Goal: Contribute content: Contribute content

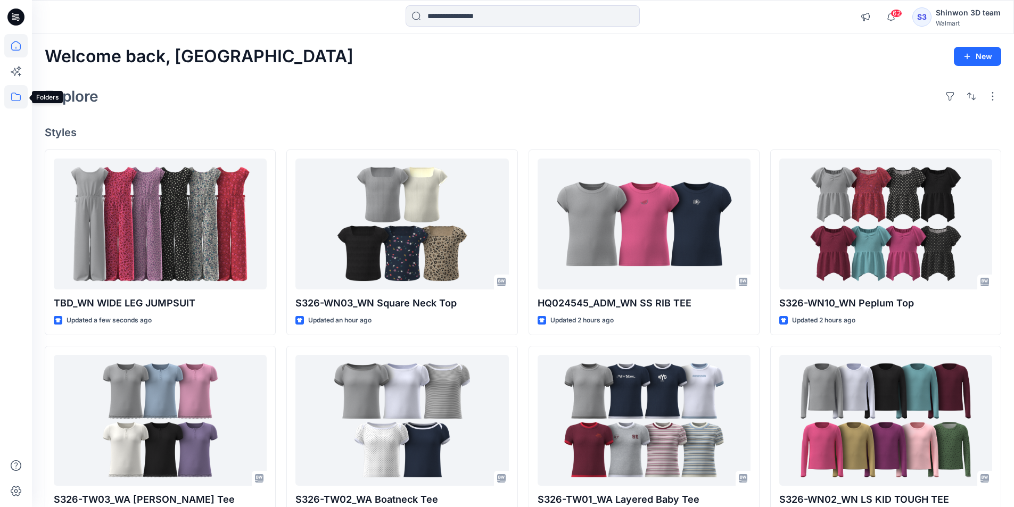
click at [12, 95] on icon at bounding box center [16, 97] width 10 height 9
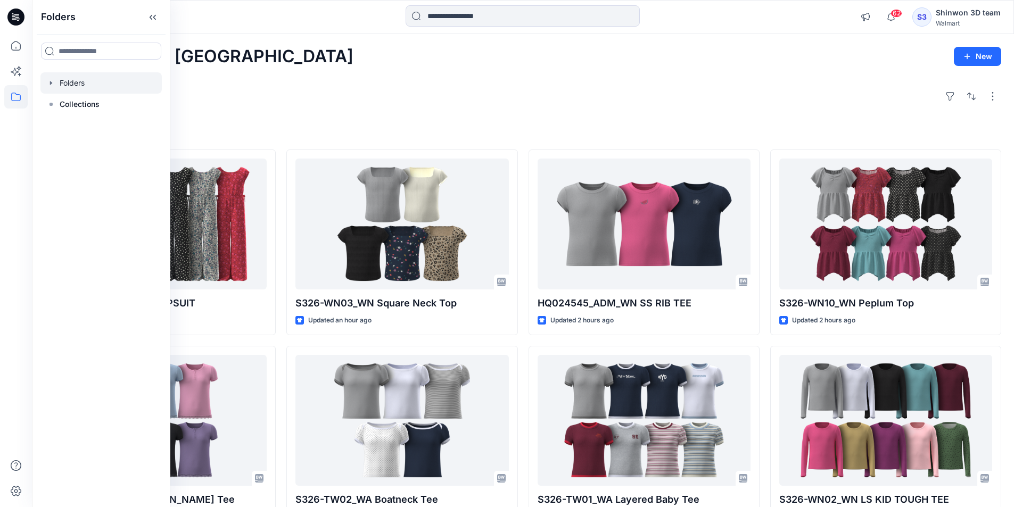
click at [72, 87] on div at bounding box center [100, 82] width 121 height 21
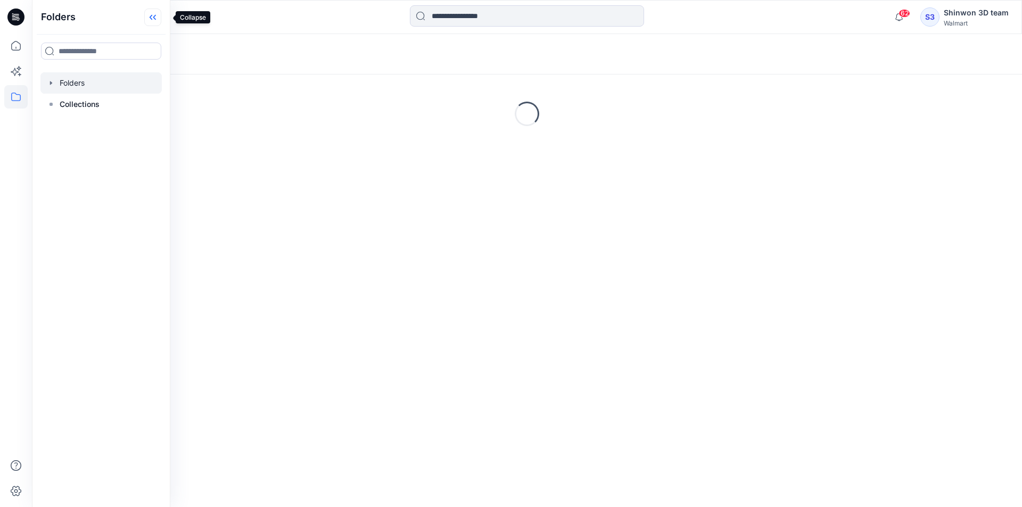
click at [159, 16] on icon at bounding box center [152, 18] width 17 height 18
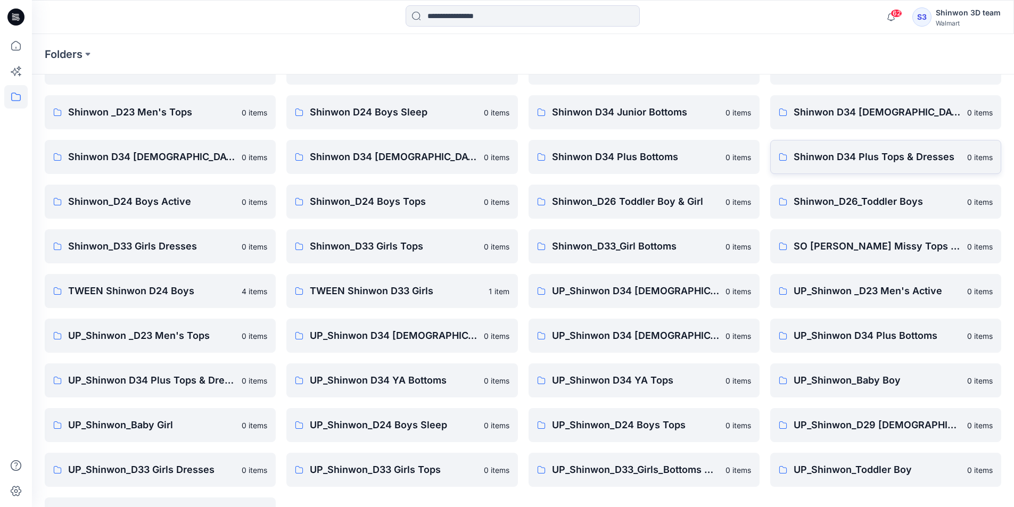
scroll to position [148, 0]
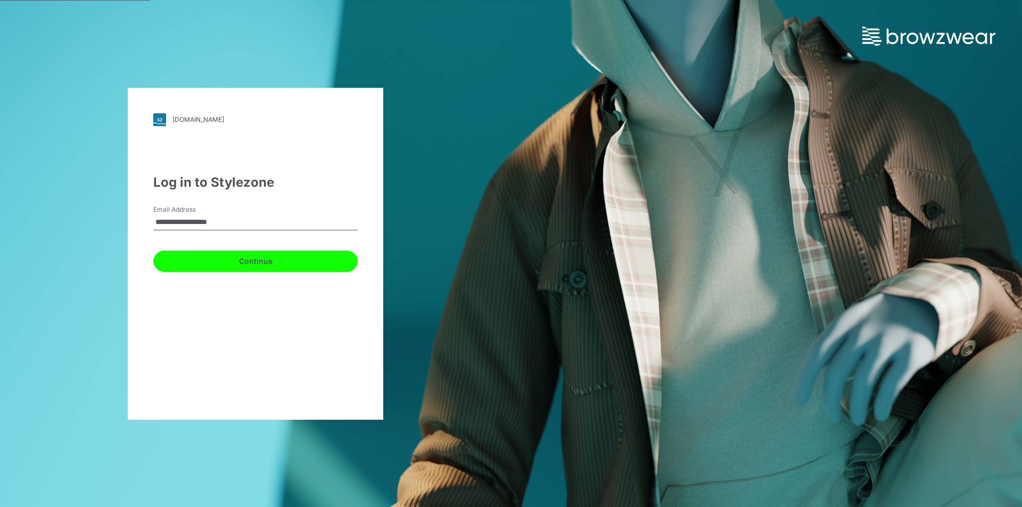
click at [184, 262] on button "Continue" at bounding box center [255, 261] width 204 height 21
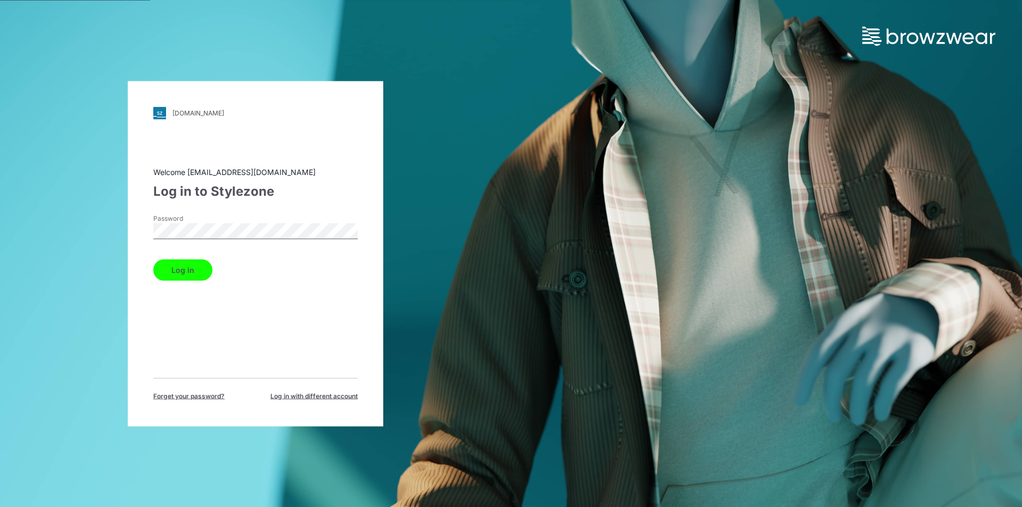
drag, startPoint x: 189, startPoint y: 263, endPoint x: 203, endPoint y: 265, distance: 14.5
click at [189, 263] on button "Log in" at bounding box center [182, 269] width 59 height 21
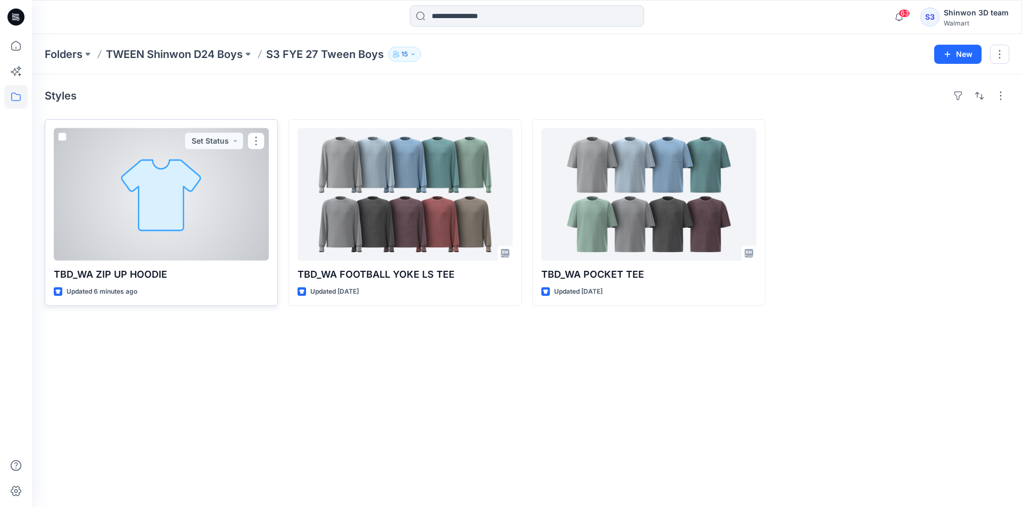
click at [241, 205] on div at bounding box center [161, 194] width 215 height 132
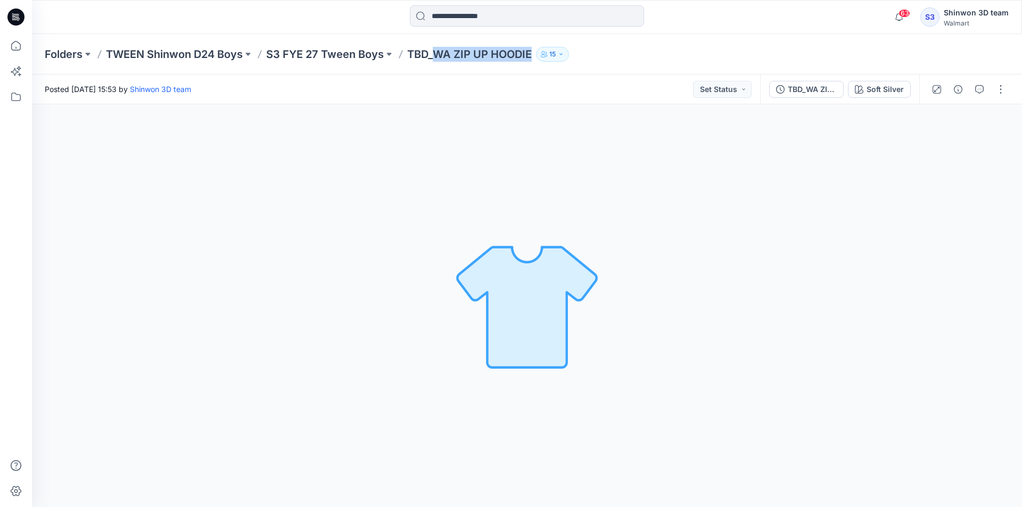
drag, startPoint x: 438, startPoint y: 55, endPoint x: 538, endPoint y: 60, distance: 100.1
click at [538, 60] on div "Folders TWEEN Shinwon D24 Boys S3 FYE 27 Tween Boys TBD_WA ZIP UP HOODIE 15" at bounding box center [485, 54] width 881 height 15
copy div "WA ZIP UP HOODIE 15"
click at [984, 87] on button "button" at bounding box center [979, 89] width 17 height 17
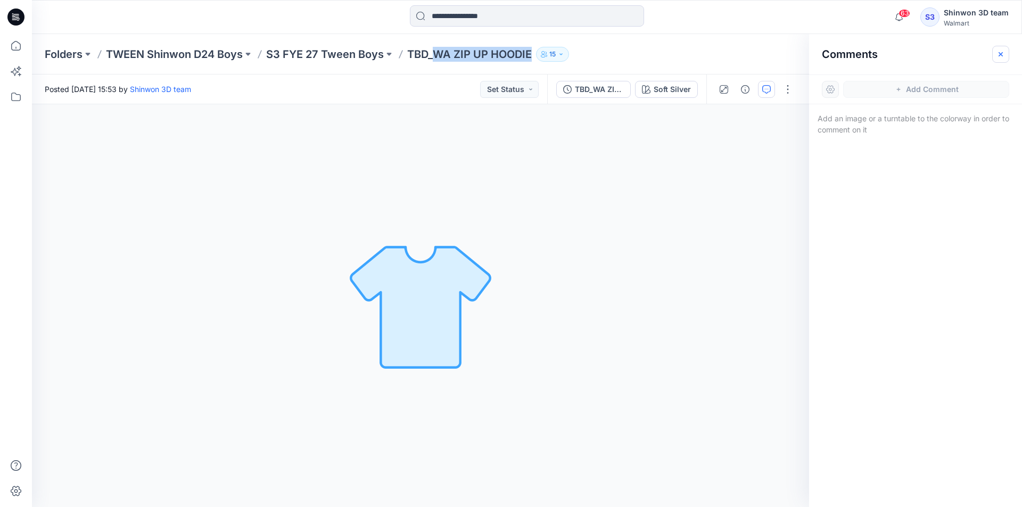
click at [1004, 54] on icon "button" at bounding box center [1000, 54] width 9 height 9
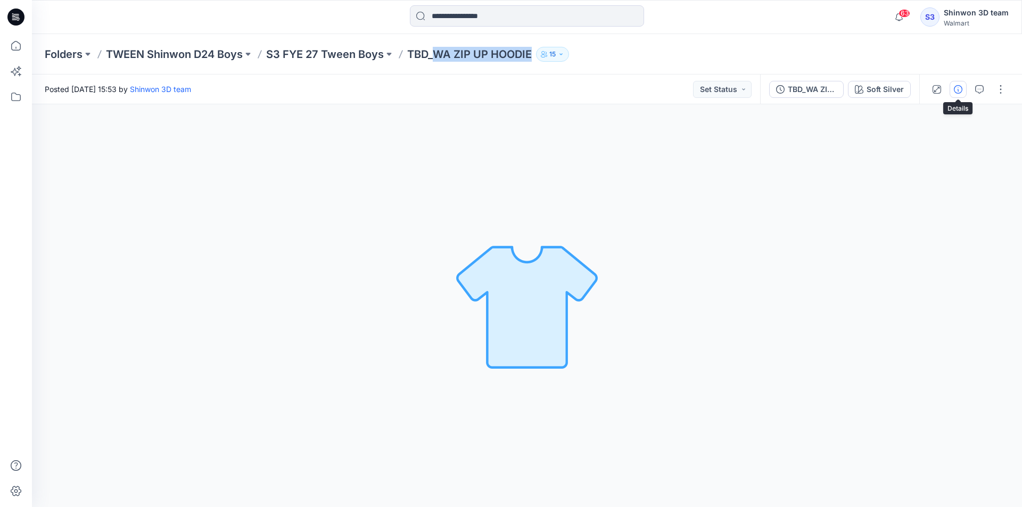
click at [964, 87] on button "button" at bounding box center [957, 89] width 17 height 17
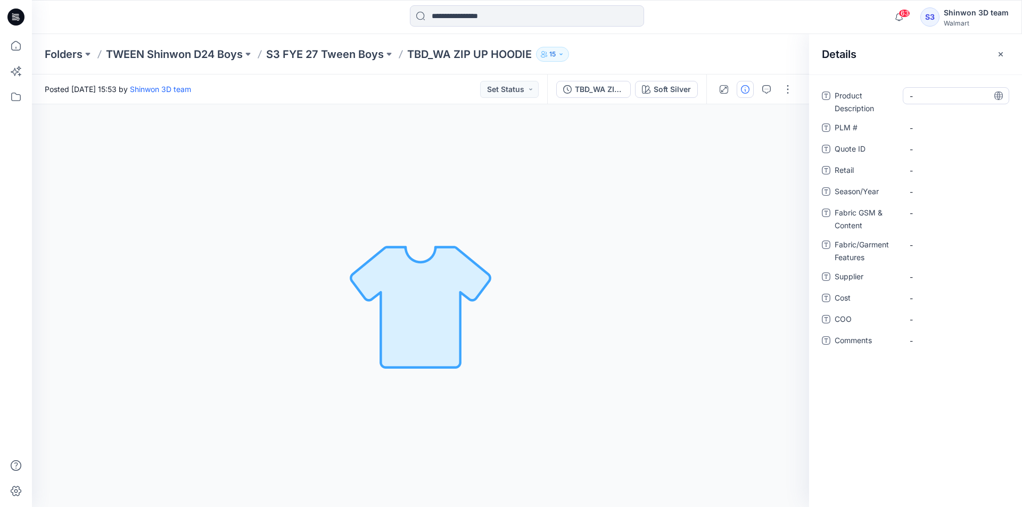
click at [940, 102] on div "-" at bounding box center [955, 95] width 106 height 17
drag, startPoint x: 942, startPoint y: 98, endPoint x: 820, endPoint y: 91, distance: 122.1
click at [820, 91] on div "**********" at bounding box center [915, 224] width 213 height 275
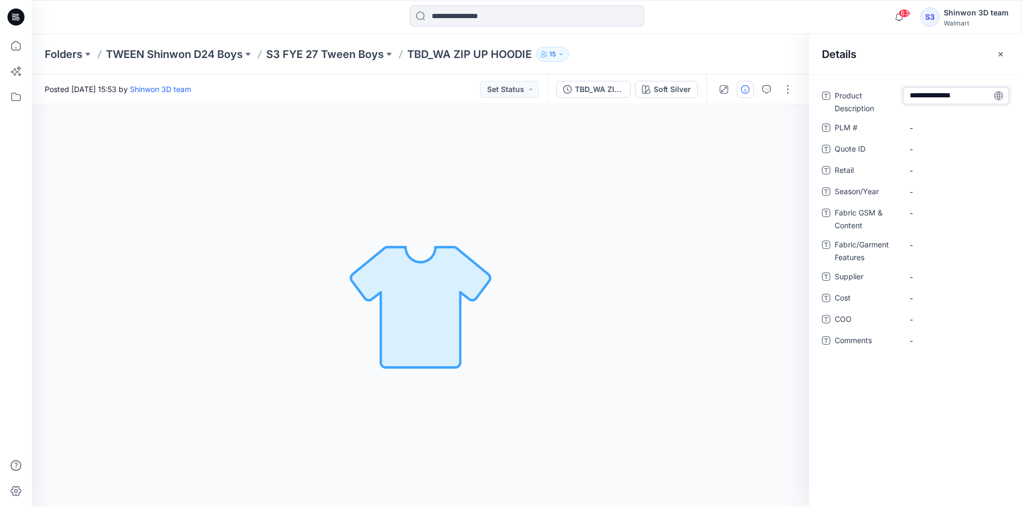
type textarea "**********"
click at [949, 282] on span "-" at bounding box center [955, 276] width 93 height 11
type textarea "*******"
click at [949, 192] on span "-" at bounding box center [955, 191] width 93 height 11
type textarea "********"
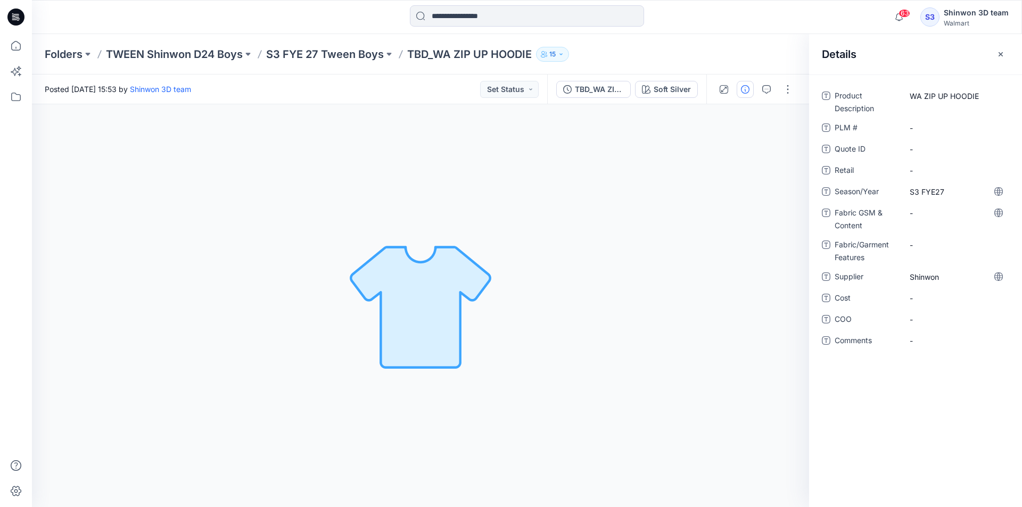
click at [929, 221] on div "-" at bounding box center [955, 218] width 106 height 28
click at [930, 216] on Content "-" at bounding box center [955, 213] width 93 height 11
type textarea "**********"
click at [934, 241] on Features "-" at bounding box center [955, 244] width 93 height 11
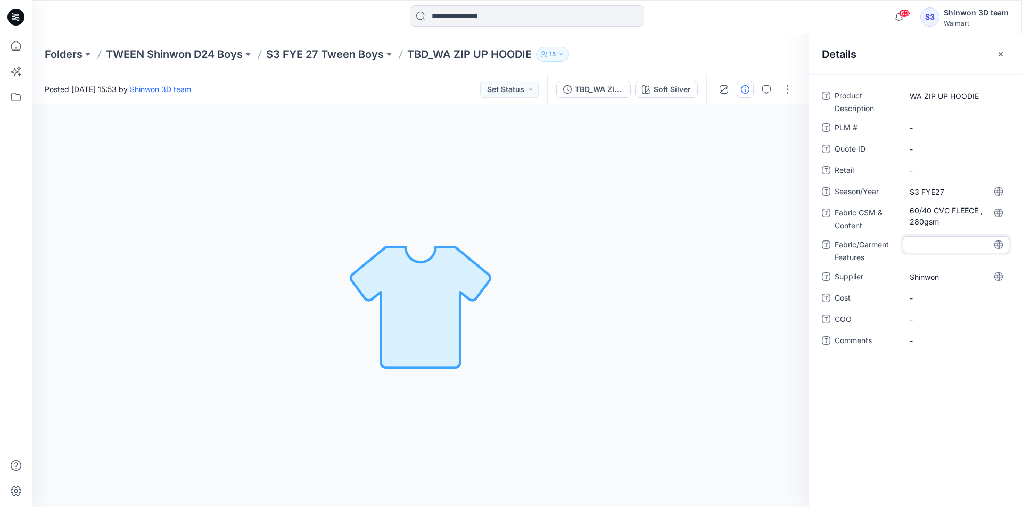
type textarea "**********"
click at [952, 220] on Content "60/40 CVC FLEECE , 280gsm" at bounding box center [955, 216] width 93 height 22
drag, startPoint x: 955, startPoint y: 214, endPoint x: 982, endPoint y: 215, distance: 26.6
click at [982, 215] on textarea "**********" at bounding box center [955, 215] width 106 height 22
type textarea "**********"
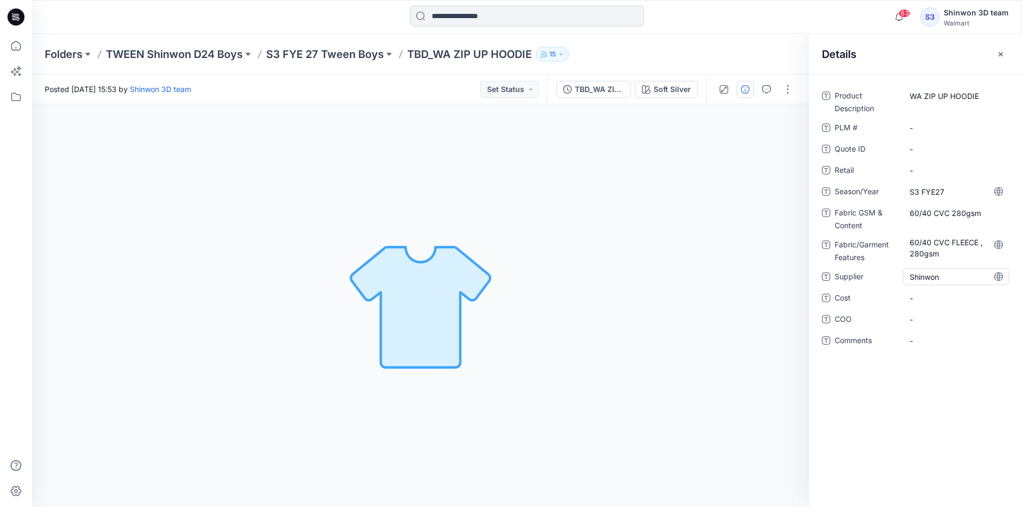
click at [934, 277] on span "Shinwon" at bounding box center [955, 276] width 93 height 11
click at [959, 255] on Features "60/40 CVC FLEECE , 280gsm" at bounding box center [955, 248] width 93 height 22
drag, startPoint x: 950, startPoint y: 253, endPoint x: 858, endPoint y: 248, distance: 91.6
click at [858, 248] on div "**********" at bounding box center [915, 250] width 187 height 28
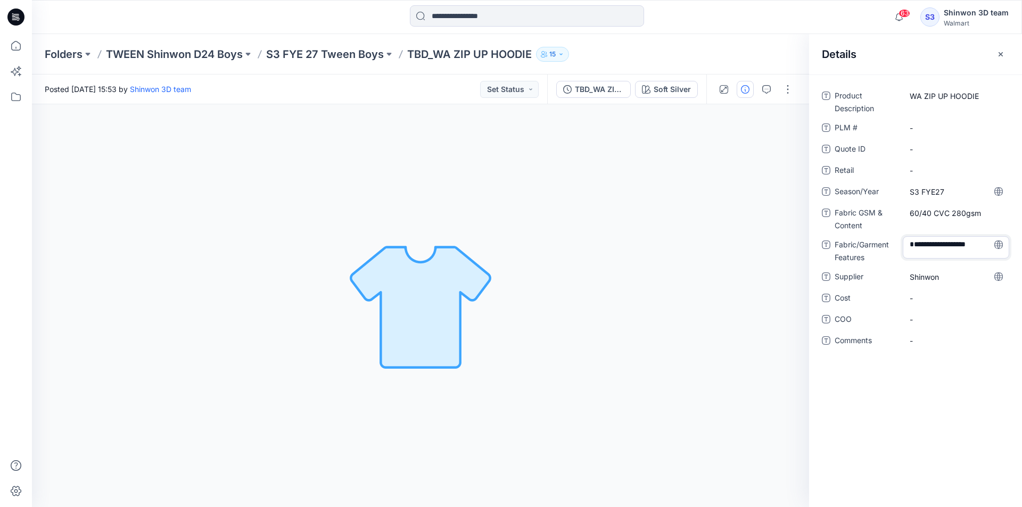
scroll to position [0, 0]
type textarea "******"
click at [944, 111] on div "WA ZIP UP HOODIE" at bounding box center [955, 101] width 106 height 28
click at [939, 129] on \ "-" at bounding box center [955, 127] width 93 height 11
type textarea "***"
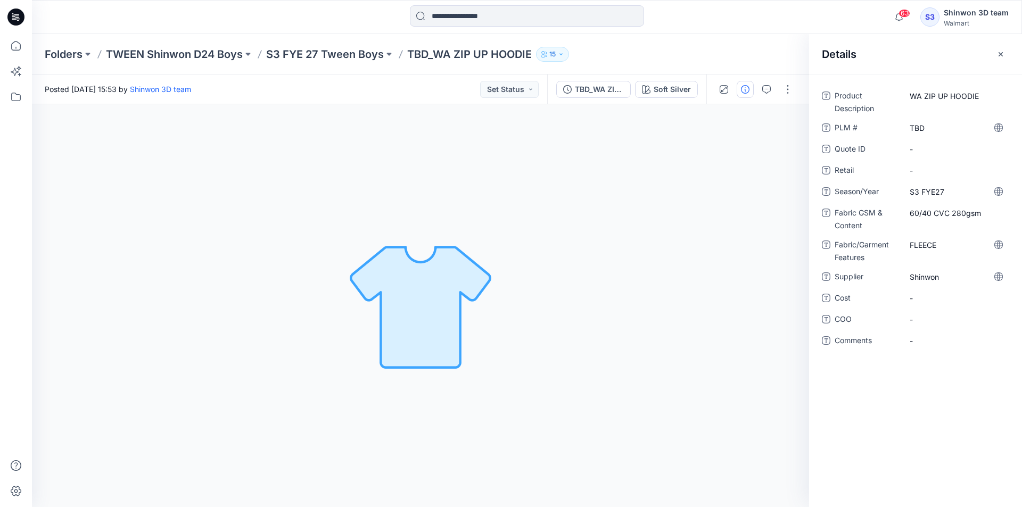
click at [1000, 47] on button "button" at bounding box center [1000, 54] width 17 height 17
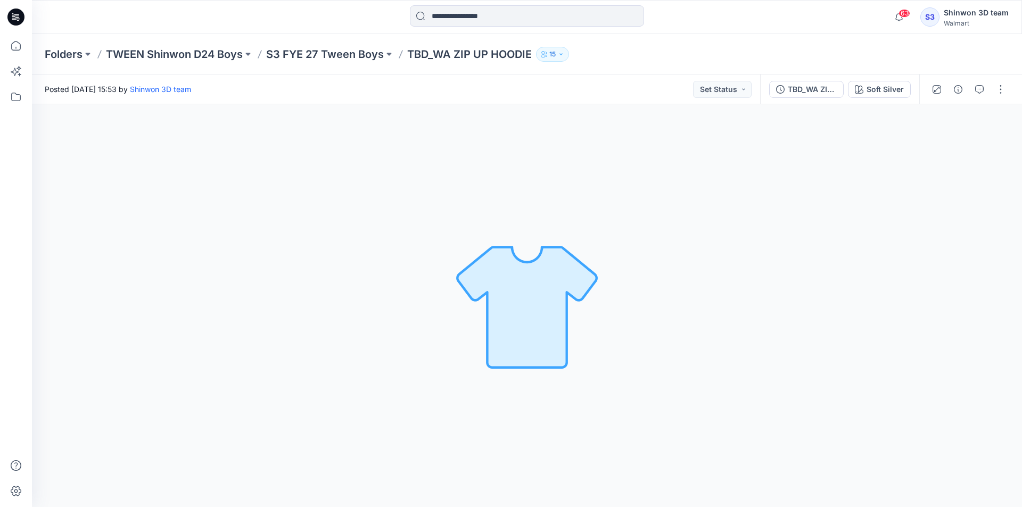
click at [1008, 100] on div at bounding box center [968, 89] width 98 height 30
click at [1004, 88] on button "button" at bounding box center [1000, 89] width 17 height 17
click at [959, 143] on button "Edit" at bounding box center [956, 144] width 98 height 20
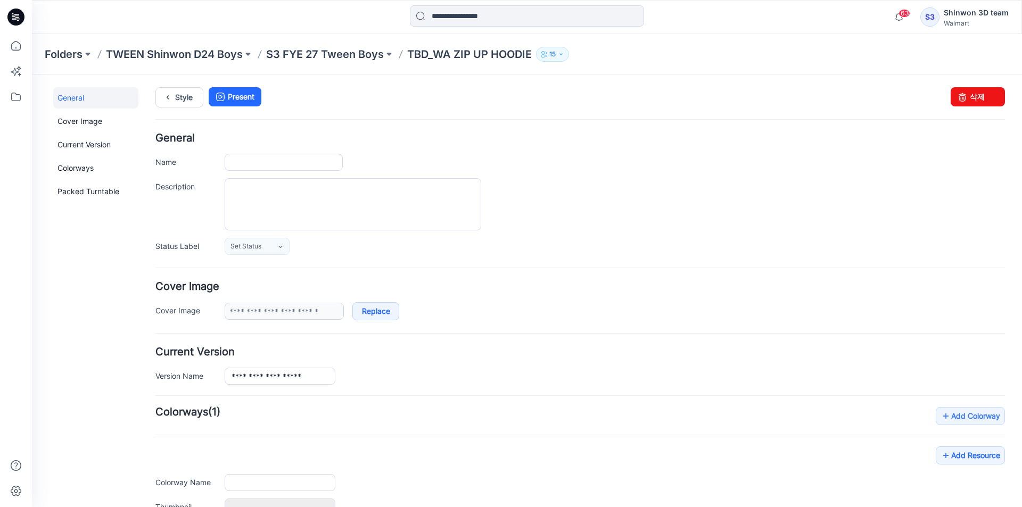
type input "**********"
click at [391, 236] on div "**********" at bounding box center [579, 194] width 849 height 122
click at [419, 198] on textarea "Description" at bounding box center [353, 204] width 256 height 52
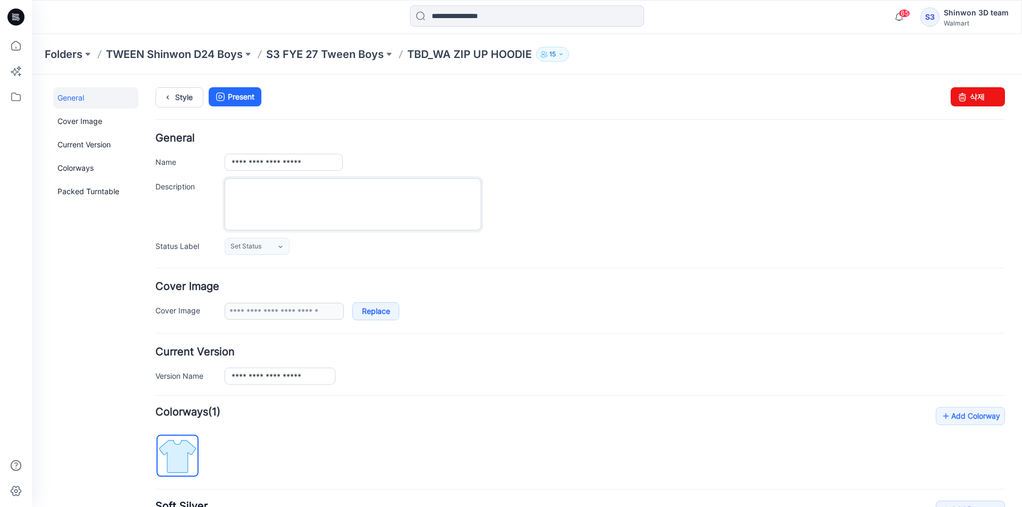
paste textarea "**********"
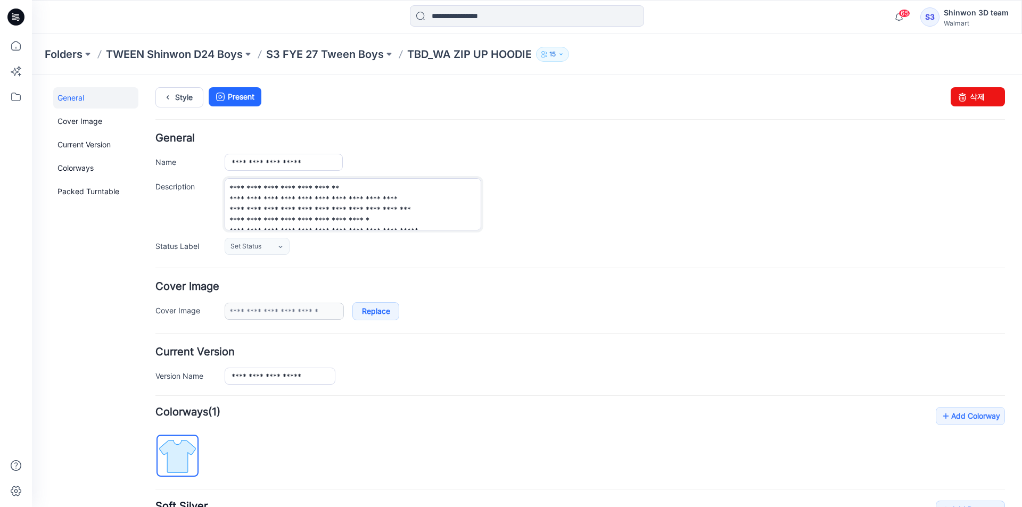
scroll to position [27, 0]
drag, startPoint x: 425, startPoint y: 192, endPoint x: 183, endPoint y: 198, distance: 242.2
click at [183, 198] on div "**********" at bounding box center [579, 204] width 849 height 52
drag, startPoint x: 360, startPoint y: 221, endPoint x: 200, endPoint y: 213, distance: 159.8
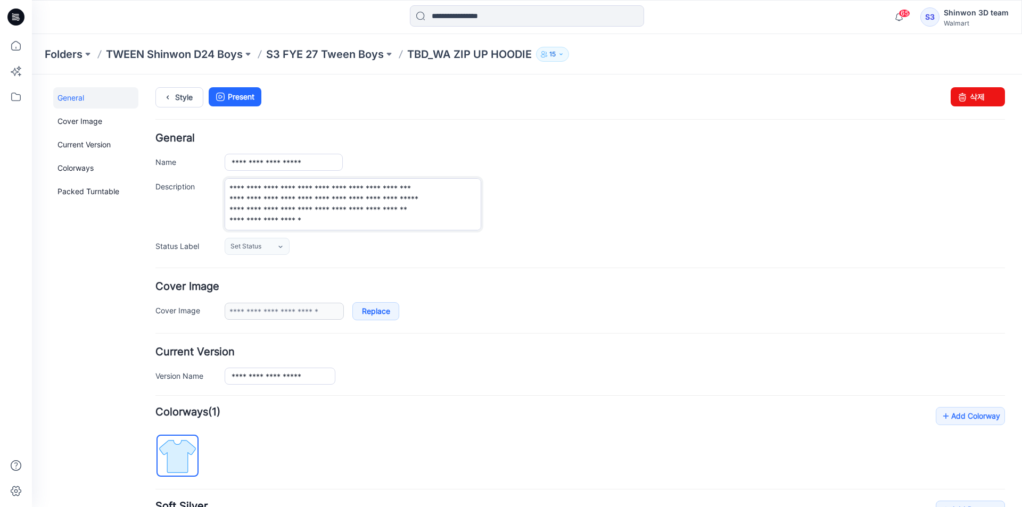
click at [200, 213] on div "**********" at bounding box center [579, 204] width 849 height 52
drag, startPoint x: 462, startPoint y: 200, endPoint x: 218, endPoint y: 198, distance: 243.7
click at [218, 198] on div "**********" at bounding box center [579, 204] width 849 height 52
type textarea "**********"
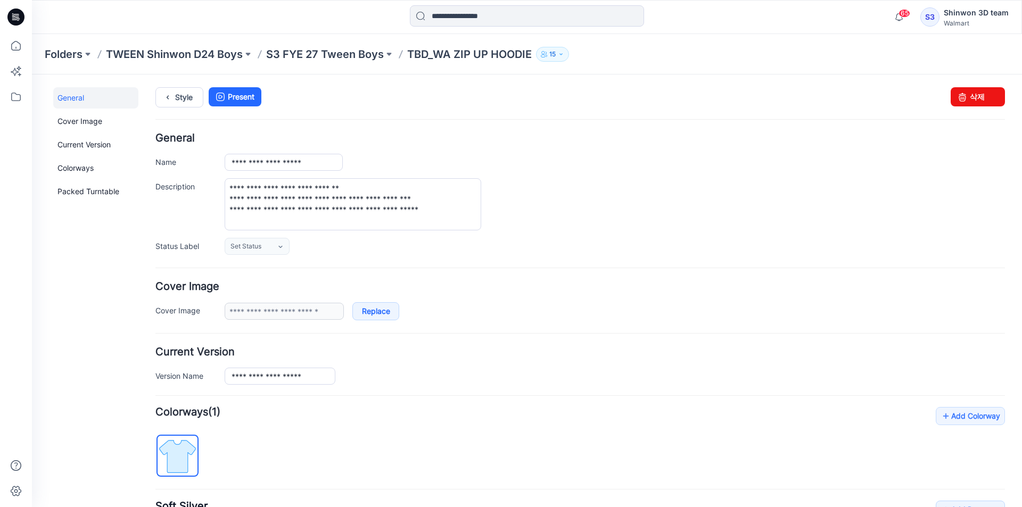
click at [544, 217] on div "**********" at bounding box center [615, 204] width 780 height 52
click at [299, 218] on textarea "**********" at bounding box center [353, 204] width 256 height 52
click at [320, 229] on textarea "**********" at bounding box center [353, 204] width 256 height 52
click at [154, 101] on div "**********" at bounding box center [520, 404] width 977 height 660
click at [176, 98] on link "Style" at bounding box center [179, 97] width 48 height 20
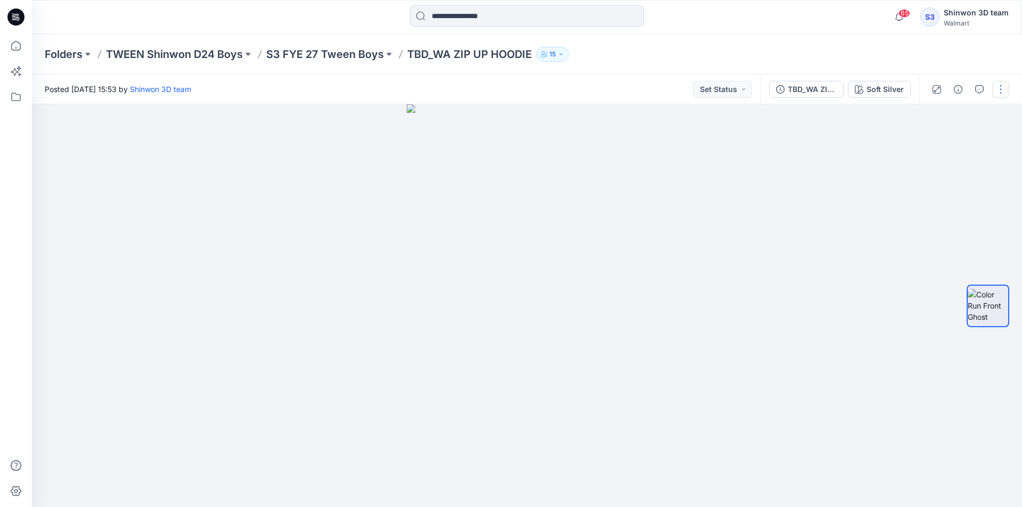
click at [1005, 81] on button "button" at bounding box center [1000, 89] width 17 height 17
click at [932, 140] on p "Edit" at bounding box center [932, 143] width 13 height 11
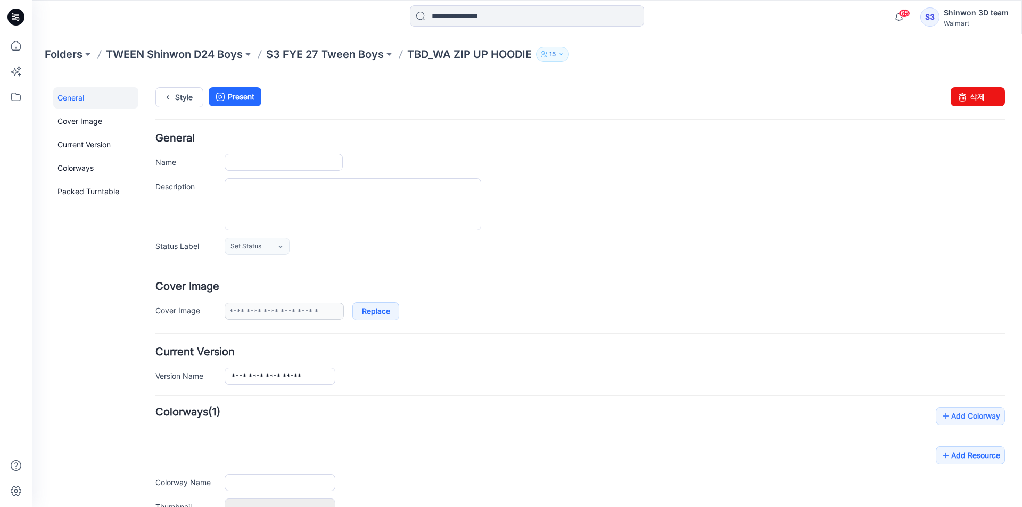
type input "**********"
type textarea "**********"
type input "**********"
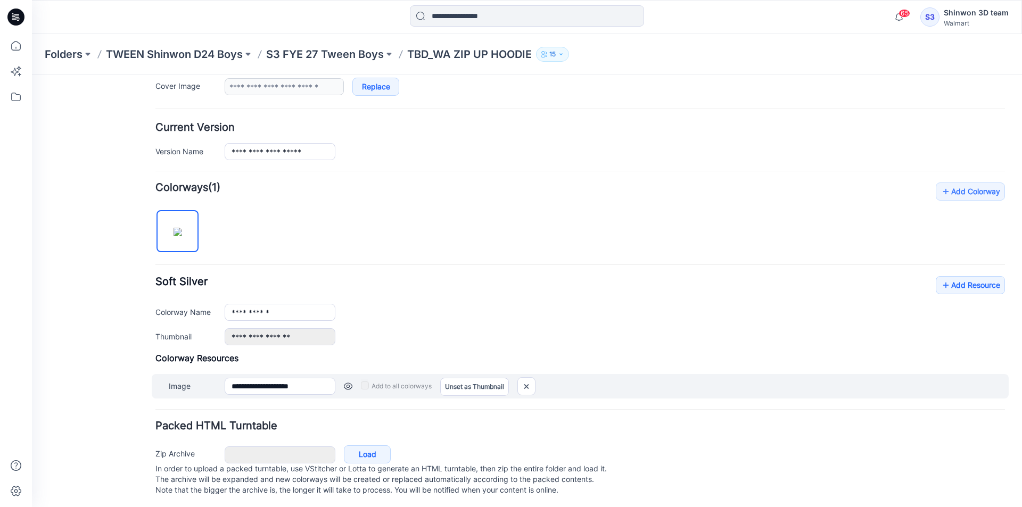
scroll to position [238, 0]
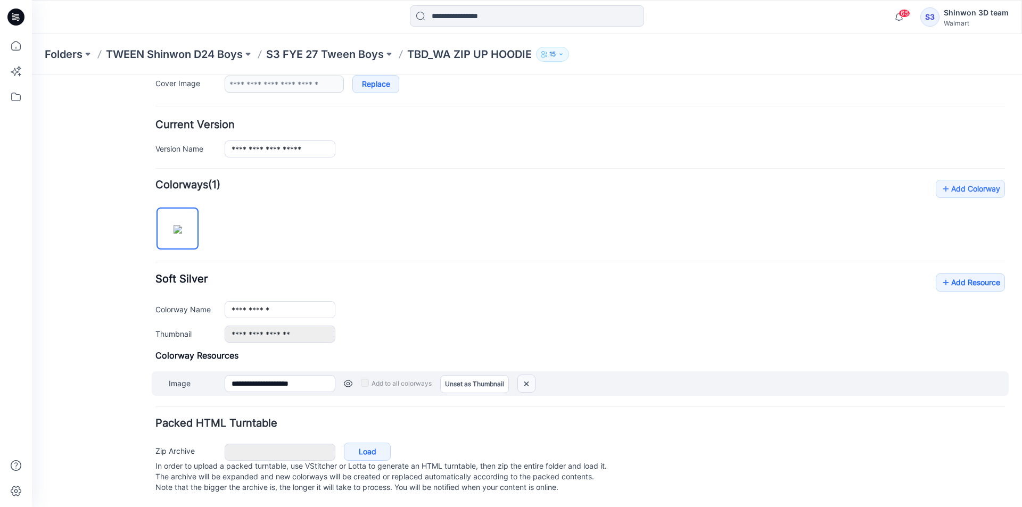
drag, startPoint x: 531, startPoint y: 370, endPoint x: 603, endPoint y: 129, distance: 251.8
click at [531, 375] on img at bounding box center [526, 384] width 17 height 18
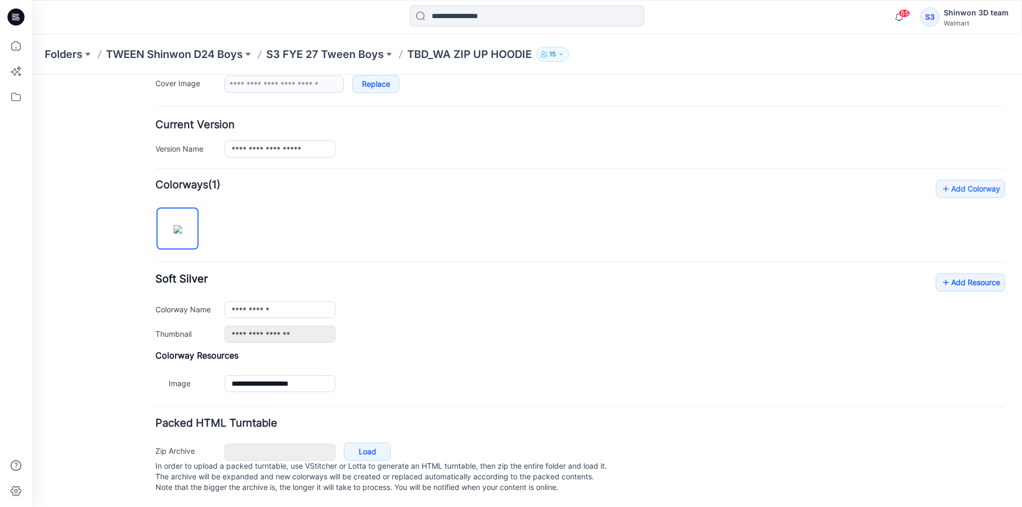
click at [571, 54] on div "Folders TWEEN Shinwon D24 Boys S3 FYE 27 Tween Boys TBD_WA ZIP UP HOODIE 15" at bounding box center [485, 54] width 881 height 15
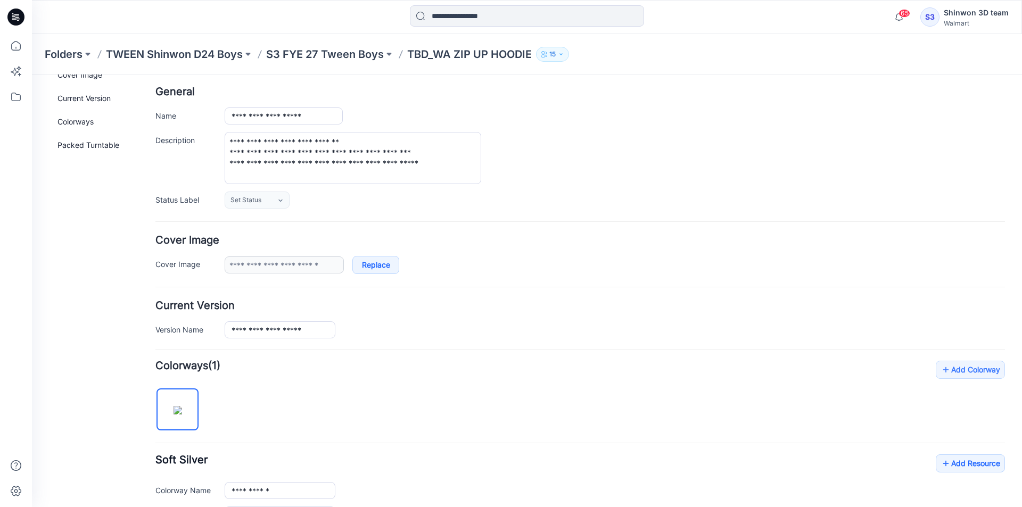
scroll to position [0, 0]
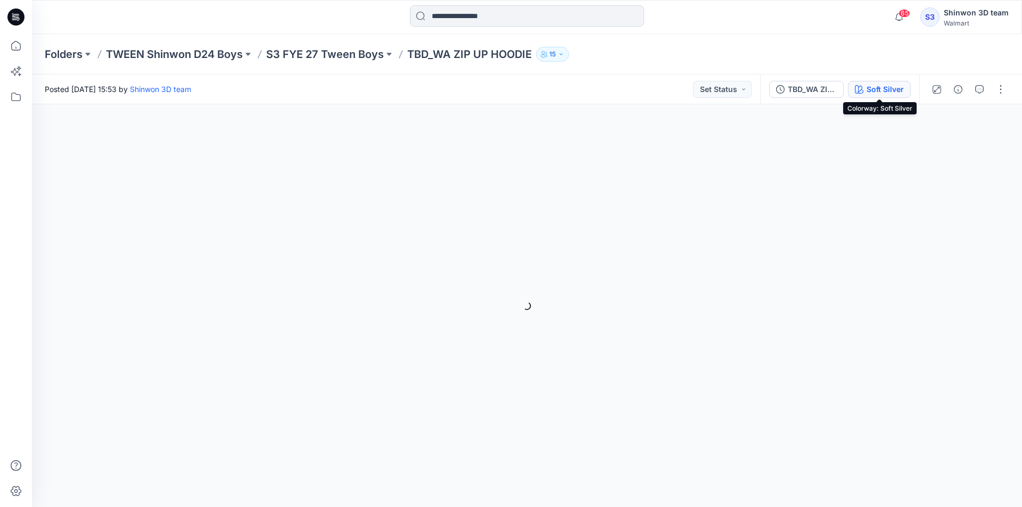
click at [856, 88] on icon "button" at bounding box center [859, 89] width 9 height 9
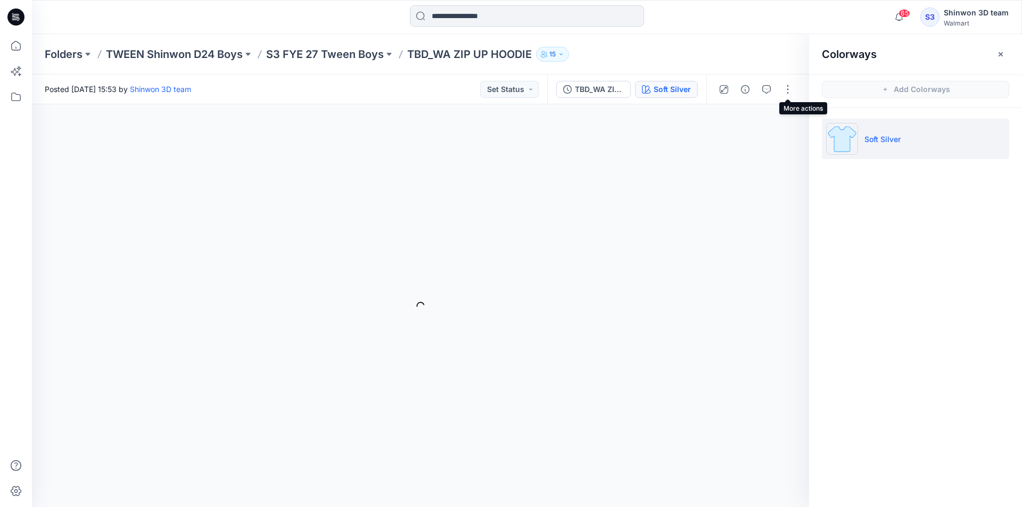
click at [921, 140] on li "Soft Silver" at bounding box center [915, 139] width 187 height 40
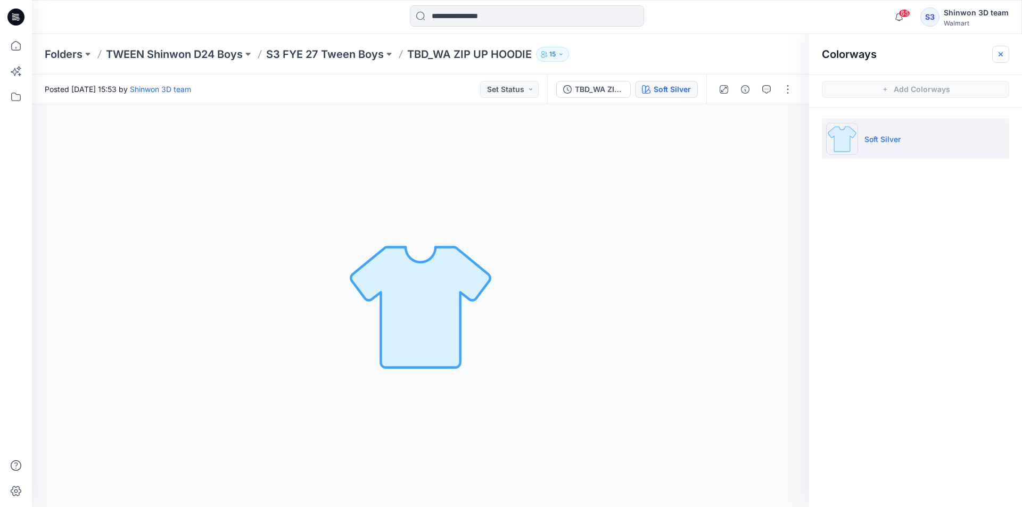
click at [1001, 52] on icon "button" at bounding box center [1000, 54] width 9 height 9
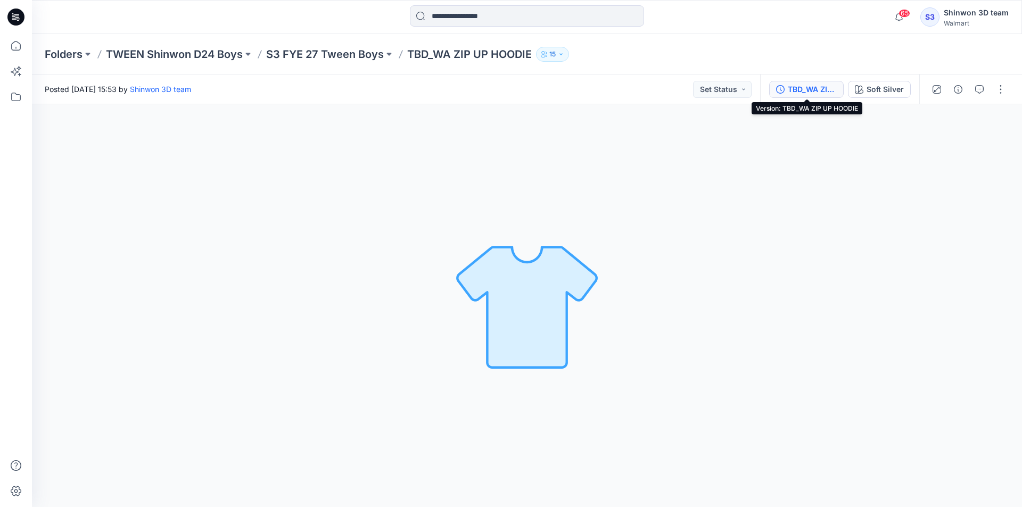
click at [811, 93] on div "TBD_WA ZIP UP HOODIE" at bounding box center [812, 90] width 49 height 12
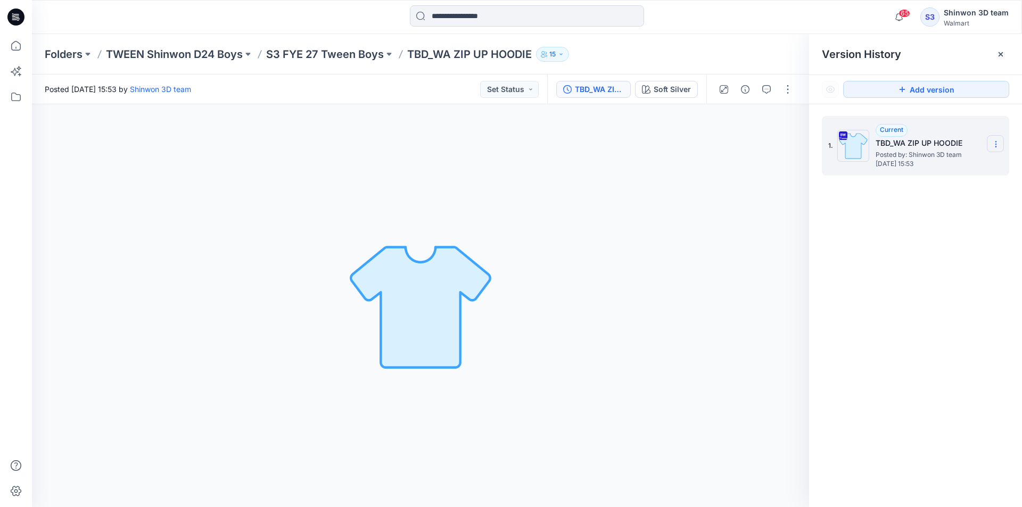
click at [1001, 140] on section at bounding box center [995, 143] width 17 height 17
click at [1003, 52] on icon at bounding box center [1000, 54] width 9 height 9
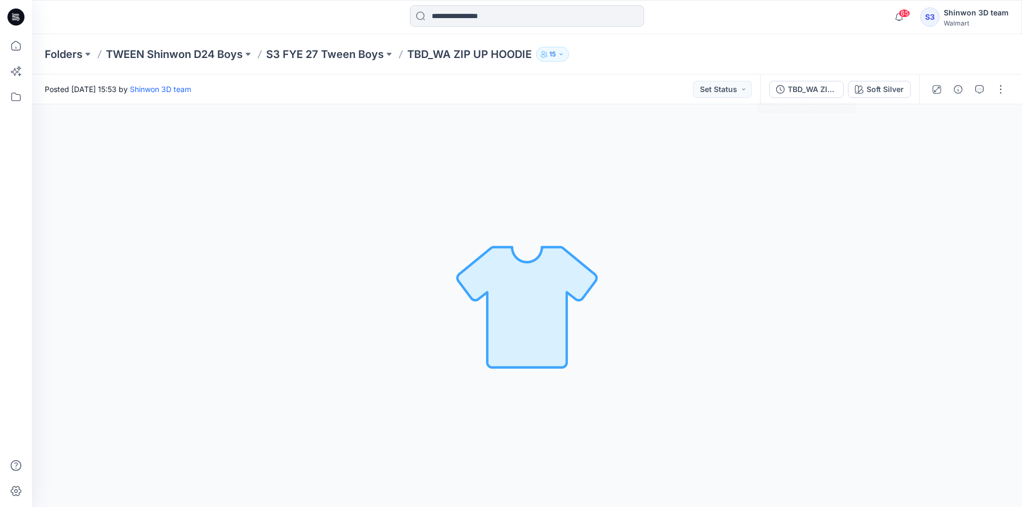
click at [846, 221] on div "Soft Silver Loading... Material Properties Loading..." at bounding box center [527, 305] width 990 height 403
click at [865, 17] on div "65 Notifications Your style TBD_WN CARGO JUMPSUIT is ready 4 minutes ago Your s…" at bounding box center [526, 16] width 989 height 23
click at [626, 70] on div "Folders TWEEN Shinwon D24 Boys S3 FYE 27 Tween Boys TBD_WA ZIP UP HOODIE 15" at bounding box center [527, 54] width 990 height 40
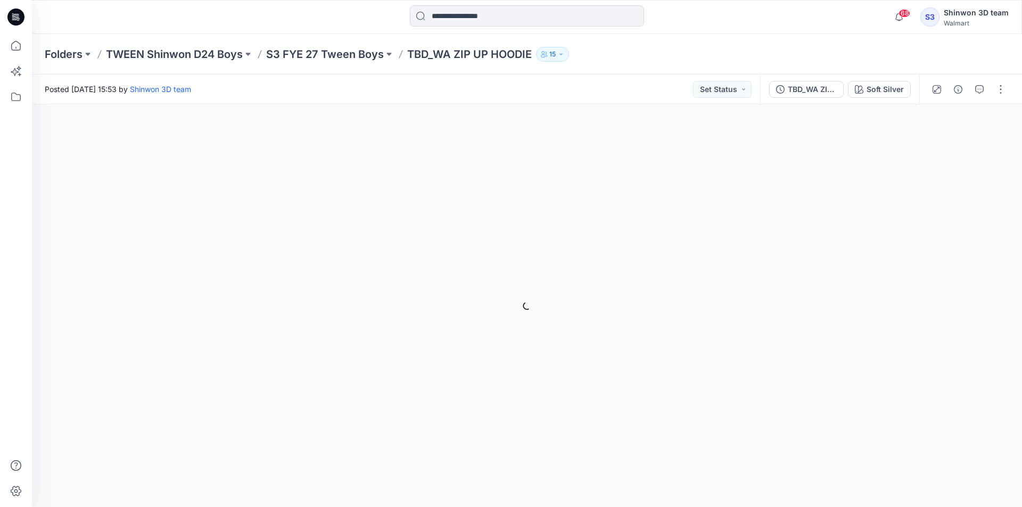
click at [634, 51] on div "Folders TWEEN Shinwon D24 Boys S3 FYE 27 Tween Boys TBD_WA ZIP UP HOODIE 15" at bounding box center [485, 54] width 881 height 15
click at [367, 46] on div "Folders TWEEN Shinwon D24 Boys S3 FYE 27 Tween Boys TBD_WA ZIP UP HOODIE 15" at bounding box center [527, 54] width 990 height 40
click at [362, 53] on p "S3 FYE 27 Tween Boys" at bounding box center [325, 54] width 118 height 15
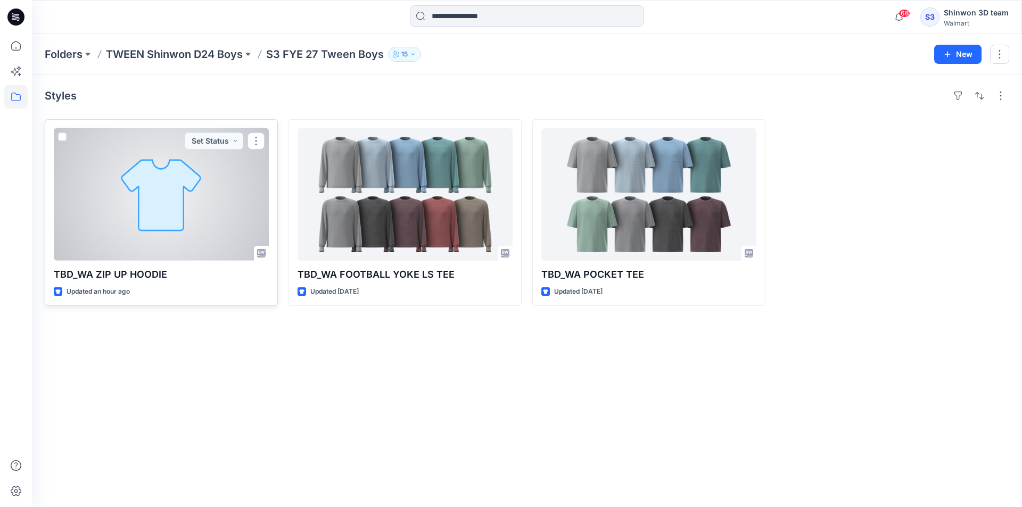
click at [247, 185] on div at bounding box center [161, 194] width 215 height 132
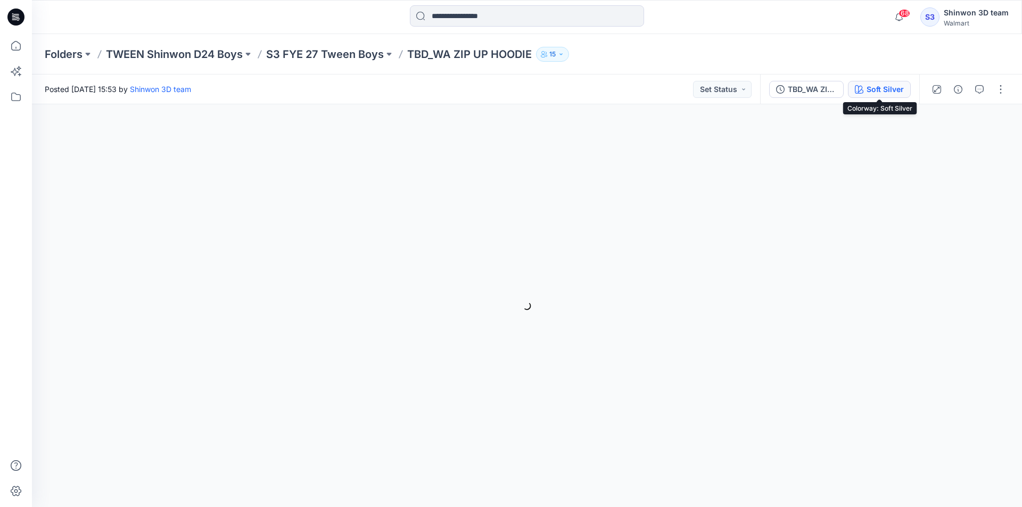
click at [888, 84] on div "Soft Silver" at bounding box center [884, 90] width 37 height 12
click at [878, 96] on button "Soft Silver" at bounding box center [879, 89] width 63 height 17
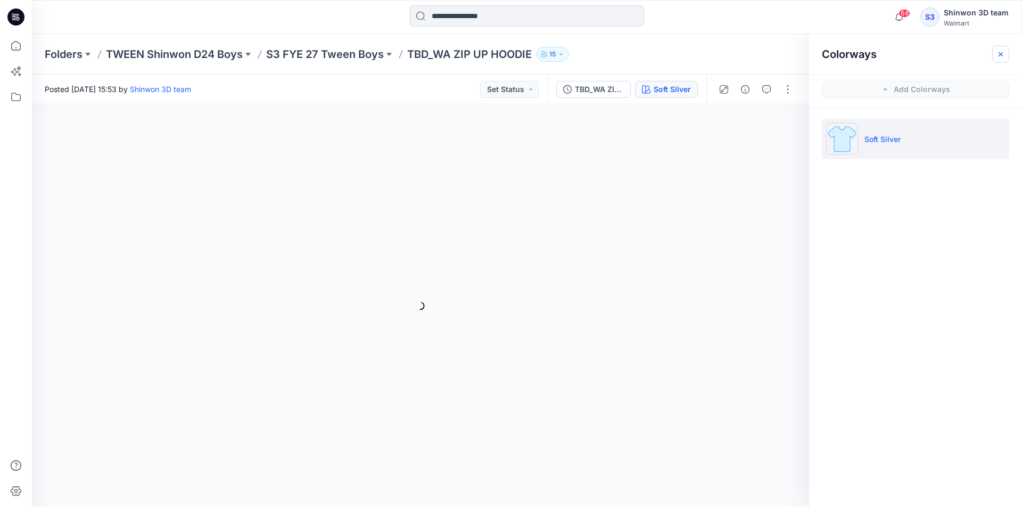
click at [992, 59] on button "button" at bounding box center [1000, 54] width 17 height 17
click at [996, 93] on button "button" at bounding box center [1000, 89] width 17 height 17
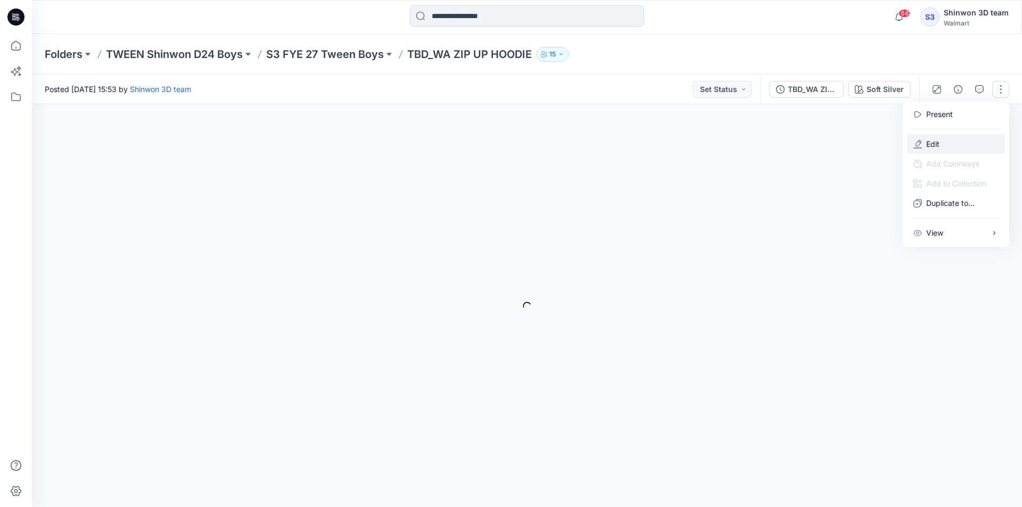
click at [927, 137] on button "Edit" at bounding box center [956, 144] width 98 height 20
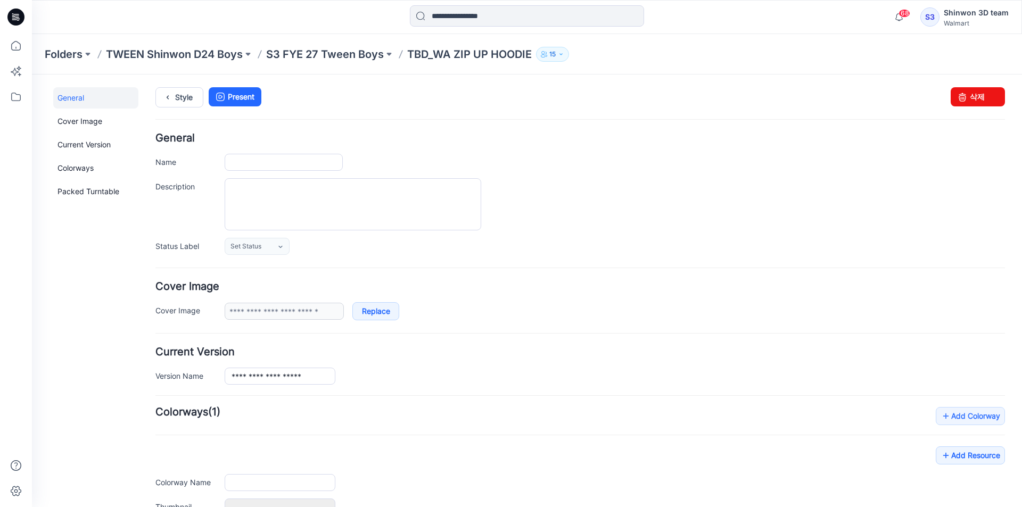
type input "**********"
type textarea "**********"
type input "**********"
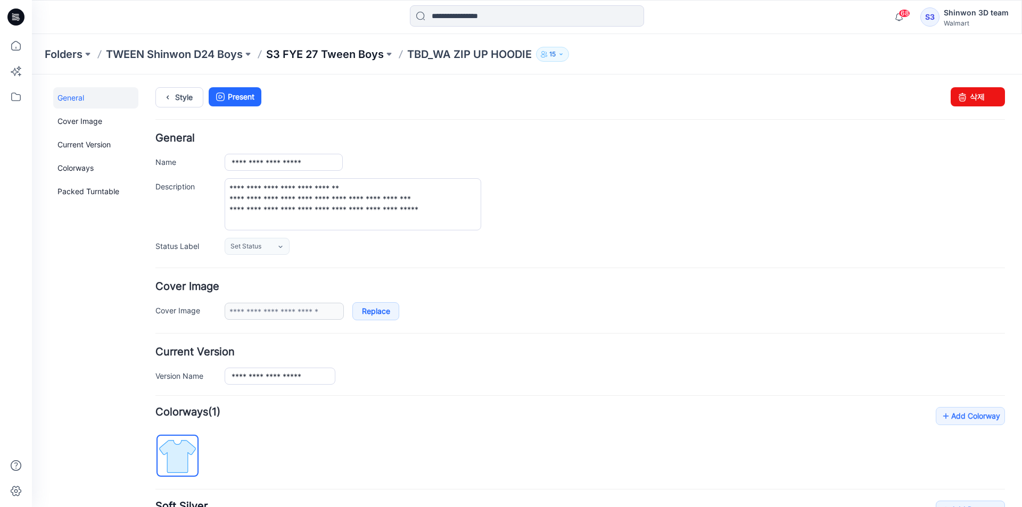
click at [338, 55] on p "S3 FYE 27 Tween Boys" at bounding box center [325, 54] width 118 height 15
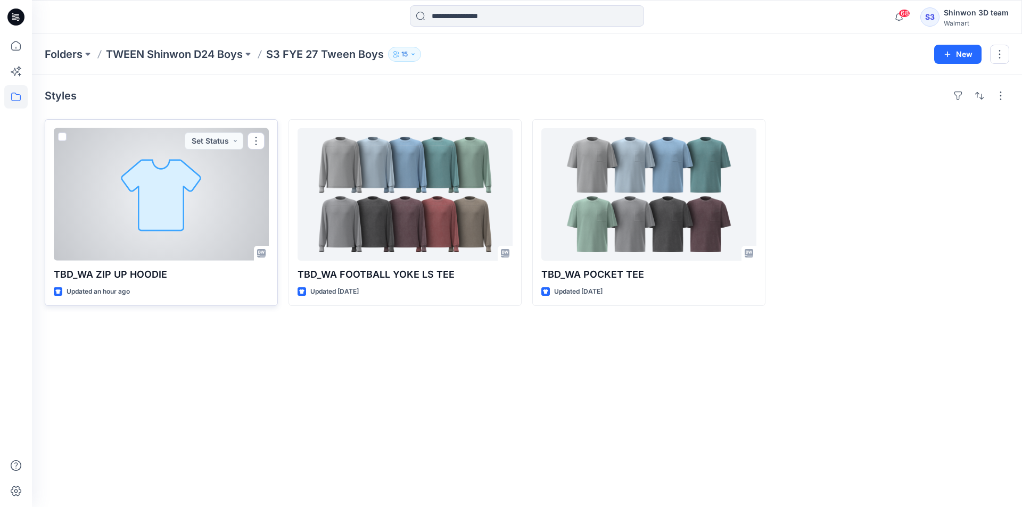
click at [150, 199] on div at bounding box center [161, 194] width 215 height 132
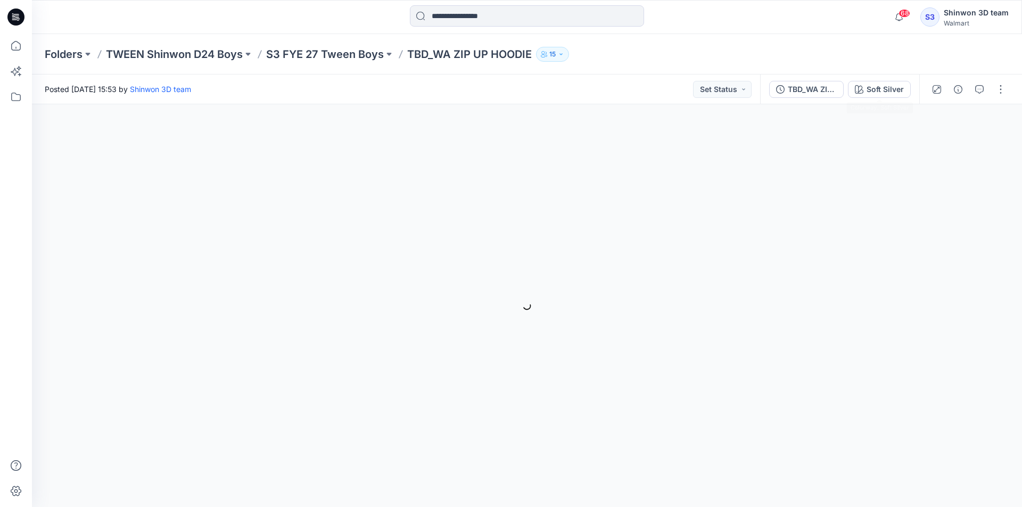
click at [875, 87] on div "Soft Silver" at bounding box center [884, 90] width 37 height 12
click at [344, 58] on p "S3 FYE 27 Tween Boys" at bounding box center [325, 54] width 118 height 15
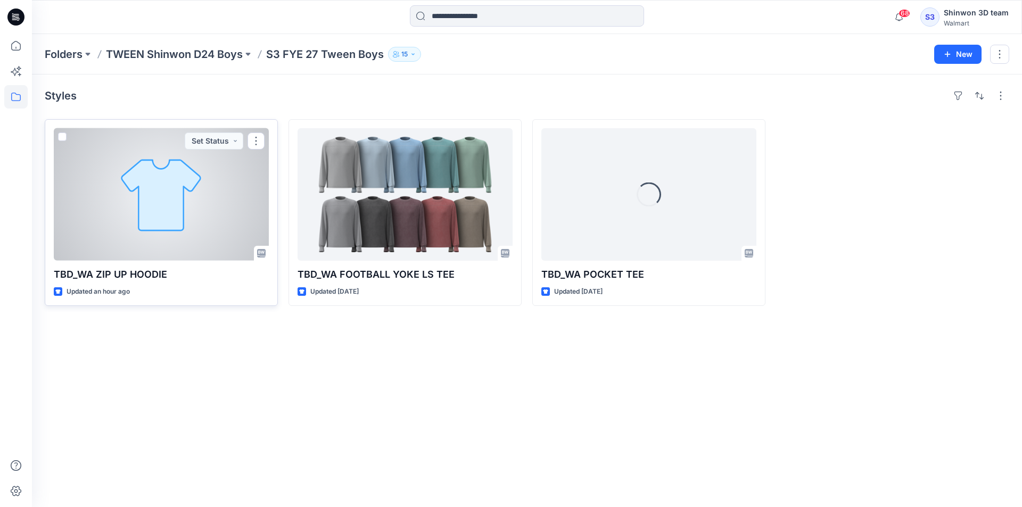
click at [223, 180] on div at bounding box center [161, 194] width 215 height 132
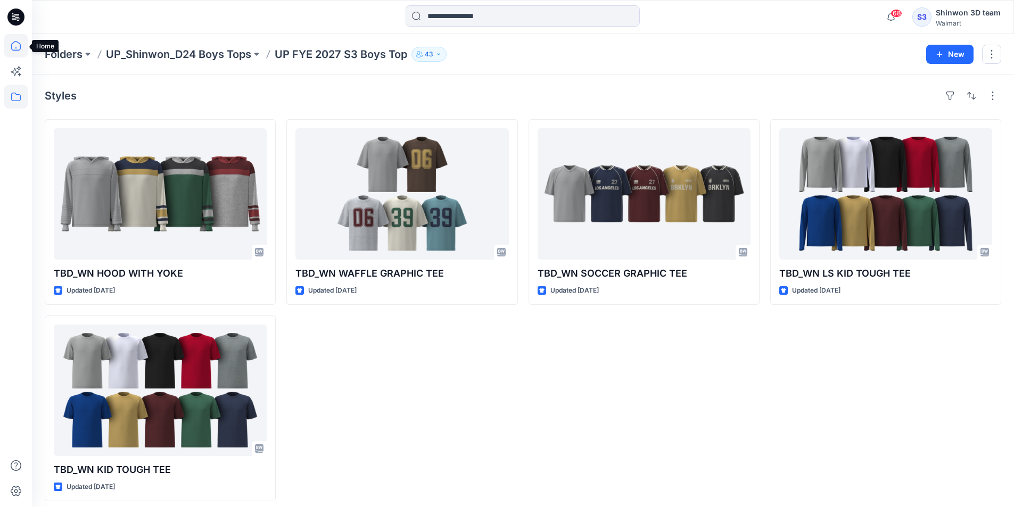
click at [15, 46] on icon at bounding box center [15, 45] width 23 height 23
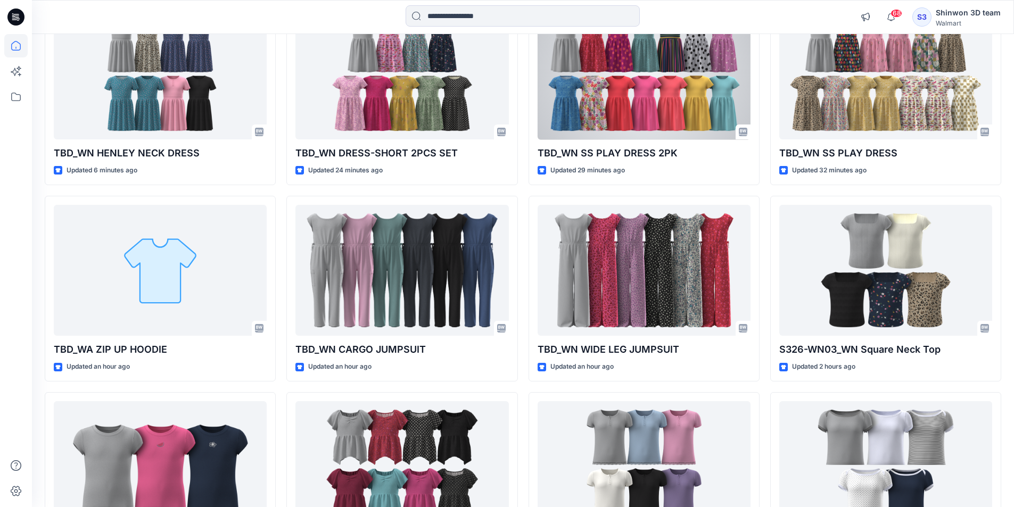
scroll to position [160, 0]
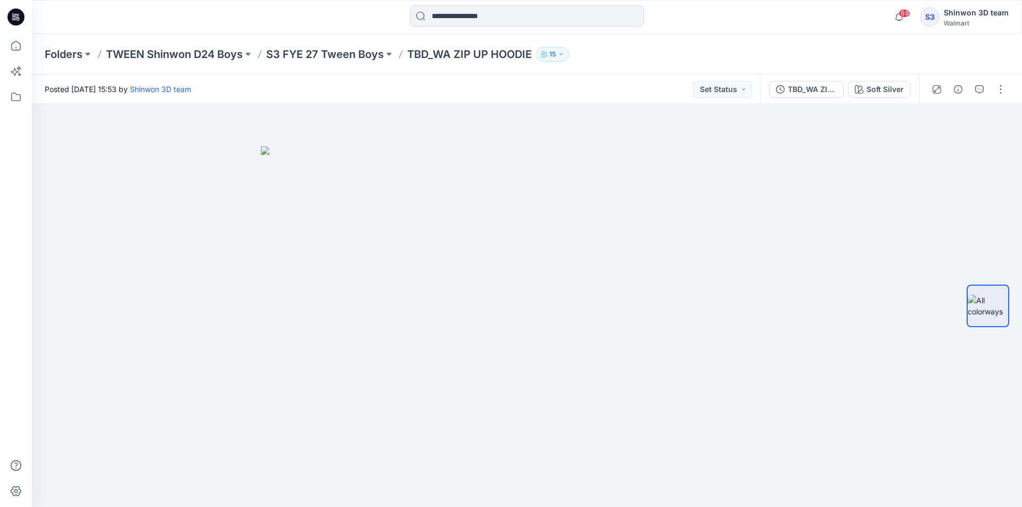
click at [704, 44] on div "Folders TWEEN Shinwon D24 Boys S3 FYE 27 Tween Boys TBD_WA ZIP UP HOODIE 15" at bounding box center [527, 54] width 990 height 40
click at [865, 90] on button "Soft Silver" at bounding box center [879, 89] width 63 height 17
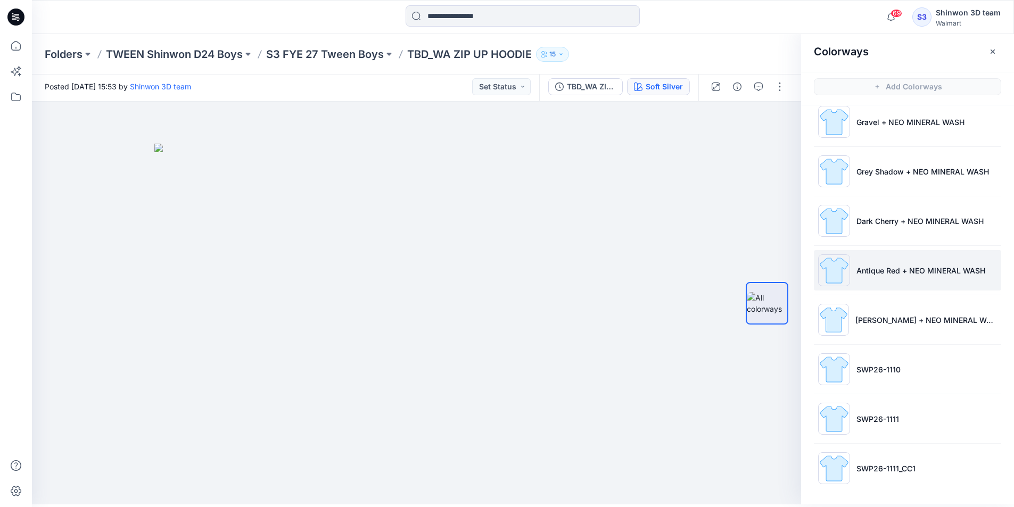
scroll to position [3, 0]
click at [722, 46] on div "Folders TWEEN Shinwon D24 Boys S3 FYE 27 Tween Boys TBD_WA ZIP UP HOODIE 15" at bounding box center [523, 54] width 982 height 40
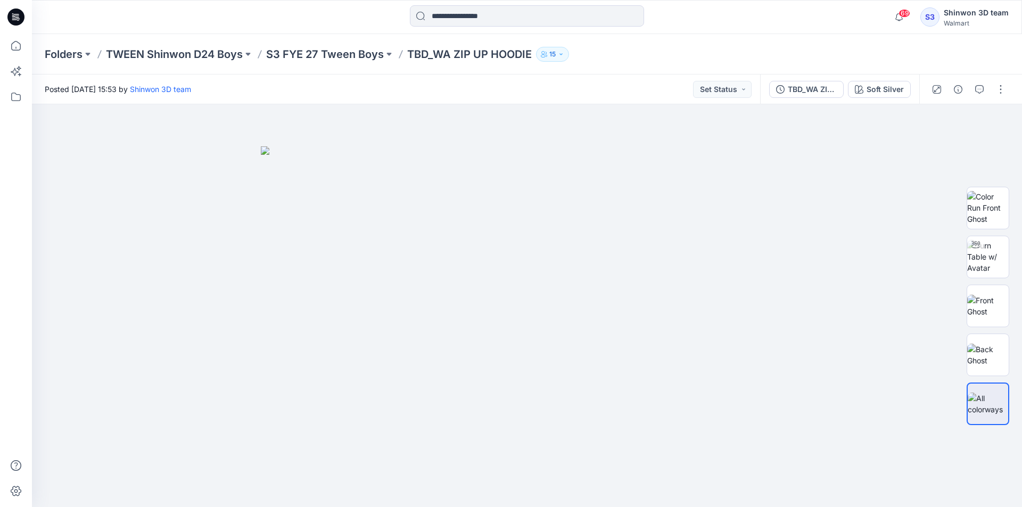
click at [661, 65] on div "Folders TWEEN Shinwon D24 Boys S3 FYE 27 Tween Boys TBD_WA ZIP UP HOODIE 15" at bounding box center [527, 54] width 990 height 40
click at [1017, 93] on div "TBD_WA ZIP UP HOODIE Soft Silver" at bounding box center [891, 88] width 262 height 29
click at [701, 18] on div at bounding box center [526, 16] width 495 height 23
click at [812, 40] on div "Folders TWEEN Shinwon D24 Boys S3 FYE 27 Tween Boys TBD_WA ZIP UP HOODIE 15" at bounding box center [527, 54] width 990 height 40
click at [910, 32] on div "70 Notifications Your style TBD_WA ZIP UP HOODIE is ready Just now Your style T…" at bounding box center [527, 17] width 990 height 34
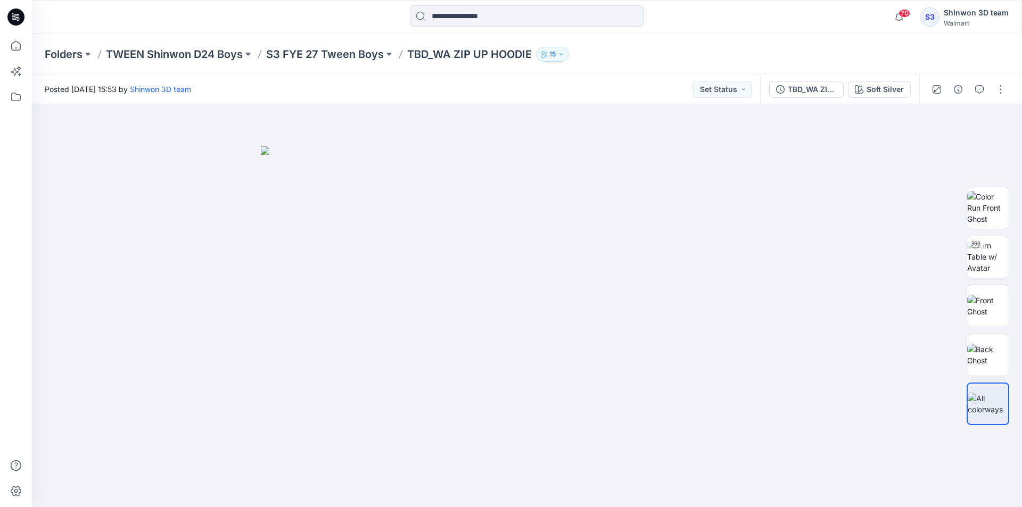
click at [677, 21] on div at bounding box center [526, 16] width 495 height 23
click at [869, 88] on div "Soft Silver" at bounding box center [884, 90] width 37 height 12
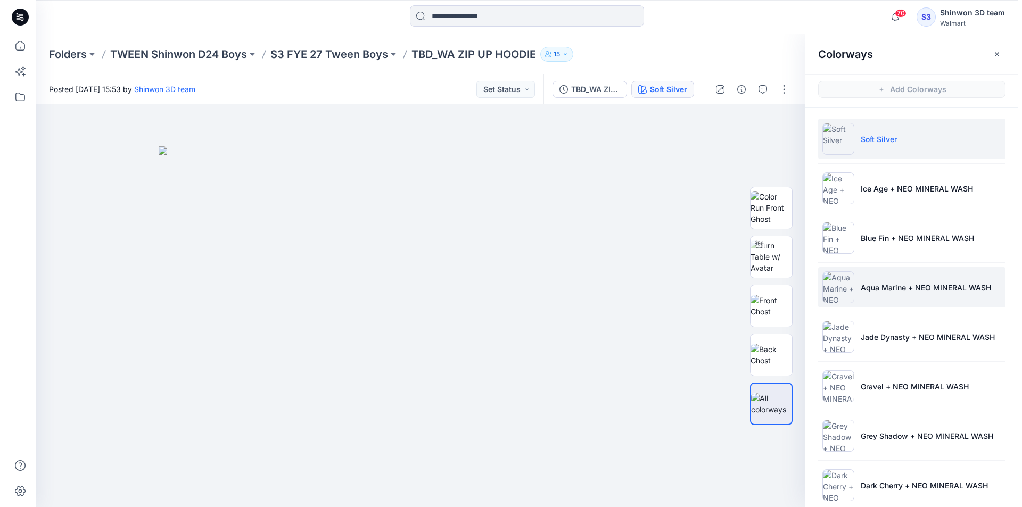
scroll to position [262, 0]
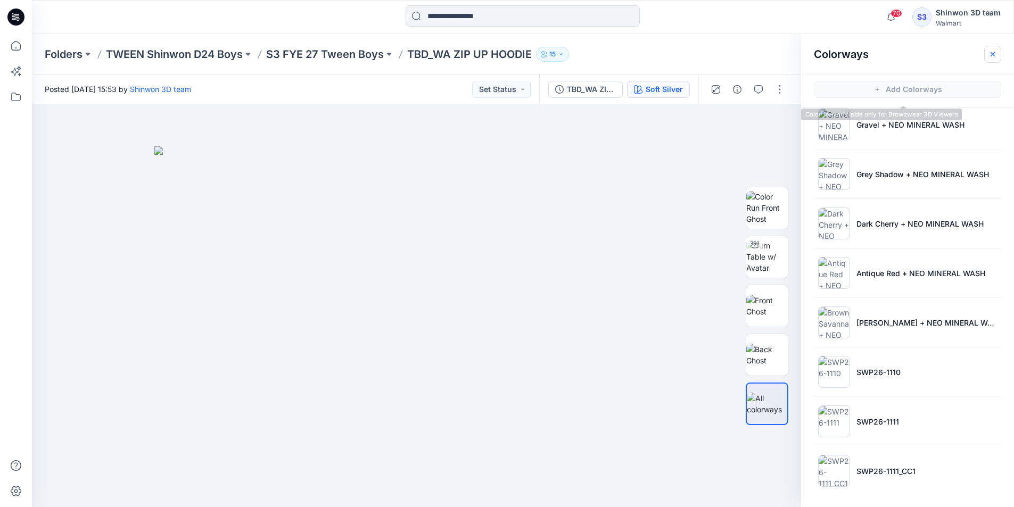
click at [991, 58] on icon "button" at bounding box center [992, 54] width 9 height 9
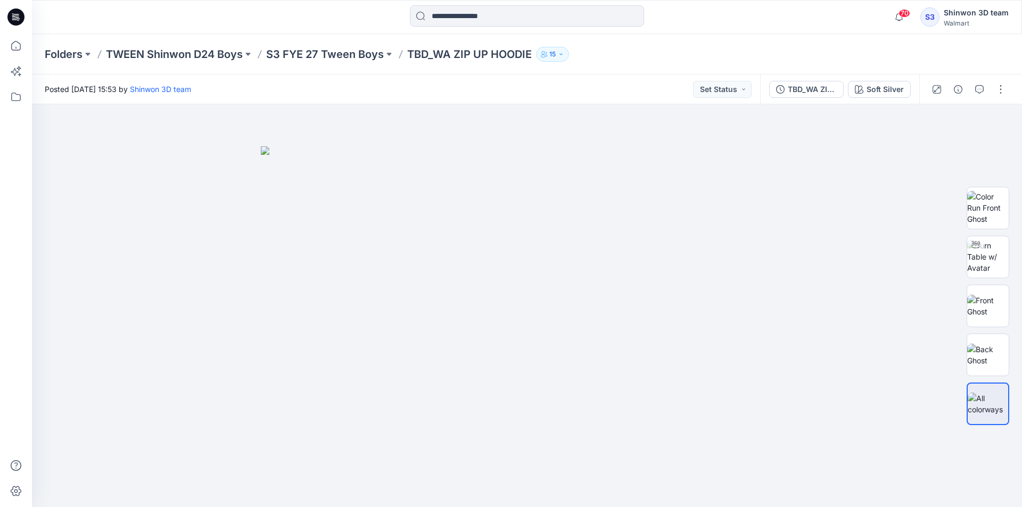
click at [866, 35] on div "Folders TWEEN Shinwon D24 Boys S3 FYE 27 Tween Boys TBD_WA ZIP UP HOODIE 15" at bounding box center [527, 54] width 990 height 40
click at [481, 50] on p "TBD_WA ZIP UP HOODIE" at bounding box center [469, 54] width 125 height 15
click at [384, 50] on div "Folders TWEEN Shinwon D24 Boys S3 FYE 27 Tween Boys TBD_WA ZIP UP HOODIE 15" at bounding box center [485, 54] width 881 height 15
click at [365, 52] on p "S3 FYE 27 Tween Boys" at bounding box center [325, 54] width 118 height 15
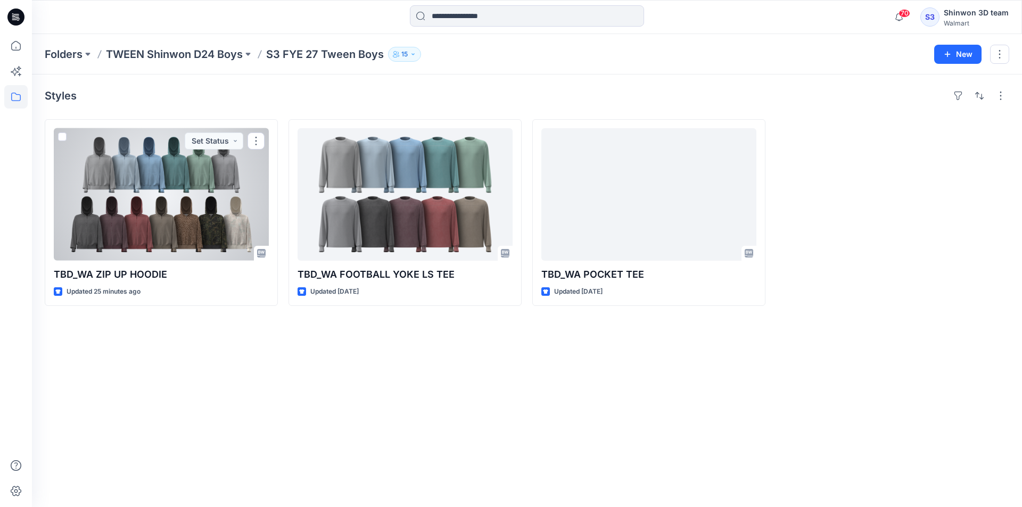
click at [157, 219] on div at bounding box center [161, 194] width 215 height 132
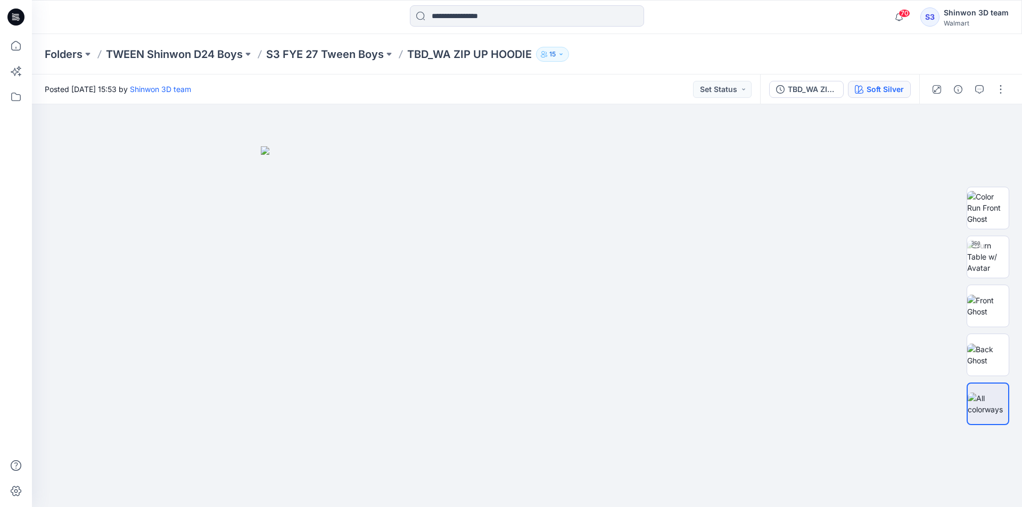
click at [909, 87] on div "TBD_WA ZIP UP HOODIE Soft Silver" at bounding box center [839, 89] width 159 height 30
click at [893, 89] on div "Soft Silver" at bounding box center [884, 90] width 37 height 12
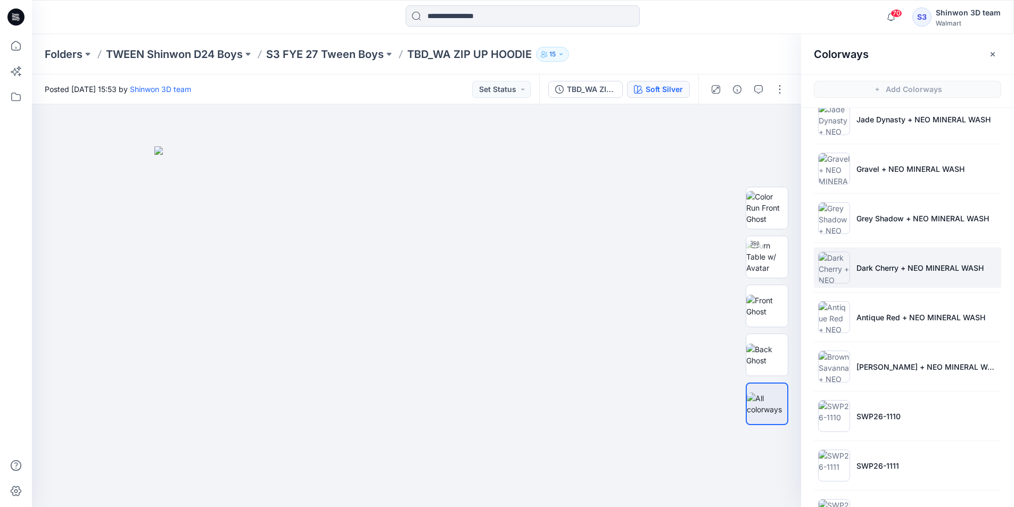
scroll to position [262, 0]
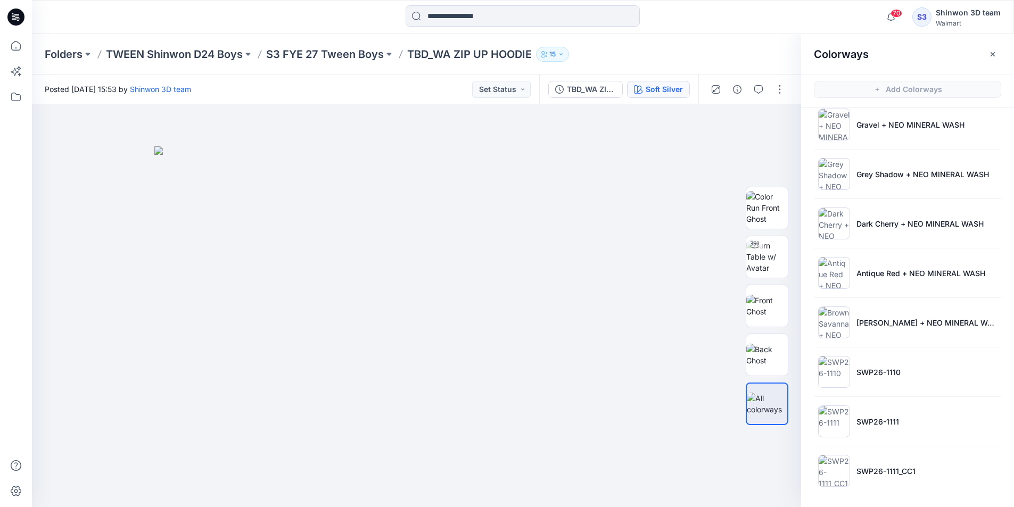
click at [301, 73] on div "Folders TWEEN Shinwon D24 Boys S3 FYE 27 Tween Boys TBD_WA ZIP UP HOODIE 15" at bounding box center [523, 54] width 982 height 40
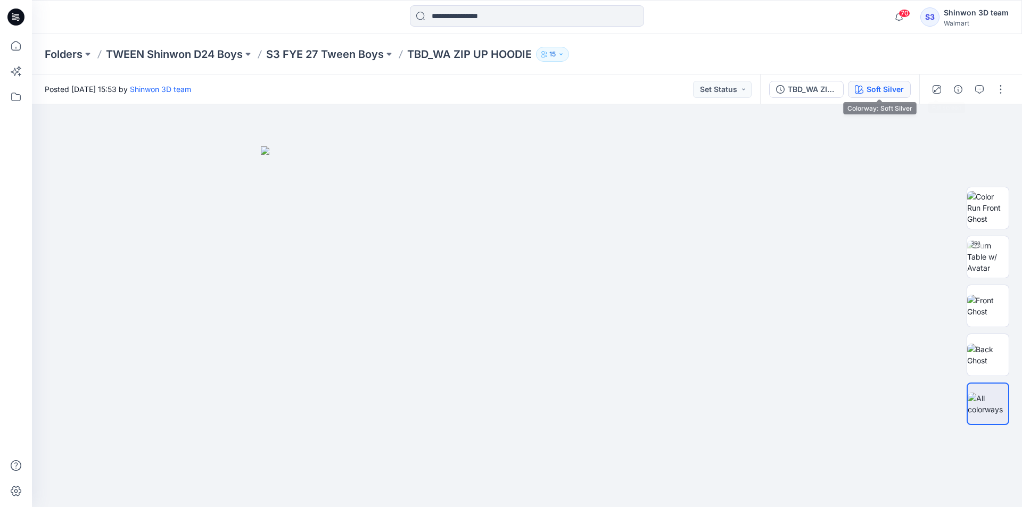
click at [879, 90] on div "Soft Silver" at bounding box center [884, 90] width 37 height 12
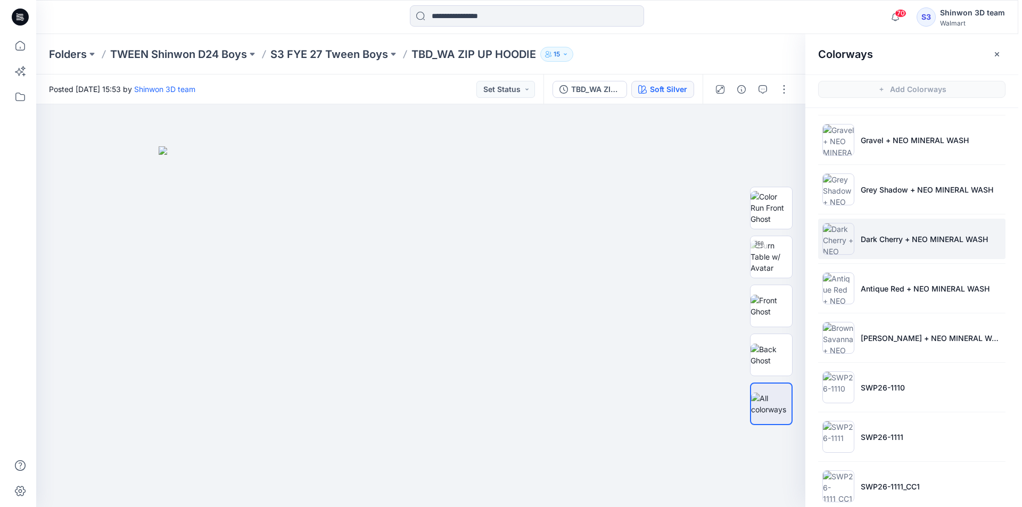
scroll to position [262, 0]
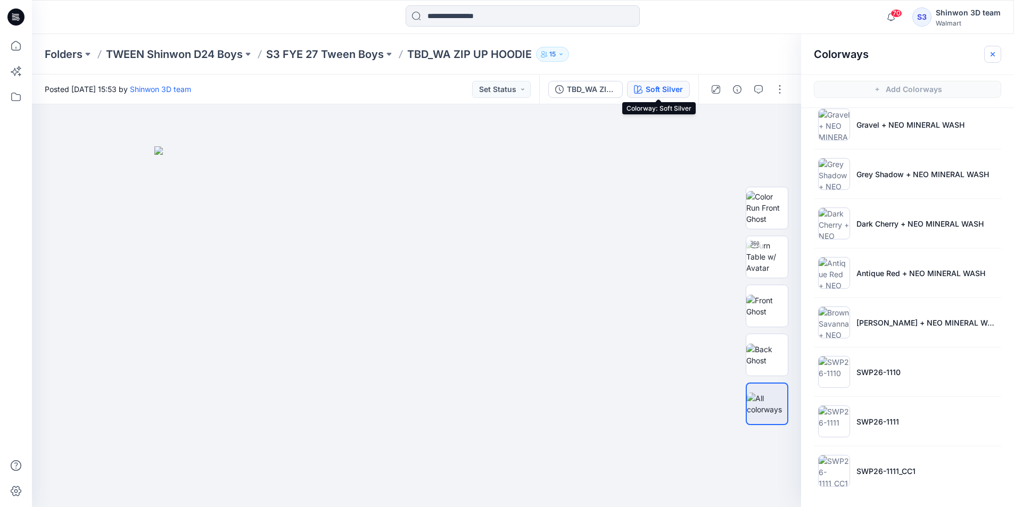
click at [989, 49] on button "button" at bounding box center [992, 54] width 17 height 17
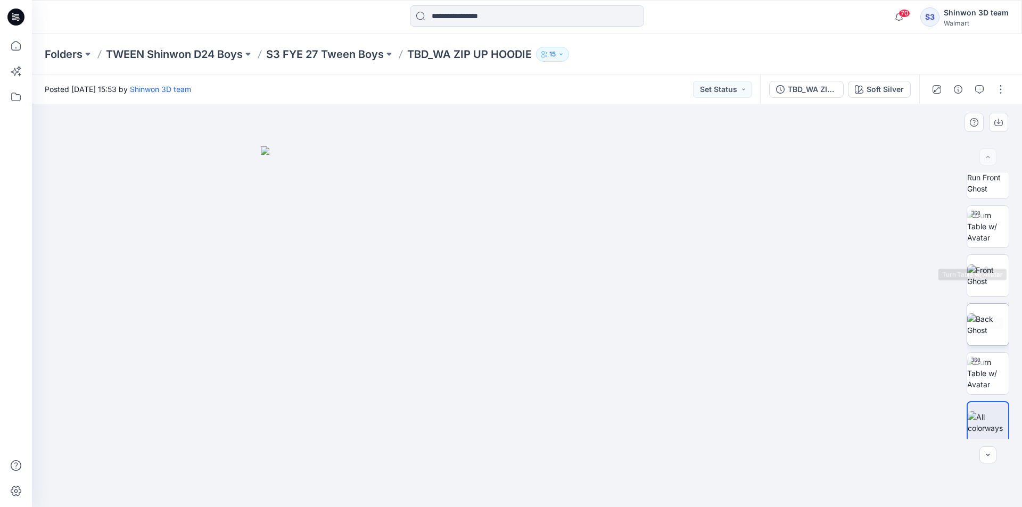
scroll to position [21, 0]
click at [987, 365] on img at bounding box center [988, 369] width 42 height 34
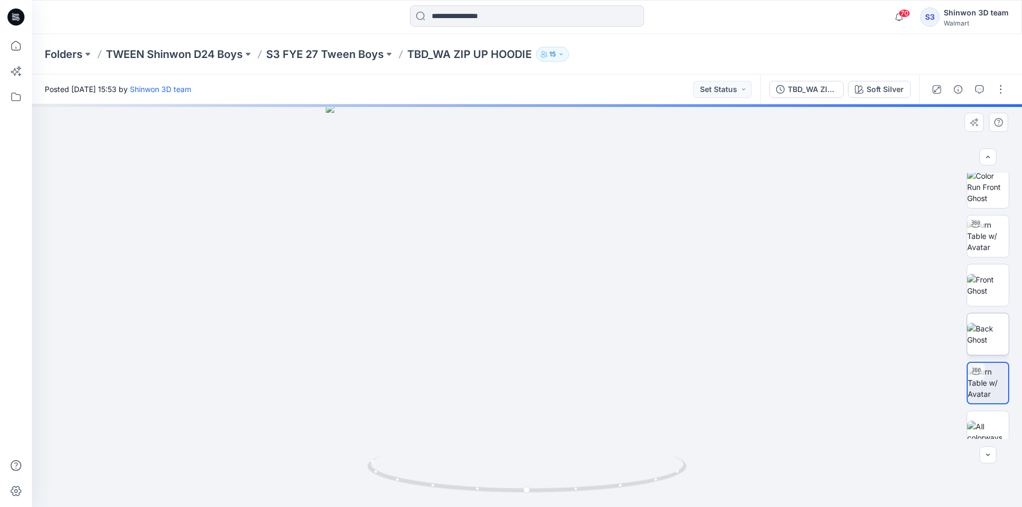
scroll to position [0, 0]
click at [988, 289] on img at bounding box center [988, 292] width 42 height 22
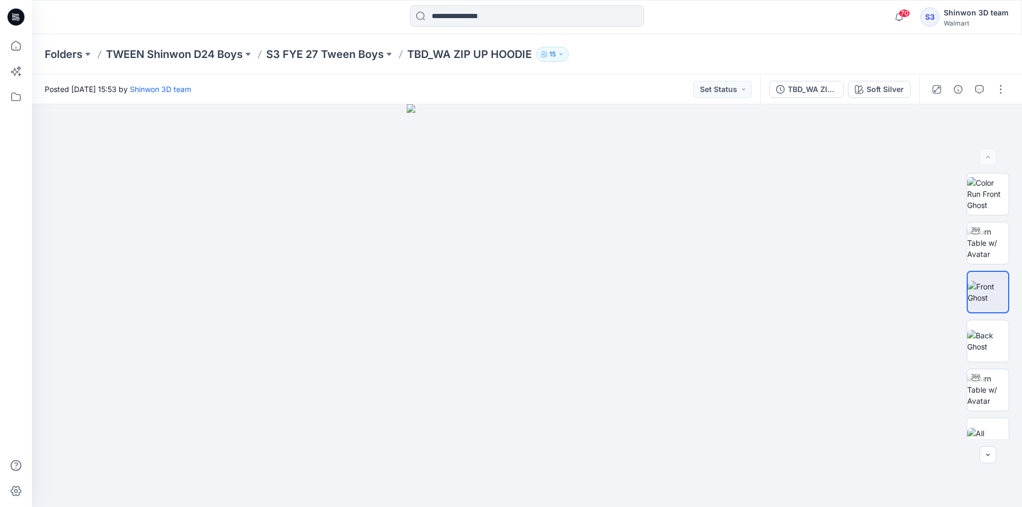
click at [450, 53] on p "TBD_WA ZIP UP HOODIE" at bounding box center [469, 54] width 125 height 15
click at [468, 63] on div "Folders TWEEN Shinwon D24 Boys S3 FYE 27 Tween Boys TBD_WA ZIP UP HOODIE 15" at bounding box center [527, 54] width 990 height 40
click at [324, 51] on p "S3 FYE 27 Tween Boys" at bounding box center [325, 54] width 118 height 15
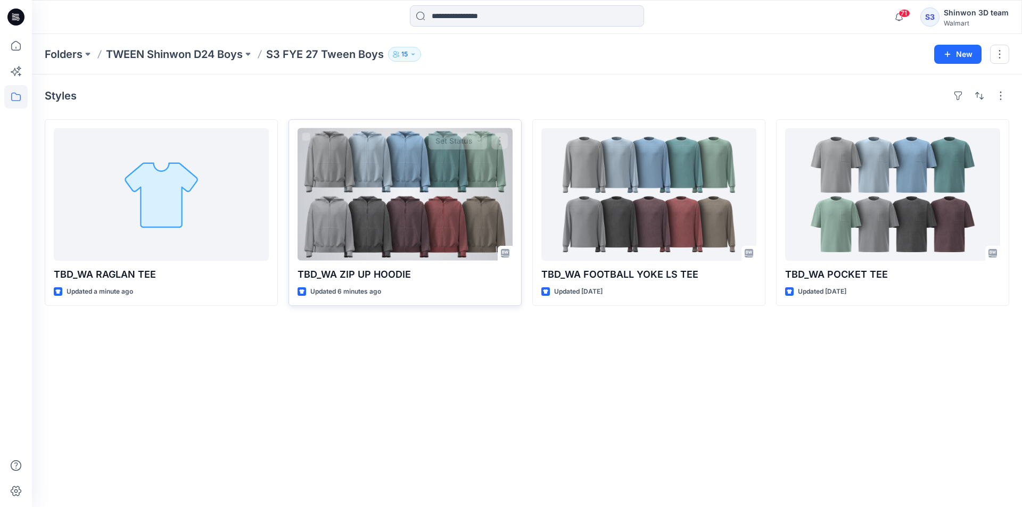
click at [429, 168] on div at bounding box center [404, 194] width 215 height 132
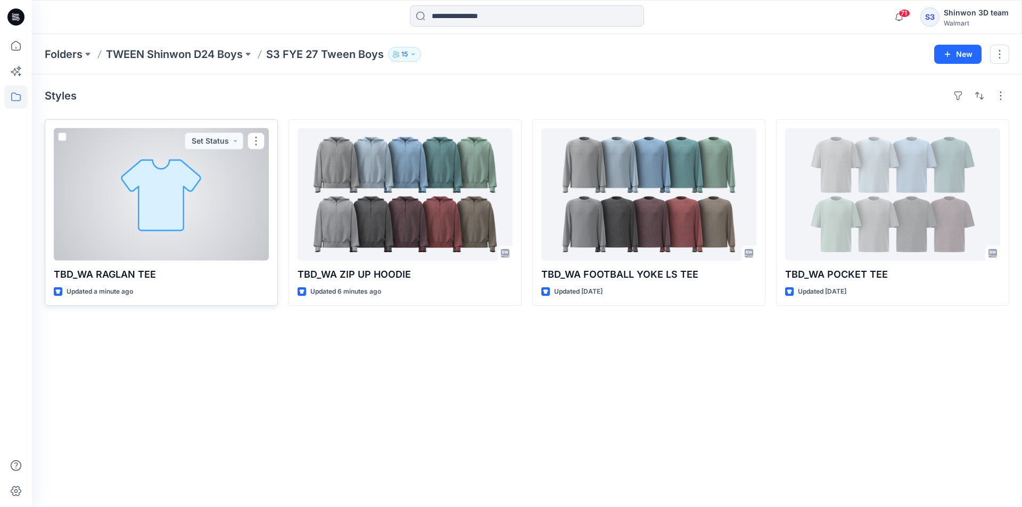
click at [223, 168] on div at bounding box center [161, 194] width 215 height 132
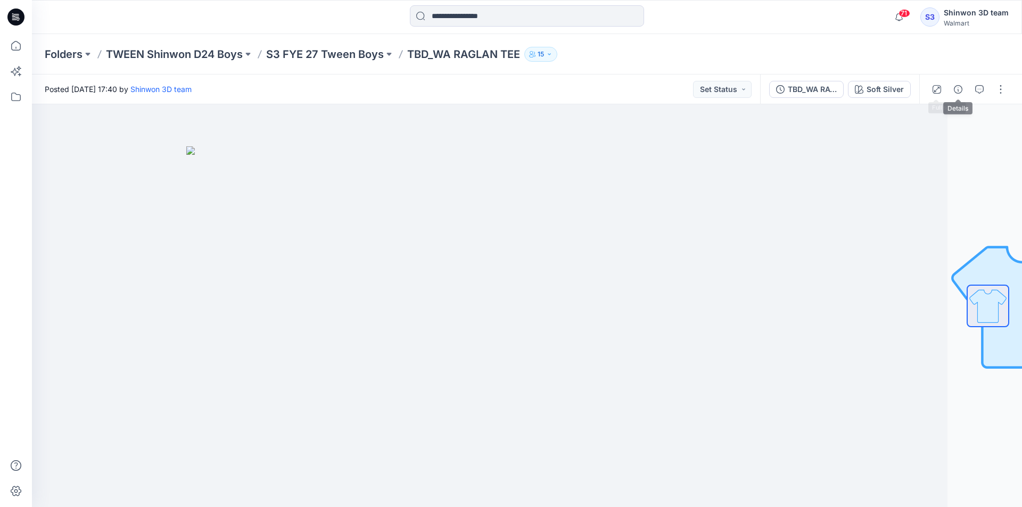
click at [955, 87] on icon "button" at bounding box center [958, 89] width 9 height 9
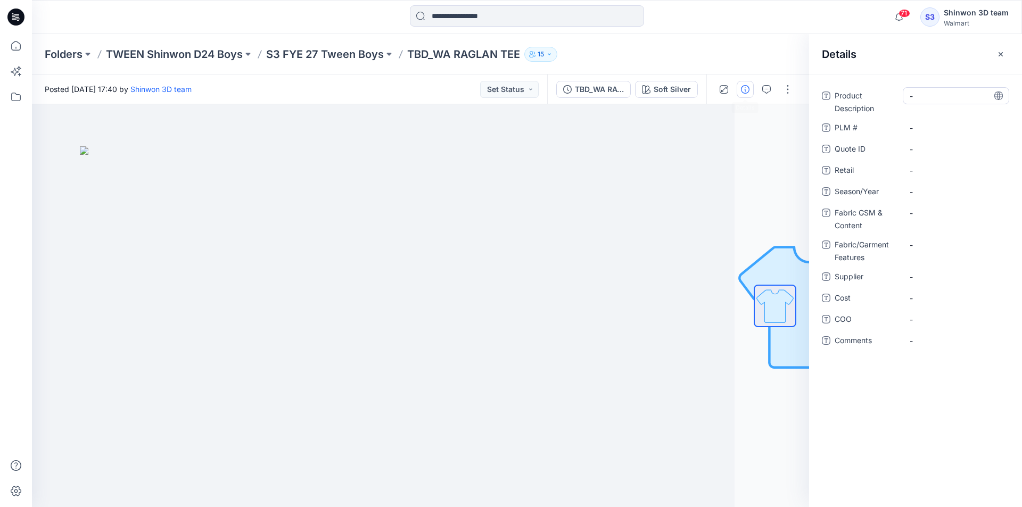
click at [933, 101] on Description "-" at bounding box center [955, 95] width 93 height 11
type textarea "**********"
click at [924, 125] on \ "-" at bounding box center [955, 127] width 93 height 11
type textarea "*"
click at [940, 132] on \ "쓩" at bounding box center [955, 127] width 93 height 11
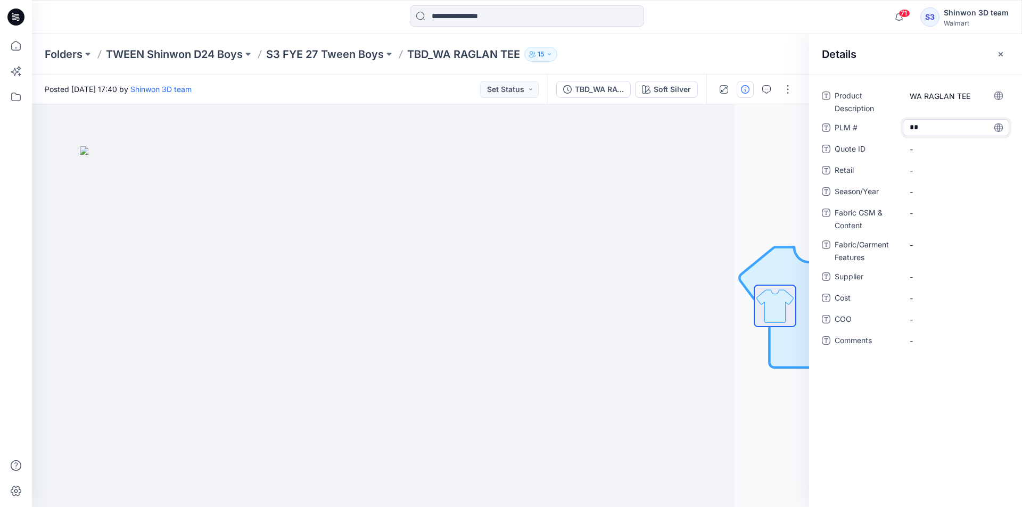
scroll to position [7, 0]
type textarea "***"
click at [962, 156] on div "-" at bounding box center [955, 155] width 106 height 17
click at [964, 114] on div "WA RAGLAN TEE" at bounding box center [955, 101] width 106 height 28
click at [950, 143] on div "Product Description WA RAGLAN TEE PLM # TBD Quote ID - Retail - Season/Year - F…" at bounding box center [915, 227] width 187 height 281
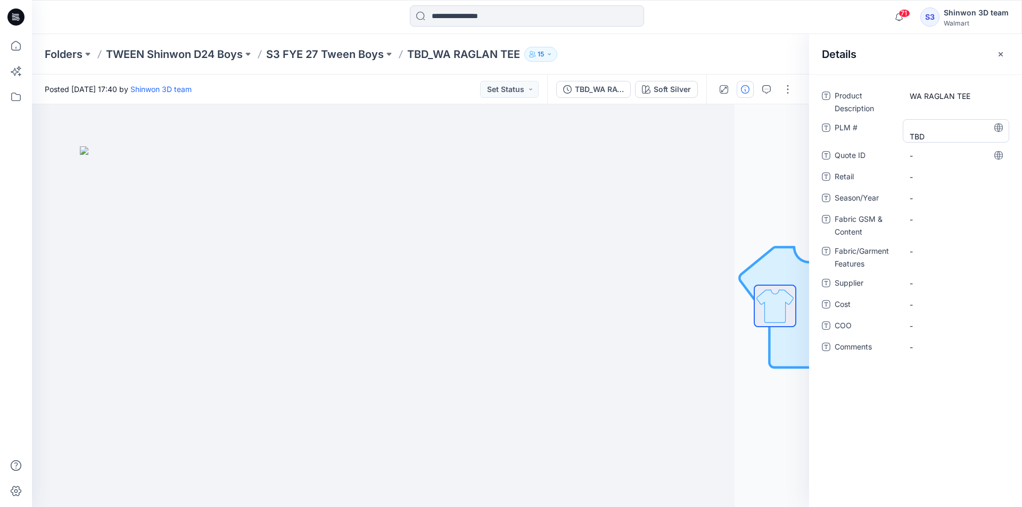
click at [957, 128] on \ "TBD" at bounding box center [955, 131] width 93 height 22
click at [957, 126] on textarea "***" at bounding box center [955, 130] width 106 height 22
type textarea "***"
click at [952, 282] on span "-" at bounding box center [955, 276] width 93 height 11
type textarea "*******"
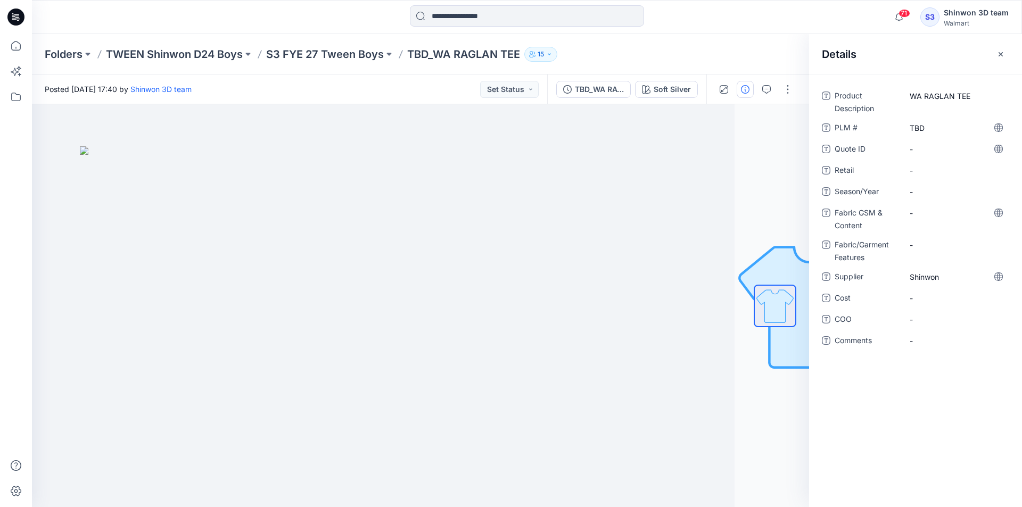
click at [957, 225] on div "-" at bounding box center [955, 218] width 106 height 28
click at [961, 219] on div "-" at bounding box center [955, 212] width 106 height 17
click at [949, 244] on div "-" at bounding box center [955, 251] width 106 height 17
type textarea "**********"
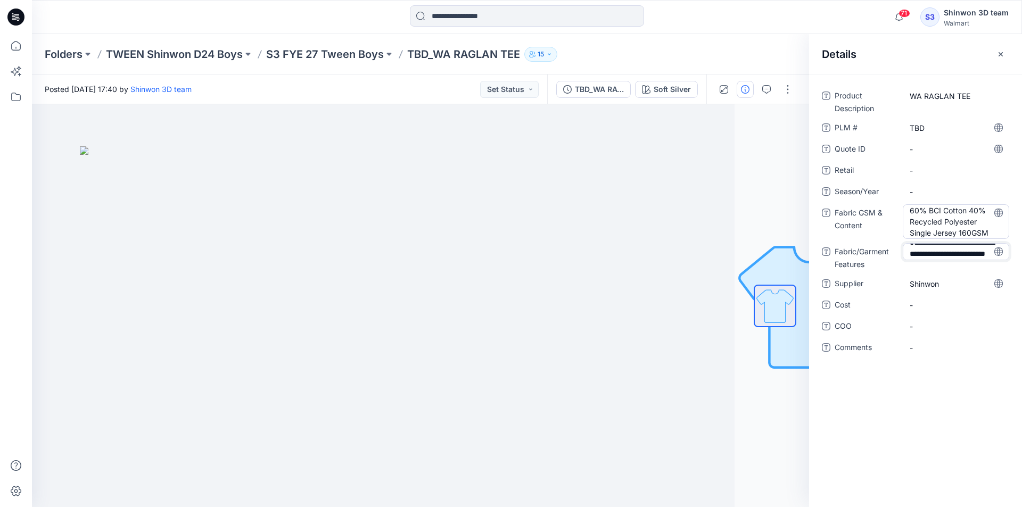
click at [921, 212] on Content "60% BCI Cotton 40% Recycled Polyester Single Jersey 160GSM" at bounding box center [955, 222] width 93 height 34
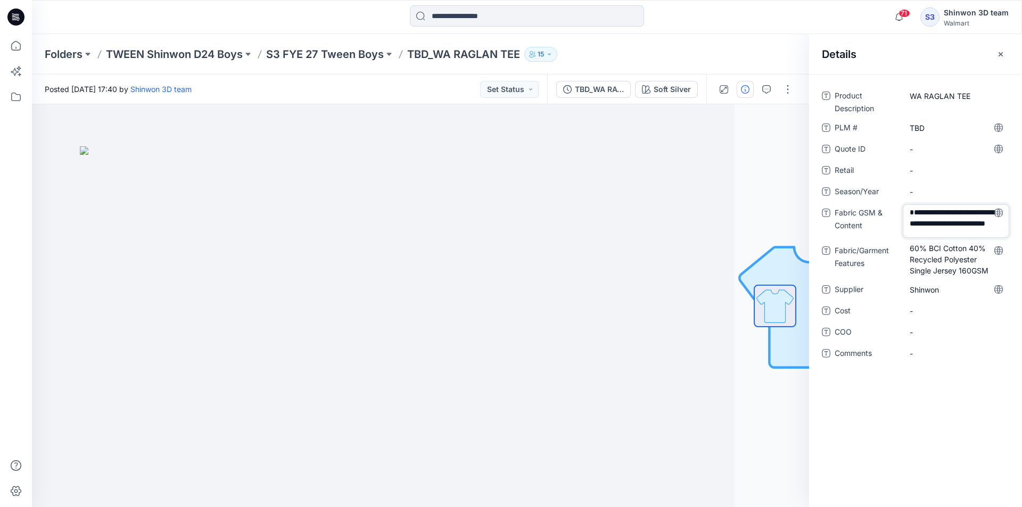
click at [913, 209] on textarea "**********" at bounding box center [955, 221] width 106 height 34
type textarea "**********"
click at [960, 265] on Features "60% BCI Cotton 40% Recycled Polyester Single Jersey 160GSM" at bounding box center [955, 261] width 93 height 34
drag, startPoint x: 977, startPoint y: 262, endPoint x: 798, endPoint y: 231, distance: 182.0
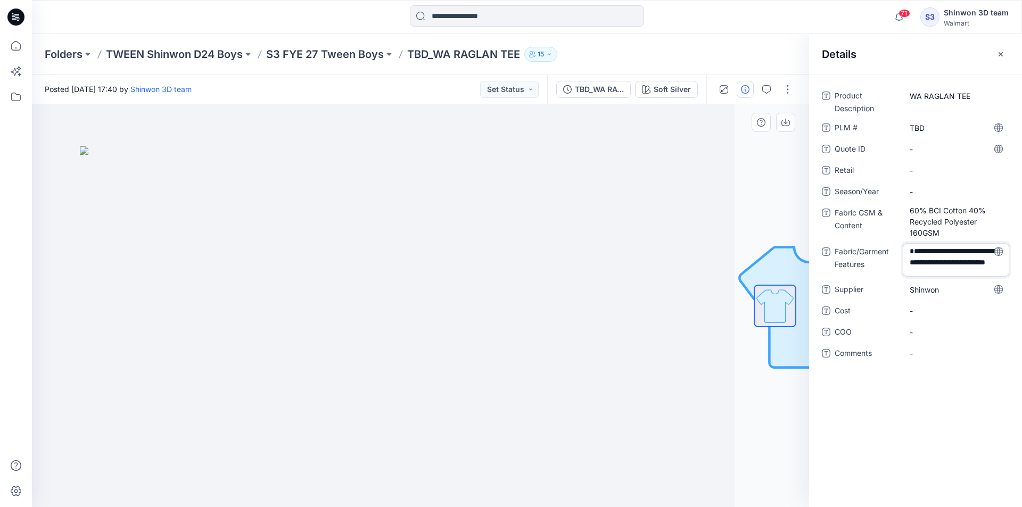
click at [798, 231] on div "**********" at bounding box center [527, 305] width 990 height 403
type textarea "**********"
click at [938, 193] on span "-" at bounding box center [955, 191] width 93 height 11
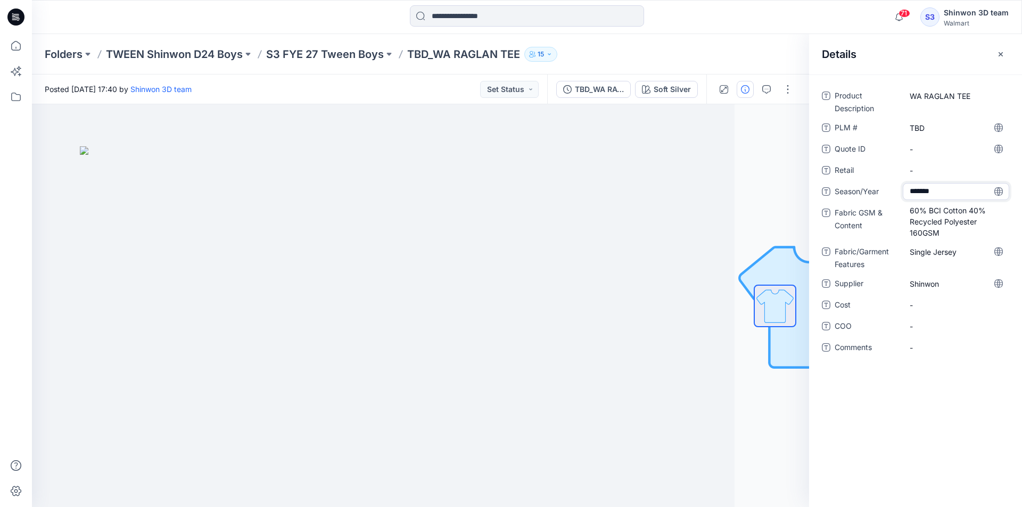
type textarea "********"
click at [1004, 50] on icon "button" at bounding box center [1000, 54] width 9 height 9
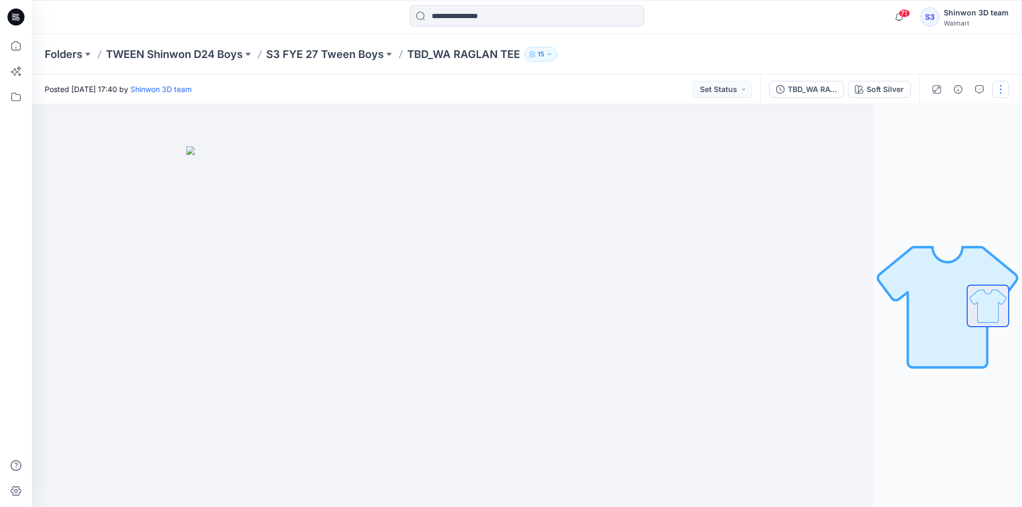
click at [1003, 81] on button "button" at bounding box center [1000, 89] width 17 height 17
click at [941, 140] on button "Edit" at bounding box center [956, 144] width 98 height 20
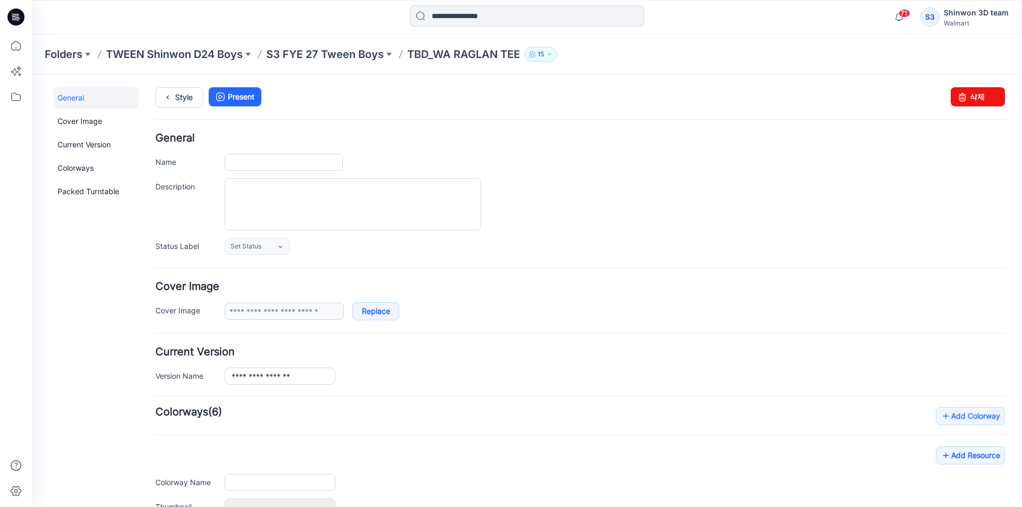
type input "**********"
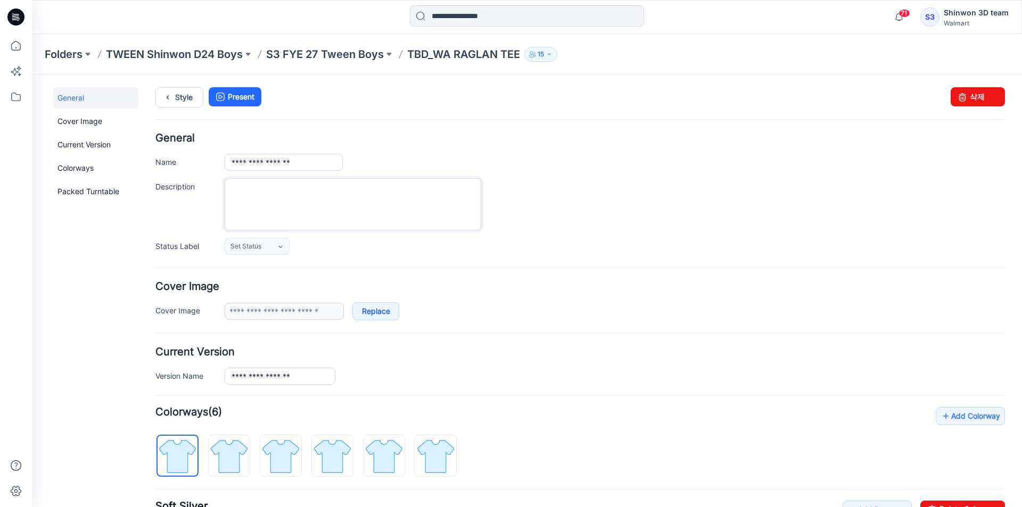
click at [345, 189] on textarea "Description" at bounding box center [353, 204] width 256 height 52
paste textarea "**********"
type textarea "**********"
click at [568, 198] on div "**********" at bounding box center [615, 204] width 780 height 52
click at [171, 93] on icon at bounding box center [167, 97] width 15 height 19
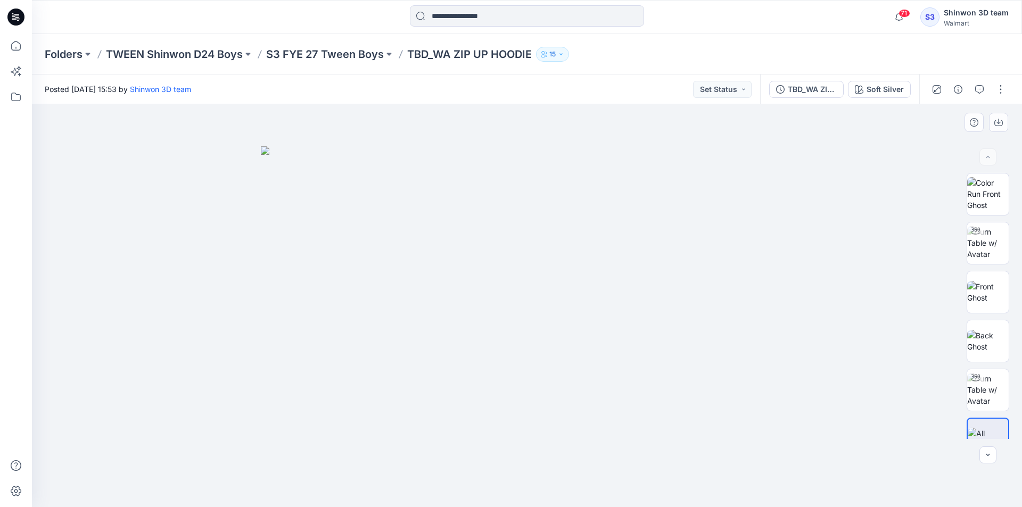
click at [456, 355] on img at bounding box center [527, 326] width 532 height 361
click at [983, 291] on img at bounding box center [988, 292] width 42 height 22
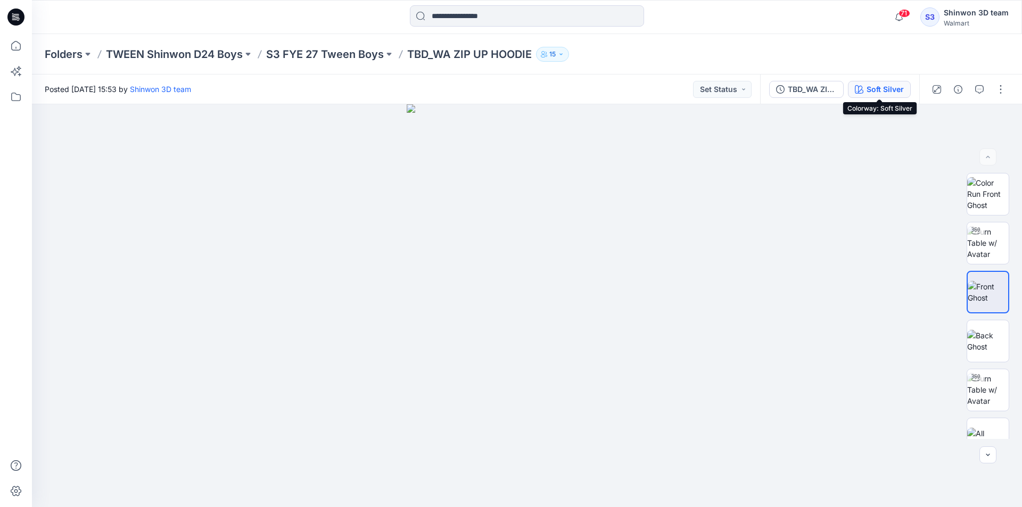
click at [889, 89] on div "Soft Silver" at bounding box center [884, 90] width 37 height 12
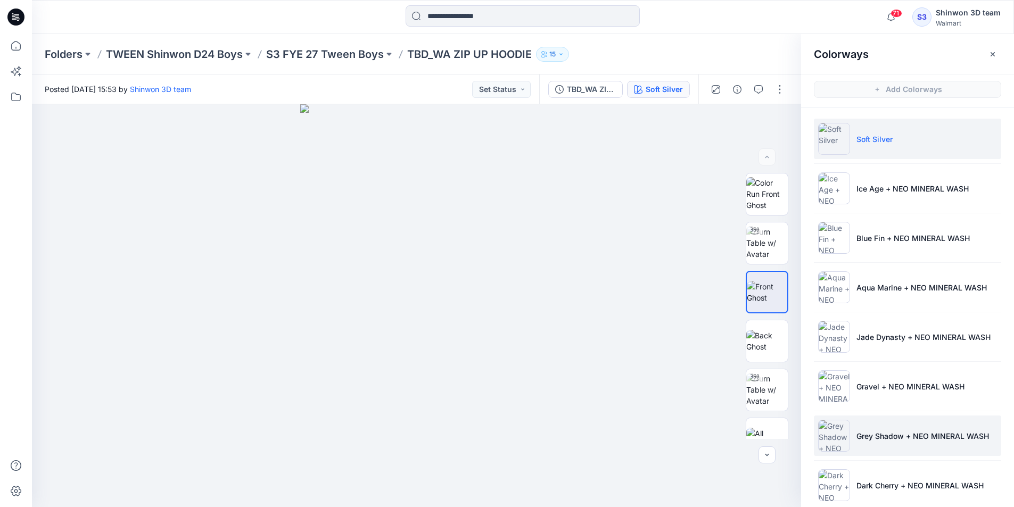
click at [835, 435] on img at bounding box center [834, 436] width 32 height 32
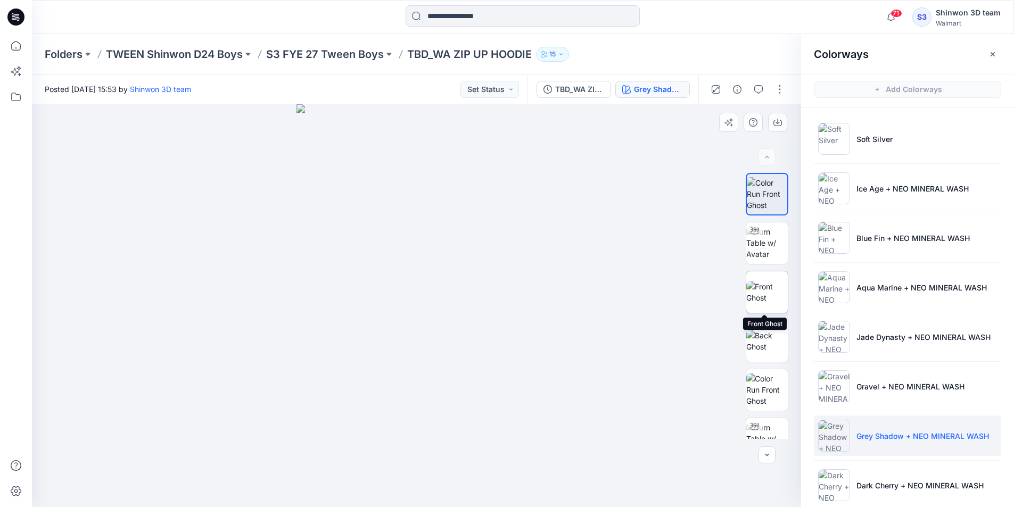
click at [759, 281] on img at bounding box center [767, 292] width 42 height 22
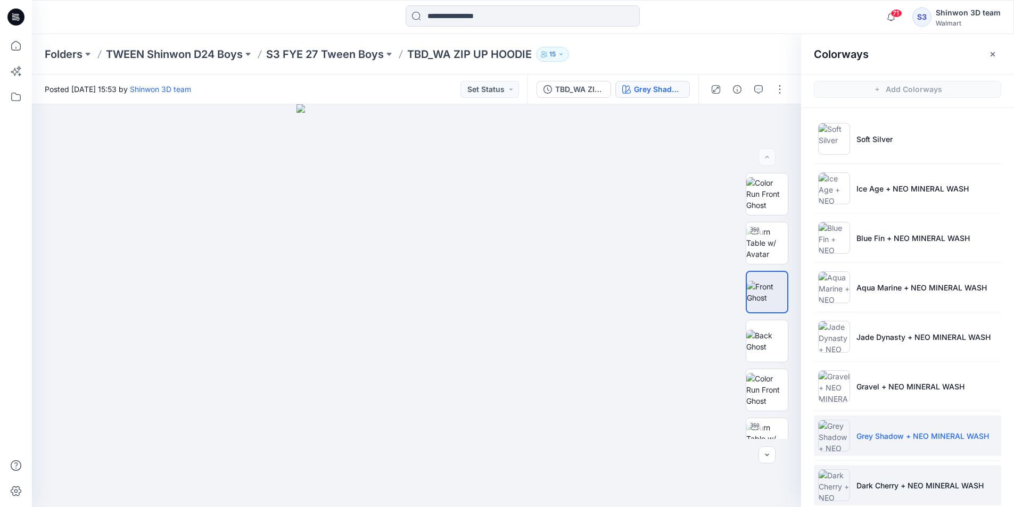
click at [843, 477] on img at bounding box center [834, 485] width 32 height 32
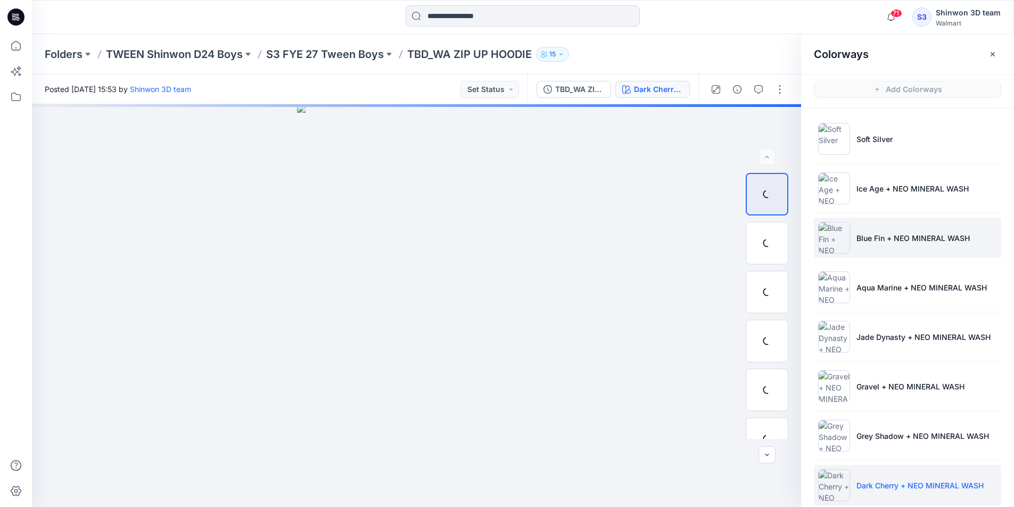
click at [843, 253] on img at bounding box center [834, 238] width 32 height 32
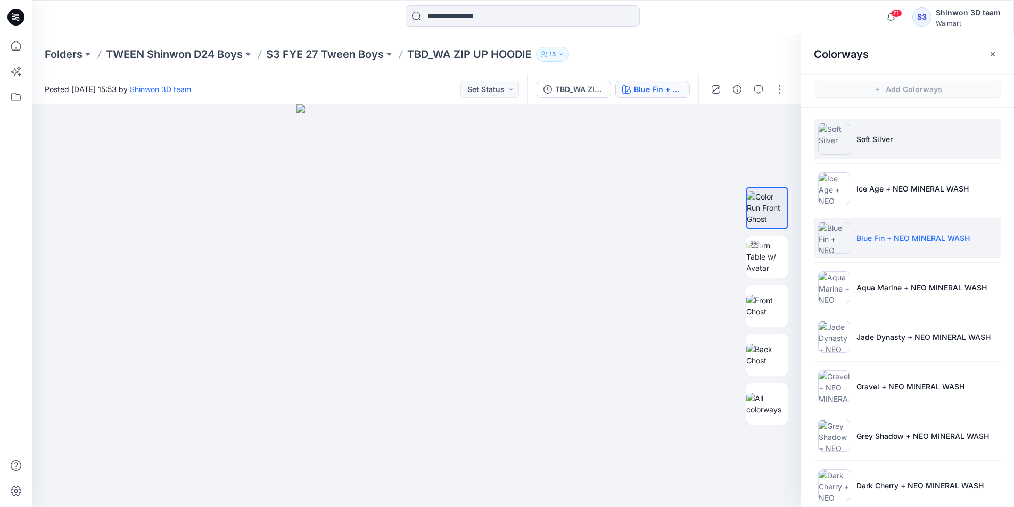
click at [838, 140] on img at bounding box center [834, 139] width 32 height 32
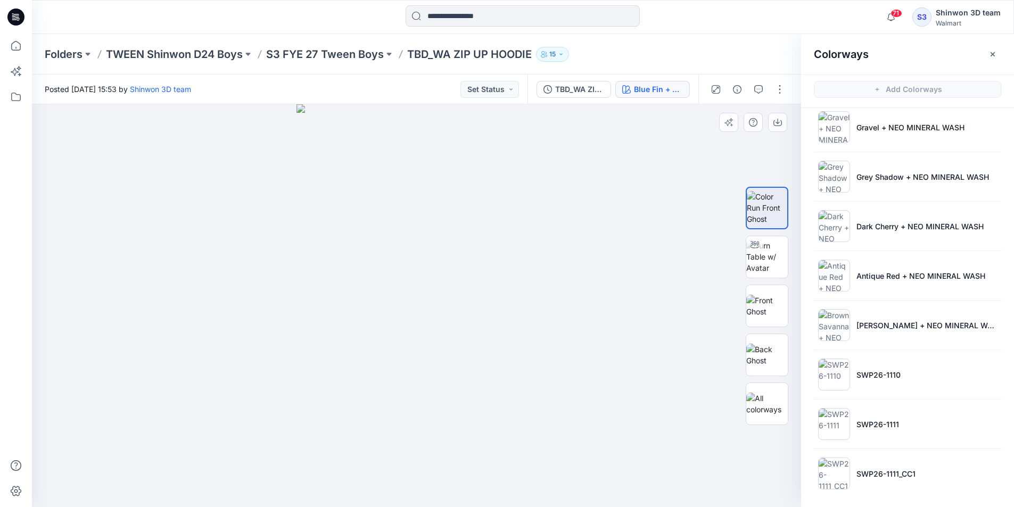
scroll to position [262, 0]
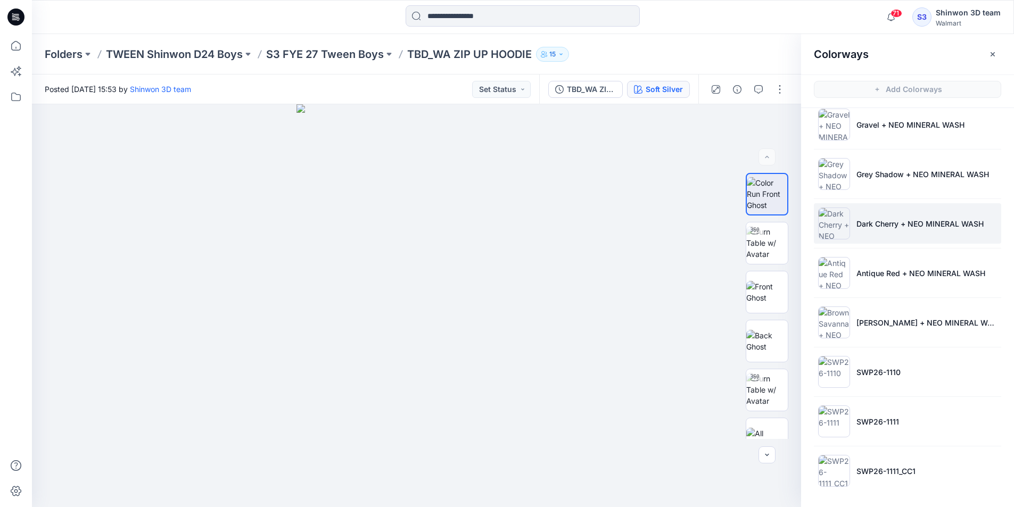
click at [831, 222] on img at bounding box center [834, 224] width 32 height 32
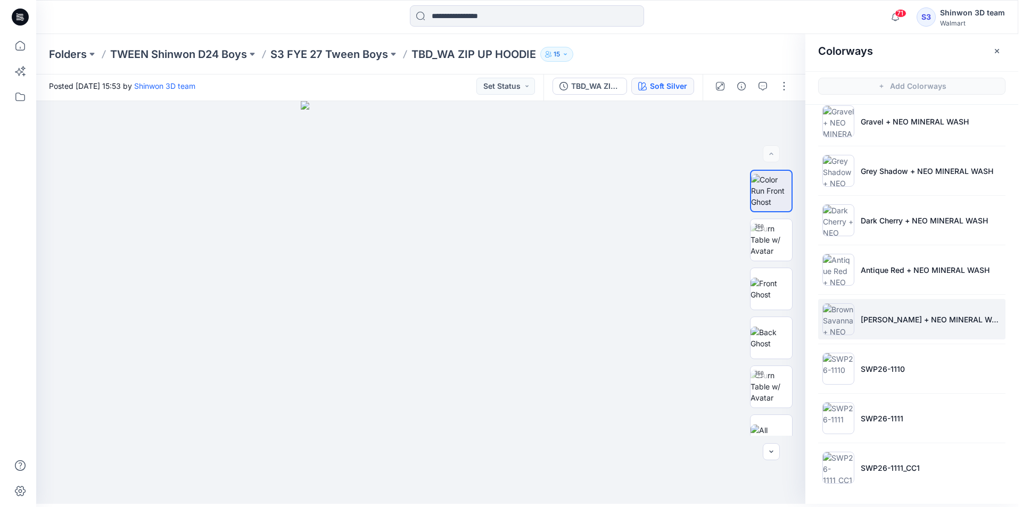
scroll to position [0, 0]
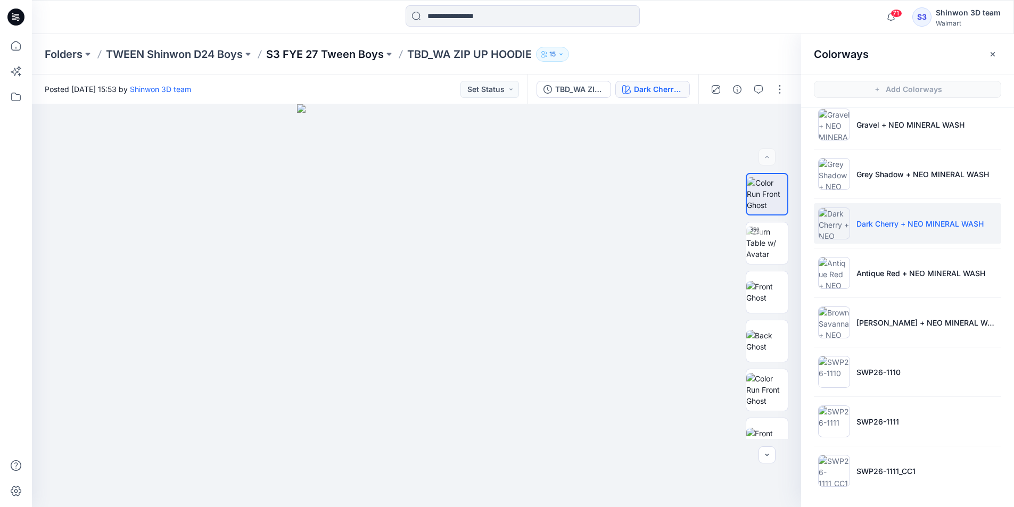
click at [351, 55] on p "S3 FYE 27 Tween Boys" at bounding box center [325, 54] width 118 height 15
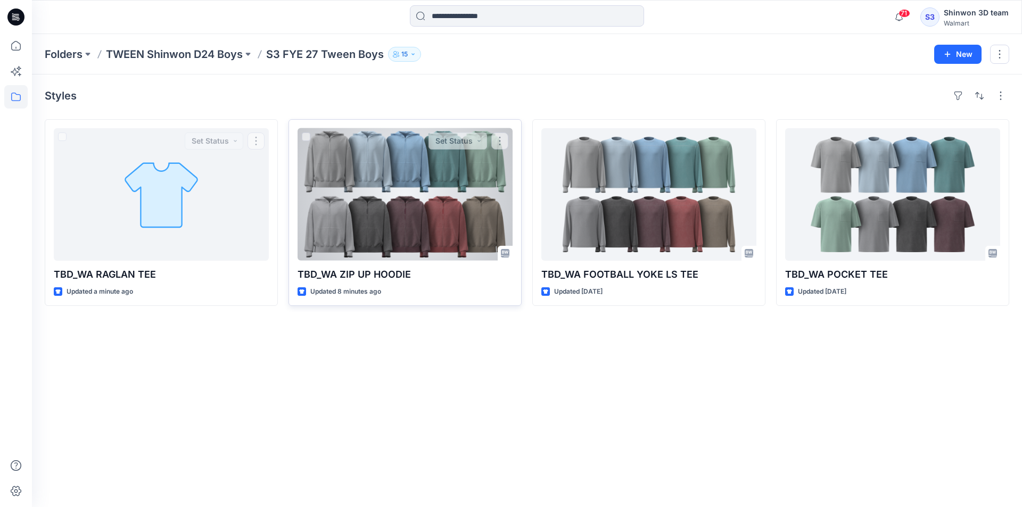
click at [480, 219] on div at bounding box center [404, 194] width 215 height 132
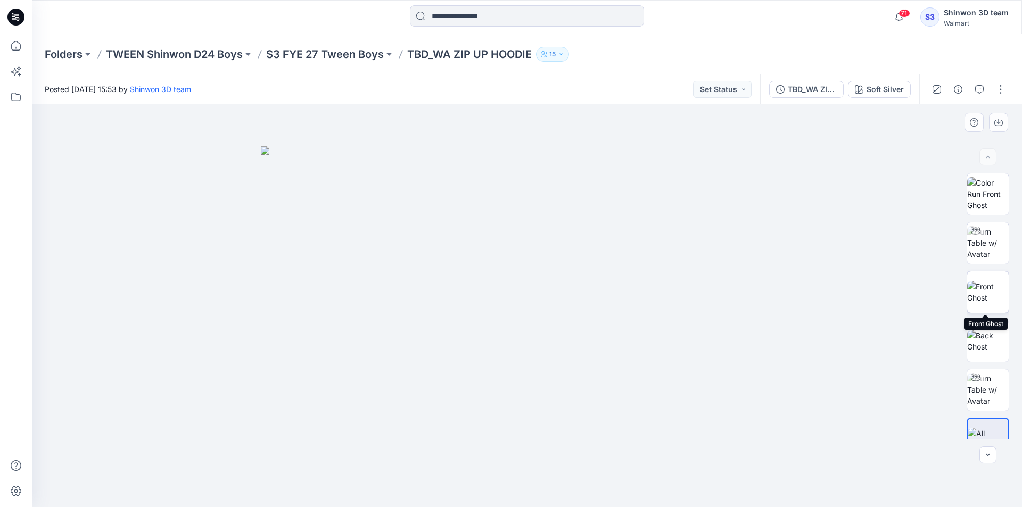
click at [989, 283] on img at bounding box center [988, 292] width 42 height 22
click at [726, 360] on img at bounding box center [527, 326] width 532 height 361
click at [988, 397] on img at bounding box center [988, 390] width 42 height 34
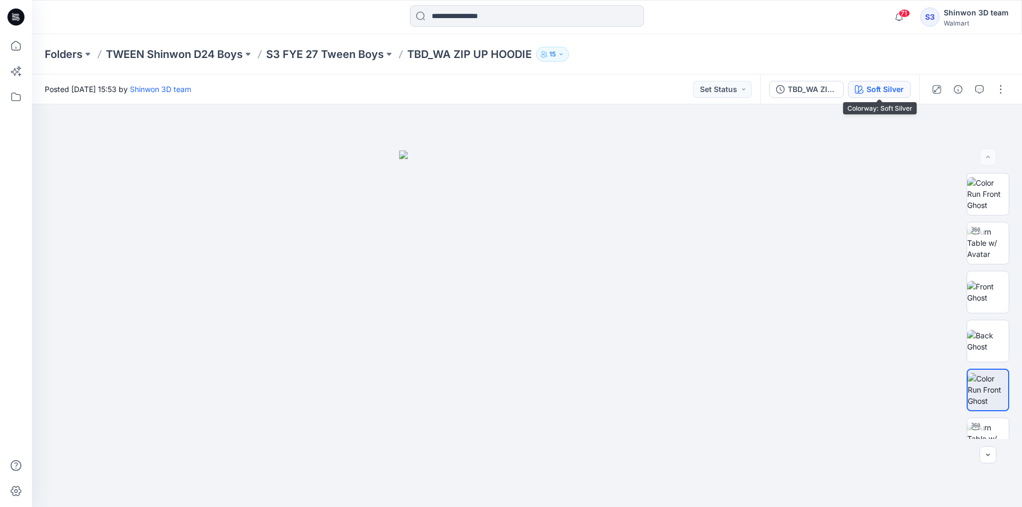
click at [895, 94] on div "Soft Silver" at bounding box center [884, 90] width 37 height 12
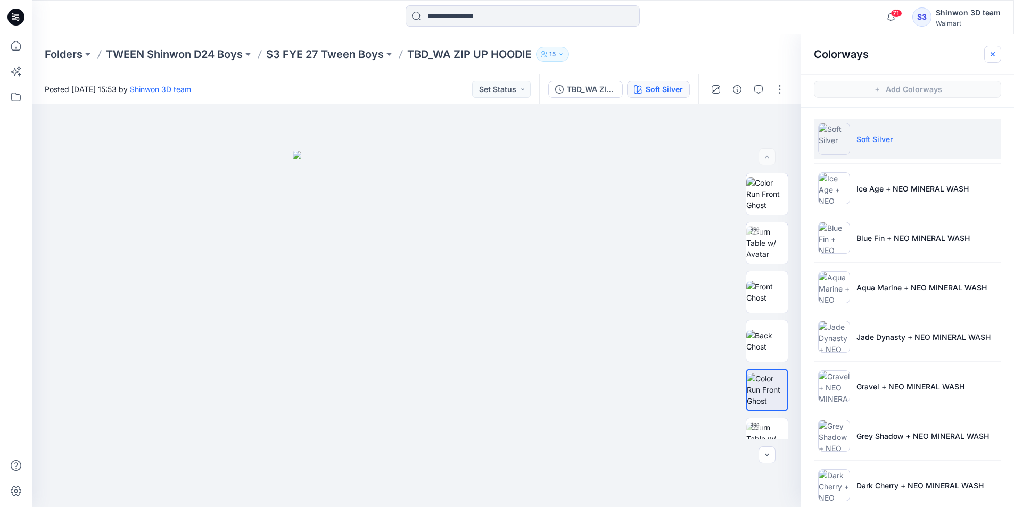
click at [989, 58] on icon "button" at bounding box center [992, 54] width 9 height 9
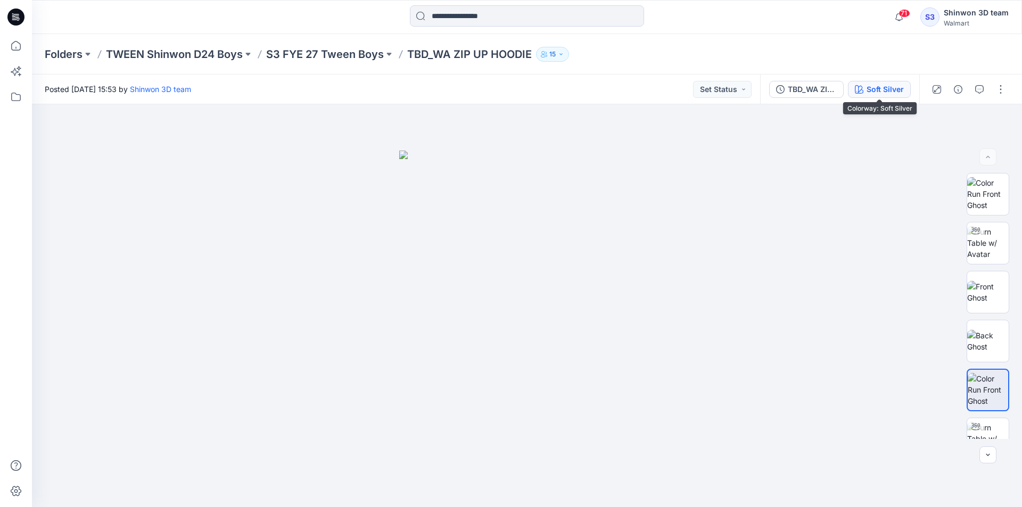
click at [866, 88] on button "Soft Silver" at bounding box center [879, 89] width 63 height 17
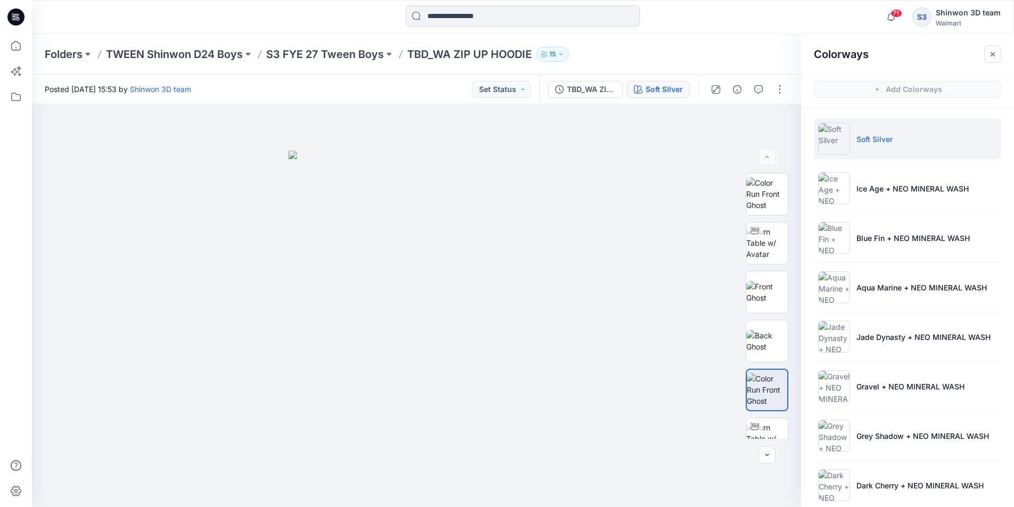
click at [995, 57] on icon "button" at bounding box center [992, 54] width 9 height 9
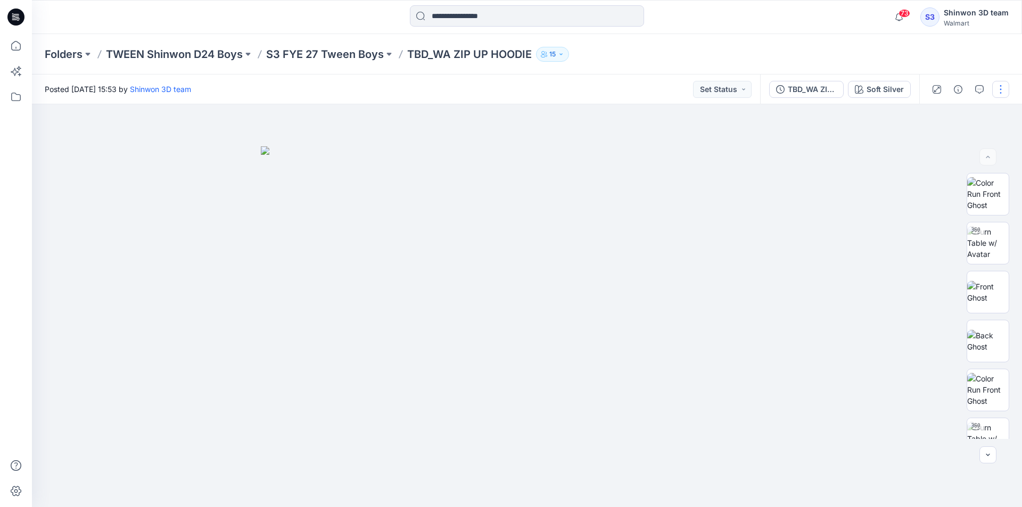
click at [997, 91] on button "button" at bounding box center [1000, 89] width 17 height 17
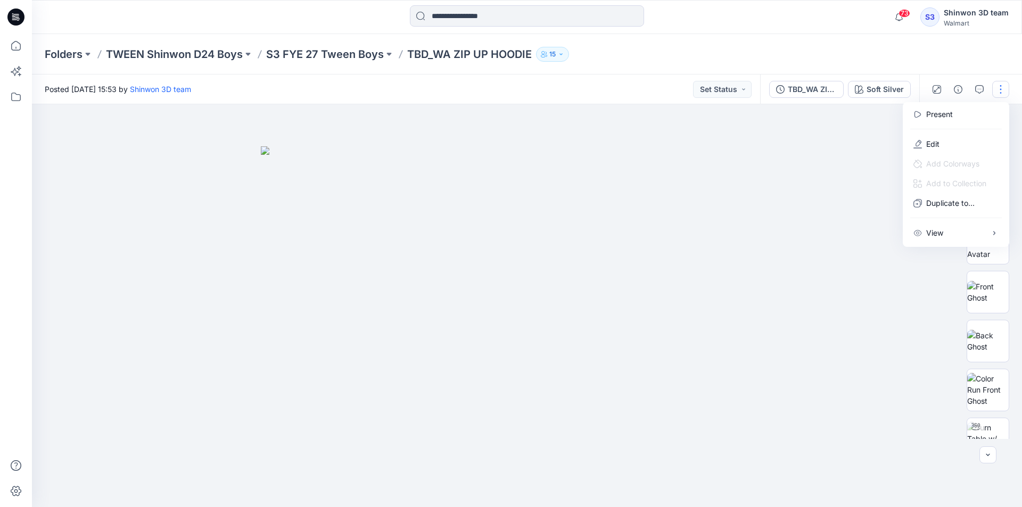
click at [832, 324] on div at bounding box center [527, 305] width 990 height 403
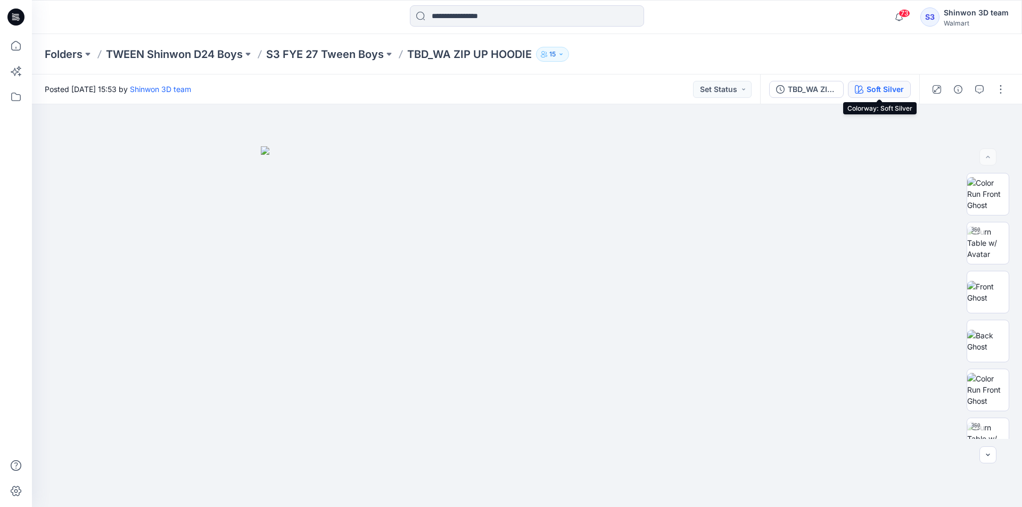
click at [870, 95] on div "Soft Silver" at bounding box center [884, 90] width 37 height 12
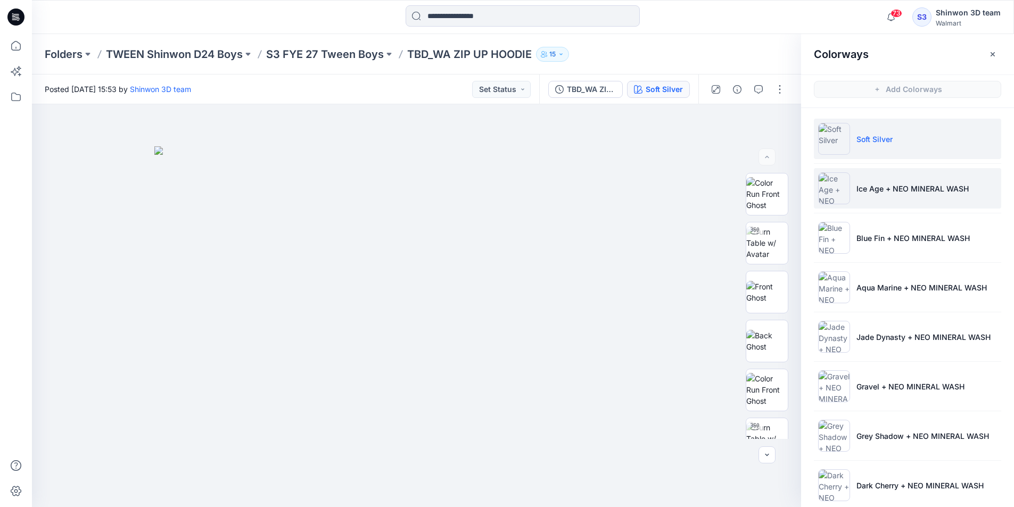
click at [868, 197] on li "Ice Age + NEO MINERAL WASH" at bounding box center [907, 188] width 187 height 40
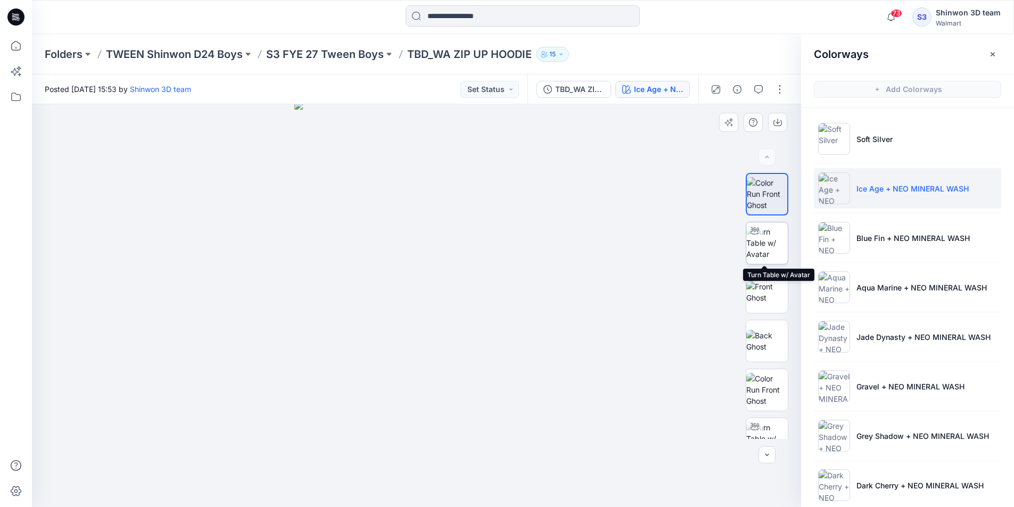
click at [756, 239] on div at bounding box center [754, 230] width 17 height 17
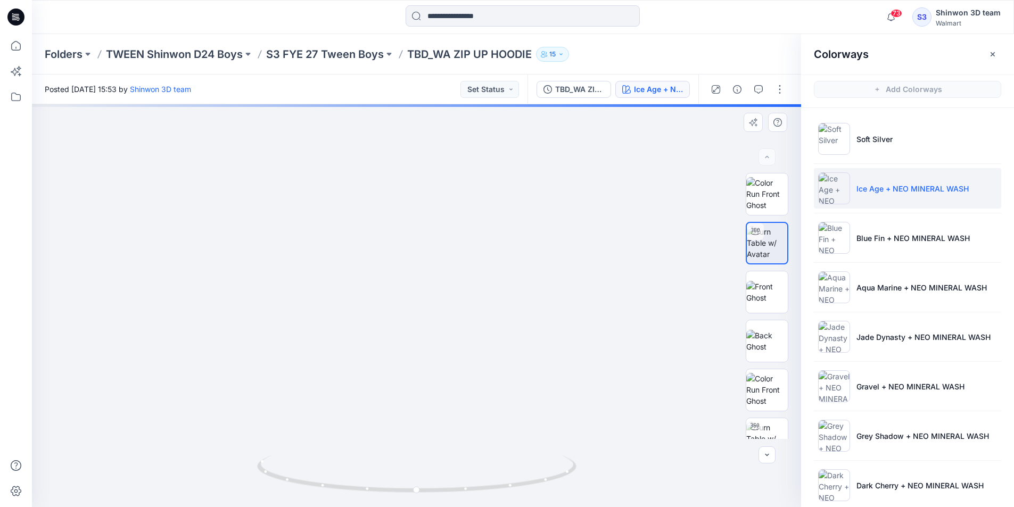
drag, startPoint x: 448, startPoint y: 164, endPoint x: 466, endPoint y: 339, distance: 176.5
drag, startPoint x: 468, startPoint y: 202, endPoint x: 475, endPoint y: 320, distance: 118.4
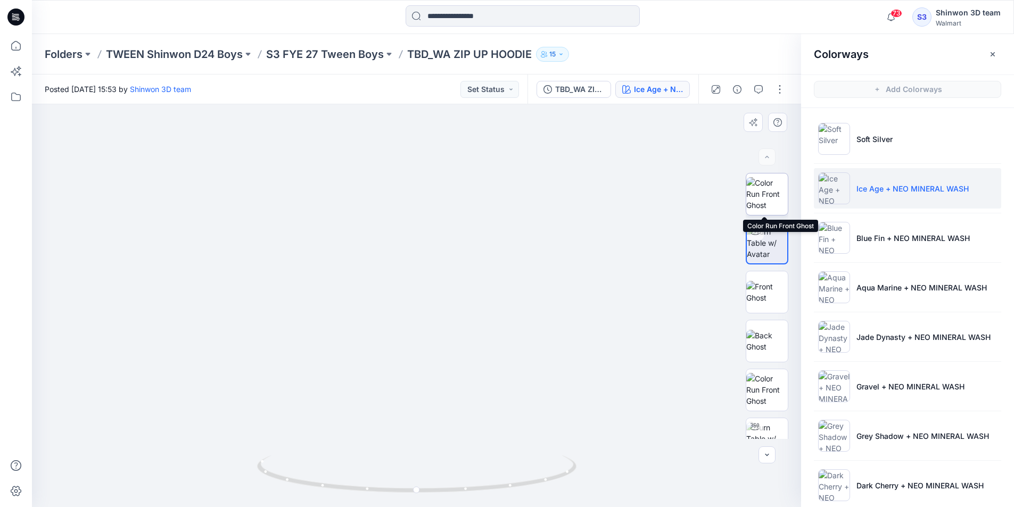
click at [770, 201] on img at bounding box center [767, 194] width 42 height 34
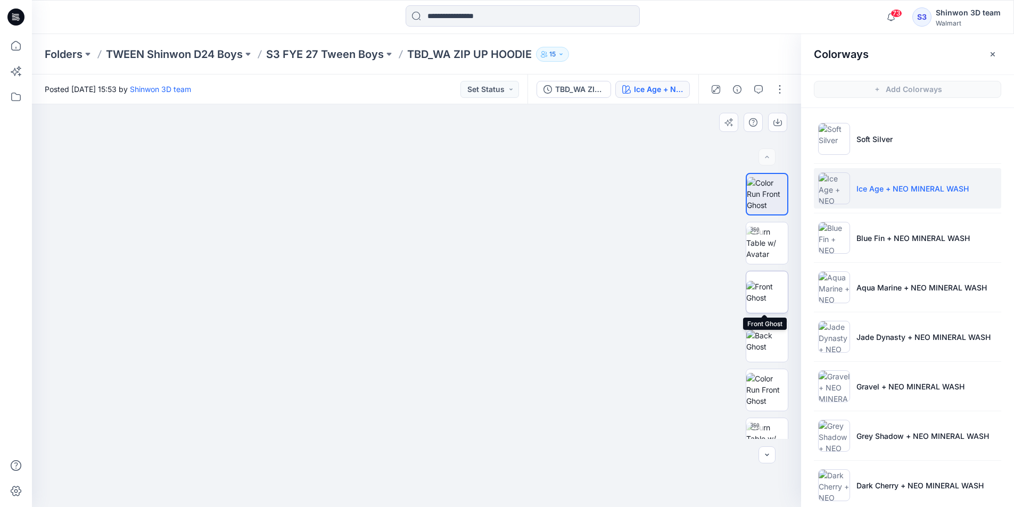
click at [762, 303] on img at bounding box center [767, 292] width 42 height 22
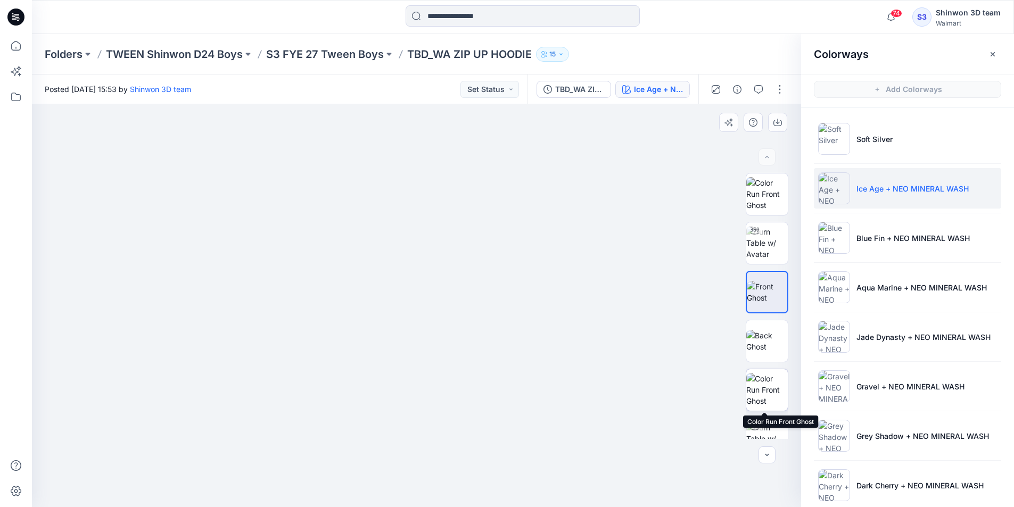
click at [763, 380] on img at bounding box center [767, 390] width 42 height 34
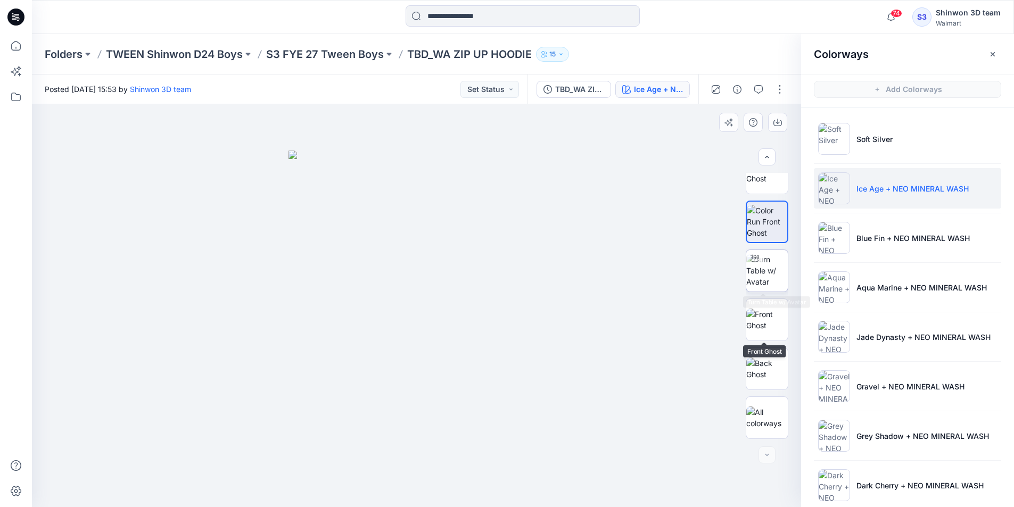
click at [763, 271] on img at bounding box center [767, 271] width 42 height 34
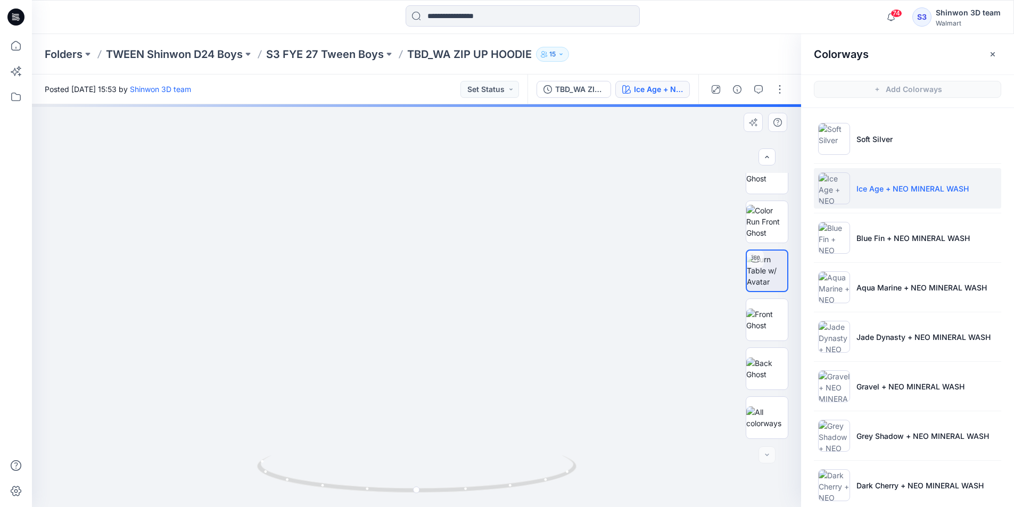
drag, startPoint x: 442, startPoint y: 197, endPoint x: 433, endPoint y: 400, distance: 202.9
drag, startPoint x: 401, startPoint y: 230, endPoint x: 440, endPoint y: 397, distance: 171.7
drag, startPoint x: 512, startPoint y: 405, endPoint x: 492, endPoint y: 335, distance: 73.1
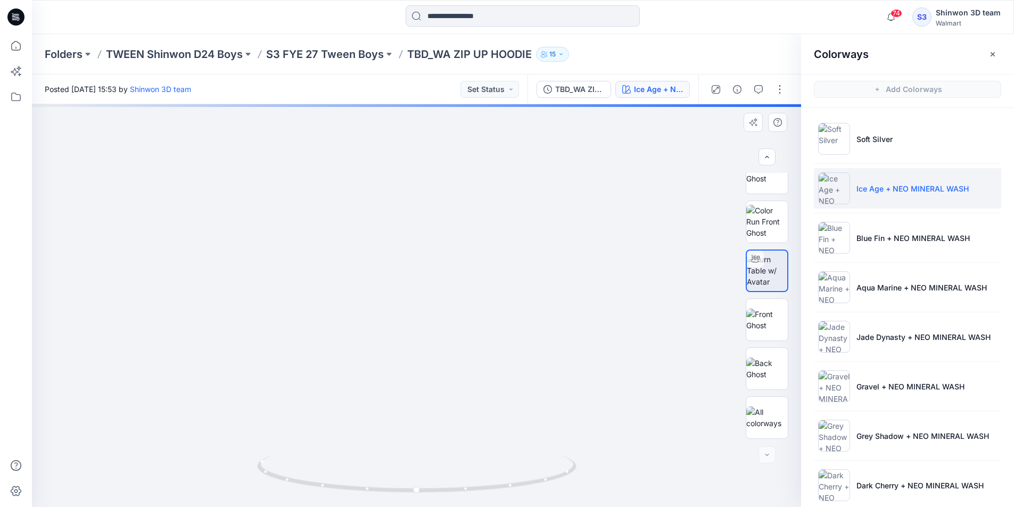
click at [492, 335] on img at bounding box center [428, 13] width 2180 height 990
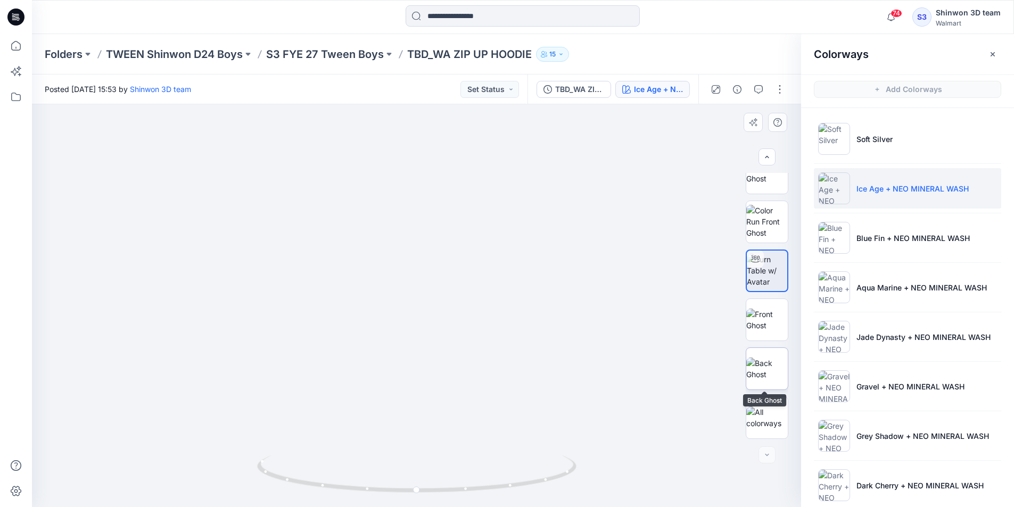
click at [770, 364] on img at bounding box center [767, 369] width 42 height 22
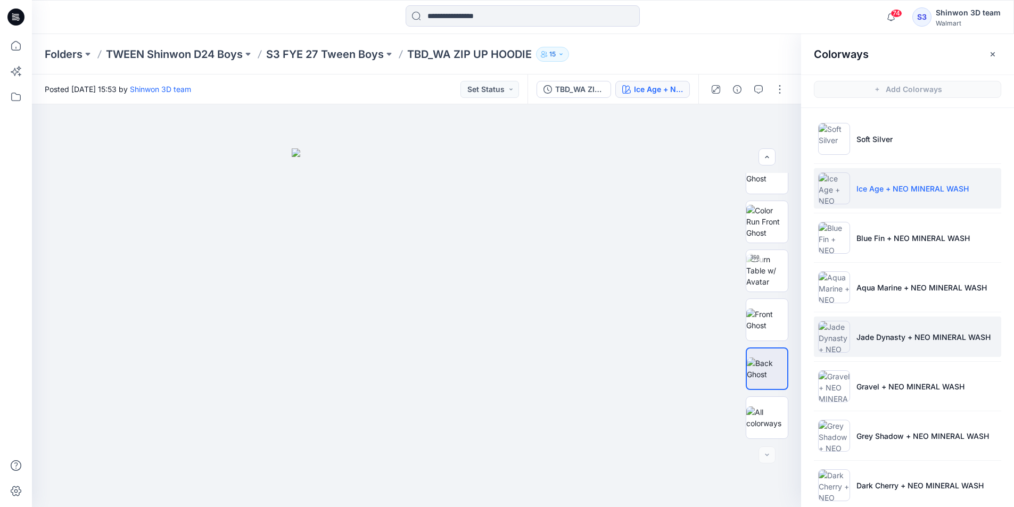
drag, startPoint x: 842, startPoint y: 294, endPoint x: 851, endPoint y: 329, distance: 36.3
click at [842, 294] on img at bounding box center [834, 287] width 32 height 32
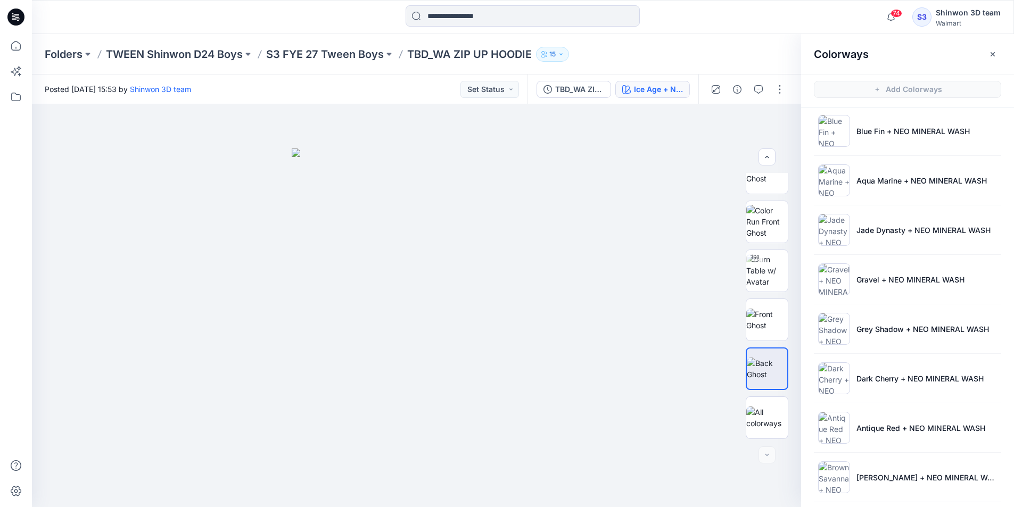
scroll to position [262, 0]
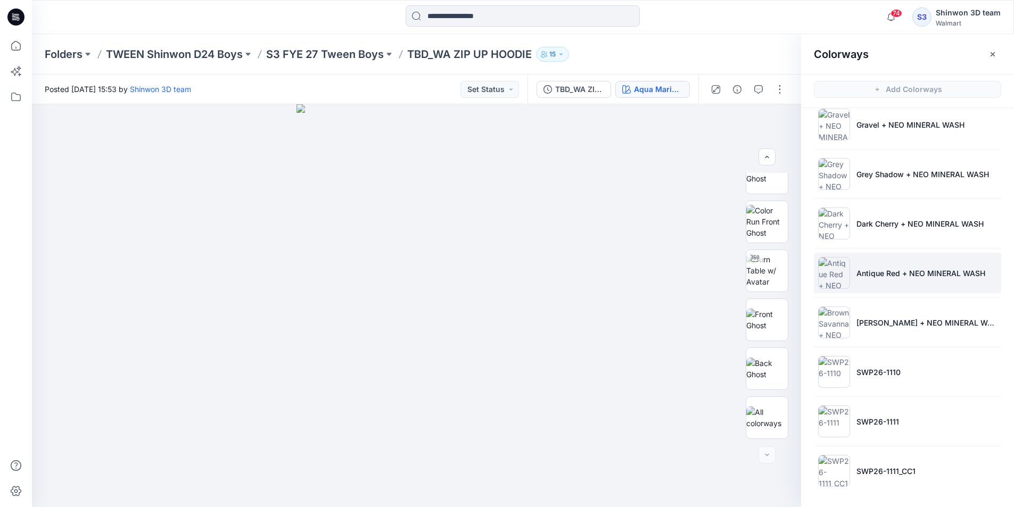
click at [868, 282] on li "Antique Red + NEO MINERAL WASH" at bounding box center [907, 273] width 187 height 40
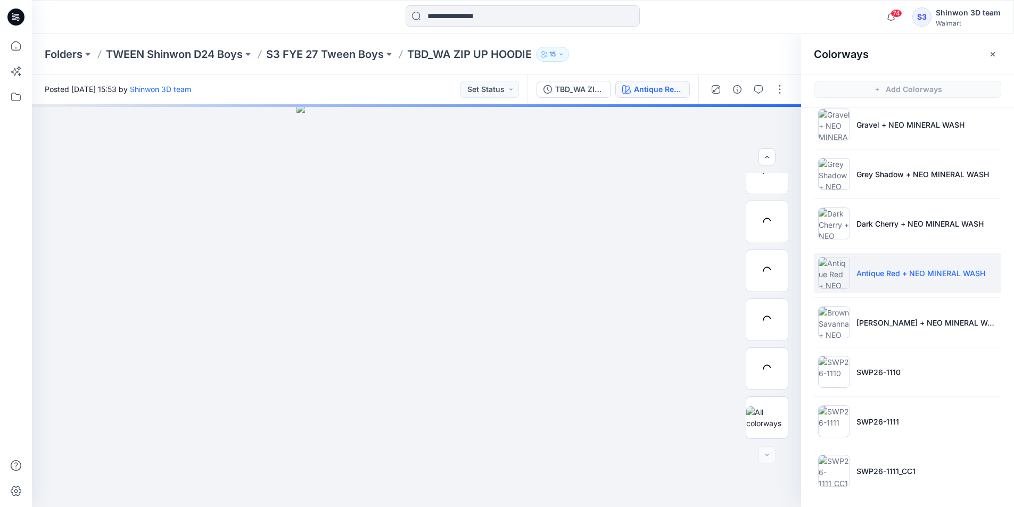
click at [876, 274] on p "Antique Red + NEO MINERAL WASH" at bounding box center [920, 273] width 129 height 11
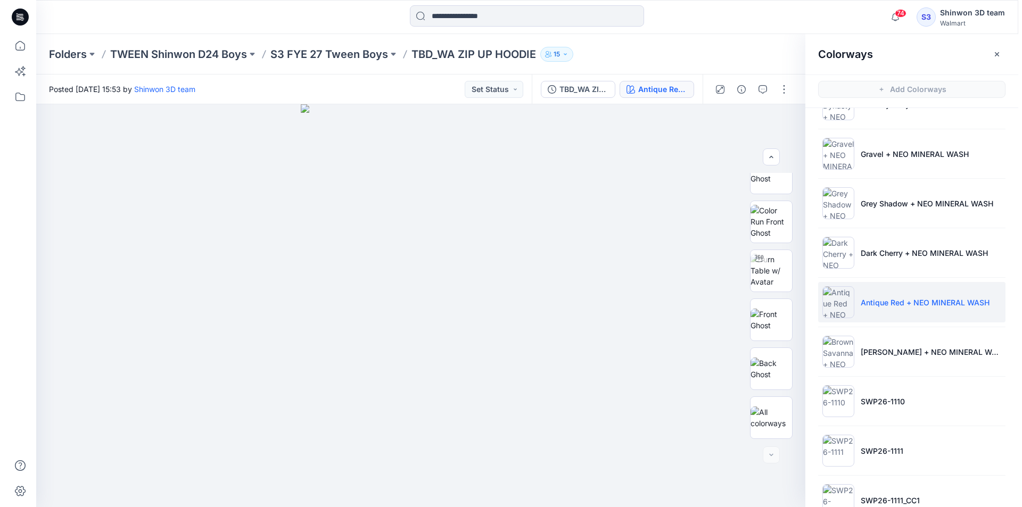
scroll to position [209, 0]
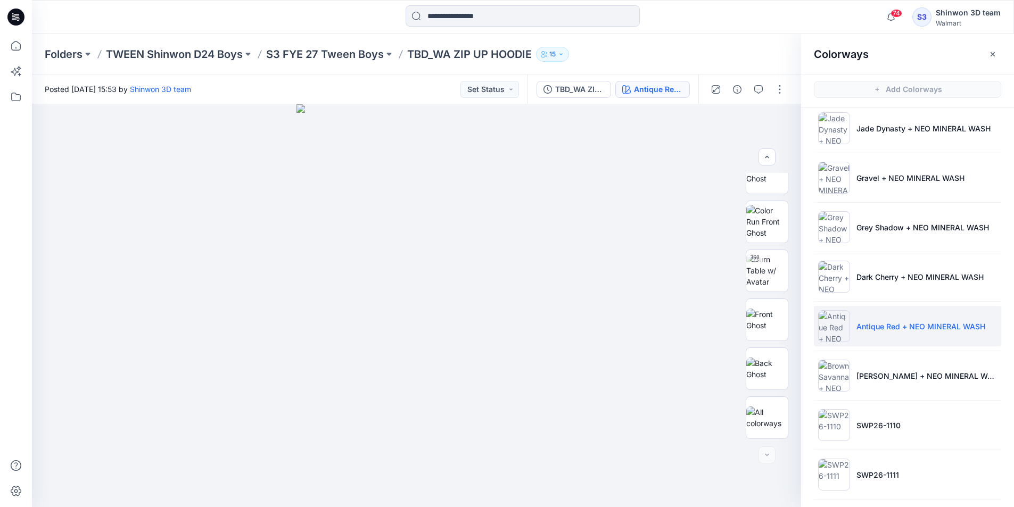
click at [327, 45] on div "Folders TWEEN Shinwon D24 Boys S3 FYE 27 Tween Boys TBD_WA ZIP UP HOODIE 15" at bounding box center [523, 54] width 982 height 40
click at [334, 52] on p "S3 FYE 27 Tween Boys" at bounding box center [325, 54] width 118 height 15
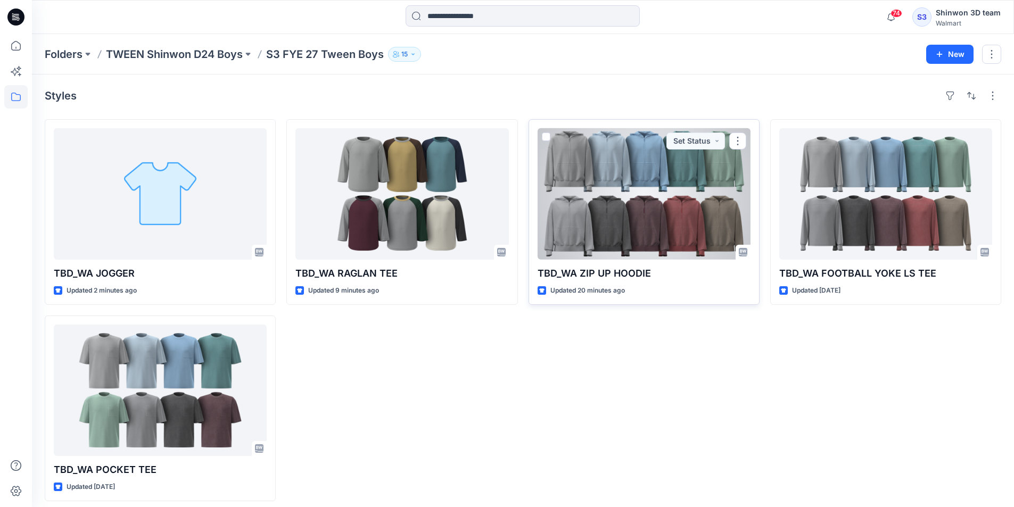
click at [617, 205] on div at bounding box center [643, 193] width 213 height 131
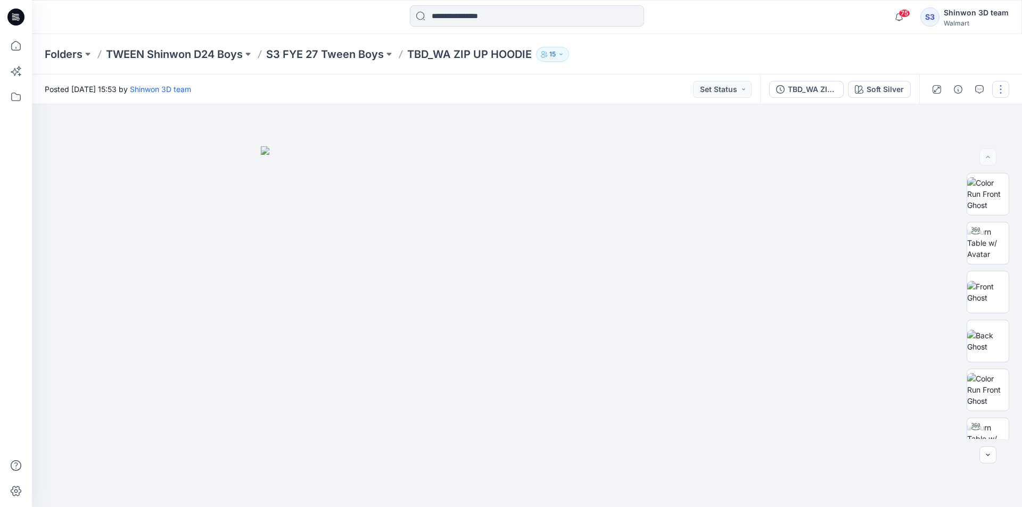
click at [996, 85] on button "button" at bounding box center [1000, 89] width 17 height 17
click at [939, 135] on button "Edit" at bounding box center [956, 144] width 98 height 20
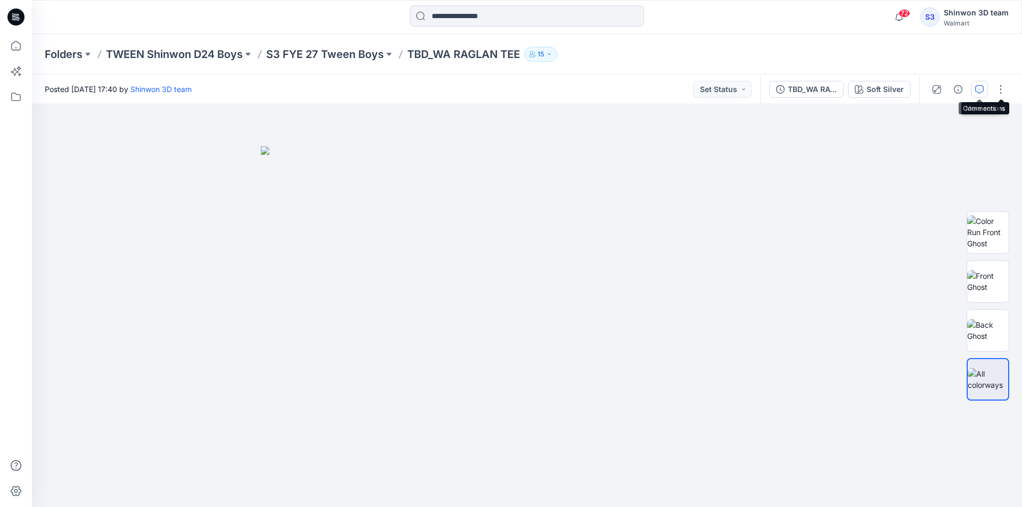
click at [973, 88] on button "button" at bounding box center [979, 89] width 17 height 17
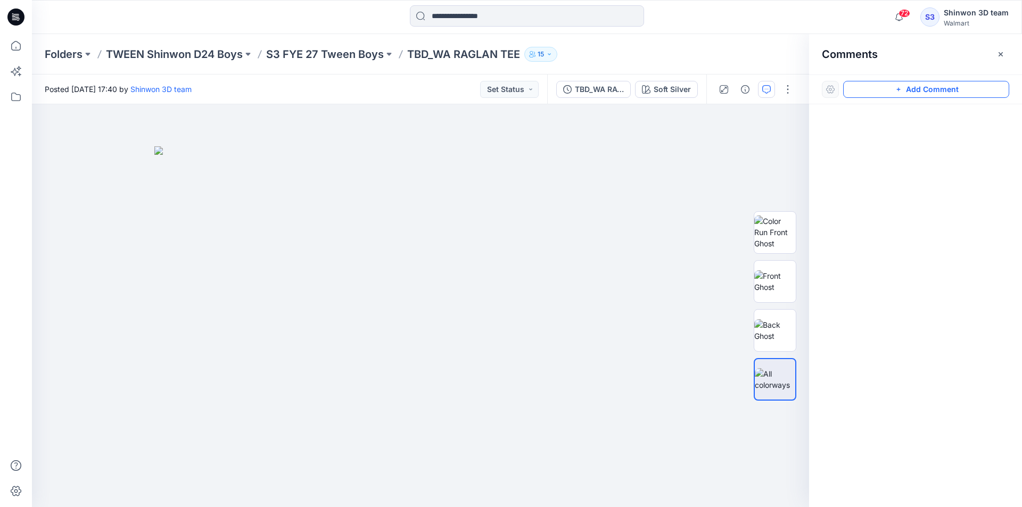
click at [919, 92] on button "Add Comment" at bounding box center [926, 89] width 166 height 17
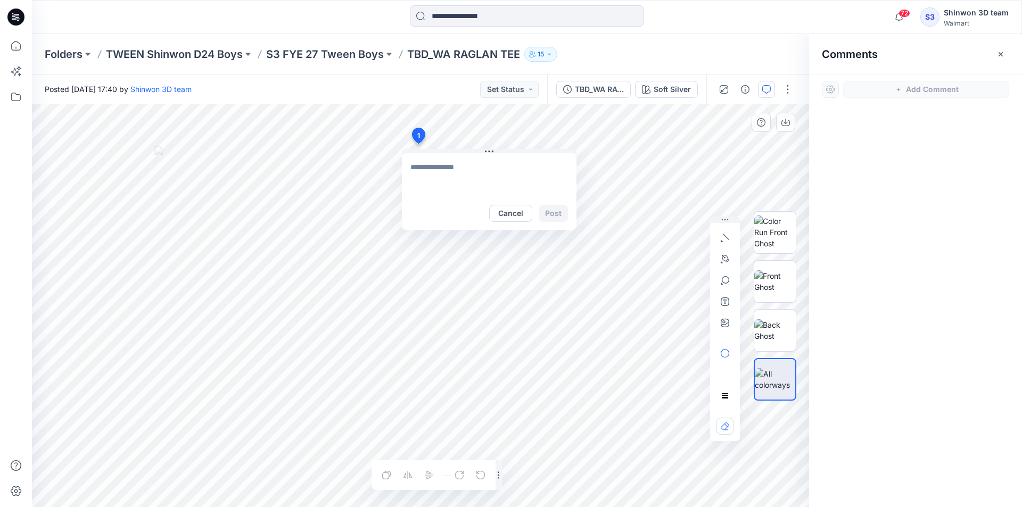
click at [418, 144] on div "1 Cancel Post Layer 1" at bounding box center [420, 305] width 777 height 403
click at [738, 209] on div "**********" at bounding box center [420, 305] width 777 height 403
type textarea "**********"
click at [555, 220] on button "Post" at bounding box center [552, 213] width 29 height 17
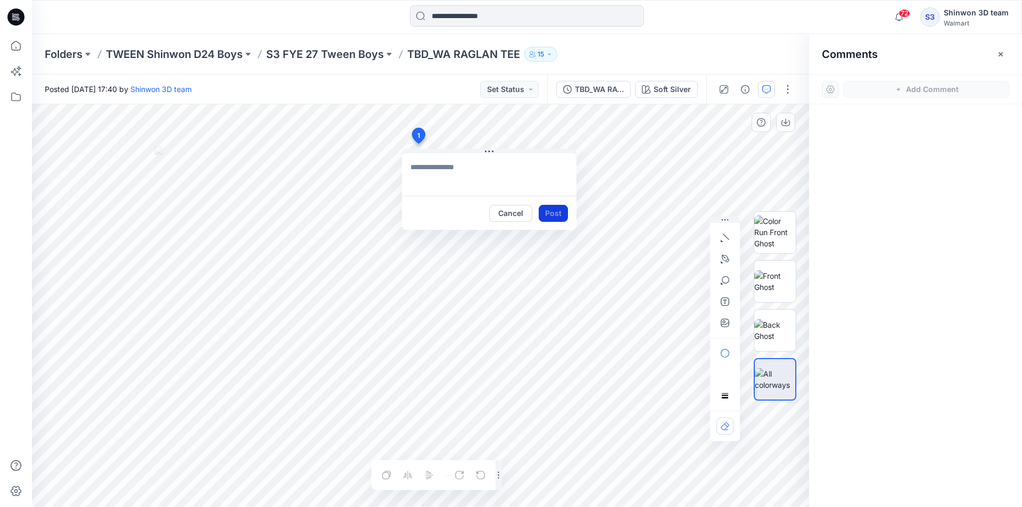
scroll to position [0, 0]
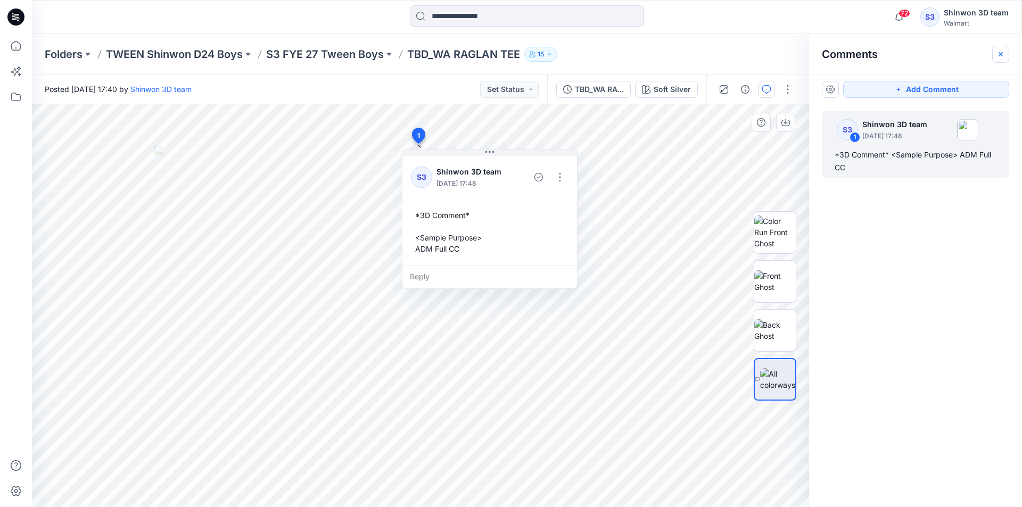
click at [995, 57] on button "button" at bounding box center [1000, 54] width 17 height 17
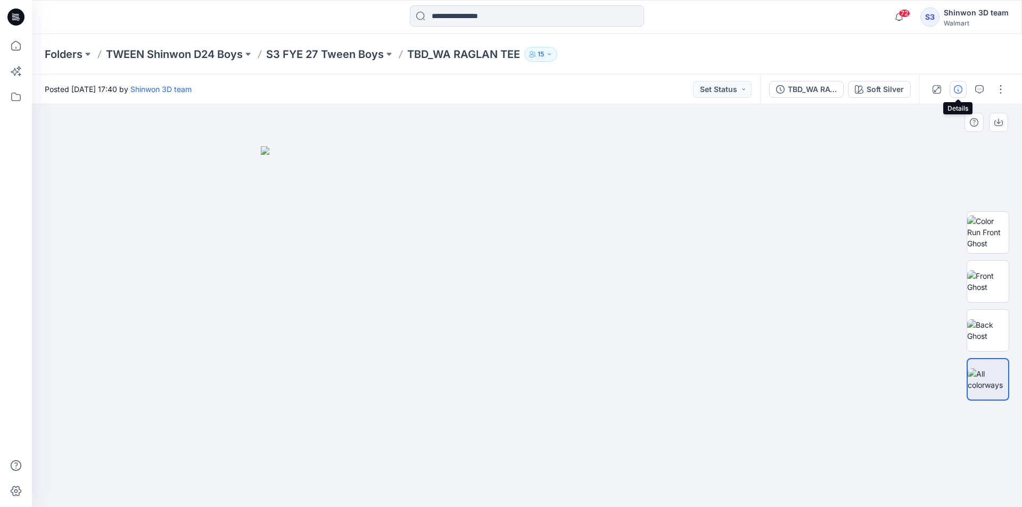
click at [962, 88] on button "button" at bounding box center [957, 89] width 17 height 17
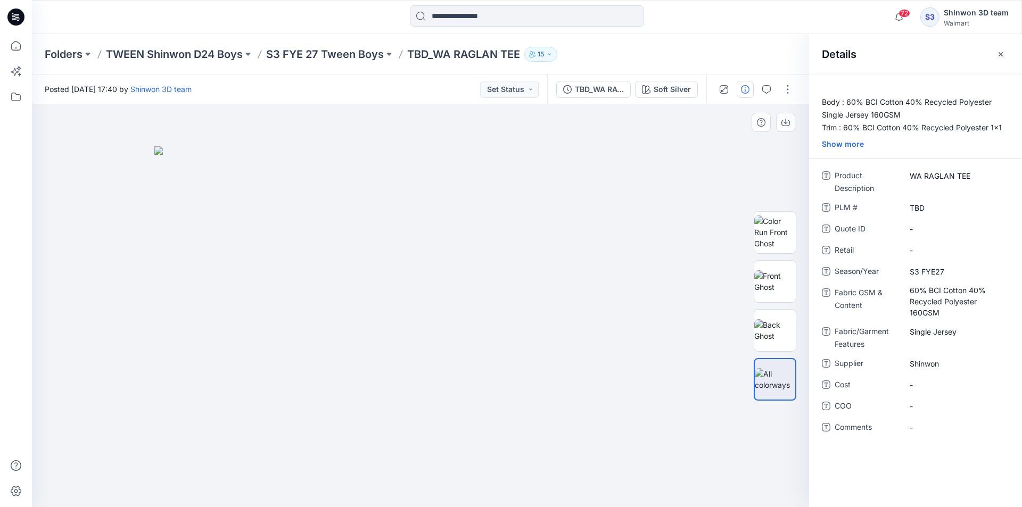
click at [988, 59] on div "Details" at bounding box center [915, 54] width 213 height 40
click at [991, 54] on div "Details" at bounding box center [915, 54] width 213 height 40
click at [993, 54] on button "button" at bounding box center [1000, 54] width 17 height 17
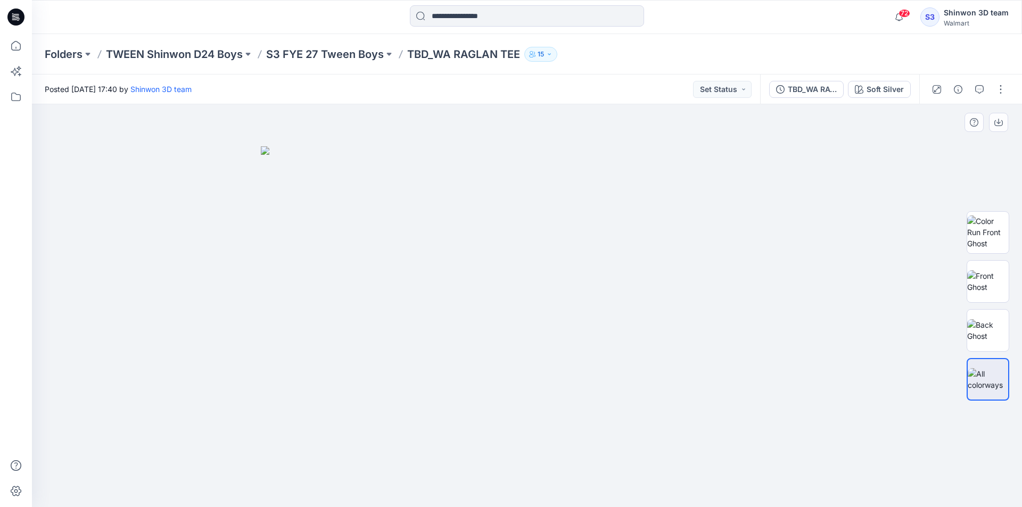
click at [738, 47] on div "Folders TWEEN Shinwon D24 Boys S3 FYE 27 Tween Boys TBD_WA RAGLAN TEE 15" at bounding box center [485, 54] width 881 height 15
click at [334, 55] on p "S3 FYE 27 Tween Boys" at bounding box center [325, 54] width 118 height 15
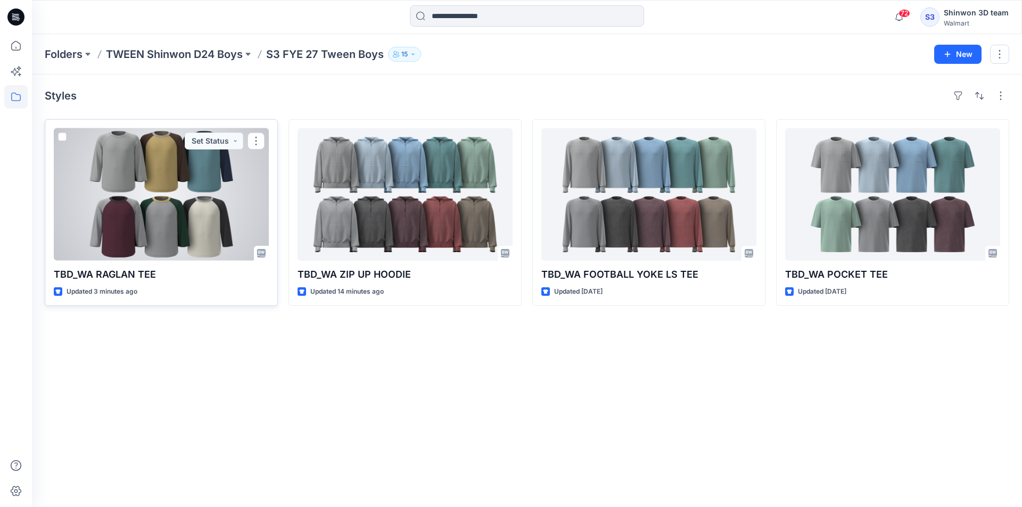
click at [205, 187] on div at bounding box center [161, 194] width 215 height 132
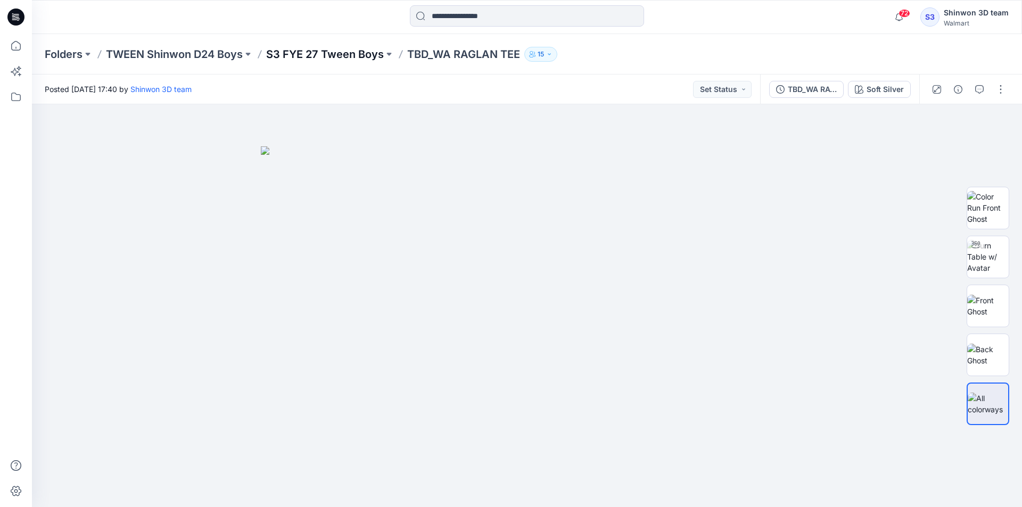
click at [342, 52] on p "S3 FYE 27 Tween Boys" at bounding box center [325, 54] width 118 height 15
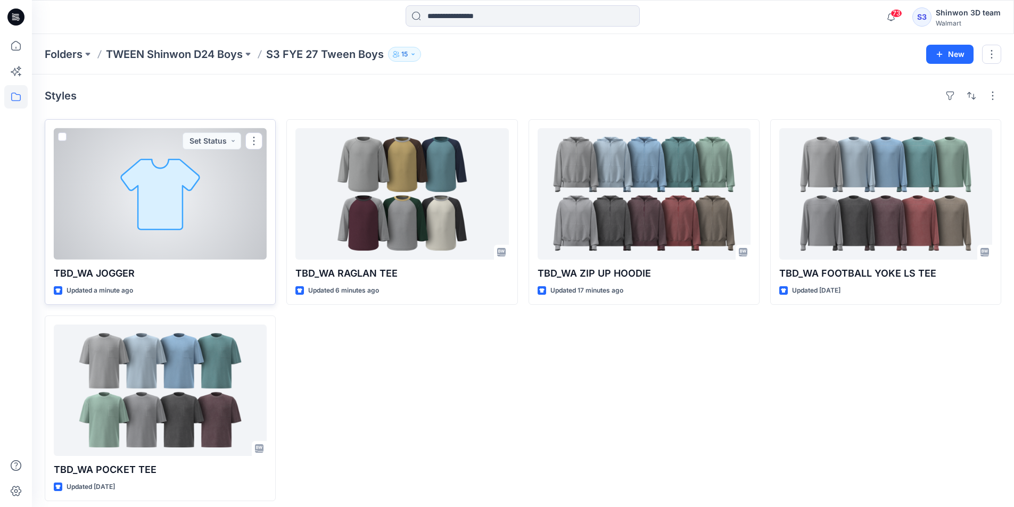
click at [211, 217] on div at bounding box center [160, 193] width 213 height 131
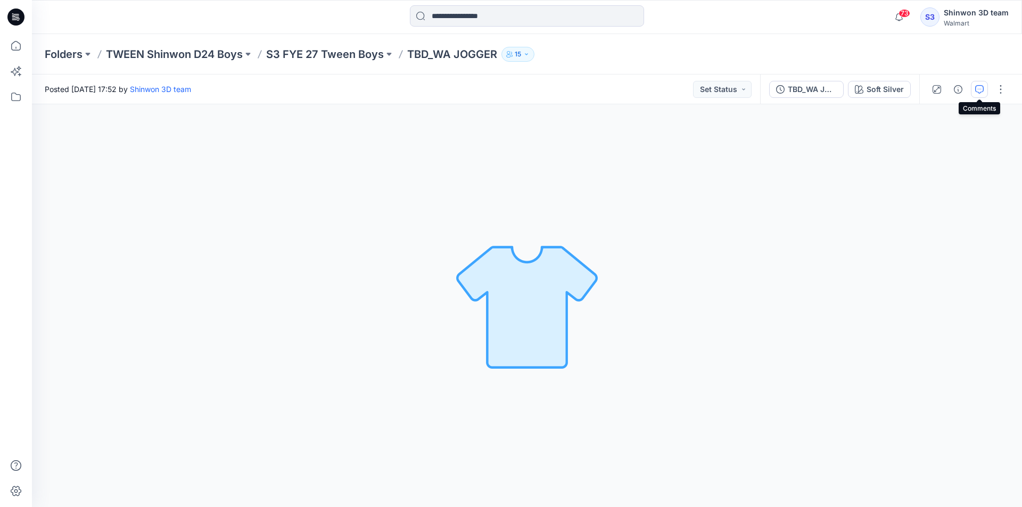
click at [982, 90] on icon "button" at bounding box center [979, 89] width 9 height 9
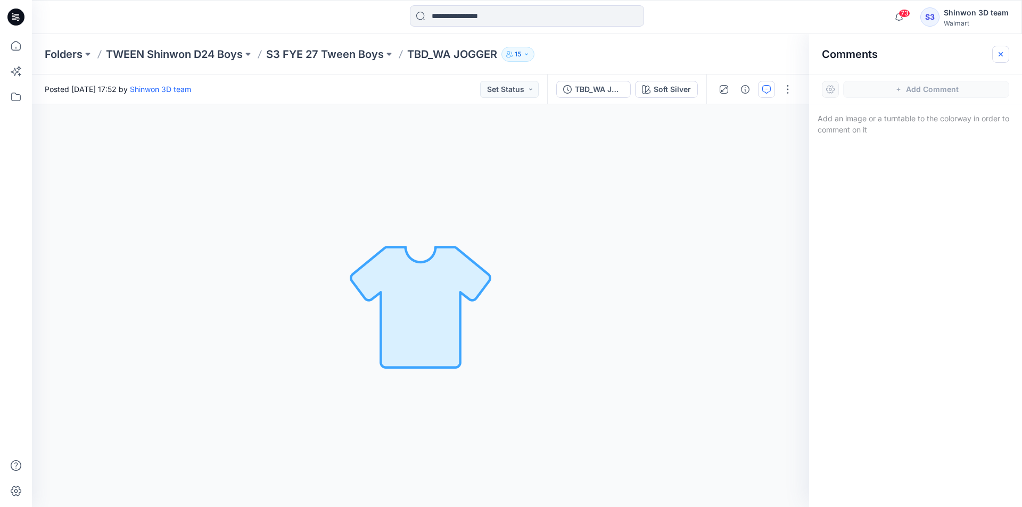
click at [992, 55] on button "button" at bounding box center [1000, 54] width 17 height 17
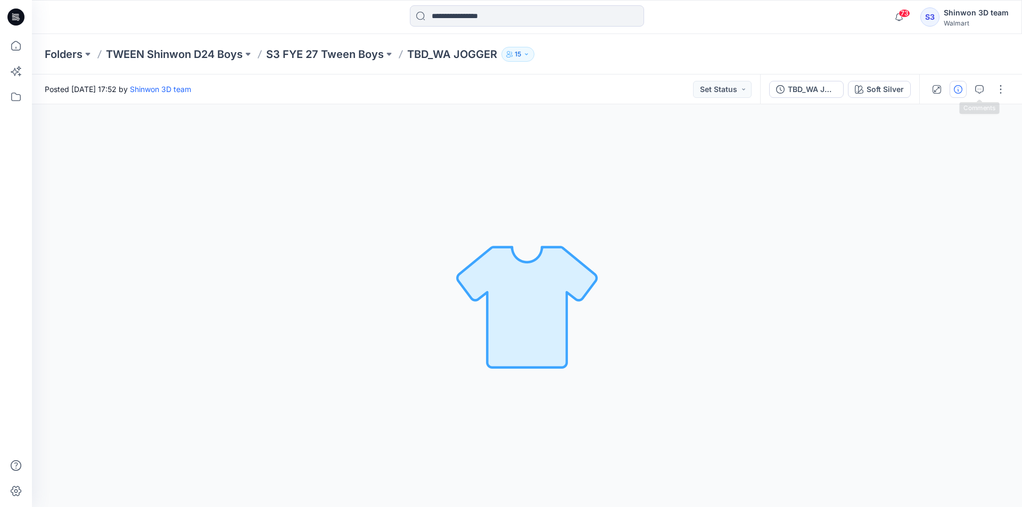
click at [960, 91] on icon "button" at bounding box center [958, 89] width 9 height 9
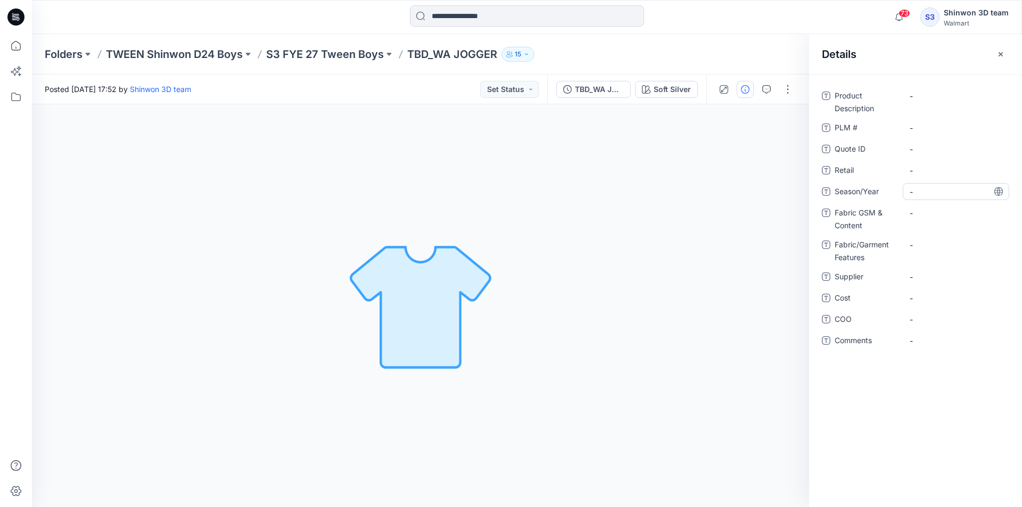
click at [943, 187] on span "-" at bounding box center [955, 191] width 93 height 11
click at [932, 208] on Content "-" at bounding box center [955, 213] width 93 height 11
type textarea "**********"
click at [947, 240] on Features "-" at bounding box center [955, 244] width 93 height 11
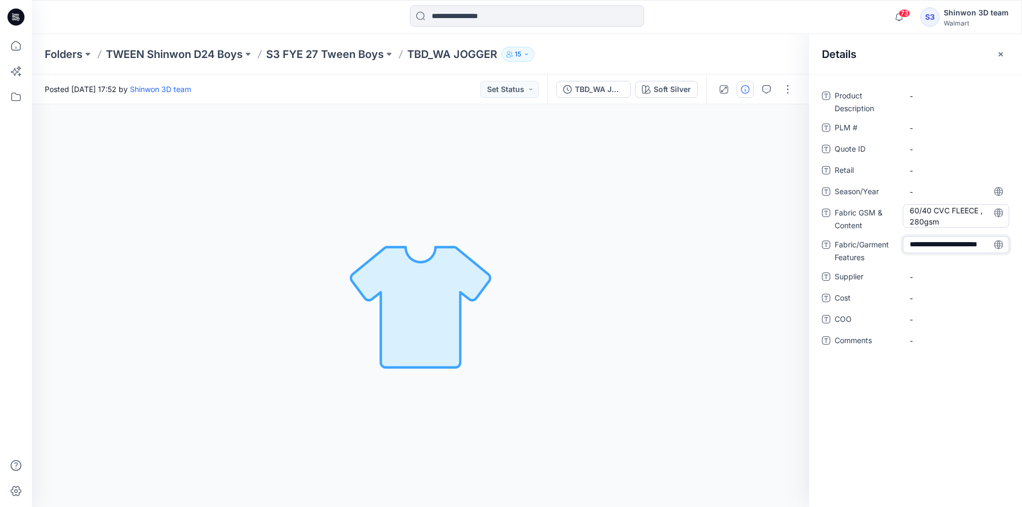
click at [946, 222] on Content "60/40 CVC FLEECE , 280gsm" at bounding box center [955, 216] width 93 height 22
drag, startPoint x: 946, startPoint y: 222, endPoint x: 892, endPoint y: 221, distance: 53.2
click at [892, 221] on div "**********" at bounding box center [915, 218] width 187 height 28
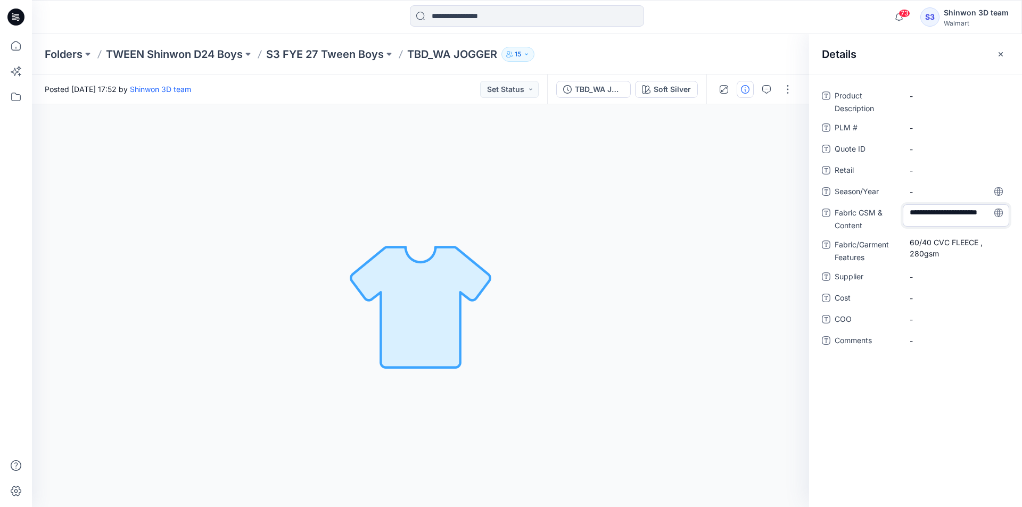
drag, startPoint x: 950, startPoint y: 212, endPoint x: 984, endPoint y: 211, distance: 34.6
click at [984, 211] on textarea "**********" at bounding box center [955, 215] width 106 height 22
type textarea "**********"
click at [942, 251] on Features "60/40 CVC FLEECE , 280gsm" at bounding box center [955, 248] width 93 height 22
drag, startPoint x: 951, startPoint y: 246, endPoint x: 861, endPoint y: 242, distance: 90.5
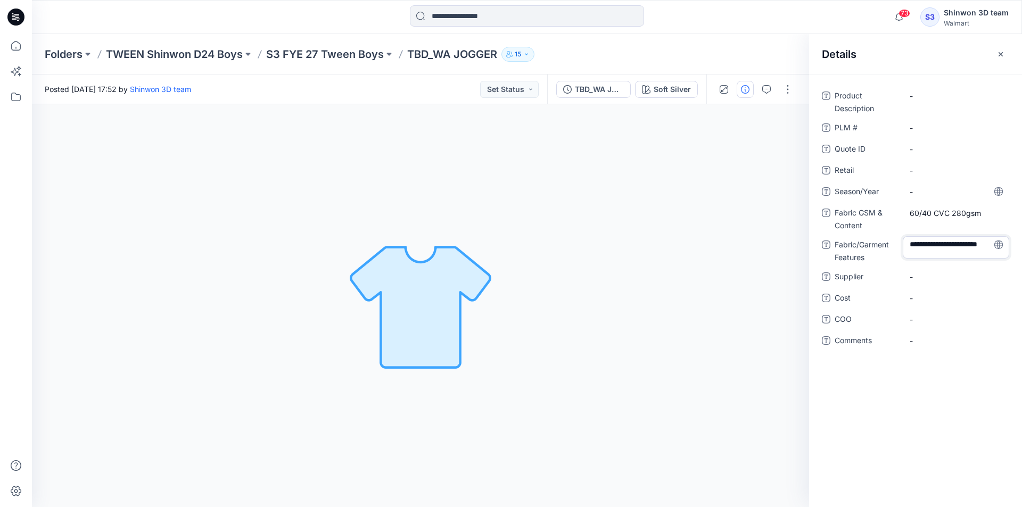
click at [861, 242] on div "**********" at bounding box center [915, 250] width 187 height 28
drag, startPoint x: 938, startPoint y: 245, endPoint x: 1027, endPoint y: 243, distance: 89.4
click at [1021, 243] on html "73 Notifications Your style TBD_WA RAGLAN TEE is ready Just now Your style TBD_…" at bounding box center [511, 253] width 1022 height 507
type textarea "******"
click at [902, 280] on div "-" at bounding box center [955, 276] width 106 height 17
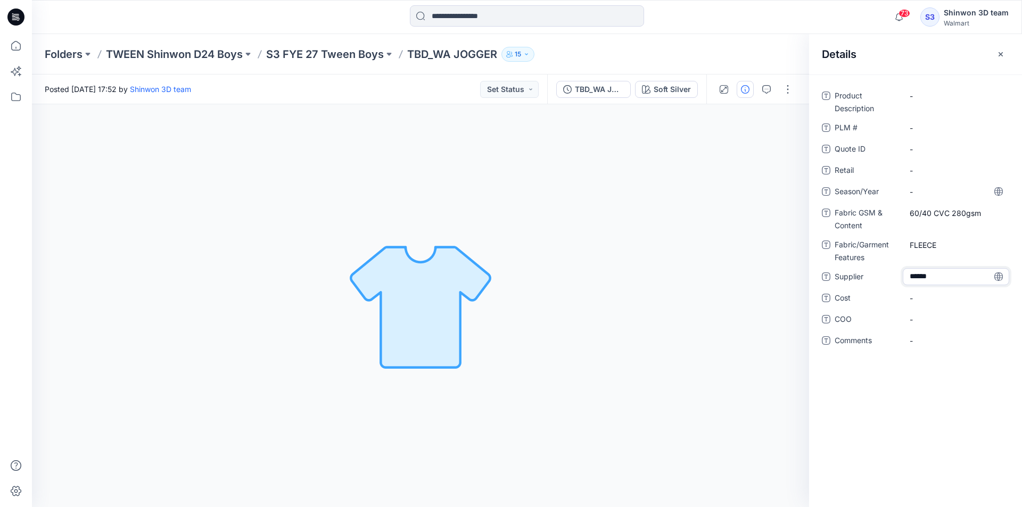
type textarea "*******"
drag, startPoint x: 951, startPoint y: 107, endPoint x: 954, endPoint y: 101, distance: 7.6
click at [951, 106] on div "-" at bounding box center [955, 101] width 106 height 28
click at [955, 97] on Description "-" at bounding box center [955, 95] width 93 height 11
type textarea "*********"
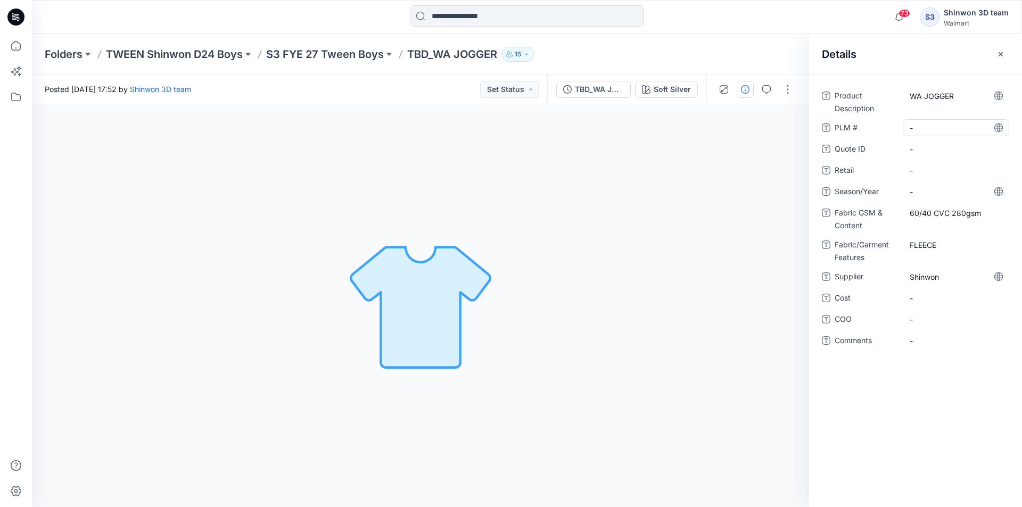
click at [929, 131] on \ "-" at bounding box center [955, 127] width 93 height 11
type textarea "***"
click at [936, 196] on span "-" at bounding box center [955, 191] width 93 height 11
type textarea "********"
click at [1002, 52] on icon "button" at bounding box center [1000, 54] width 9 height 9
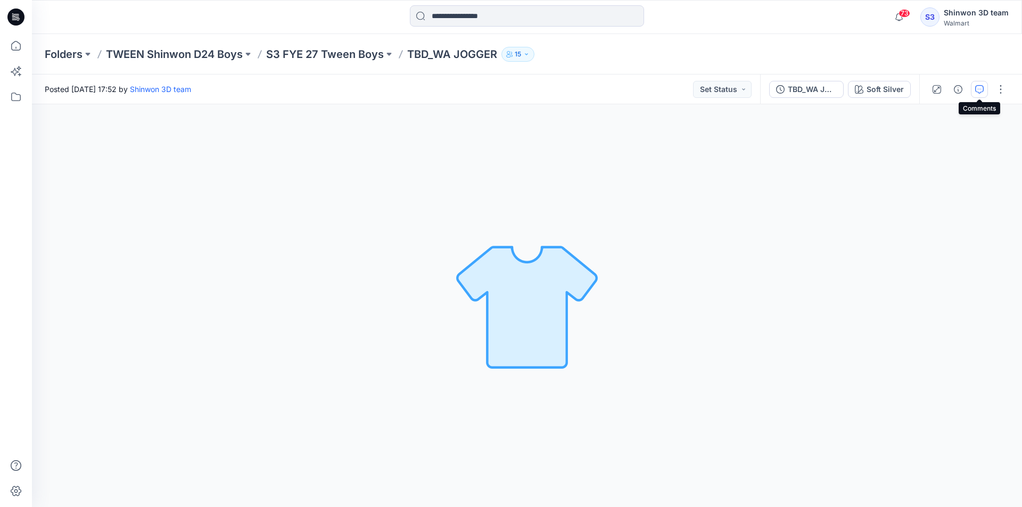
click at [982, 87] on icon "button" at bounding box center [979, 89] width 9 height 9
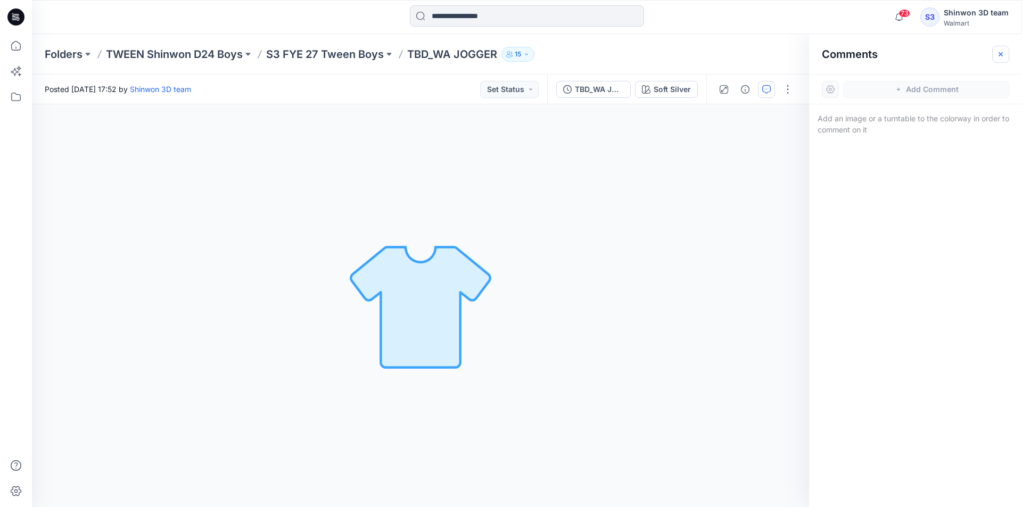
click at [1000, 52] on icon "button" at bounding box center [1000, 54] width 9 height 9
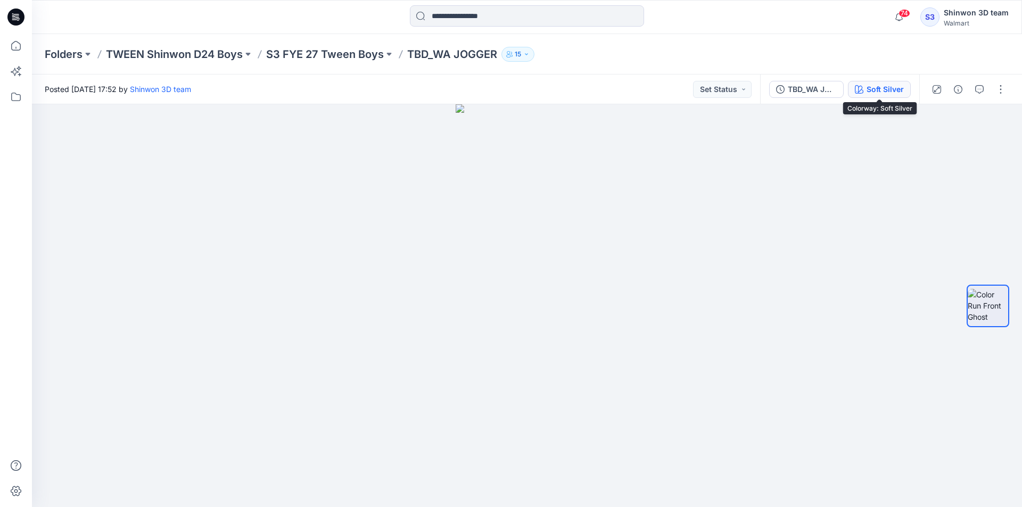
click at [862, 82] on button "Soft Silver" at bounding box center [879, 89] width 63 height 17
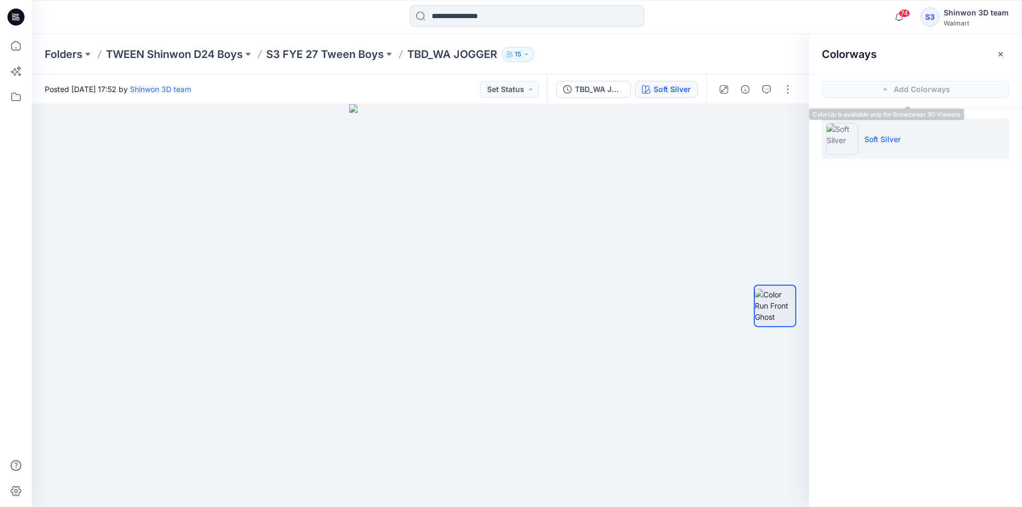
click at [755, 51] on div "Folders TWEEN Shinwon D24 Boys S3 FYE 27 Tween Boys TBD_WA JOGGER 15" at bounding box center [485, 54] width 881 height 15
click at [992, 58] on button "button" at bounding box center [1000, 54] width 17 height 17
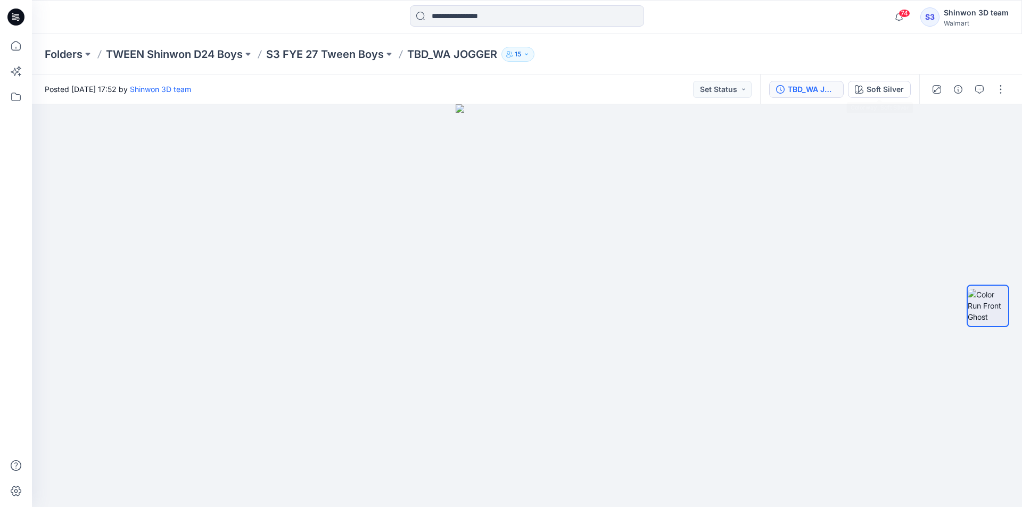
click at [829, 84] on div "TBD_WA JOGGER" at bounding box center [812, 90] width 49 height 12
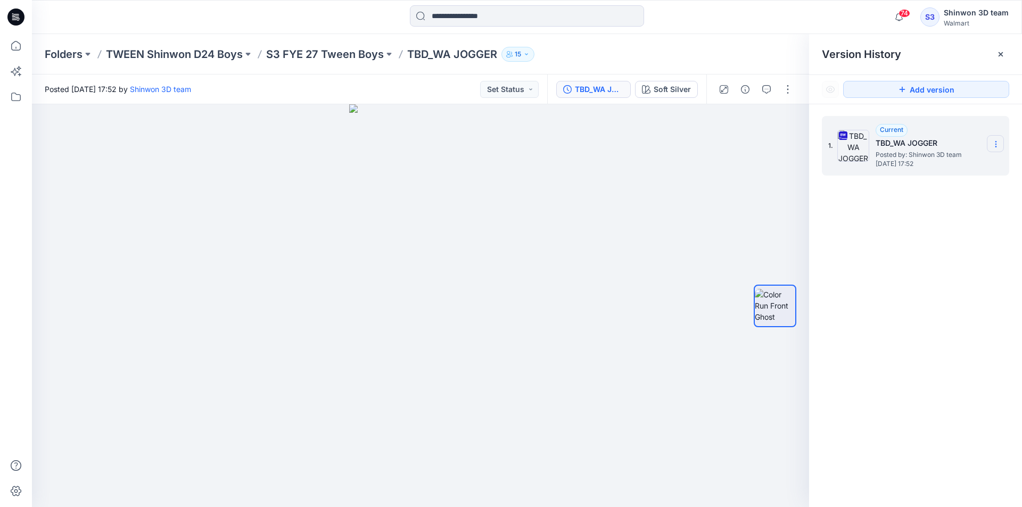
click at [993, 138] on section at bounding box center [995, 143] width 17 height 17
click at [1004, 51] on icon at bounding box center [1000, 54] width 9 height 9
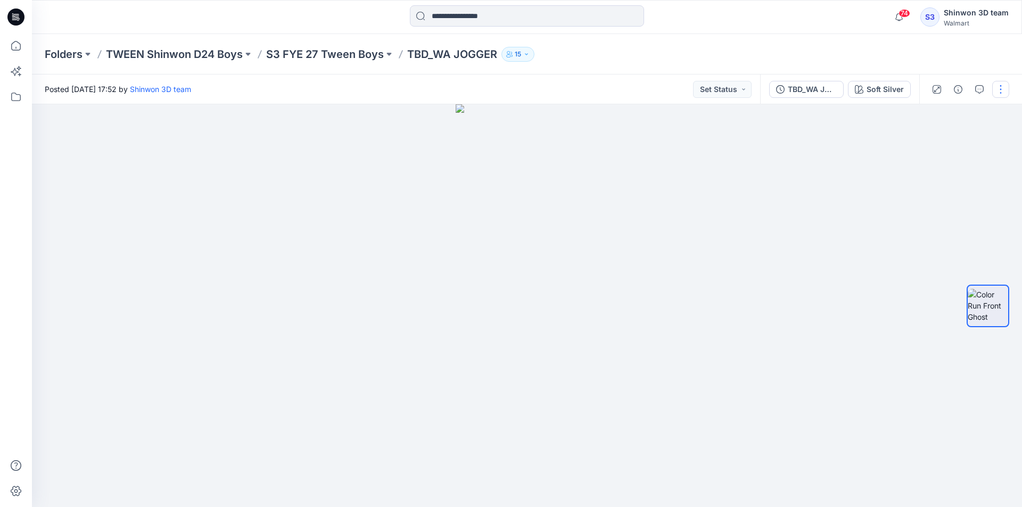
click at [1001, 90] on button "button" at bounding box center [1000, 89] width 17 height 17
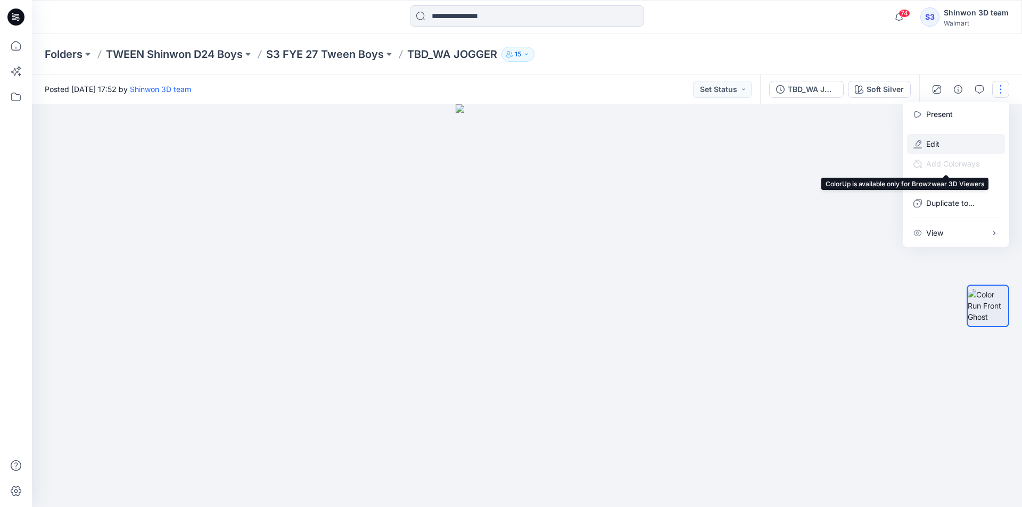
click at [925, 152] on button "Edit" at bounding box center [956, 144] width 98 height 20
click at [933, 147] on p "Edit" at bounding box center [932, 143] width 13 height 11
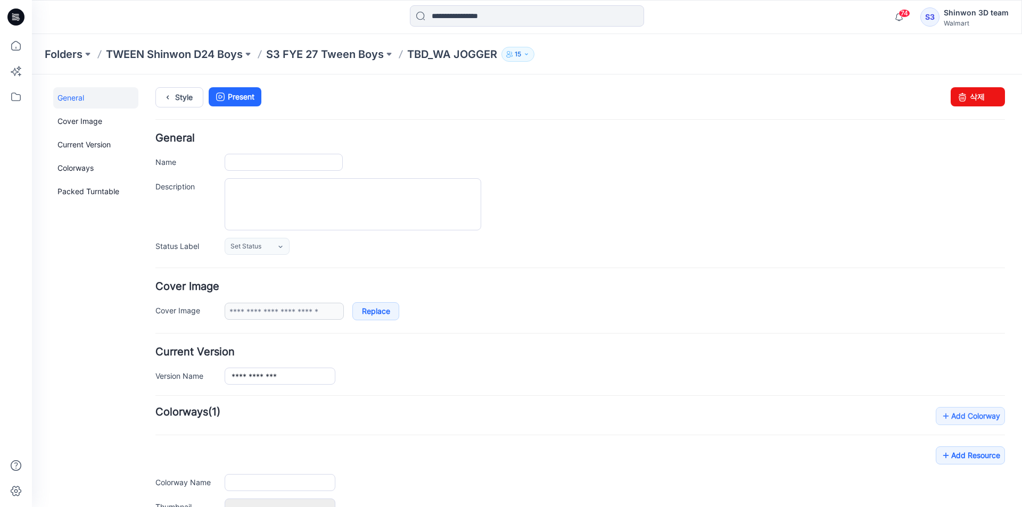
type input "**********"
click at [307, 60] on p "S3 FYE 27 Tween Boys" at bounding box center [325, 54] width 118 height 15
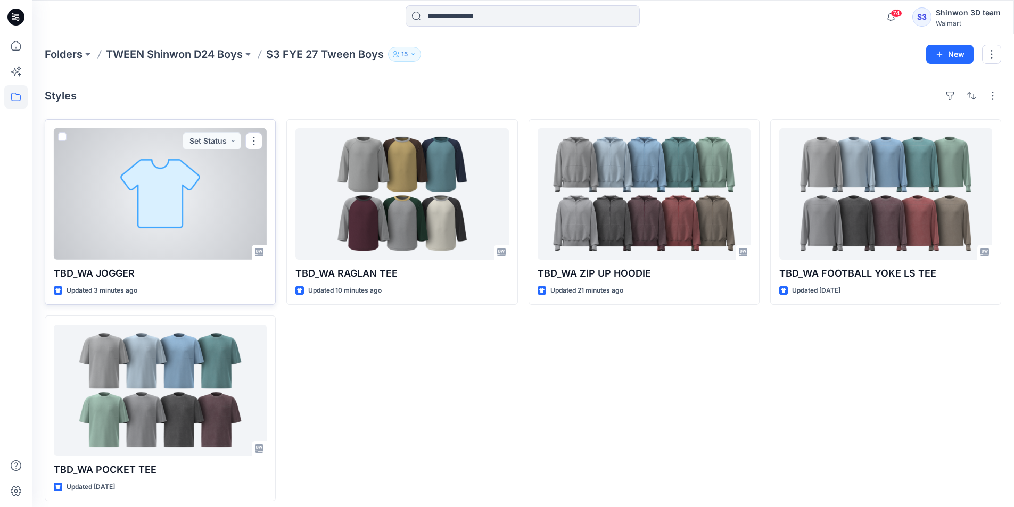
click at [210, 198] on div at bounding box center [160, 193] width 213 height 131
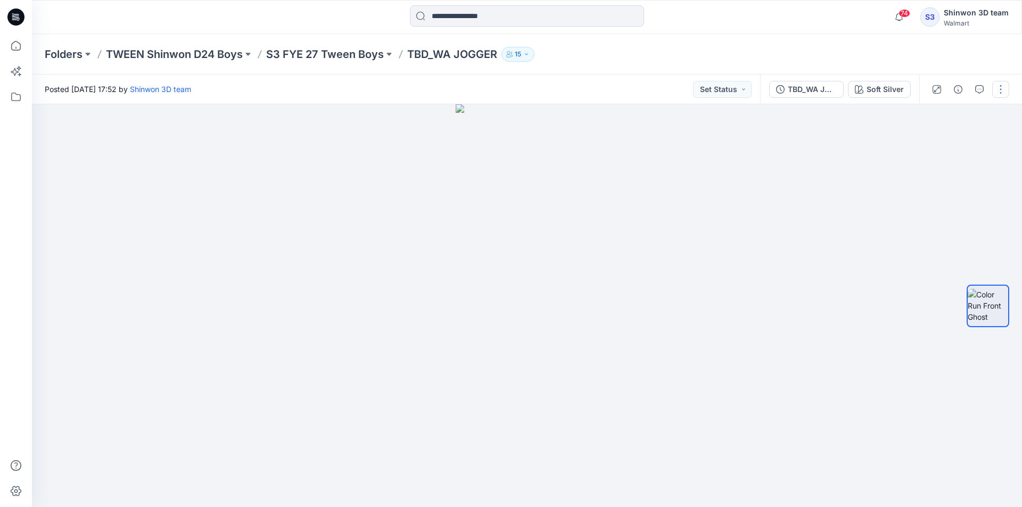
click at [998, 90] on button "button" at bounding box center [1000, 89] width 17 height 17
click at [937, 139] on p "Edit" at bounding box center [932, 143] width 13 height 11
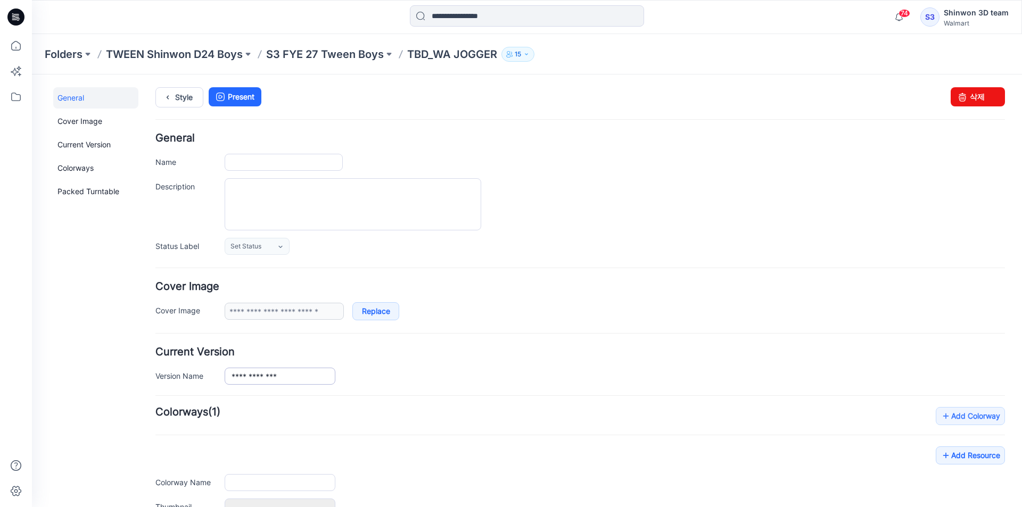
type input "**********"
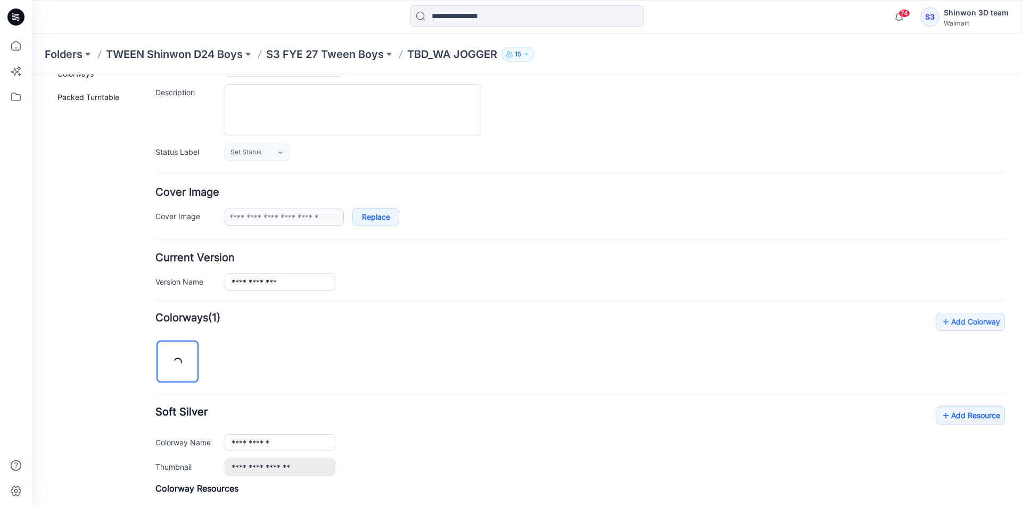
scroll to position [238, 0]
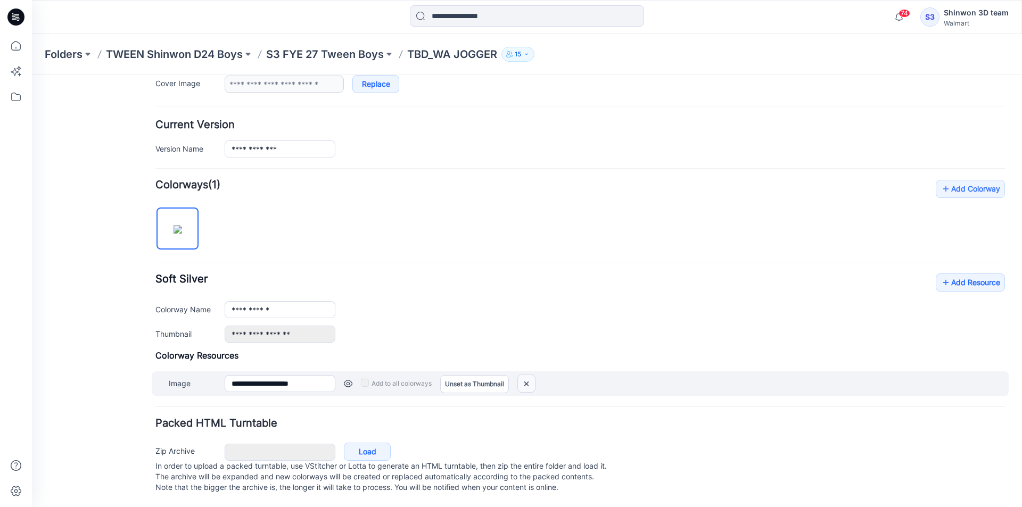
click at [522, 375] on img at bounding box center [526, 384] width 17 height 18
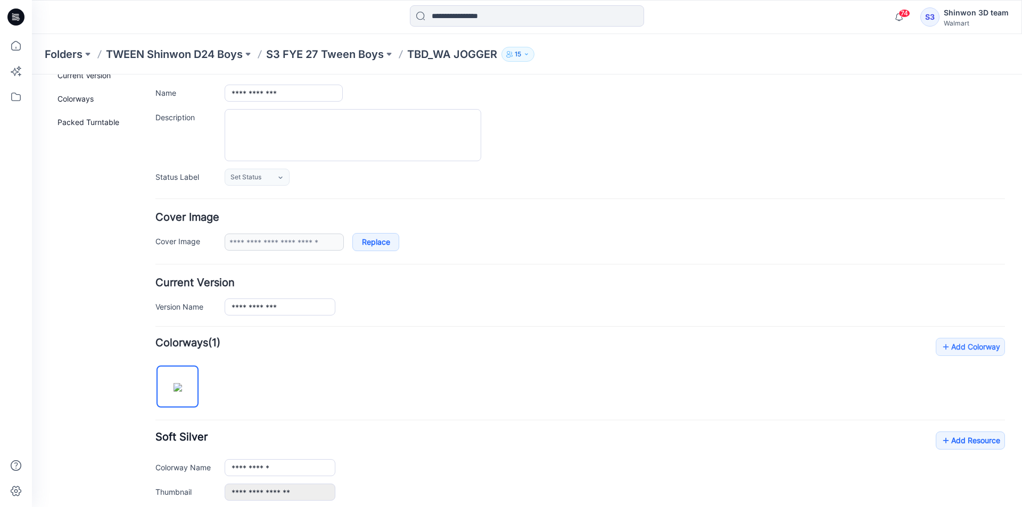
scroll to position [0, 0]
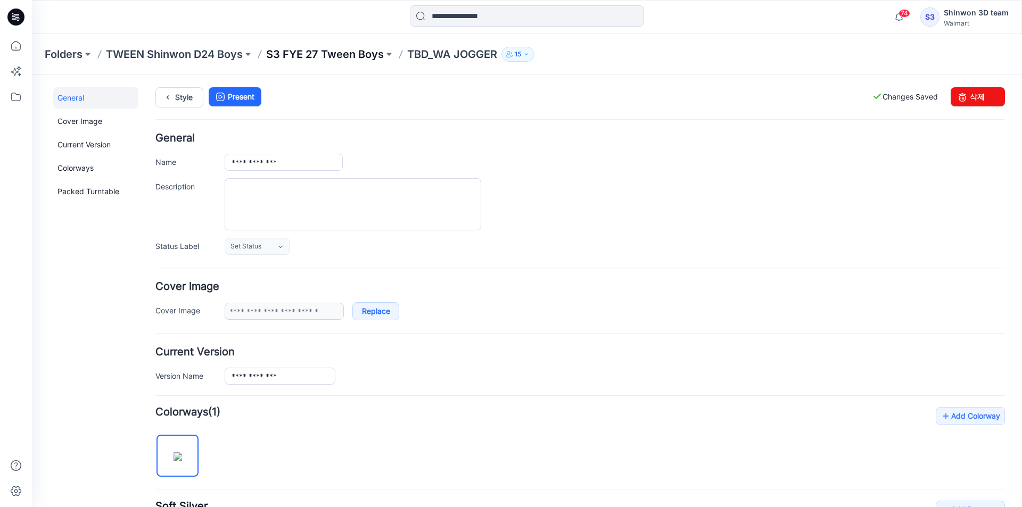
click at [349, 53] on p "S3 FYE 27 Tween Boys" at bounding box center [325, 54] width 118 height 15
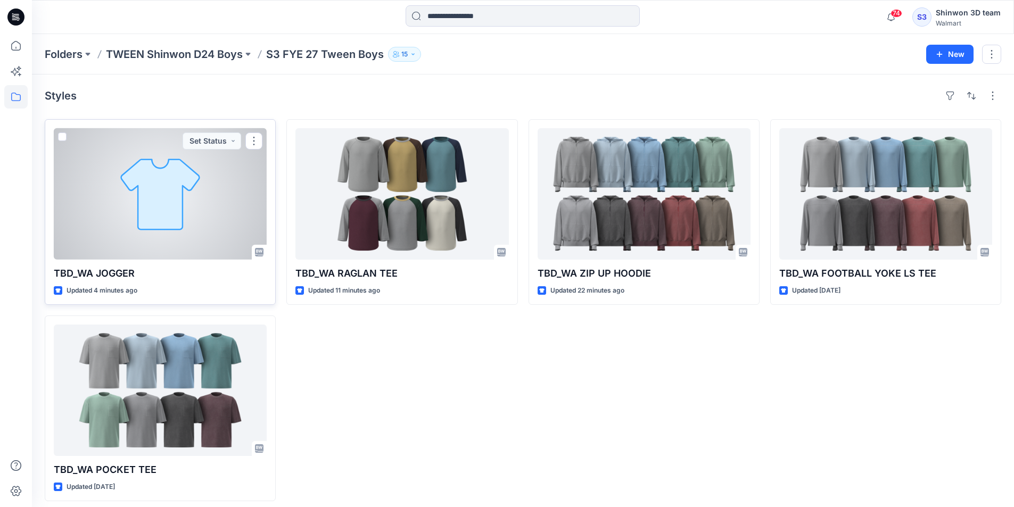
click at [129, 269] on p "TBD_WA JOGGER" at bounding box center [160, 273] width 213 height 15
click at [147, 242] on div at bounding box center [160, 193] width 213 height 131
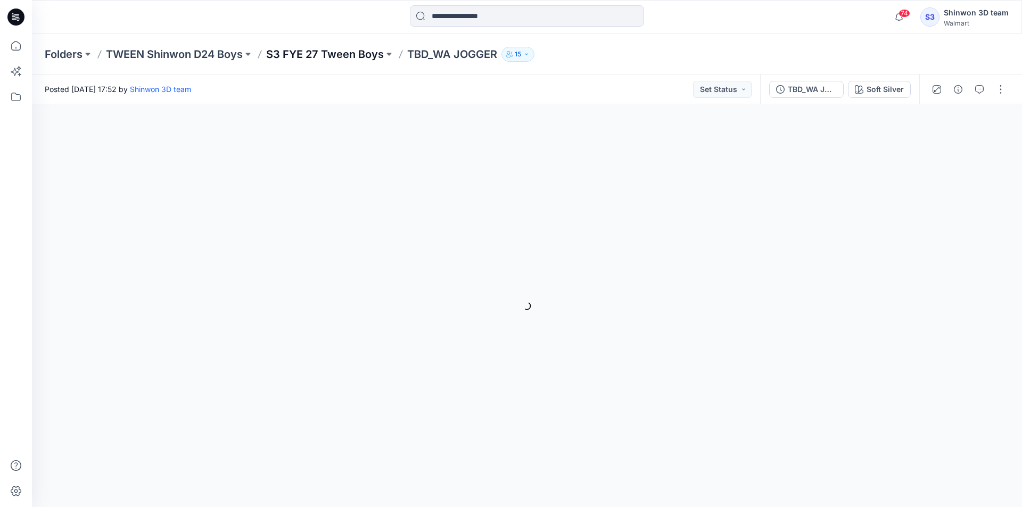
click at [369, 51] on p "S3 FYE 27 Tween Boys" at bounding box center [325, 54] width 118 height 15
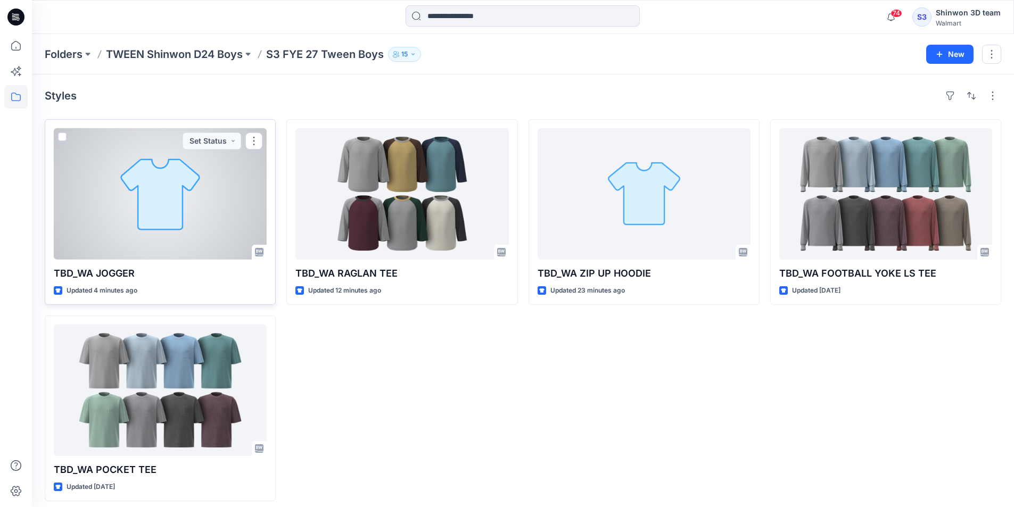
click at [180, 187] on div at bounding box center [160, 193] width 213 height 131
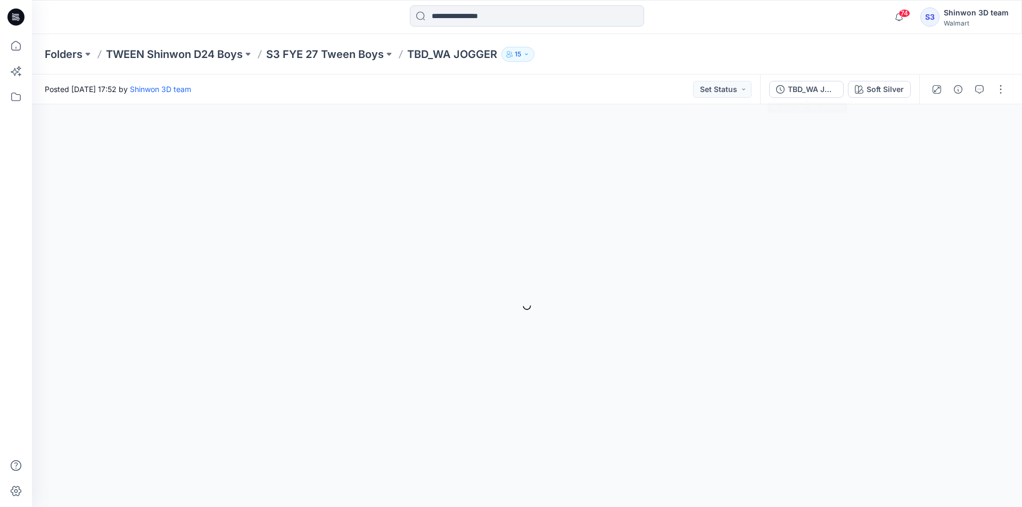
click at [859, 80] on div "TBD_WA JOGGER Soft Silver" at bounding box center [839, 89] width 159 height 30
click at [861, 81] on button "Soft Silver" at bounding box center [879, 89] width 63 height 17
click at [1004, 50] on icon "button" at bounding box center [1000, 54] width 9 height 9
click at [1003, 82] on button "button" at bounding box center [1000, 89] width 17 height 17
click at [1003, 83] on button "button" at bounding box center [1000, 89] width 17 height 17
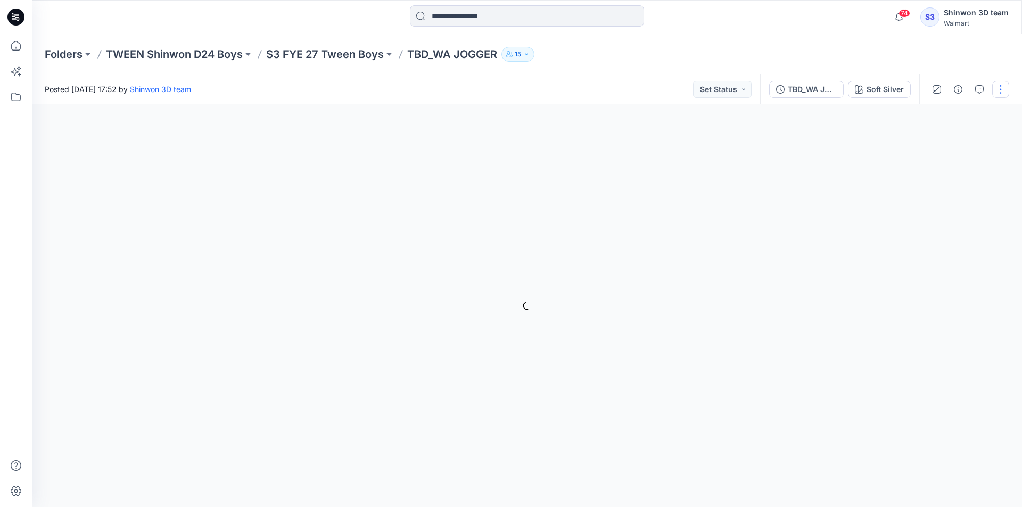
click at [995, 91] on button "button" at bounding box center [1000, 89] width 17 height 17
click at [944, 142] on button "Edit" at bounding box center [956, 144] width 98 height 20
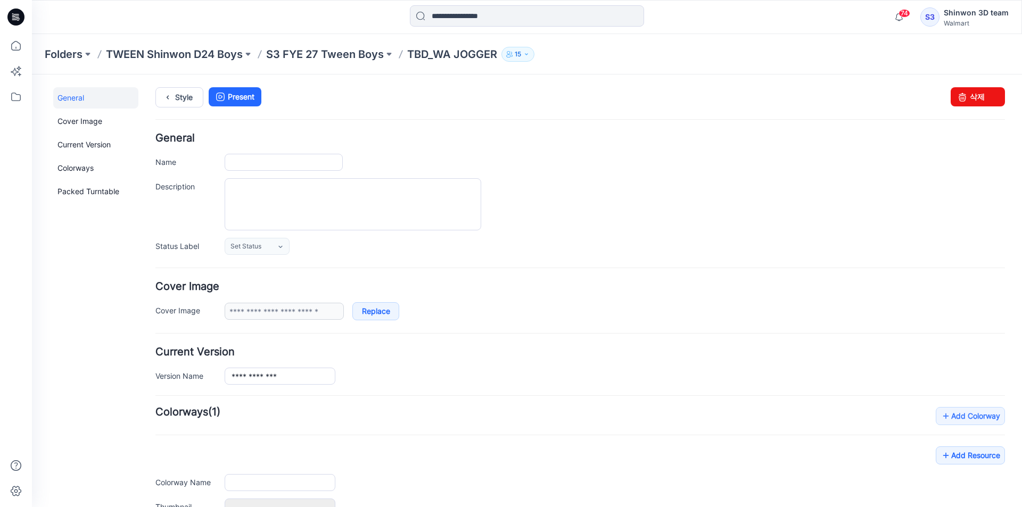
type input "**********"
click at [448, 213] on textarea "Description" at bounding box center [353, 204] width 256 height 52
paste textarea "**********"
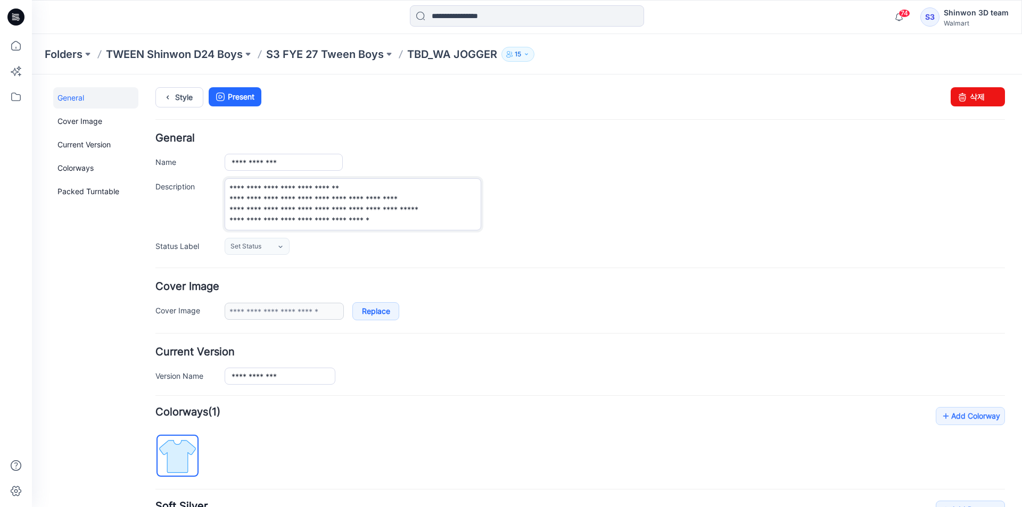
drag, startPoint x: 454, startPoint y: 195, endPoint x: 221, endPoint y: 201, distance: 233.1
click at [221, 201] on div "**********" at bounding box center [579, 204] width 849 height 52
drag, startPoint x: 421, startPoint y: 210, endPoint x: 232, endPoint y: 210, distance: 189.4
click at [222, 208] on div "**********" at bounding box center [579, 204] width 849 height 52
click at [590, 219] on div "**********" at bounding box center [615, 204] width 780 height 52
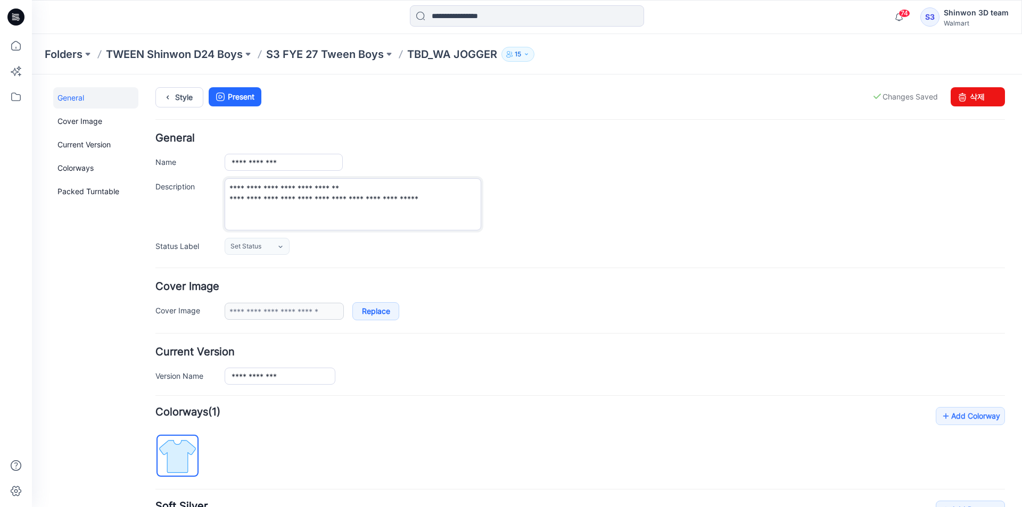
drag, startPoint x: 295, startPoint y: 199, endPoint x: 255, endPoint y: 199, distance: 39.9
click at [255, 199] on textarea "**********" at bounding box center [353, 204] width 256 height 52
click at [678, 171] on div "**********" at bounding box center [579, 194] width 849 height 122
drag, startPoint x: 278, startPoint y: 199, endPoint x: 294, endPoint y: 202, distance: 16.3
click at [294, 202] on textarea "**********" at bounding box center [353, 204] width 256 height 52
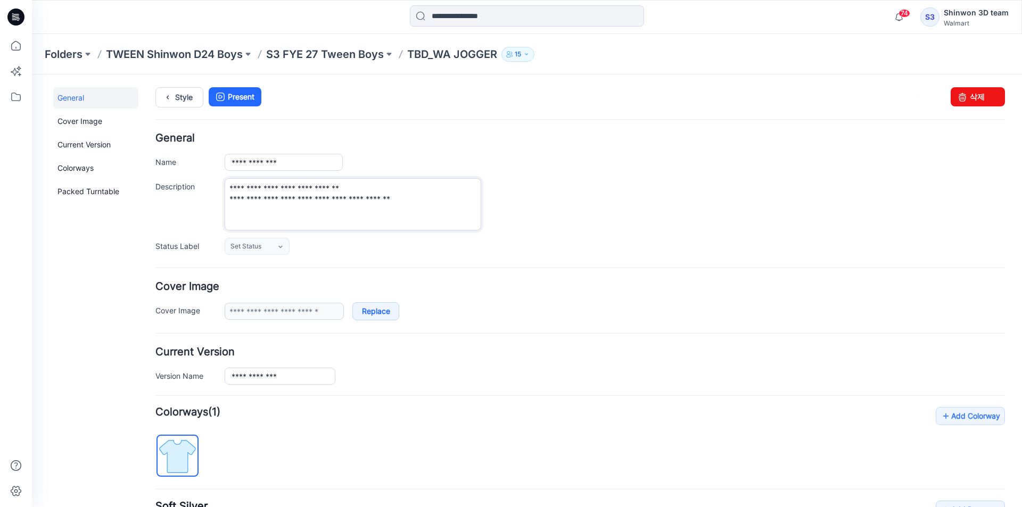
click at [474, 203] on textarea "**********" at bounding box center [353, 204] width 256 height 52
type textarea "**********"
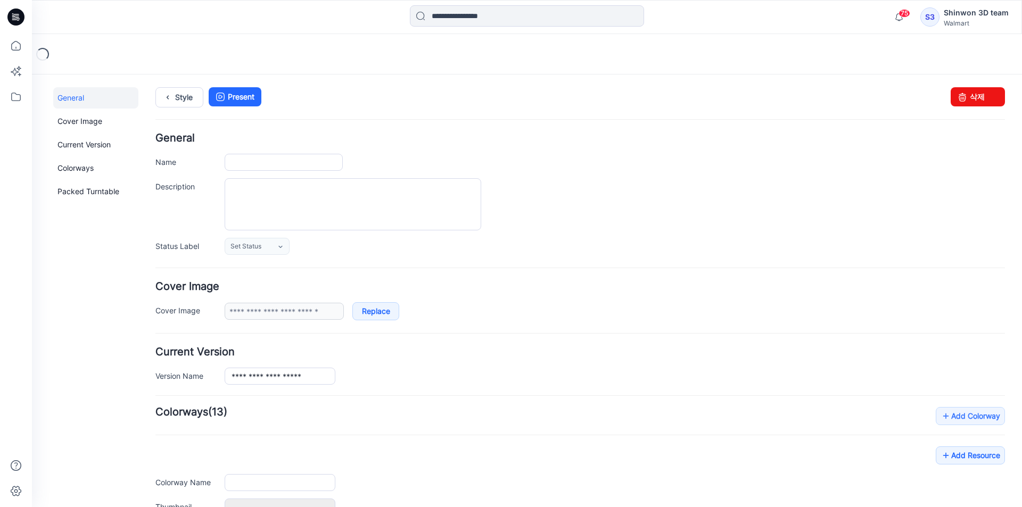
type input "**********"
type textarea "**********"
type input "**********"
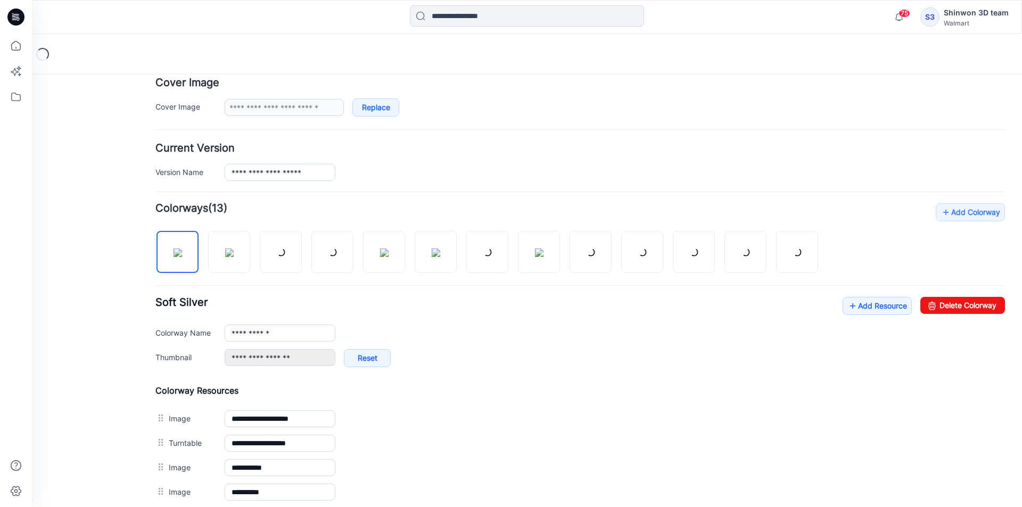
scroll to position [319, 0]
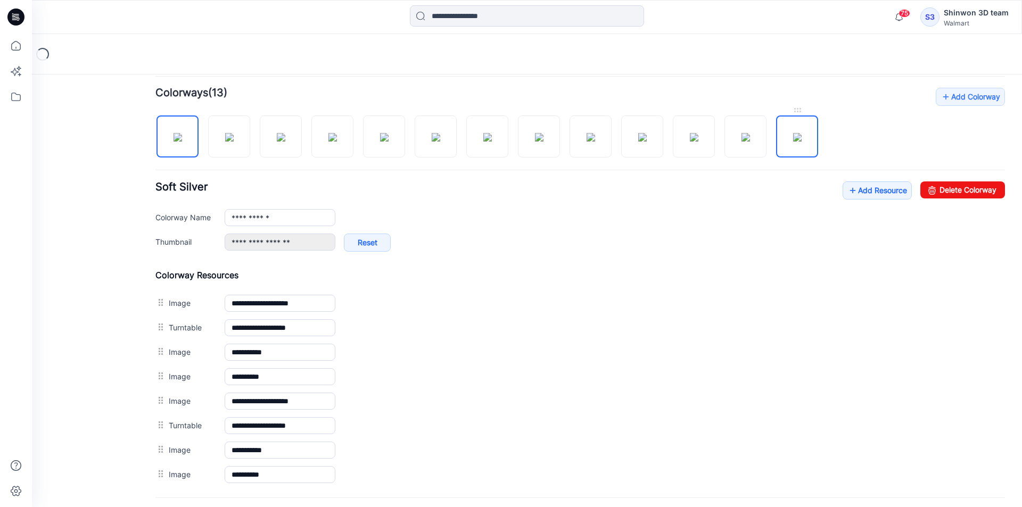
click at [801, 133] on img at bounding box center [797, 137] width 9 height 9
click at [962, 184] on link "Delete Colorway" at bounding box center [962, 189] width 85 height 17
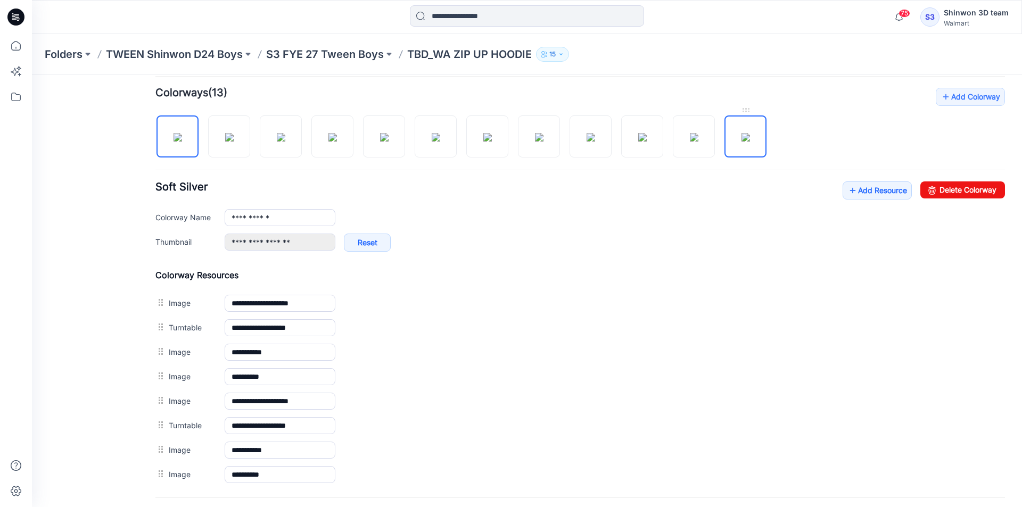
click at [745, 134] on img at bounding box center [745, 137] width 9 height 9
click at [954, 182] on link "Delete Colorway" at bounding box center [962, 189] width 85 height 17
click at [690, 133] on img at bounding box center [694, 137] width 9 height 9
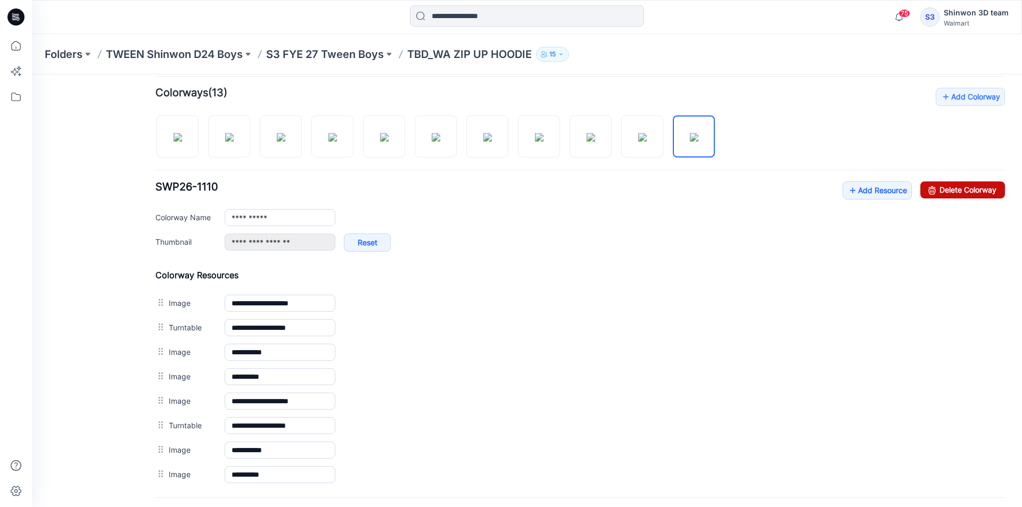
click at [942, 183] on link "Delete Colorway" at bounding box center [962, 189] width 85 height 17
click at [644, 142] on img at bounding box center [642, 137] width 9 height 9
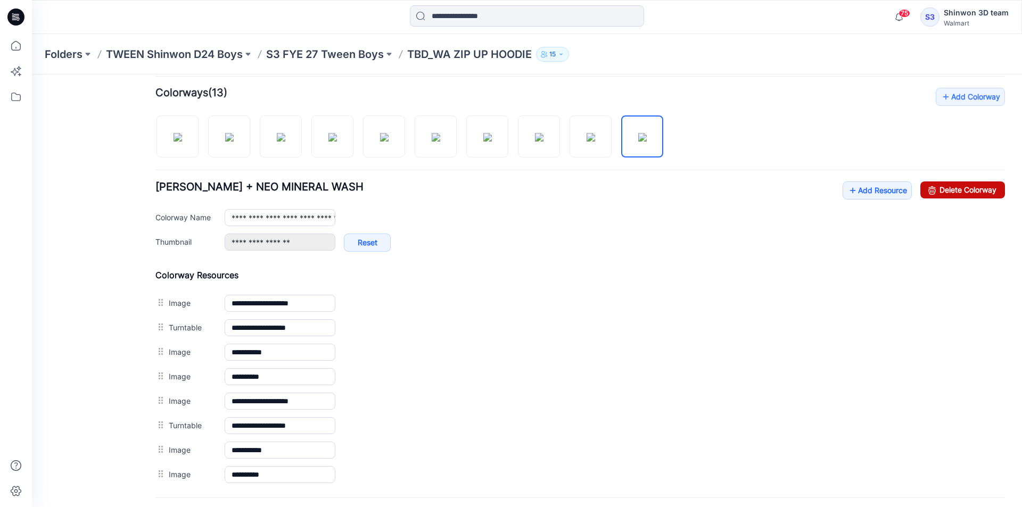
click at [972, 186] on link "Delete Colorway" at bounding box center [962, 189] width 85 height 17
click at [595, 138] on img at bounding box center [590, 137] width 9 height 9
click at [957, 182] on link "Delete Colorway" at bounding box center [962, 189] width 85 height 17
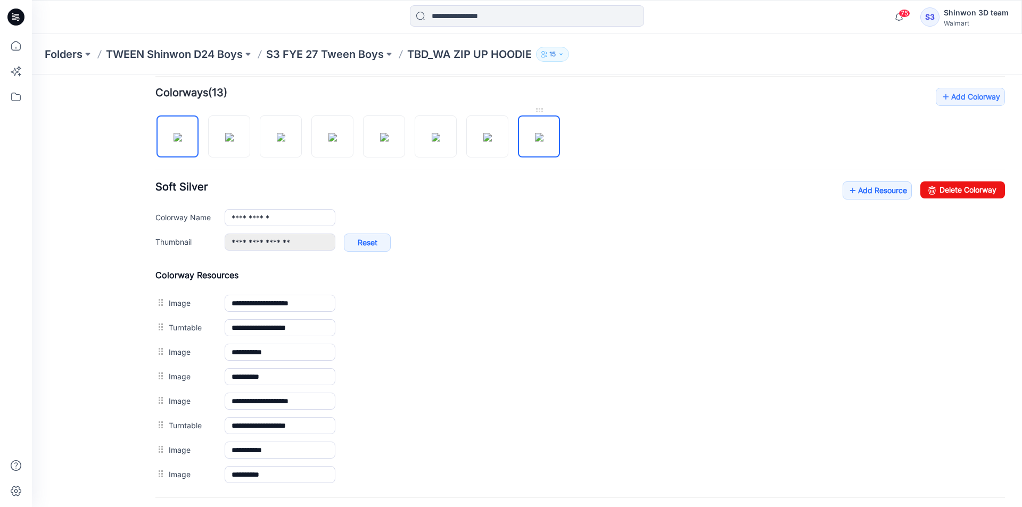
click at [542, 134] on img at bounding box center [539, 137] width 9 height 9
click at [943, 195] on link "Delete Colorway" at bounding box center [962, 189] width 85 height 17
click at [492, 136] on img at bounding box center [487, 137] width 9 height 9
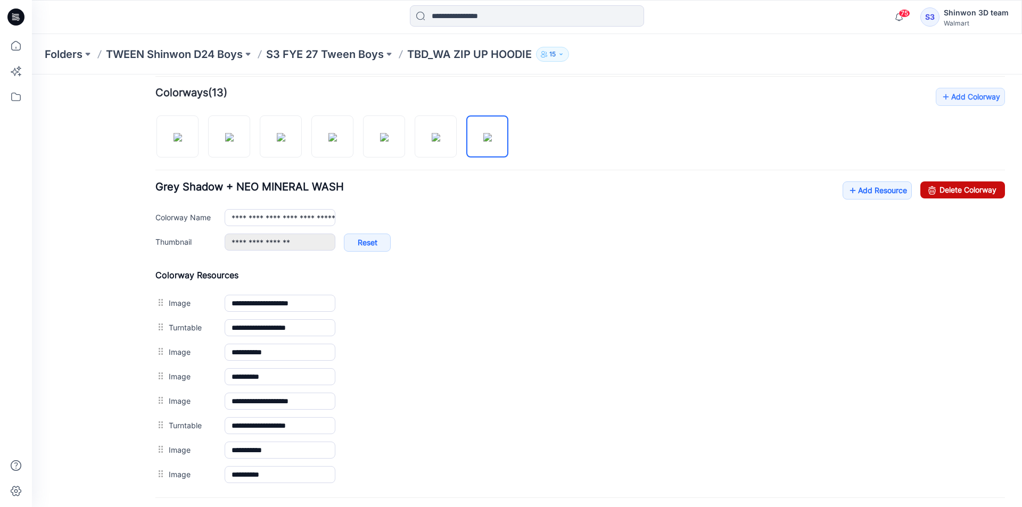
click at [975, 188] on link "Delete Colorway" at bounding box center [962, 189] width 85 height 17
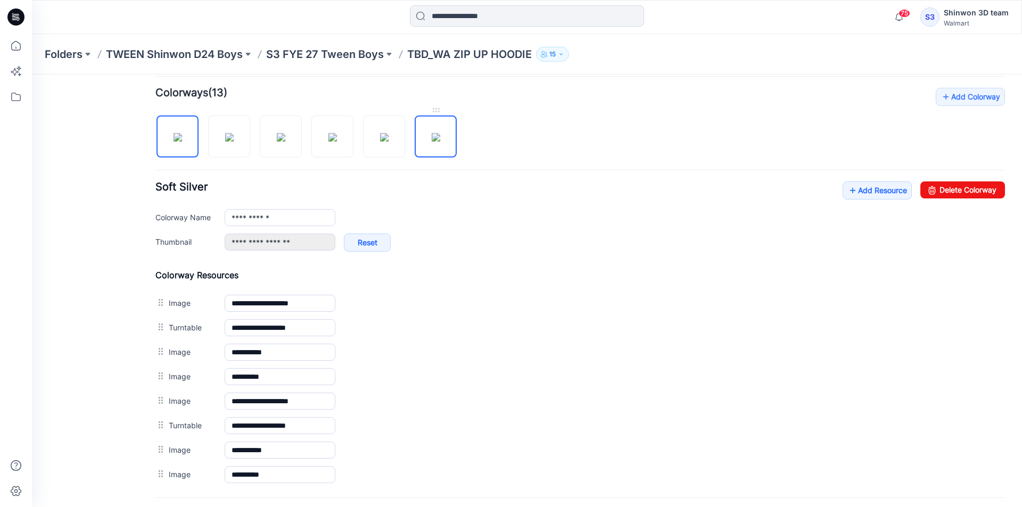
click at [432, 135] on img at bounding box center [436, 137] width 9 height 9
click at [931, 186] on link "Delete Colorway" at bounding box center [962, 189] width 85 height 17
click at [380, 139] on img at bounding box center [384, 137] width 9 height 9
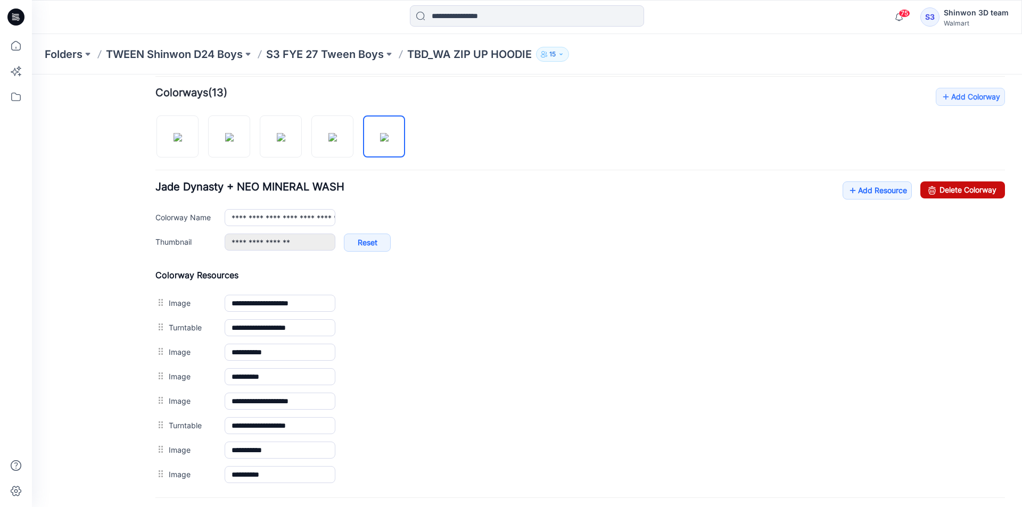
click at [942, 188] on link "Delete Colorway" at bounding box center [962, 189] width 85 height 17
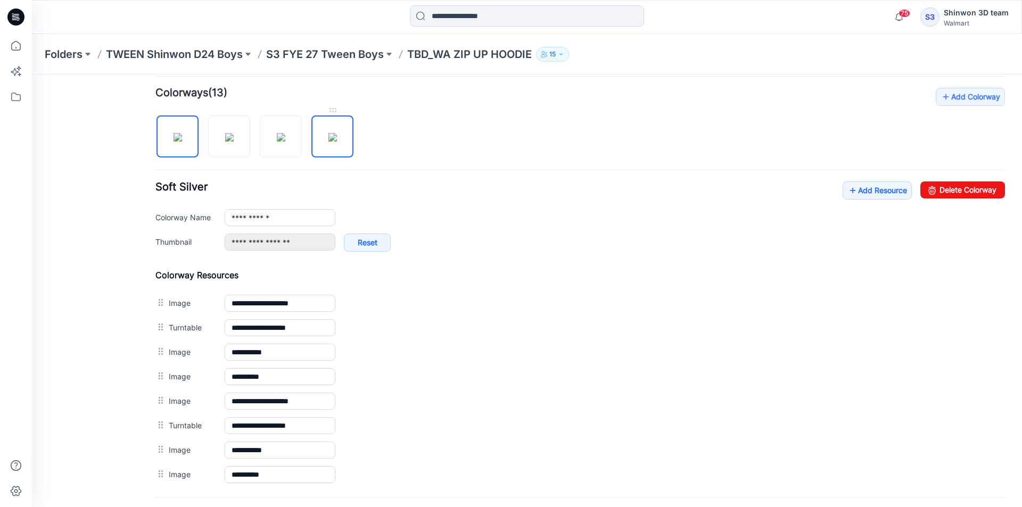
click at [330, 133] on img at bounding box center [332, 137] width 9 height 9
click at [948, 180] on div "**********" at bounding box center [579, 287] width 849 height 399
click at [946, 185] on link "Delete Colorway" at bounding box center [962, 189] width 85 height 17
click at [280, 135] on img at bounding box center [281, 137] width 9 height 9
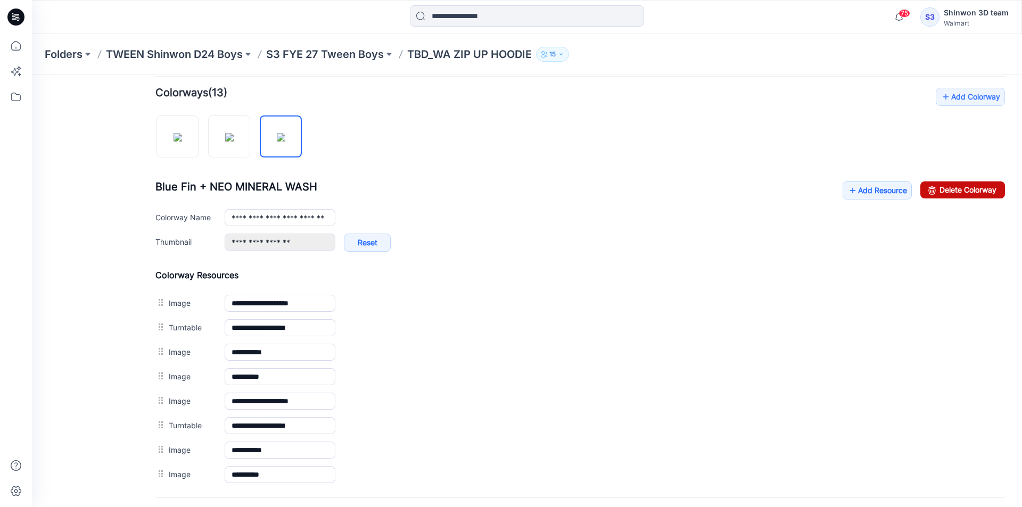
click at [964, 184] on link "Delete Colorway" at bounding box center [962, 189] width 85 height 17
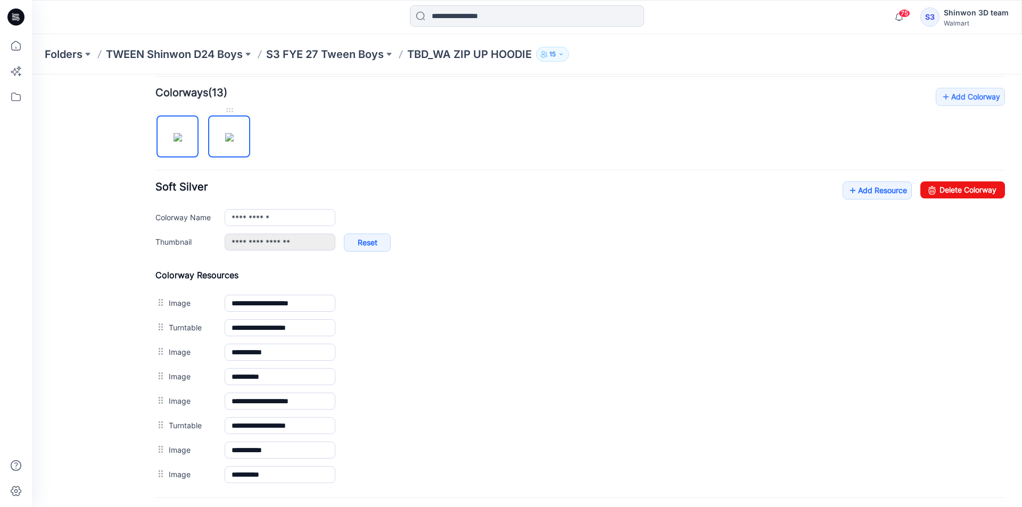
click at [234, 142] on img at bounding box center [229, 137] width 9 height 9
click at [960, 183] on link "Delete Colorway" at bounding box center [962, 189] width 85 height 17
type input "**********"
click at [173, 142] on img at bounding box center [177, 137] width 9 height 9
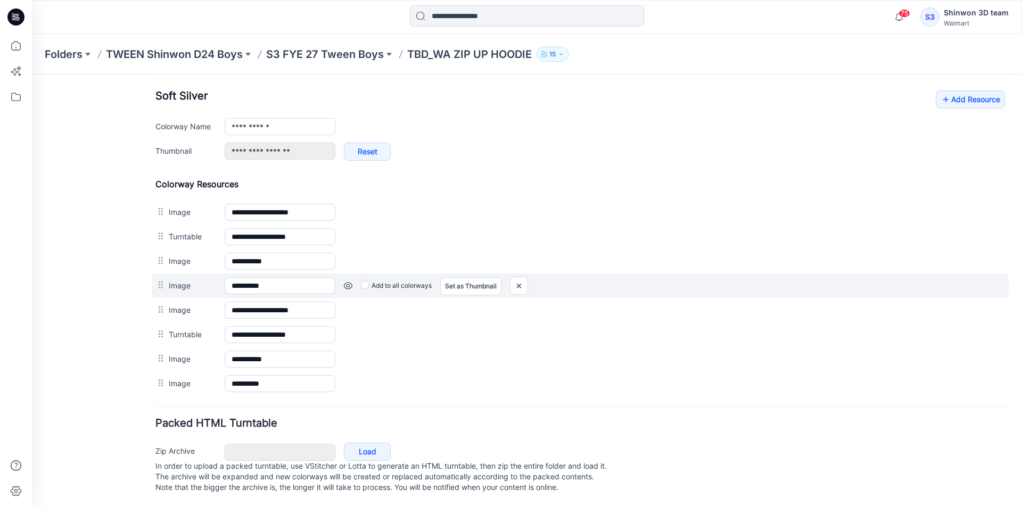
scroll to position [421, 0]
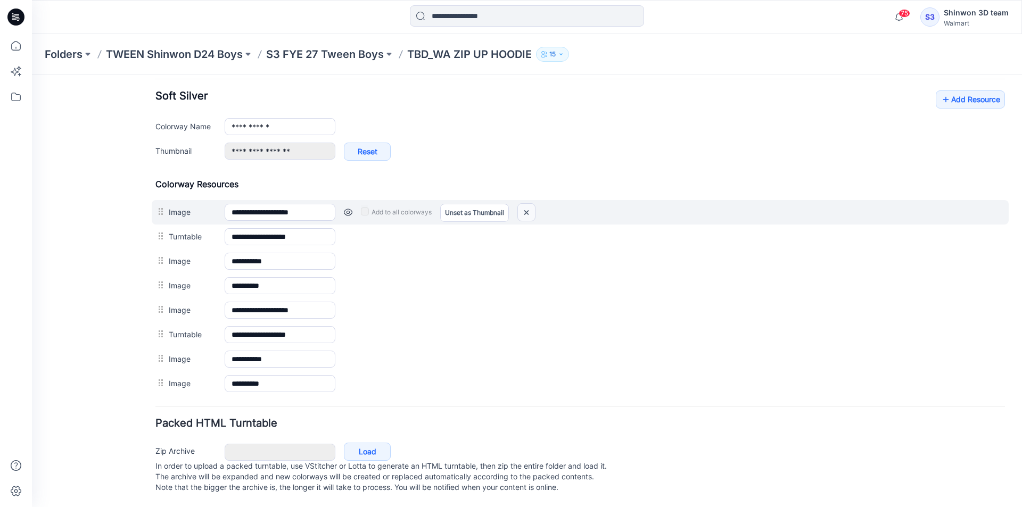
drag, startPoint x: 539, startPoint y: 199, endPoint x: 527, endPoint y: 201, distance: 12.4
click at [538, 204] on div "Add to all colorways Set as Thumbnail Unset as Thumbnail" at bounding box center [669, 212] width 669 height 17
click at [525, 204] on img at bounding box center [526, 213] width 17 height 18
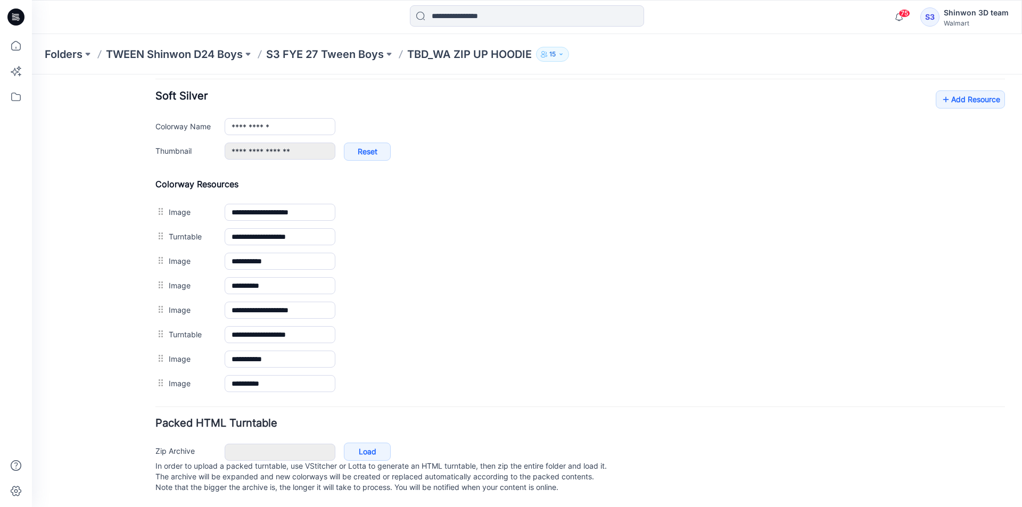
scroll to position [385, 0]
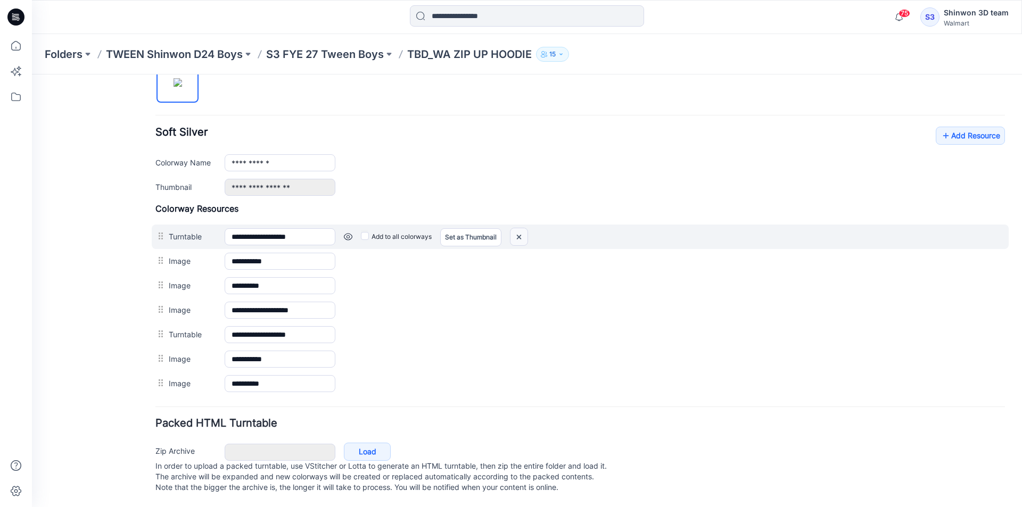
click at [524, 228] on img at bounding box center [518, 237] width 17 height 18
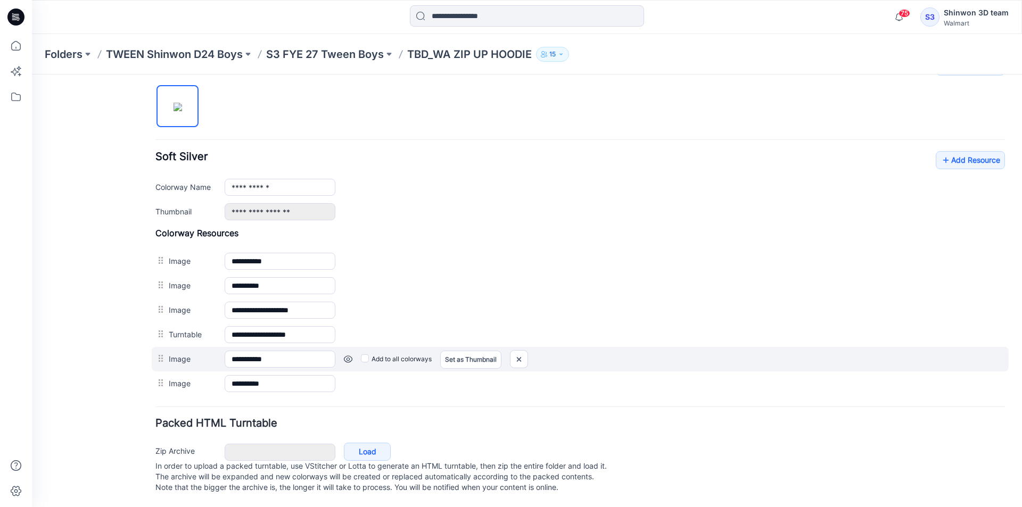
scroll to position [360, 0]
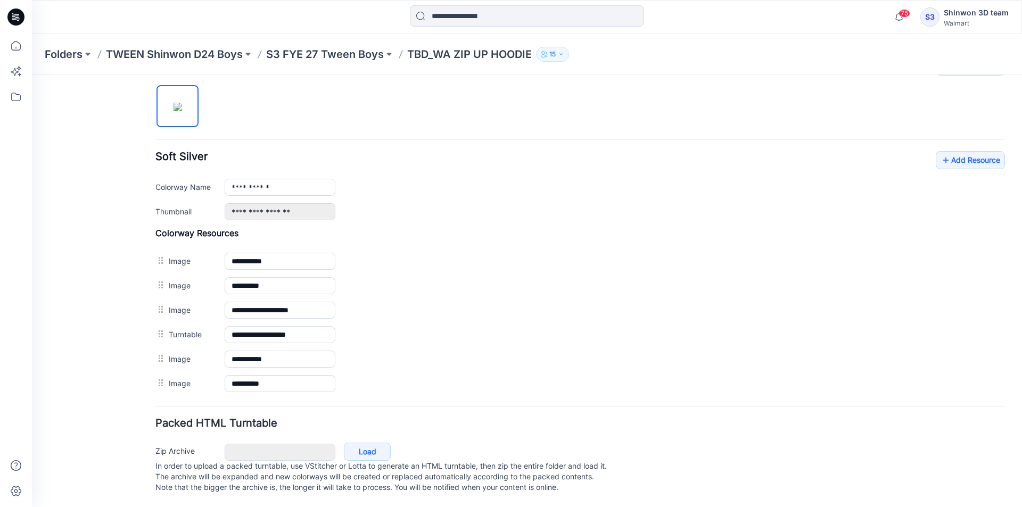
click at [518, 371] on div "**********" at bounding box center [579, 383] width 849 height 24
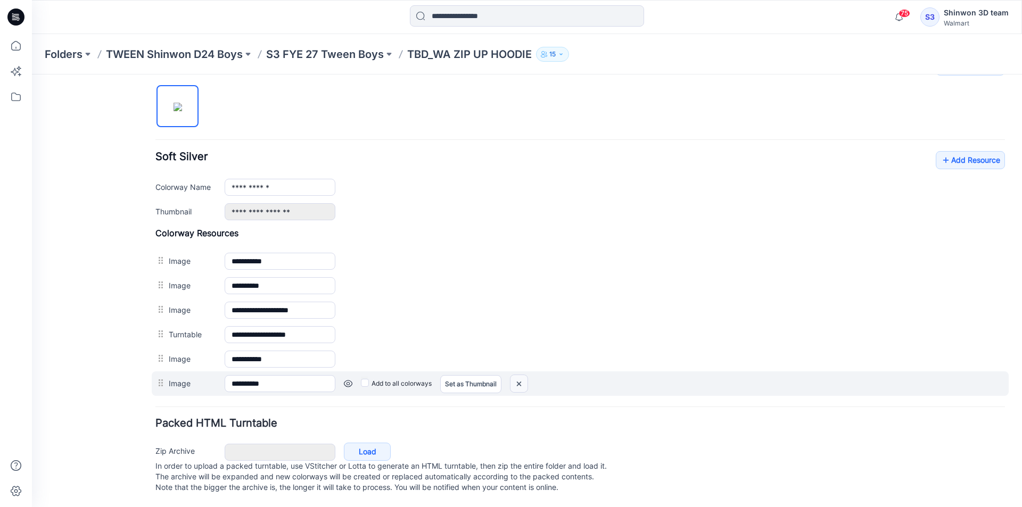
click at [518, 375] on img at bounding box center [518, 384] width 17 height 18
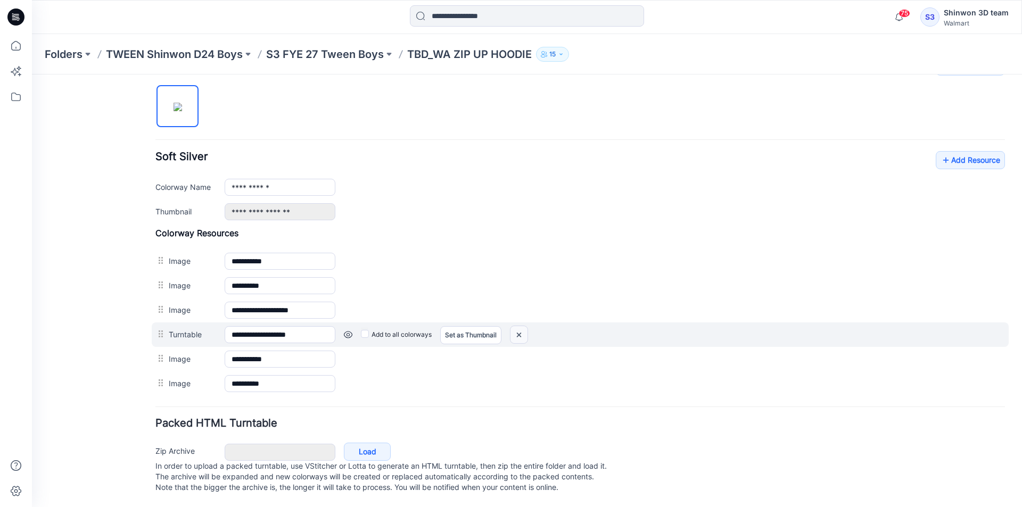
scroll to position [336, 0]
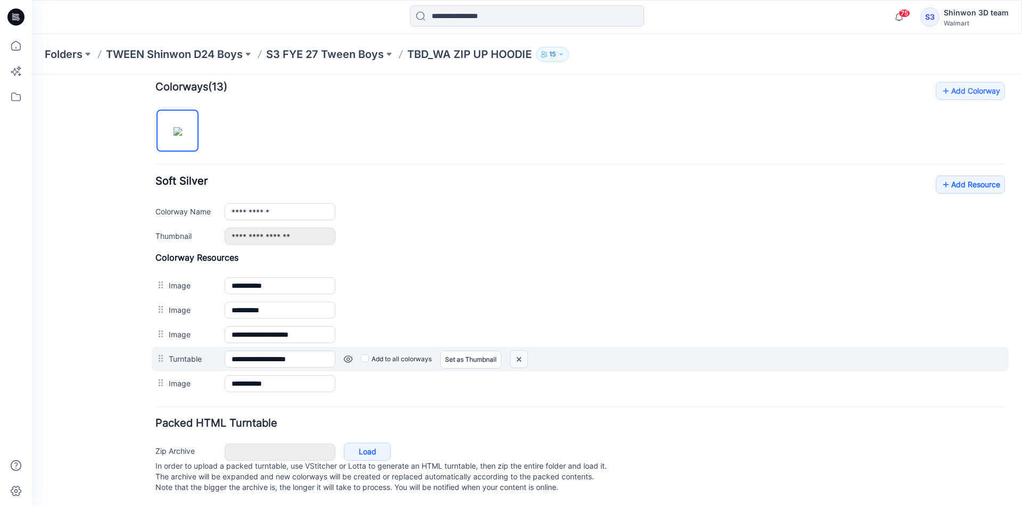
click at [523, 351] on img at bounding box center [518, 360] width 17 height 18
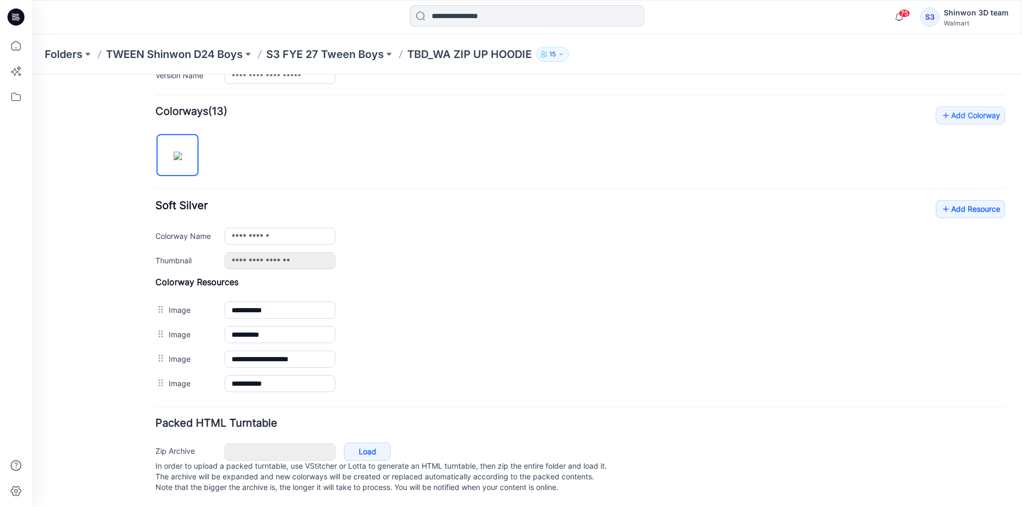
click at [32, 74] on img at bounding box center [32, 74] width 0 height 0
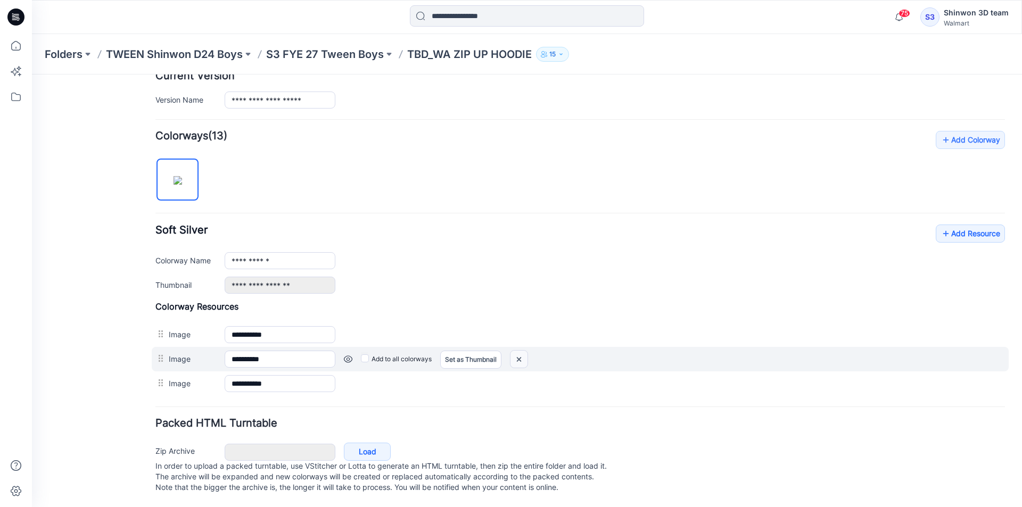
click at [527, 351] on img at bounding box center [518, 360] width 17 height 18
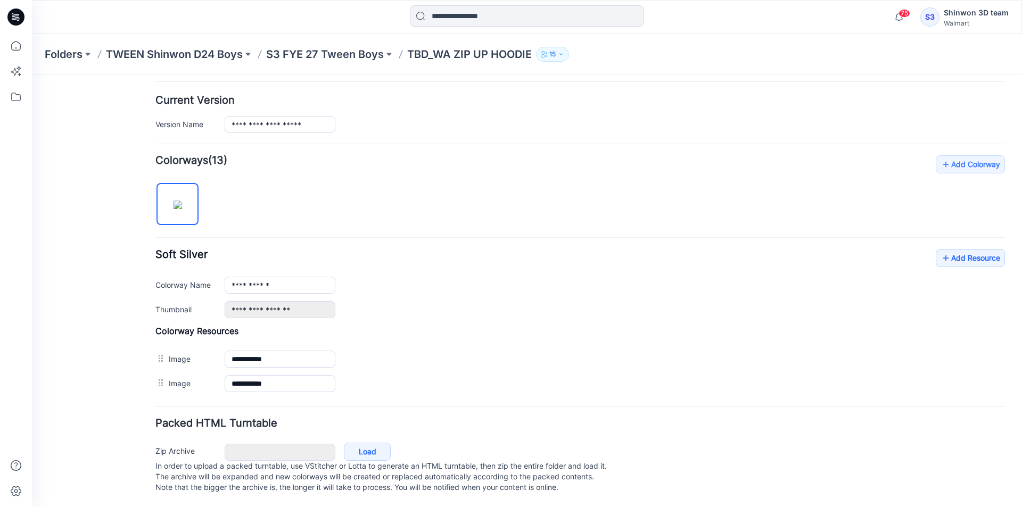
scroll to position [262, 0]
click at [32, 74] on img at bounding box center [32, 74] width 0 height 0
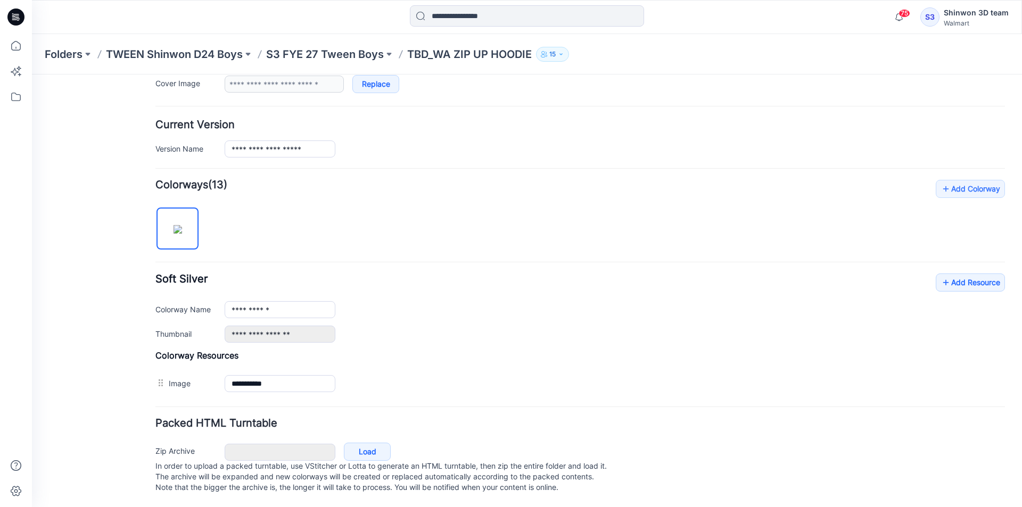
click at [32, 74] on img at bounding box center [32, 74] width 0 height 0
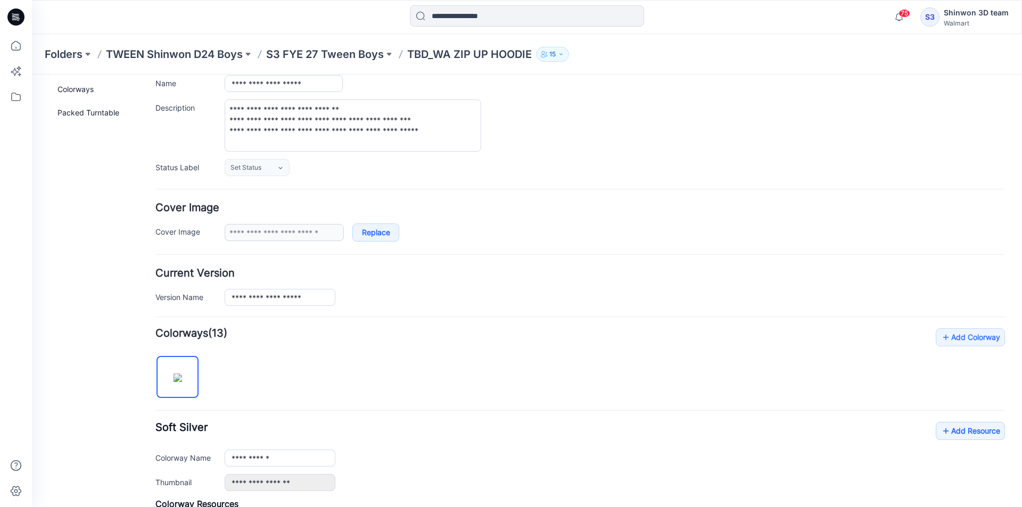
scroll to position [0, 0]
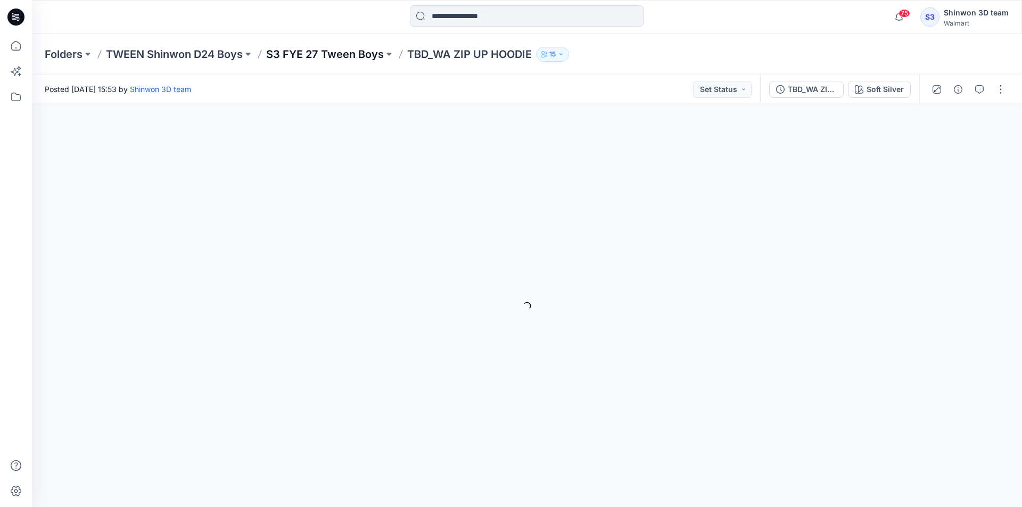
click at [333, 60] on p "S3 FYE 27 Tween Boys" at bounding box center [325, 54] width 118 height 15
click at [889, 95] on button "Soft Silver" at bounding box center [879, 89] width 63 height 17
click at [888, 93] on div "Soft Silver" at bounding box center [884, 90] width 37 height 12
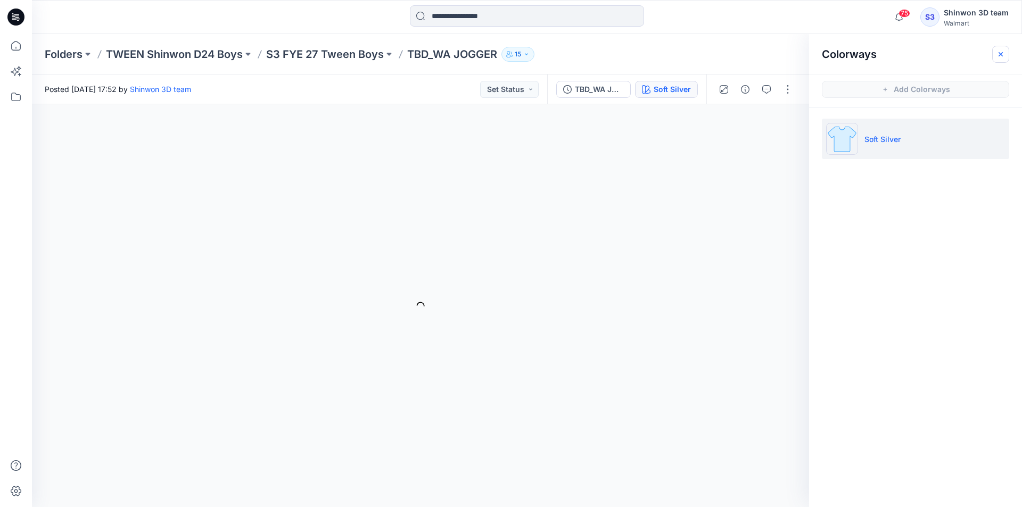
click at [1003, 57] on icon "button" at bounding box center [1000, 54] width 9 height 9
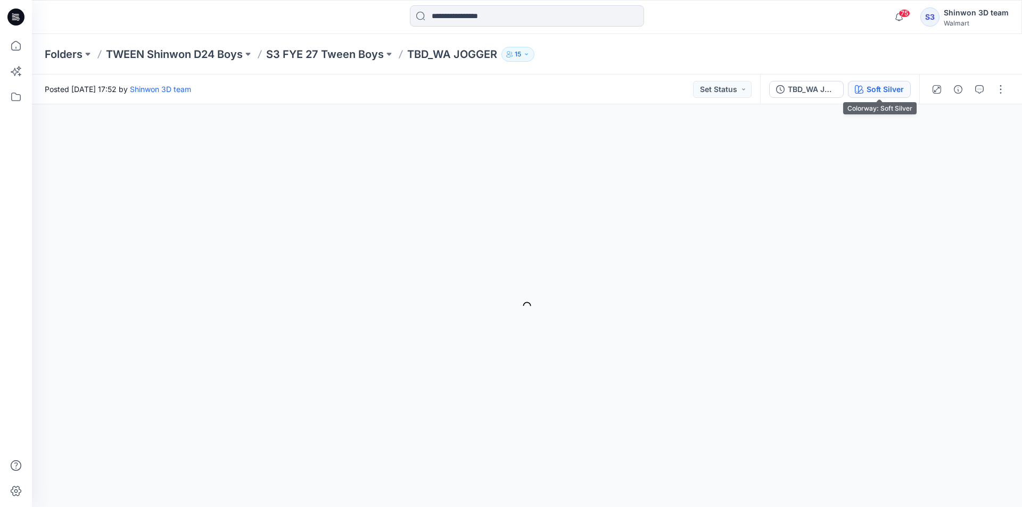
click at [900, 94] on div "Soft Silver" at bounding box center [884, 90] width 37 height 12
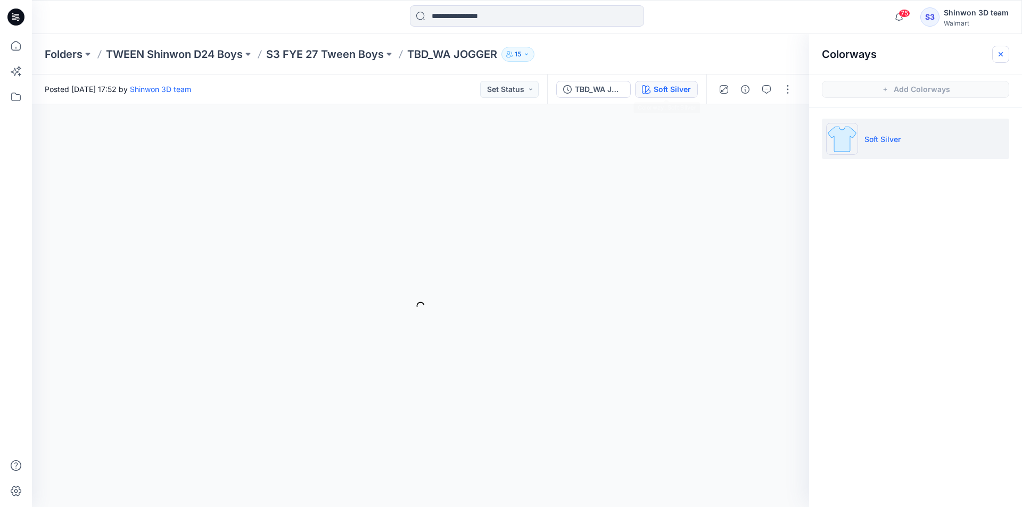
click at [995, 56] on button "button" at bounding box center [1000, 54] width 17 height 17
click at [336, 53] on p "S3 FYE 27 Tween Boys" at bounding box center [325, 54] width 118 height 15
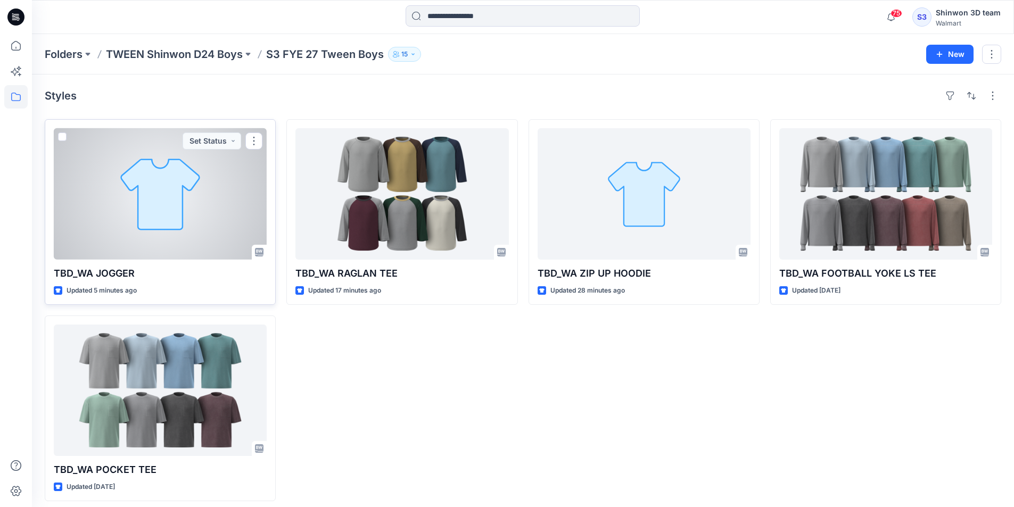
click at [208, 214] on div at bounding box center [160, 193] width 213 height 131
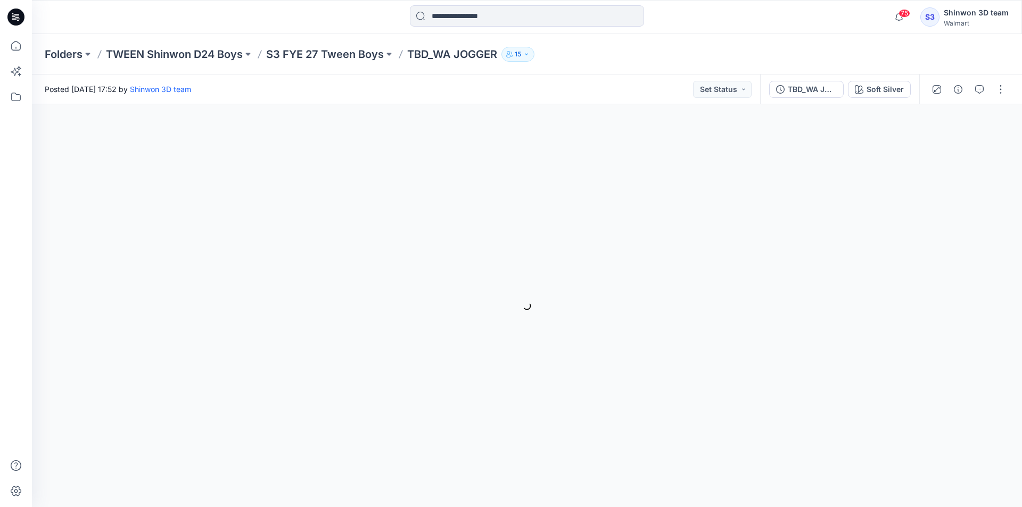
click at [300, 38] on div "Folders TWEEN Shinwon D24 Boys S3 FYE 27 Tween Boys TBD_WA JOGGER 15" at bounding box center [527, 54] width 990 height 40
click at [318, 52] on p "S3 FYE 27 Tween Boys" at bounding box center [325, 54] width 118 height 15
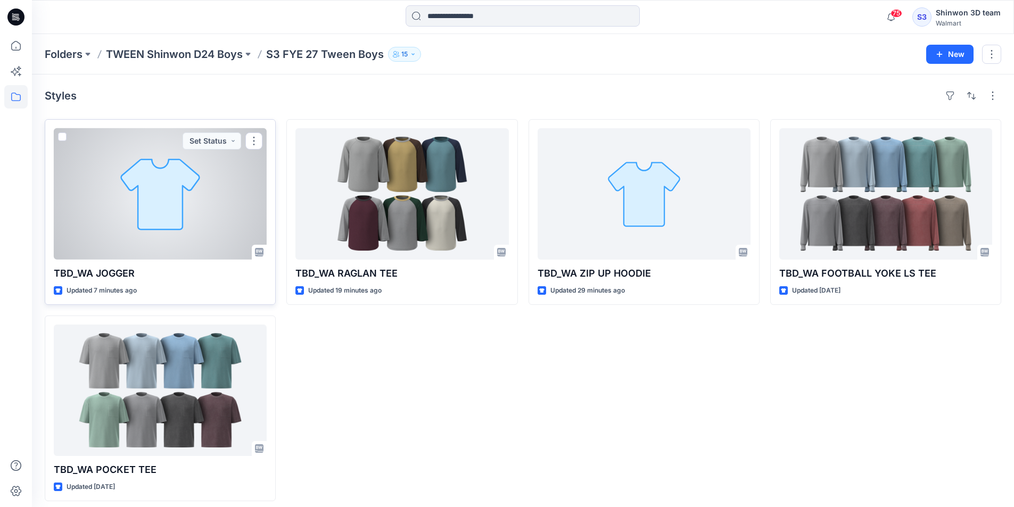
click at [157, 196] on div at bounding box center [160, 193] width 213 height 131
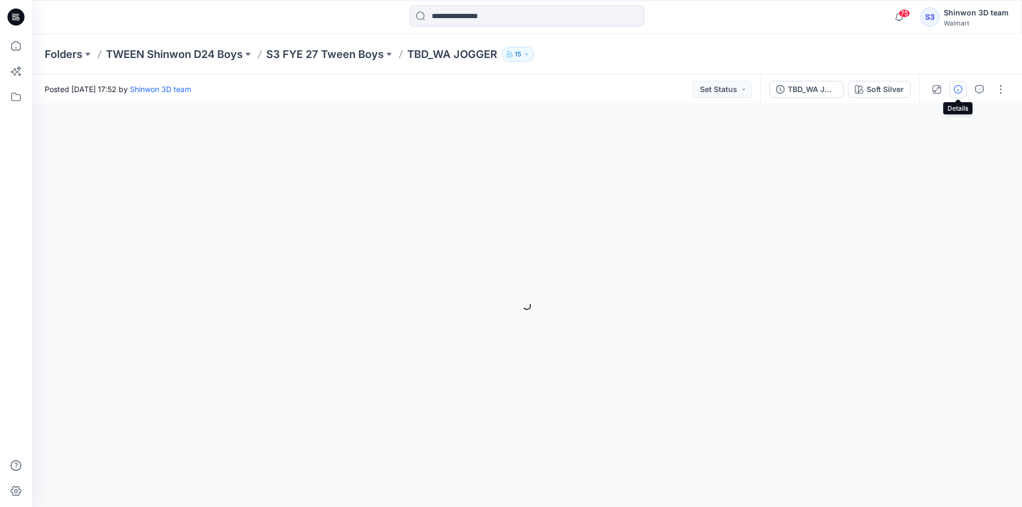
click at [963, 84] on button "button" at bounding box center [957, 89] width 17 height 17
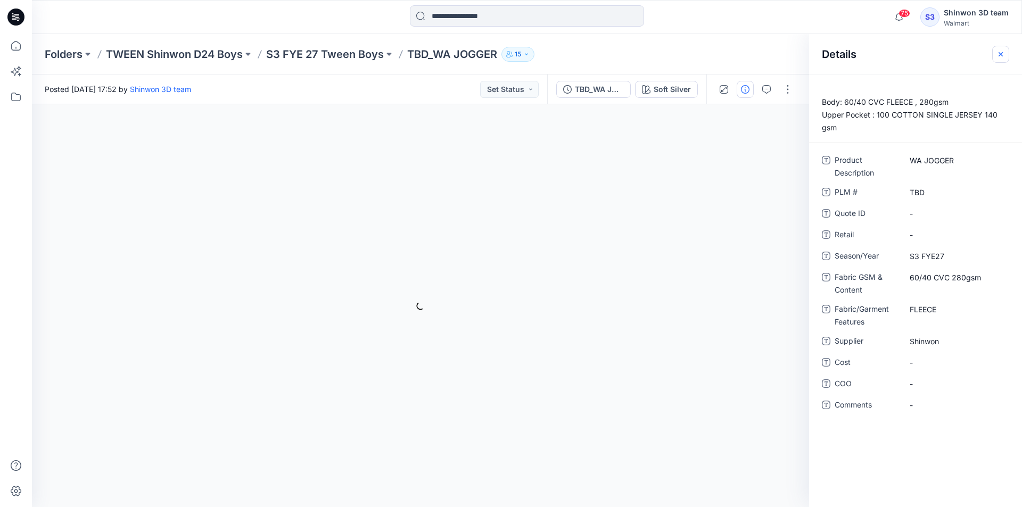
click at [992, 53] on div "Details" at bounding box center [915, 54] width 213 height 40
click at [996, 54] on button "button" at bounding box center [1000, 54] width 17 height 17
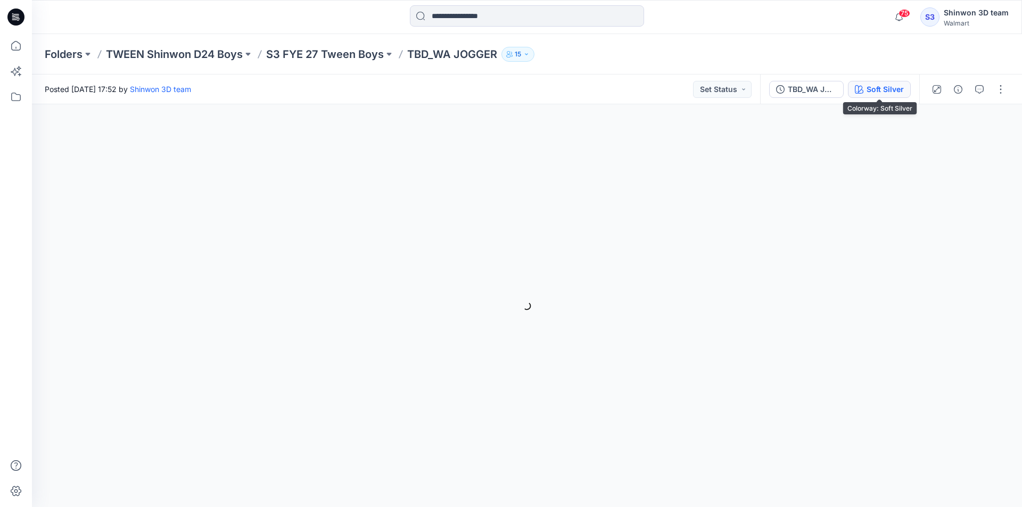
click at [883, 86] on div "Soft Silver" at bounding box center [884, 90] width 37 height 12
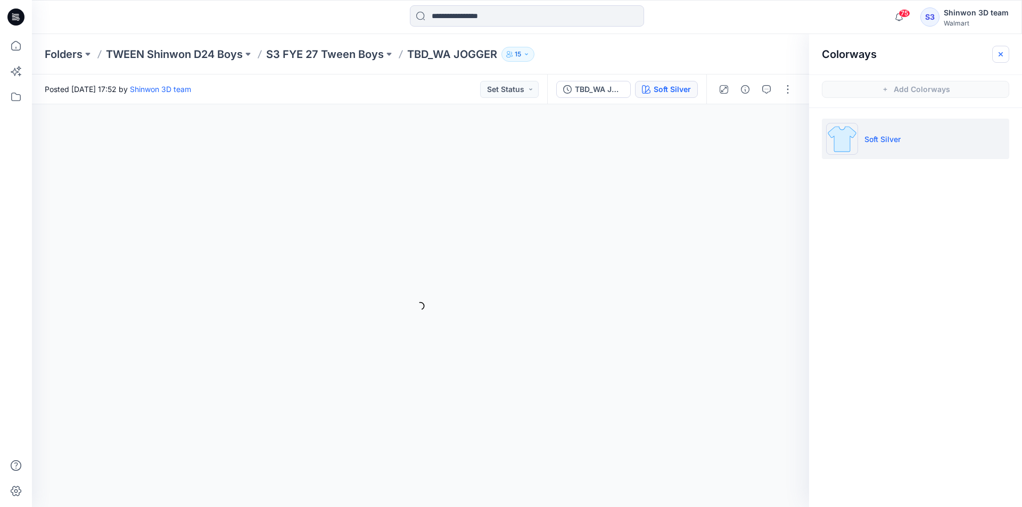
click at [1004, 54] on icon "button" at bounding box center [1000, 54] width 9 height 9
click at [731, 41] on div "Folders TWEEN Shinwon D24 Boys S3 FYE 27 Tween Boys TBD_WA JOGGER 15" at bounding box center [527, 54] width 990 height 40
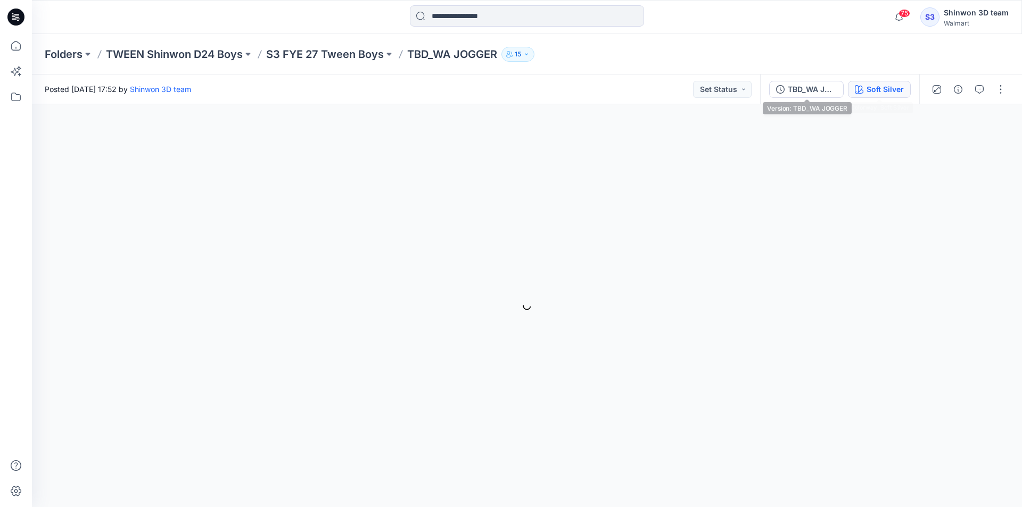
click at [879, 92] on div "Soft Silver" at bounding box center [884, 90] width 37 height 12
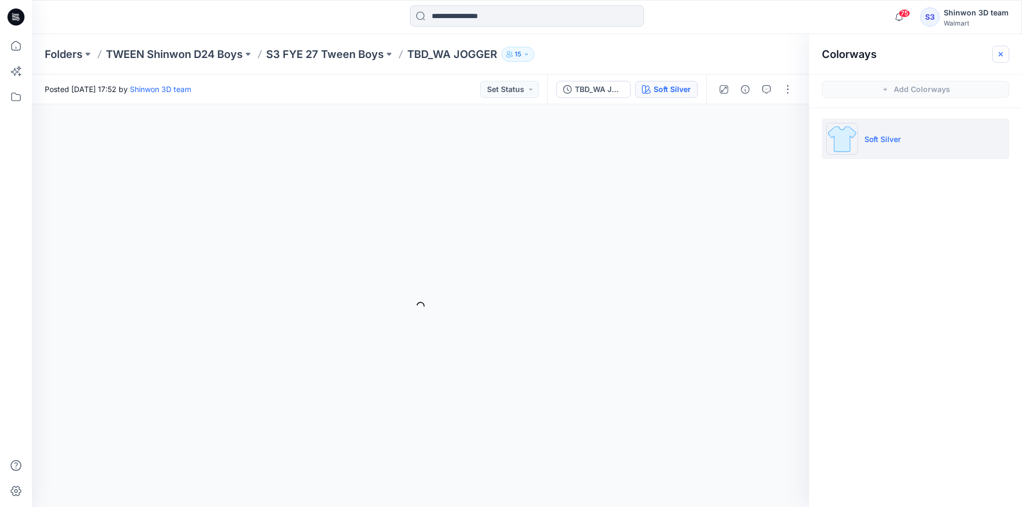
click at [995, 51] on button "button" at bounding box center [1000, 54] width 17 height 17
click at [472, 65] on div "Folders TWEEN Shinwon D24 Boys S3 FYE 27 Tween Boys TBD_WA JOGGER 15" at bounding box center [527, 54] width 990 height 40
click at [452, 53] on p "TBD_WA JOGGER" at bounding box center [452, 54] width 90 height 15
click at [342, 49] on p "S3 FYE 27 Tween Boys" at bounding box center [325, 54] width 118 height 15
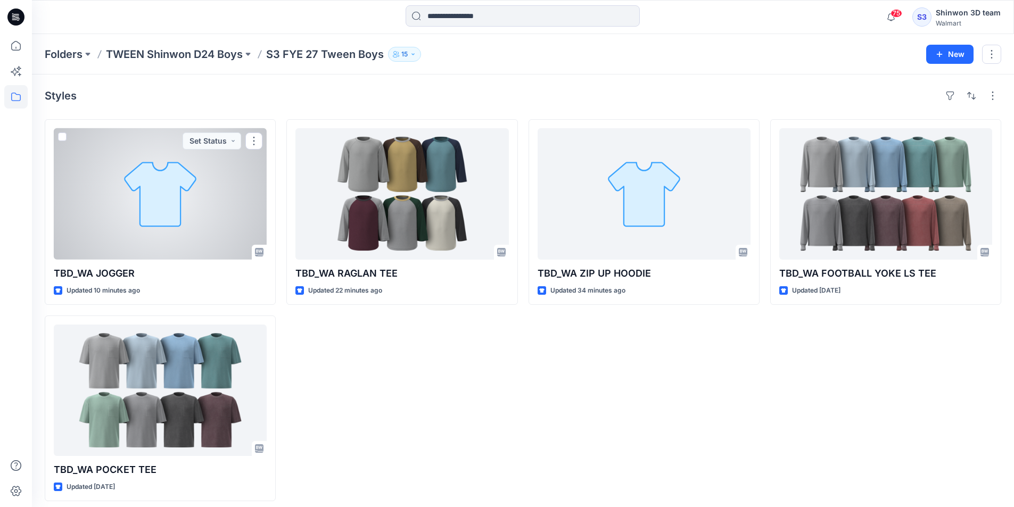
click at [126, 206] on div at bounding box center [160, 193] width 213 height 131
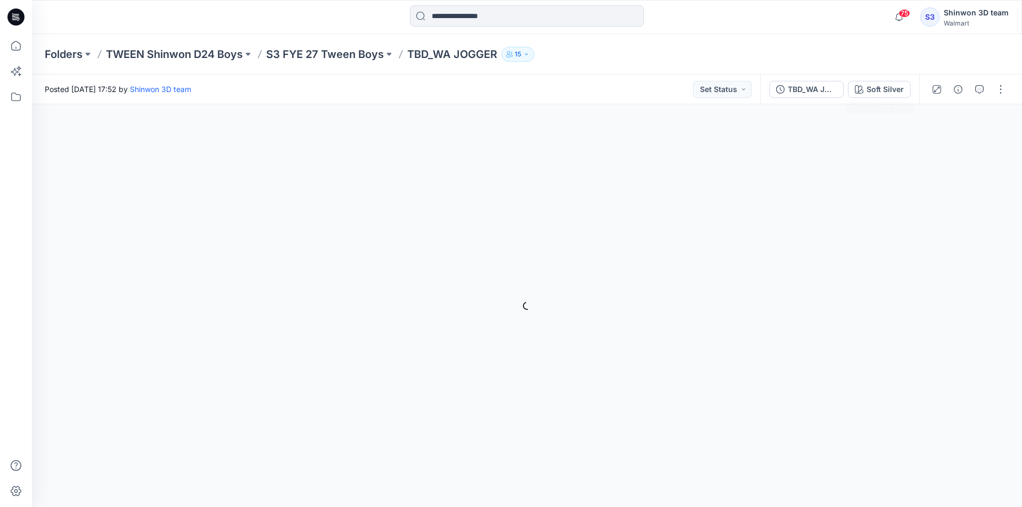
click at [879, 77] on div "TBD_WA JOGGER Soft Silver" at bounding box center [839, 89] width 159 height 30
click at [885, 86] on div "Soft Silver" at bounding box center [884, 90] width 37 height 12
click at [1004, 51] on icon "button" at bounding box center [1000, 54] width 9 height 9
click at [1003, 85] on button "button" at bounding box center [1000, 89] width 17 height 17
click at [992, 56] on div "Folders TWEEN Shinwon D24 Boys S3 FYE 27 Tween Boys TBD_WA JOGGER 15" at bounding box center [527, 54] width 990 height 40
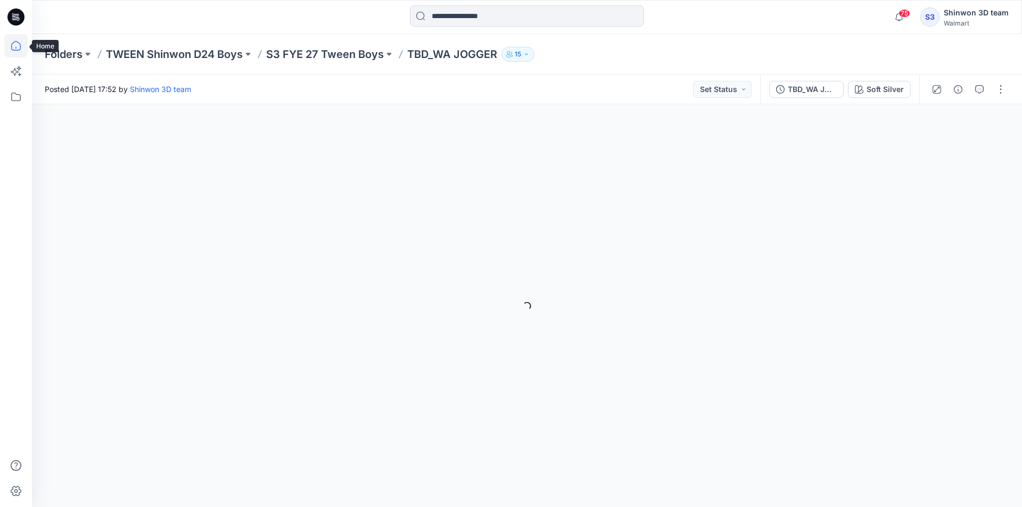
click at [19, 54] on icon at bounding box center [15, 45] width 23 height 23
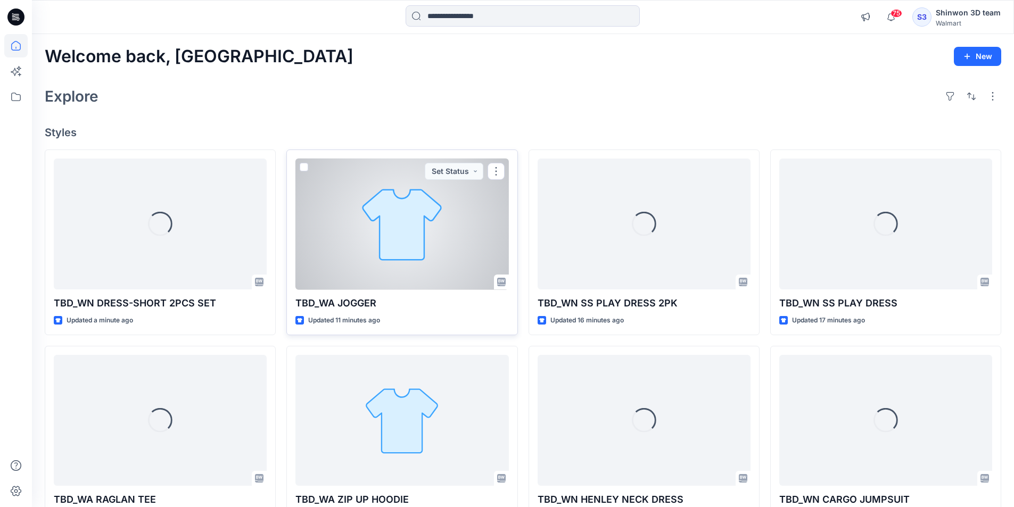
scroll to position [53, 0]
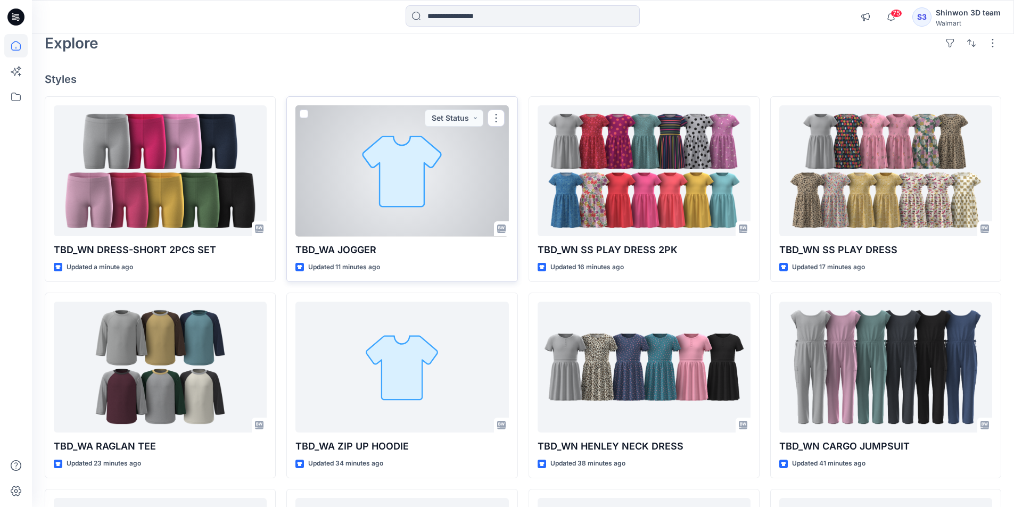
click at [375, 185] on div at bounding box center [401, 170] width 213 height 131
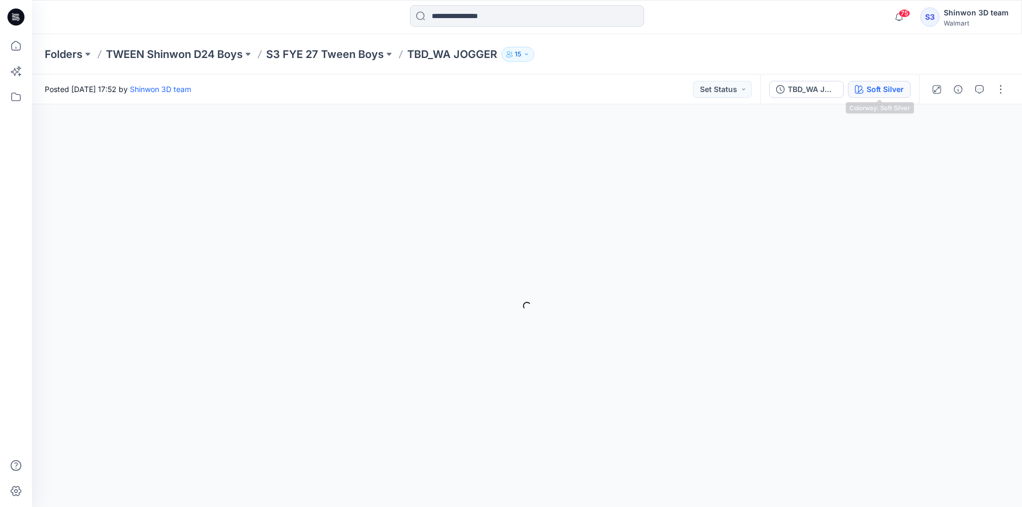
click at [893, 87] on div "Soft Silver" at bounding box center [884, 90] width 37 height 12
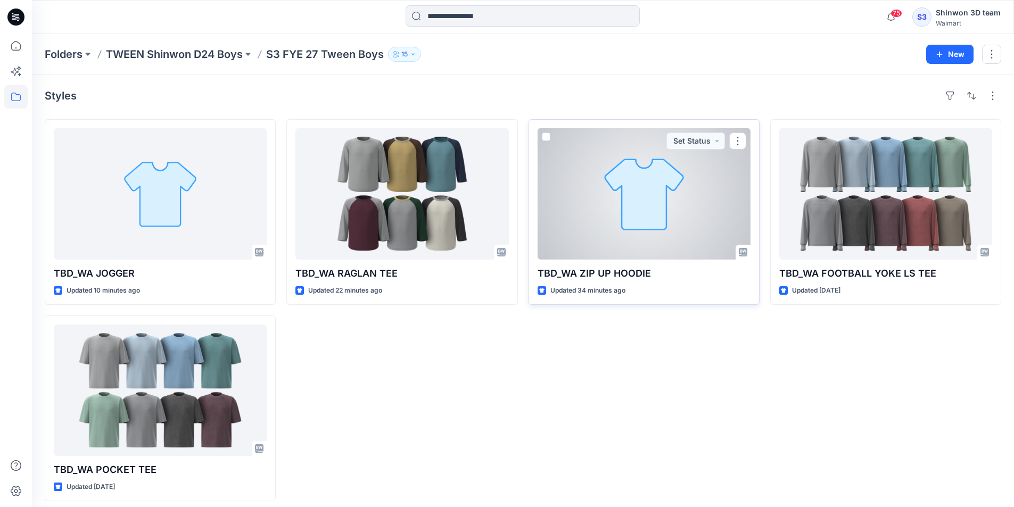
click at [707, 195] on div at bounding box center [643, 193] width 213 height 131
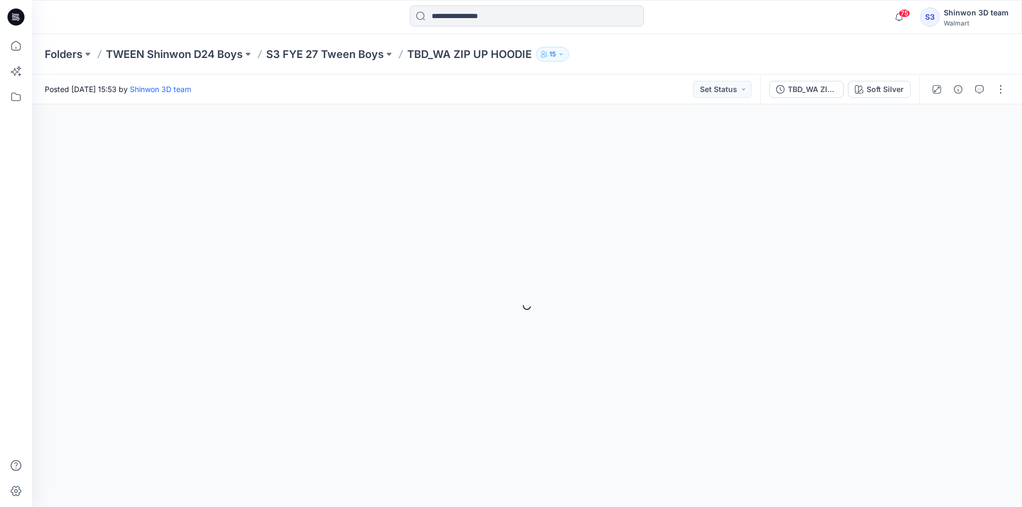
click at [968, 94] on div at bounding box center [968, 89] width 98 height 30
click at [882, 90] on div "Soft Silver" at bounding box center [884, 90] width 37 height 12
click at [1001, 51] on icon "button" at bounding box center [1000, 54] width 9 height 9
click at [353, 56] on p "S3 FYE 27 Tween Boys" at bounding box center [325, 54] width 118 height 15
click at [864, 80] on div "TBD_WA JOGGER Soft Silver" at bounding box center [839, 89] width 159 height 30
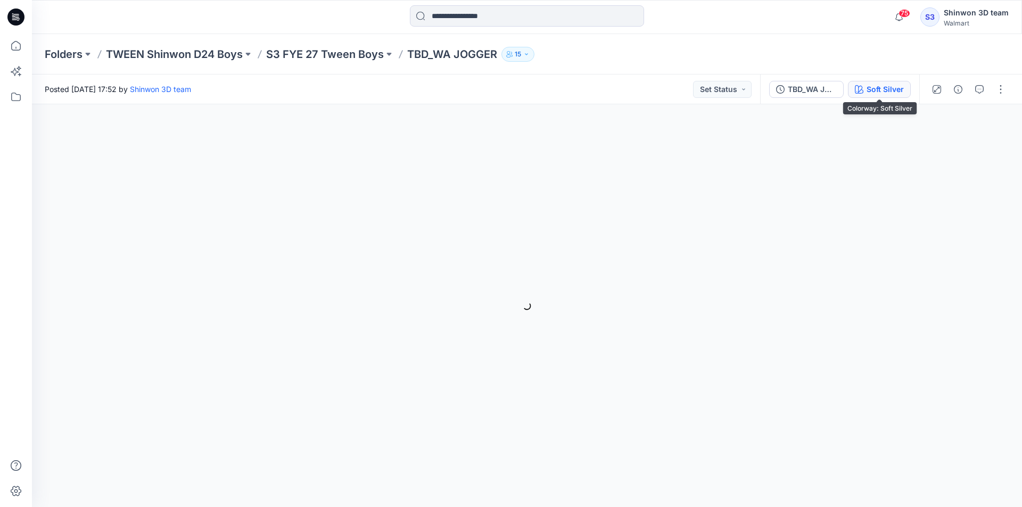
click at [869, 84] on div "Soft Silver" at bounding box center [884, 90] width 37 height 12
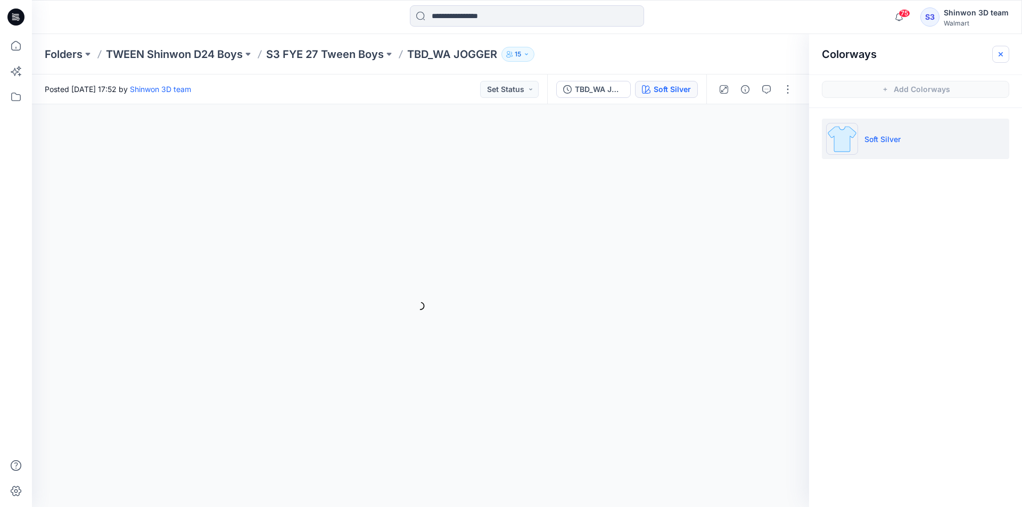
click at [996, 58] on icon "button" at bounding box center [1000, 54] width 9 height 9
click at [773, 34] on div "76 Notifications Your style TBD_WN DRESS-SHORT 2PCS SET is ready 11 minutes ago…" at bounding box center [527, 17] width 990 height 34
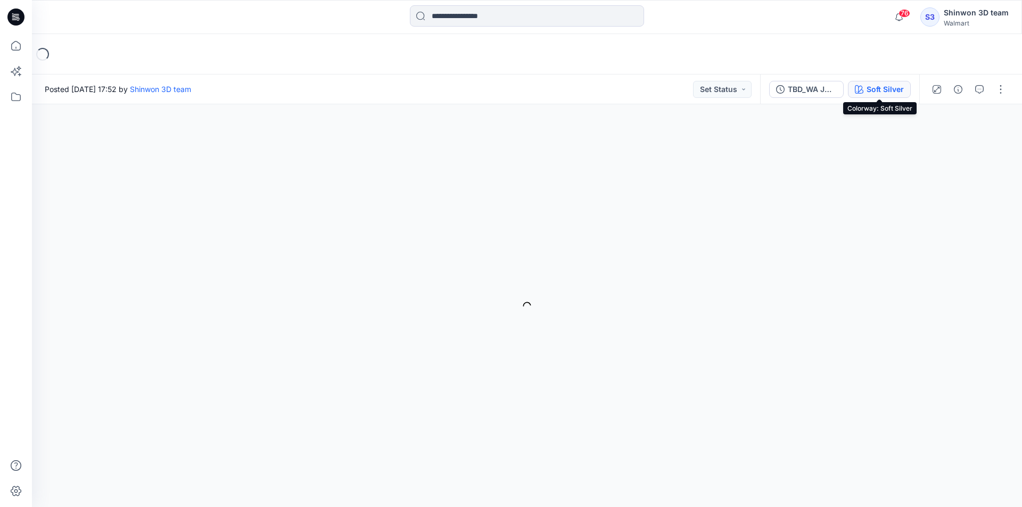
click at [877, 95] on div "Soft Silver" at bounding box center [884, 90] width 37 height 12
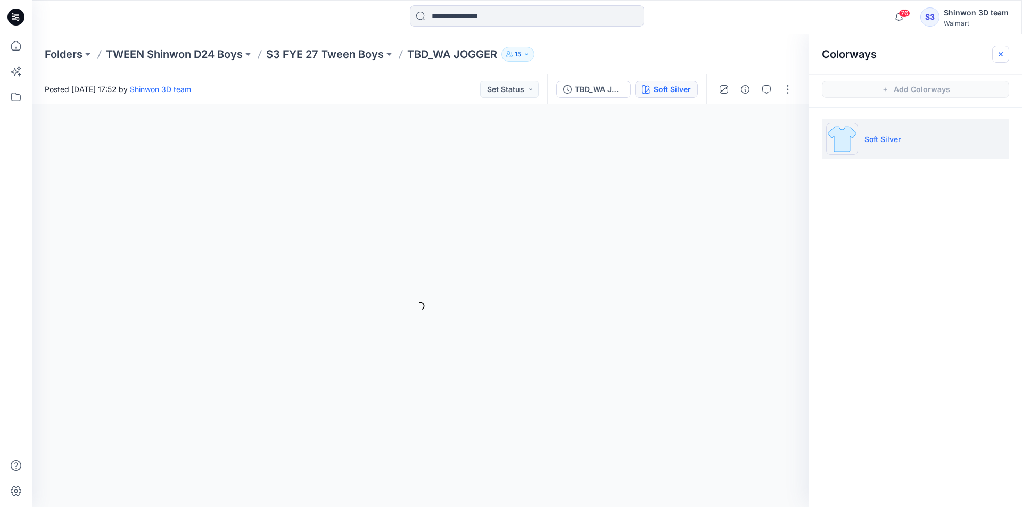
click at [1001, 50] on icon "button" at bounding box center [1000, 54] width 9 height 9
click at [425, 57] on p "TBD_WA JOGGER" at bounding box center [452, 54] width 90 height 15
click at [342, 63] on div "Folders TWEEN Shinwon D24 Boys S3 FYE 27 Tween Boys TBD_WA JOGGER 15" at bounding box center [527, 54] width 990 height 40
click at [359, 60] on p "S3 FYE 27 Tween Boys" at bounding box center [325, 54] width 118 height 15
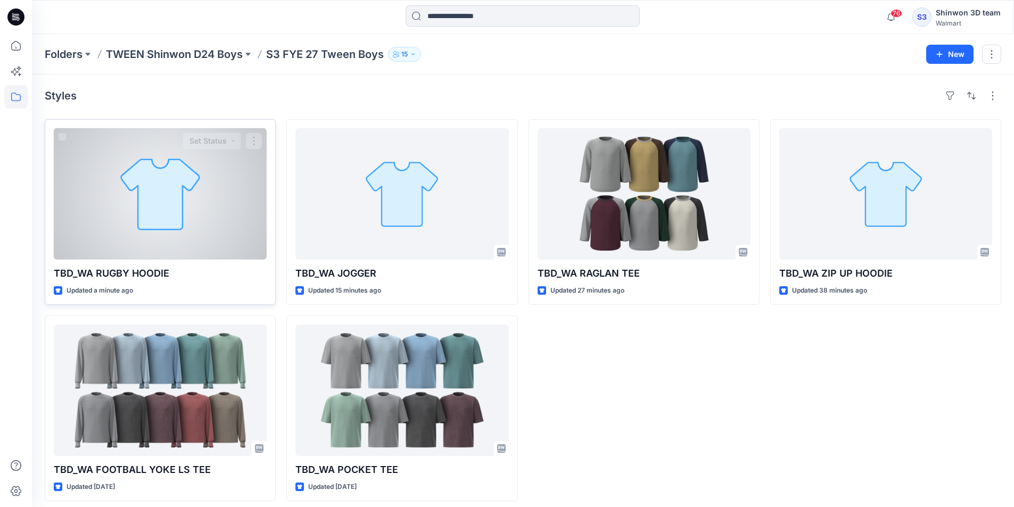
click at [196, 220] on div at bounding box center [160, 193] width 213 height 131
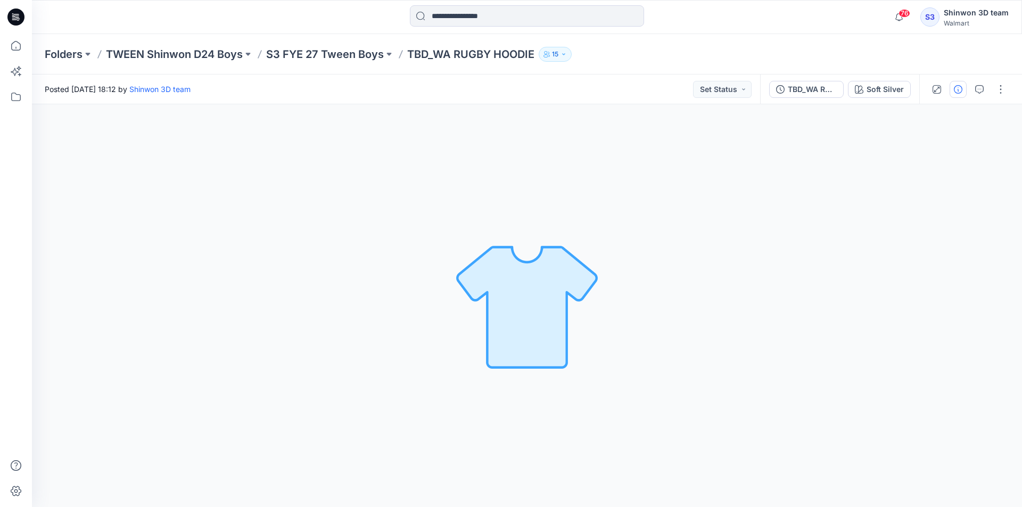
click at [959, 96] on button "button" at bounding box center [957, 89] width 17 height 17
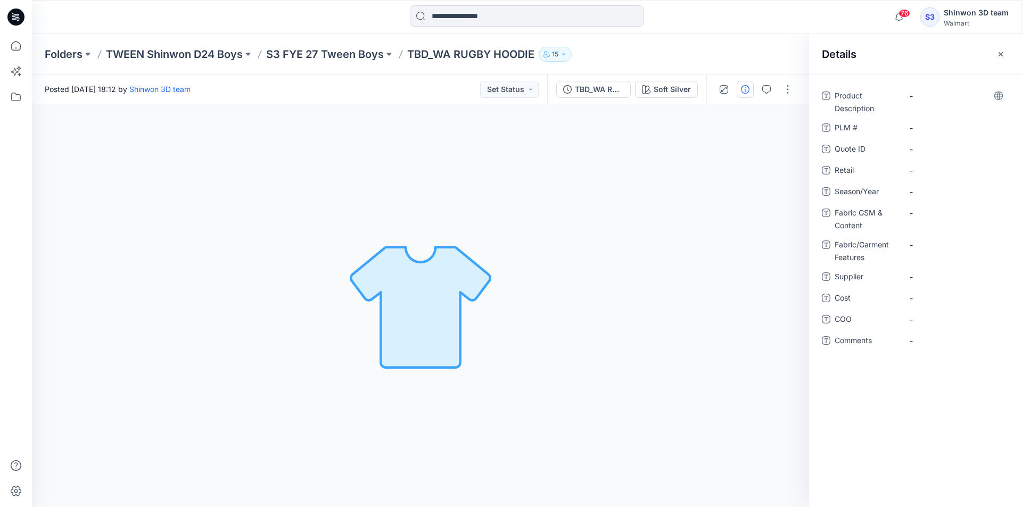
click at [947, 105] on div "-" at bounding box center [955, 101] width 106 height 28
click at [937, 98] on Description "-" at bounding box center [955, 95] width 93 height 11
click at [918, 133] on \ "-" at bounding box center [955, 127] width 93 height 11
type textarea "***"
click at [919, 191] on span "-" at bounding box center [955, 191] width 93 height 11
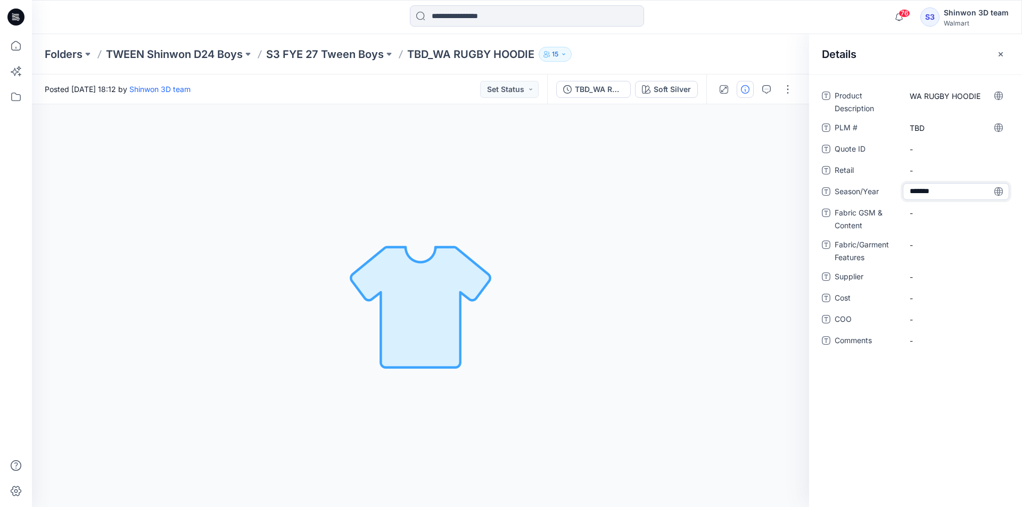
type textarea "********"
click at [947, 215] on Content "-" at bounding box center [955, 213] width 93 height 11
type textarea "**********"
click at [939, 242] on div "**********" at bounding box center [915, 224] width 187 height 275
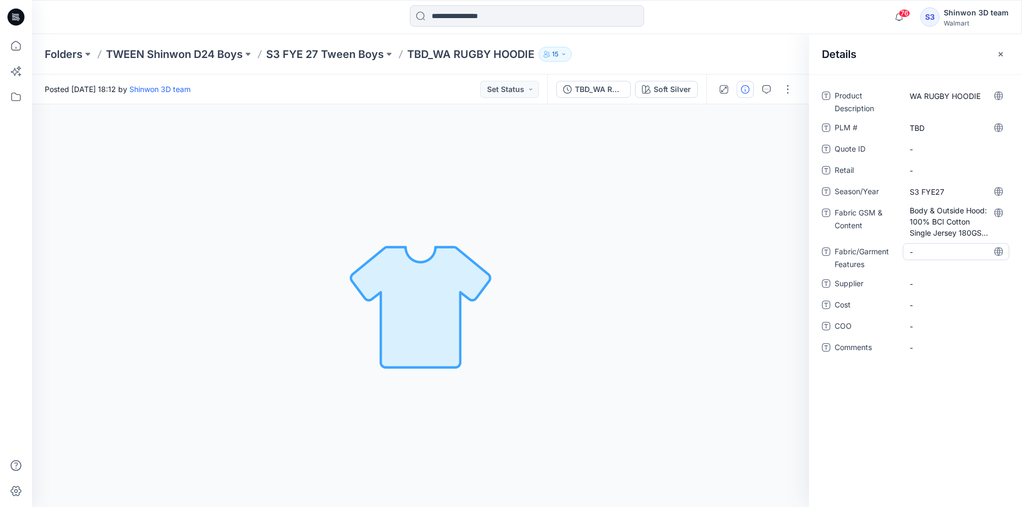
click at [933, 247] on Features "-" at bounding box center [955, 251] width 93 height 11
type textarea "**********"
click at [922, 234] on Content "Body & Outside Hood: 100% BCI Cotton Single Jersey 180GSM (YD)" at bounding box center [955, 222] width 93 height 34
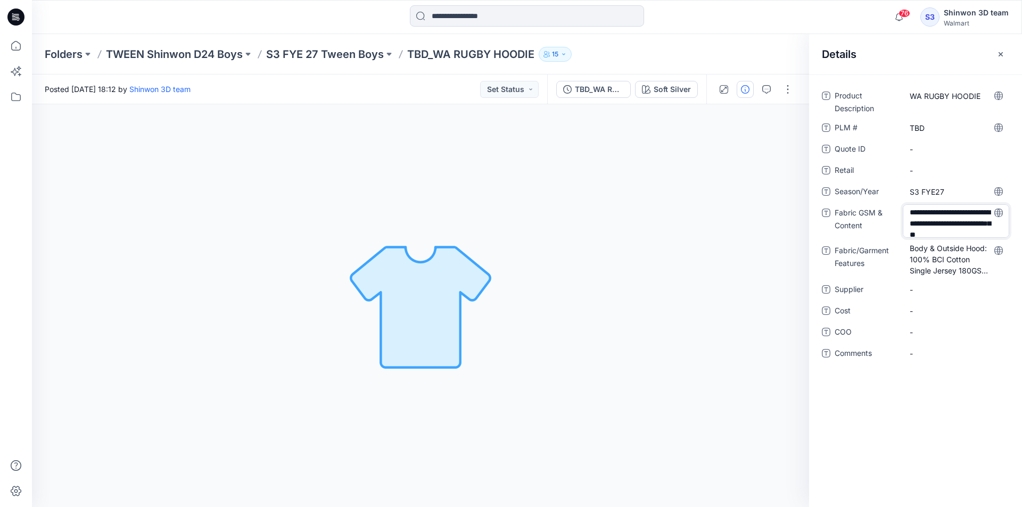
scroll to position [14, 0]
drag, startPoint x: 910, startPoint y: 233, endPoint x: 956, endPoint y: 222, distance: 47.1
click at [956, 222] on textarea "**********" at bounding box center [955, 221] width 106 height 34
type textarea "**********"
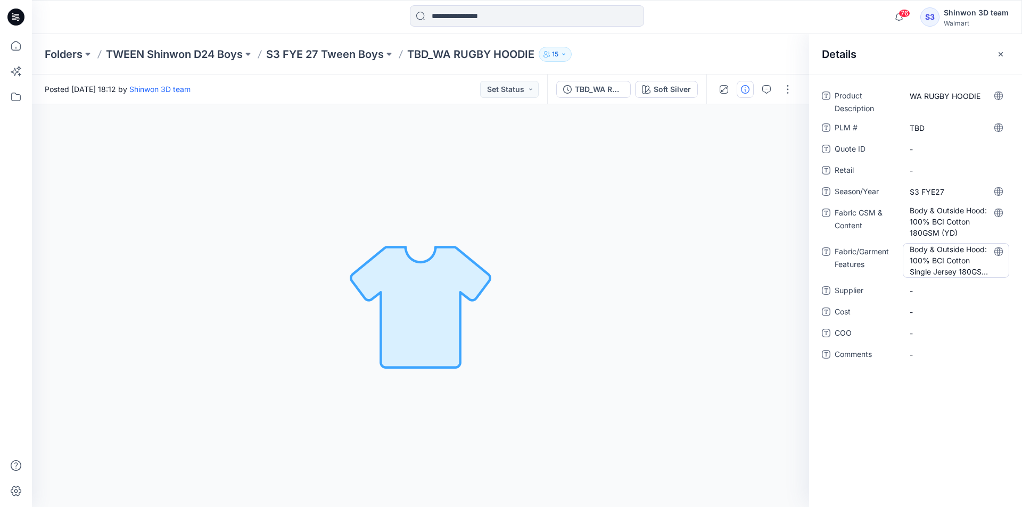
click at [947, 264] on Features "Body & Outside Hood: 100% BCI Cotton Single Jersey 180GSM (YD)" at bounding box center [955, 261] width 93 height 34
drag, startPoint x: 909, startPoint y: 270, endPoint x: 943, endPoint y: 271, distance: 33.5
click at [943, 271] on textarea "**********" at bounding box center [955, 260] width 106 height 34
click at [961, 263] on textarea "**********" at bounding box center [955, 260] width 106 height 34
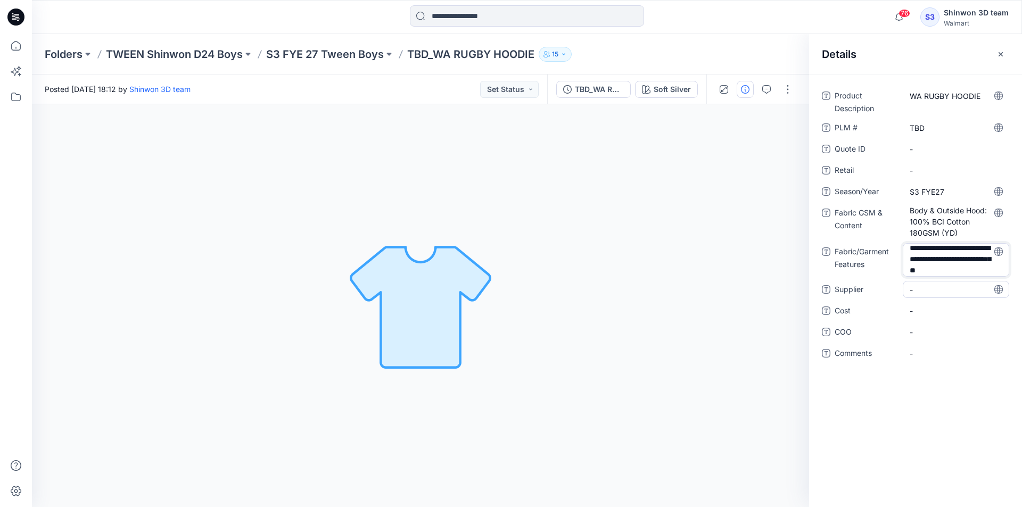
drag, startPoint x: 959, startPoint y: 264, endPoint x: 960, endPoint y: 287, distance: 22.9
click at [960, 287] on div "**********" at bounding box center [915, 230] width 187 height 287
type textarea "**********"
click at [977, 207] on Content "Body & Outside Hood: 100% BCI Cotton 180GSM (YD)" at bounding box center [955, 222] width 93 height 34
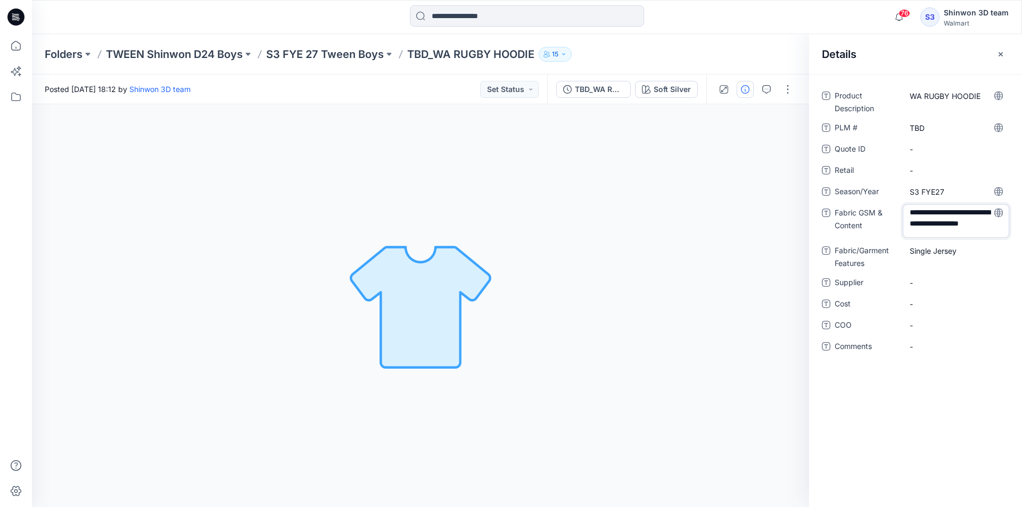
drag, startPoint x: 879, startPoint y: 211, endPoint x: 825, endPoint y: 213, distance: 53.8
click at [825, 213] on div "**********" at bounding box center [915, 221] width 187 height 34
type textarea "**********"
click at [940, 284] on div "-" at bounding box center [955, 276] width 106 height 17
type textarea "*******"
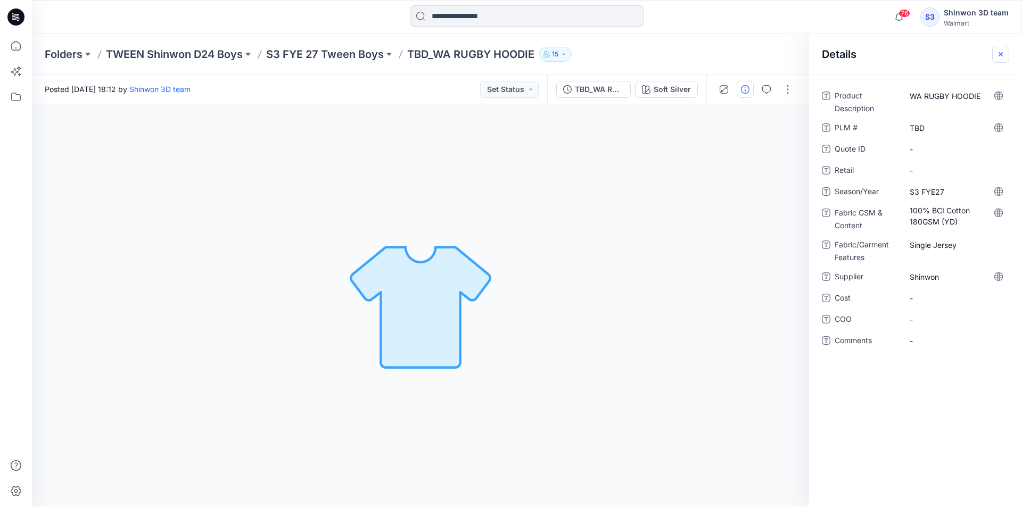
click at [995, 59] on button "button" at bounding box center [1000, 54] width 17 height 17
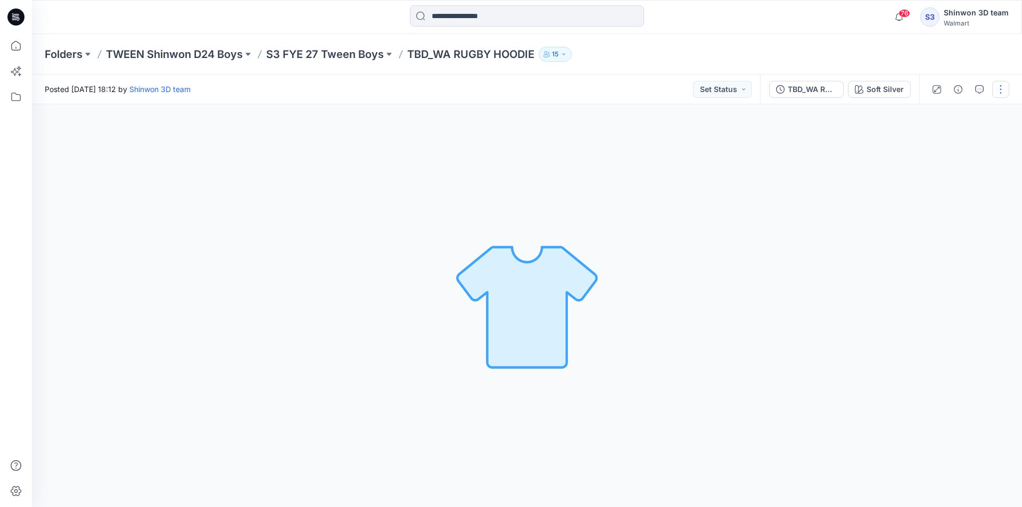
click at [1000, 82] on button "button" at bounding box center [1000, 89] width 17 height 17
click at [939, 142] on button "Edit" at bounding box center [956, 144] width 98 height 20
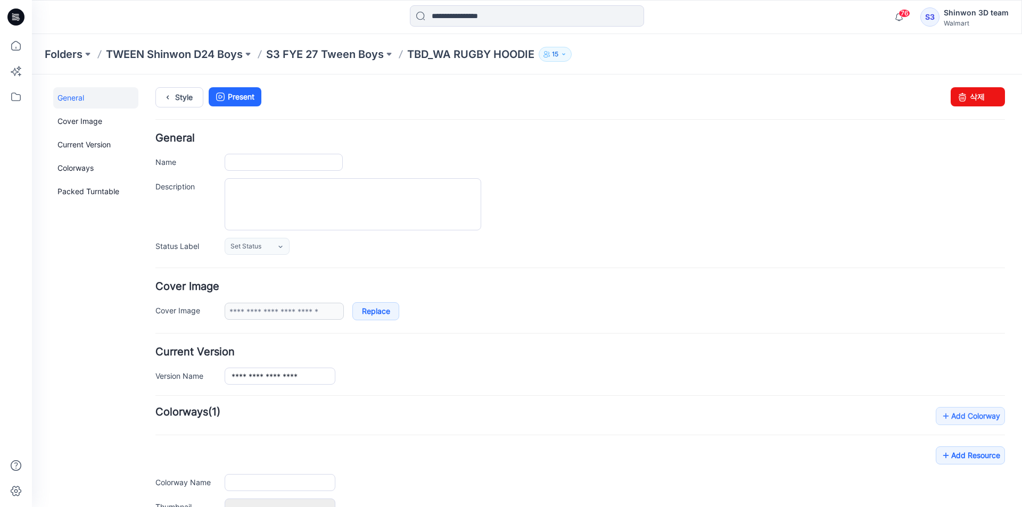
type input "**********"
click at [382, 184] on textarea "Description" at bounding box center [353, 204] width 256 height 52
paste textarea "**********"
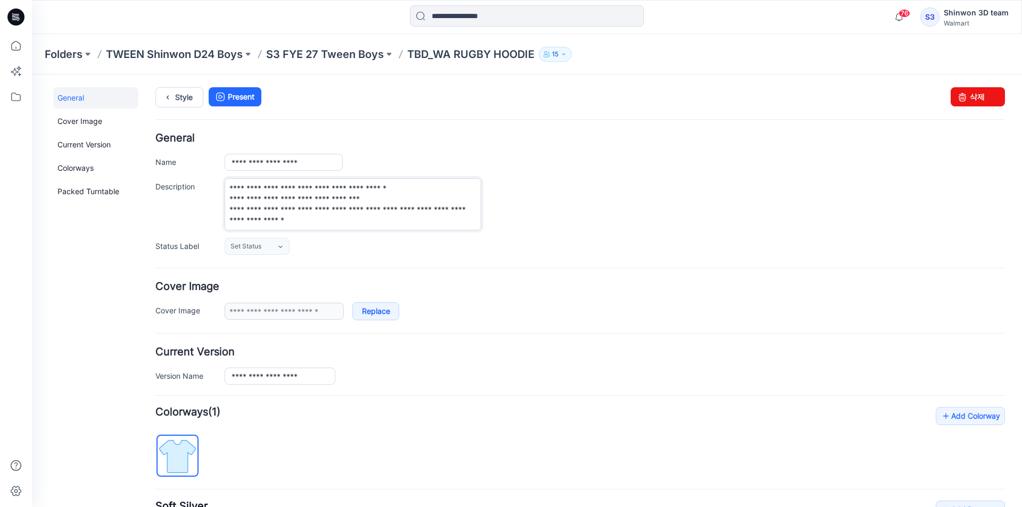
scroll to position [11, 0]
drag, startPoint x: 405, startPoint y: 201, endPoint x: 207, endPoint y: 201, distance: 197.9
click at [207, 201] on div "**********" at bounding box center [579, 204] width 849 height 52
type textarea "**********"
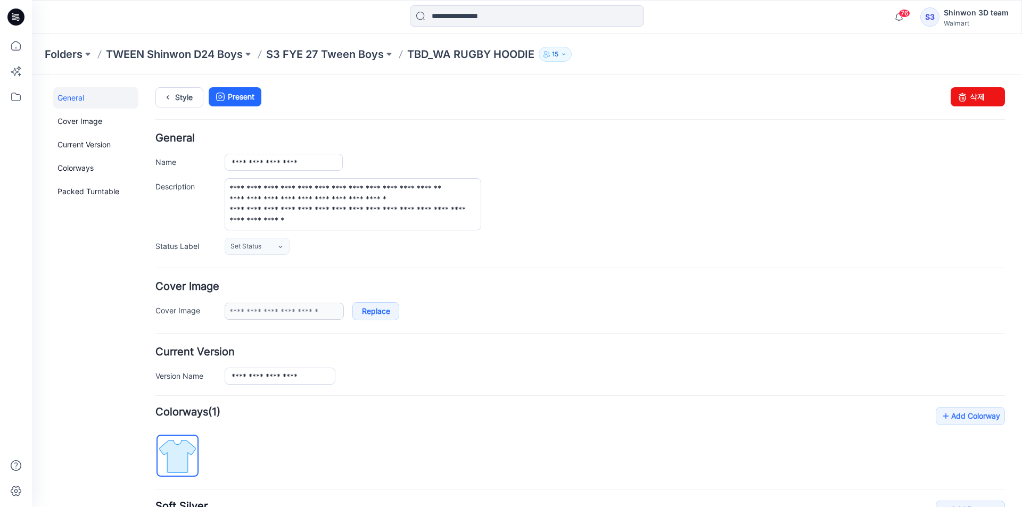
click at [584, 196] on div "**********" at bounding box center [615, 204] width 780 height 52
click at [369, 58] on p "S3 FYE 27 Tween Boys" at bounding box center [325, 54] width 118 height 15
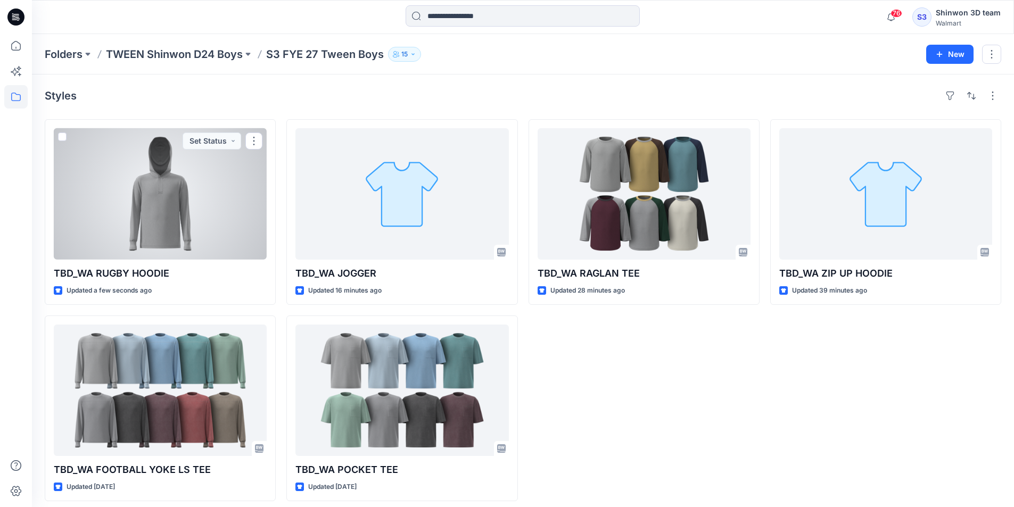
click at [227, 228] on div at bounding box center [160, 193] width 213 height 131
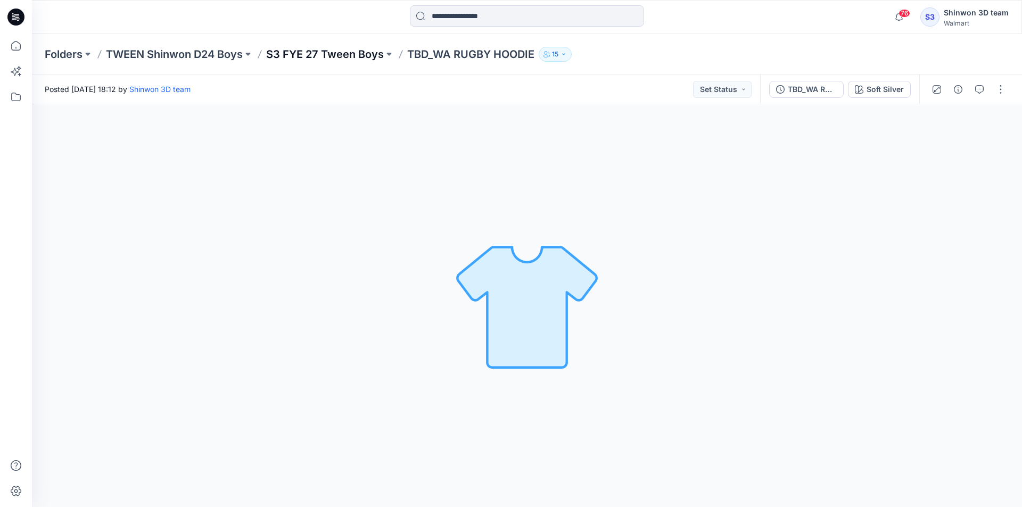
click at [367, 53] on p "S3 FYE 27 Tween Boys" at bounding box center [325, 54] width 118 height 15
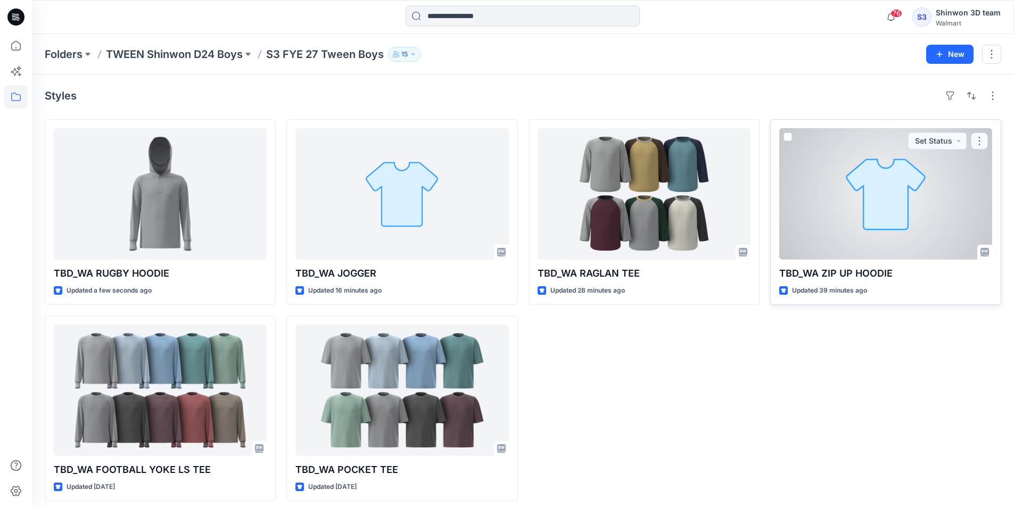
click at [974, 142] on button "button" at bounding box center [979, 140] width 17 height 17
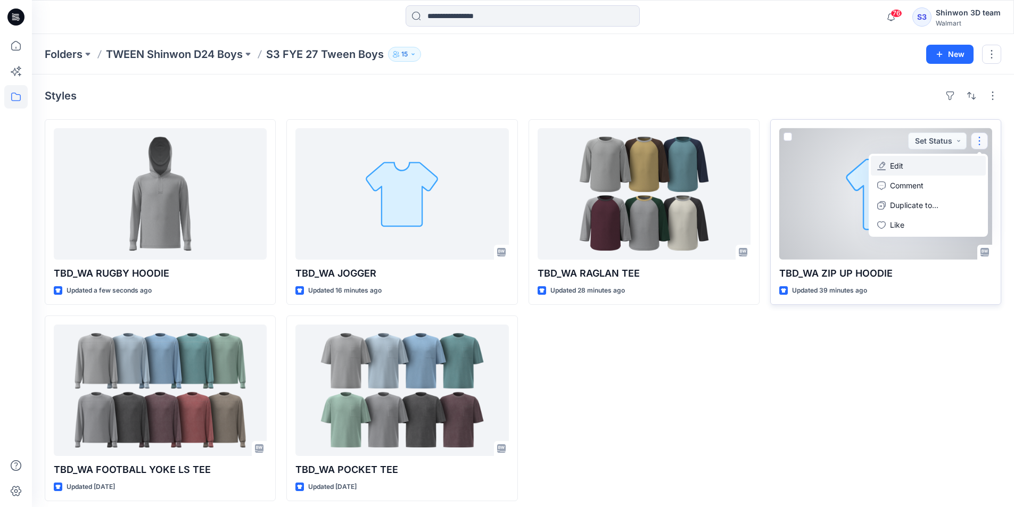
click at [927, 166] on button "Edit" at bounding box center [928, 166] width 115 height 20
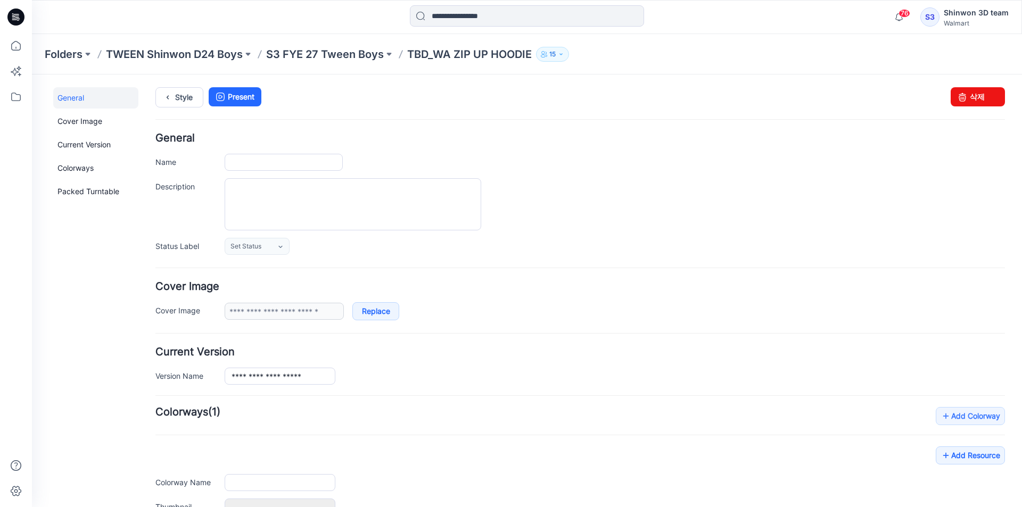
type input "**********"
type textarea "**********"
type input "**********"
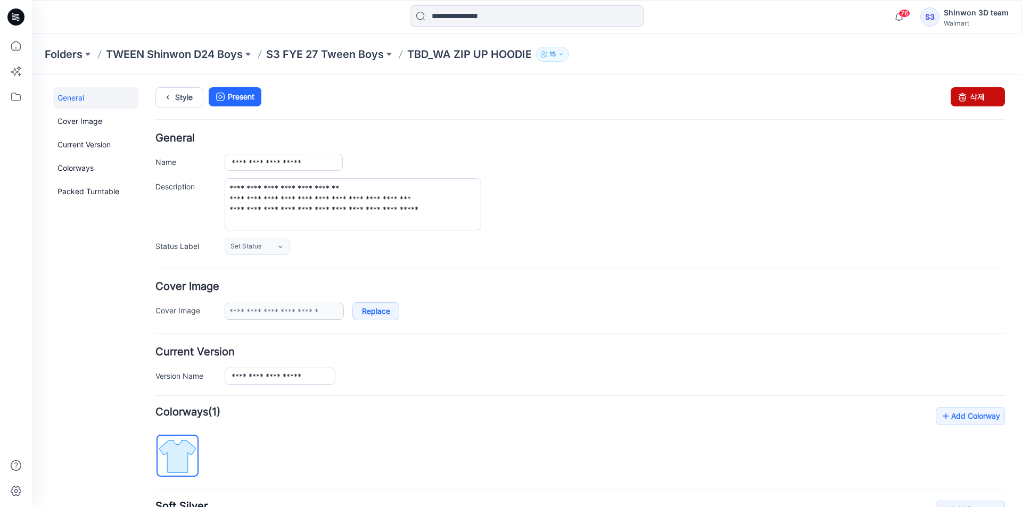
drag, startPoint x: 972, startPoint y: 93, endPoint x: 595, endPoint y: 133, distance: 378.8
click at [972, 93] on link "삭제" at bounding box center [977, 96] width 54 height 19
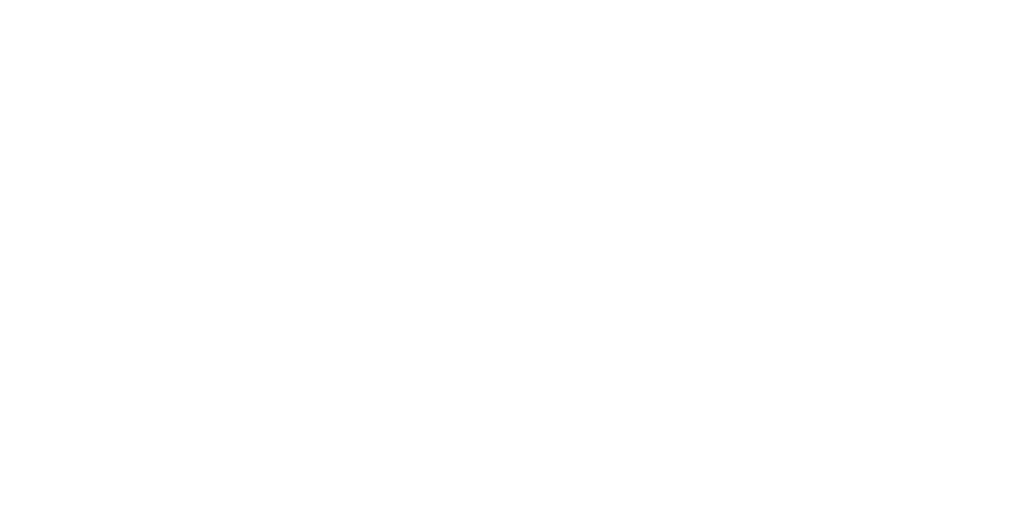
click at [370, 0] on html at bounding box center [511, 0] width 1022 height 0
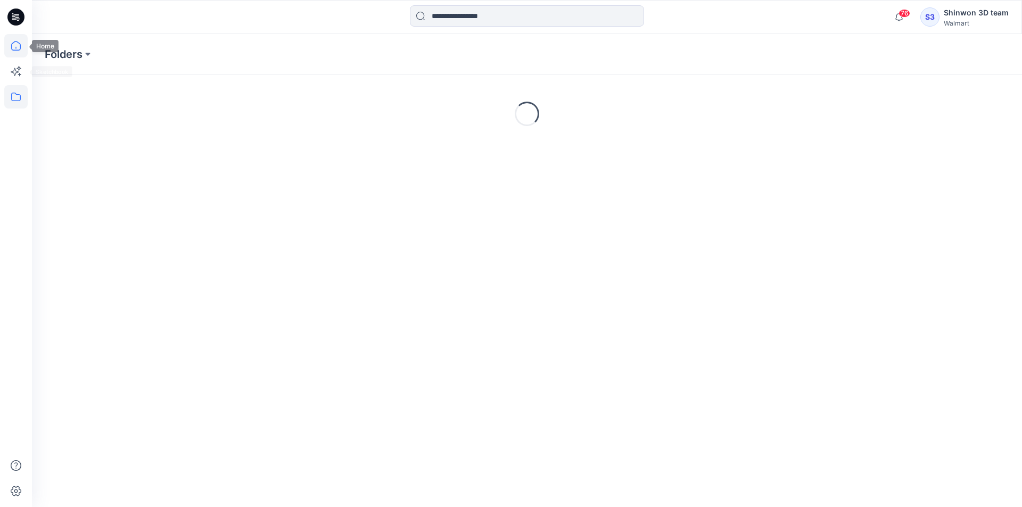
click at [13, 50] on icon at bounding box center [16, 46] width 10 height 10
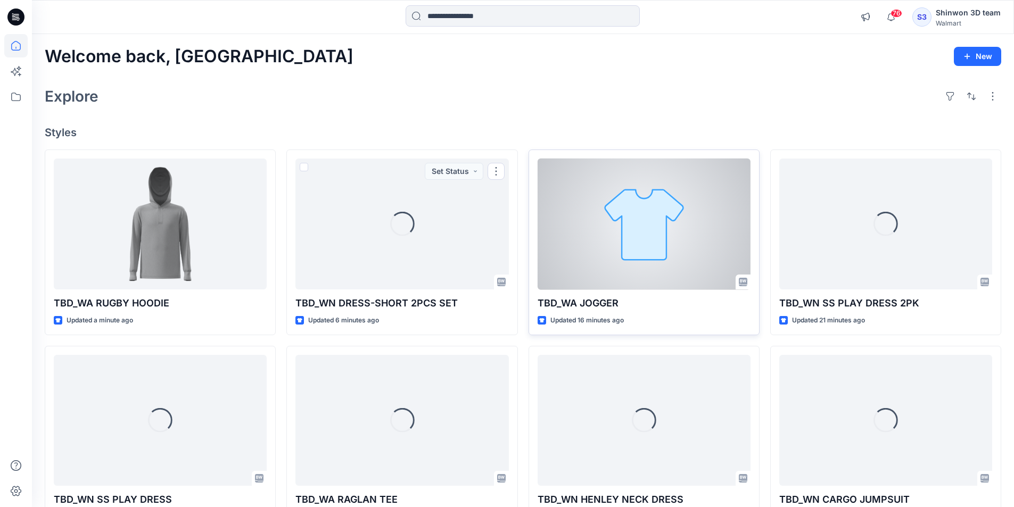
click at [700, 231] on div at bounding box center [643, 224] width 213 height 131
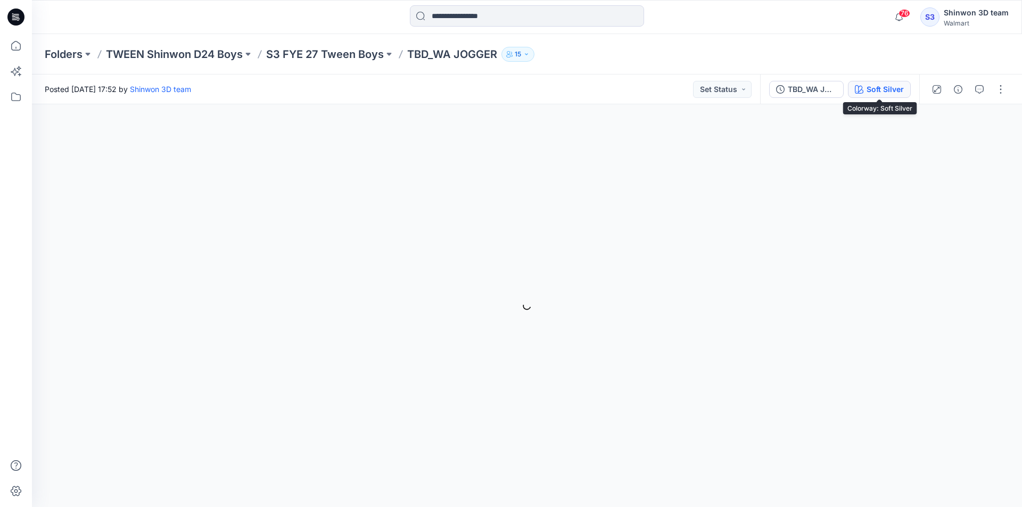
click at [884, 95] on div "Soft Silver" at bounding box center [884, 90] width 37 height 12
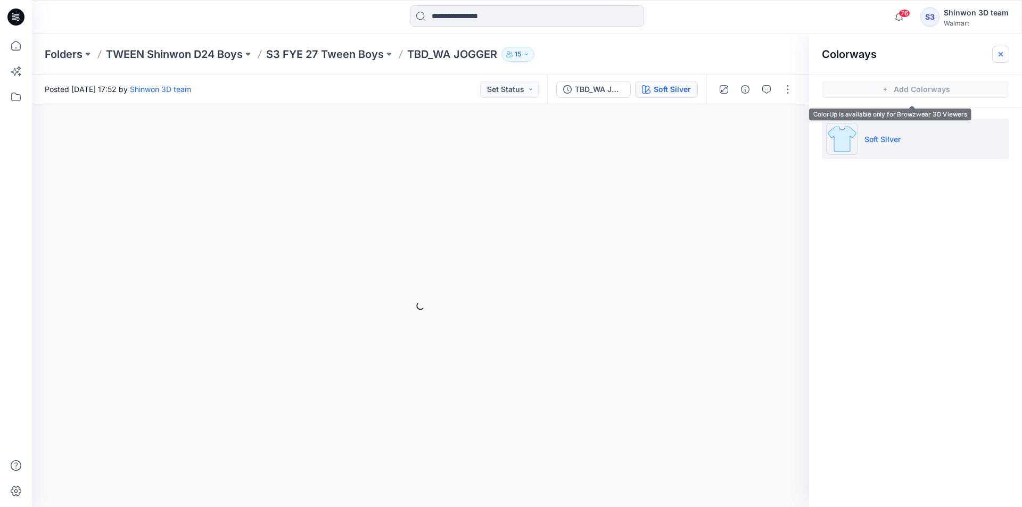
click at [1006, 52] on button "button" at bounding box center [1000, 54] width 17 height 17
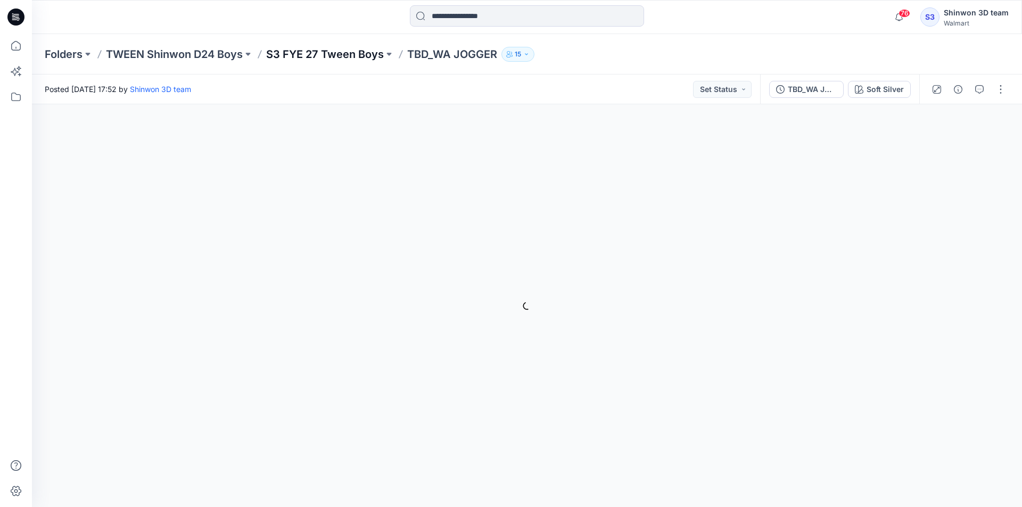
click at [356, 51] on p "S3 FYE 27 Tween Boys" at bounding box center [325, 54] width 118 height 15
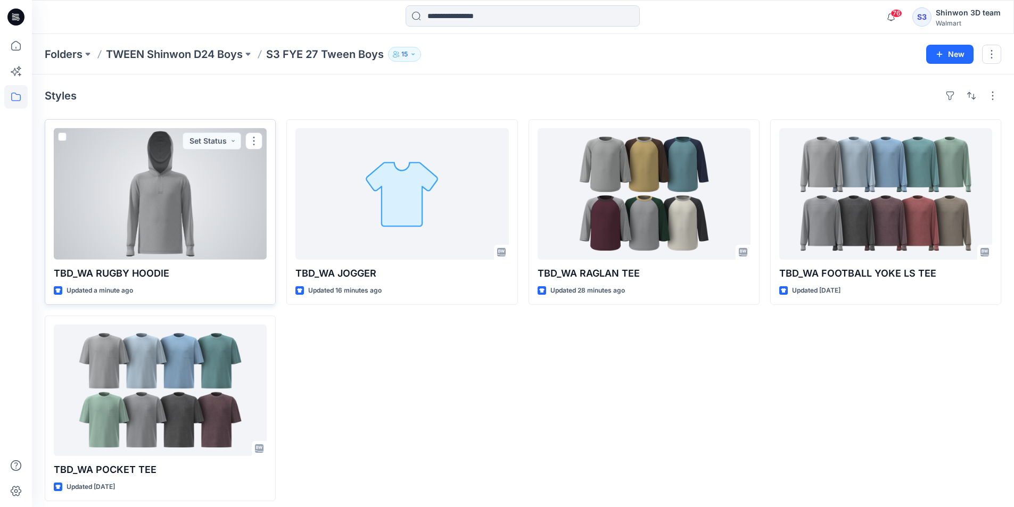
click at [184, 223] on div at bounding box center [160, 193] width 213 height 131
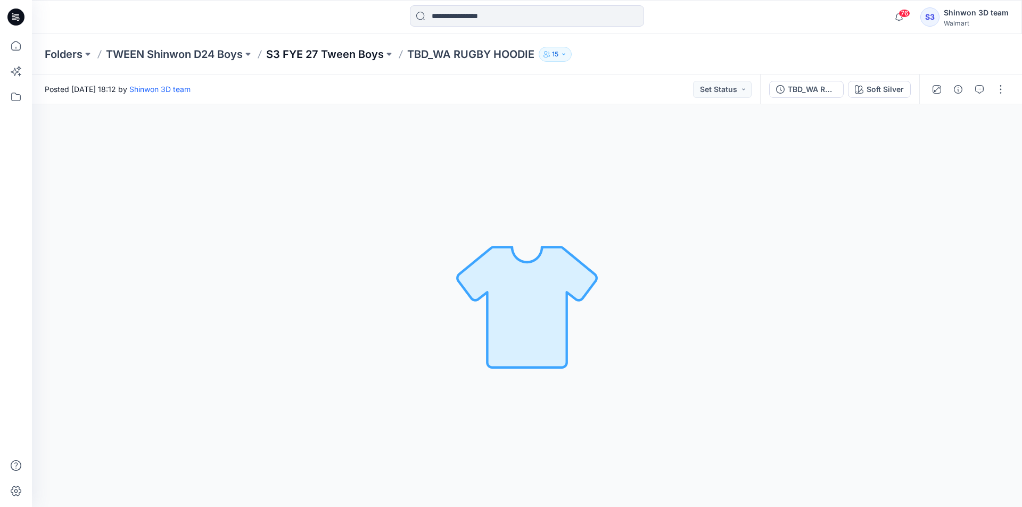
click at [364, 61] on div "Folders TWEEN Shinwon D24 Boys S3 FYE 27 Tween Boys TBD_WA RUGBY HOODIE 15" at bounding box center [527, 54] width 990 height 40
click at [366, 57] on p "S3 FYE 27 Tween Boys" at bounding box center [325, 54] width 118 height 15
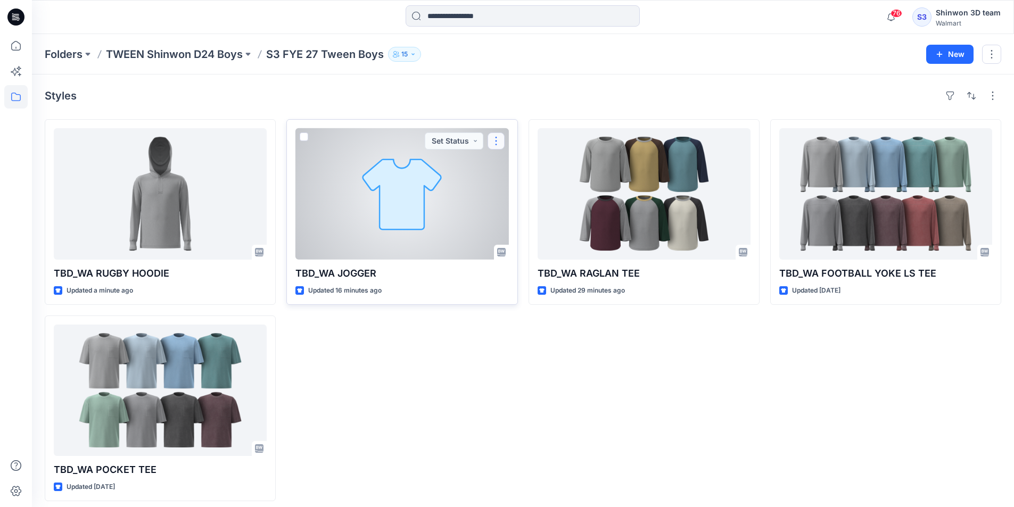
click at [498, 145] on button "button" at bounding box center [495, 140] width 17 height 17
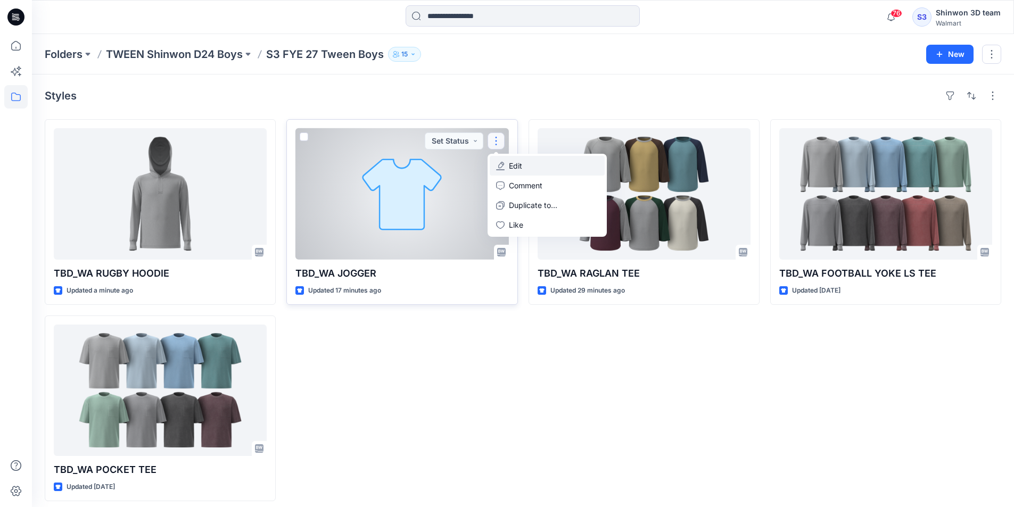
click at [526, 158] on button "Edit" at bounding box center [547, 166] width 115 height 20
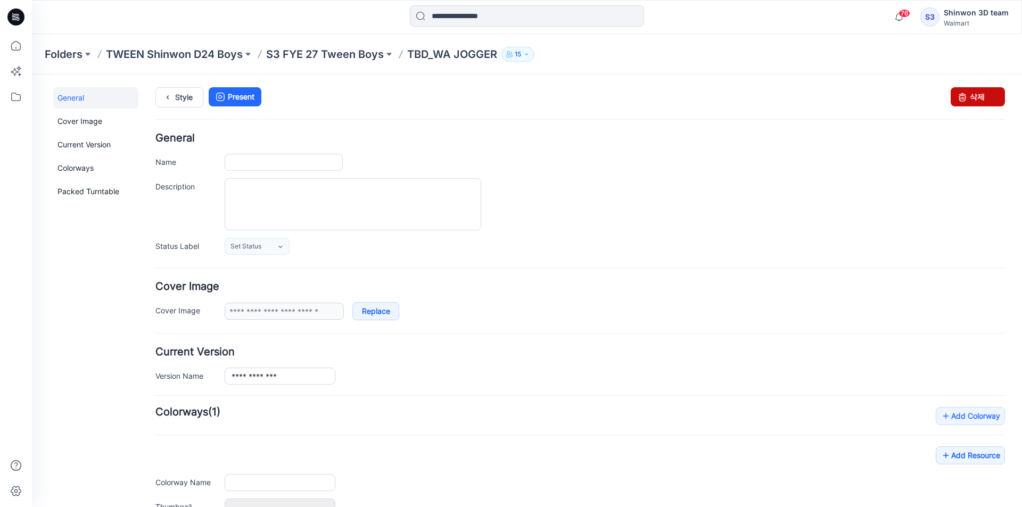
type input "**********"
type textarea "**********"
type input "**********"
drag, startPoint x: 981, startPoint y: 93, endPoint x: 594, endPoint y: 131, distance: 388.7
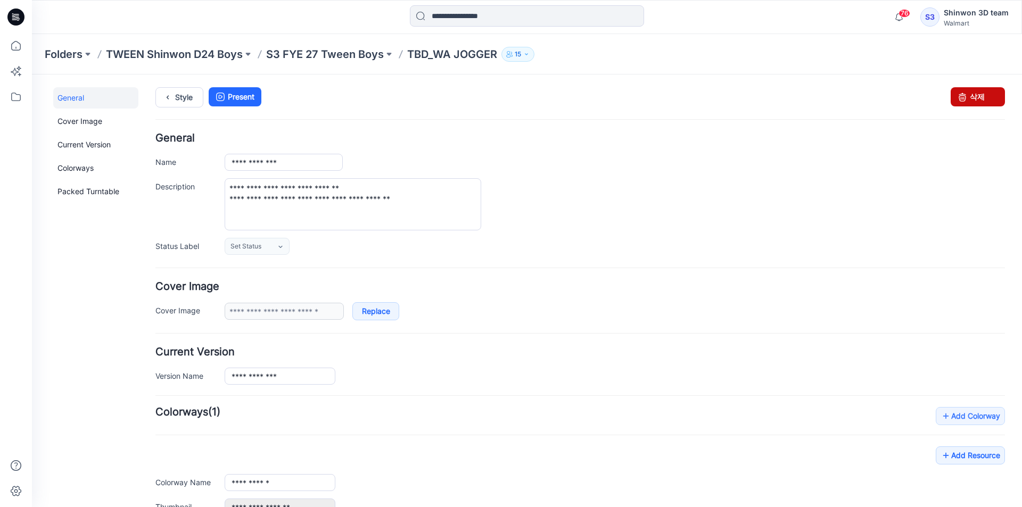
click at [981, 93] on link "삭제" at bounding box center [977, 96] width 54 height 19
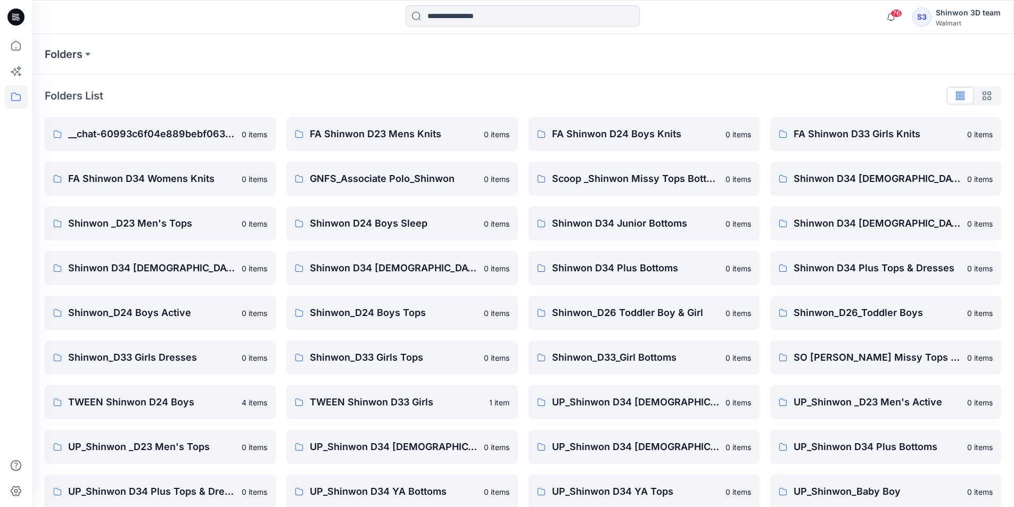
click at [57, 63] on div "Folders" at bounding box center [523, 54] width 982 height 40
click at [29, 56] on div at bounding box center [16, 253] width 32 height 507
click at [22, 48] on icon at bounding box center [15, 45] width 23 height 23
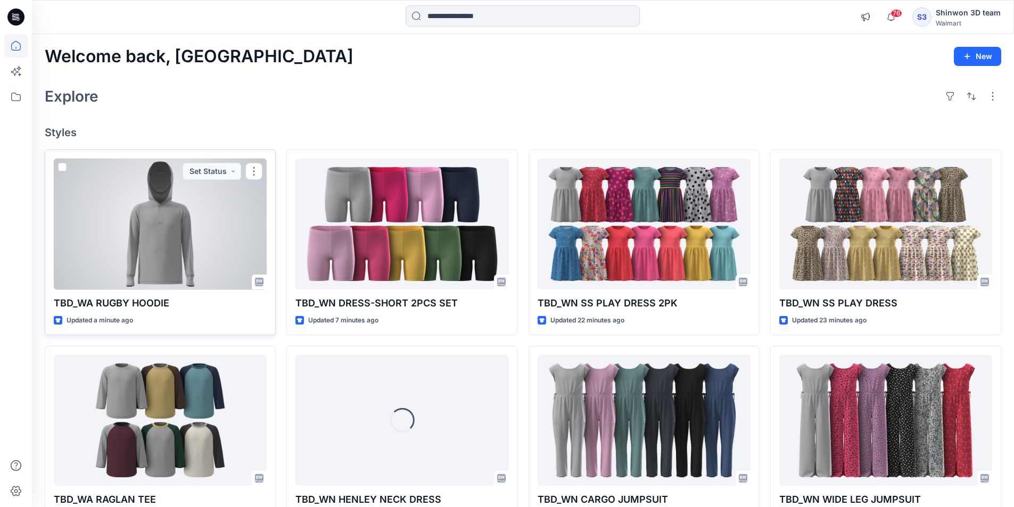
click at [179, 260] on div at bounding box center [160, 224] width 213 height 131
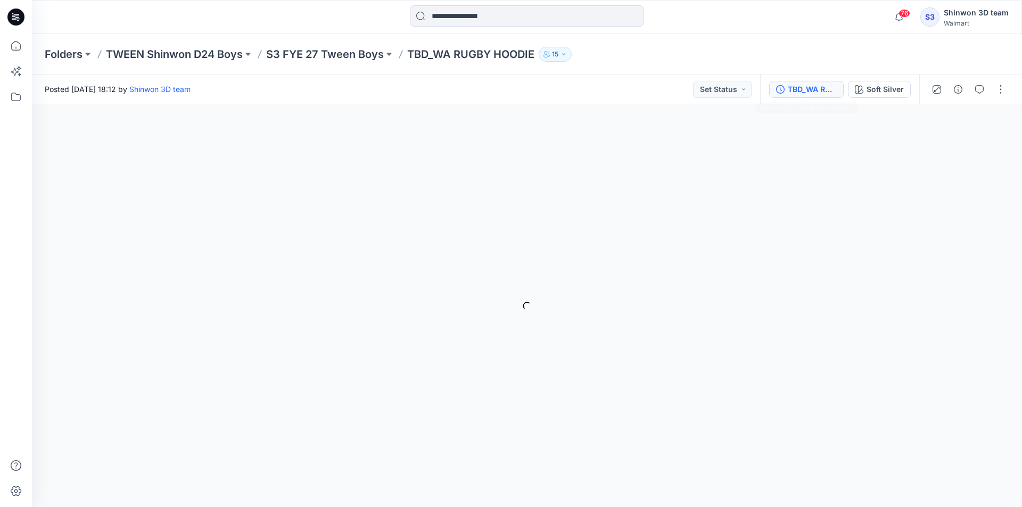
click at [814, 85] on div "TBD_WA RUGBY HOODIE" at bounding box center [812, 90] width 49 height 12
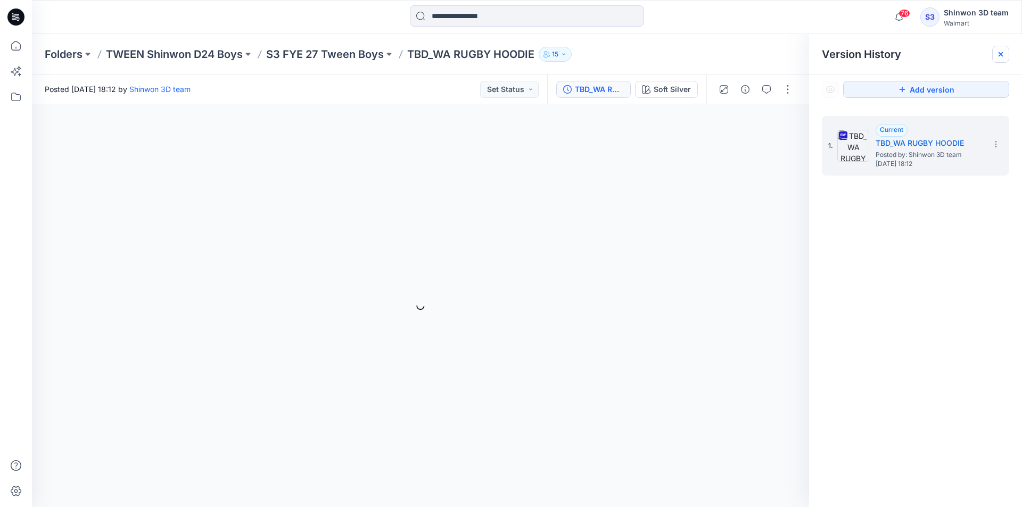
click at [1008, 51] on div at bounding box center [1000, 54] width 17 height 17
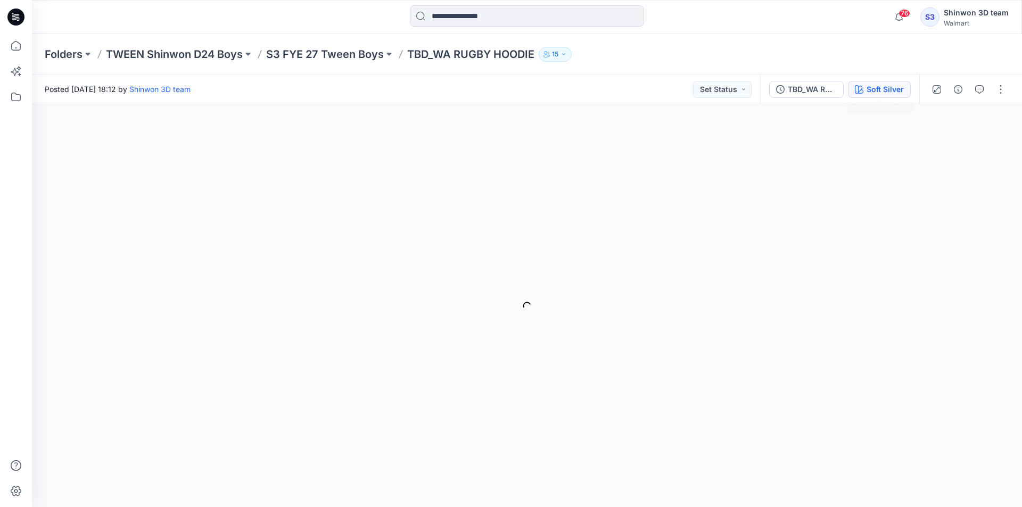
click at [894, 91] on div "Soft Silver" at bounding box center [884, 90] width 37 height 12
click at [1006, 52] on button "button" at bounding box center [1000, 54] width 17 height 17
click at [487, 53] on p "TBD_WA RUGBY HOODIE" at bounding box center [470, 54] width 127 height 15
click at [354, 55] on p "S3 FYE 27 Tween Boys" at bounding box center [325, 54] width 118 height 15
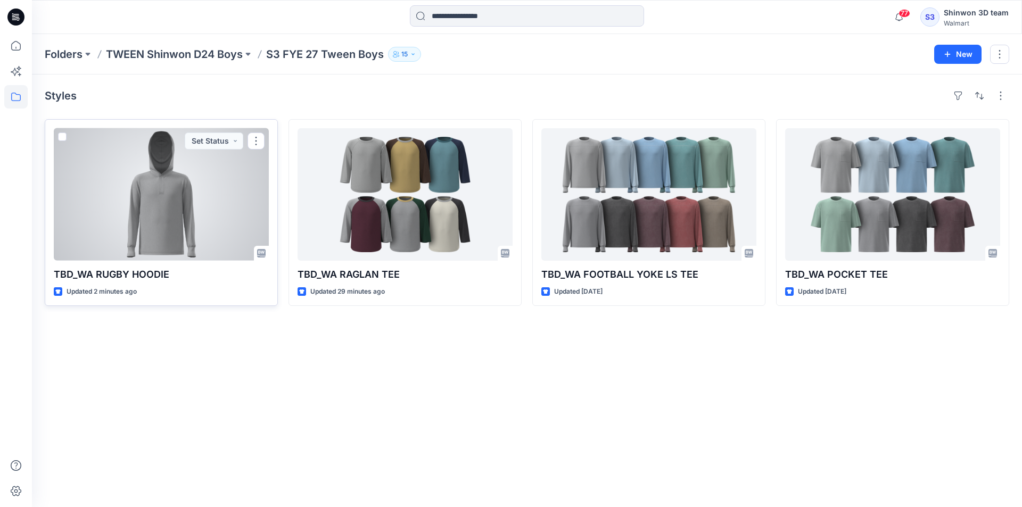
click at [188, 213] on div at bounding box center [161, 194] width 215 height 132
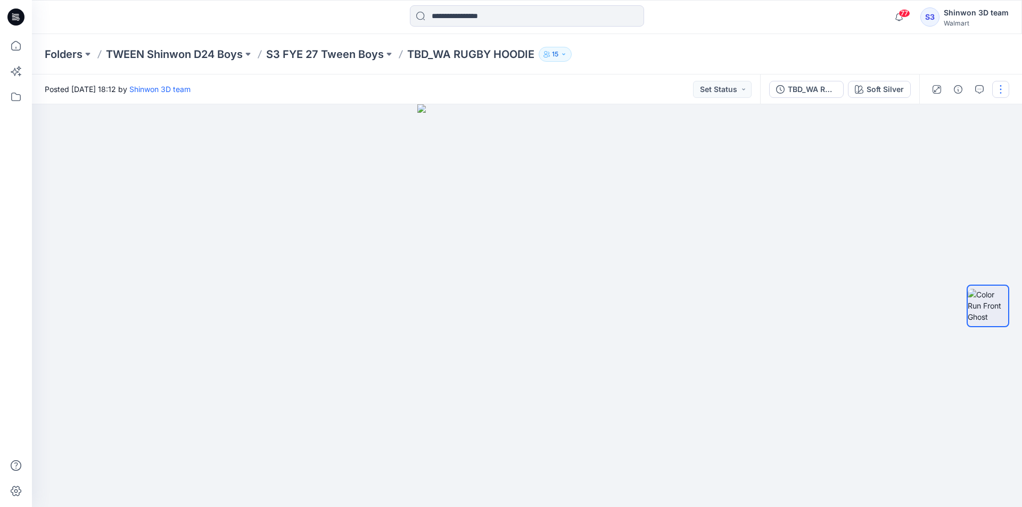
click at [995, 88] on button "button" at bounding box center [1000, 89] width 17 height 17
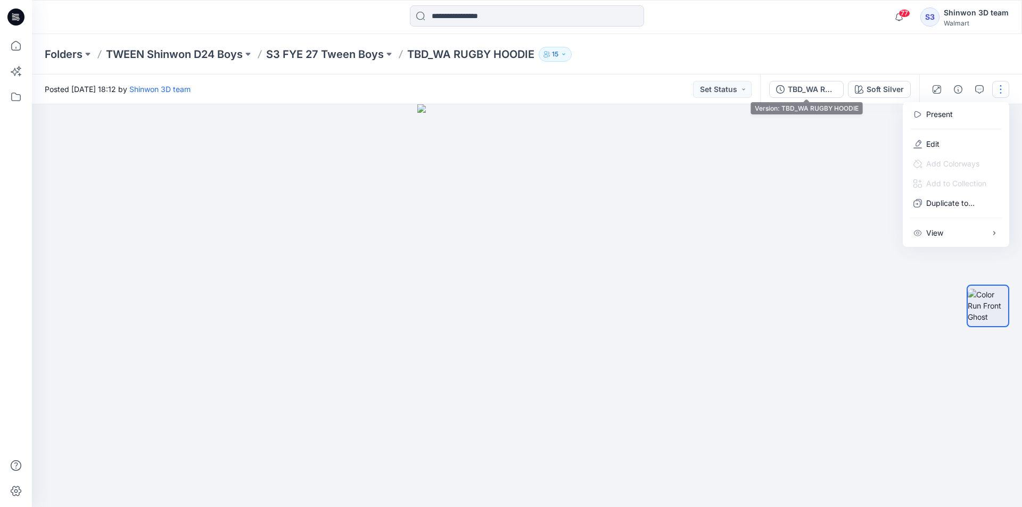
click at [819, 95] on button "TBD_WA RUGBY HOODIE" at bounding box center [806, 89] width 74 height 17
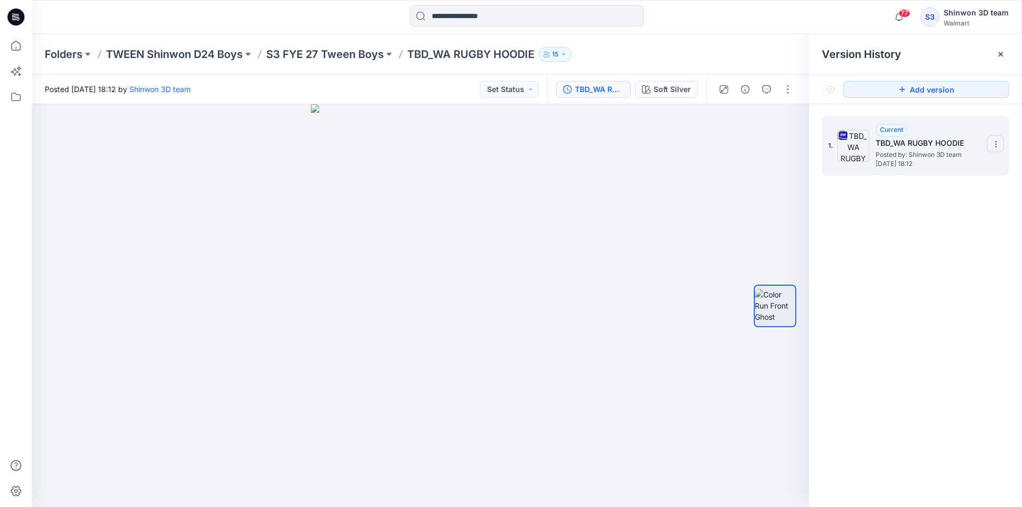
click at [995, 138] on section at bounding box center [995, 143] width 17 height 17
click at [938, 167] on span "Download Source BW File" at bounding box center [941, 165] width 89 height 13
click at [1000, 55] on icon at bounding box center [1000, 54] width 4 height 4
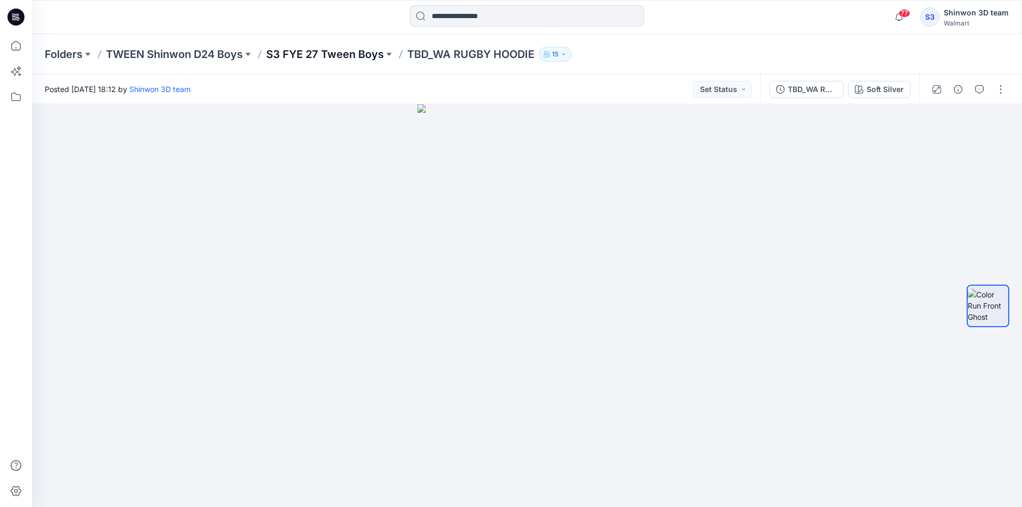
click at [354, 57] on p "S3 FYE 27 Tween Boys" at bounding box center [325, 54] width 118 height 15
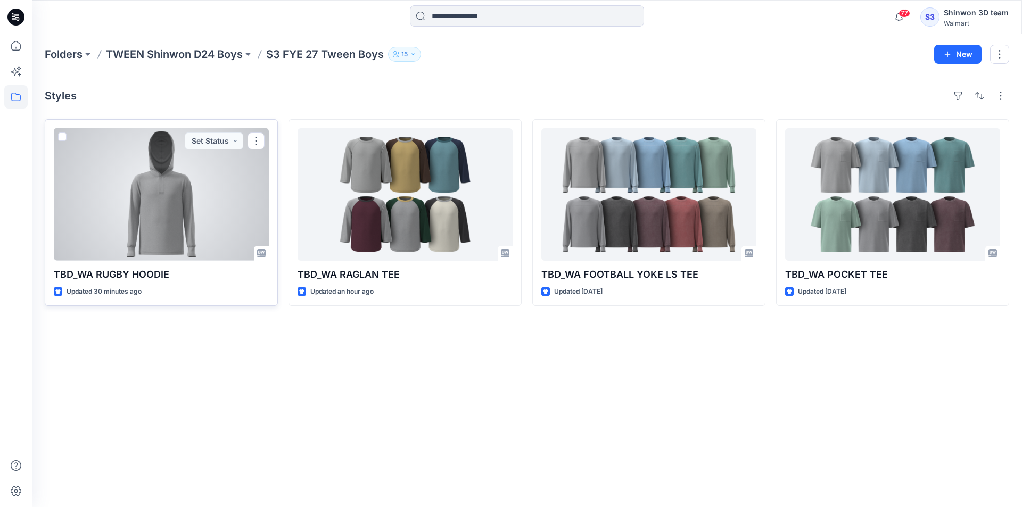
click at [252, 159] on div at bounding box center [161, 194] width 215 height 132
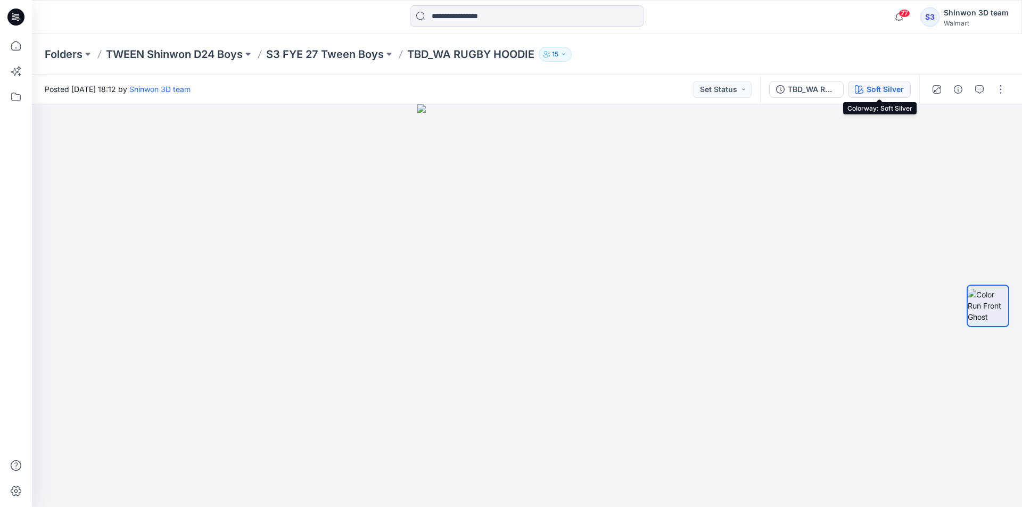
click at [873, 81] on button "Soft Silver" at bounding box center [879, 89] width 63 height 17
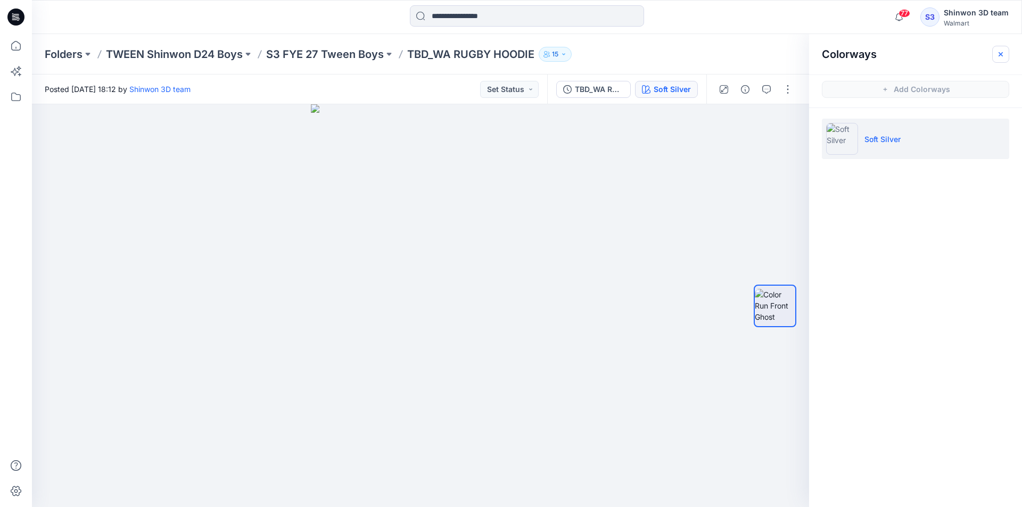
click at [1004, 57] on icon "button" at bounding box center [1000, 54] width 9 height 9
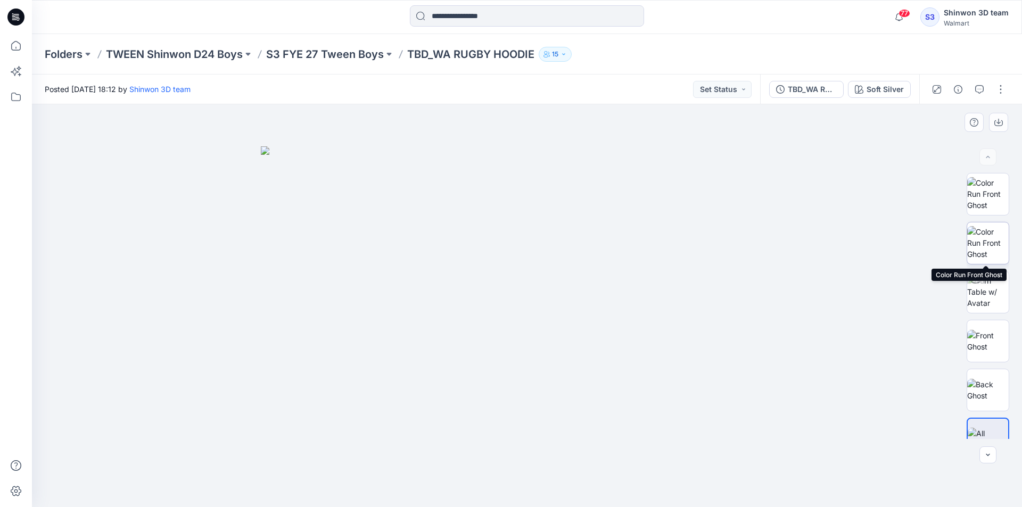
click at [989, 238] on img at bounding box center [988, 243] width 42 height 34
click at [984, 191] on img at bounding box center [988, 194] width 42 height 34
click at [992, 236] on img at bounding box center [988, 243] width 42 height 34
click at [1004, 185] on img at bounding box center [988, 194] width 42 height 34
click at [995, 233] on img at bounding box center [988, 243] width 42 height 34
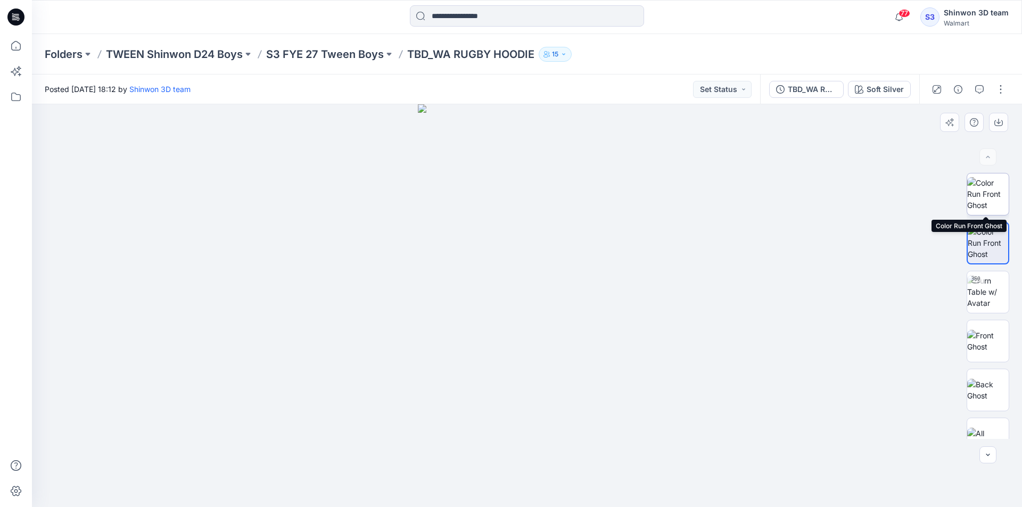
click at [984, 177] on img at bounding box center [988, 194] width 42 height 34
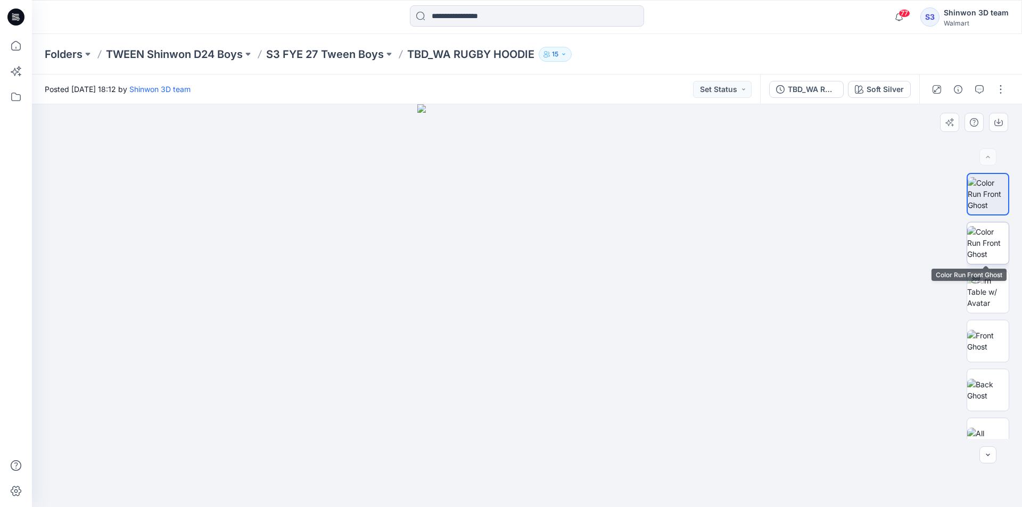
click at [968, 222] on div at bounding box center [987, 243] width 43 height 43
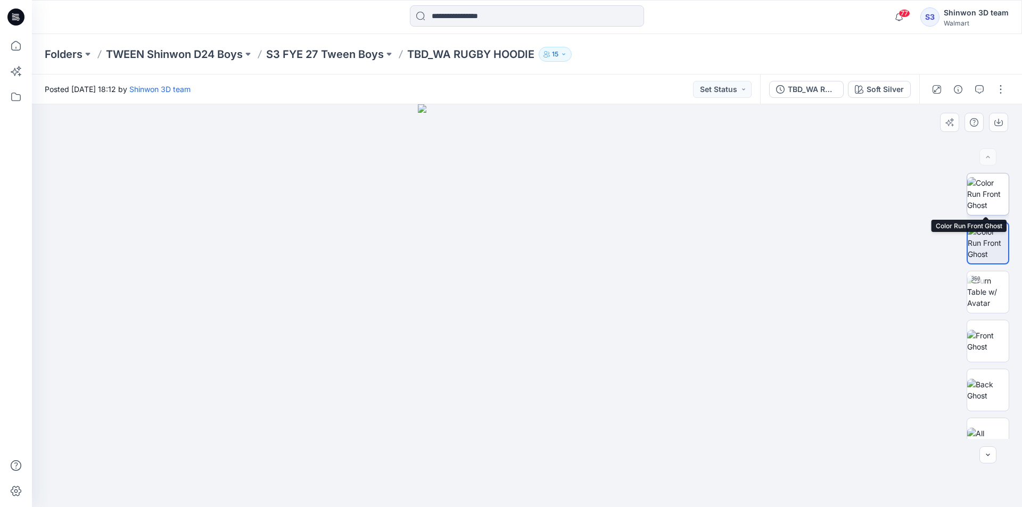
click at [970, 177] on img at bounding box center [988, 194] width 42 height 34
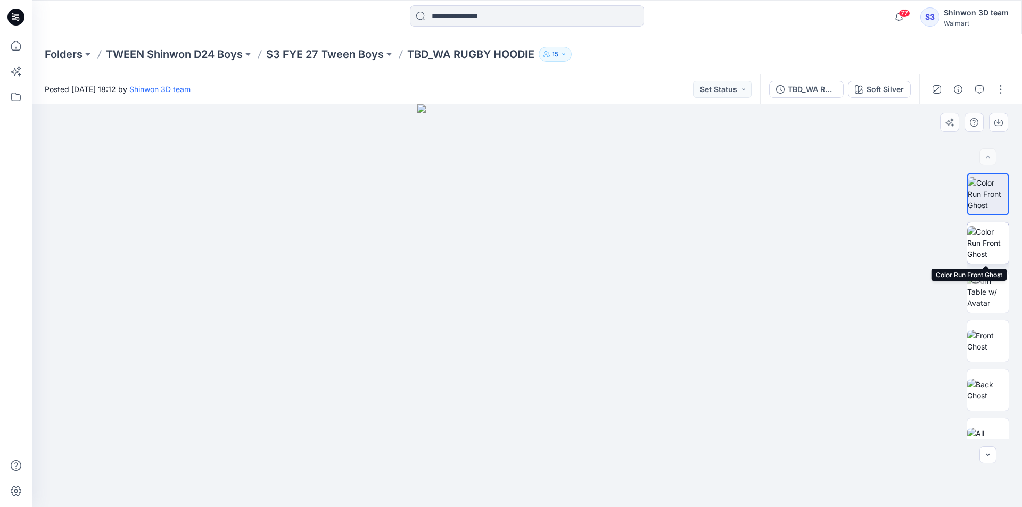
click at [980, 234] on img at bounding box center [988, 243] width 42 height 34
click at [993, 202] on img at bounding box center [988, 194] width 42 height 34
click at [989, 231] on img at bounding box center [988, 243] width 42 height 34
click at [997, 193] on img at bounding box center [988, 194] width 42 height 34
click at [997, 235] on img at bounding box center [988, 243] width 42 height 34
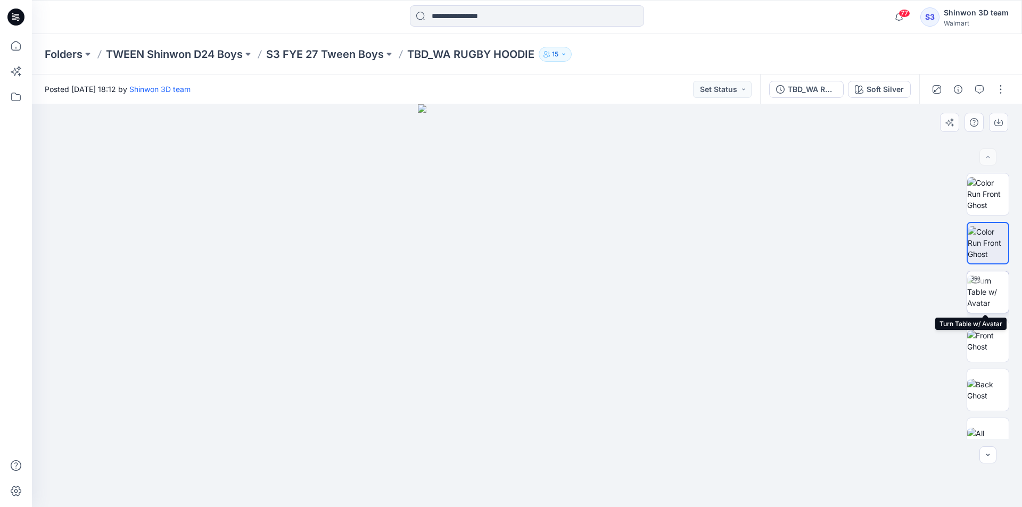
click at [996, 285] on img at bounding box center [988, 292] width 42 height 34
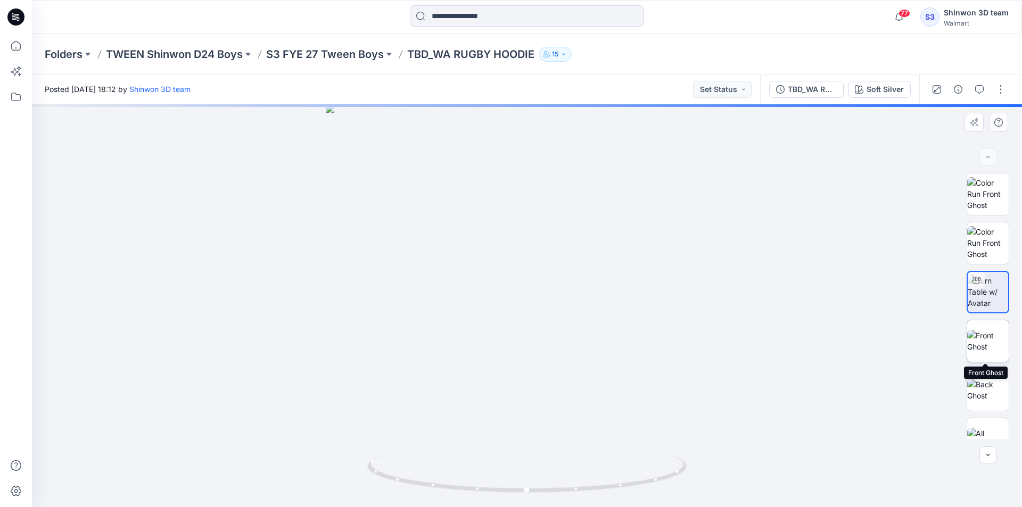
click at [991, 336] on img at bounding box center [988, 341] width 42 height 22
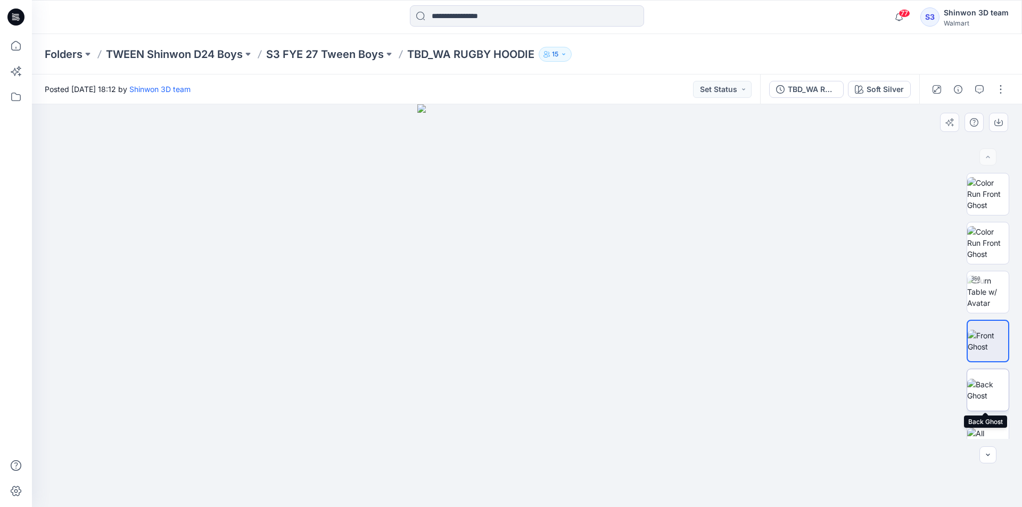
click at [995, 381] on img at bounding box center [988, 390] width 42 height 22
click at [991, 418] on div at bounding box center [987, 439] width 43 height 43
click at [768, 43] on div "Folders TWEEN Shinwon D24 Boys S3 FYE 27 Tween Boys TBD_WA RUGBY HOODIE 15" at bounding box center [527, 54] width 990 height 40
click at [856, 80] on div "TBD_WA RUGBY HOODIE Soft Silver" at bounding box center [839, 89] width 159 height 30
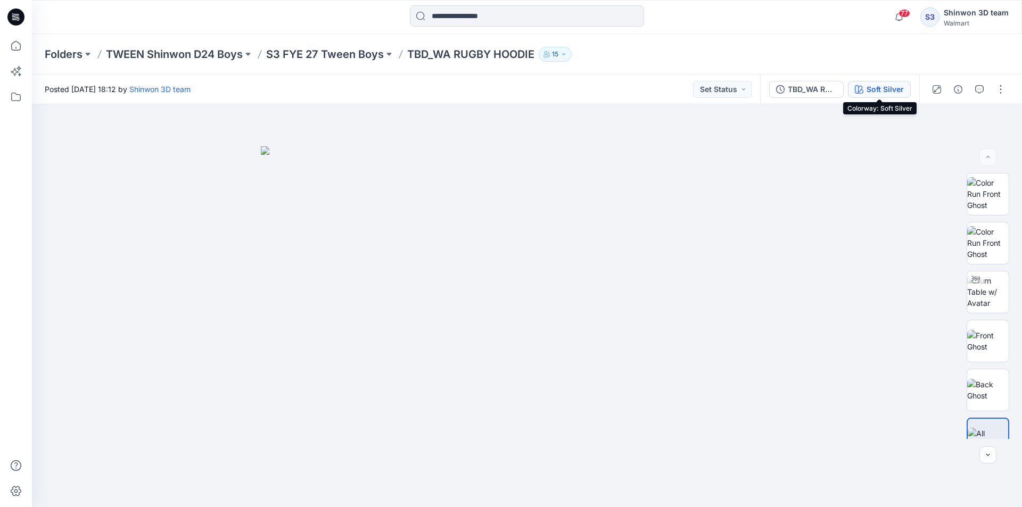
click at [857, 81] on button "Soft Silver" at bounding box center [879, 89] width 63 height 17
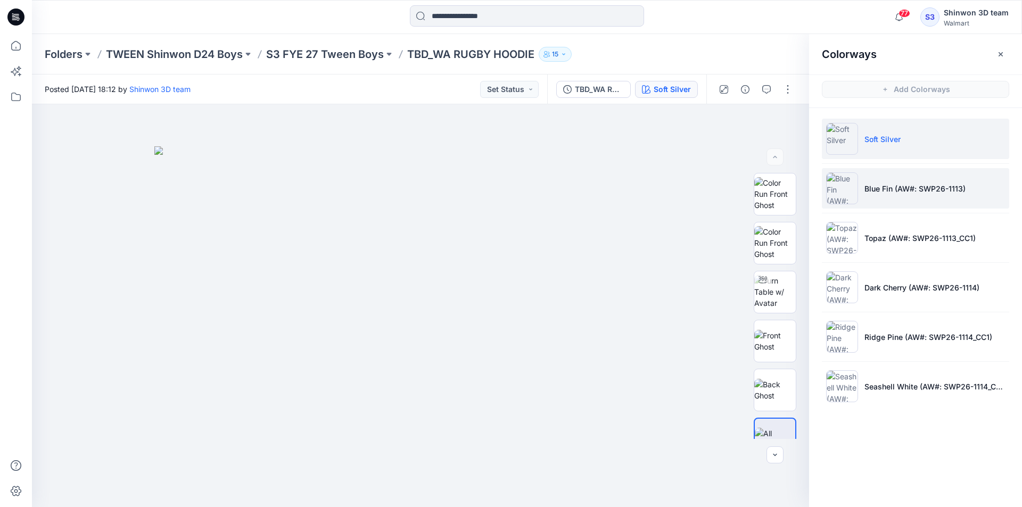
click at [923, 188] on p "Blue Fin (AW#: SWP26-1113)" at bounding box center [914, 188] width 101 height 11
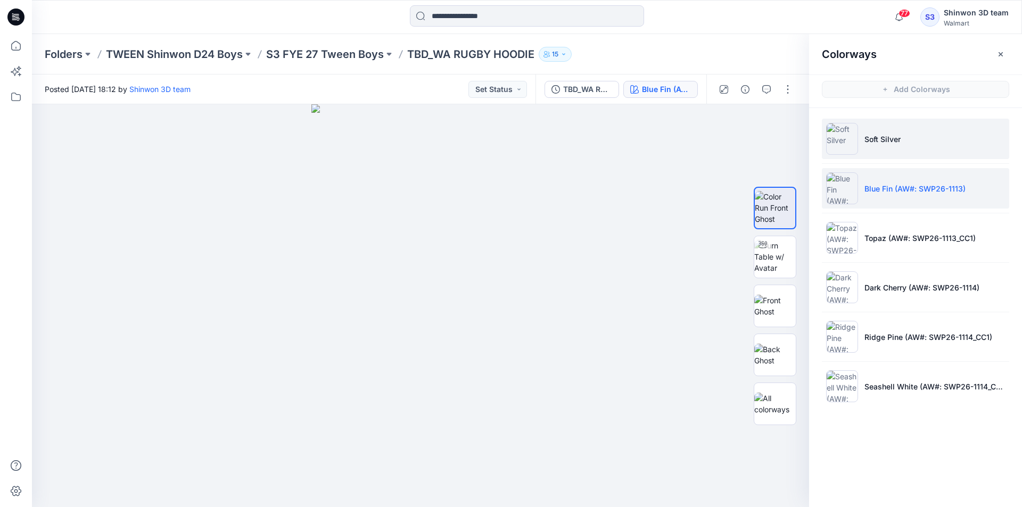
click at [883, 128] on li "Soft Silver" at bounding box center [915, 139] width 187 height 40
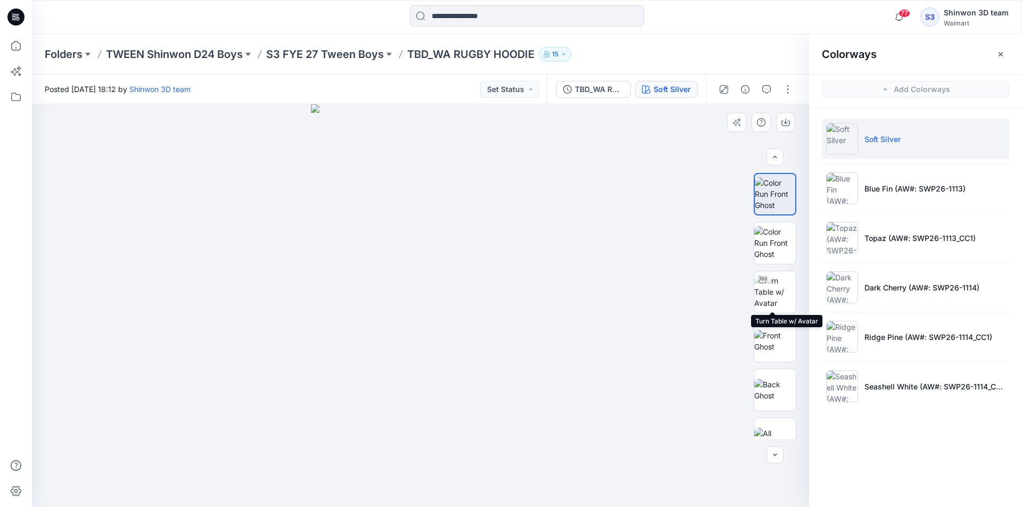
scroll to position [21, 0]
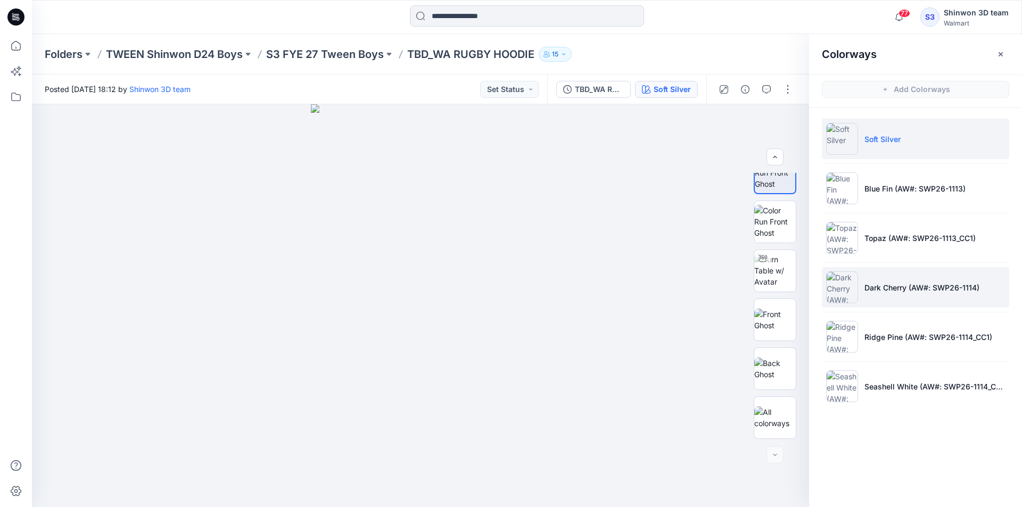
click at [900, 294] on li "Dark Cherry (AW#: SWP26-1114)" at bounding box center [915, 287] width 187 height 40
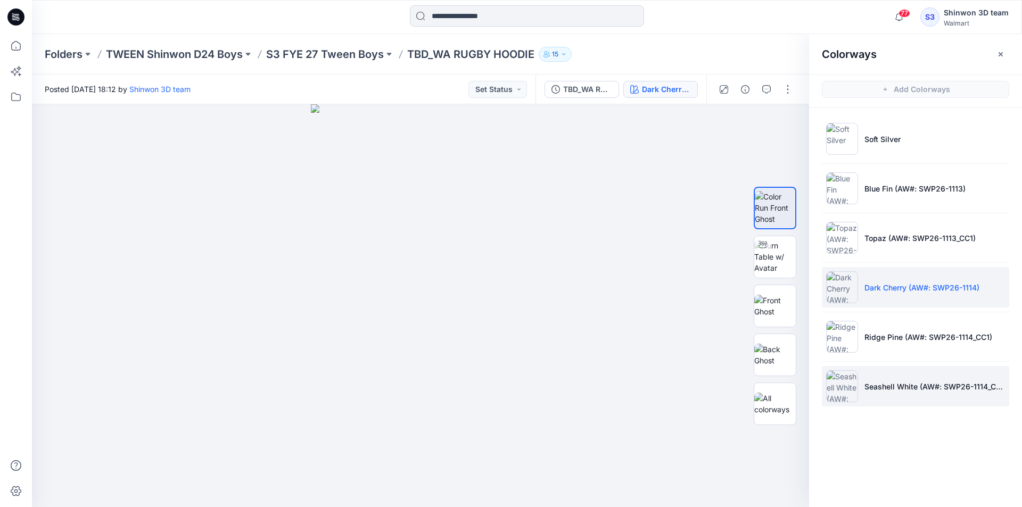
click at [881, 377] on li "Seashell White (AW#: SWP26-1114_CC2)" at bounding box center [915, 386] width 187 height 40
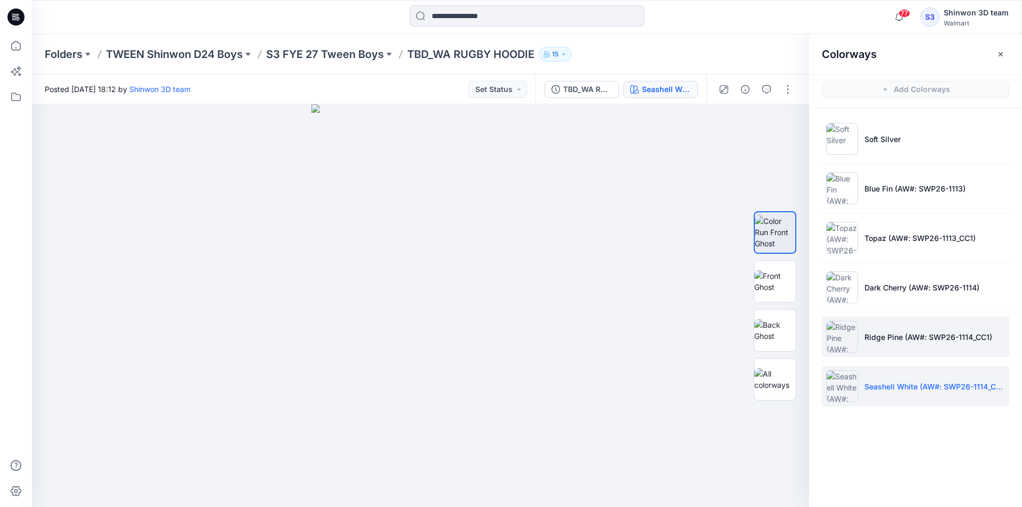
click at [888, 338] on p "Ridge Pine (AW#: SWP26-1114_CC1)" at bounding box center [928, 337] width 128 height 11
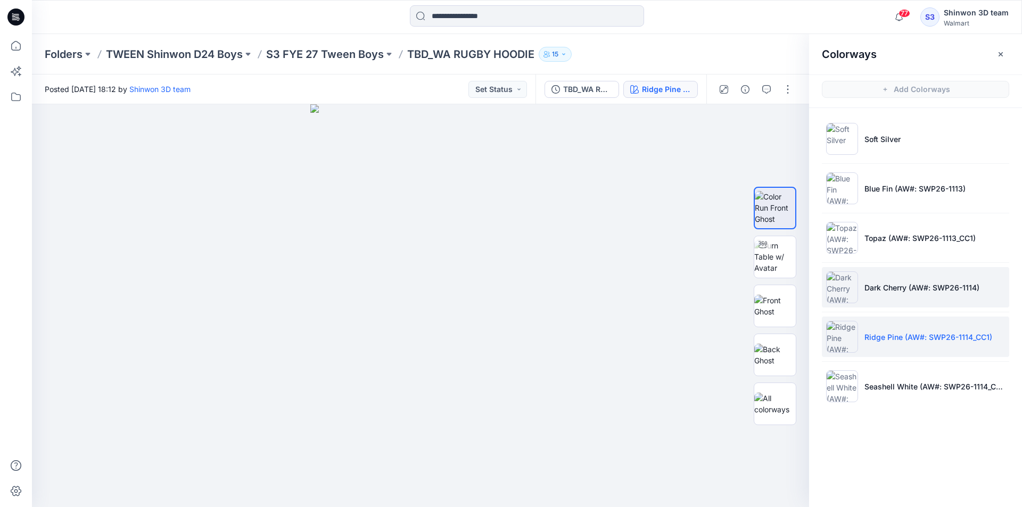
click at [907, 281] on li "Dark Cherry (AW#: SWP26-1114)" at bounding box center [915, 287] width 187 height 40
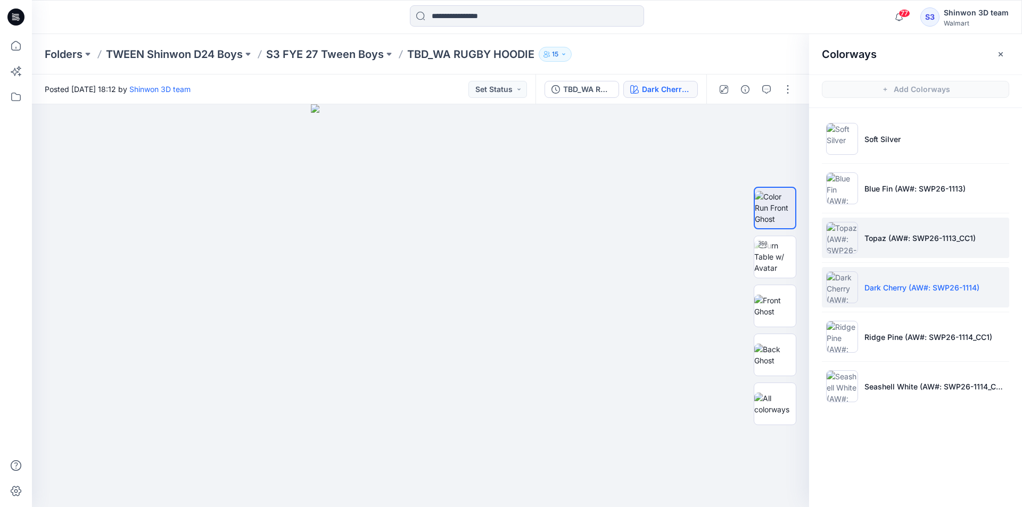
click at [908, 244] on li "Topaz (AW#: SWP26-1113_CC1)" at bounding box center [915, 238] width 187 height 40
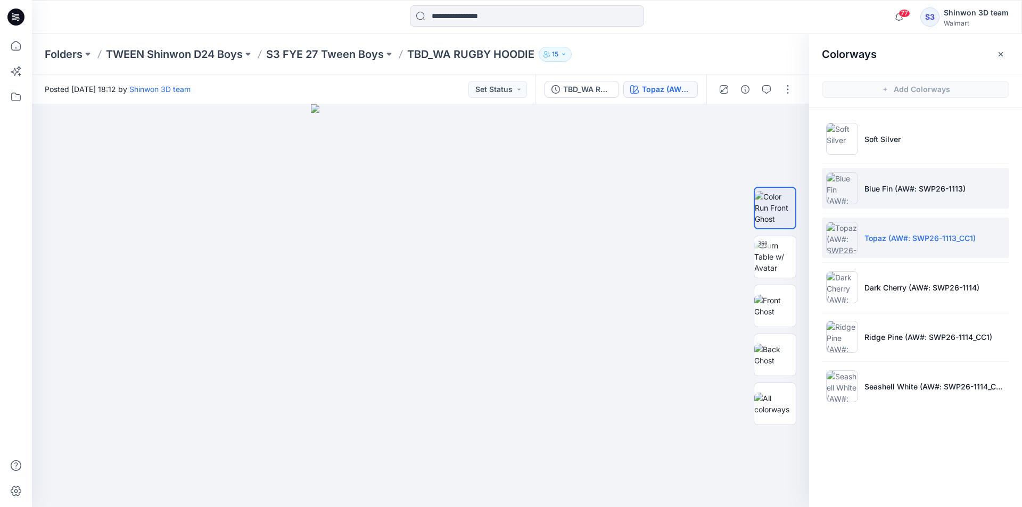
click at [922, 188] on p "Blue Fin (AW#: SWP26-1113)" at bounding box center [914, 188] width 101 height 11
click at [906, 234] on p "Topaz (AW#: SWP26-1113_CC1)" at bounding box center [919, 238] width 111 height 11
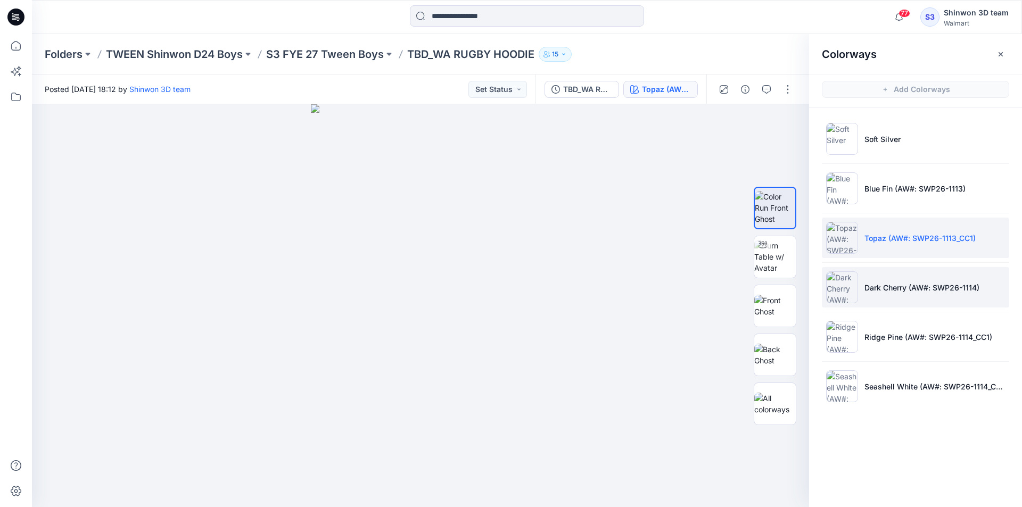
click at [900, 280] on li "Dark Cherry (AW#: SWP26-1114)" at bounding box center [915, 287] width 187 height 40
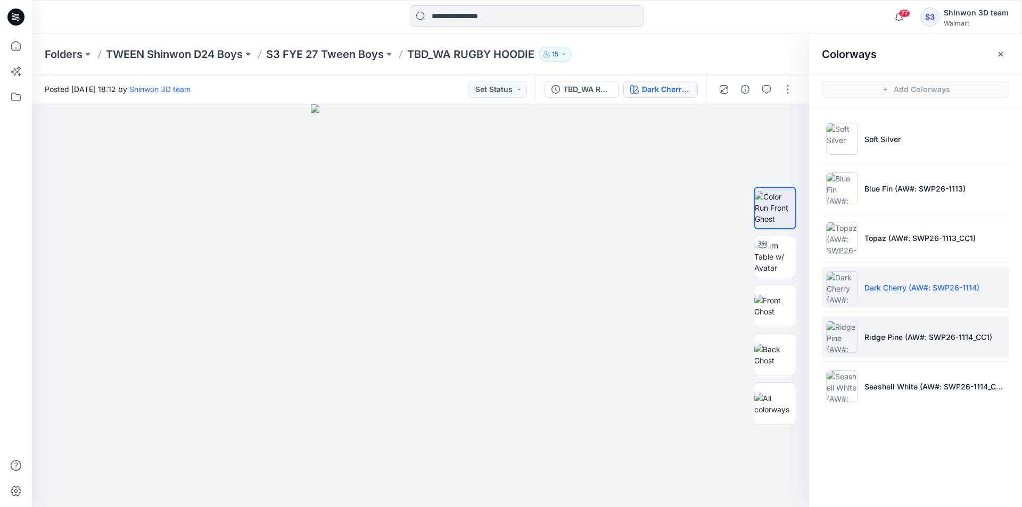
click at [881, 342] on li "Ridge Pine (AW#: SWP26-1114_CC1)" at bounding box center [915, 337] width 187 height 40
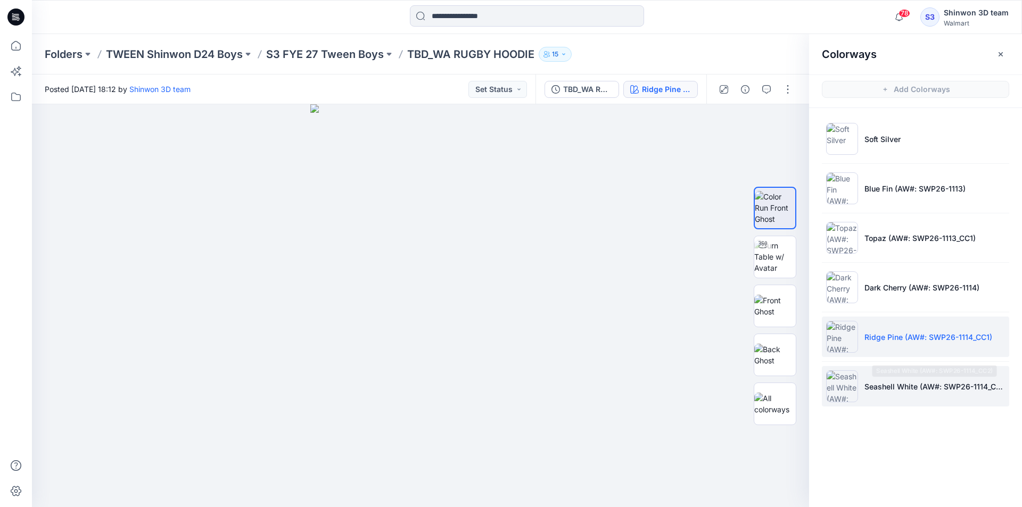
click at [922, 391] on p "Seashell White (AW#: SWP26-1114_CC2)" at bounding box center [934, 386] width 140 height 11
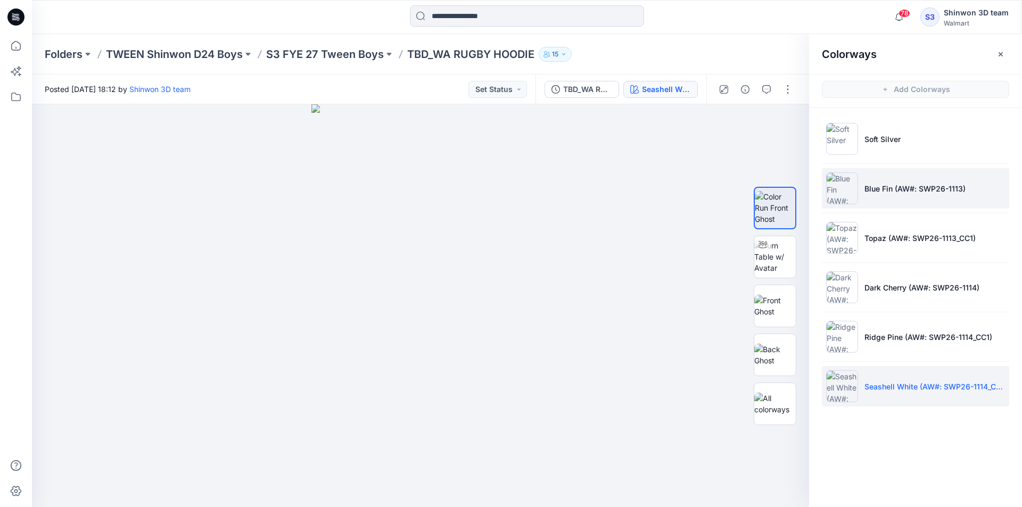
click at [900, 177] on li "Blue Fin (AW#: SWP26-1113)" at bounding box center [915, 188] width 187 height 40
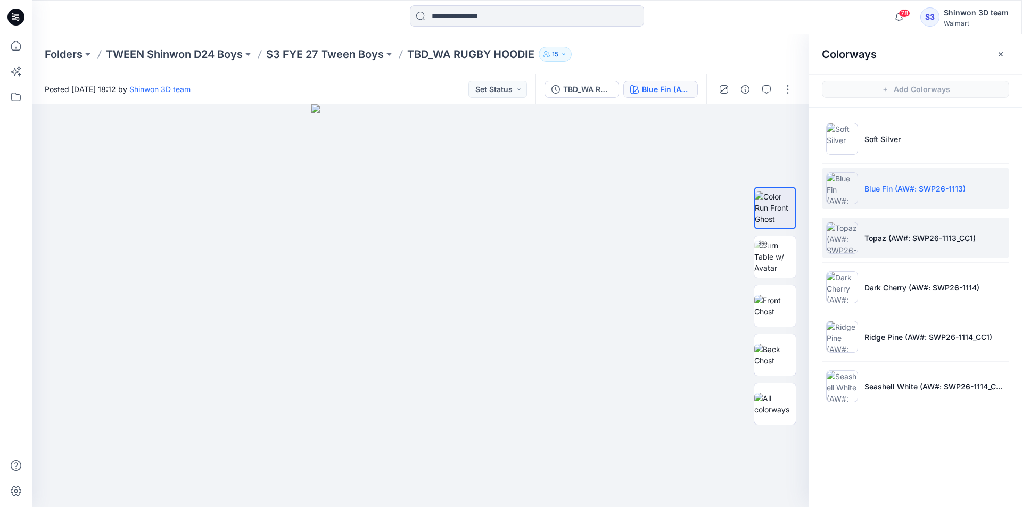
click at [874, 238] on p "Topaz (AW#: SWP26-1113_CC1)" at bounding box center [919, 238] width 111 height 11
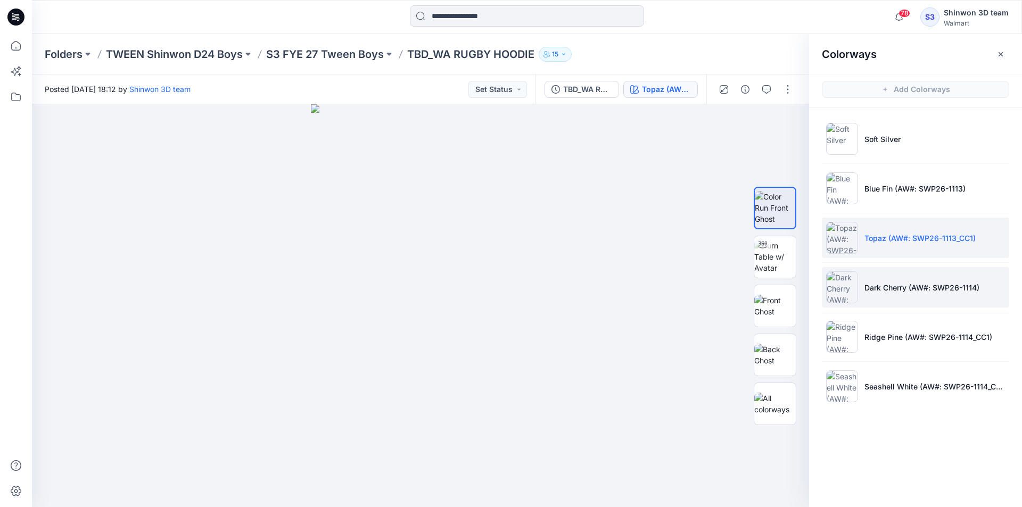
click at [878, 278] on li "Dark Cherry (AW#: SWP26-1114)" at bounding box center [915, 287] width 187 height 40
click at [776, 246] on img at bounding box center [775, 257] width 42 height 34
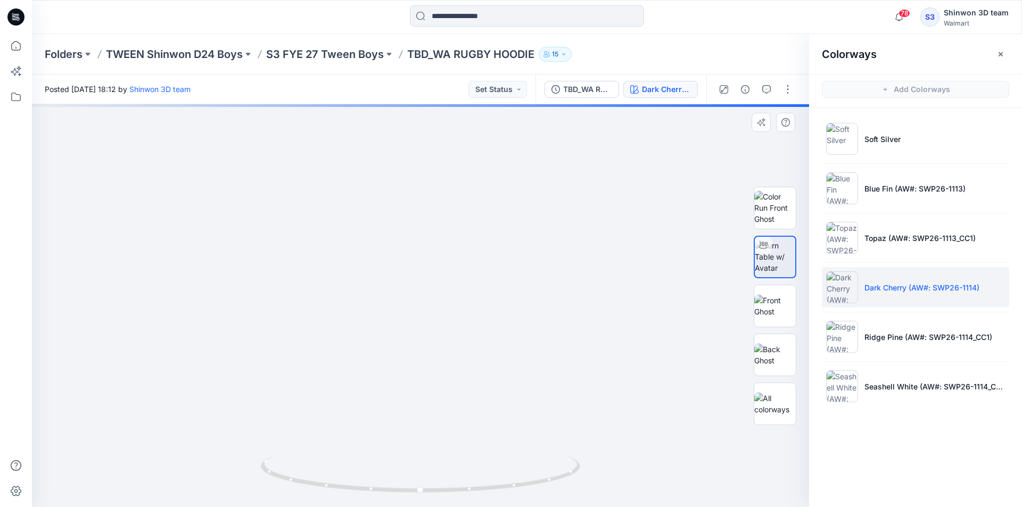
drag, startPoint x: 444, startPoint y: 232, endPoint x: 442, endPoint y: 372, distance: 140.0
click at [440, 378] on img at bounding box center [414, 87] width 1563 height 839
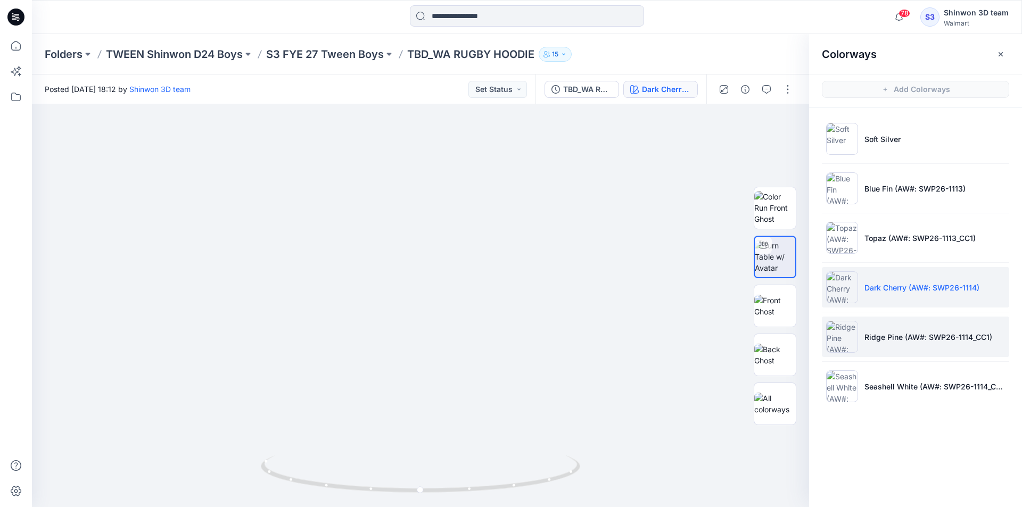
click at [870, 320] on li "Ridge Pine (AW#: SWP26-1114_CC1)" at bounding box center [915, 337] width 187 height 40
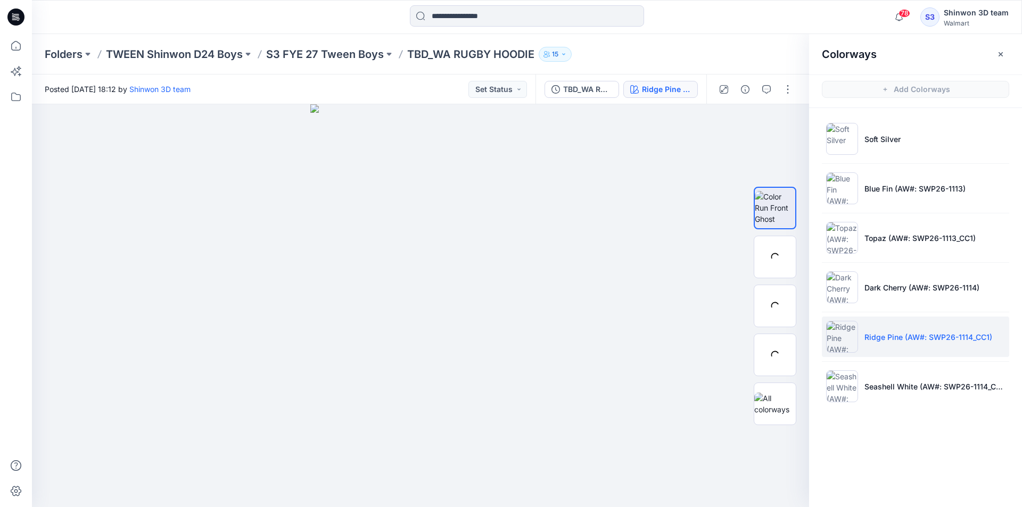
click at [907, 366] on ul "Soft Silver Blue Fin (AW#: SWP26-1113) Topaz (AW#: SWP26-1113_CC1) Dark Cherry …" at bounding box center [915, 262] width 213 height 309
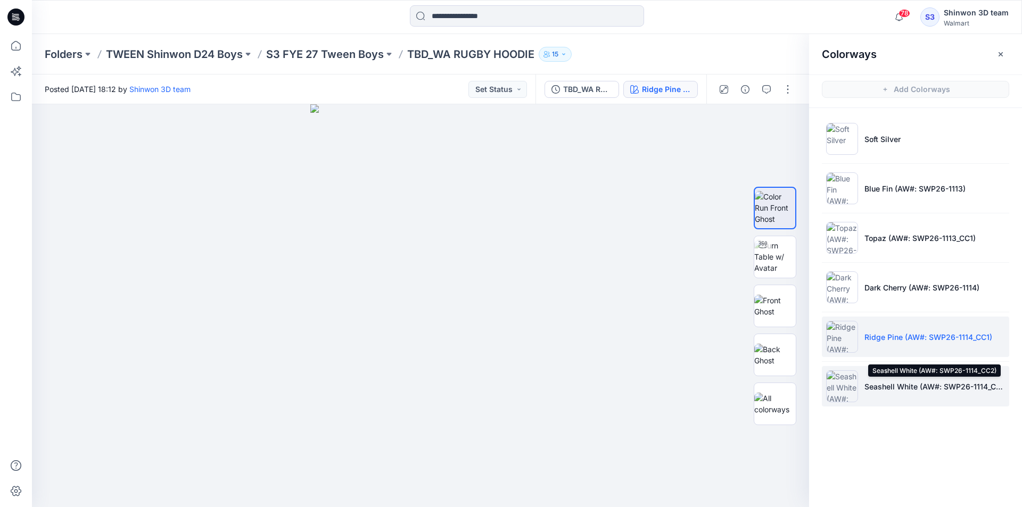
click at [900, 382] on p "Seashell White (AW#: SWP26-1114_CC2)" at bounding box center [934, 386] width 140 height 11
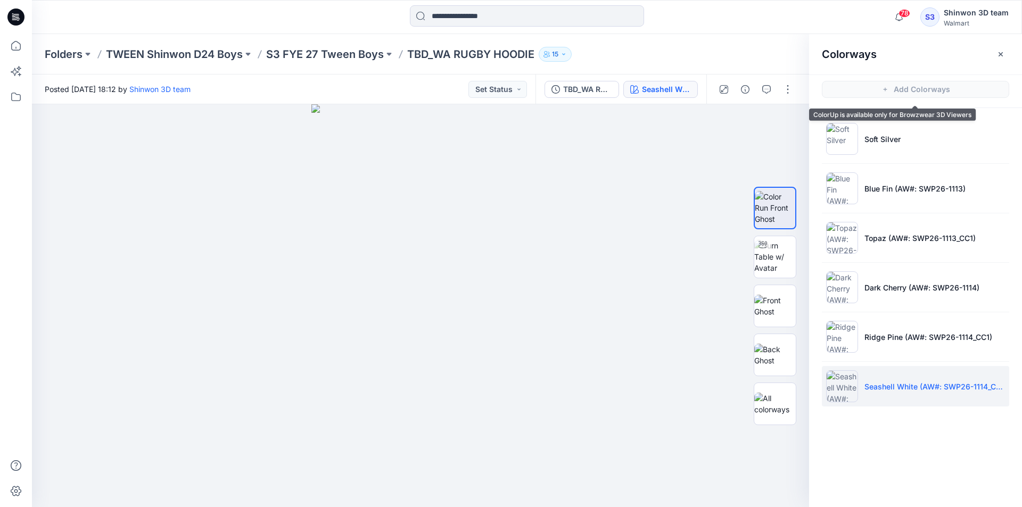
click at [1000, 52] on icon "button" at bounding box center [1000, 54] width 9 height 9
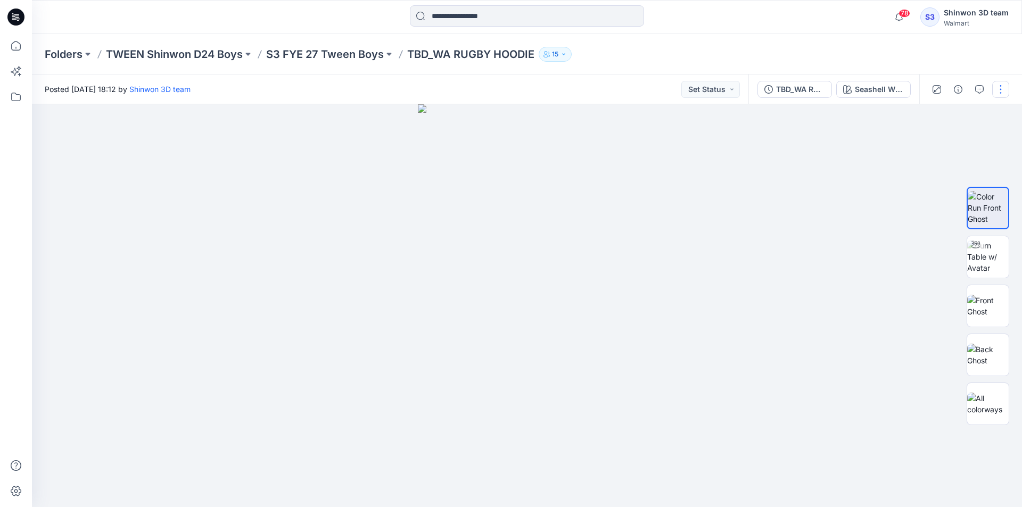
click at [1000, 90] on button "button" at bounding box center [1000, 89] width 17 height 17
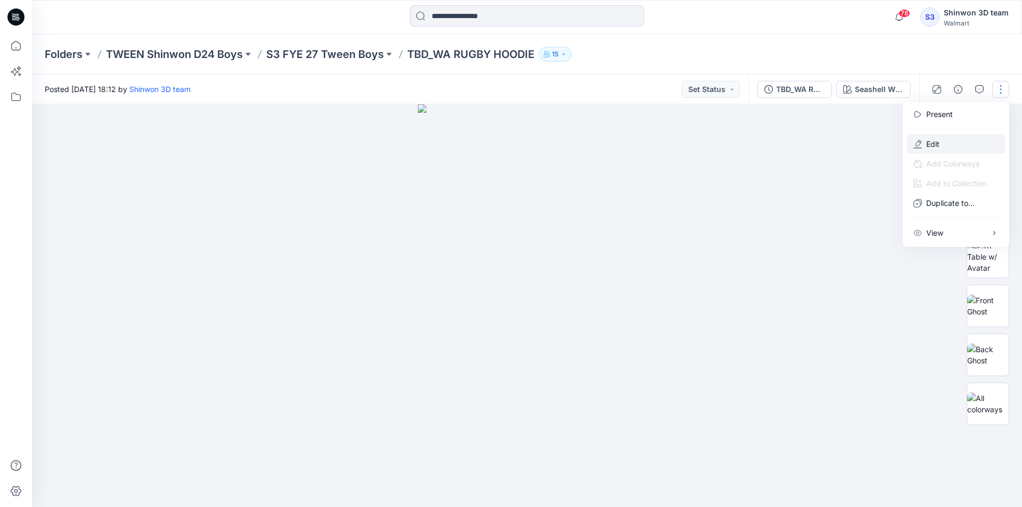
click at [946, 144] on button "Edit" at bounding box center [956, 144] width 98 height 20
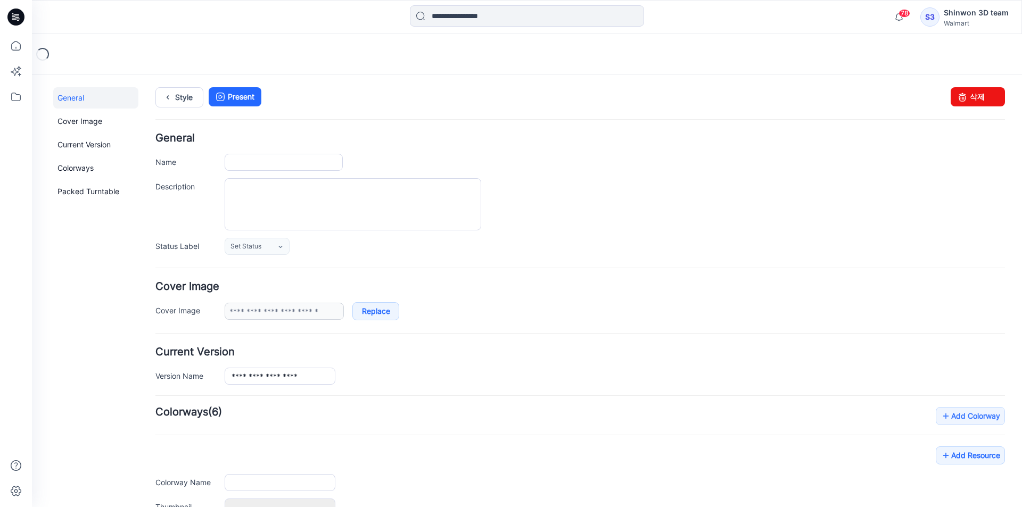
type input "**********"
type textarea "**********"
type input "**********"
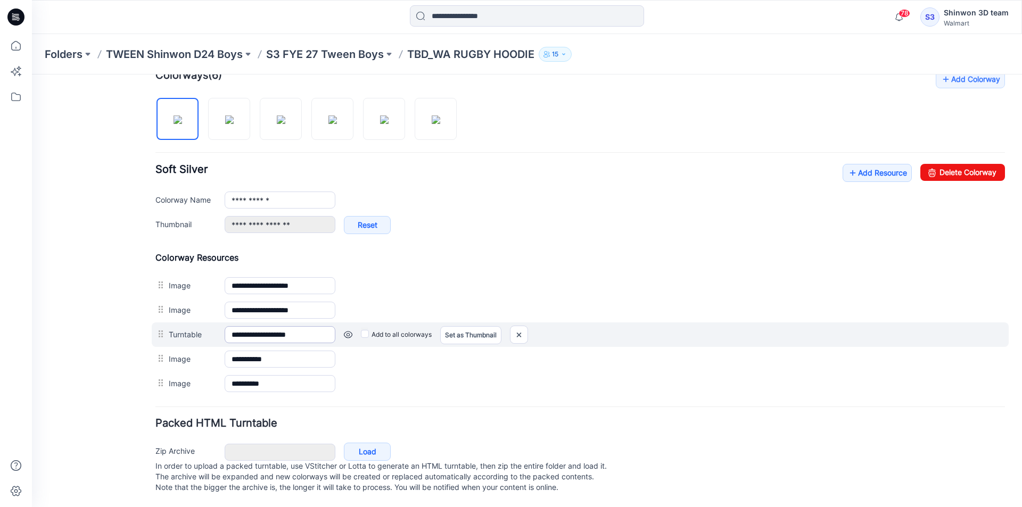
scroll to position [347, 0]
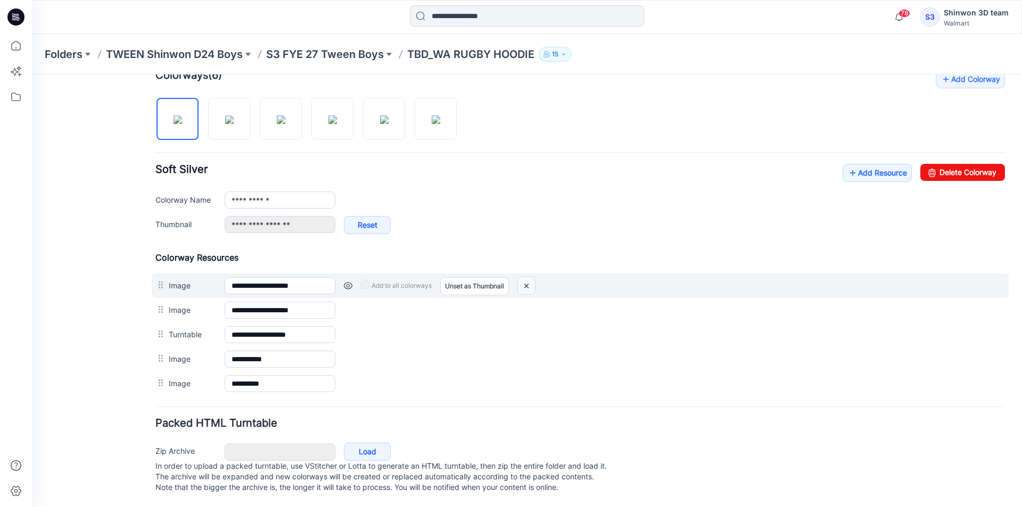
drag, startPoint x: 528, startPoint y: 275, endPoint x: 603, endPoint y: 126, distance: 166.3
click at [528, 277] on img at bounding box center [526, 286] width 17 height 18
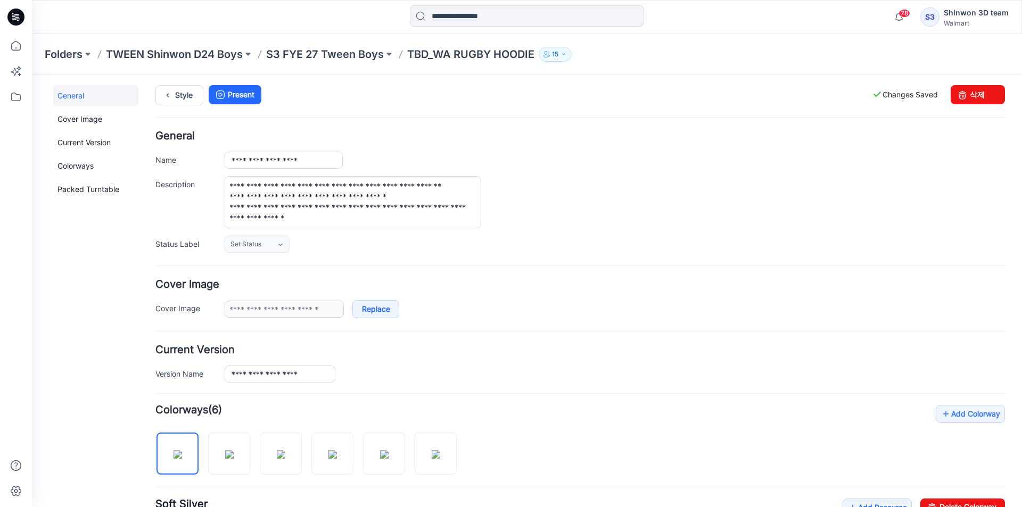
scroll to position [0, 0]
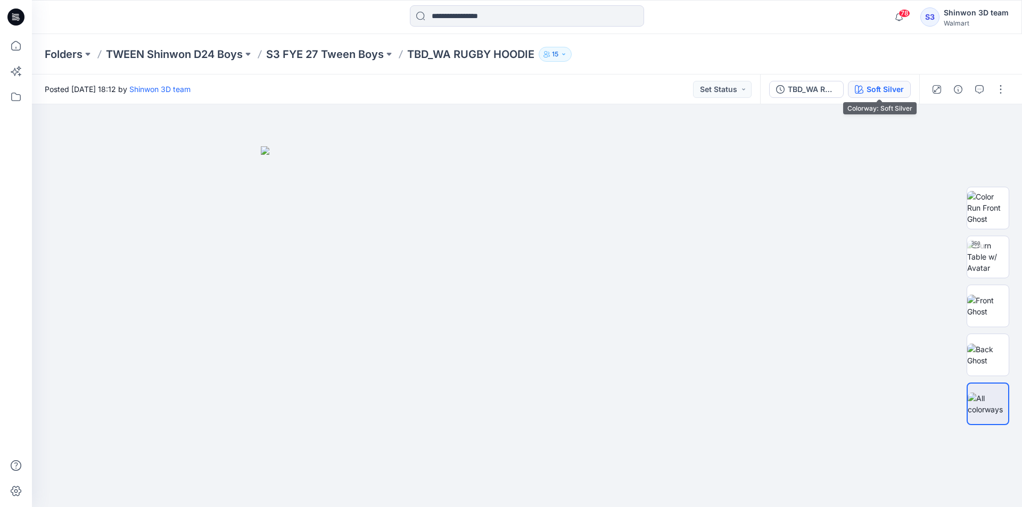
click at [899, 95] on div "Soft Silver" at bounding box center [884, 90] width 37 height 12
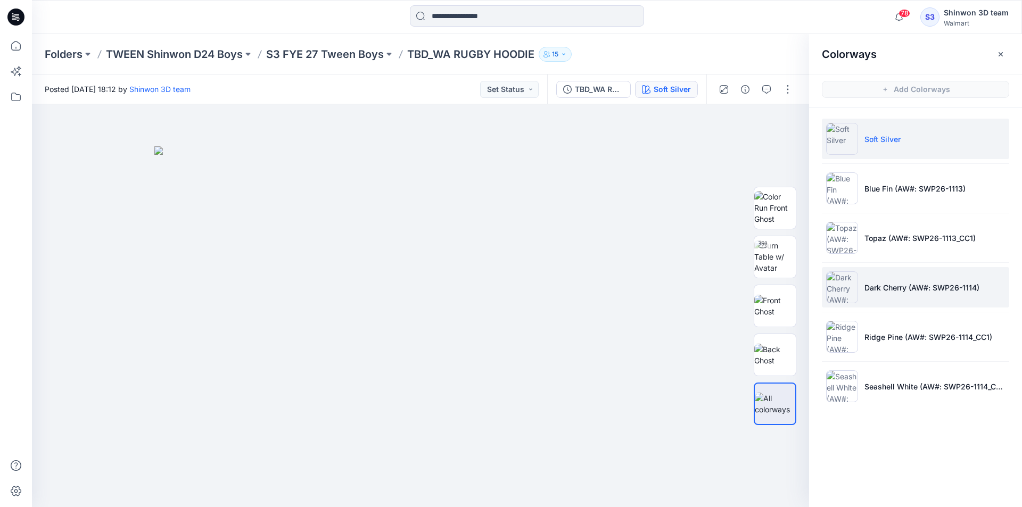
click at [886, 283] on p "Dark Cherry (AW#: SWP26-1114)" at bounding box center [921, 287] width 115 height 11
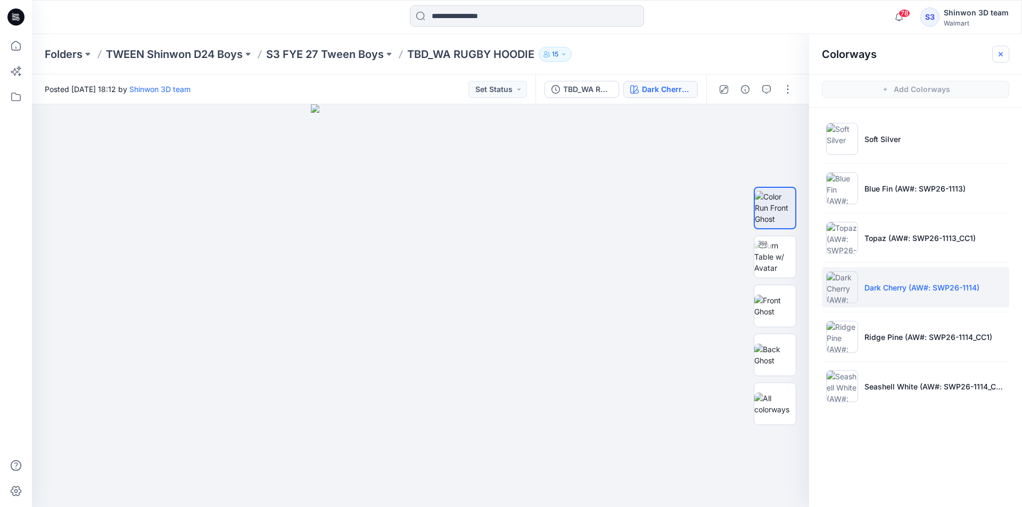
click at [998, 54] on icon "button" at bounding box center [1000, 54] width 9 height 9
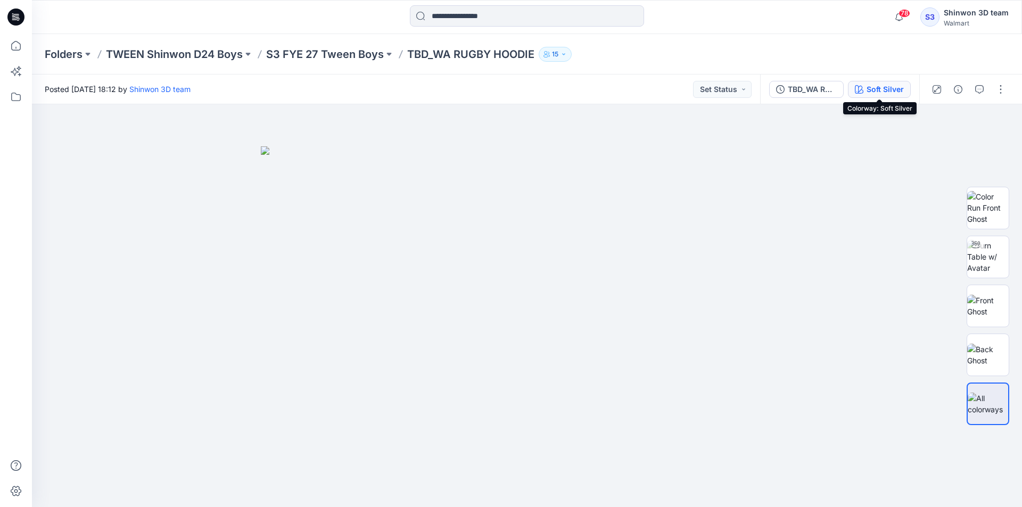
click at [889, 93] on div "Soft Silver" at bounding box center [884, 90] width 37 height 12
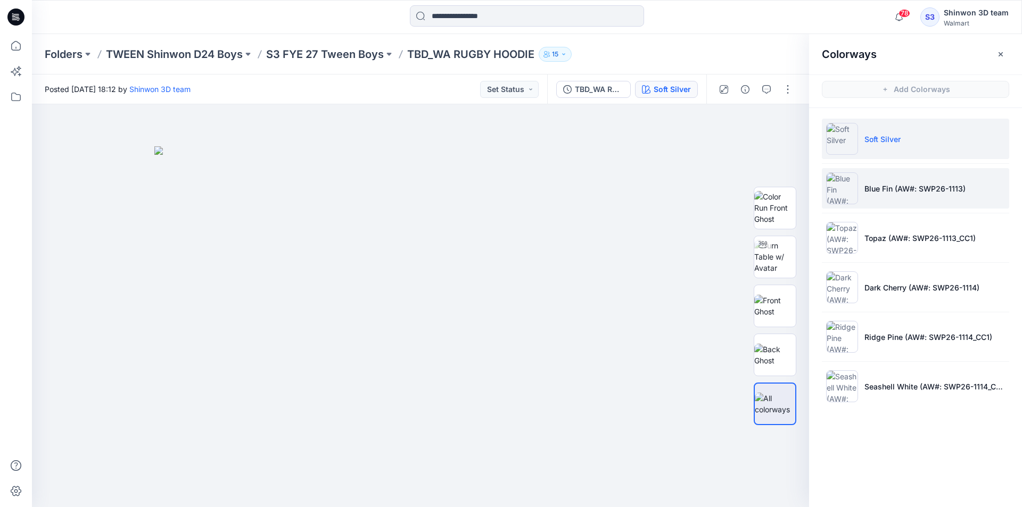
click at [905, 190] on p "Blue Fin (AW#: SWP26-1113)" at bounding box center [914, 188] width 101 height 11
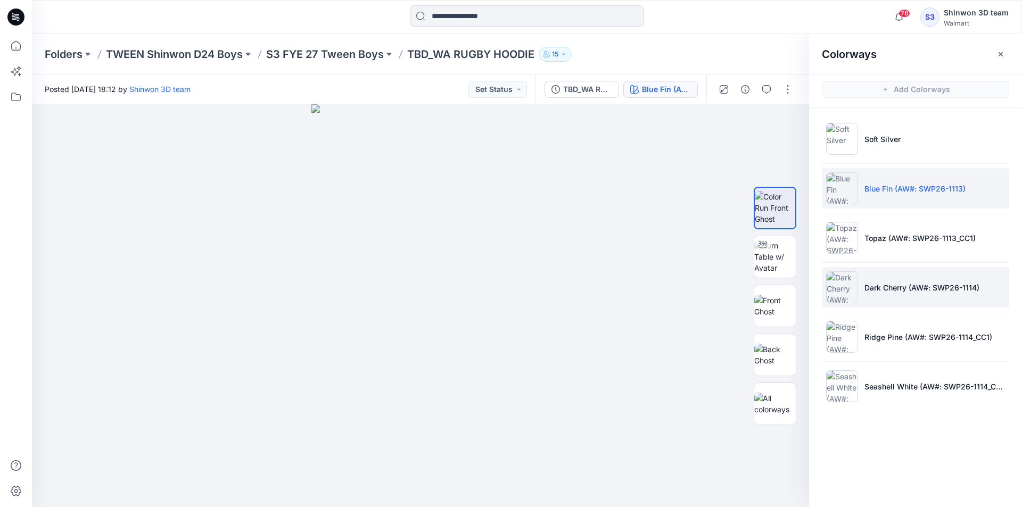
click at [909, 286] on p "Dark Cherry (AW#: SWP26-1114)" at bounding box center [921, 287] width 115 height 11
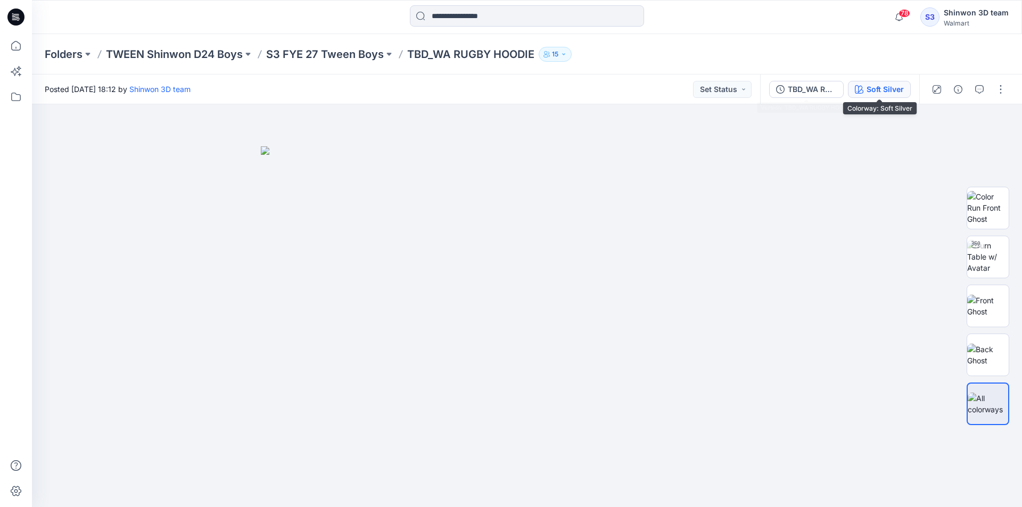
click at [898, 85] on div "Soft Silver" at bounding box center [884, 90] width 37 height 12
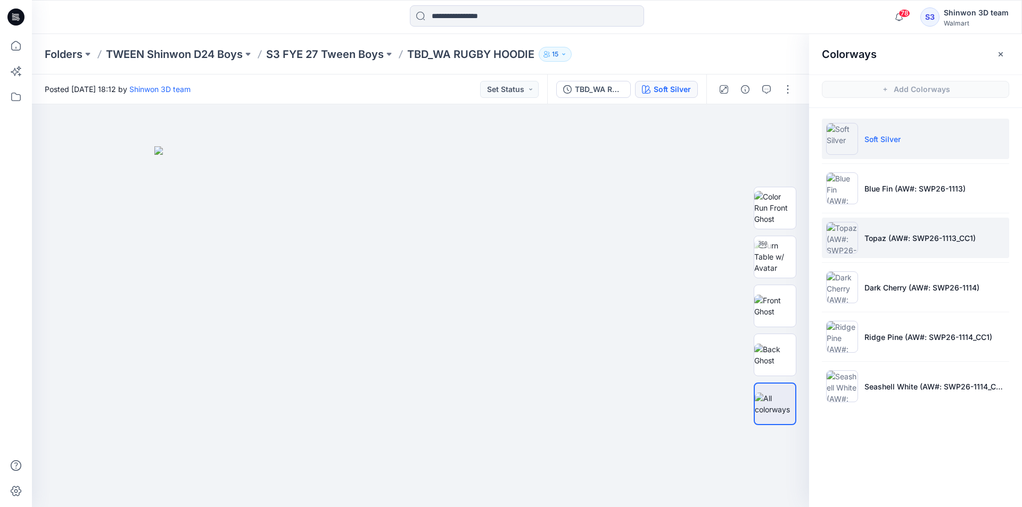
click at [876, 240] on p "Topaz (AW#: SWP26-1113_CC1)" at bounding box center [919, 238] width 111 height 11
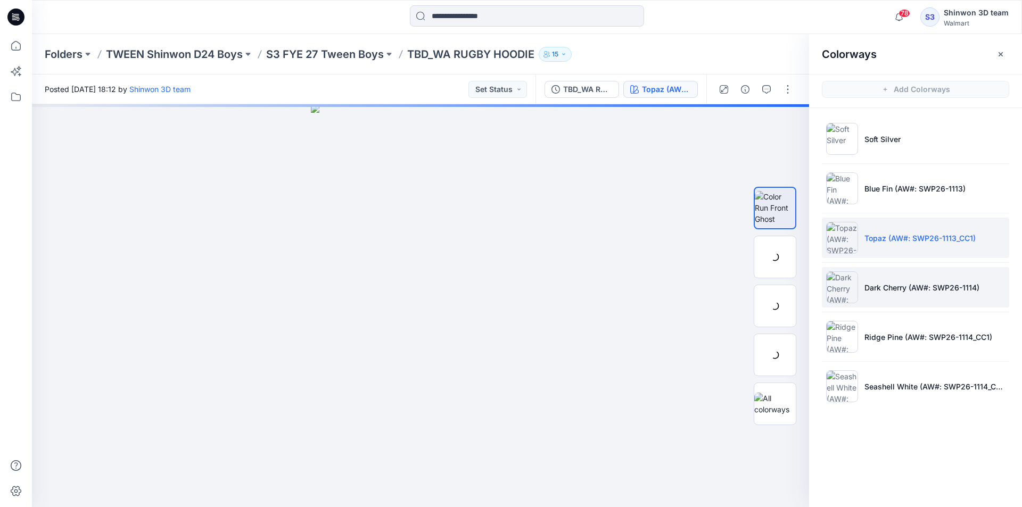
click at [880, 284] on p "Dark Cherry (AW#: SWP26-1114)" at bounding box center [921, 287] width 115 height 11
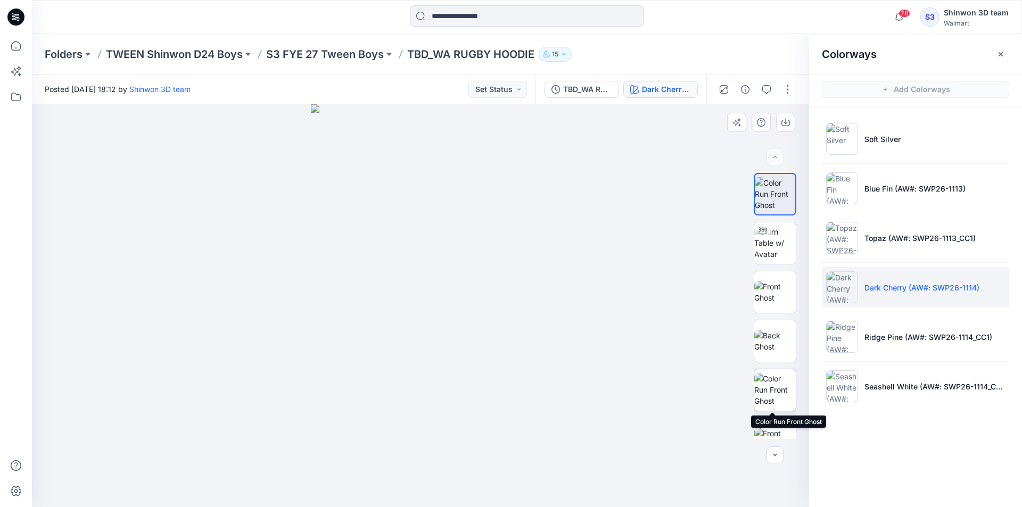
click at [775, 389] on img at bounding box center [775, 390] width 42 height 34
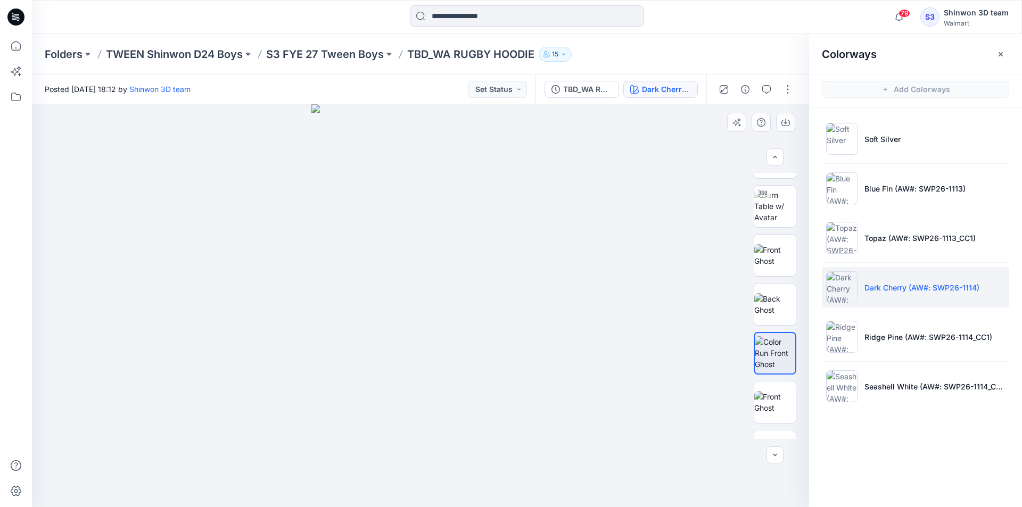
scroll to position [53, 0]
click at [764, 391] on img at bounding box center [775, 386] width 42 height 22
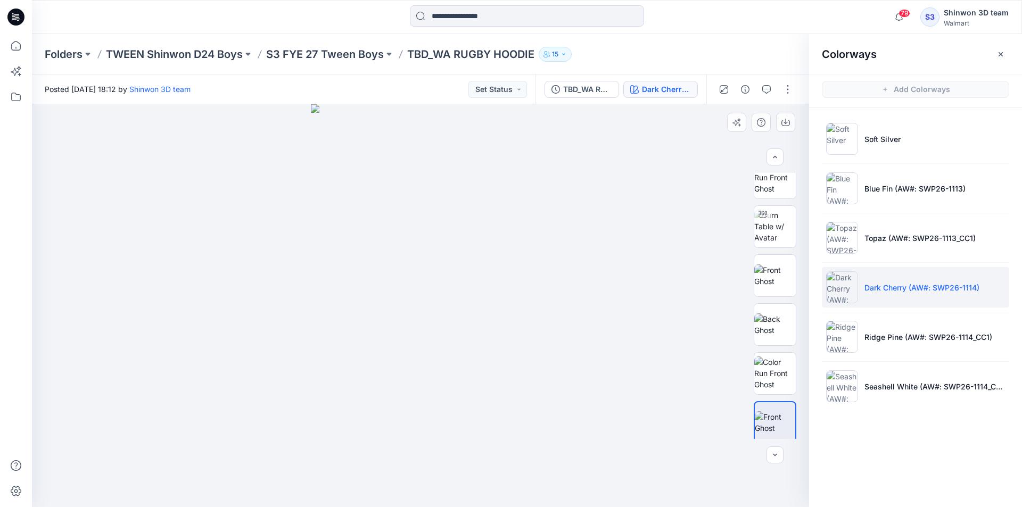
scroll to position [0, 0]
click at [766, 391] on img at bounding box center [775, 390] width 42 height 34
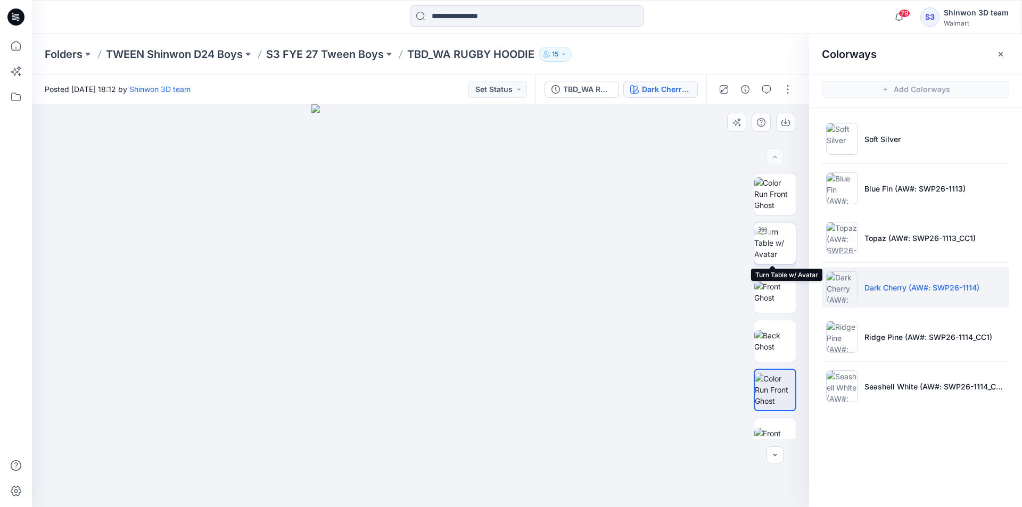
click at [768, 250] on img at bounding box center [775, 243] width 42 height 34
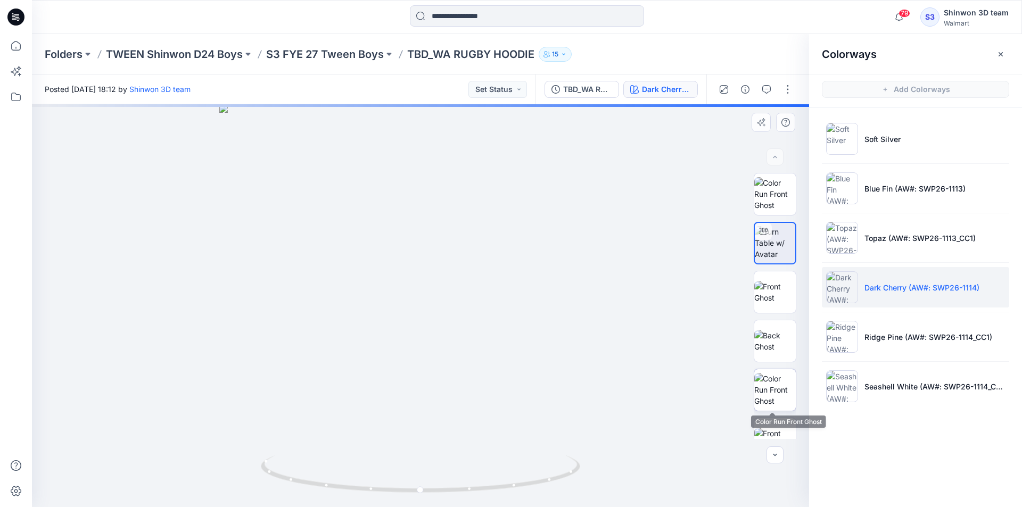
click at [774, 384] on img at bounding box center [775, 390] width 42 height 34
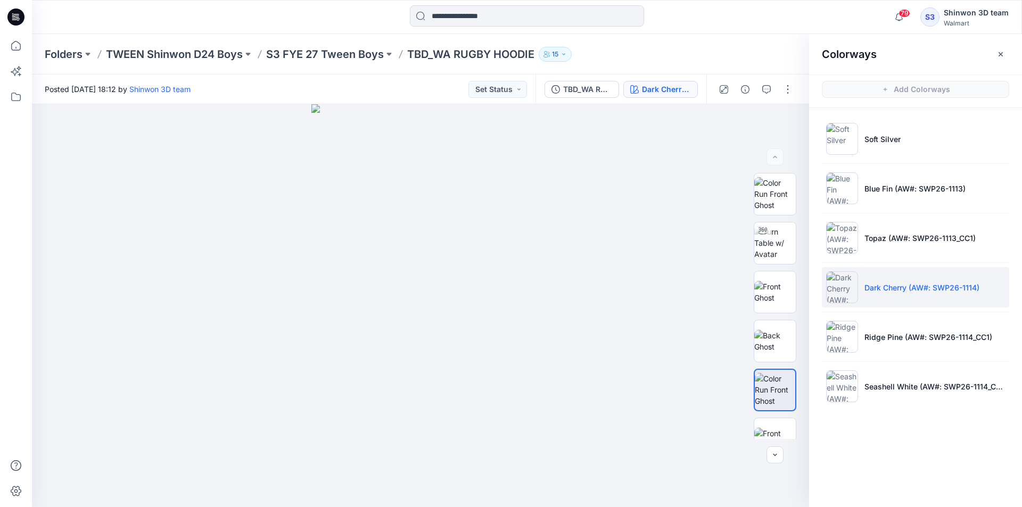
click at [853, 278] on img at bounding box center [842, 287] width 32 height 32
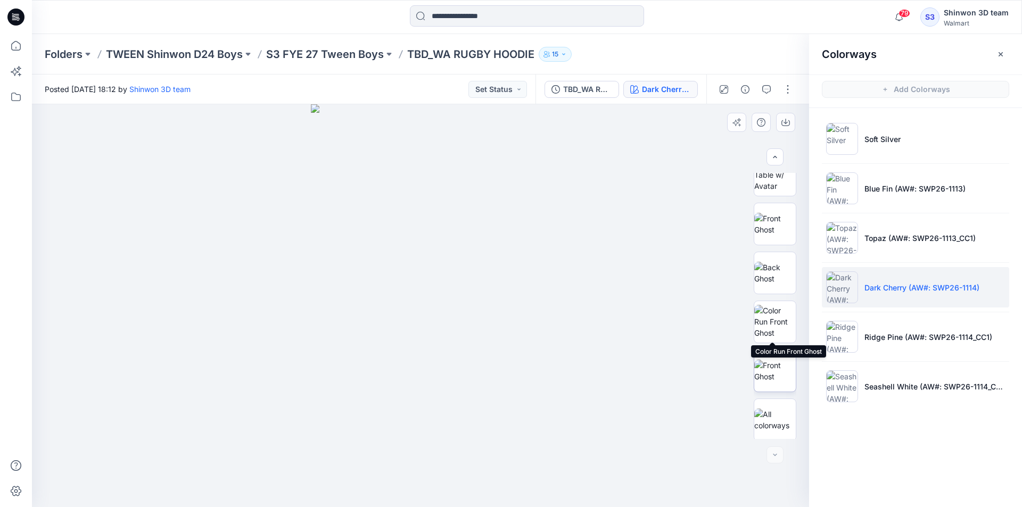
scroll to position [70, 0]
click at [1007, 49] on button "button" at bounding box center [1000, 54] width 17 height 17
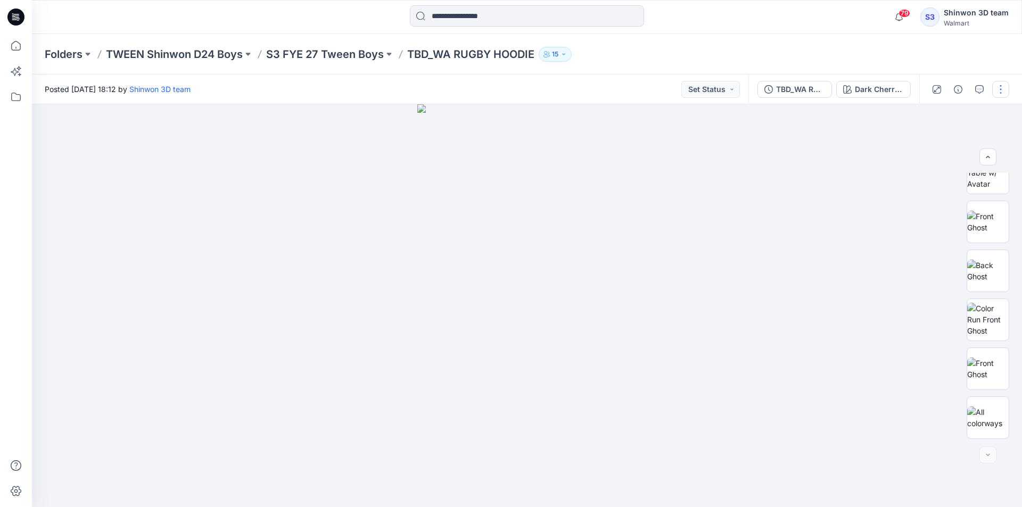
click at [999, 93] on button "button" at bounding box center [1000, 89] width 17 height 17
click at [932, 142] on p "Edit" at bounding box center [932, 143] width 13 height 11
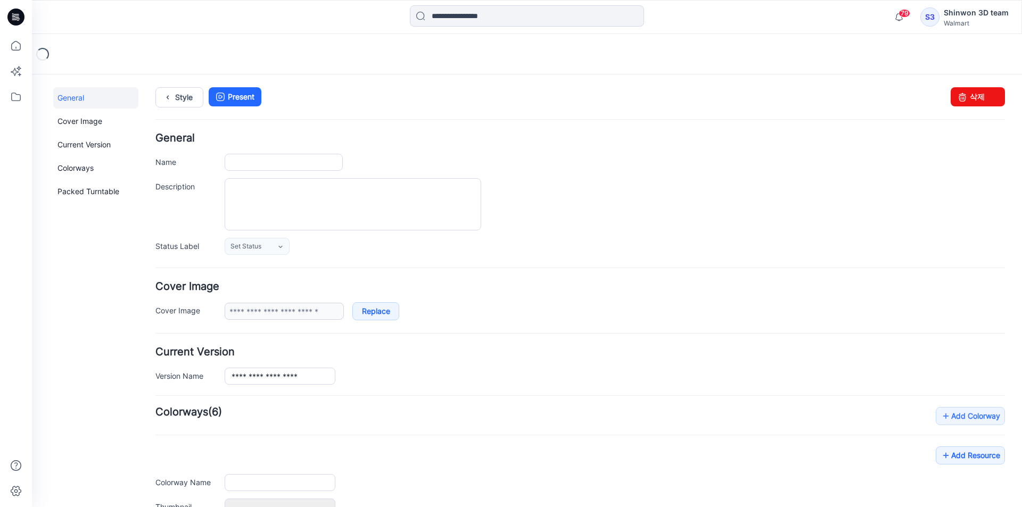
type input "**********"
type textarea "**********"
type input "**********"
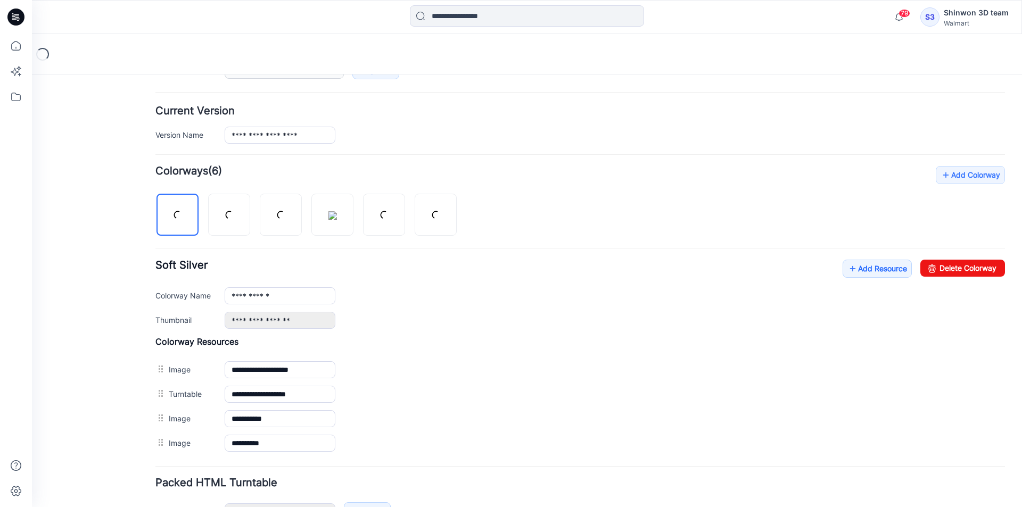
scroll to position [266, 0]
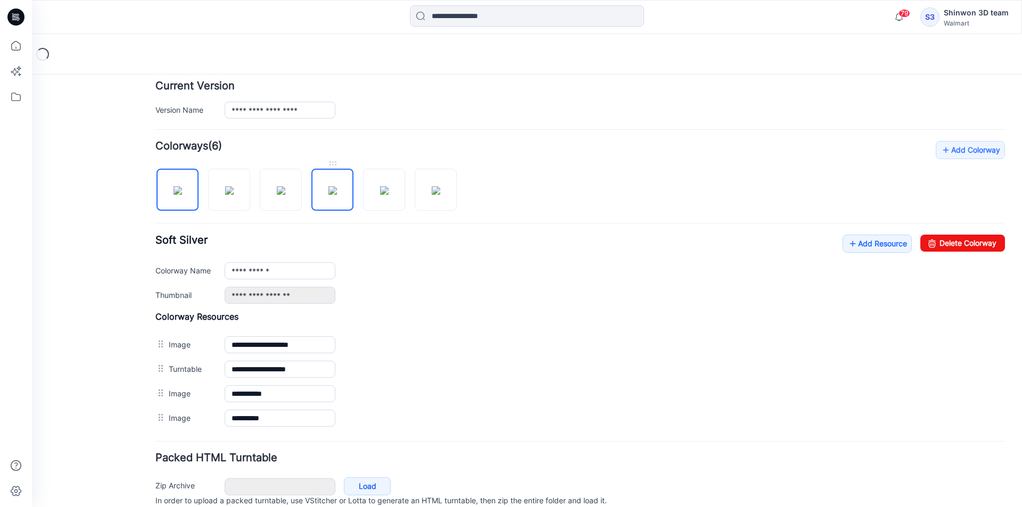
click at [328, 195] on img at bounding box center [332, 190] width 9 height 9
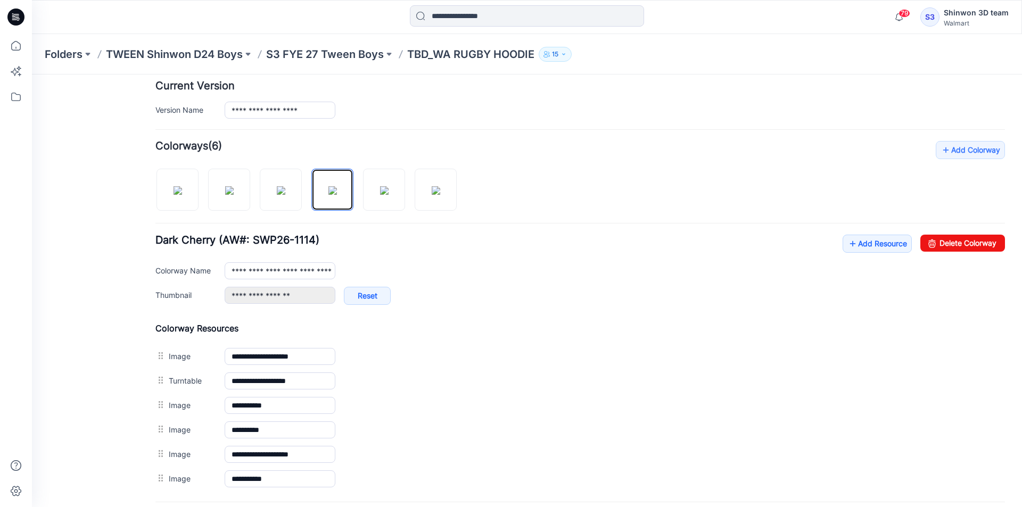
scroll to position [372, 0]
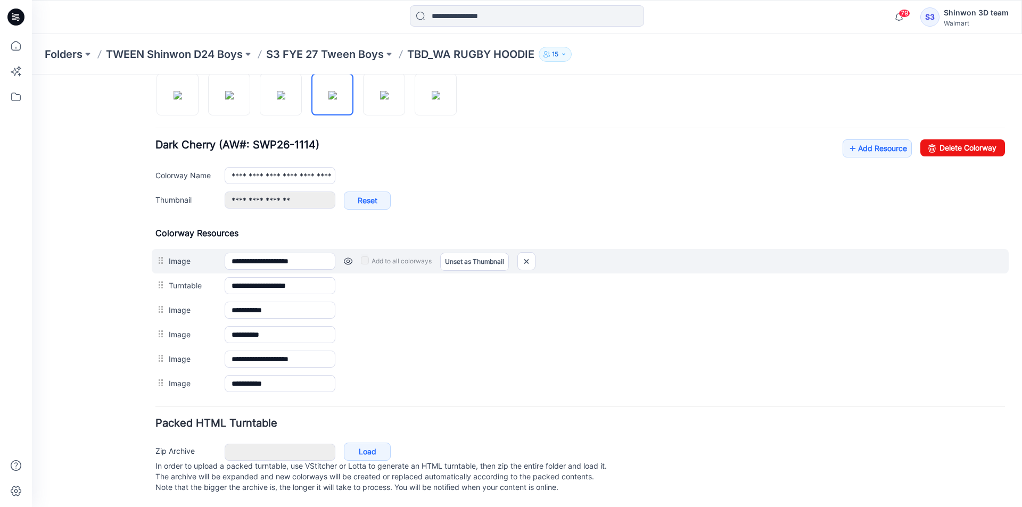
click at [346, 257] on link at bounding box center [348, 261] width 9 height 9
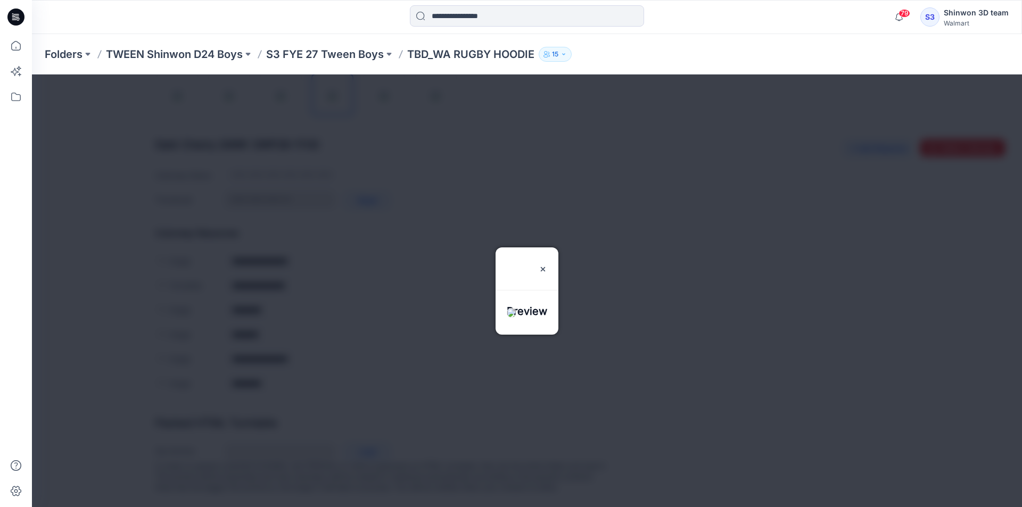
click at [346, 254] on div at bounding box center [527, 290] width 990 height 433
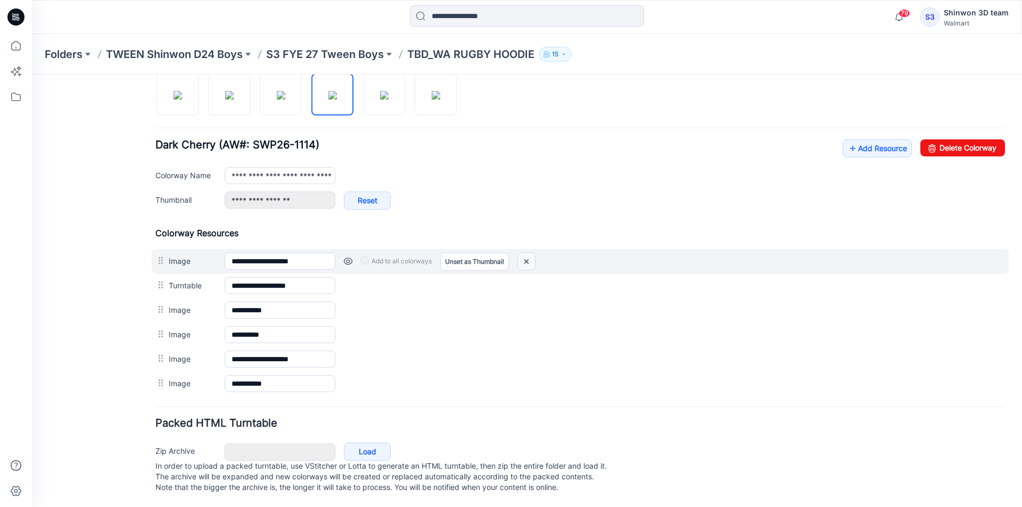
click at [524, 253] on img at bounding box center [526, 262] width 17 height 18
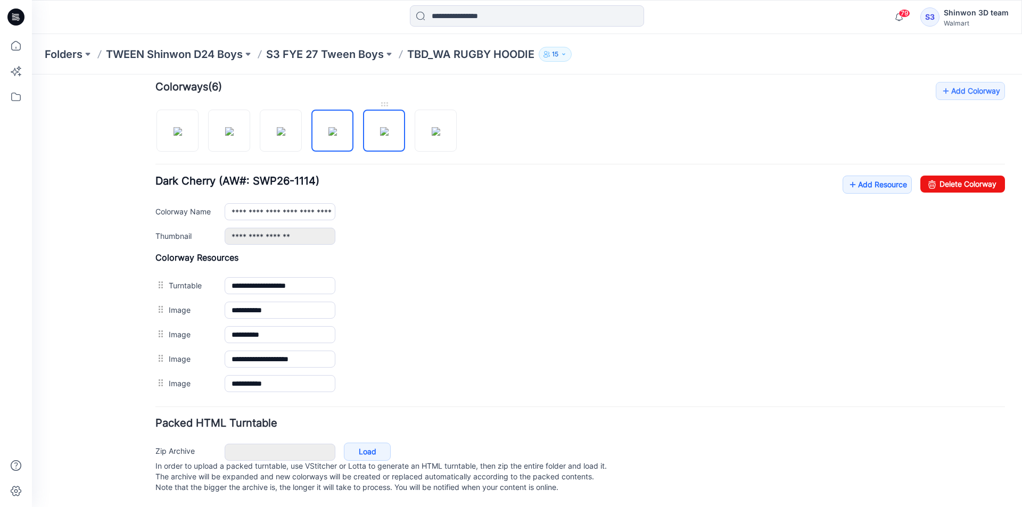
click at [388, 129] on img at bounding box center [384, 131] width 9 height 9
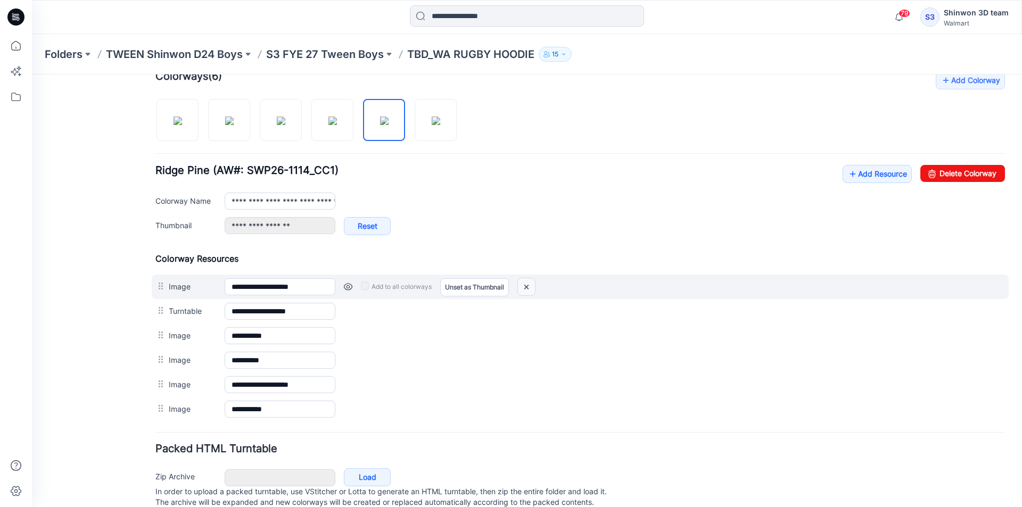
click at [530, 286] on img at bounding box center [526, 287] width 17 height 18
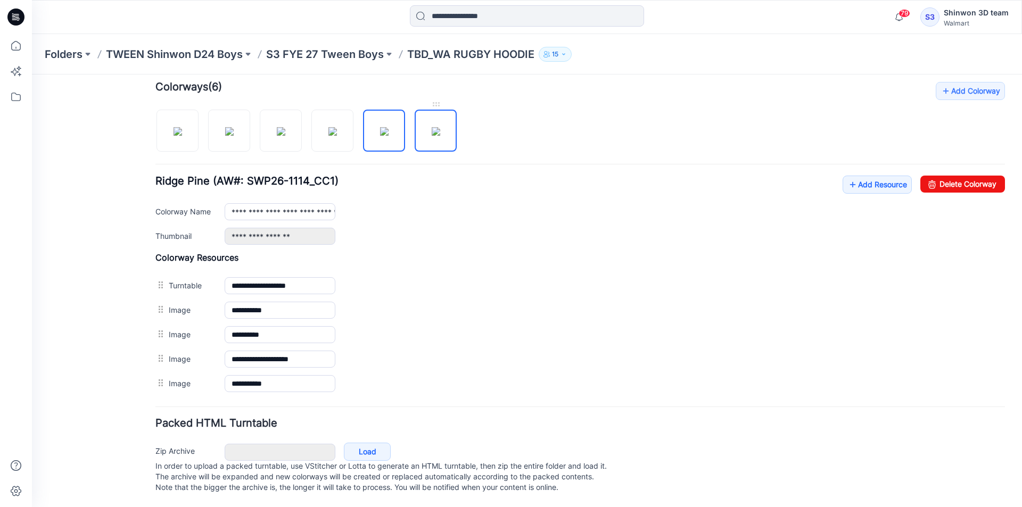
click at [436, 127] on img at bounding box center [436, 131] width 9 height 9
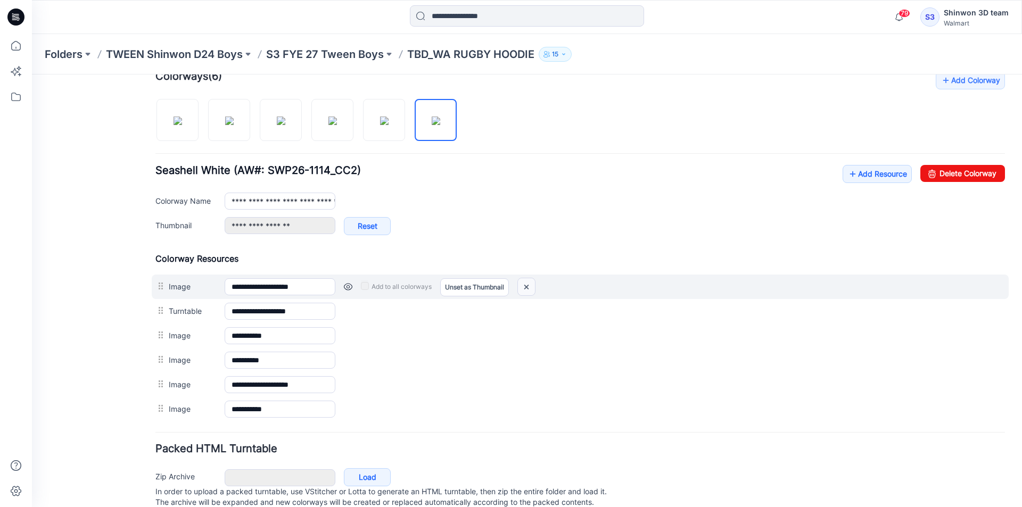
click at [524, 291] on img at bounding box center [526, 287] width 17 height 18
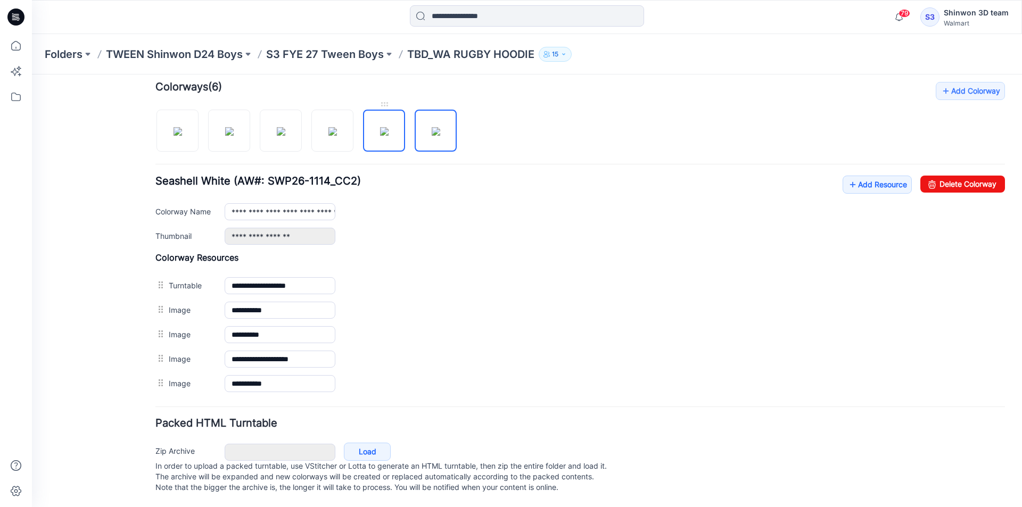
click at [380, 136] on img at bounding box center [384, 131] width 9 height 9
click at [334, 129] on img at bounding box center [332, 131] width 9 height 9
click at [440, 127] on img at bounding box center [436, 131] width 9 height 9
click at [388, 127] on img at bounding box center [384, 131] width 9 height 9
click at [337, 127] on img at bounding box center [332, 131] width 9 height 9
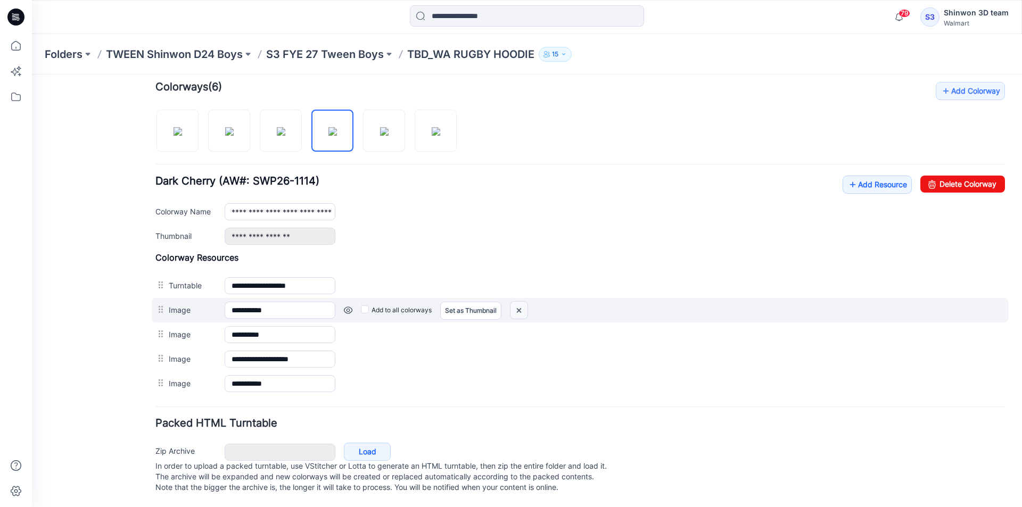
click at [524, 302] on img at bounding box center [518, 311] width 17 height 18
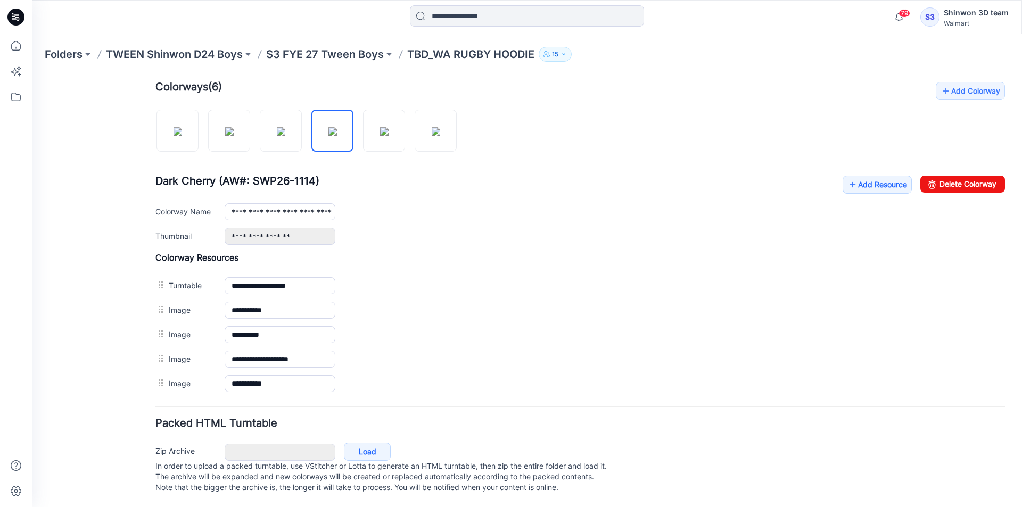
scroll to position [311, 0]
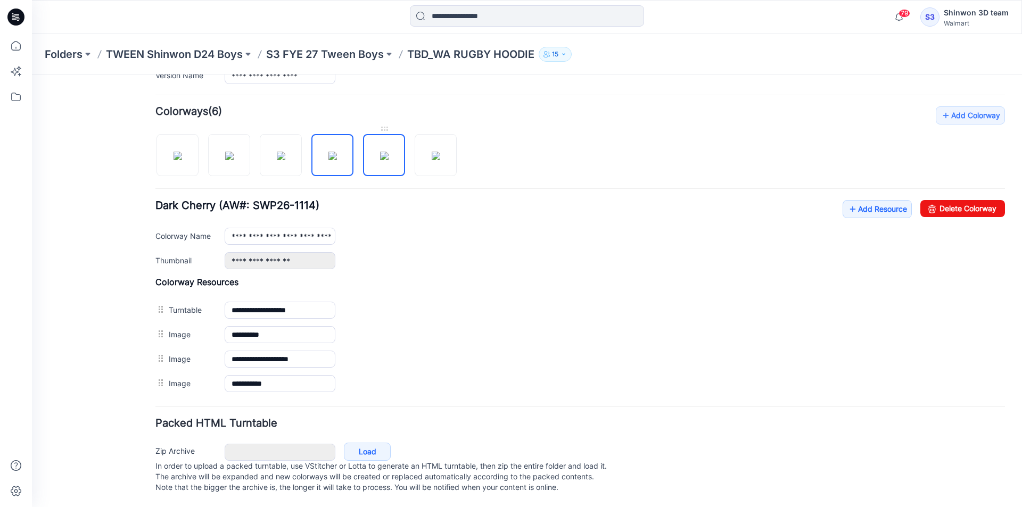
click at [388, 156] on img at bounding box center [384, 156] width 9 height 9
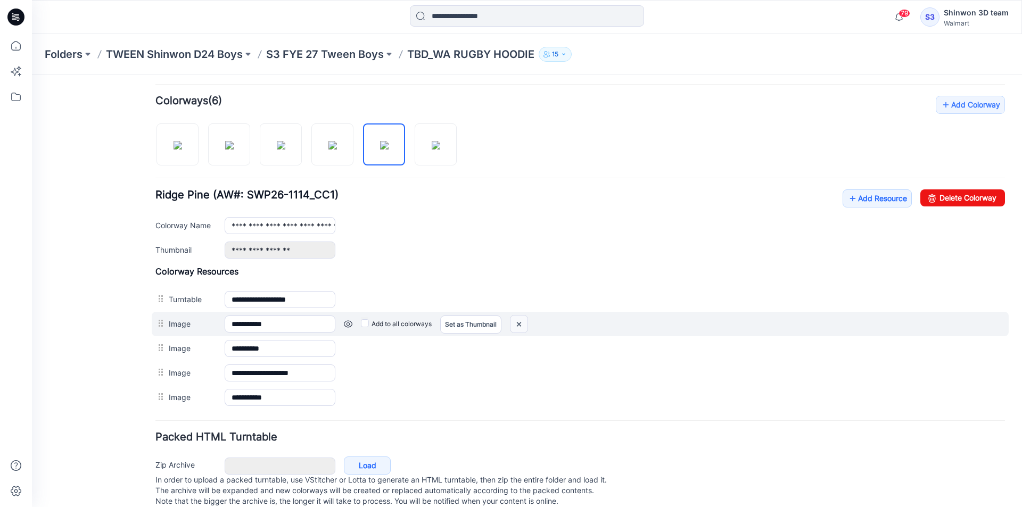
click at [521, 321] on img at bounding box center [518, 325] width 17 height 18
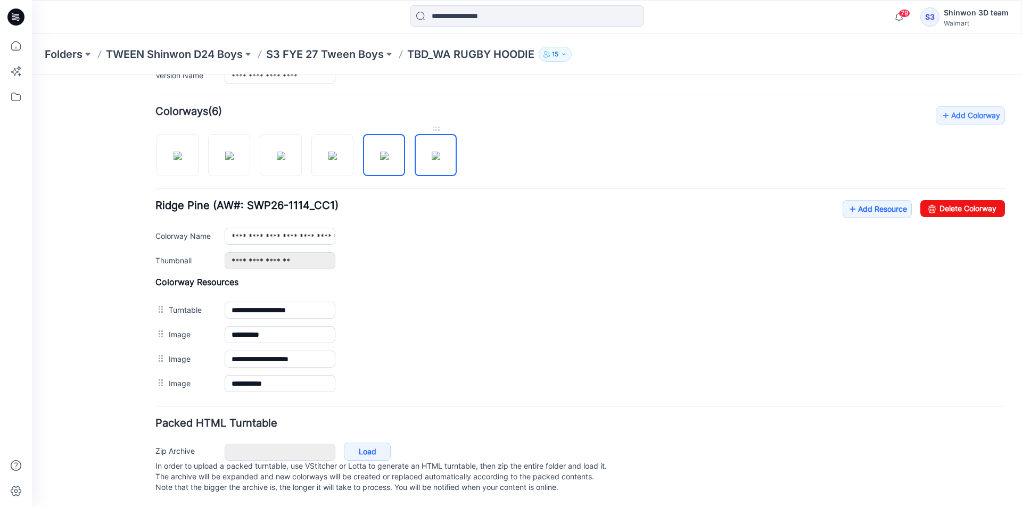
click at [435, 152] on img at bounding box center [436, 156] width 9 height 9
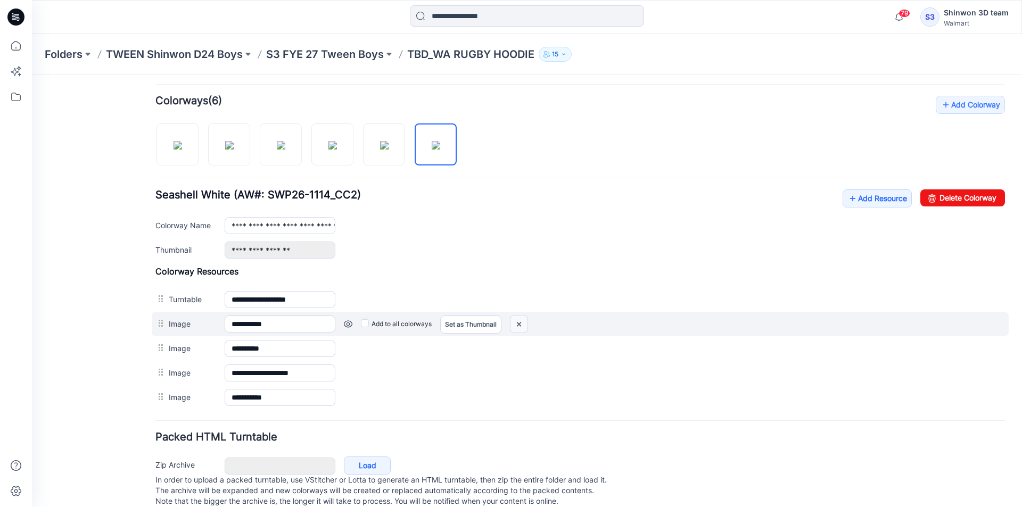
click at [513, 325] on img at bounding box center [518, 325] width 17 height 18
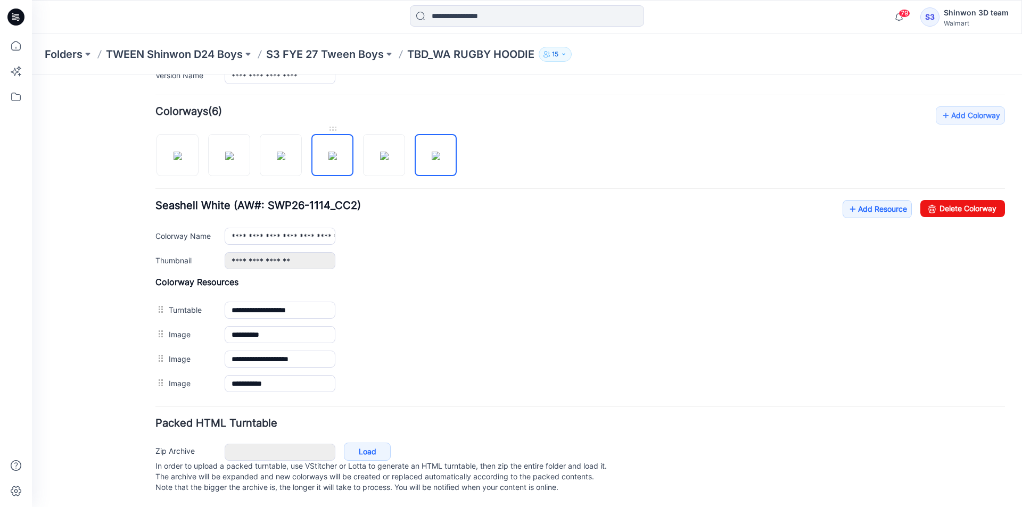
click at [332, 152] on img at bounding box center [332, 156] width 9 height 9
click at [284, 156] on img at bounding box center [281, 156] width 9 height 9
click at [335, 152] on img at bounding box center [332, 156] width 9 height 9
click at [285, 158] on img at bounding box center [281, 156] width 9 height 9
click at [328, 154] on img at bounding box center [332, 156] width 9 height 9
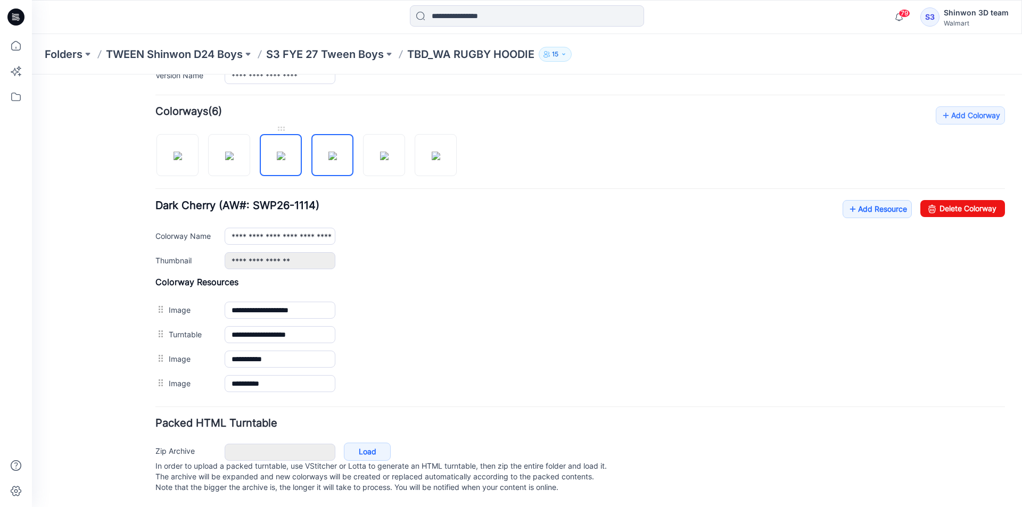
click at [285, 152] on img at bounding box center [281, 156] width 9 height 9
click at [304, 151] on div at bounding box center [310, 149] width 310 height 55
click at [334, 153] on img at bounding box center [332, 156] width 9 height 9
click at [277, 152] on img at bounding box center [281, 156] width 9 height 9
click at [337, 152] on img at bounding box center [332, 156] width 9 height 9
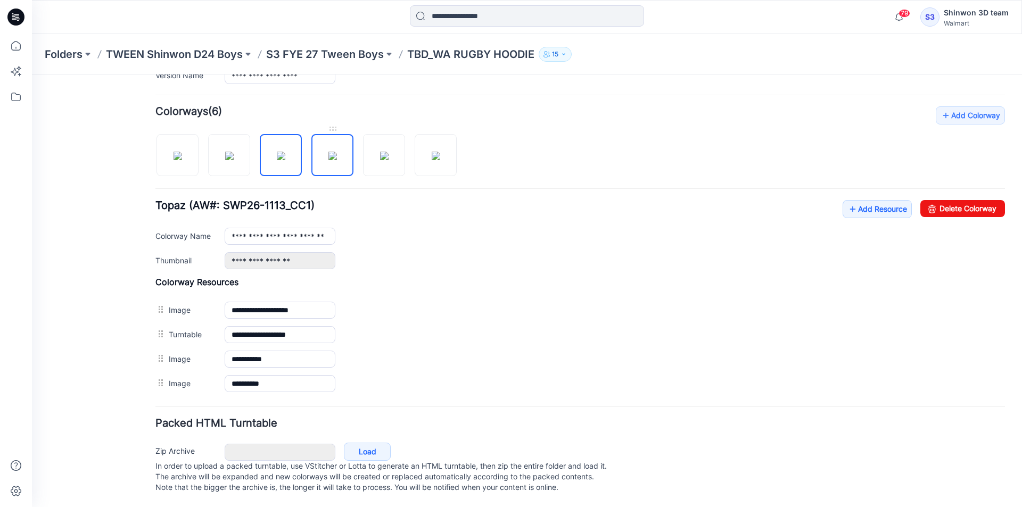
type input "**********"
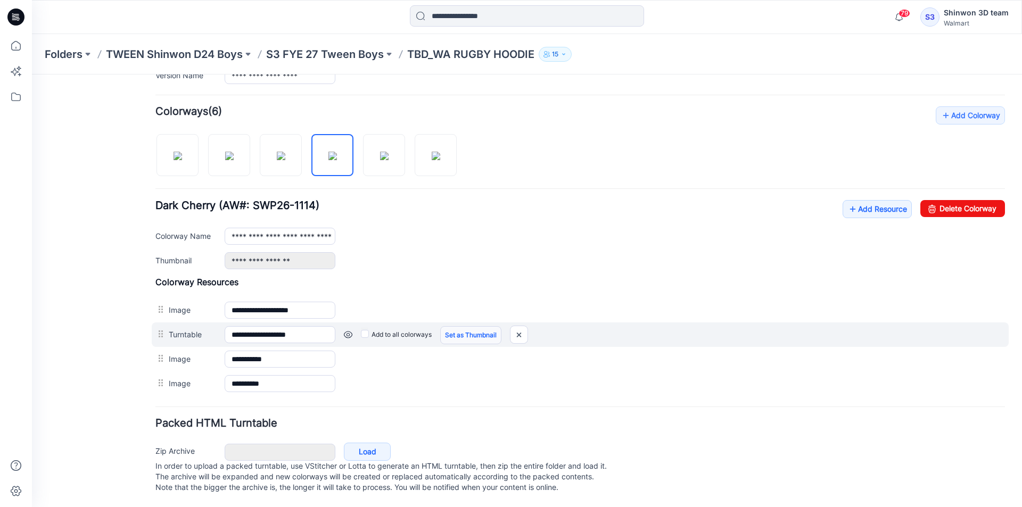
click at [461, 333] on link "Set as Thumbnail" at bounding box center [470, 335] width 61 height 18
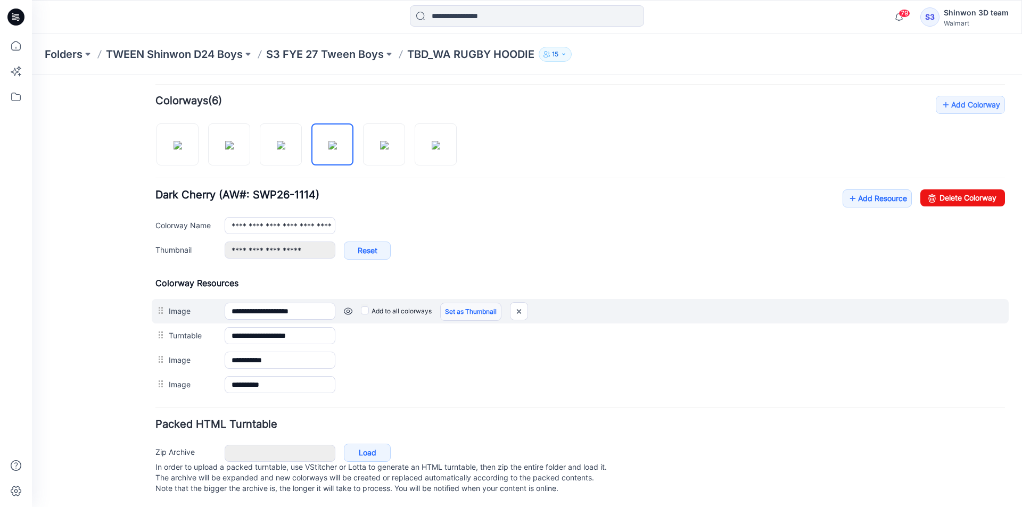
click at [467, 309] on link "Set as Thumbnail" at bounding box center [470, 312] width 61 height 18
type input "**********"
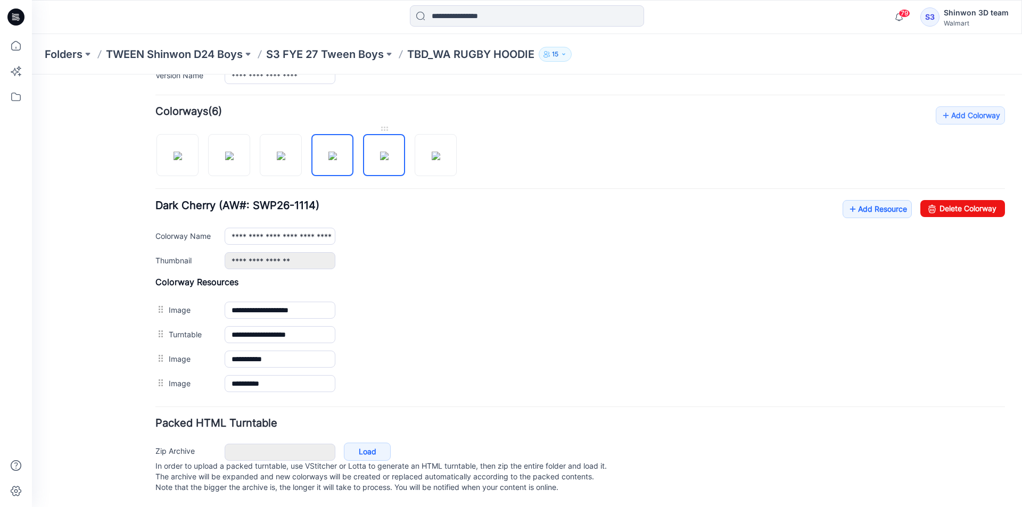
click at [385, 152] on img at bounding box center [384, 156] width 9 height 9
type input "**********"
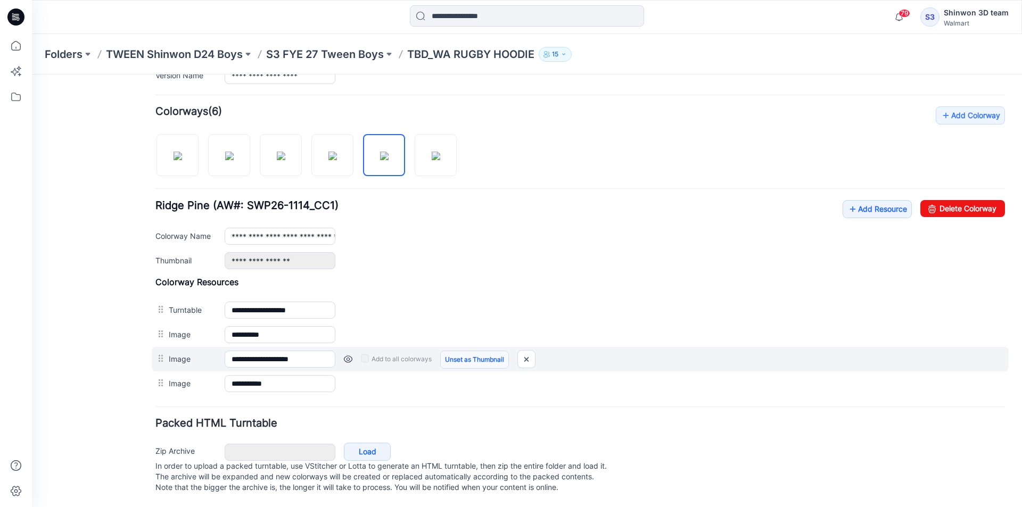
click at [453, 351] on link "Unset as Thumbnail" at bounding box center [474, 360] width 69 height 18
click at [473, 351] on link "Unset as Thumbnail" at bounding box center [474, 360] width 69 height 18
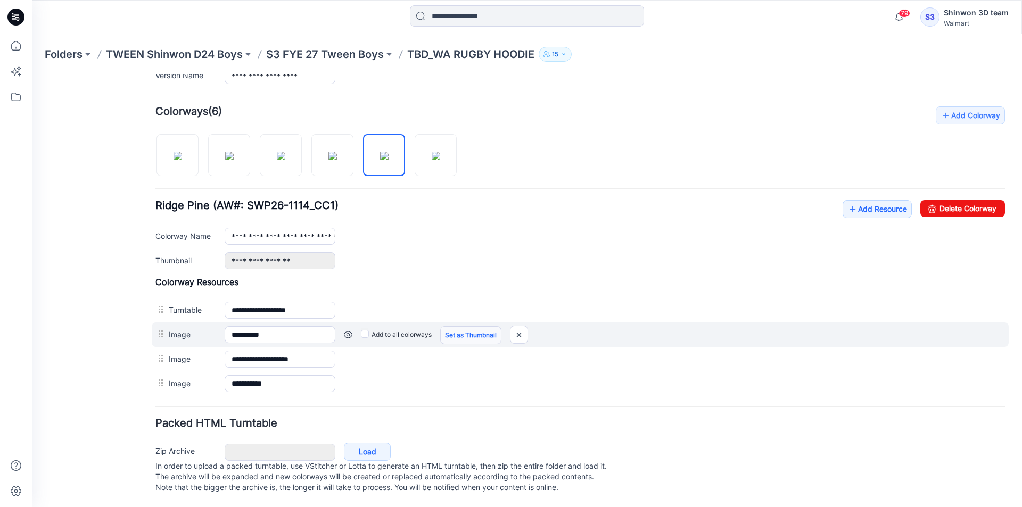
click at [471, 332] on link "Set as Thumbnail" at bounding box center [470, 335] width 61 height 18
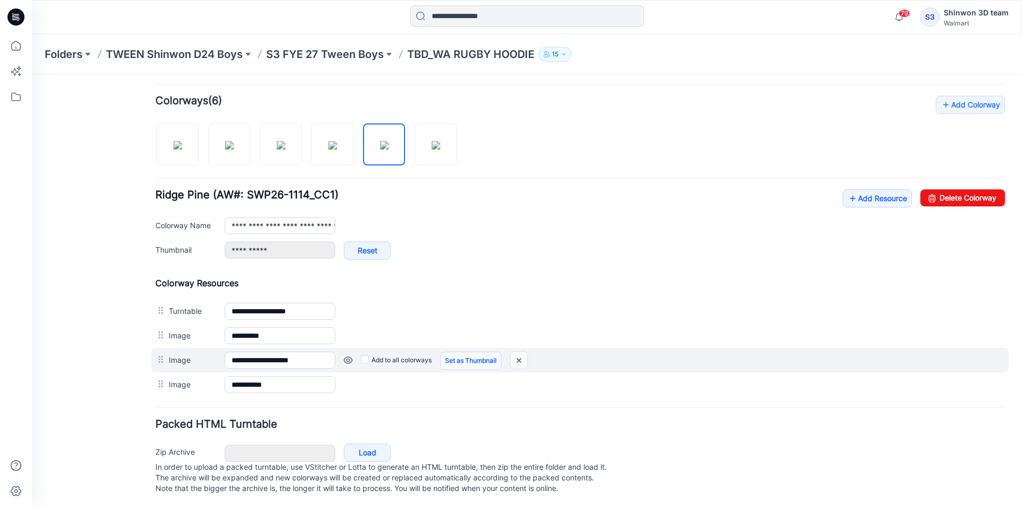
click at [461, 359] on link "Set as Thumbnail" at bounding box center [470, 361] width 61 height 18
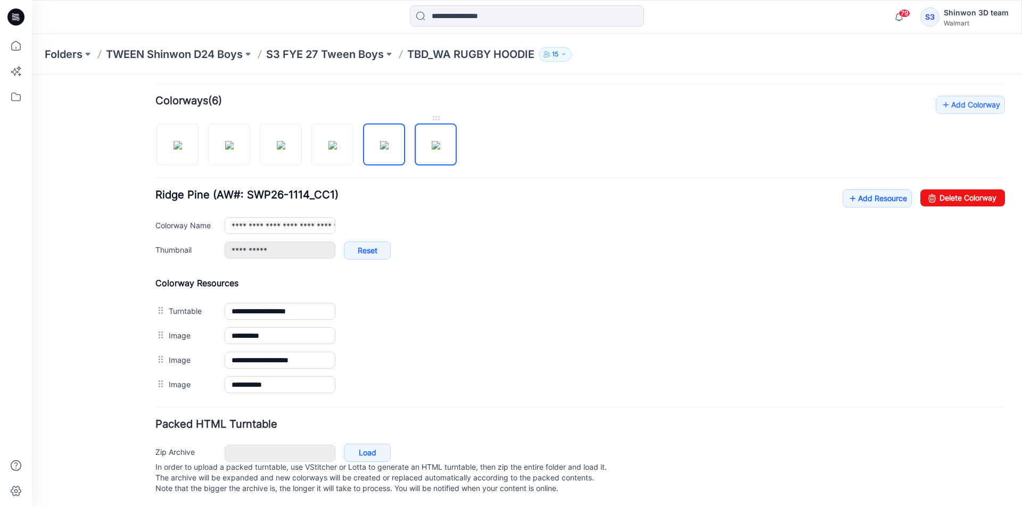
type input "**********"
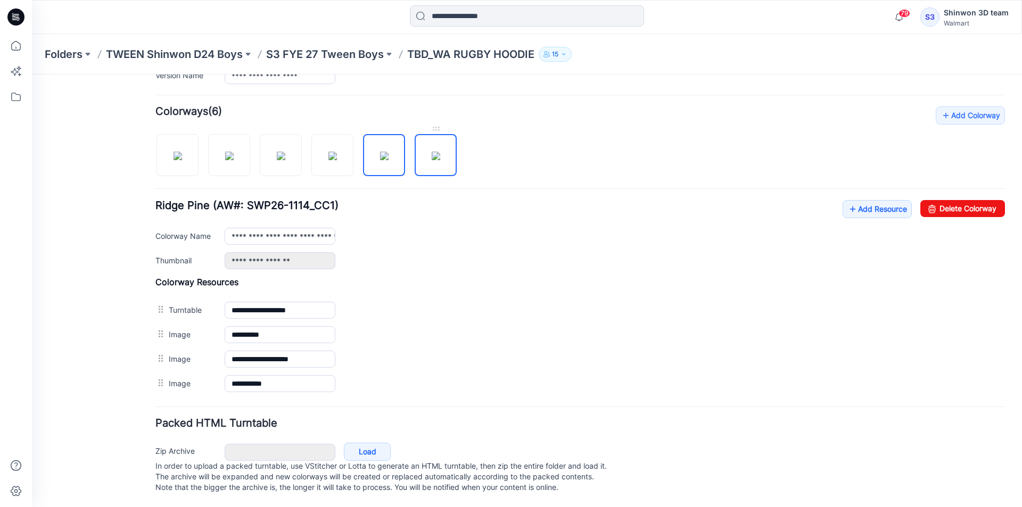
click at [439, 152] on img at bounding box center [436, 156] width 9 height 9
type input "**********"
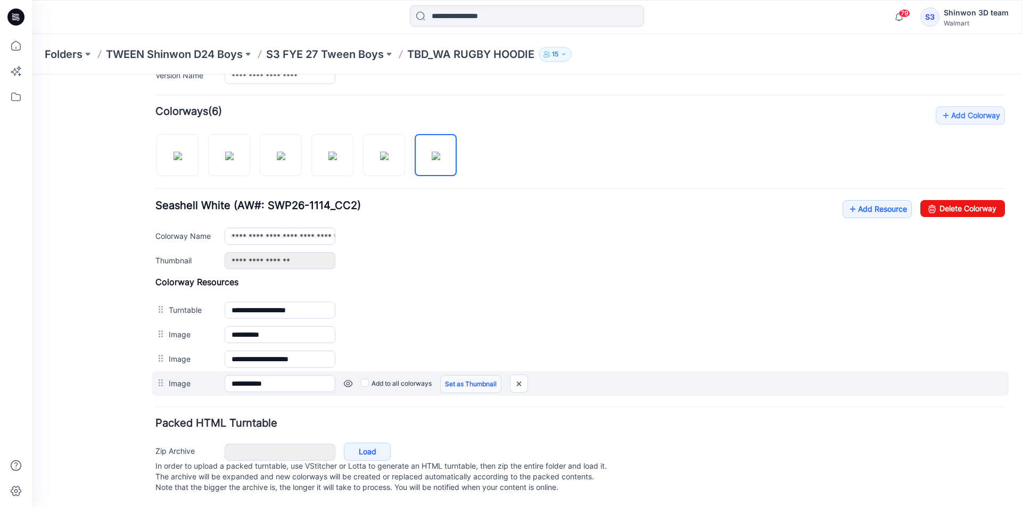
click at [460, 375] on link "Set as Thumbnail" at bounding box center [470, 384] width 61 height 18
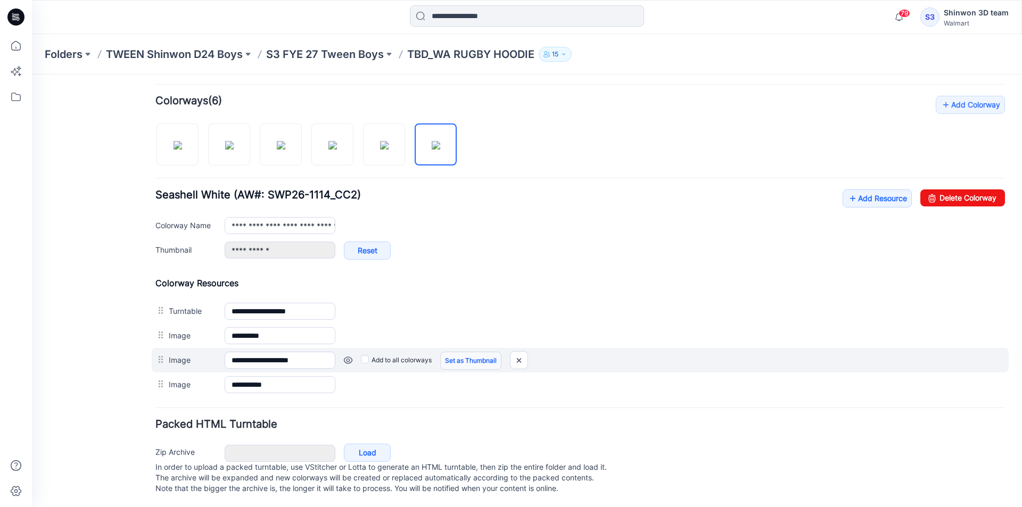
click at [460, 359] on link "Set as Thumbnail" at bounding box center [470, 361] width 61 height 18
type input "**********"
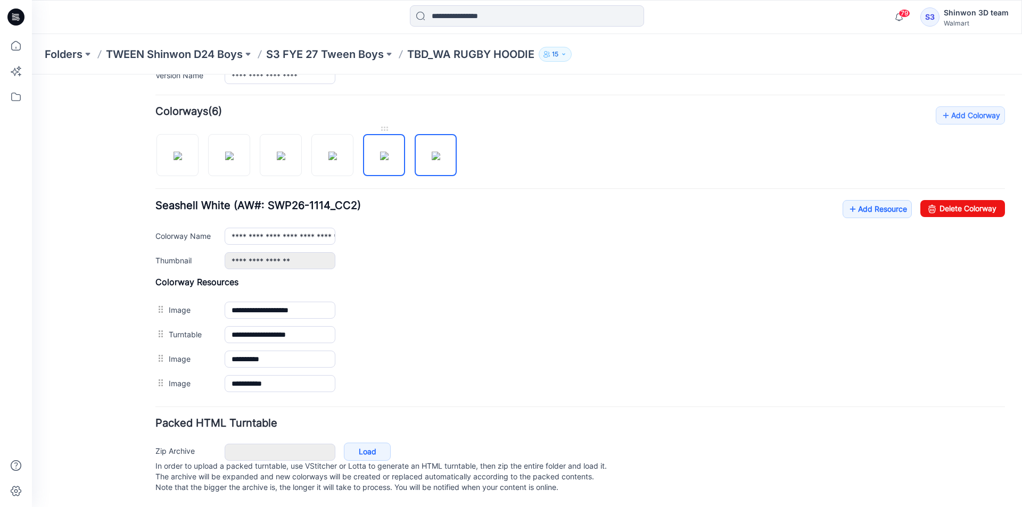
click at [388, 152] on img at bounding box center [384, 156] width 9 height 9
click at [439, 154] on img at bounding box center [436, 156] width 9 height 9
click at [388, 153] on img at bounding box center [384, 156] width 9 height 9
click at [337, 152] on img at bounding box center [332, 156] width 9 height 9
click at [380, 156] on img at bounding box center [384, 156] width 9 height 9
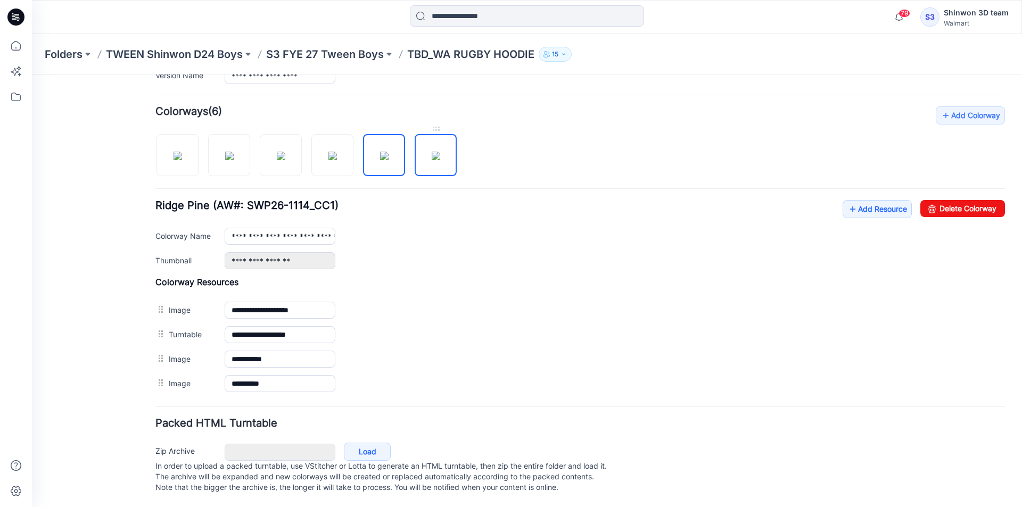
click at [432, 160] on img at bounding box center [436, 156] width 9 height 9
click at [360, 158] on div at bounding box center [310, 149] width 310 height 55
drag, startPoint x: 337, startPoint y: 156, endPoint x: 336, endPoint y: 143, distance: 12.9
click at [337, 155] on img at bounding box center [332, 156] width 9 height 9
type input "**********"
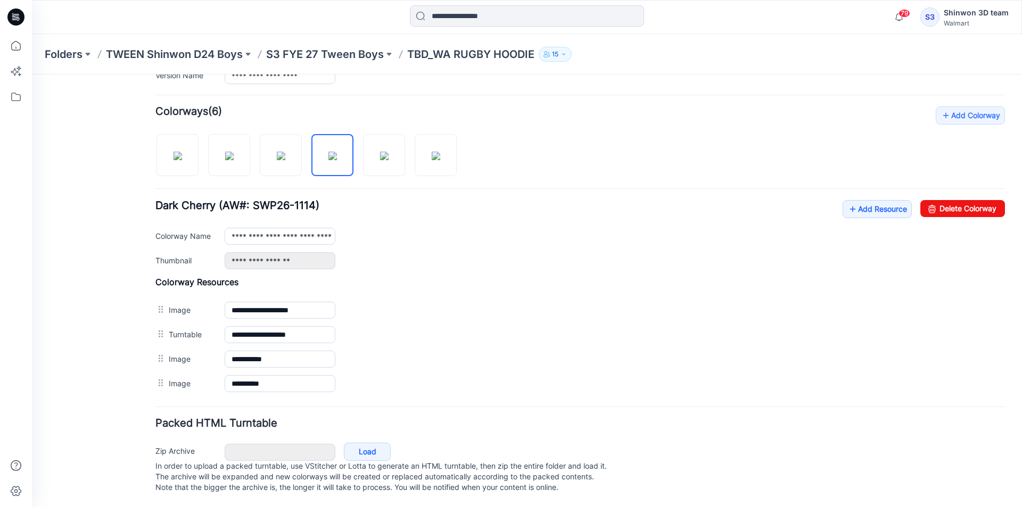
click at [332, 62] on div "Folders TWEEN Shinwon D24 Boys S3 FYE 27 Tween Boys TBD_WA RUGBY HOODIE 15" at bounding box center [527, 54] width 990 height 40
click at [339, 54] on p "S3 FYE 27 Tween Boys" at bounding box center [325, 54] width 118 height 15
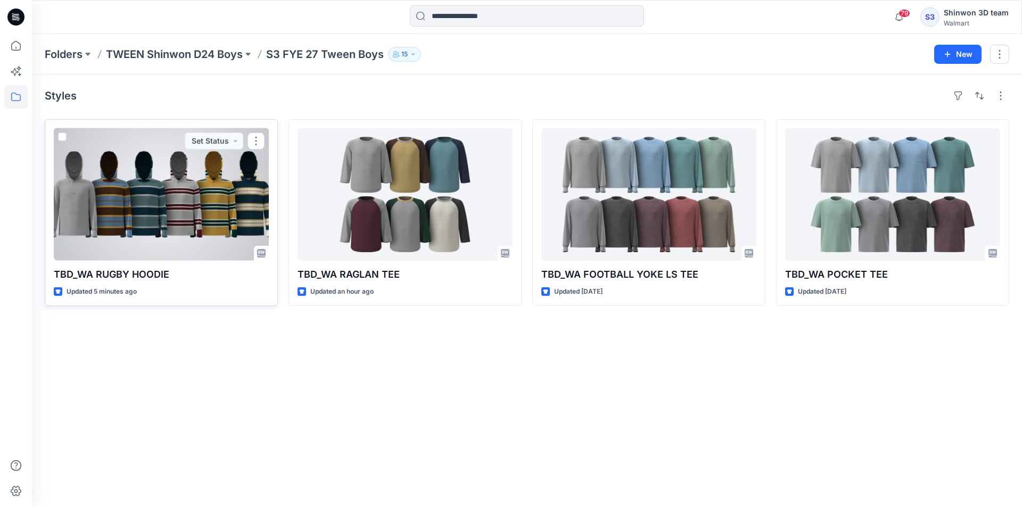
click at [192, 227] on div at bounding box center [161, 194] width 215 height 132
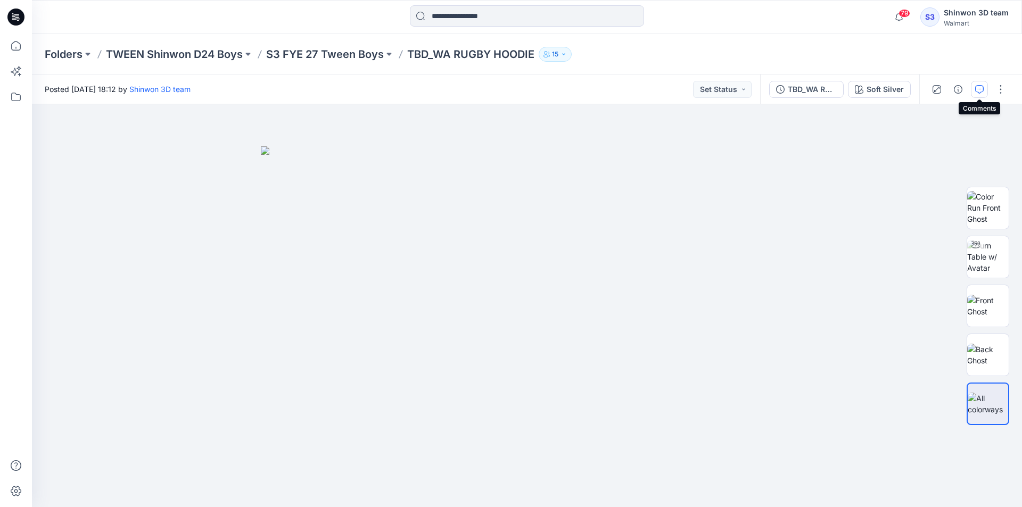
click at [980, 92] on icon "button" at bounding box center [979, 89] width 9 height 9
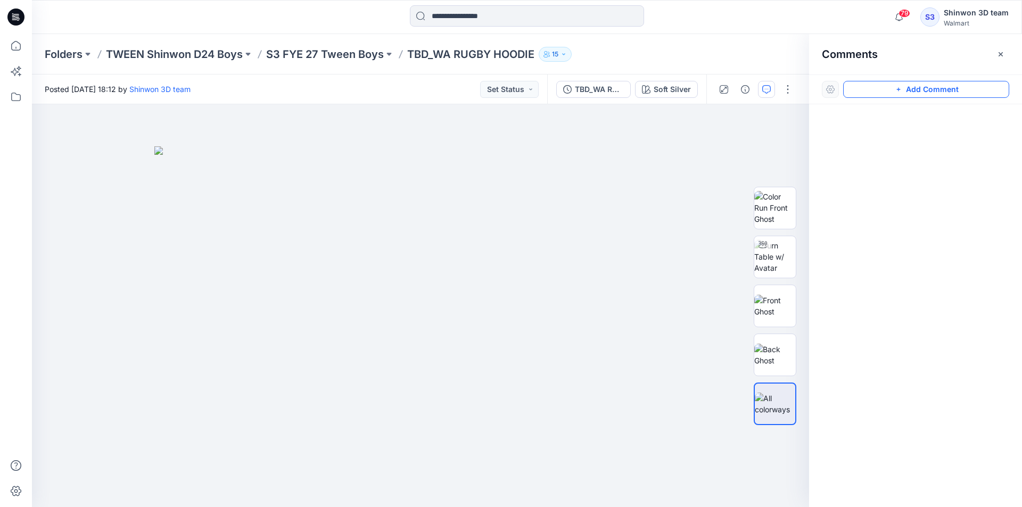
click at [947, 92] on button "Add Comment" at bounding box center [926, 89] width 166 height 17
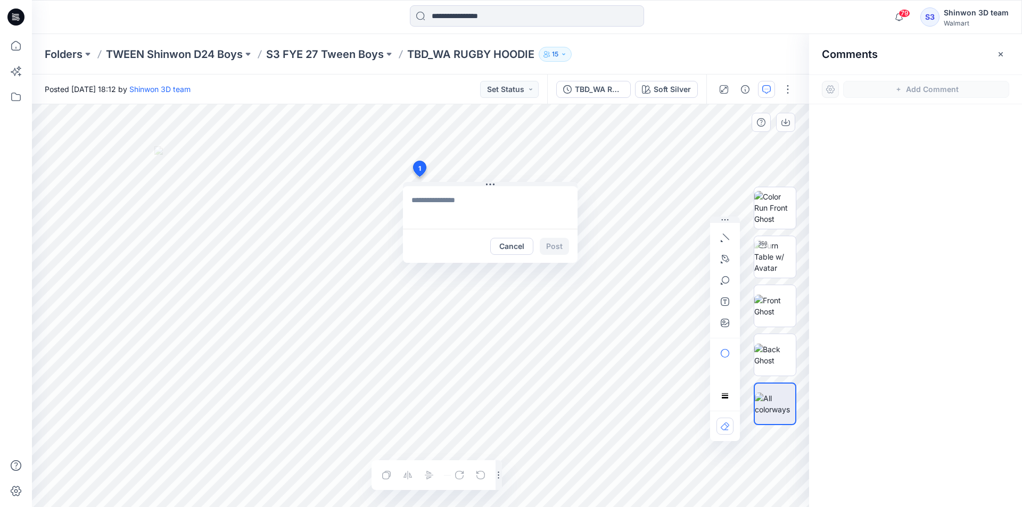
click at [419, 177] on div "1 Cancel Post Layer 1" at bounding box center [420, 305] width 777 height 403
click at [498, 204] on textarea at bounding box center [490, 207] width 175 height 43
paste textarea "**********"
click at [470, 213] on textarea "**********" at bounding box center [490, 207] width 175 height 43
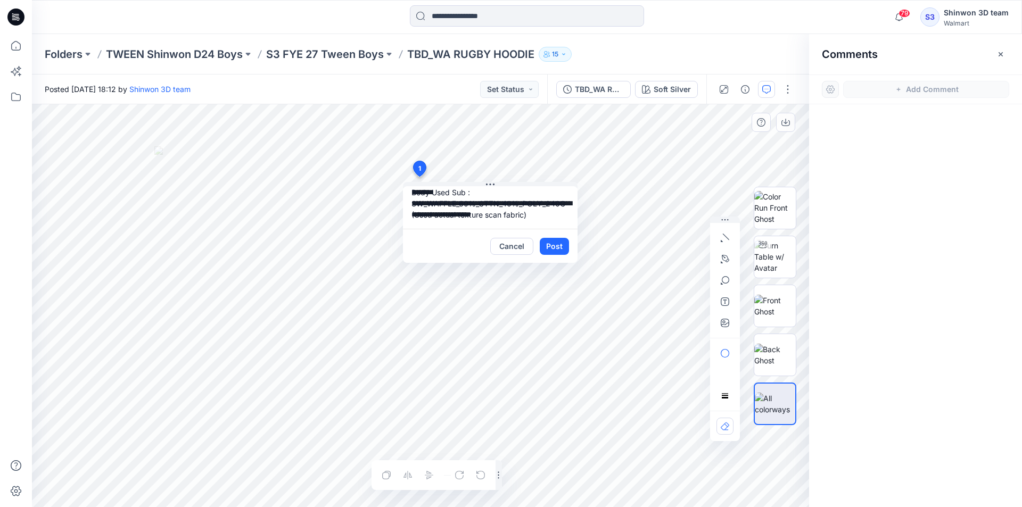
drag, startPoint x: 413, startPoint y: 201, endPoint x: 552, endPoint y: 233, distance: 143.0
click at [552, 233] on div "**********" at bounding box center [490, 224] width 175 height 77
paste textarea
drag, startPoint x: 464, startPoint y: 203, endPoint x: 410, endPoint y: 200, distance: 53.8
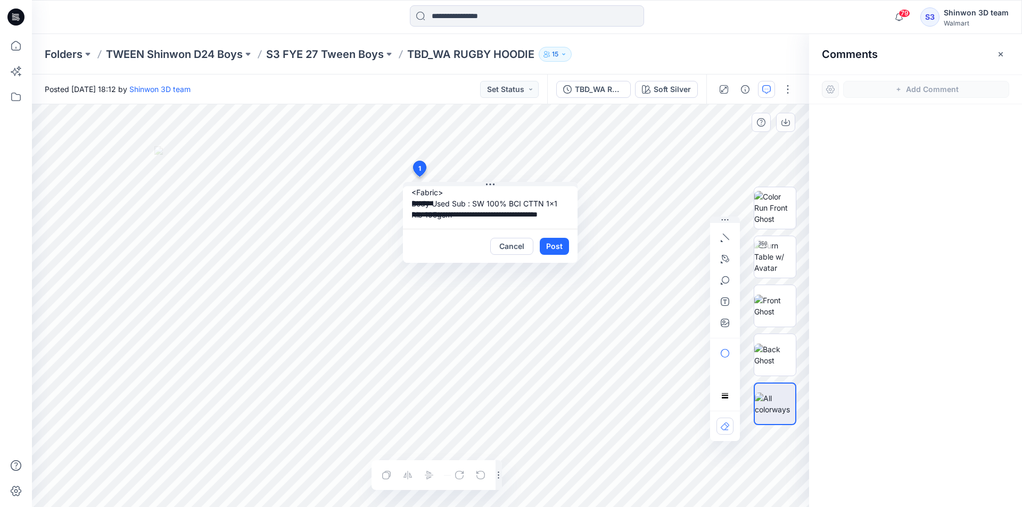
click at [410, 200] on textarea "**********" at bounding box center [490, 207] width 175 height 43
paste textarea "*"
type textarea "**********"
click at [542, 242] on button "Post" at bounding box center [554, 246] width 29 height 17
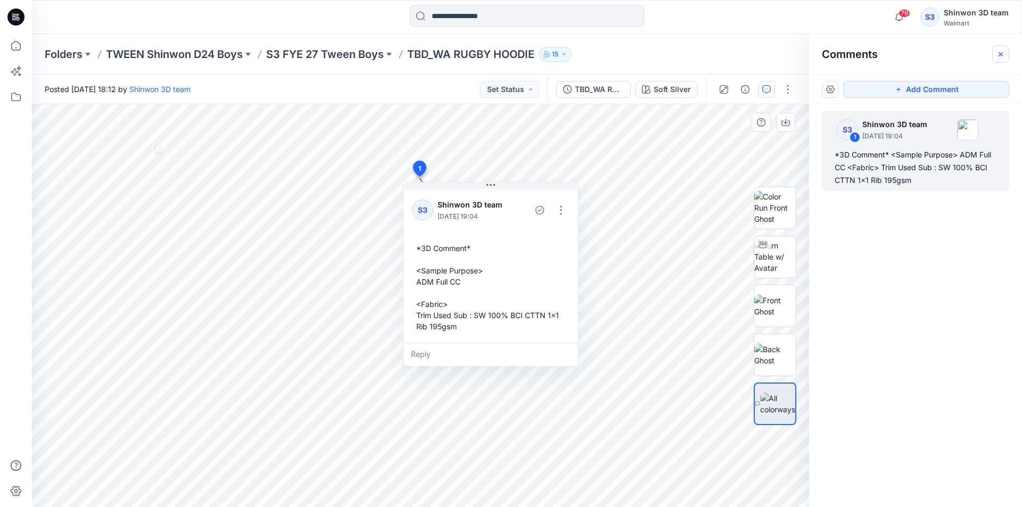
click at [1007, 56] on button "button" at bounding box center [1000, 54] width 17 height 17
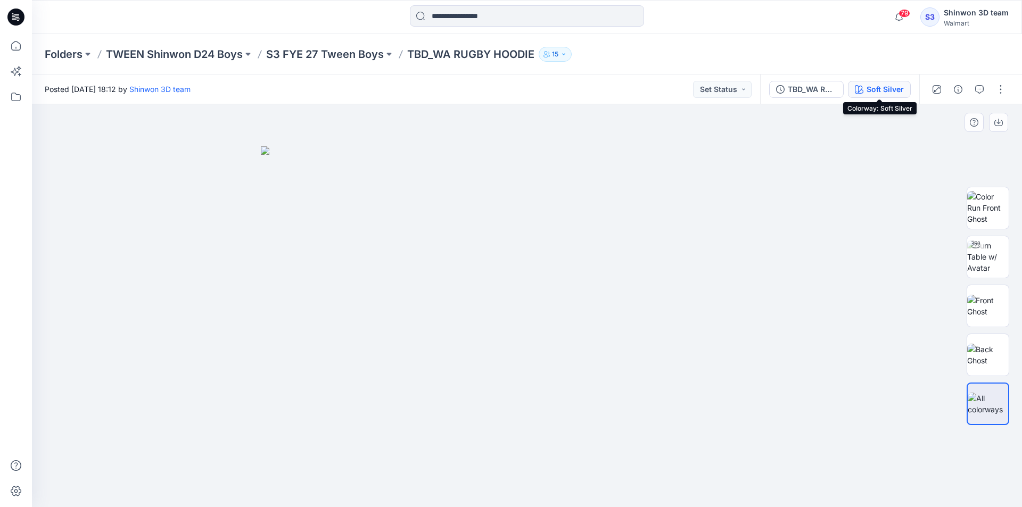
click at [893, 85] on div "Soft Silver" at bounding box center [884, 90] width 37 height 12
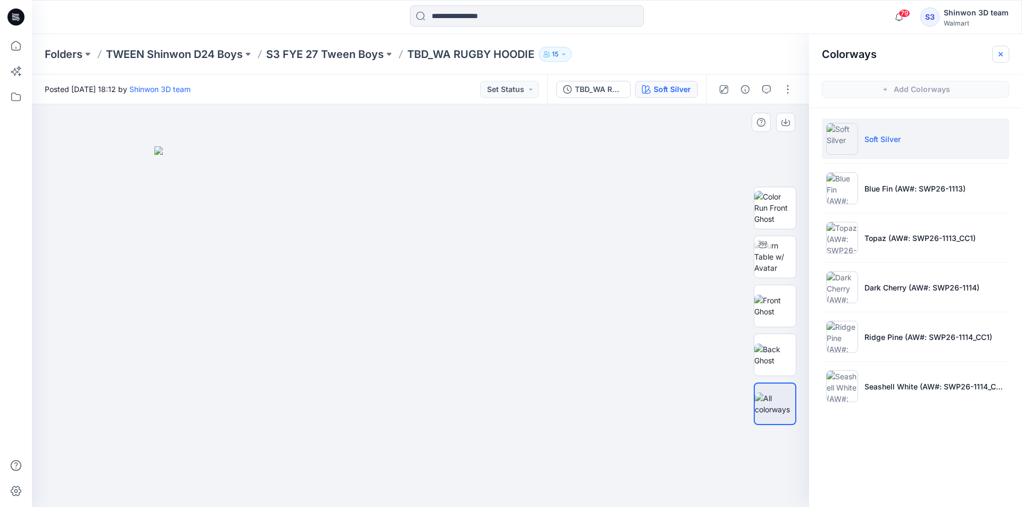
click at [1001, 57] on icon "button" at bounding box center [1000, 54] width 9 height 9
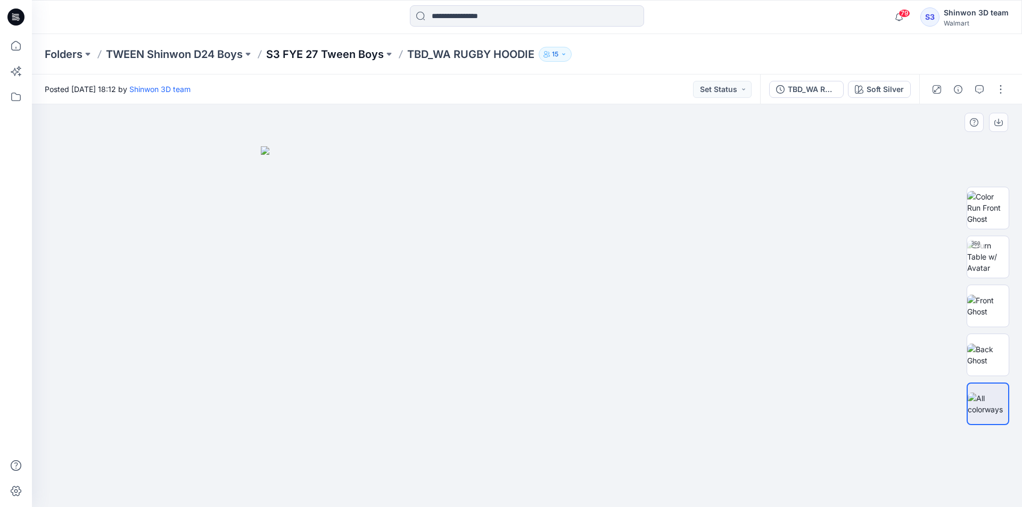
click at [344, 57] on p "S3 FYE 27 Tween Boys" at bounding box center [325, 54] width 118 height 15
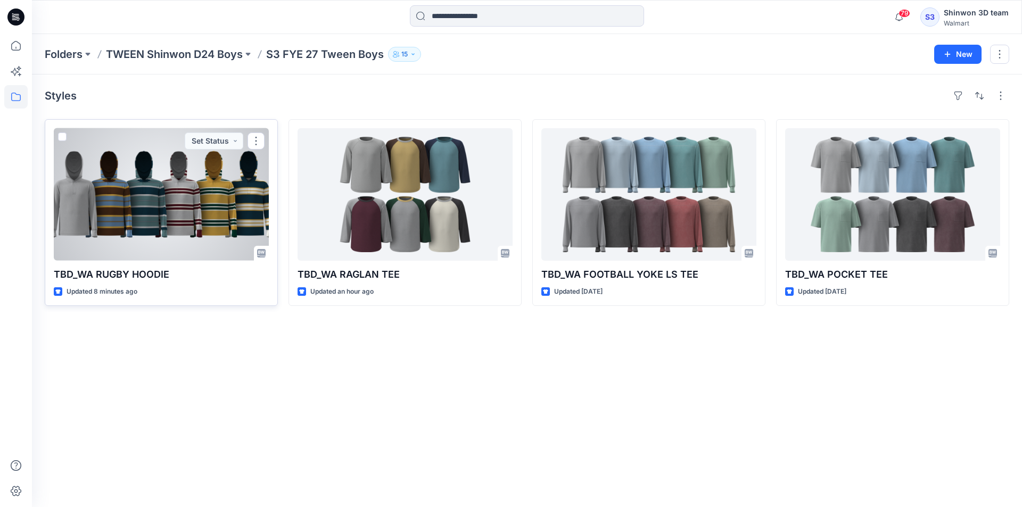
click at [209, 194] on div at bounding box center [161, 194] width 215 height 132
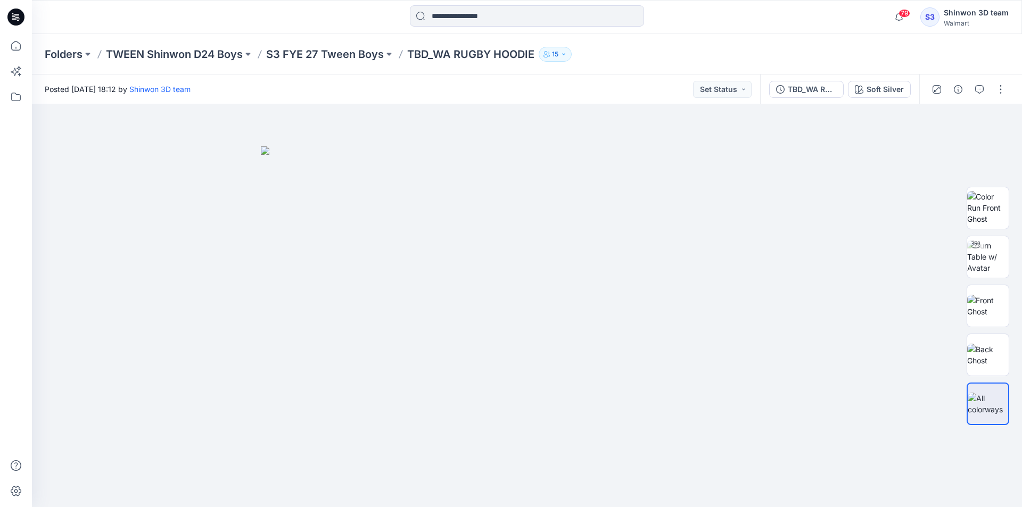
click at [768, 43] on div "Folders TWEEN Shinwon D24 Boys S3 FYE 27 Tween Boys TBD_WA RUGBY HOODIE 15" at bounding box center [527, 54] width 990 height 40
click at [305, 47] on div "Folders TWEEN Shinwon D24 Boys S3 FYE 27 Tween Boys TBD_WA RUGBY HOODIE 15" at bounding box center [527, 54] width 990 height 40
click at [363, 47] on p "S3 FYE 27 Tween Boys" at bounding box center [325, 54] width 118 height 15
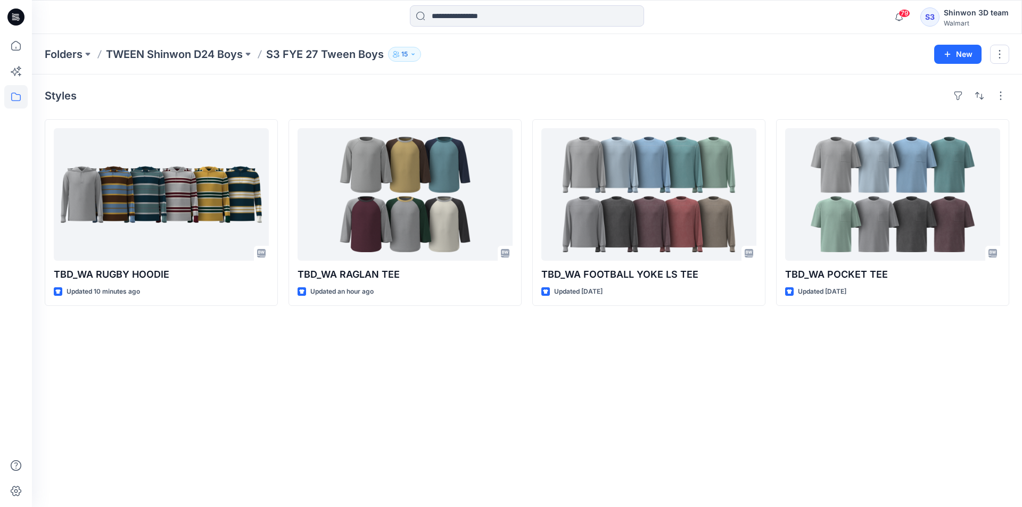
click at [692, 13] on div at bounding box center [526, 16] width 495 height 23
click at [471, 44] on div "Folders TWEEN Shinwon D24 Boys S3 FYE 27 Tween Boys 15 New" at bounding box center [527, 54] width 990 height 40
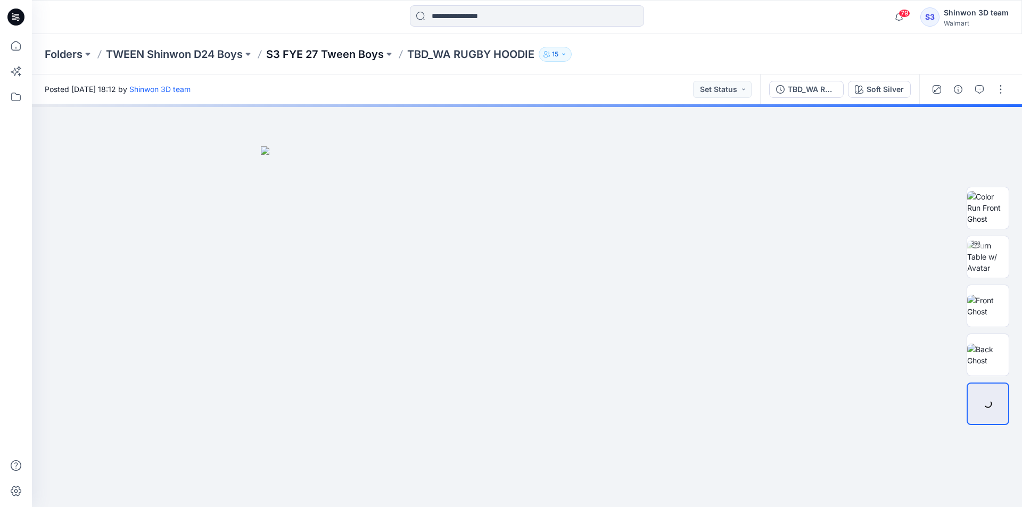
click at [359, 57] on p "S3 FYE 27 Tween Boys" at bounding box center [325, 54] width 118 height 15
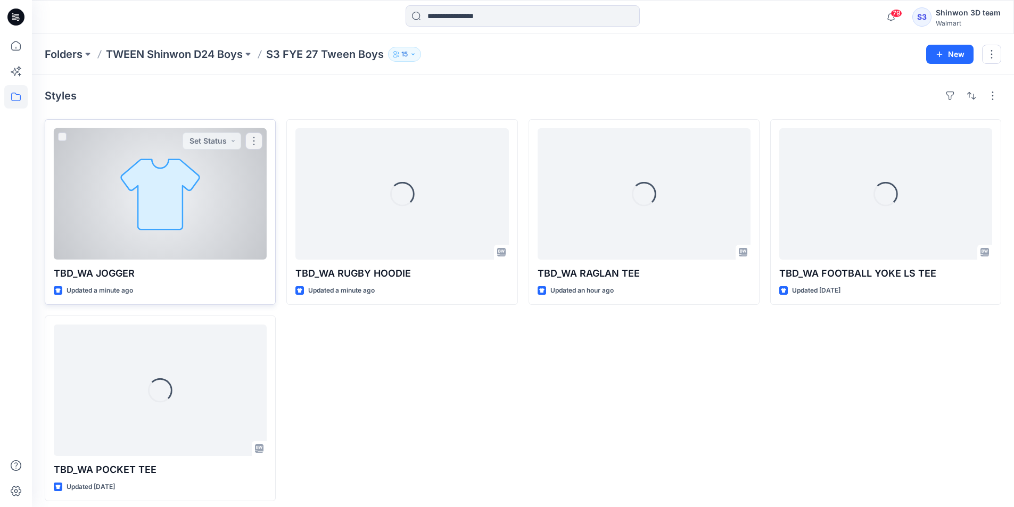
click at [129, 217] on div at bounding box center [160, 193] width 213 height 131
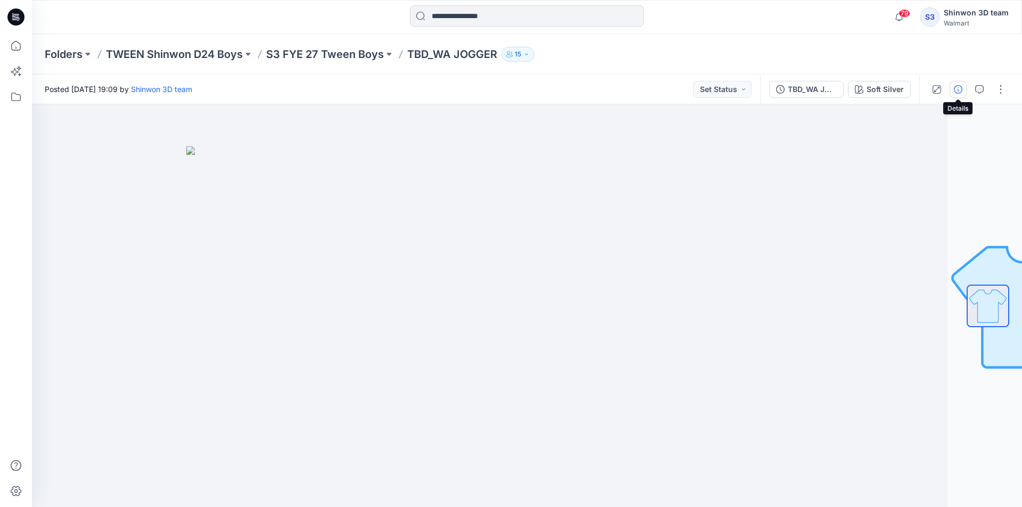
click at [958, 90] on icon "button" at bounding box center [958, 89] width 9 height 9
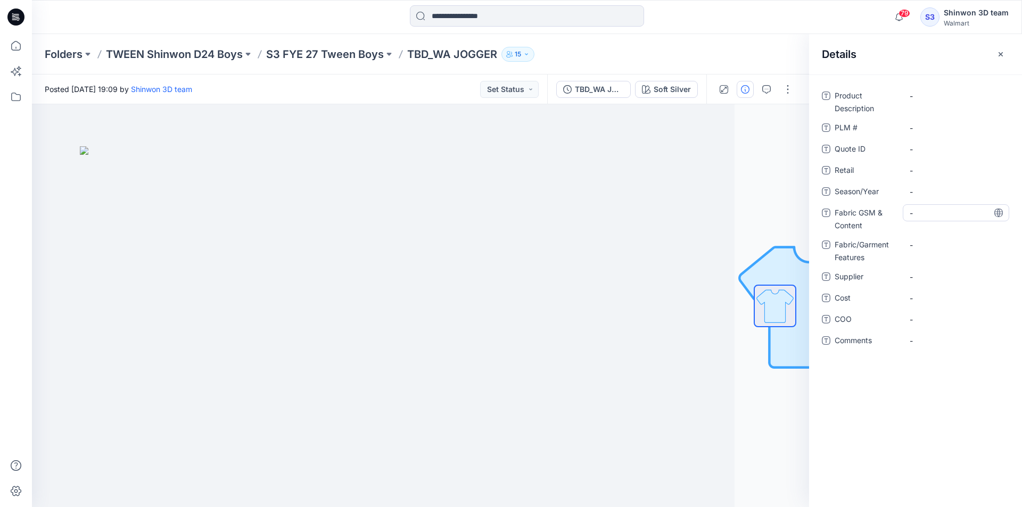
click at [930, 209] on Content "-" at bounding box center [955, 213] width 93 height 11
click at [937, 244] on Features "-" at bounding box center [955, 244] width 93 height 11
type textarea "**********"
click at [942, 221] on Content "Body: 60/40 CVC FLEECE , 280gsm" at bounding box center [955, 216] width 93 height 22
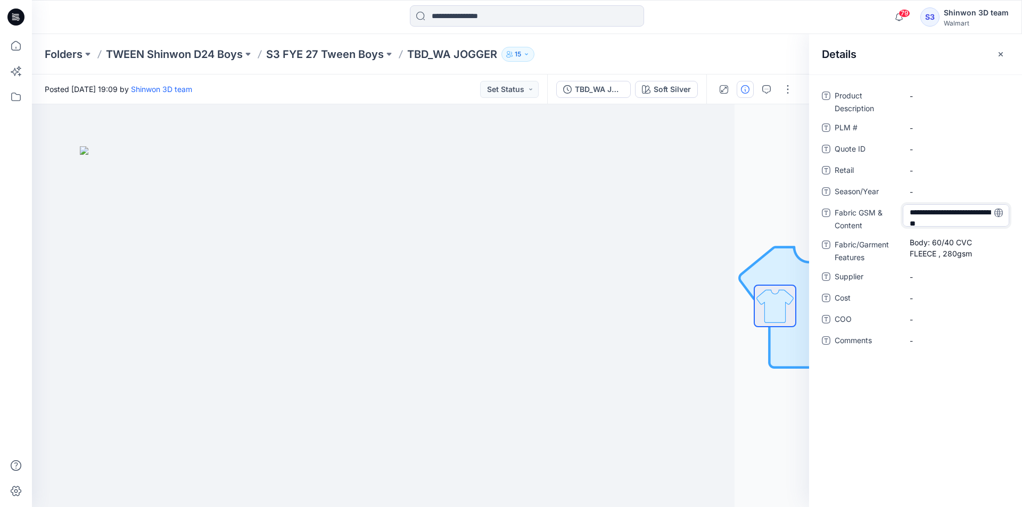
scroll to position [3, 0]
drag, startPoint x: 941, startPoint y: 225, endPoint x: 910, endPoint y: 220, distance: 30.6
click at [910, 220] on textarea "**********" at bounding box center [955, 215] width 106 height 22
type textarea "**********"
click at [949, 253] on Features "Body: 60/40 CVC FLEECE , 280gsm" at bounding box center [955, 248] width 93 height 22
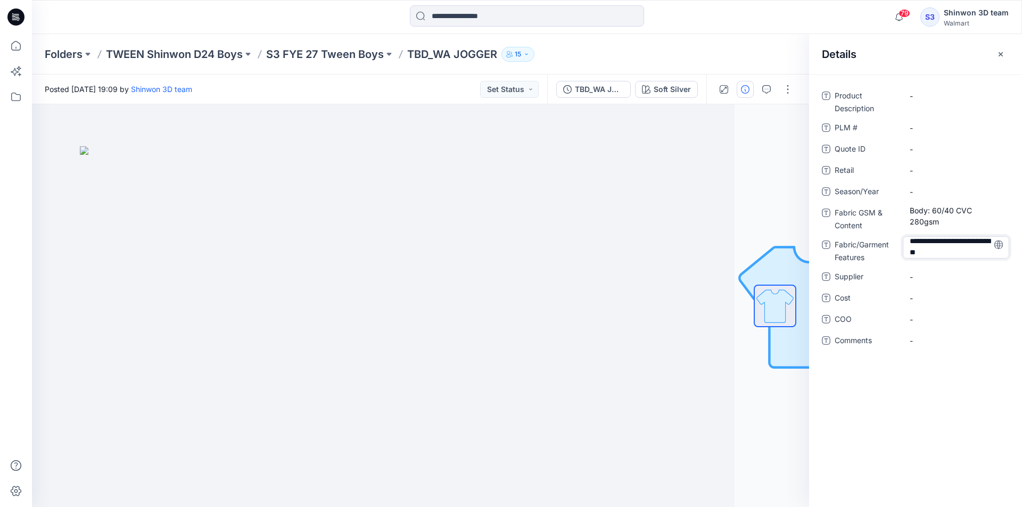
drag, startPoint x: 935, startPoint y: 257, endPoint x: 1008, endPoint y: 257, distance: 72.4
click at [1008, 257] on textarea "**********" at bounding box center [955, 247] width 106 height 22
drag, startPoint x: 909, startPoint y: 247, endPoint x: 897, endPoint y: 227, distance: 24.4
click at [897, 227] on div "**********" at bounding box center [915, 224] width 187 height 275
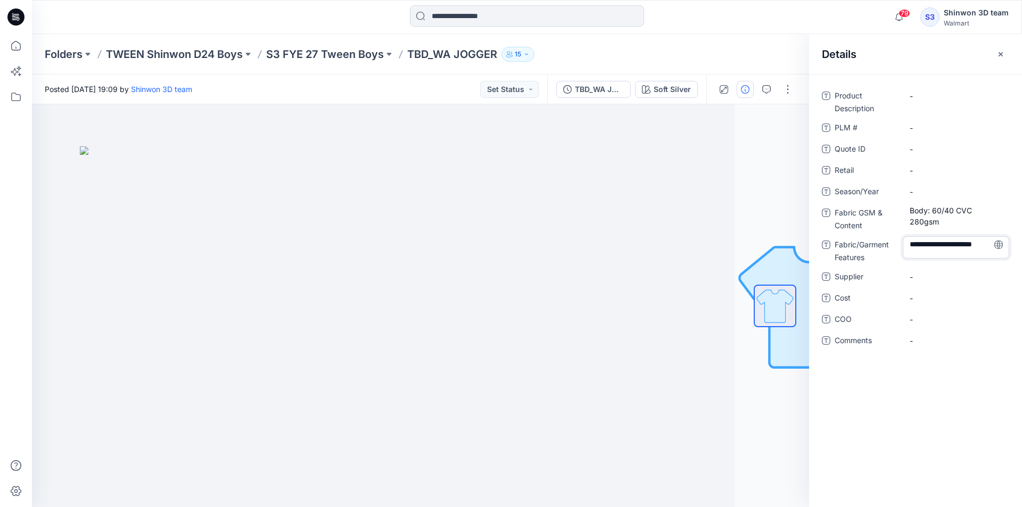
type textarea "******"
click at [901, 288] on div "Product Description - PLM # - Quote ID - Retail - Season/Year - Fabric GSM & Co…" at bounding box center [915, 224] width 187 height 275
click at [912, 279] on span "-" at bounding box center [955, 276] width 93 height 11
type textarea "*******"
click at [940, 128] on \ "-" at bounding box center [955, 127] width 93 height 11
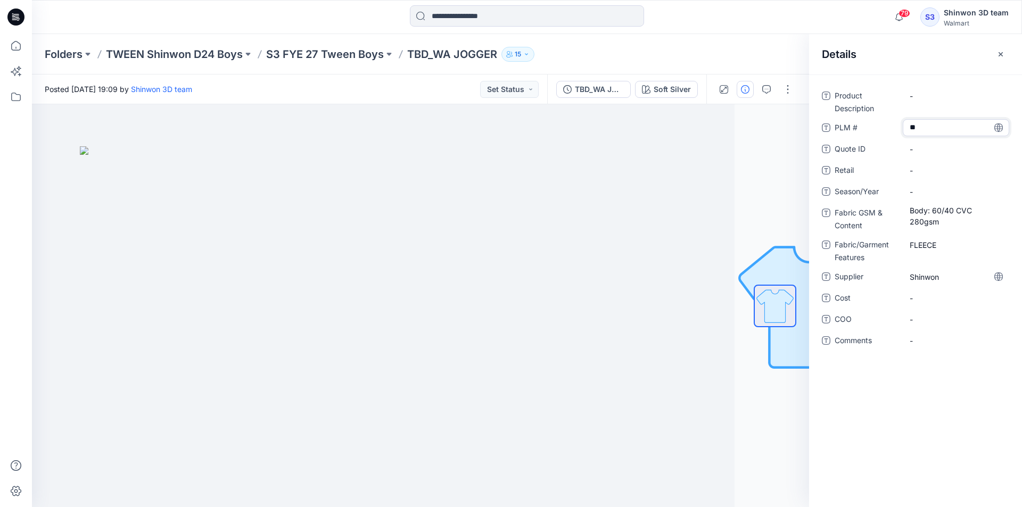
type textarea "***"
click at [963, 189] on span "-" at bounding box center [955, 191] width 93 height 11
type textarea "********"
drag, startPoint x: 435, startPoint y: 49, endPoint x: 498, endPoint y: 55, distance: 63.6
click at [497, 55] on p "TBD_WA JOGGER" at bounding box center [452, 54] width 90 height 15
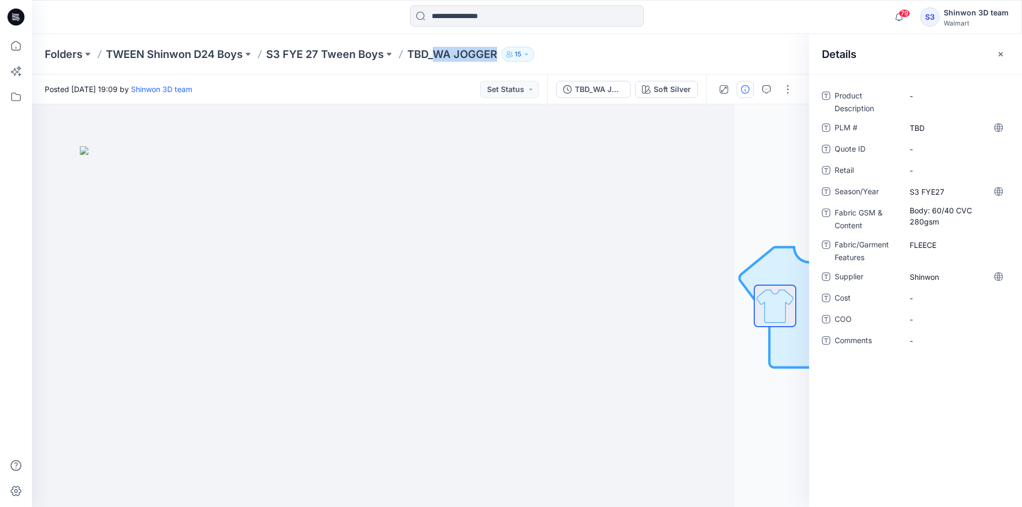
copy p "WA JOGGER"
click at [917, 89] on div "-" at bounding box center [955, 95] width 106 height 17
type textarea "*********"
click at [1003, 57] on icon "button" at bounding box center [1000, 54] width 9 height 9
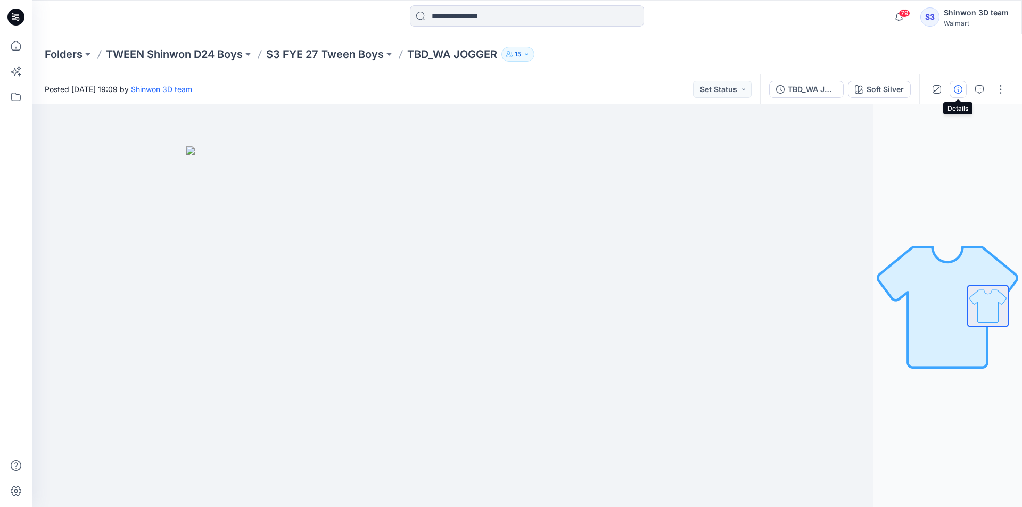
click at [960, 90] on icon "button" at bounding box center [958, 89] width 9 height 9
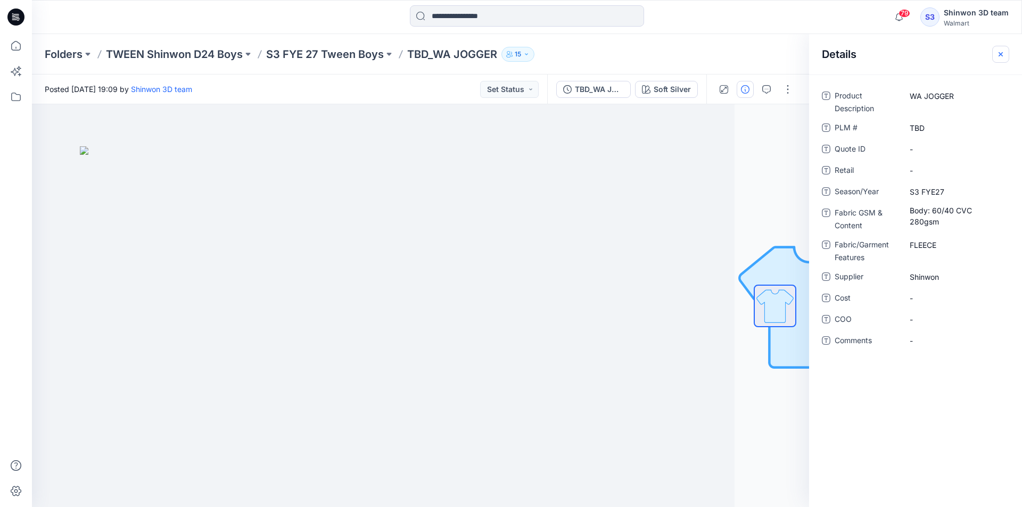
click at [1004, 52] on icon "button" at bounding box center [1000, 54] width 9 height 9
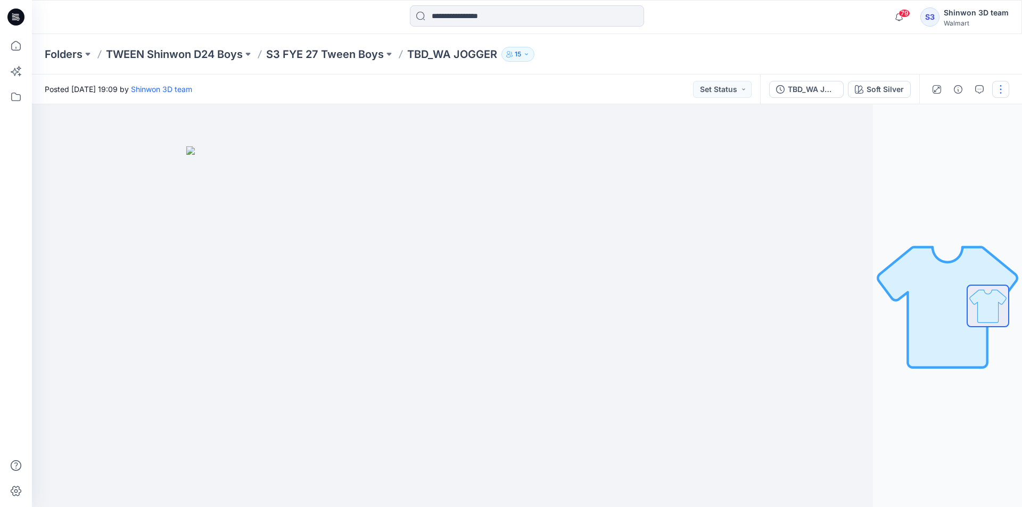
click at [998, 86] on button "button" at bounding box center [1000, 89] width 17 height 17
click at [942, 142] on button "Edit" at bounding box center [956, 144] width 98 height 20
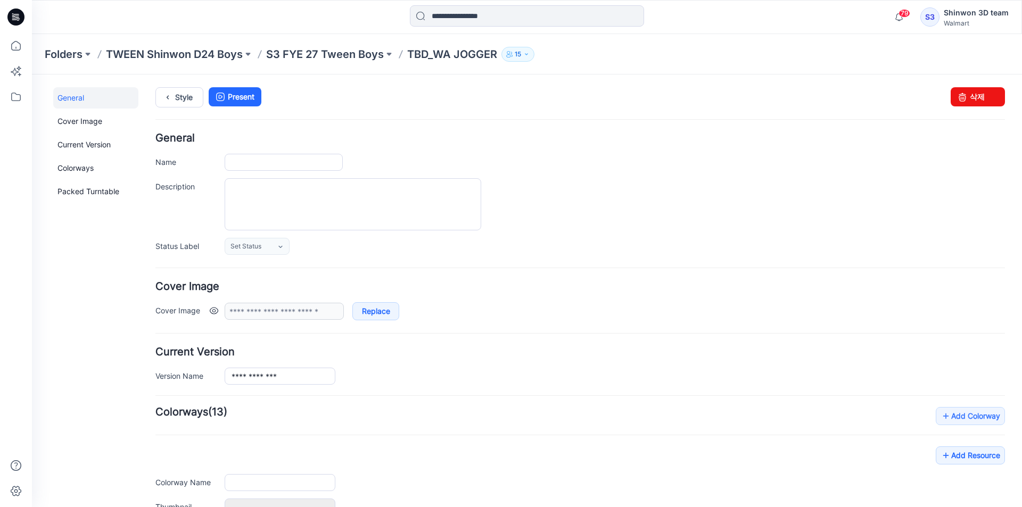
type input "**********"
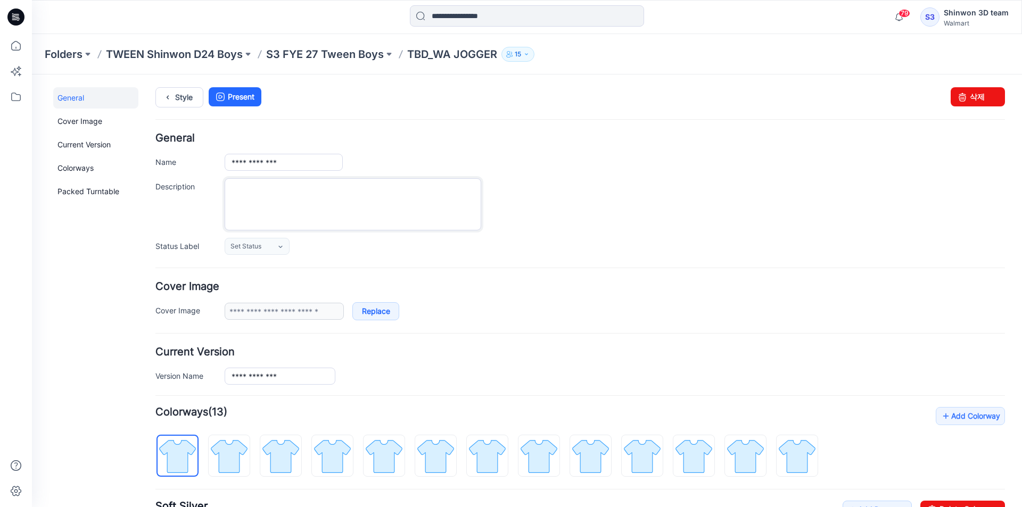
click at [266, 196] on textarea "Description" at bounding box center [353, 204] width 256 height 52
paste textarea "**********"
drag, startPoint x: 442, startPoint y: 201, endPoint x: 225, endPoint y: 194, distance: 217.2
click at [225, 194] on textarea "**********" at bounding box center [353, 204] width 256 height 52
drag, startPoint x: 432, startPoint y: 216, endPoint x: 200, endPoint y: 213, distance: 232.0
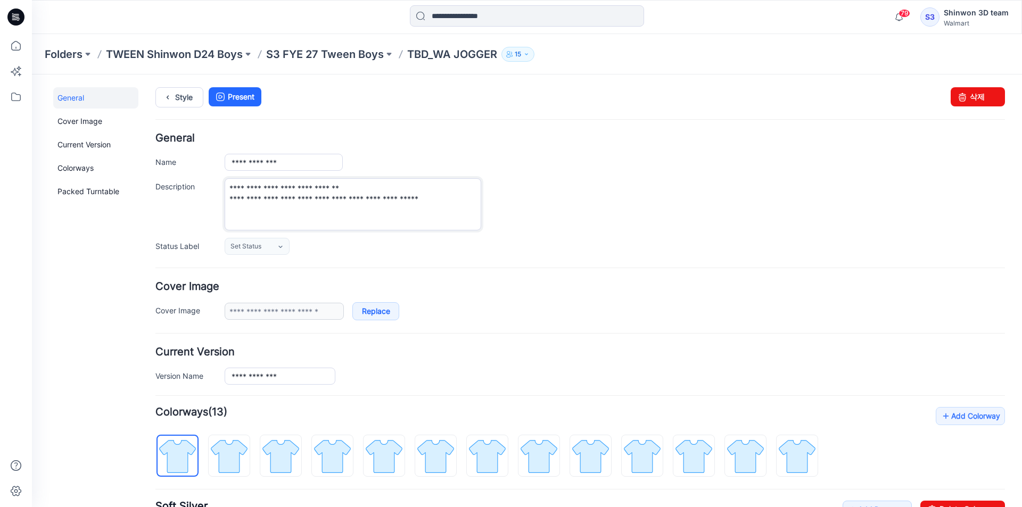
click at [200, 213] on div "**********" at bounding box center [579, 204] width 849 height 52
drag, startPoint x: 256, startPoint y: 199, endPoint x: 295, endPoint y: 198, distance: 38.8
click at [295, 198] on textarea "**********" at bounding box center [353, 204] width 256 height 52
type textarea "**********"
click at [688, 243] on div "Set Status Set Status *Revision Requested TD - Need to Review PD - Need to Revi…" at bounding box center [615, 246] width 780 height 17
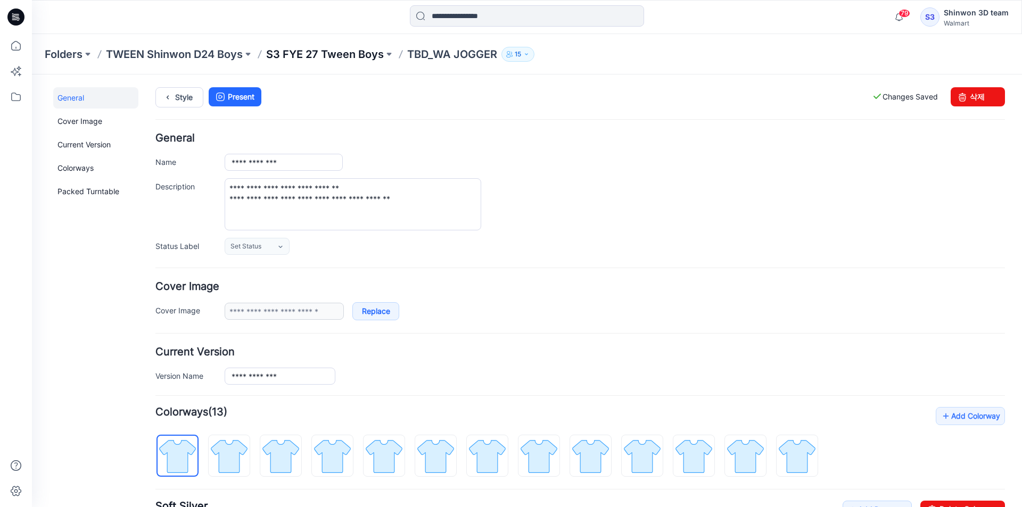
click at [361, 56] on p "S3 FYE 27 Tween Boys" at bounding box center [325, 54] width 118 height 15
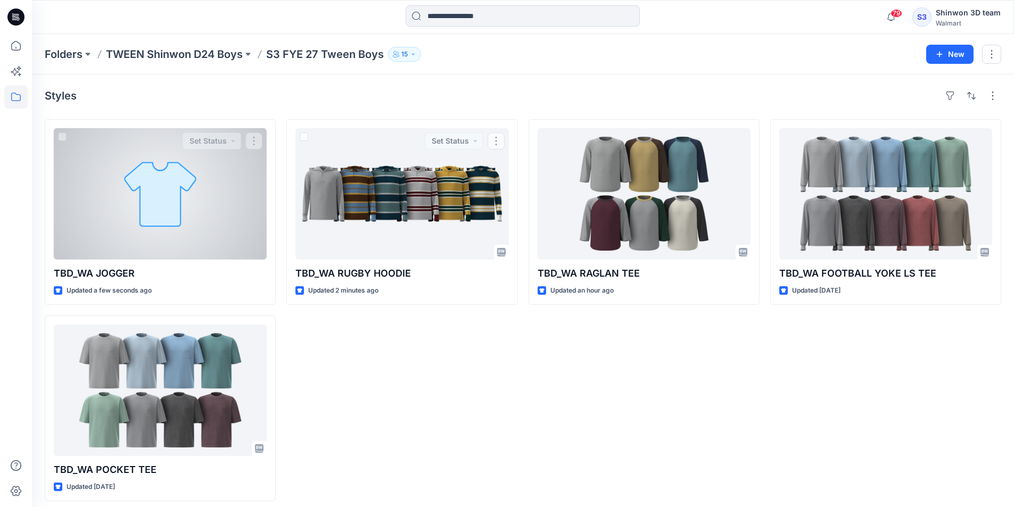
drag, startPoint x: 228, startPoint y: 186, endPoint x: 238, endPoint y: 186, distance: 9.6
click at [227, 186] on div at bounding box center [160, 193] width 213 height 131
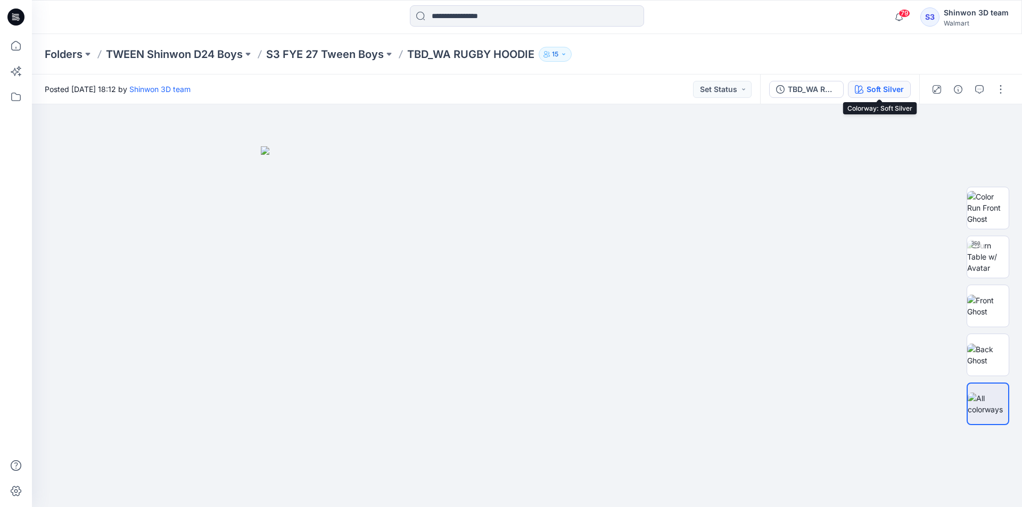
click at [875, 87] on div "Soft Silver" at bounding box center [884, 90] width 37 height 12
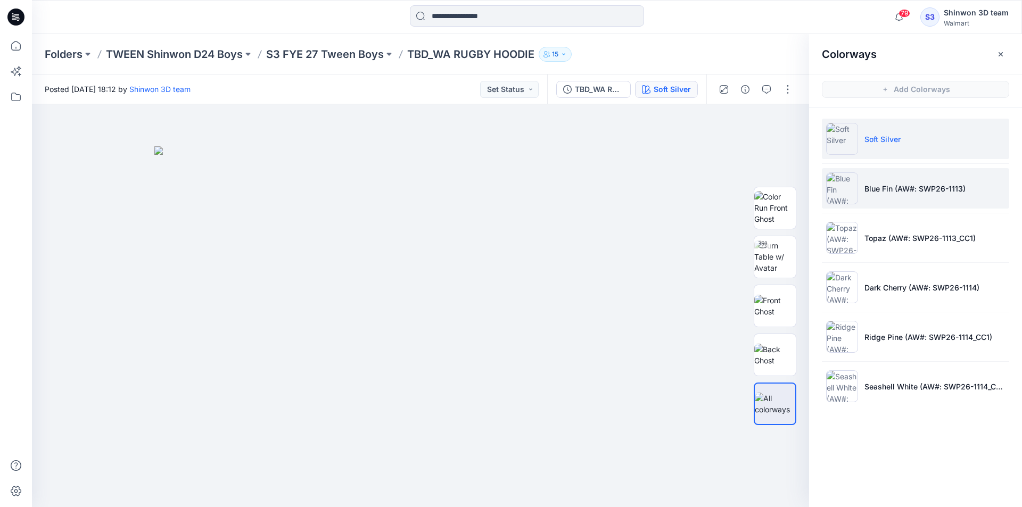
click at [880, 196] on li "Blue Fin (AW#: SWP26-1113)" at bounding box center [915, 188] width 187 height 40
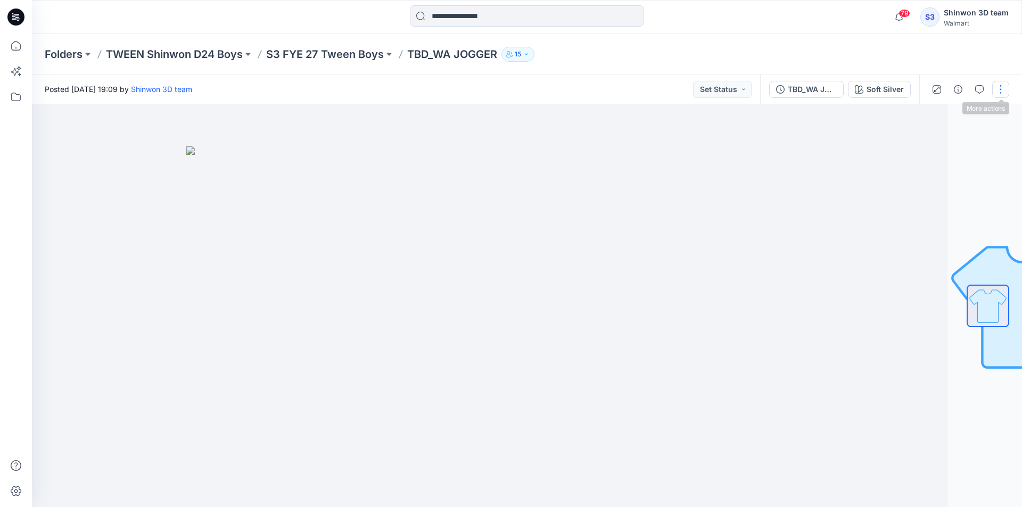
click at [1004, 82] on button "button" at bounding box center [1000, 89] width 17 height 17
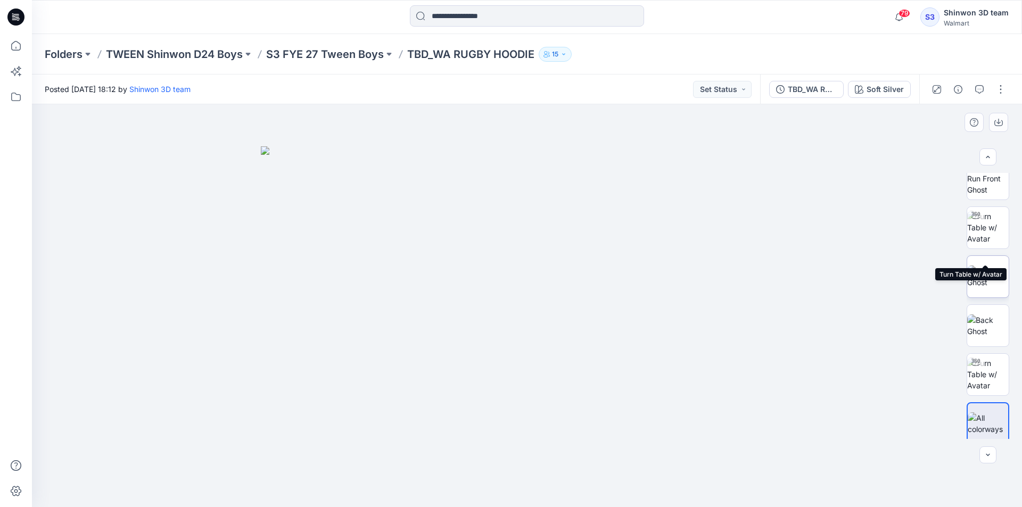
scroll to position [21, 0]
click at [991, 372] on img at bounding box center [988, 369] width 42 height 34
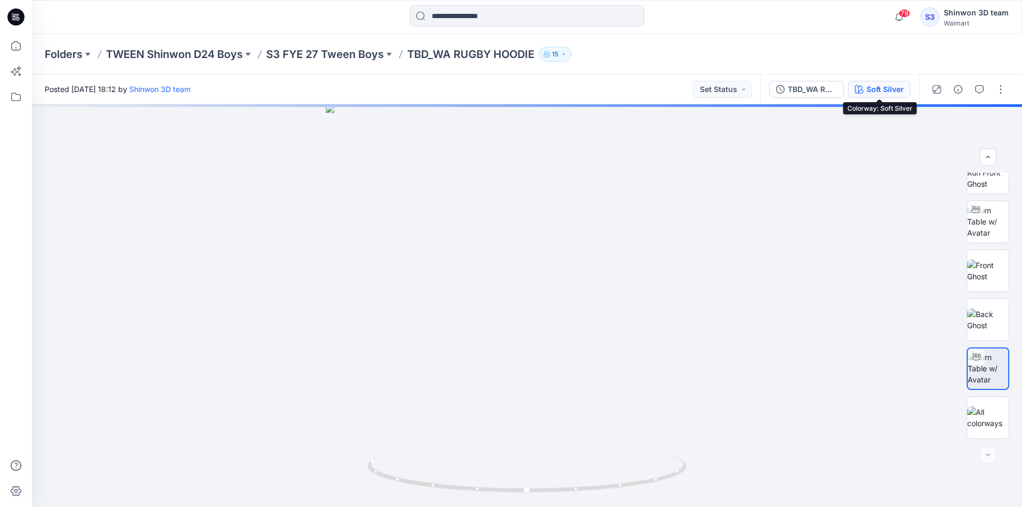
click at [881, 89] on div "Soft Silver" at bounding box center [884, 90] width 37 height 12
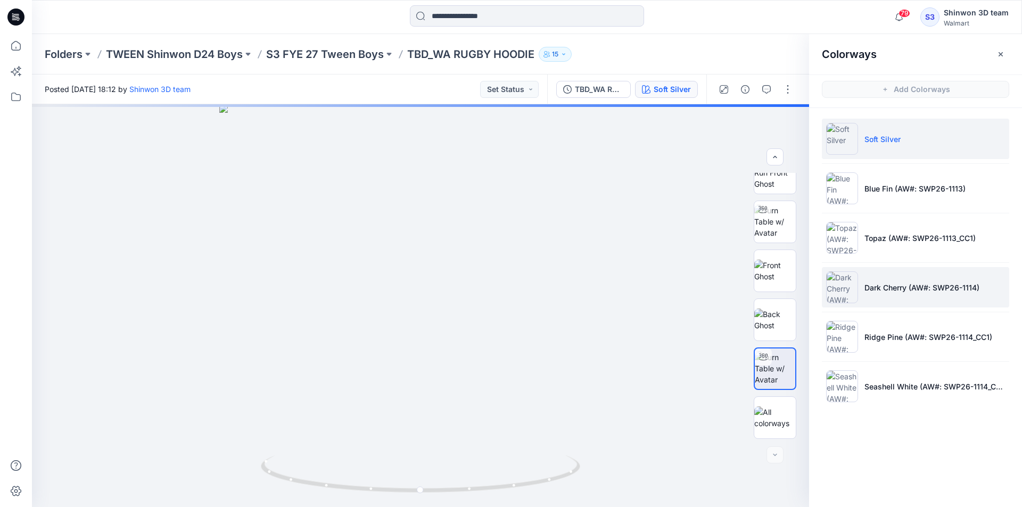
click at [870, 306] on li "Dark Cherry (AW#: SWP26-1114)" at bounding box center [915, 287] width 187 height 40
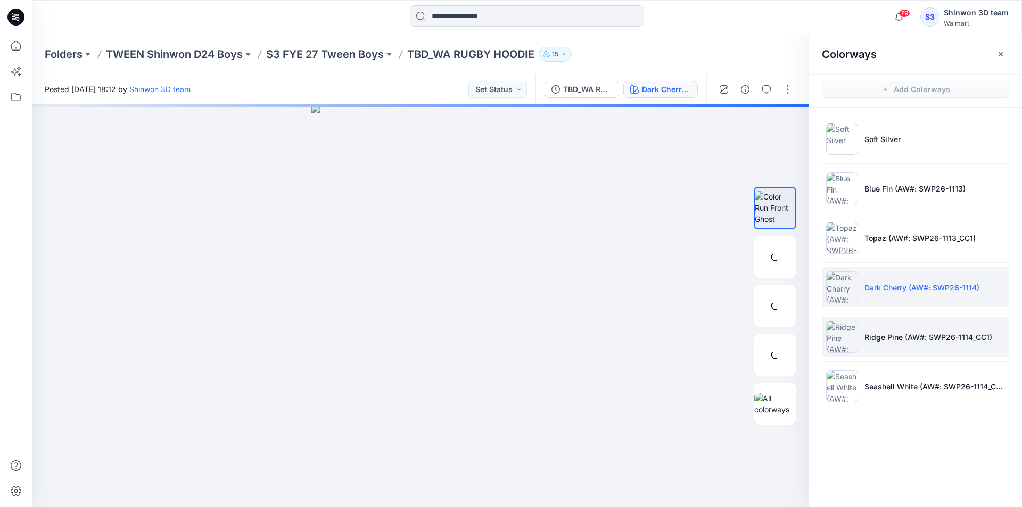
scroll to position [0, 0]
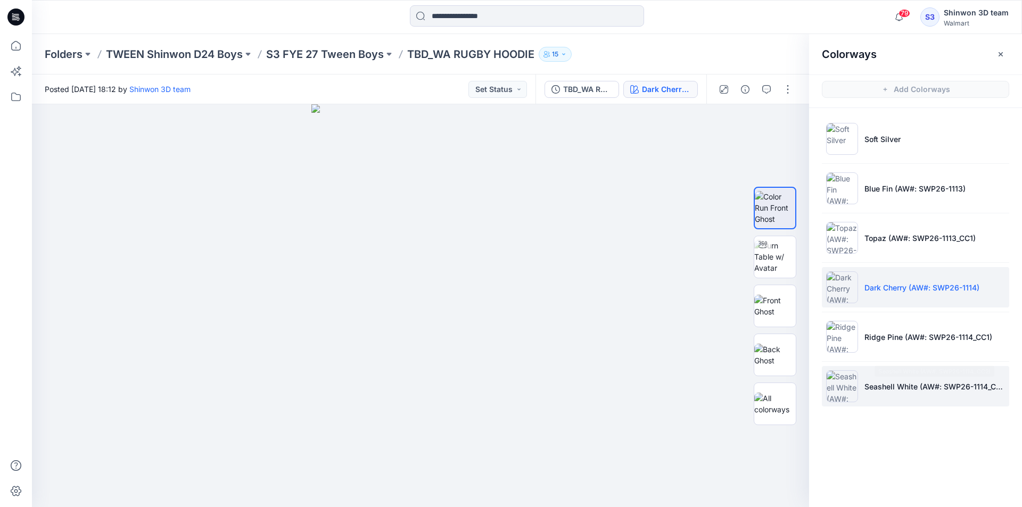
click at [874, 387] on p "Seashell White (AW#: SWP26-1114_CC2)" at bounding box center [934, 386] width 140 height 11
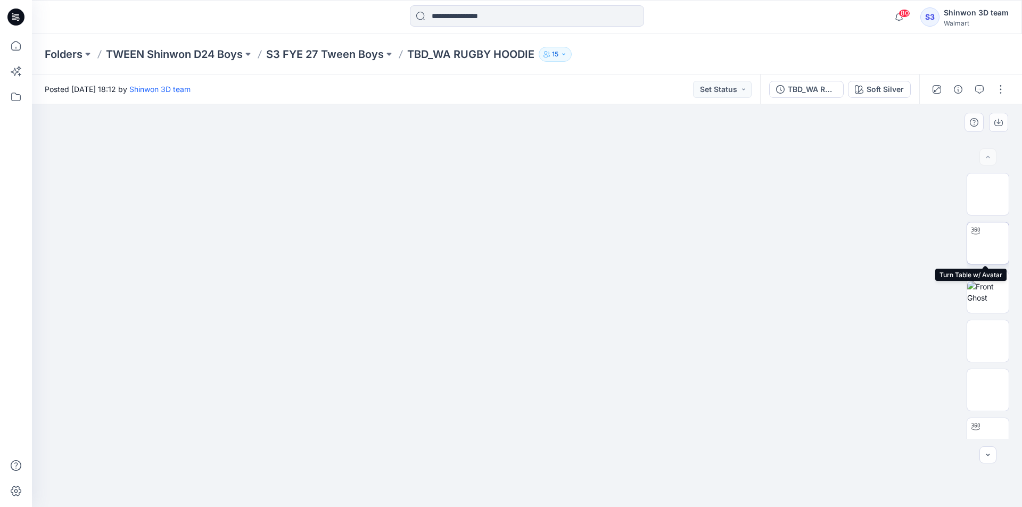
scroll to position [168, 0]
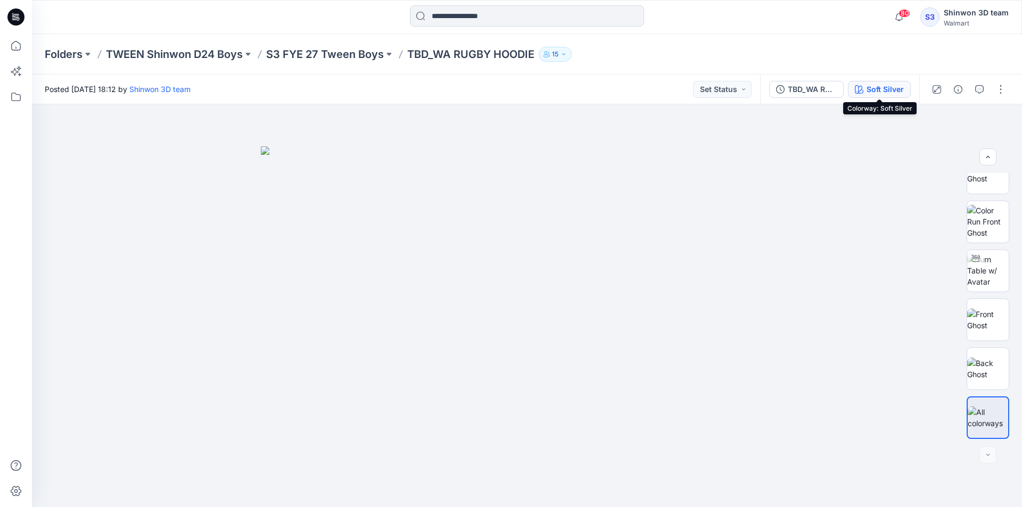
click at [897, 90] on div "Soft Silver" at bounding box center [884, 90] width 37 height 12
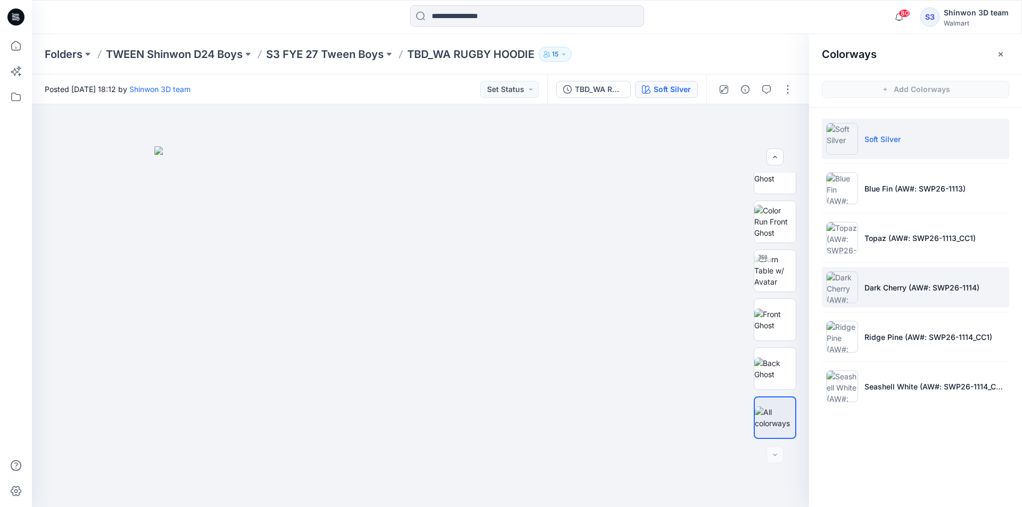
click at [900, 285] on p "Dark Cherry (AW#: SWP26-1114)" at bounding box center [921, 287] width 115 height 11
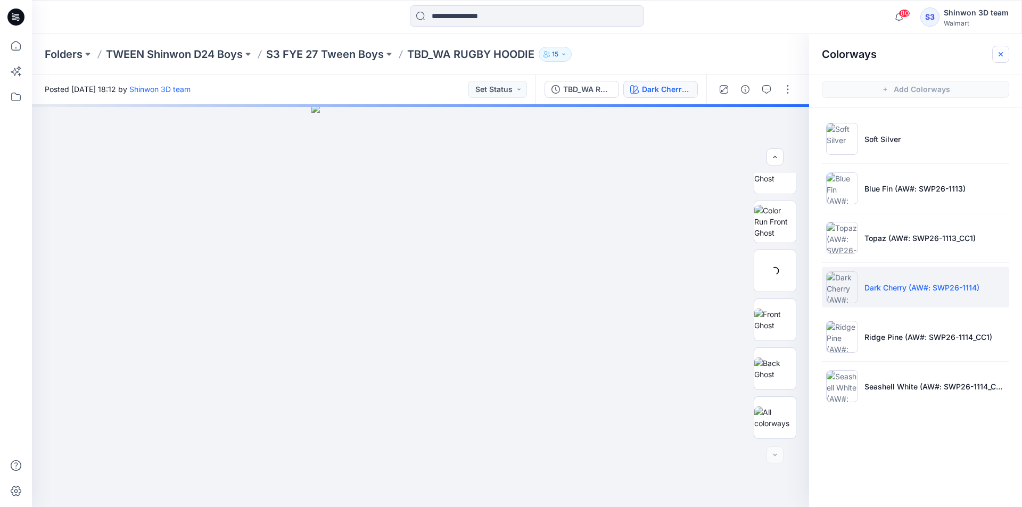
click at [999, 61] on button "button" at bounding box center [1000, 54] width 17 height 17
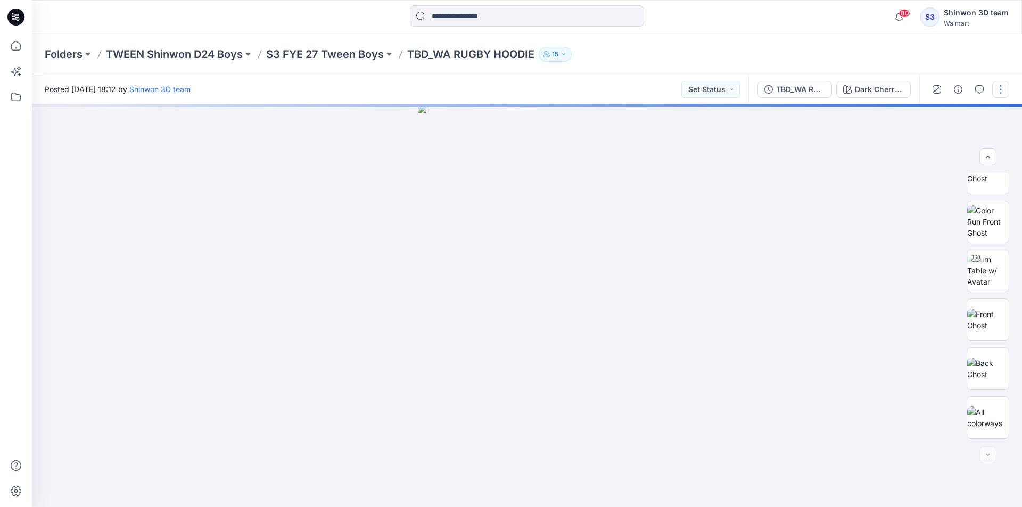
click at [997, 86] on button "button" at bounding box center [1000, 89] width 17 height 17
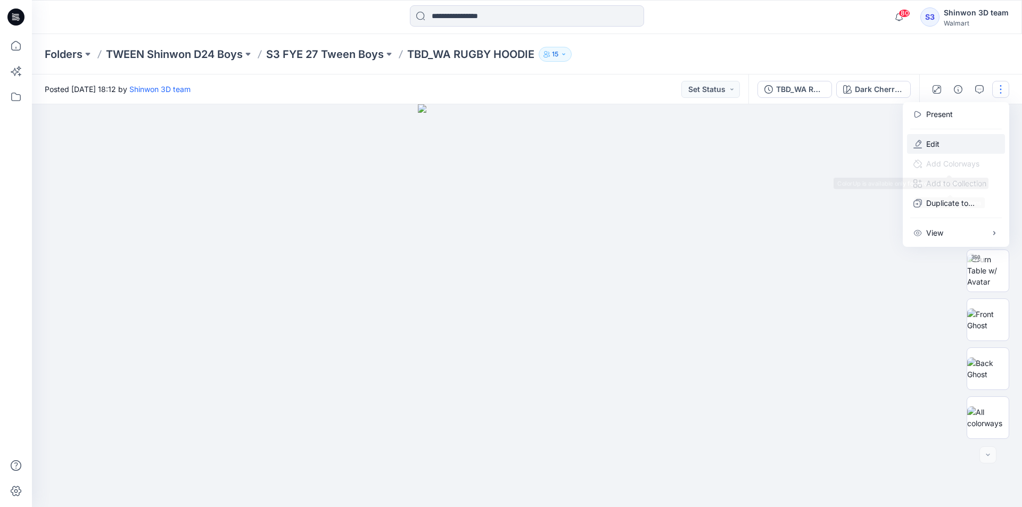
click at [930, 144] on p "Edit" at bounding box center [932, 143] width 13 height 11
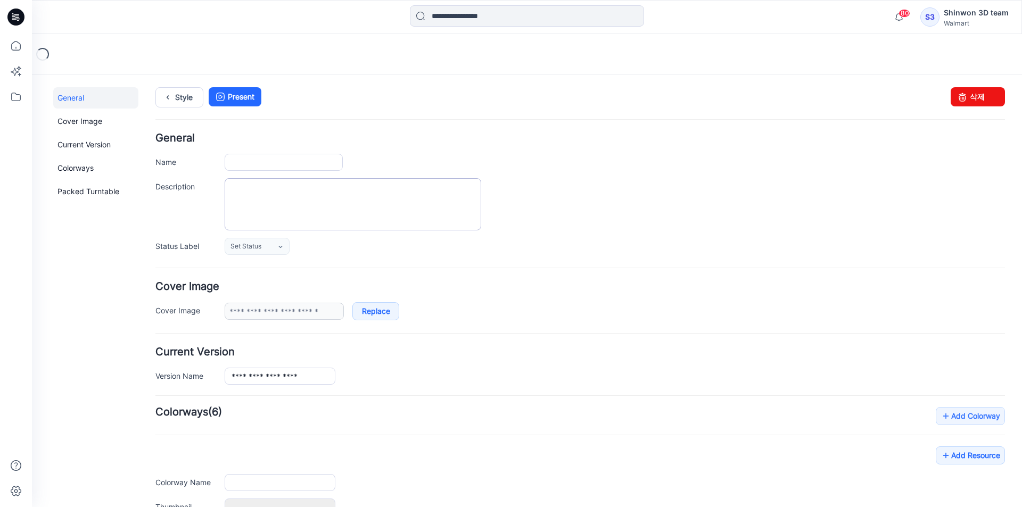
type input "**********"
type textarea "**********"
type input "**********"
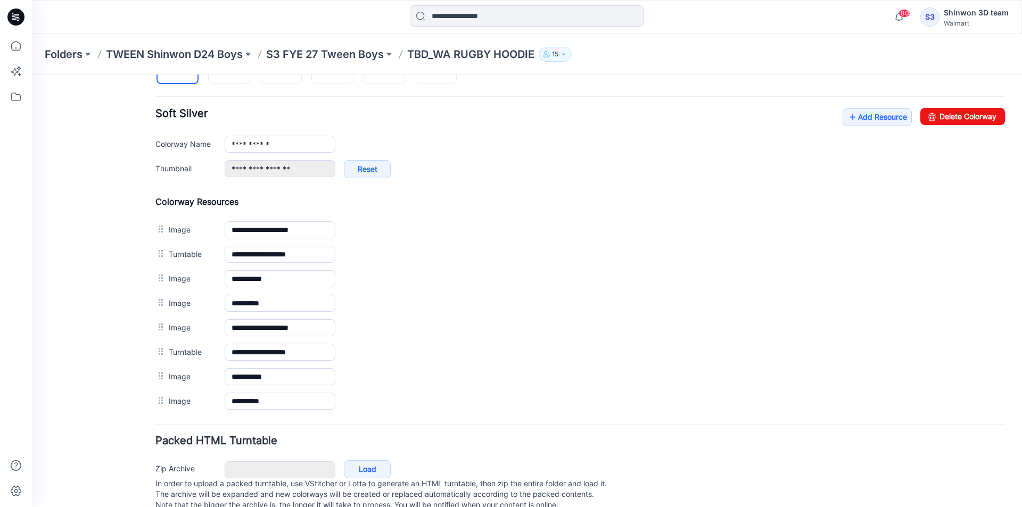
scroll to position [368, 0]
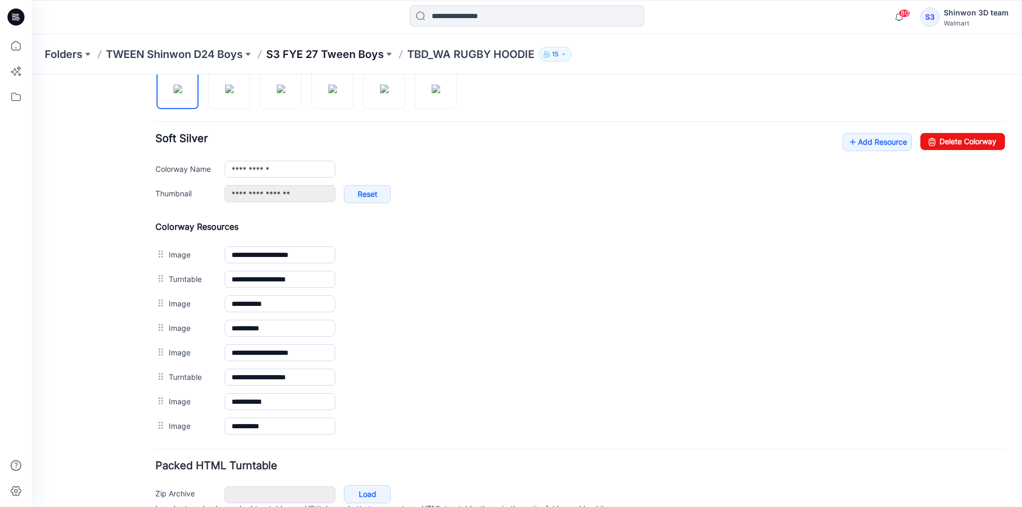
click at [339, 54] on p "S3 FYE 27 Tween Boys" at bounding box center [325, 54] width 118 height 15
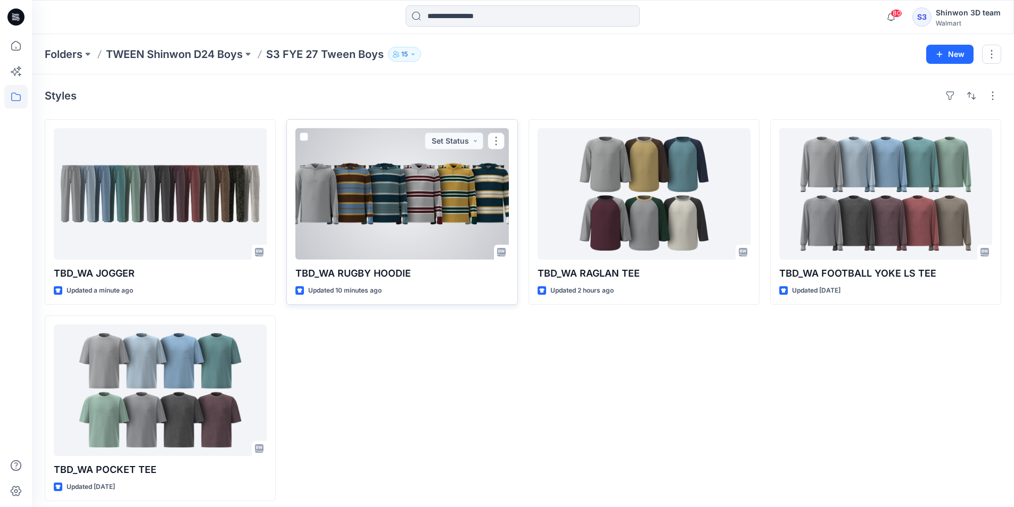
click at [361, 210] on div at bounding box center [401, 193] width 213 height 131
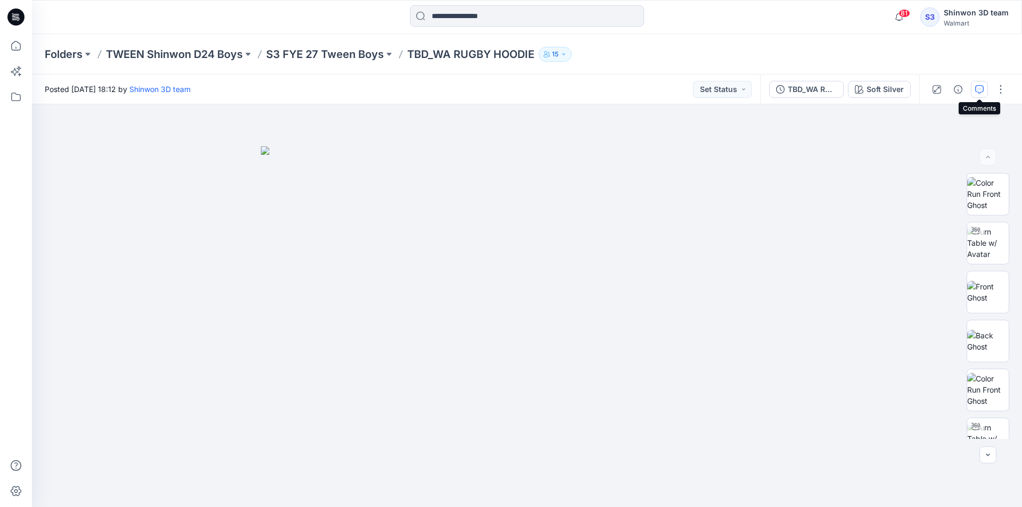
click at [981, 96] on button "button" at bounding box center [979, 89] width 17 height 17
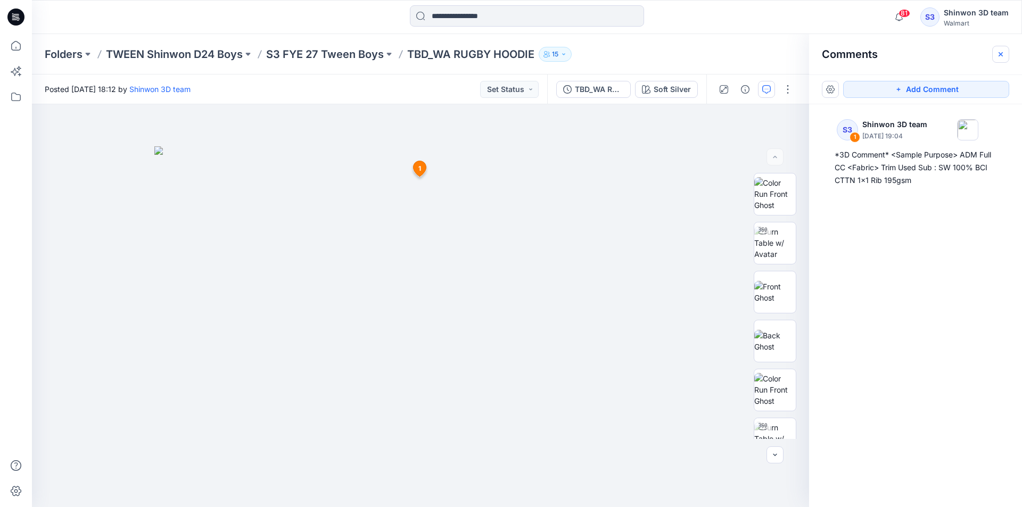
click at [1008, 50] on button "button" at bounding box center [1000, 54] width 17 height 17
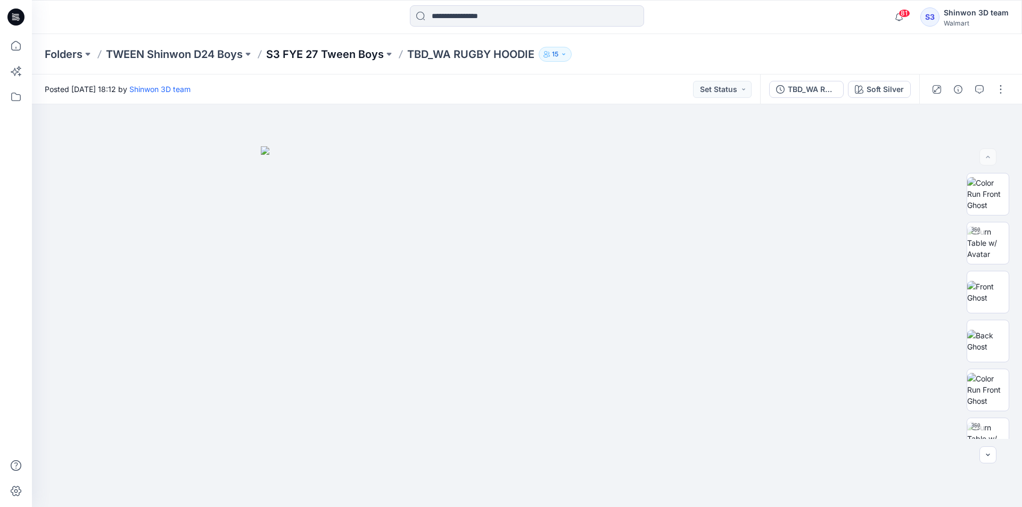
click at [355, 59] on p "S3 FYE 27 Tween Boys" at bounding box center [325, 54] width 118 height 15
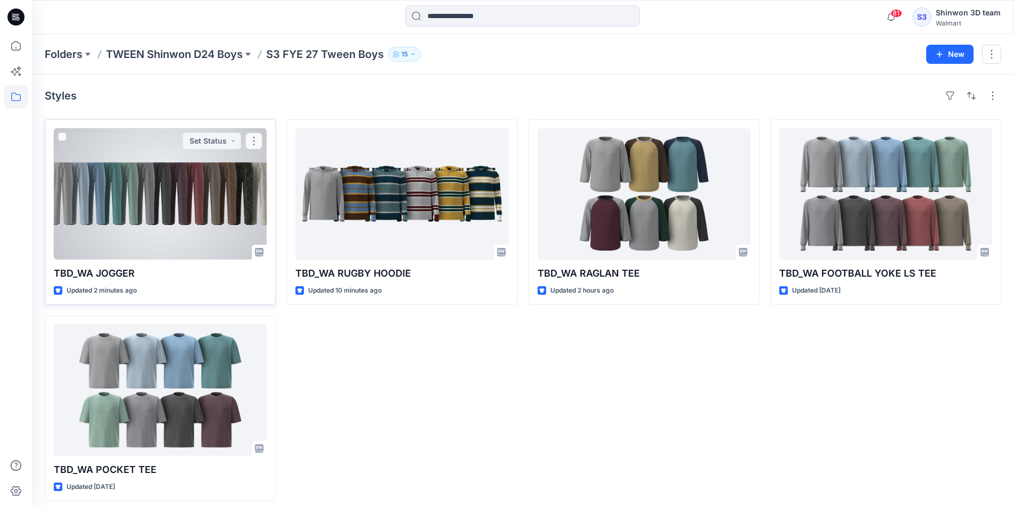
click at [162, 198] on div at bounding box center [160, 193] width 213 height 131
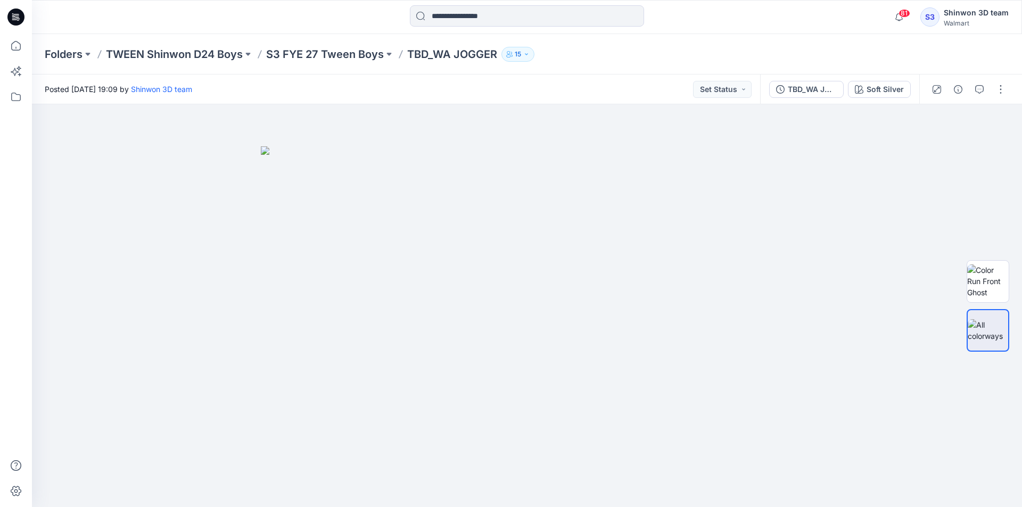
click at [991, 84] on div at bounding box center [968, 89] width 98 height 30
click at [360, 24] on div at bounding box center [526, 16] width 495 height 23
click at [965, 89] on button "button" at bounding box center [957, 89] width 17 height 17
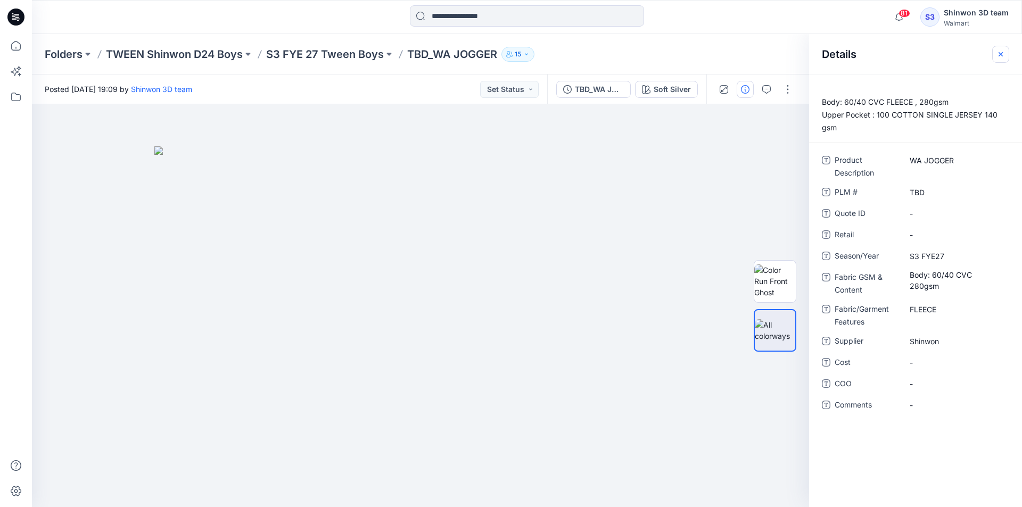
click at [1000, 55] on icon "button" at bounding box center [1000, 54] width 9 height 9
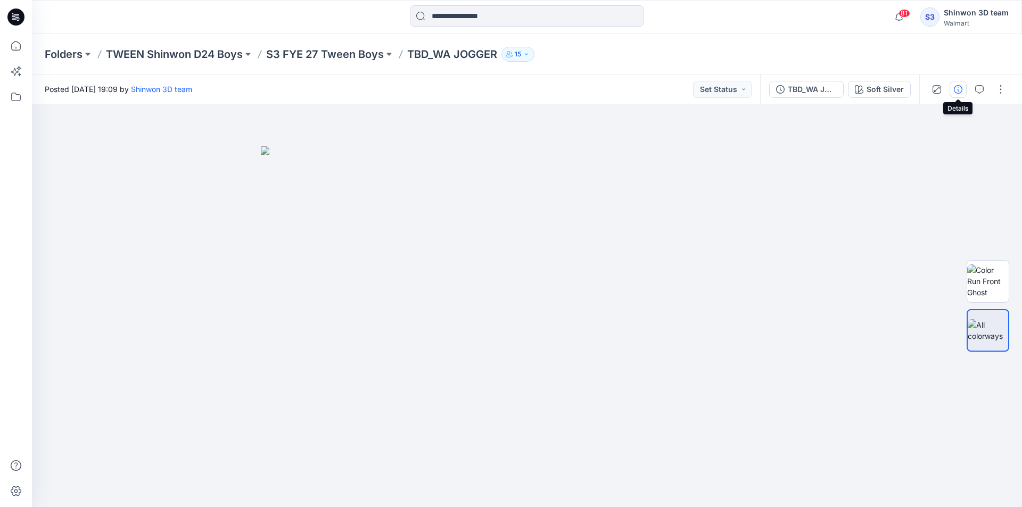
click at [958, 91] on icon "button" at bounding box center [958, 89] width 9 height 9
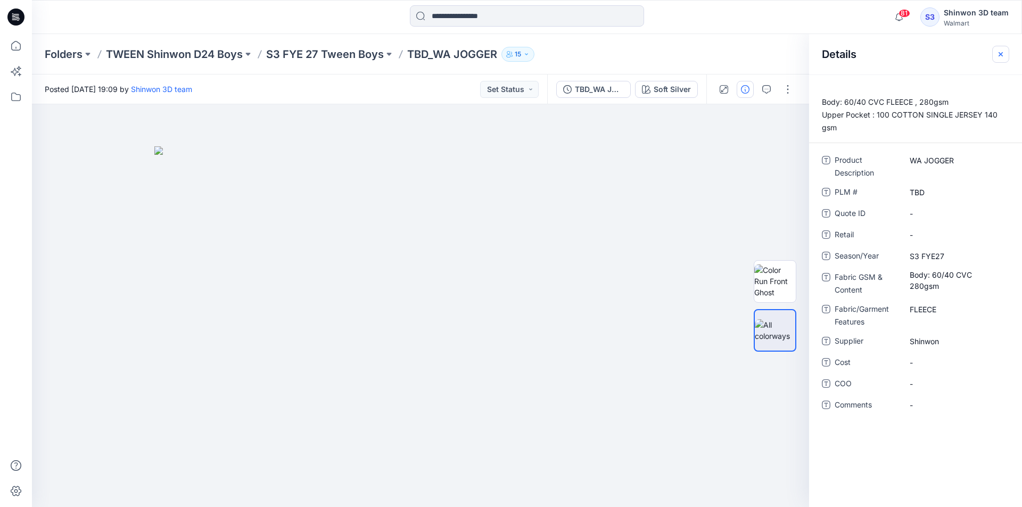
click at [997, 57] on icon "button" at bounding box center [1000, 54] width 9 height 9
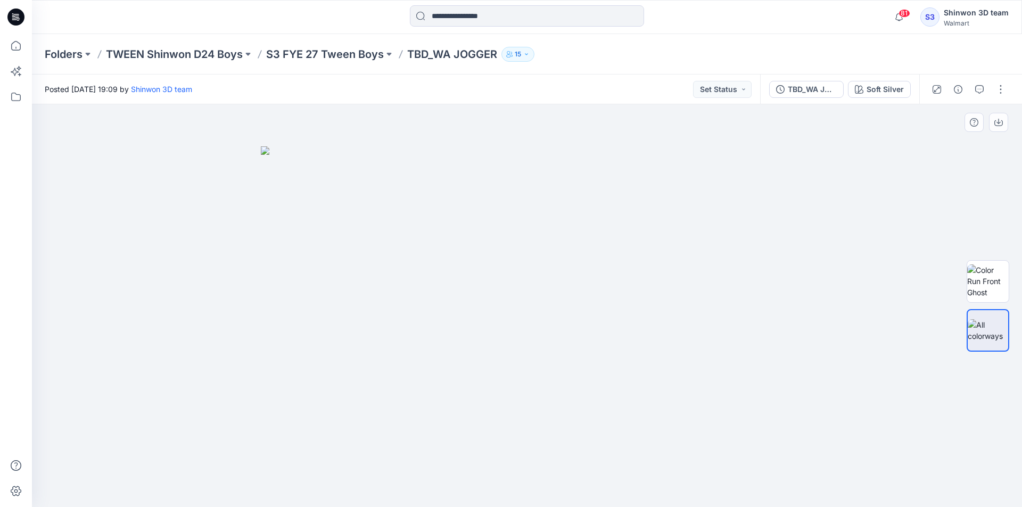
click at [258, 311] on div at bounding box center [527, 305] width 990 height 403
click at [970, 88] on div at bounding box center [968, 89] width 98 height 30
click at [975, 89] on icon "button" at bounding box center [979, 89] width 9 height 9
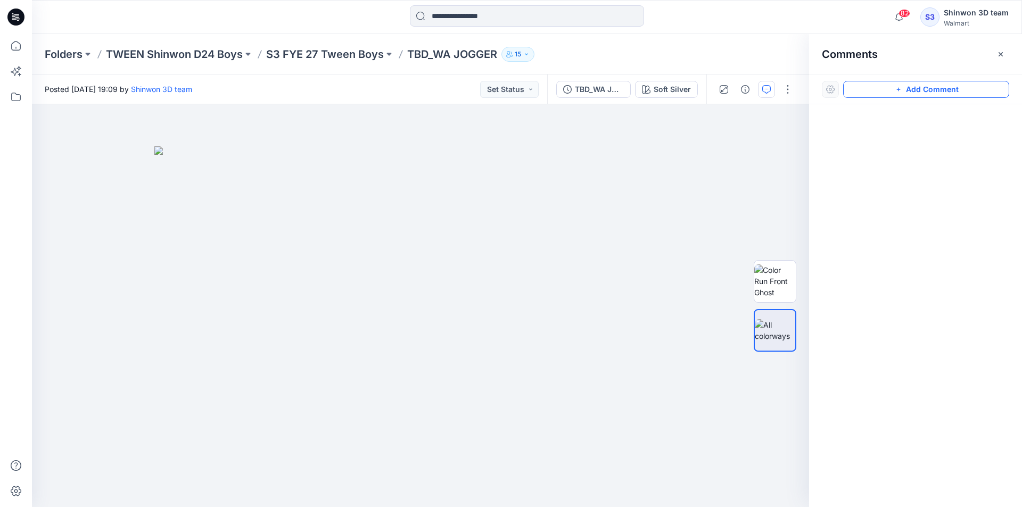
click at [908, 86] on button "Add Comment" at bounding box center [926, 89] width 166 height 17
click at [418, 199] on div "1" at bounding box center [420, 305] width 777 height 403
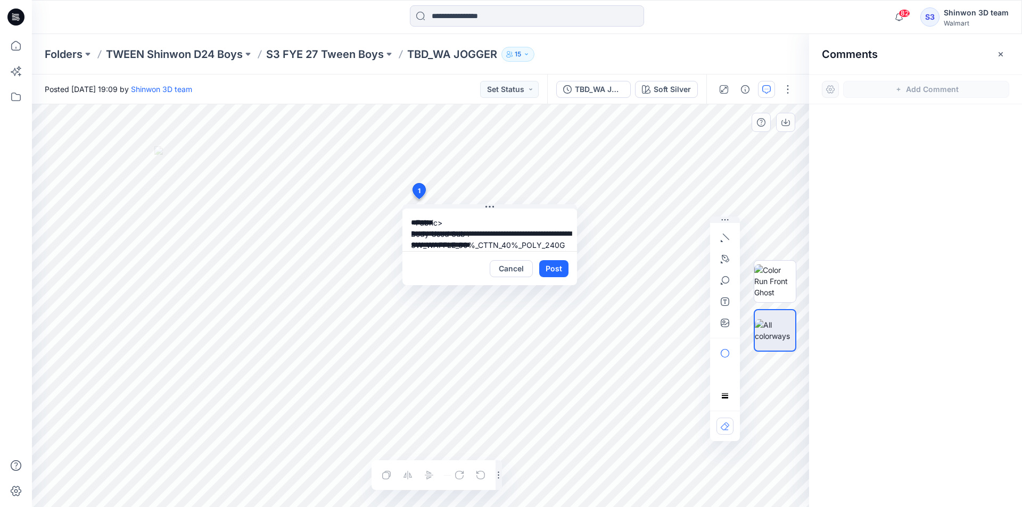
click at [477, 235] on textarea "**********" at bounding box center [489, 230] width 175 height 43
paste textarea "**********"
click at [479, 242] on textarea "**********" at bounding box center [489, 230] width 175 height 43
paste textarea "**********"
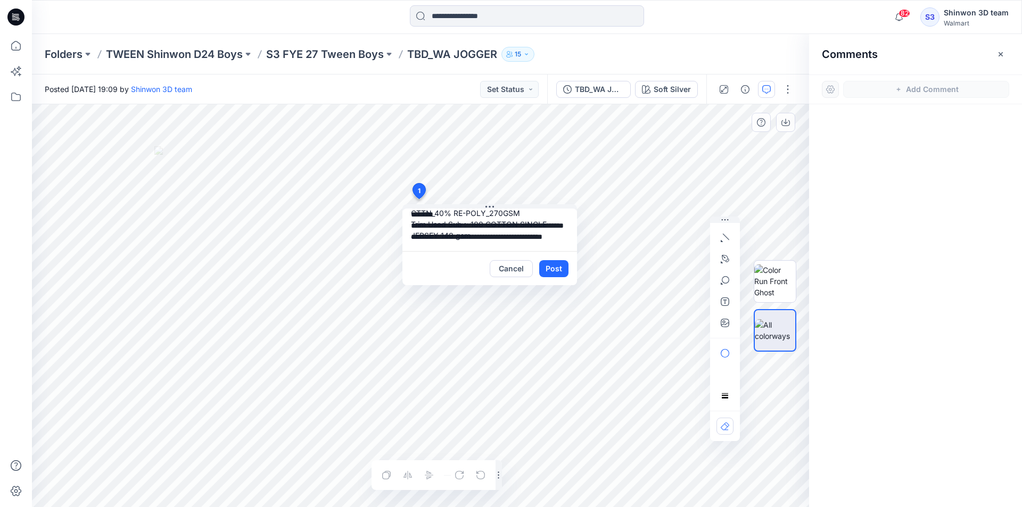
scroll to position [30, 0]
type textarea "**********"
click at [552, 265] on button "Post" at bounding box center [553, 268] width 29 height 17
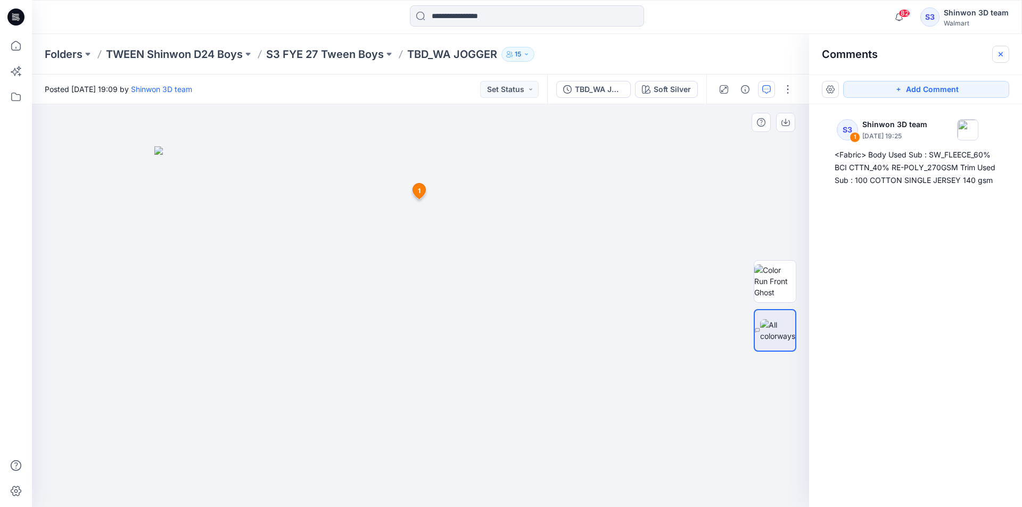
click at [1005, 52] on button "button" at bounding box center [1000, 54] width 17 height 17
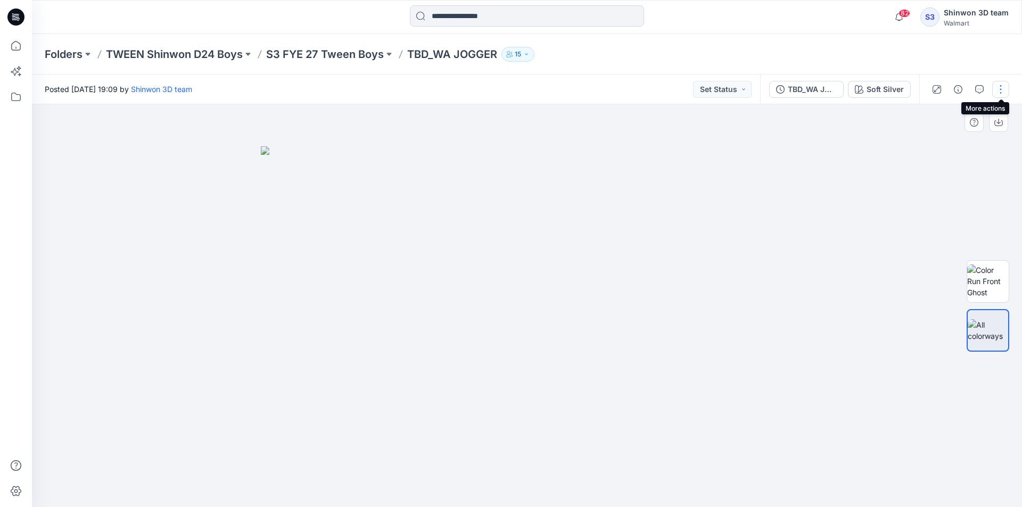
click at [1000, 85] on button "button" at bounding box center [1000, 89] width 17 height 17
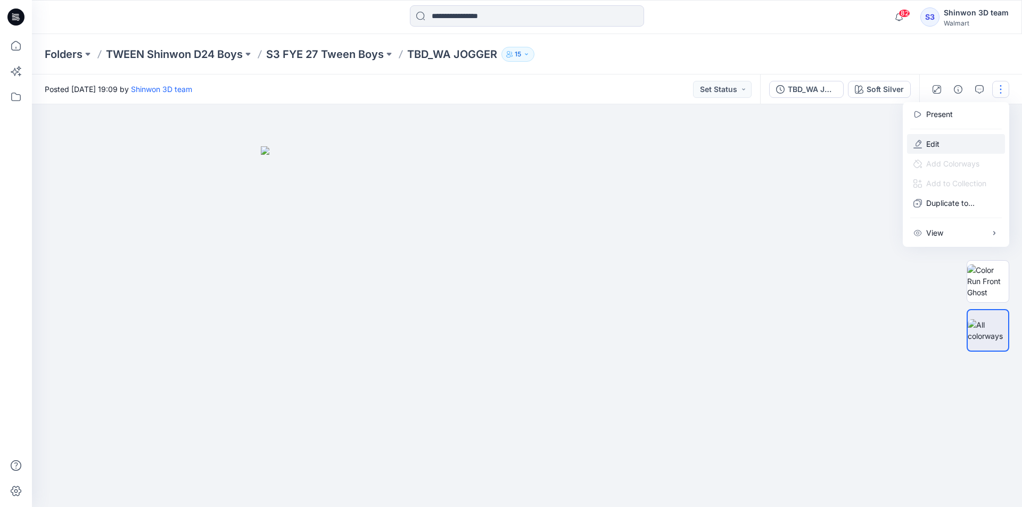
click at [916, 152] on button "Edit" at bounding box center [956, 144] width 98 height 20
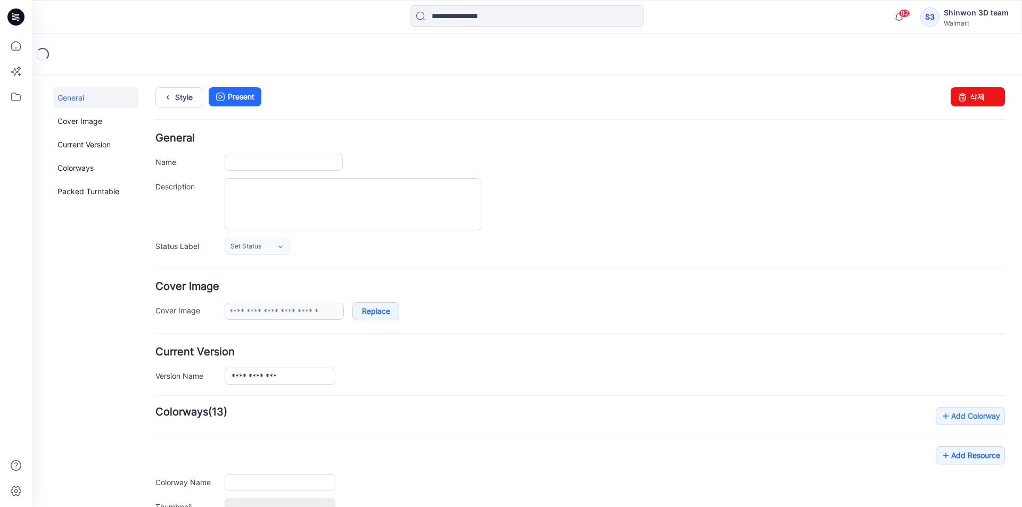
type input "**********"
type textarea "**********"
type input "**********"
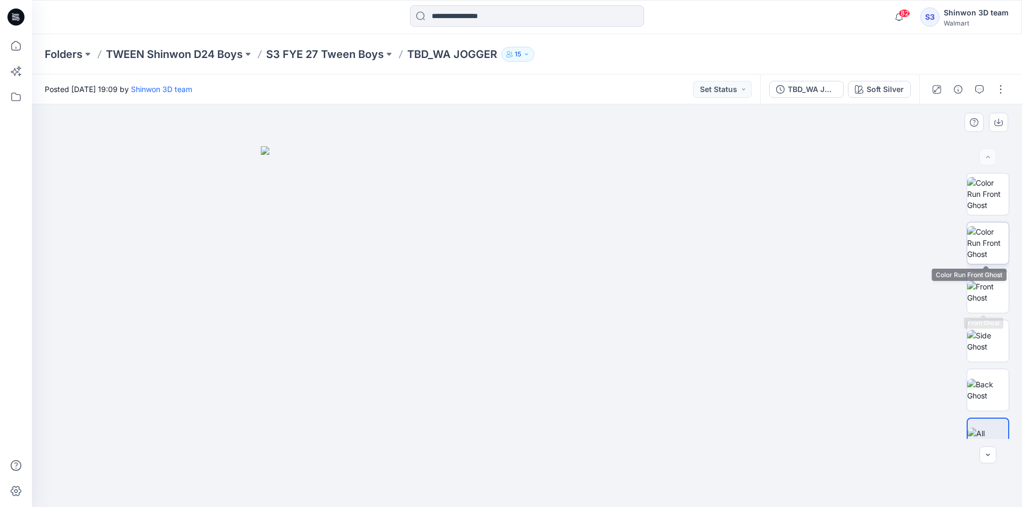
click at [987, 246] on img at bounding box center [988, 243] width 42 height 34
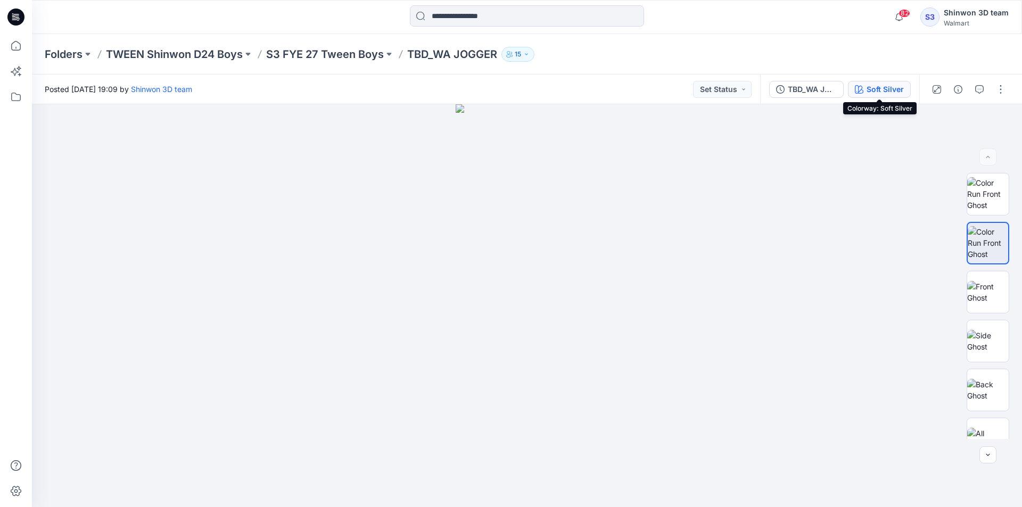
click at [879, 86] on div "Soft Silver" at bounding box center [884, 90] width 37 height 12
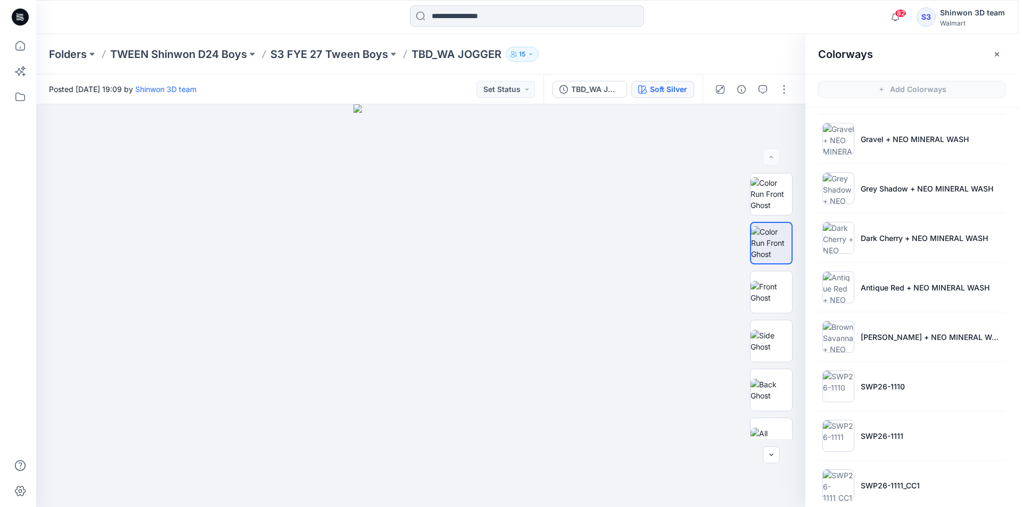
scroll to position [262, 0]
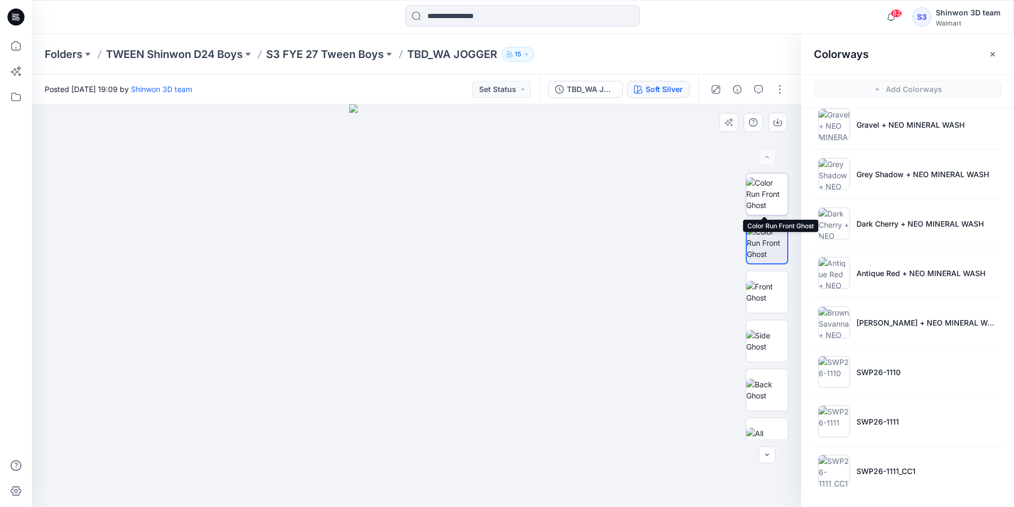
click at [771, 198] on img at bounding box center [767, 194] width 42 height 34
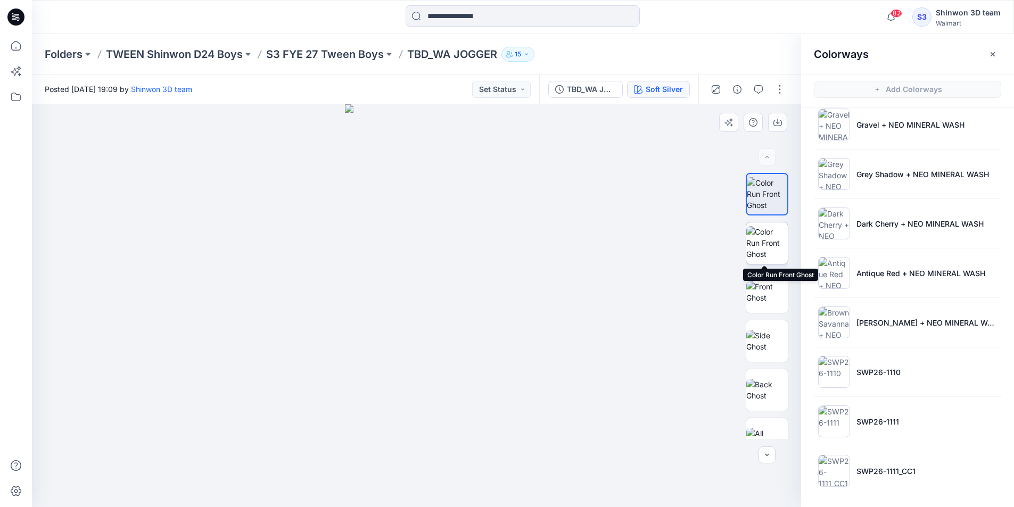
click at [761, 238] on img at bounding box center [767, 243] width 42 height 34
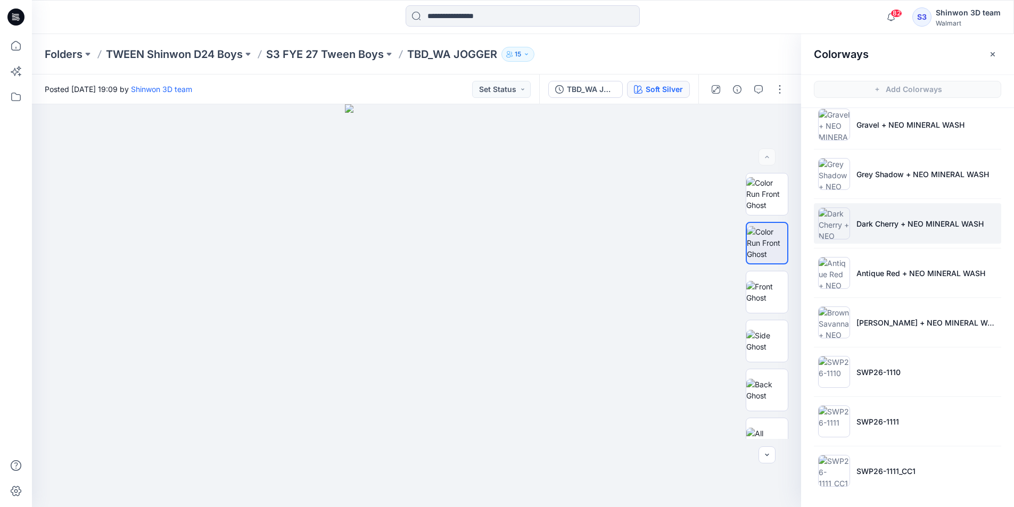
click at [857, 220] on p "Dark Cherry + NEO MINERAL WASH" at bounding box center [919, 223] width 127 height 11
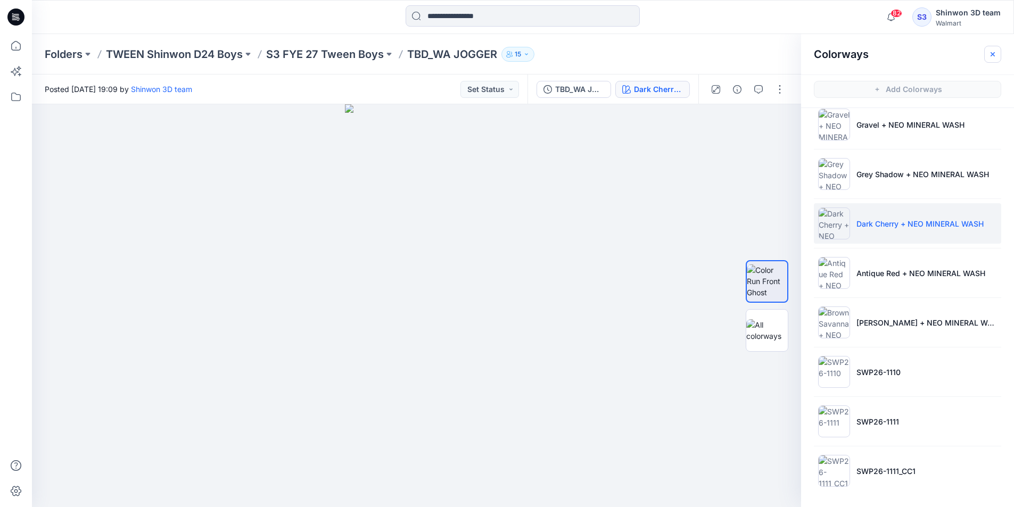
click at [990, 54] on icon "button" at bounding box center [992, 54] width 9 height 9
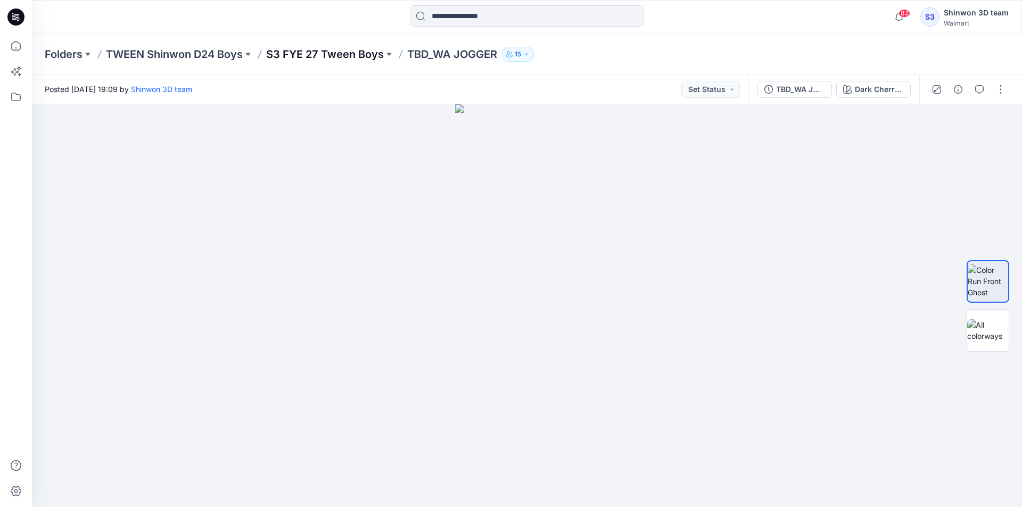
click at [354, 59] on p "S3 FYE 27 Tween Boys" at bounding box center [325, 54] width 118 height 15
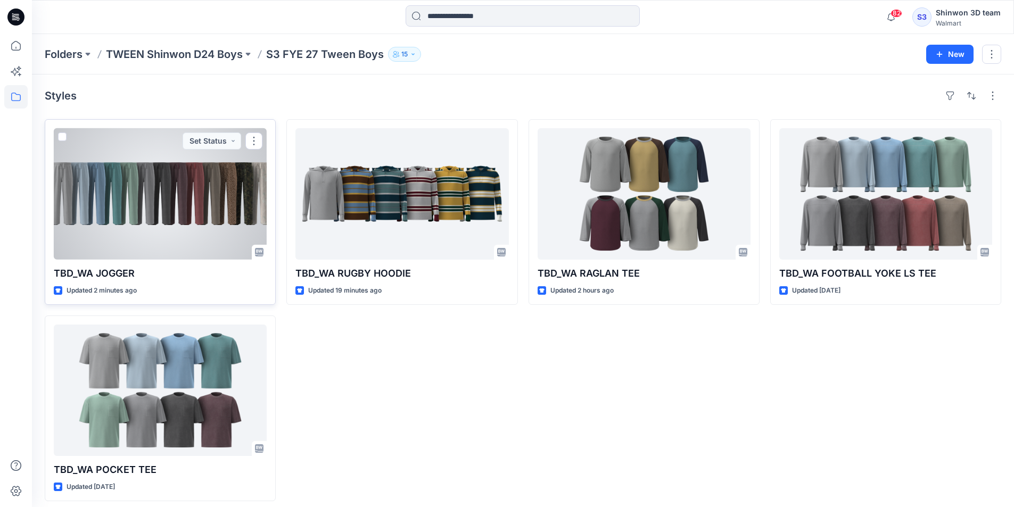
click at [198, 209] on div at bounding box center [160, 193] width 213 height 131
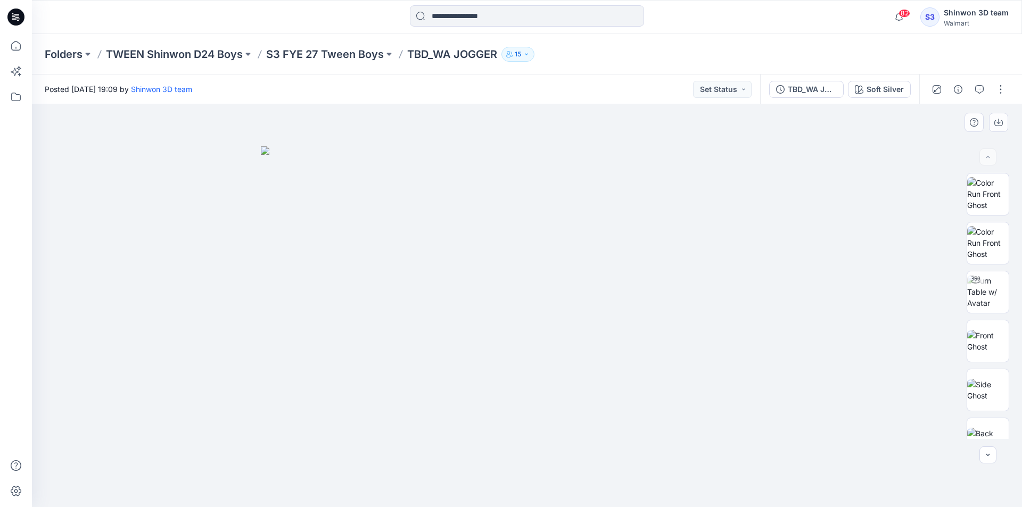
click at [717, 440] on img at bounding box center [527, 326] width 532 height 361
click at [658, 63] on div "Folders TWEEN Shinwon D24 Boys S3 FYE 27 Tween Boys TBD_WA JOGGER 15" at bounding box center [527, 54] width 990 height 40
click at [962, 91] on icon "button" at bounding box center [958, 89] width 9 height 9
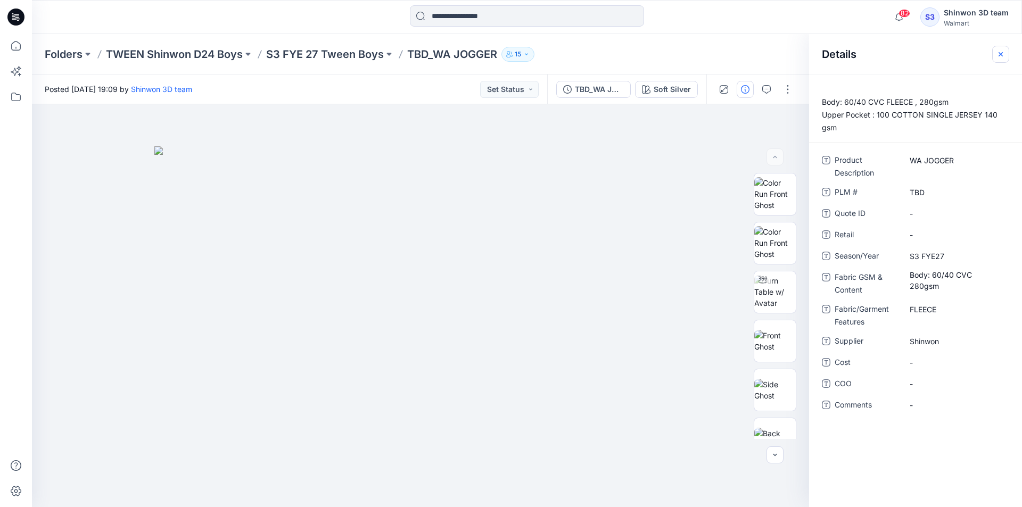
click at [1001, 49] on button "button" at bounding box center [1000, 54] width 17 height 17
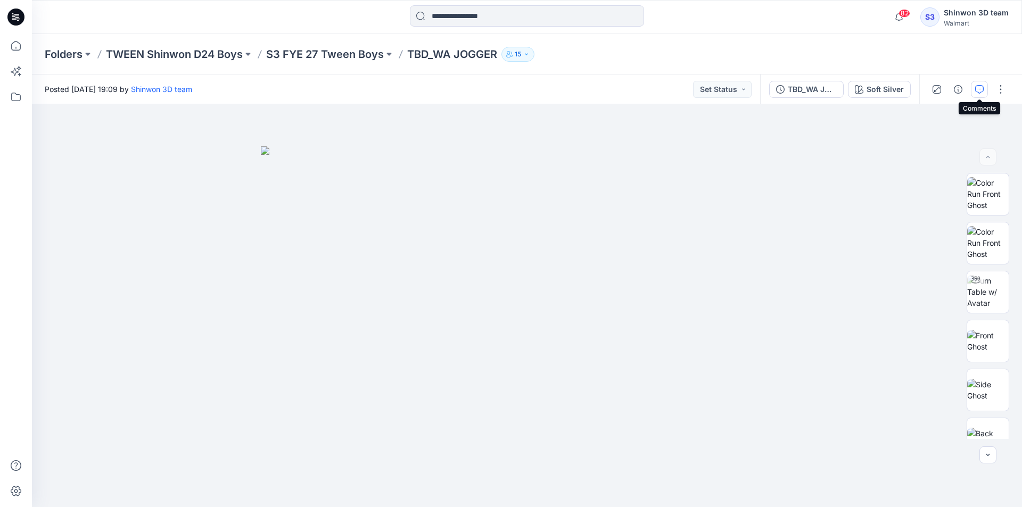
click at [979, 88] on icon "button" at bounding box center [979, 89] width 9 height 9
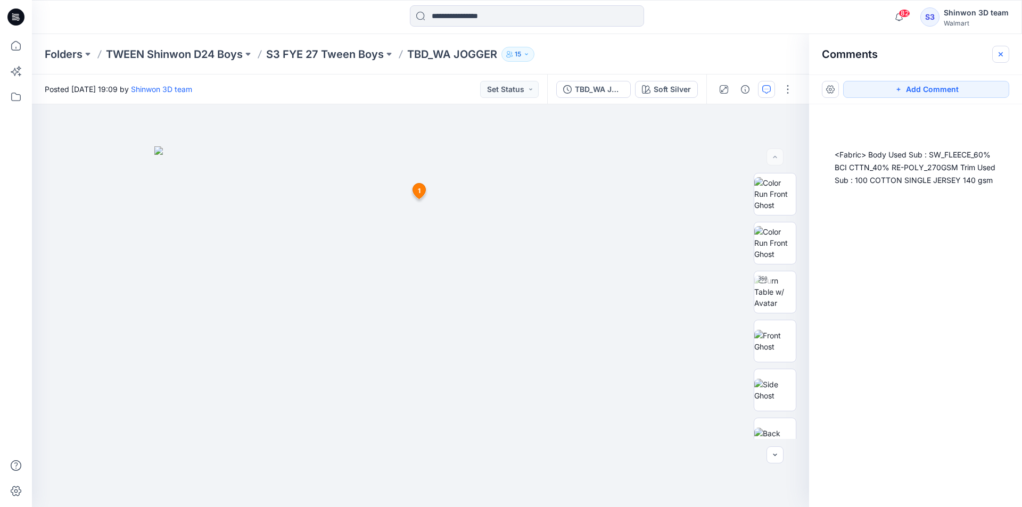
click at [999, 48] on button "button" at bounding box center [1000, 54] width 17 height 17
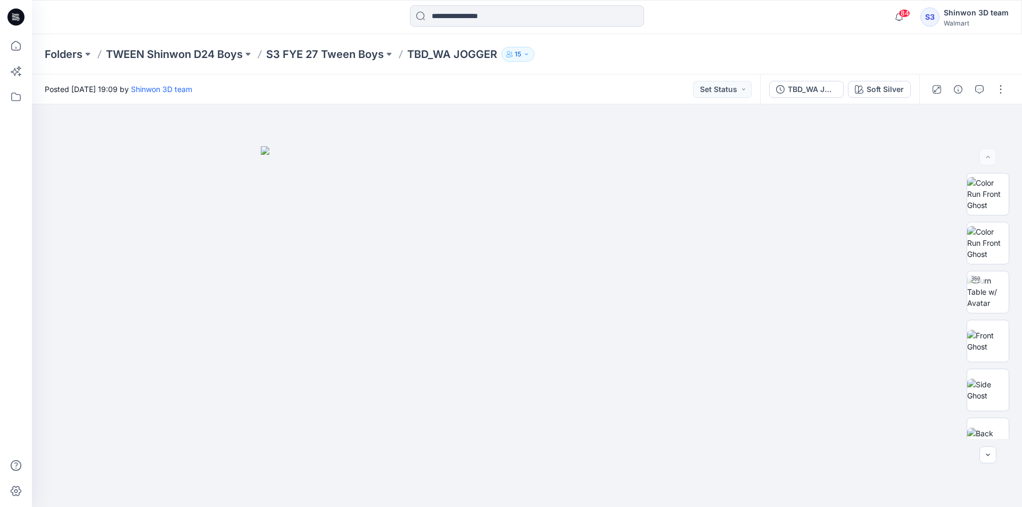
drag, startPoint x: 685, startPoint y: 33, endPoint x: 693, endPoint y: 33, distance: 8.5
click at [685, 33] on div "84 Notifications Your style TBD_WA JOGGER is ready 2 minutes ago Your style TBD…" at bounding box center [527, 17] width 990 height 34
click at [1001, 89] on button "button" at bounding box center [1000, 89] width 17 height 17
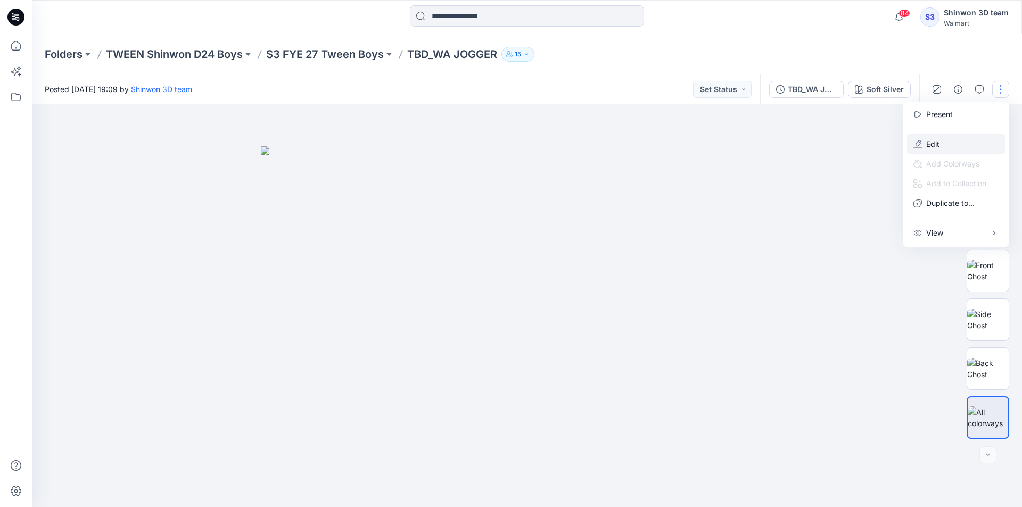
click at [943, 150] on button "Edit" at bounding box center [956, 144] width 98 height 20
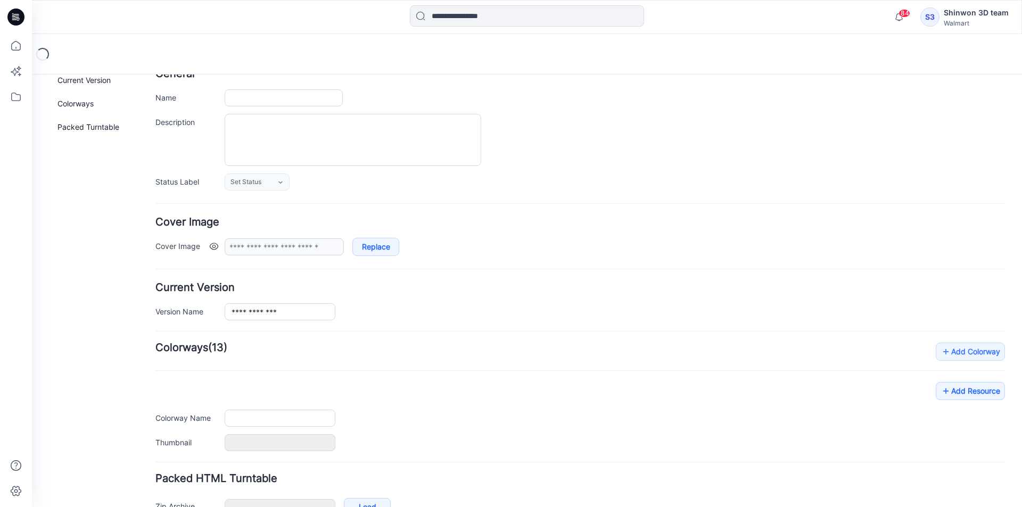
scroll to position [130, 0]
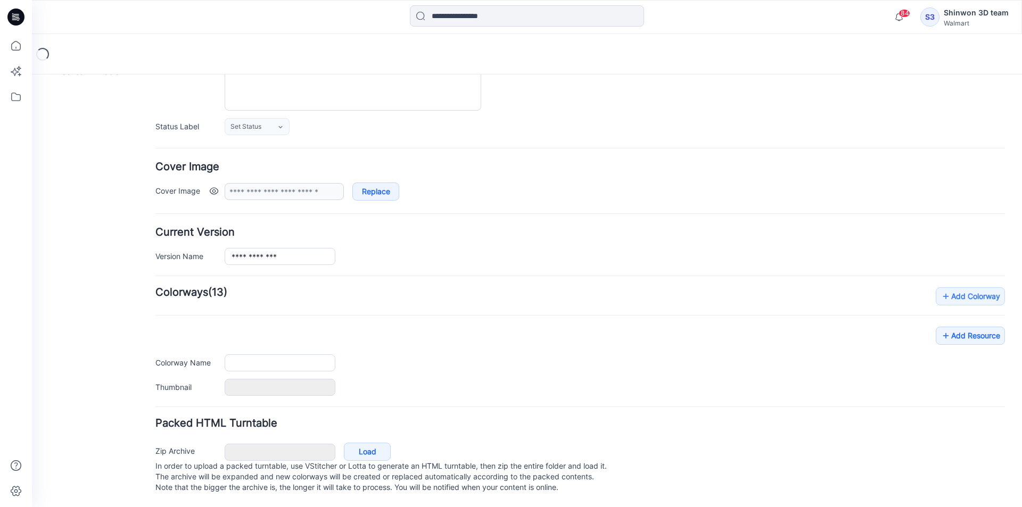
type input "**********"
type textarea "**********"
type input "**********"
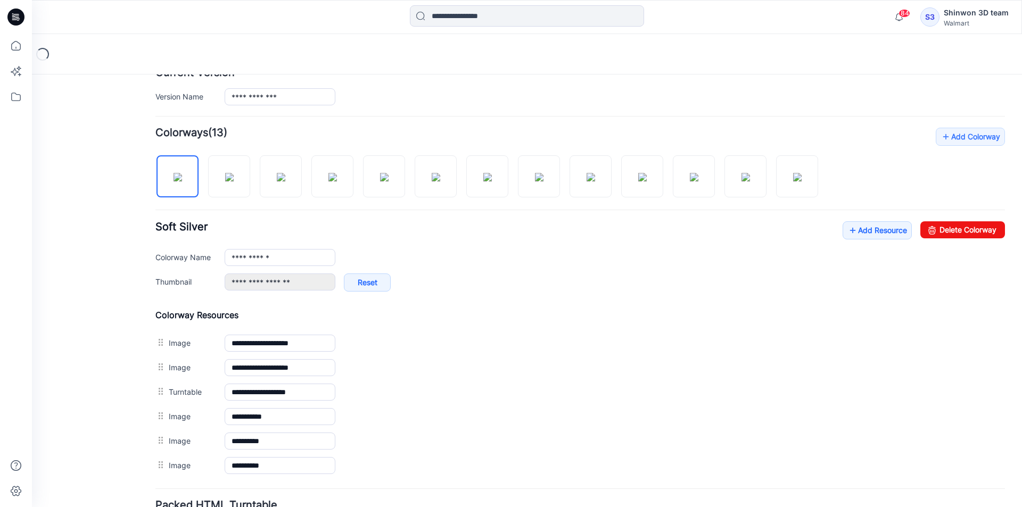
scroll to position [290, 0]
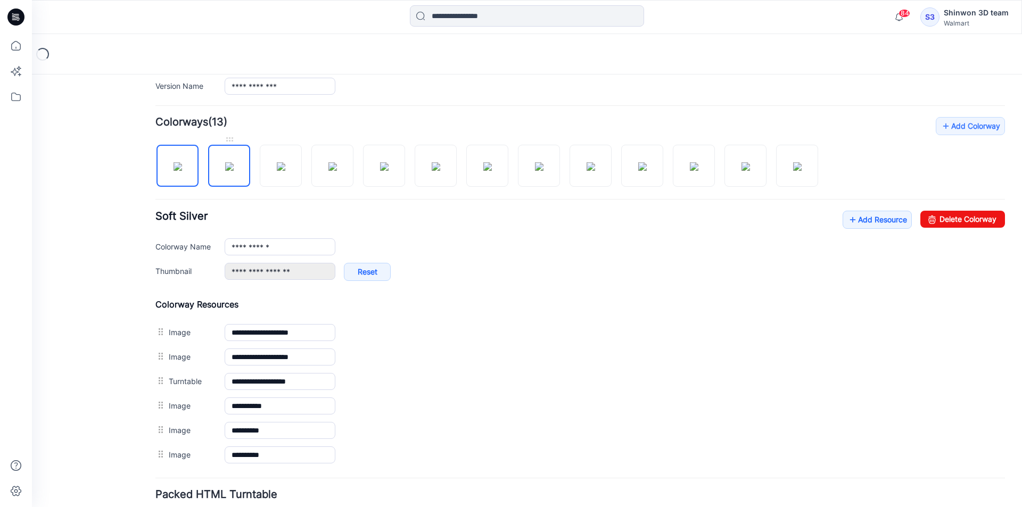
click at [234, 167] on img at bounding box center [229, 166] width 9 height 9
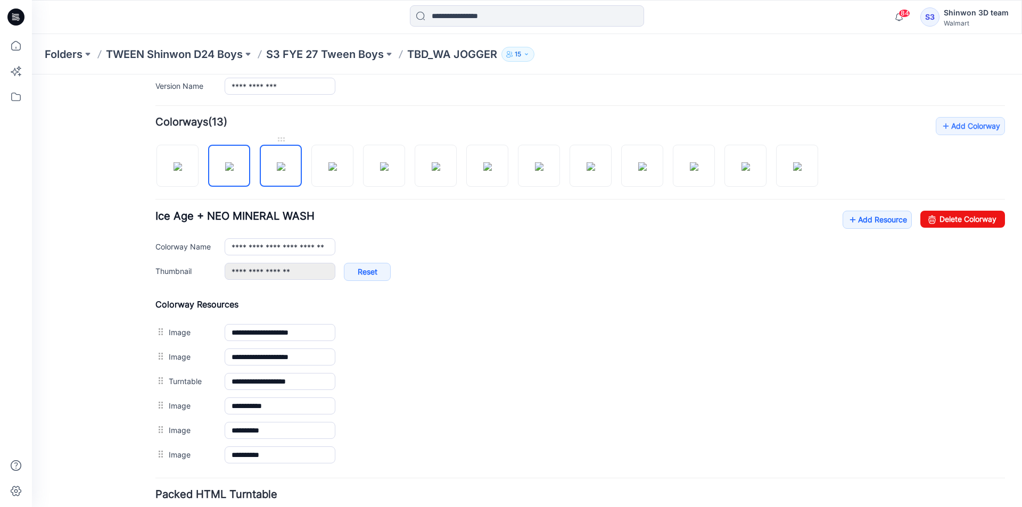
click at [285, 166] on img at bounding box center [281, 166] width 9 height 9
click at [182, 164] on img at bounding box center [177, 166] width 9 height 9
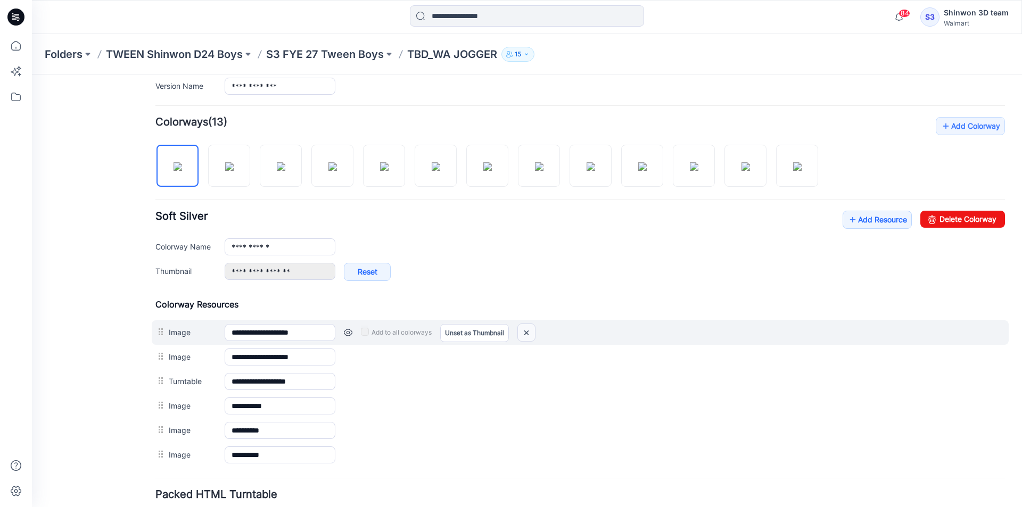
click at [520, 329] on img at bounding box center [526, 333] width 17 height 18
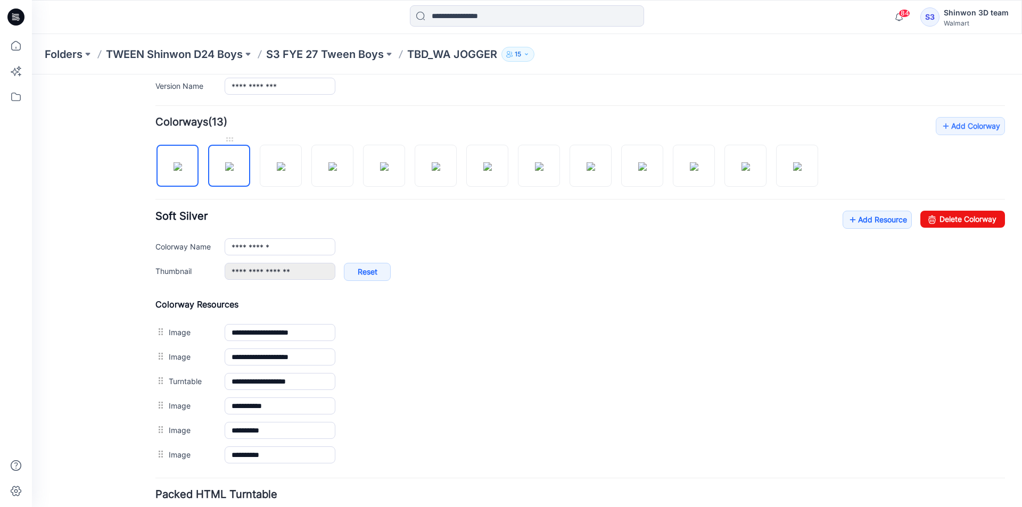
click at [228, 169] on img at bounding box center [229, 166] width 9 height 9
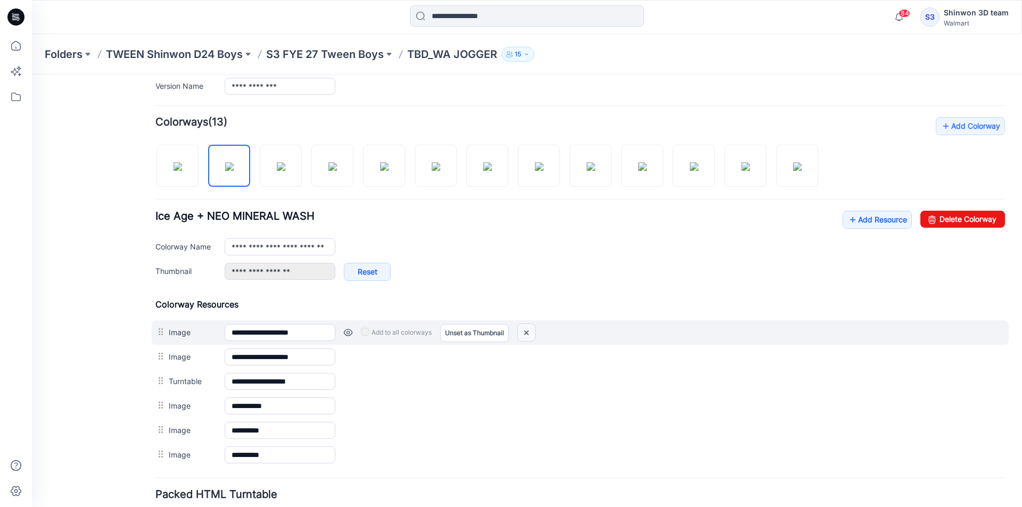
click at [526, 332] on img at bounding box center [526, 333] width 17 height 18
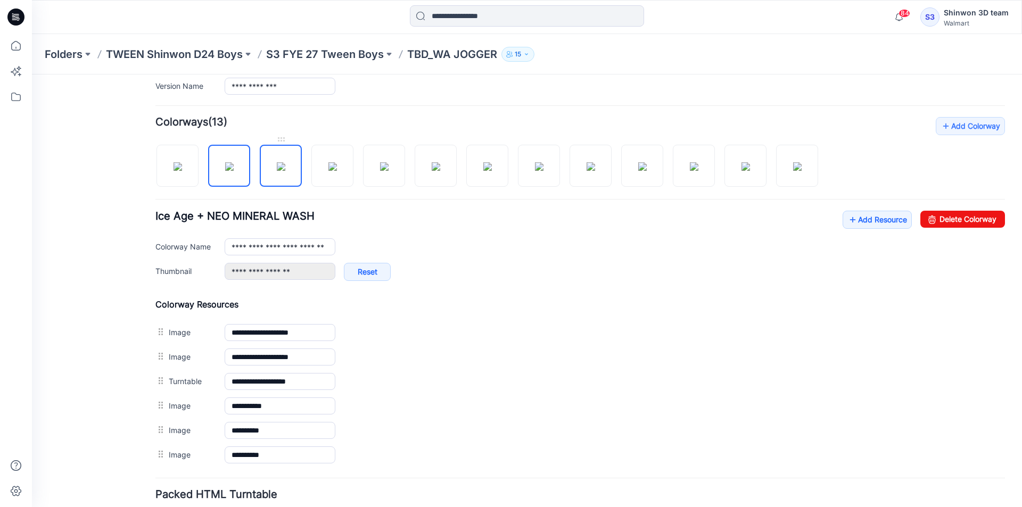
click at [284, 169] on img at bounding box center [281, 166] width 9 height 9
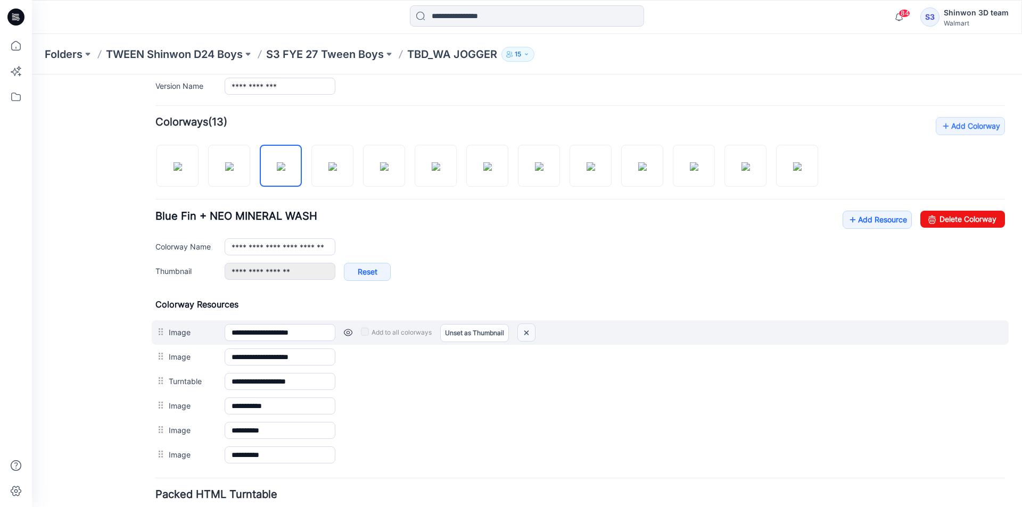
click at [523, 332] on img at bounding box center [526, 333] width 17 height 18
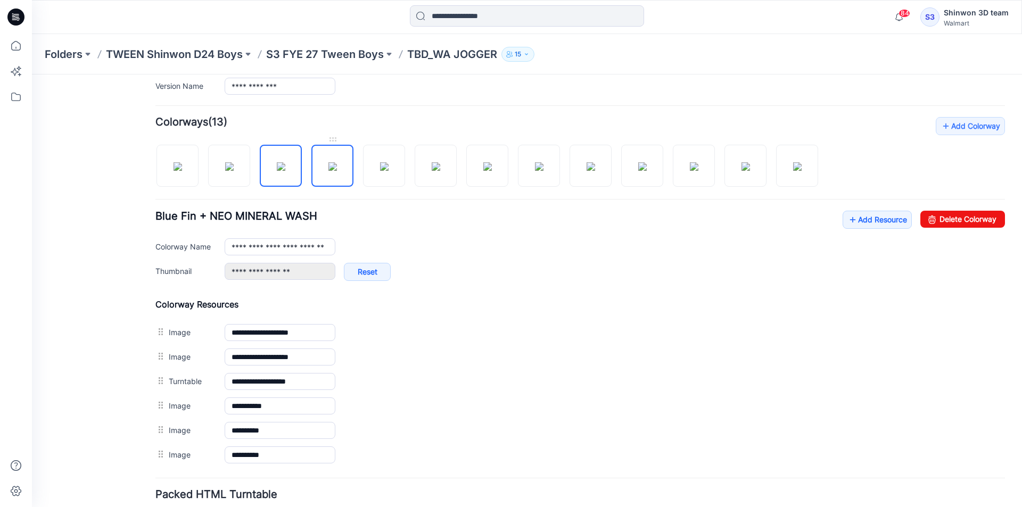
click at [328, 166] on img at bounding box center [332, 166] width 9 height 9
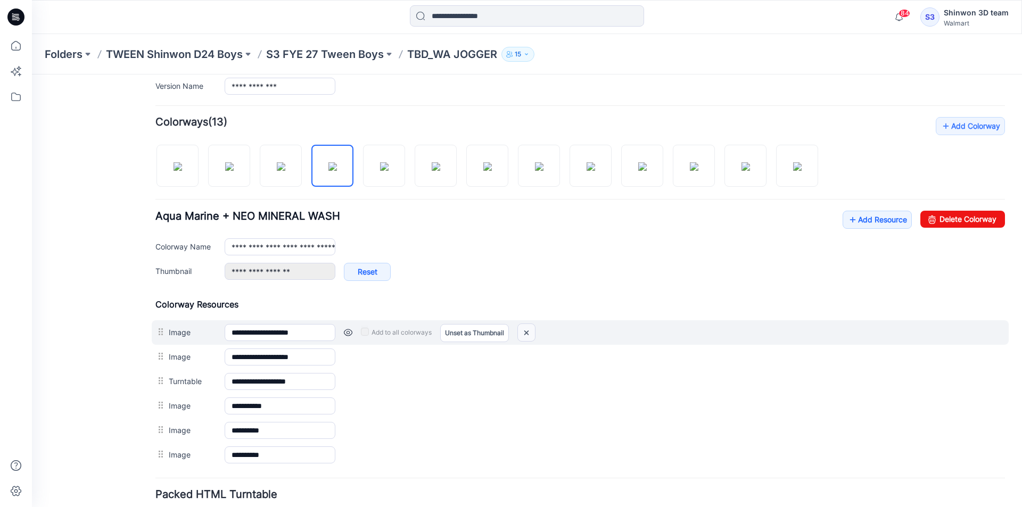
click at [526, 331] on img at bounding box center [526, 333] width 17 height 18
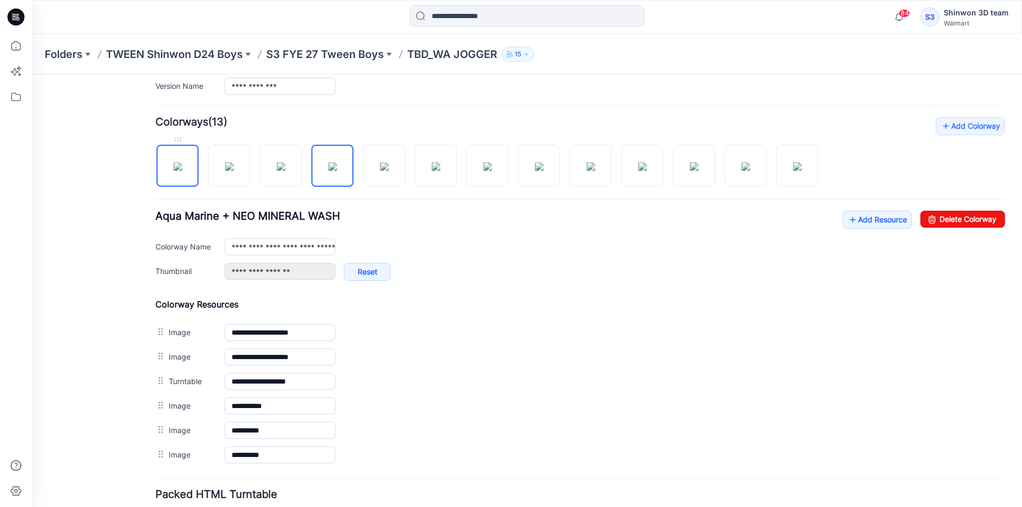
click at [197, 160] on link at bounding box center [177, 166] width 42 height 42
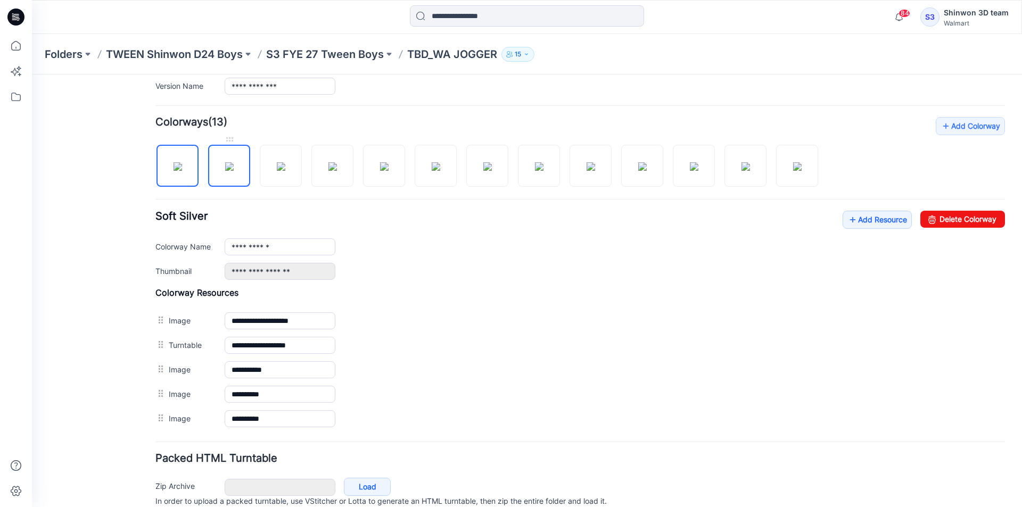
click at [231, 167] on img at bounding box center [229, 166] width 9 height 9
click at [285, 171] on img at bounding box center [281, 166] width 9 height 9
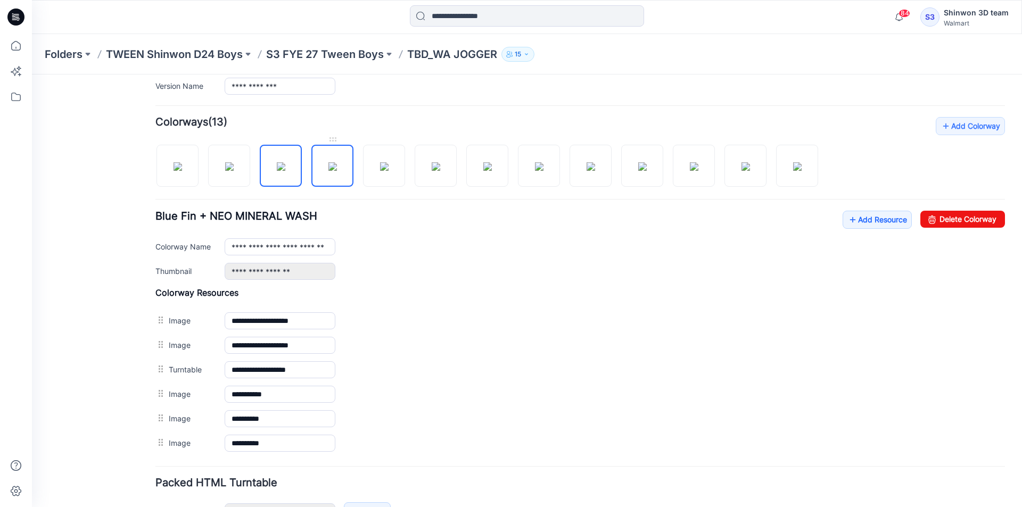
click at [337, 171] on img at bounding box center [332, 166] width 9 height 9
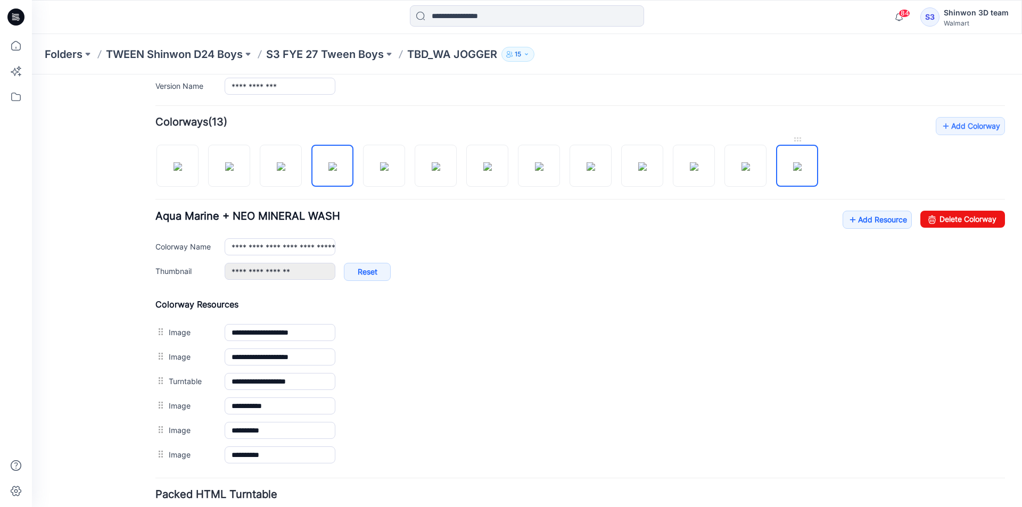
click at [793, 171] on img at bounding box center [797, 166] width 9 height 9
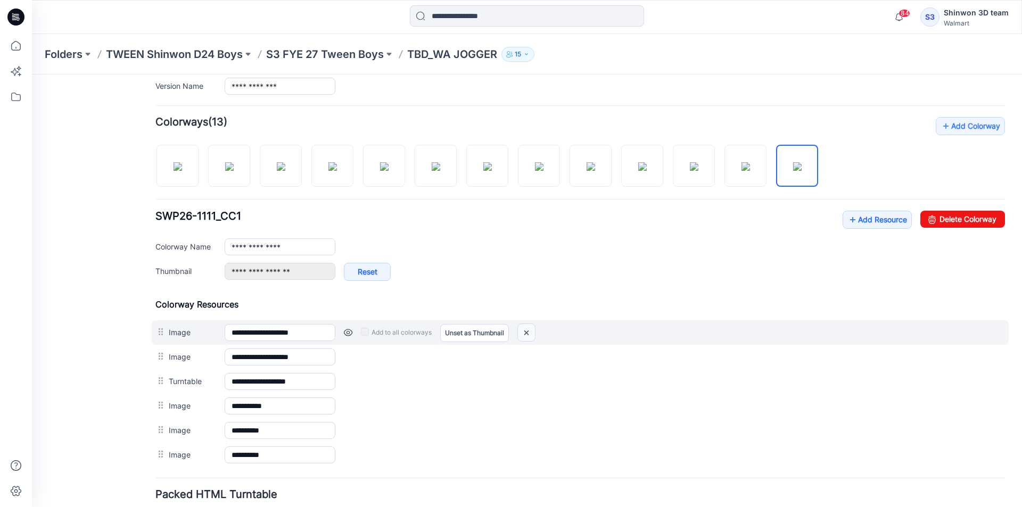
click at [526, 330] on img at bounding box center [526, 333] width 17 height 18
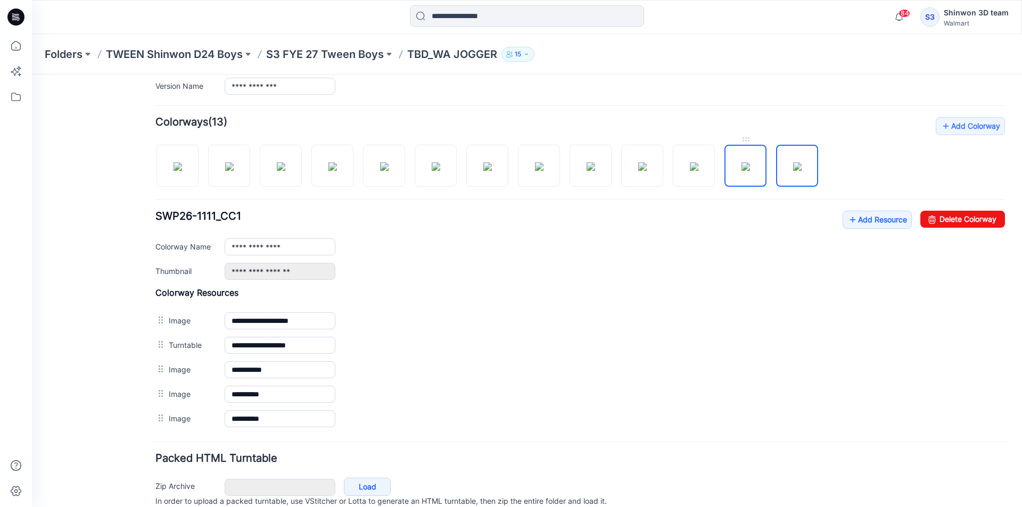
click at [750, 171] on img at bounding box center [745, 166] width 9 height 9
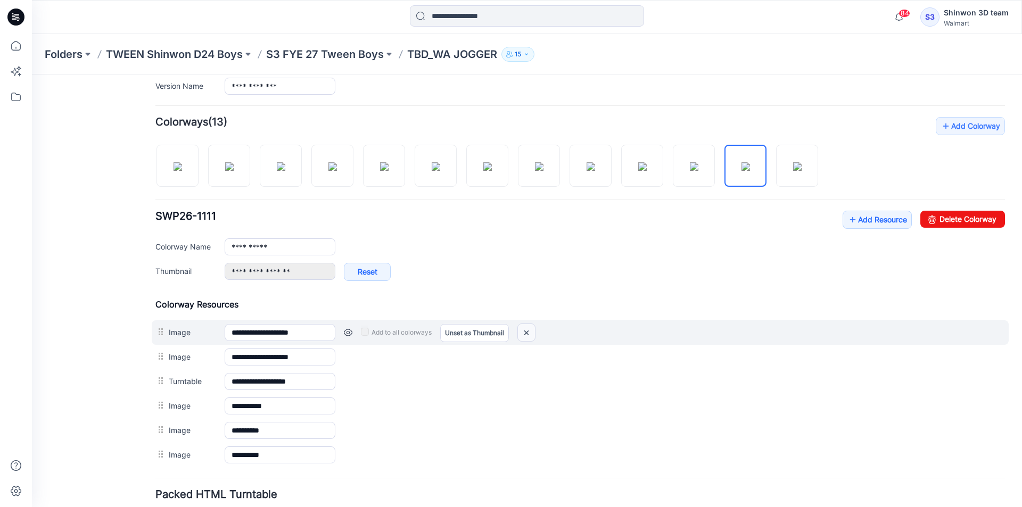
click at [534, 328] on img at bounding box center [526, 333] width 17 height 18
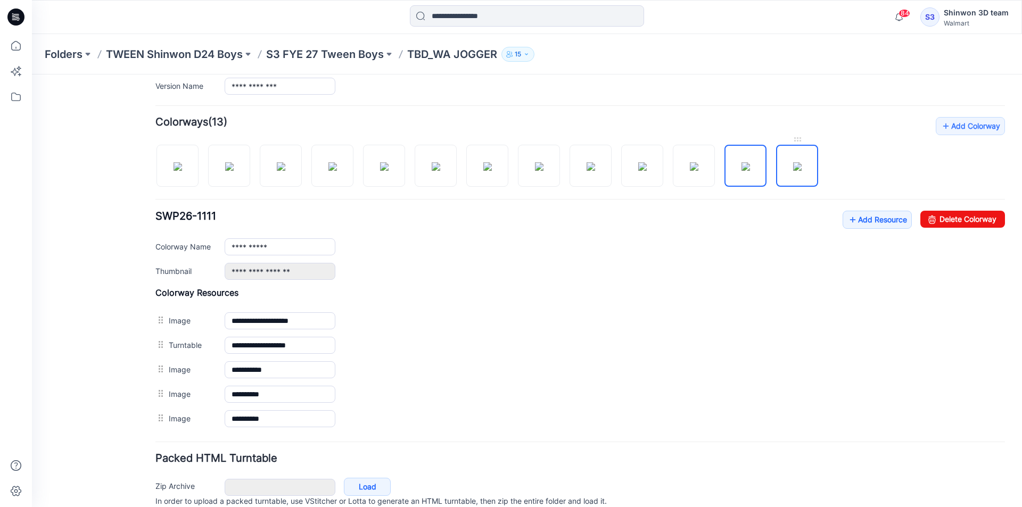
click at [801, 171] on img at bounding box center [797, 166] width 9 height 9
click at [690, 169] on img at bounding box center [694, 166] width 9 height 9
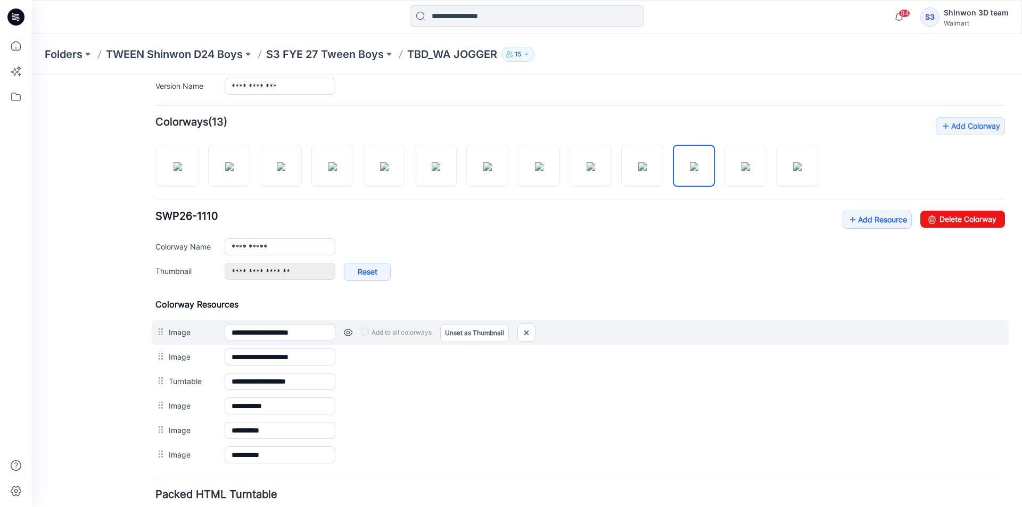
click at [538, 336] on div "Add to all colorways Set as Thumbnail Unset as Thumbnail" at bounding box center [669, 332] width 669 height 17
click at [531, 334] on img at bounding box center [526, 333] width 17 height 18
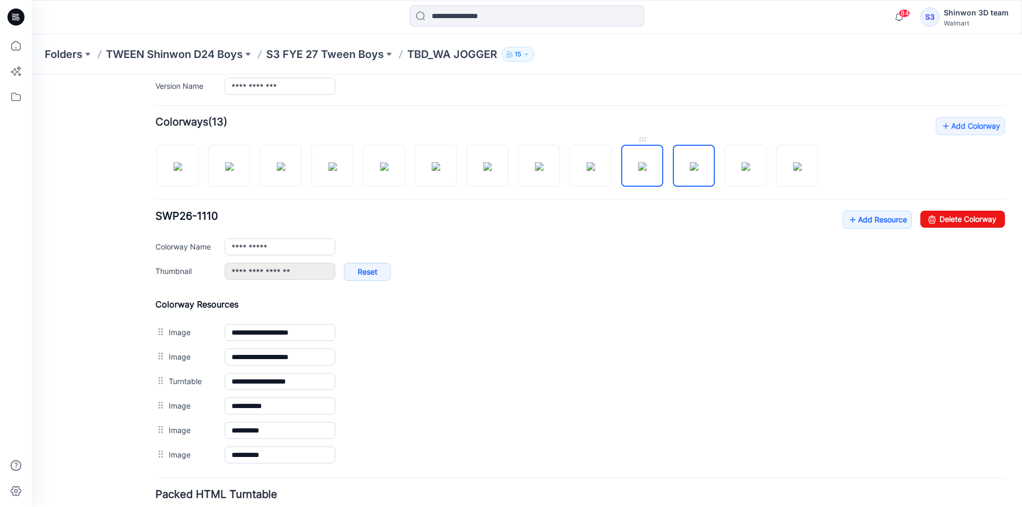
click at [638, 171] on img at bounding box center [642, 166] width 9 height 9
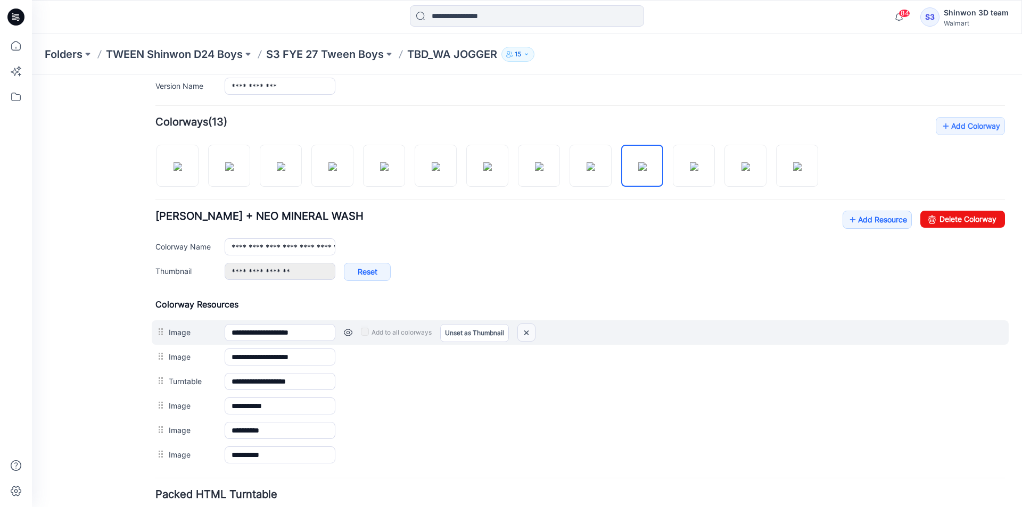
click at [523, 328] on img at bounding box center [526, 333] width 17 height 18
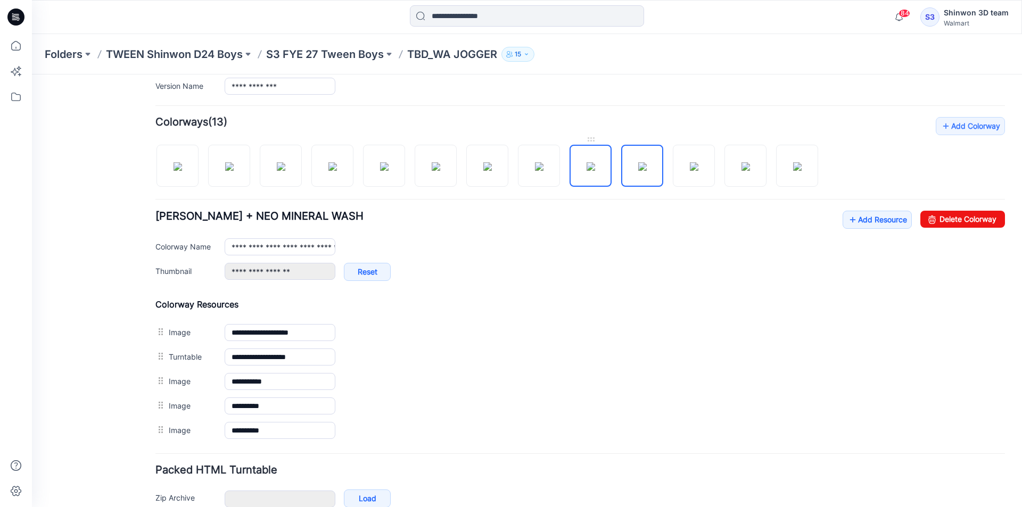
click at [590, 171] on img at bounding box center [590, 166] width 9 height 9
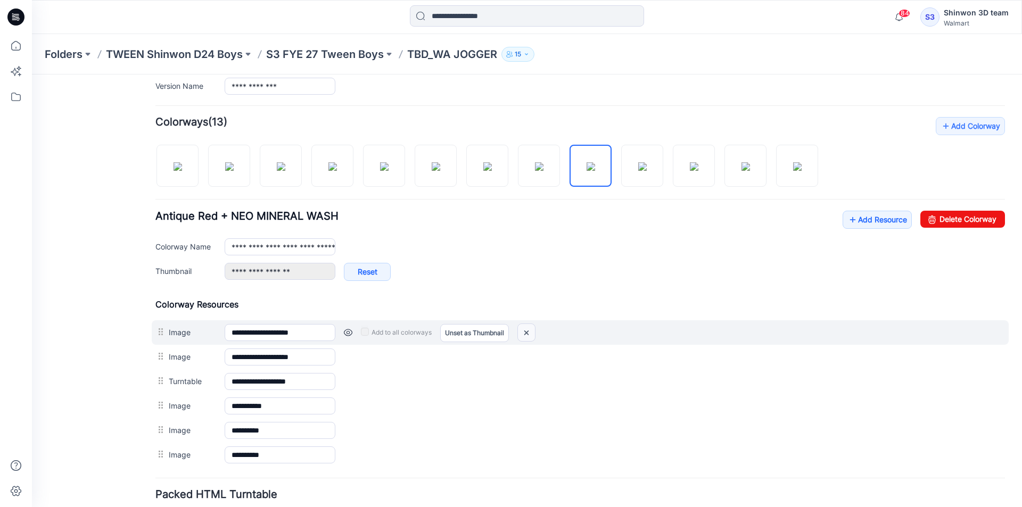
click at [529, 333] on img at bounding box center [526, 333] width 17 height 18
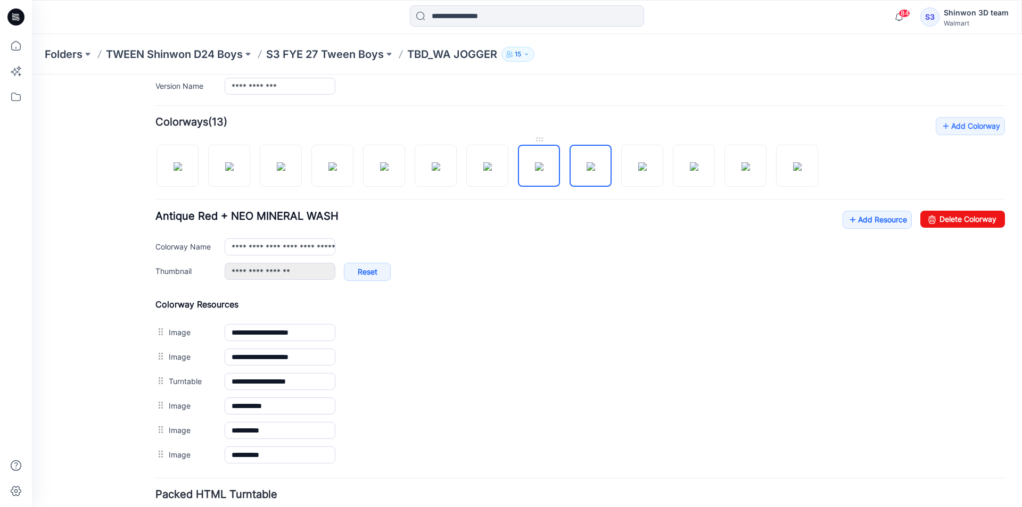
click at [543, 171] on img at bounding box center [539, 166] width 9 height 9
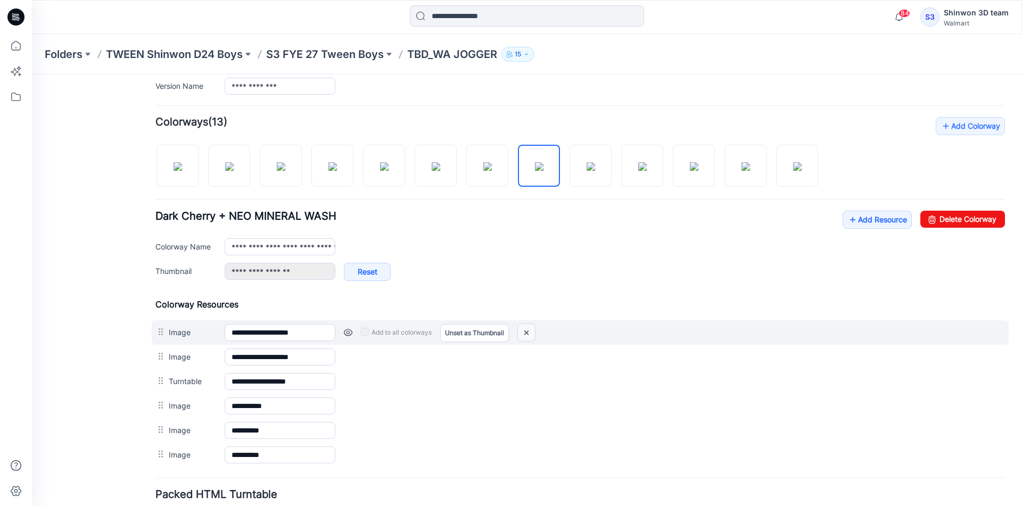
click at [528, 331] on img at bounding box center [526, 333] width 17 height 18
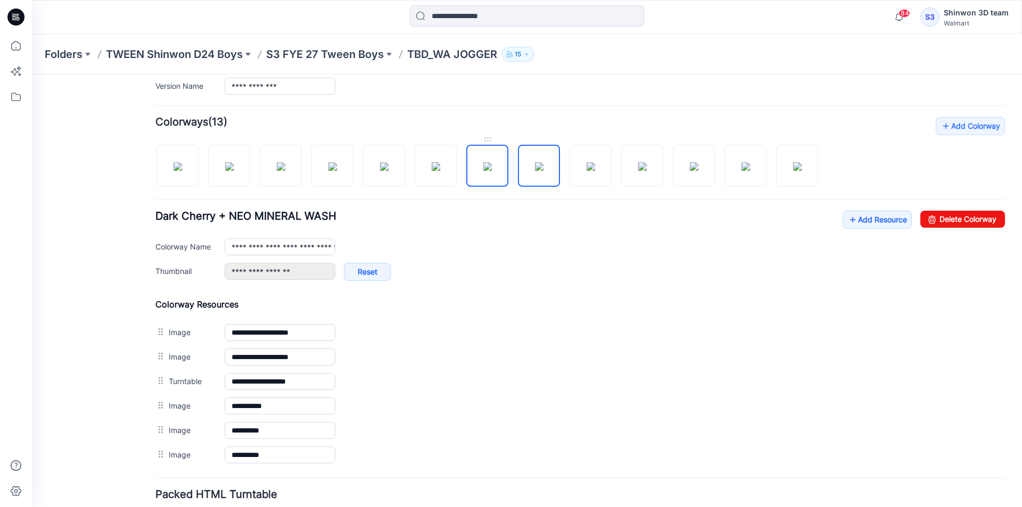
click at [484, 164] on img at bounding box center [487, 166] width 9 height 9
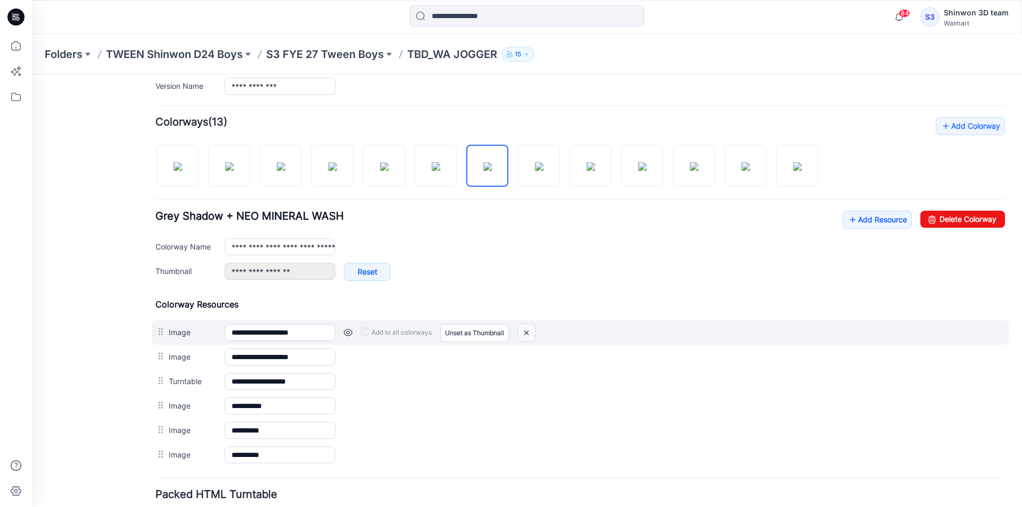
click at [522, 330] on img at bounding box center [526, 333] width 17 height 18
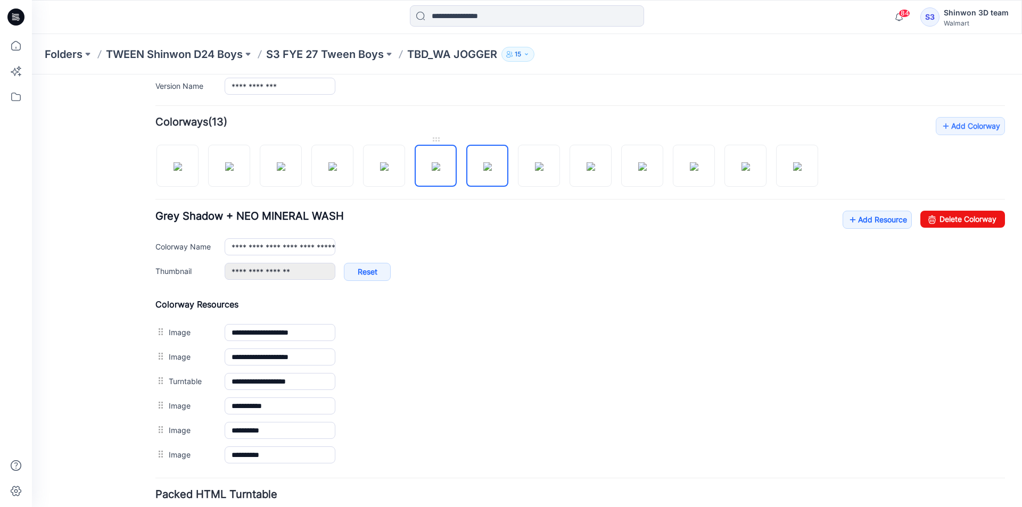
click at [432, 166] on img at bounding box center [436, 166] width 9 height 9
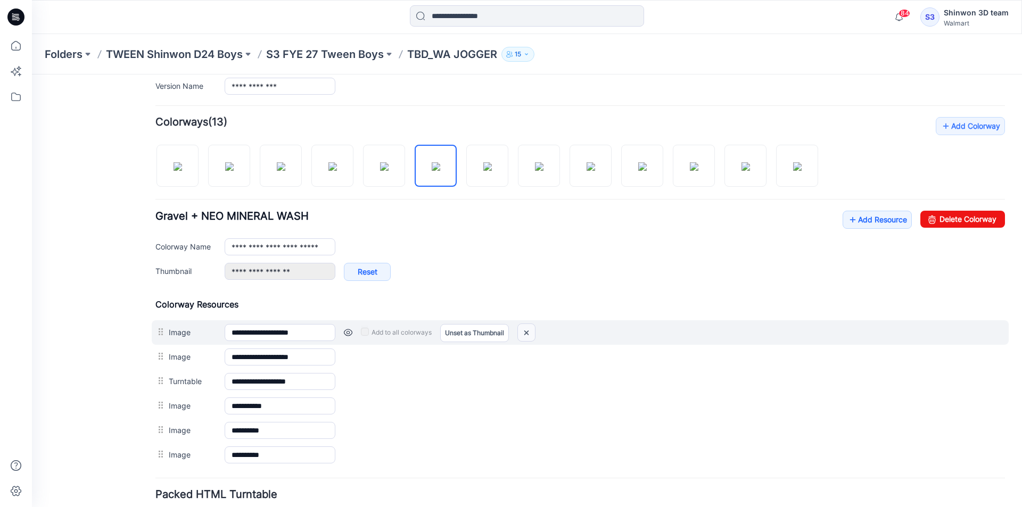
click at [531, 333] on img at bounding box center [526, 333] width 17 height 18
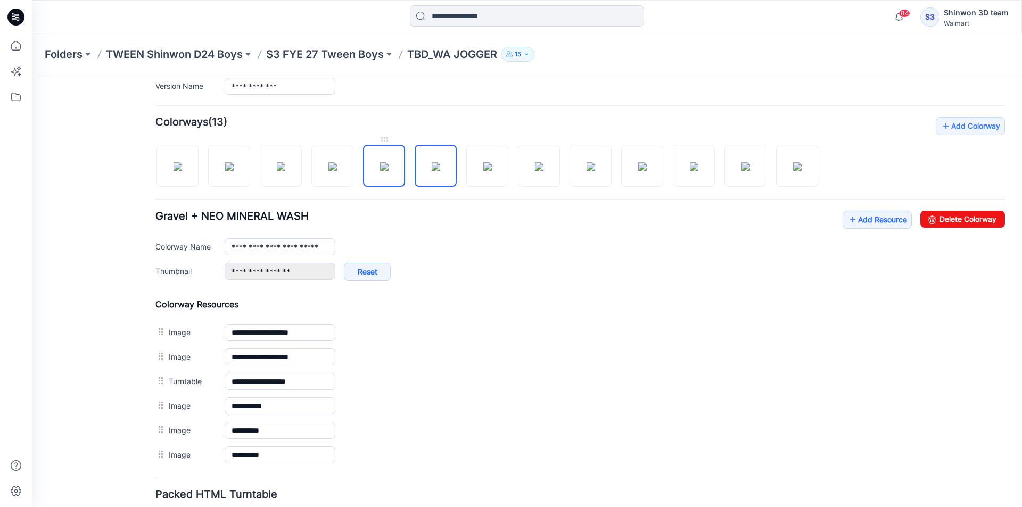
click at [388, 171] on img at bounding box center [384, 166] width 9 height 9
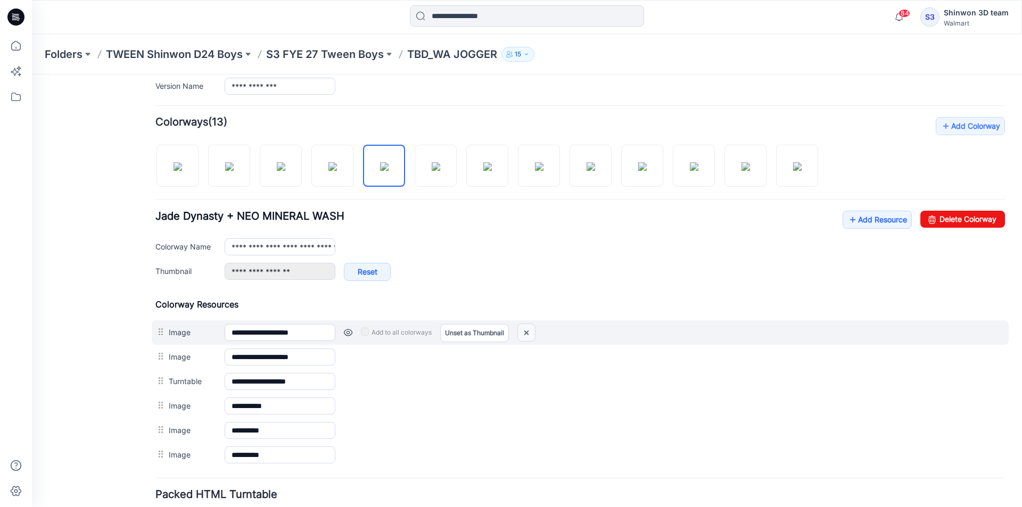
click at [533, 330] on img at bounding box center [526, 333] width 17 height 18
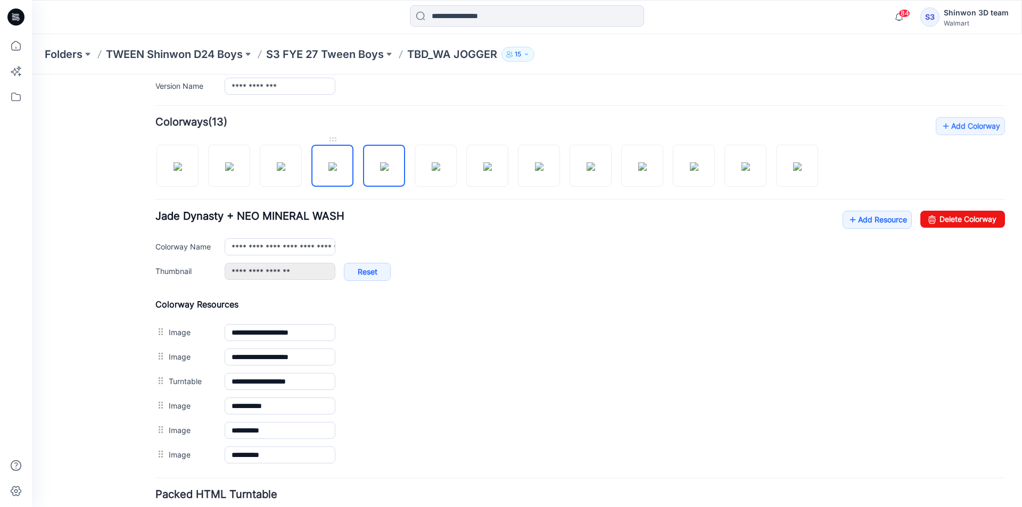
click at [337, 171] on img at bounding box center [332, 166] width 9 height 9
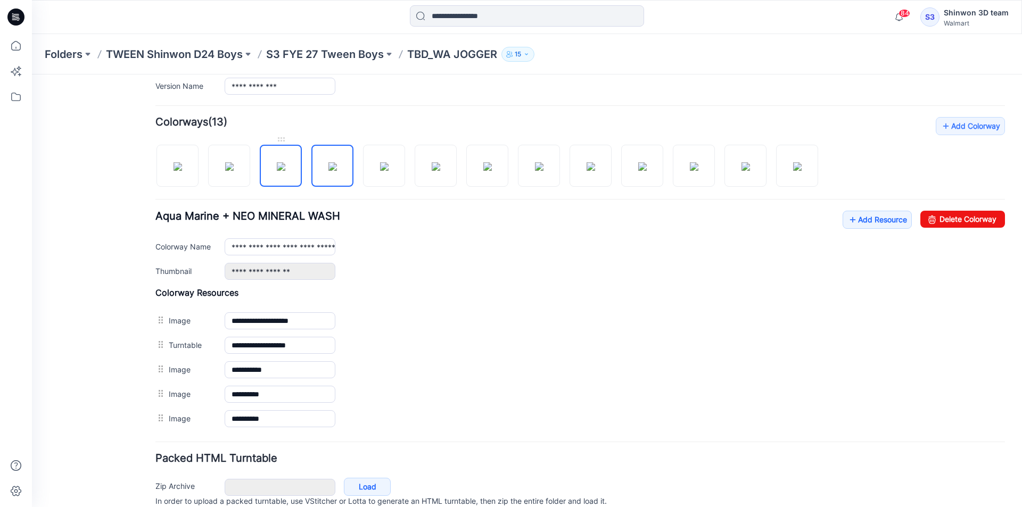
click at [277, 169] on img at bounding box center [281, 166] width 9 height 9
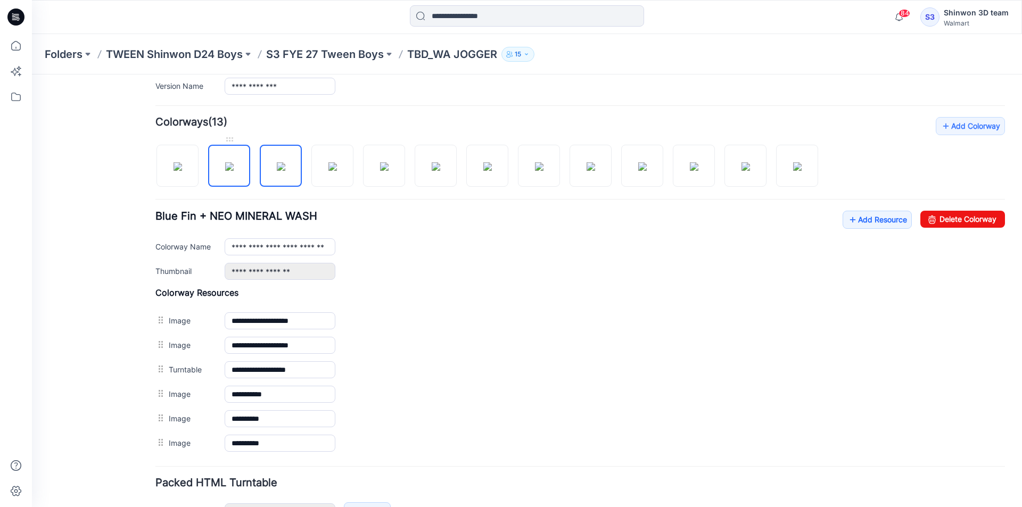
click at [230, 168] on img at bounding box center [229, 166] width 9 height 9
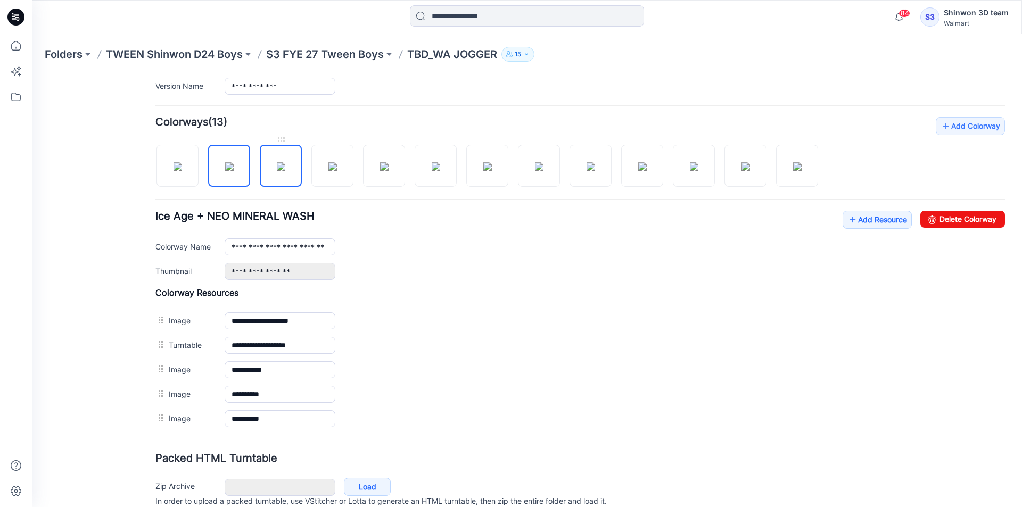
click at [277, 168] on img at bounding box center [281, 166] width 9 height 9
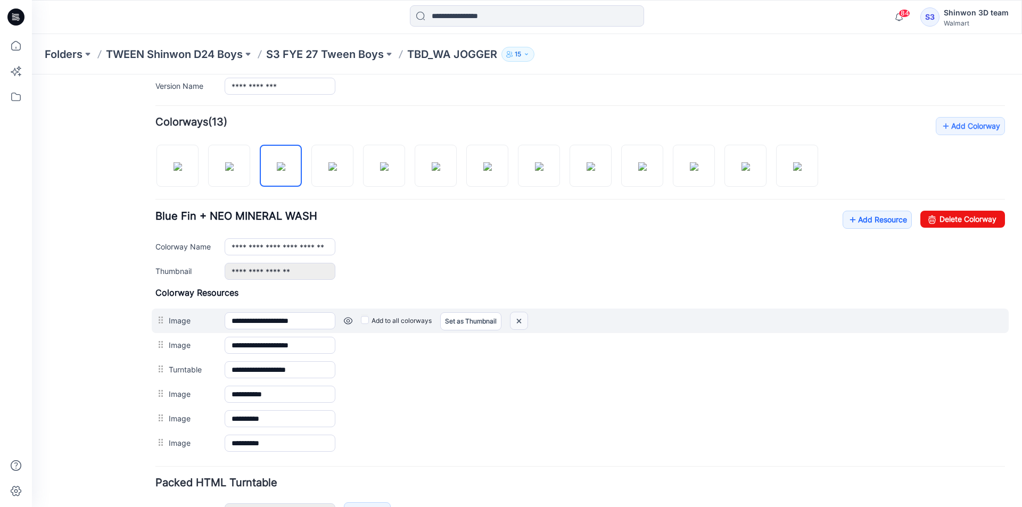
click at [523, 319] on img at bounding box center [518, 321] width 17 height 18
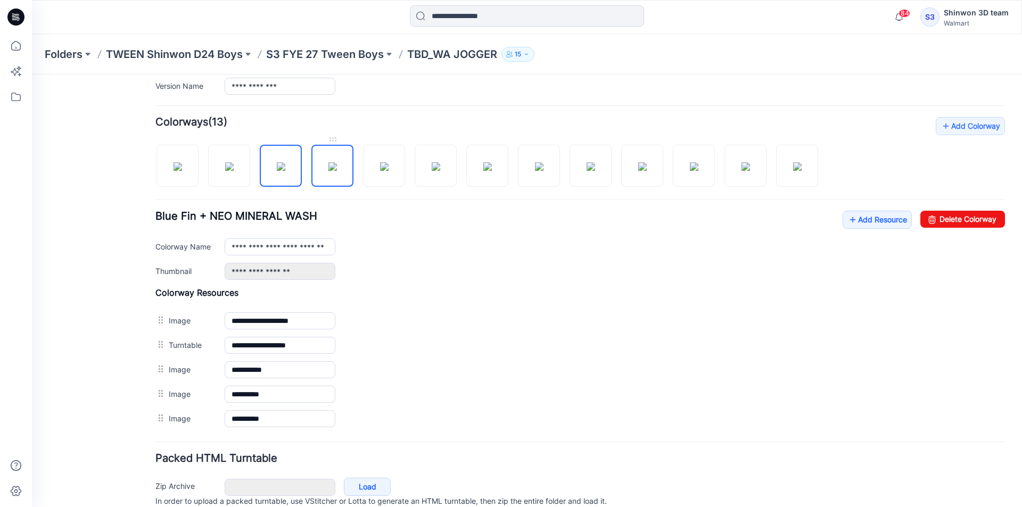
click at [337, 163] on img at bounding box center [332, 166] width 9 height 9
click at [801, 171] on img at bounding box center [797, 166] width 9 height 9
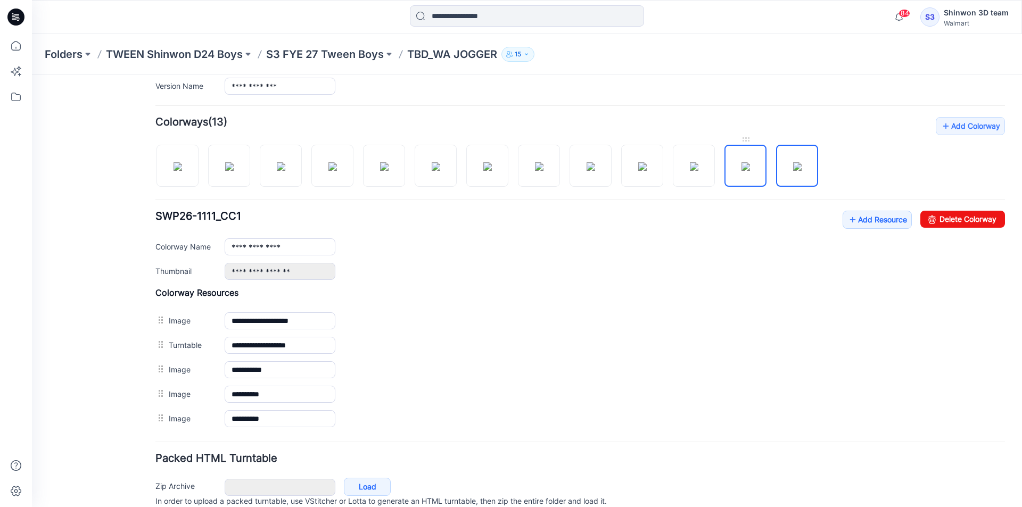
click at [750, 167] on img at bounding box center [745, 166] width 9 height 9
click at [690, 168] on img at bounding box center [694, 166] width 9 height 9
click at [647, 169] on img at bounding box center [642, 166] width 9 height 9
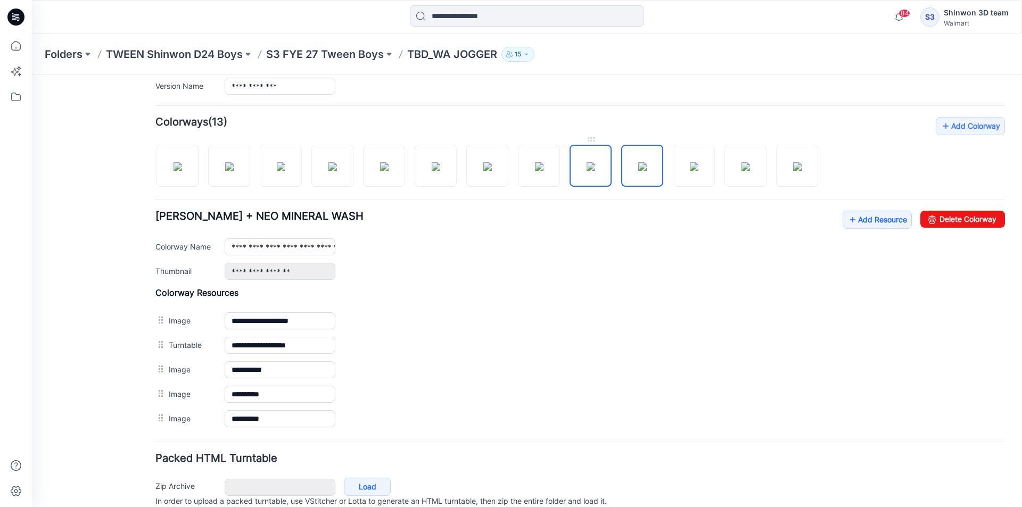
click at [595, 169] on img at bounding box center [590, 166] width 9 height 9
click at [542, 169] on img at bounding box center [539, 166] width 9 height 9
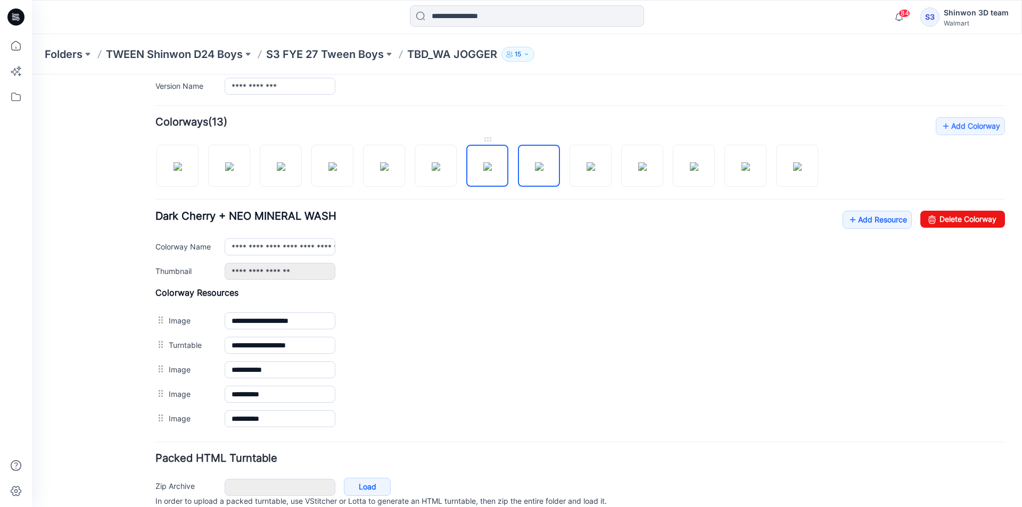
click at [483, 170] on img at bounding box center [487, 166] width 9 height 9
click at [433, 169] on img at bounding box center [436, 166] width 9 height 9
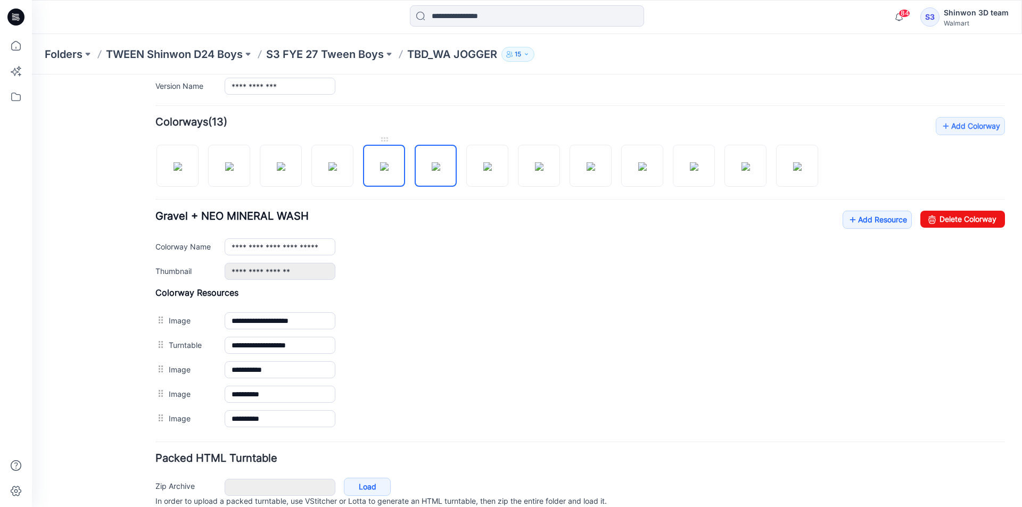
click at [388, 169] on img at bounding box center [384, 166] width 9 height 9
click at [337, 168] on img at bounding box center [332, 166] width 9 height 9
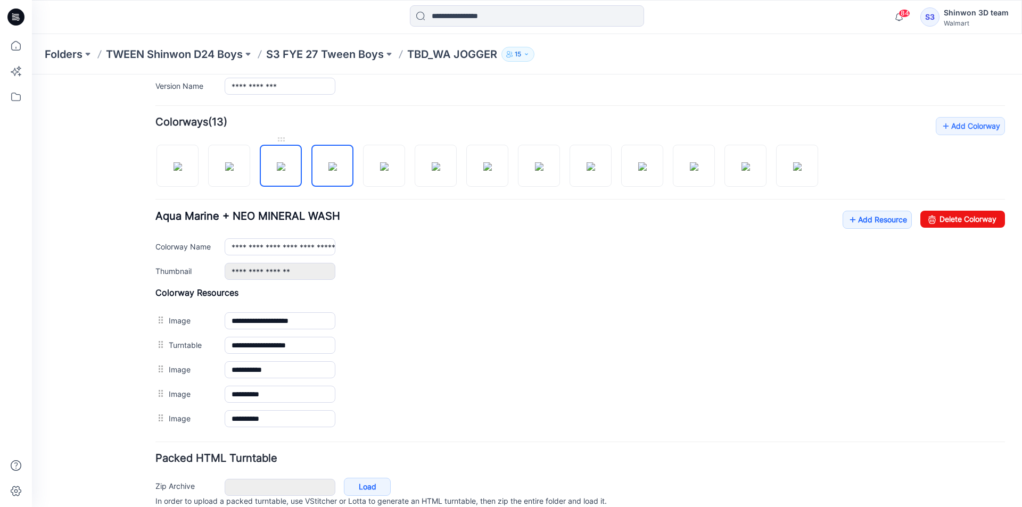
click at [285, 171] on img at bounding box center [281, 166] width 9 height 9
click at [225, 171] on img at bounding box center [229, 166] width 9 height 9
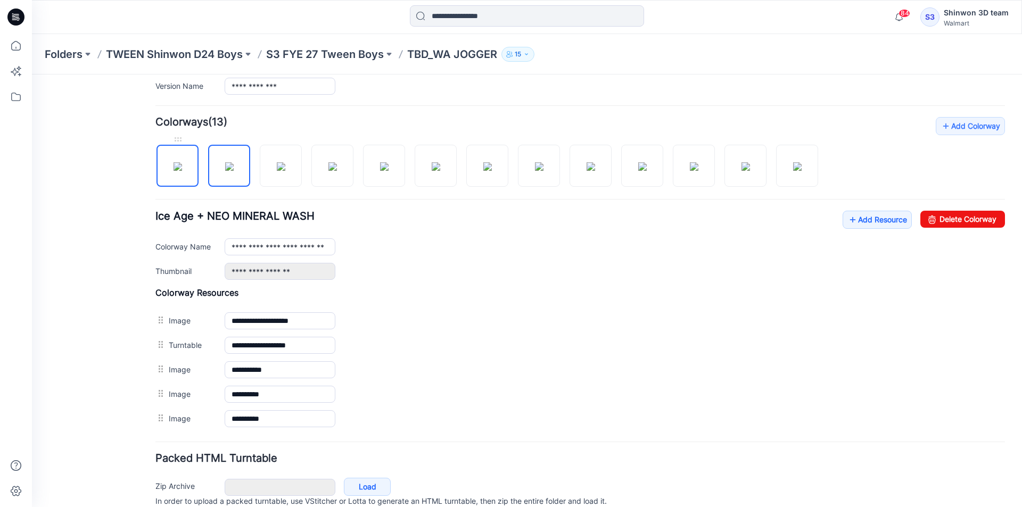
click at [182, 171] on img at bounding box center [177, 166] width 9 height 9
type input "**********"
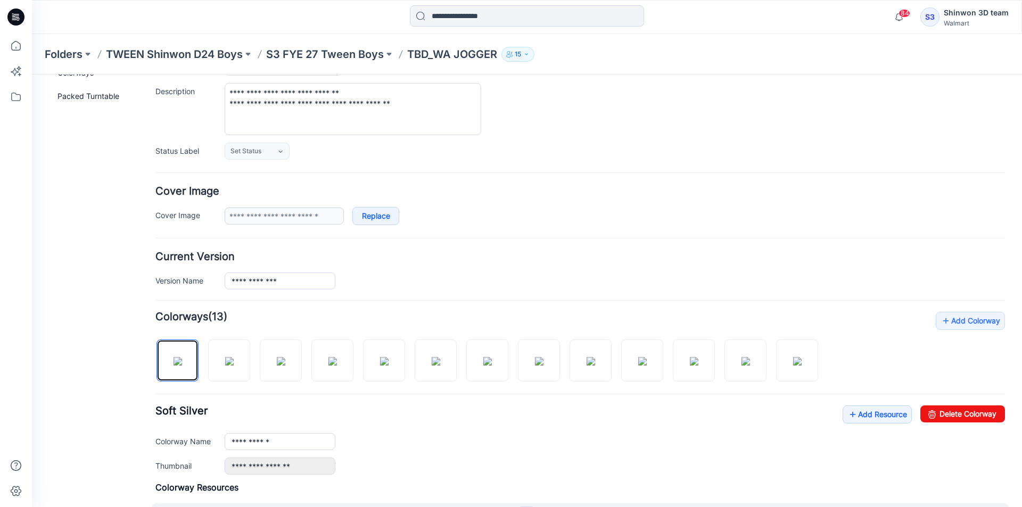
scroll to position [0, 0]
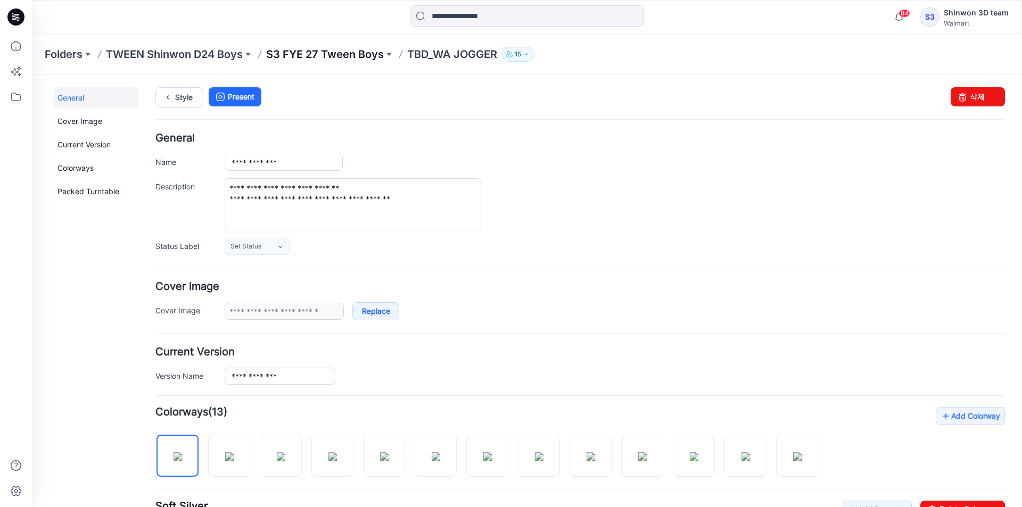
click at [353, 55] on p "S3 FYE 27 Tween Boys" at bounding box center [325, 54] width 118 height 15
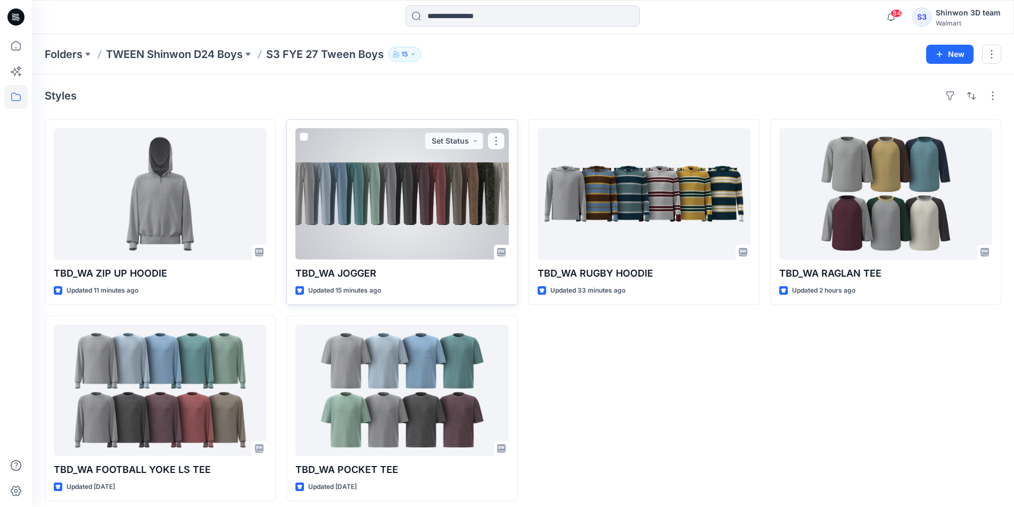
click at [361, 222] on div at bounding box center [401, 193] width 213 height 131
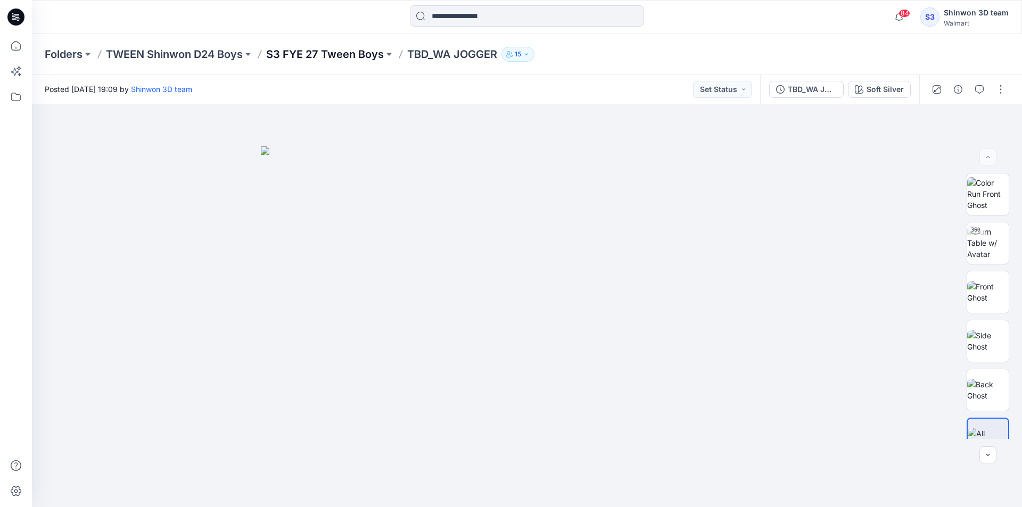
click at [326, 55] on p "S3 FYE 27 Tween Boys" at bounding box center [325, 54] width 118 height 15
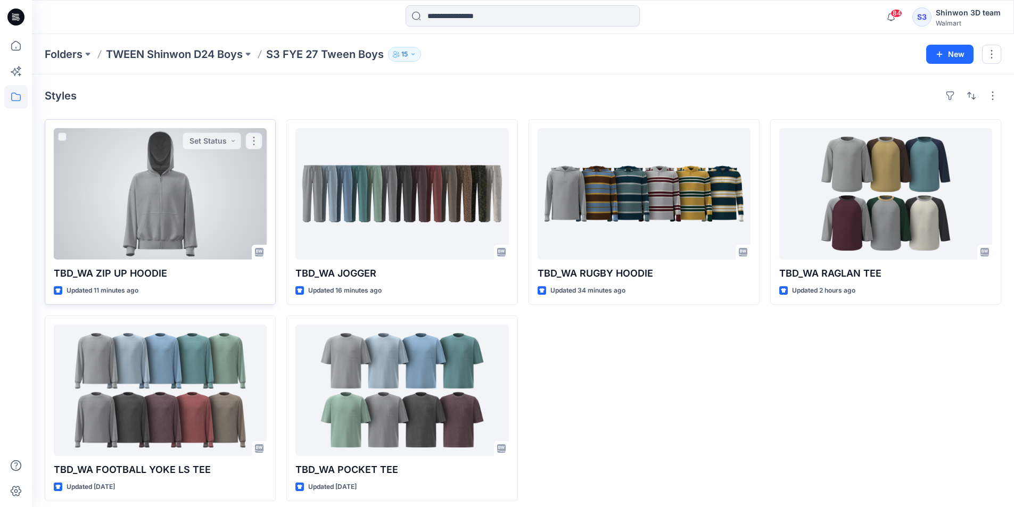
click at [145, 128] on div at bounding box center [160, 193] width 213 height 131
click at [125, 165] on div at bounding box center [160, 193] width 213 height 131
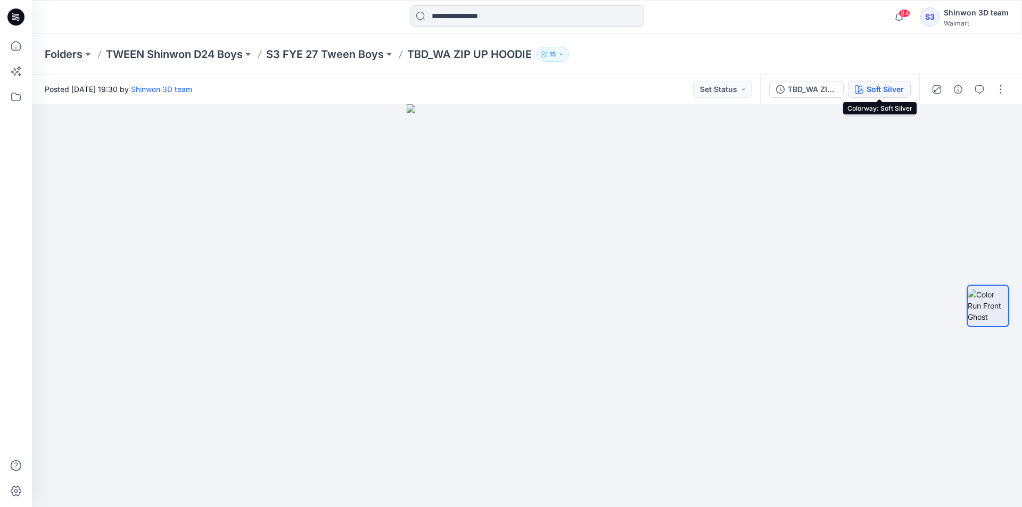
click at [869, 87] on div "Soft Silver" at bounding box center [884, 90] width 37 height 12
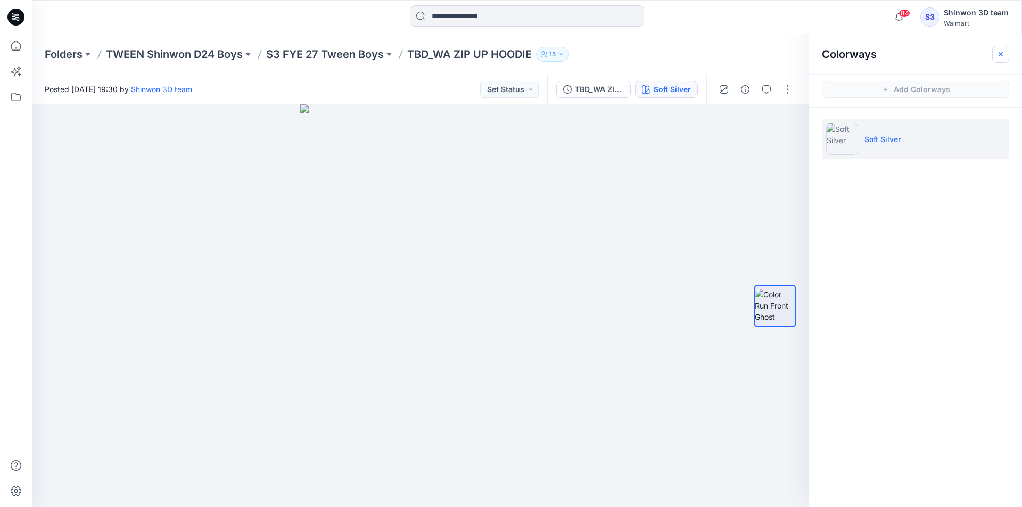
click at [993, 49] on button "button" at bounding box center [1000, 54] width 17 height 17
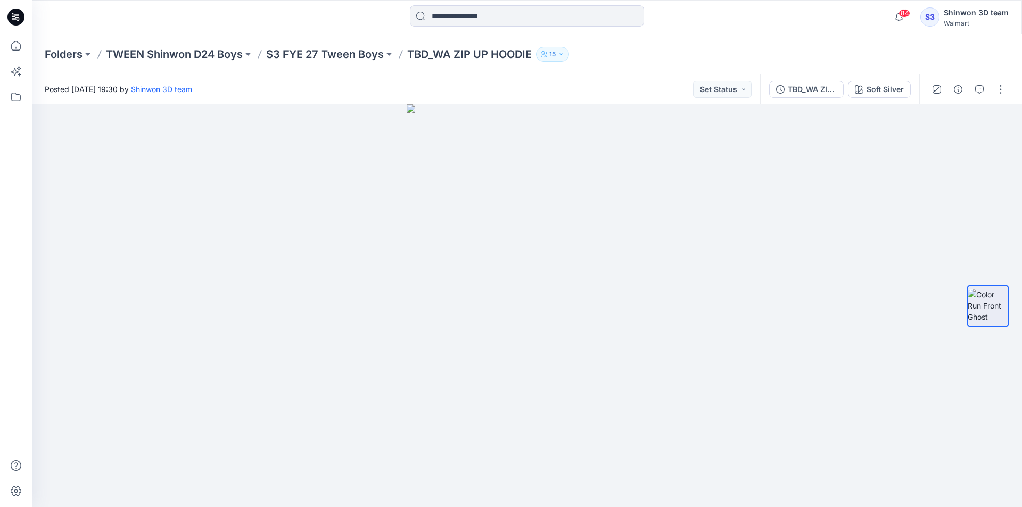
click at [814, 98] on div "TBD_WA ZIP UP HOODIE Soft Silver" at bounding box center [839, 89] width 159 height 30
click at [815, 92] on div "TBD_WA ZIP UP HOODIE" at bounding box center [812, 90] width 49 height 12
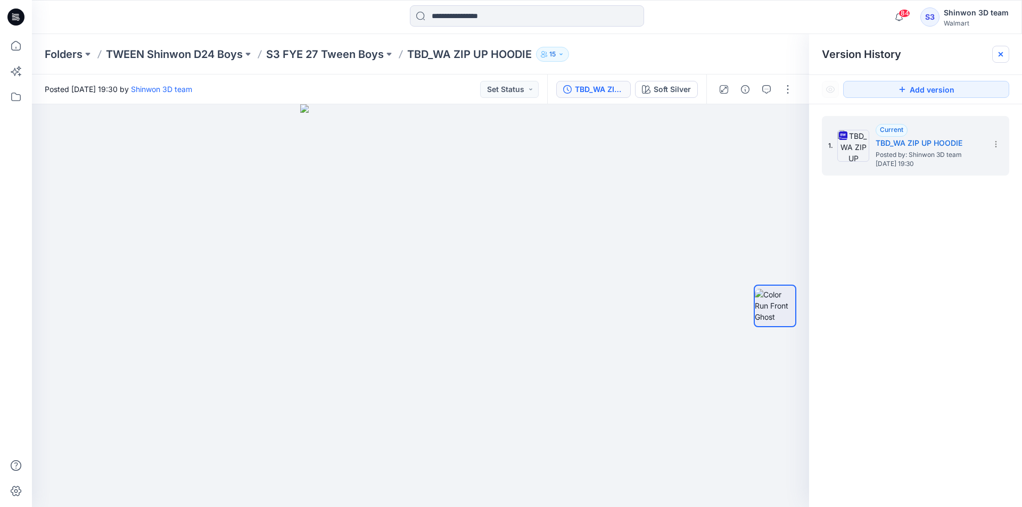
click at [998, 55] on icon at bounding box center [1000, 54] width 9 height 9
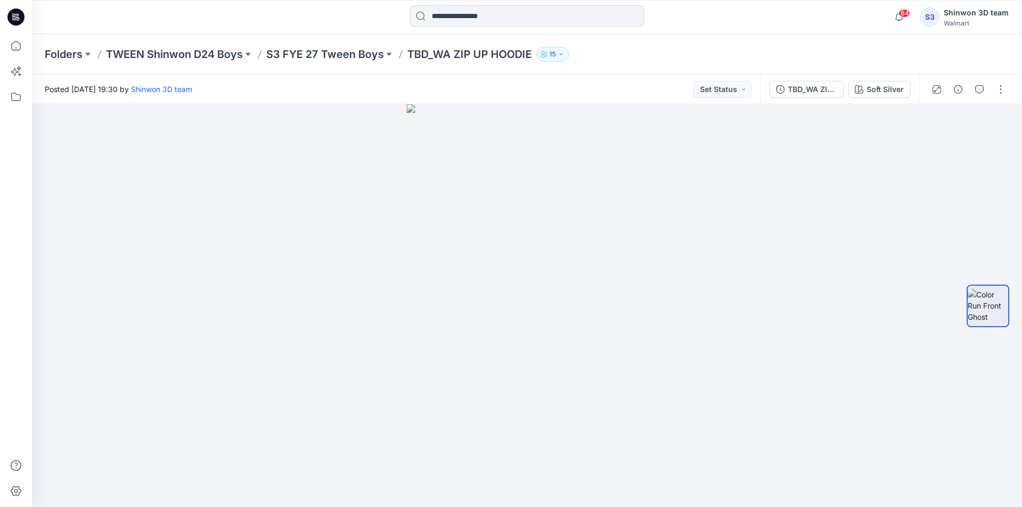
drag, startPoint x: 682, startPoint y: 39, endPoint x: 712, endPoint y: 40, distance: 30.3
click at [682, 39] on div "Folders TWEEN Shinwon D24 Boys S3 FYE 27 Tween Boys TBD_WA ZIP UP HOODIE 15" at bounding box center [527, 54] width 990 height 40
click at [610, 30] on div "84 Notifications Your style TBD_WA JOGGER is ready 4 minutes ago Your style TBD…" at bounding box center [527, 17] width 990 height 34
click at [987, 88] on button "button" at bounding box center [979, 89] width 17 height 17
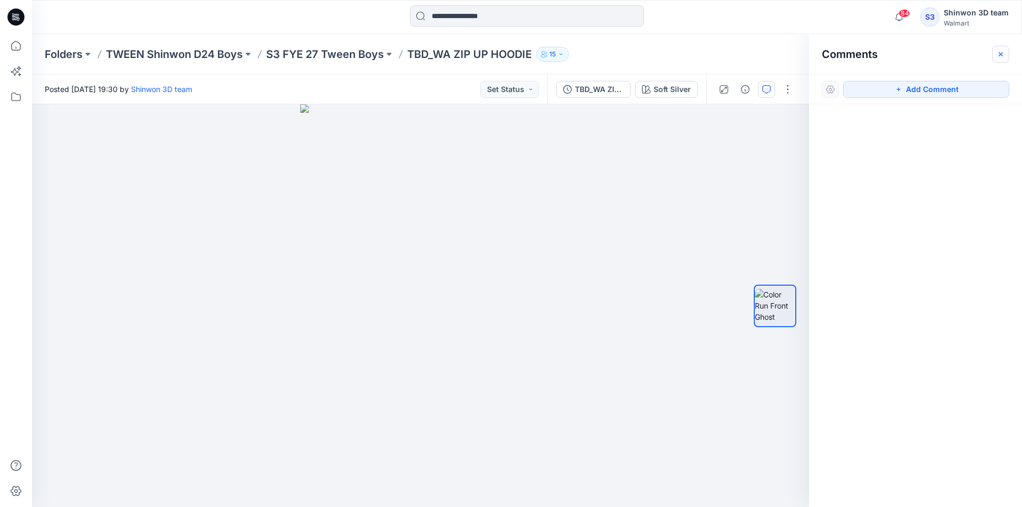
click at [996, 56] on icon "button" at bounding box center [1000, 54] width 9 height 9
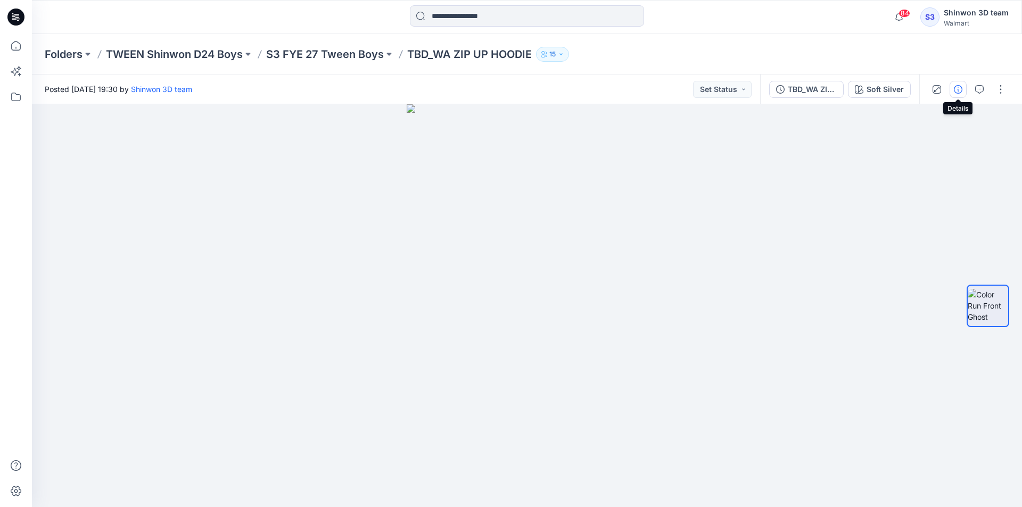
click at [952, 93] on button "button" at bounding box center [957, 89] width 17 height 17
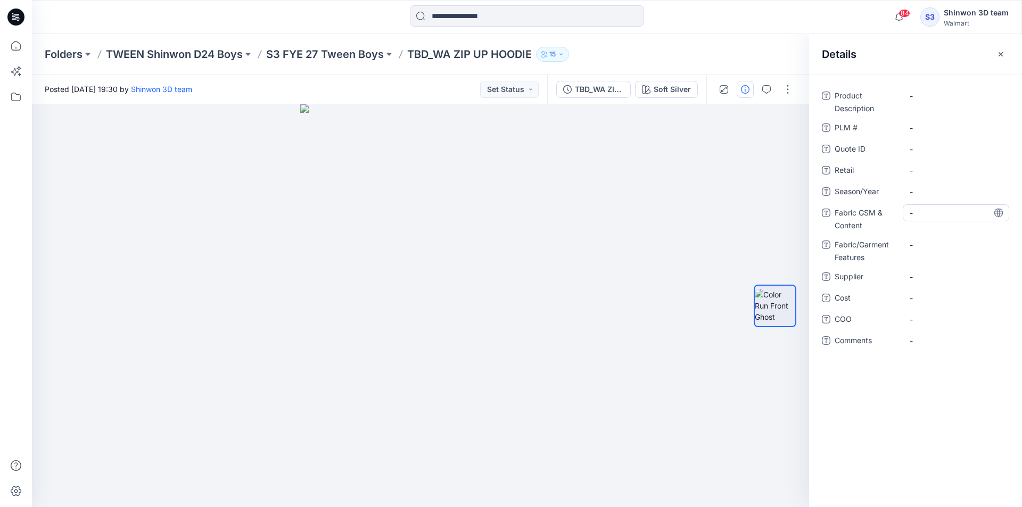
click at [955, 211] on Content "-" at bounding box center [955, 213] width 93 height 11
type textarea "**********"
click at [940, 249] on Features "-" at bounding box center [955, 244] width 93 height 11
click at [950, 228] on div "60/40 CVC FLEECE , 280gsm" at bounding box center [955, 218] width 106 height 28
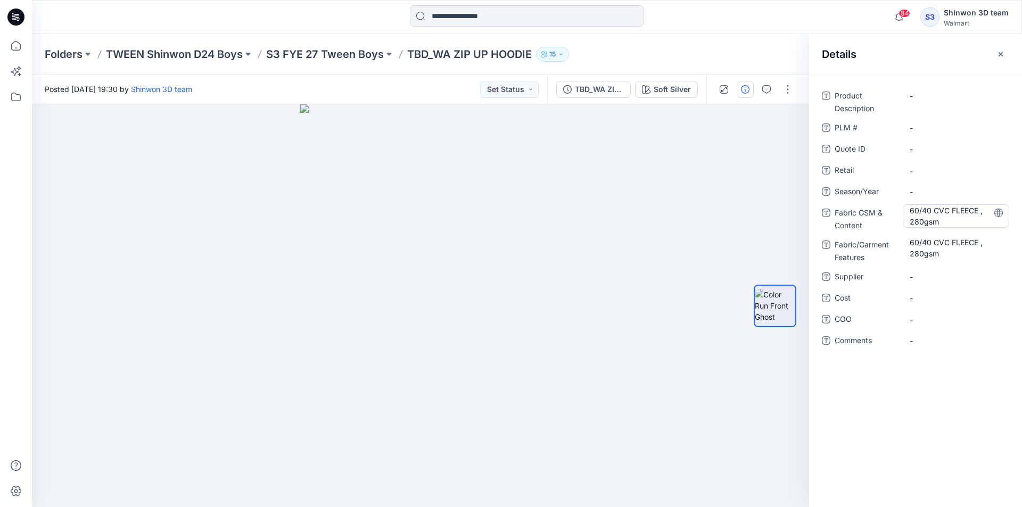
click at [953, 217] on Content "60/40 CVC FLEECE , 280gsm" at bounding box center [955, 216] width 93 height 22
click at [953, 217] on textarea "**********" at bounding box center [955, 215] width 106 height 22
type textarea "**********"
click at [945, 248] on Features "60/40 CVC FLEECE , 280gsm" at bounding box center [955, 248] width 93 height 22
drag, startPoint x: 952, startPoint y: 246, endPoint x: 845, endPoint y: 245, distance: 107.5
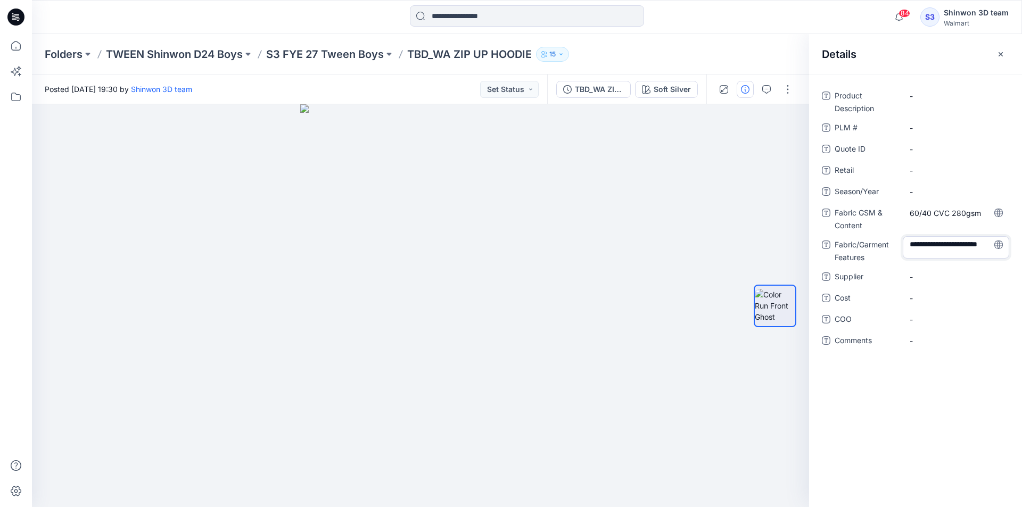
click at [845, 245] on div "**********" at bounding box center [915, 250] width 187 height 28
type textarea "******"
click at [963, 274] on span "-" at bounding box center [955, 276] width 93 height 11
type textarea "*******"
drag, startPoint x: 432, startPoint y: 56, endPoint x: 541, endPoint y: 61, distance: 109.7
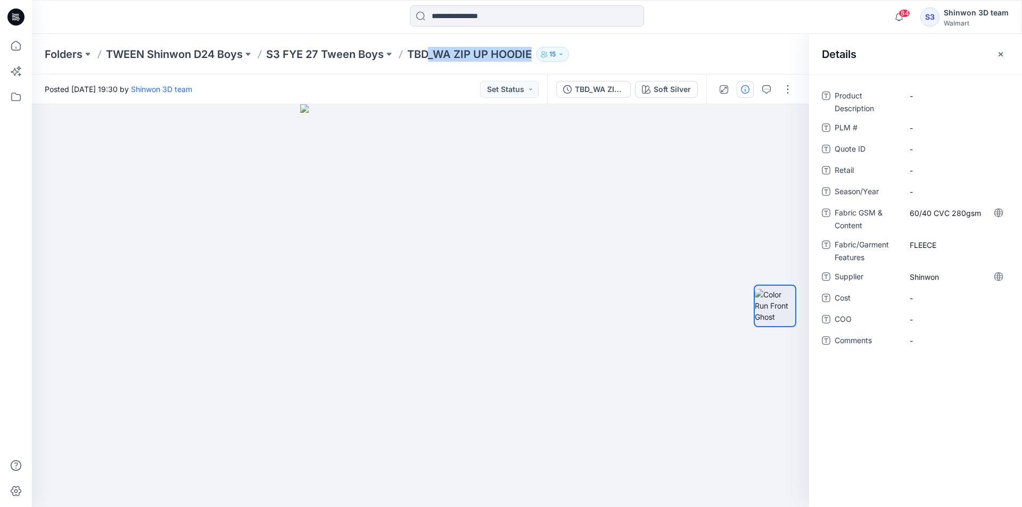
click at [541, 61] on div "Folders TWEEN Shinwon D24 Boys S3 FYE 27 Tween Boys TBD_WA ZIP UP HOODIE 15" at bounding box center [485, 54] width 881 height 15
copy div "_WA ZIP UP HOODIE 15"
click at [973, 102] on div "-" at bounding box center [955, 95] width 106 height 17
type textarea "**********"
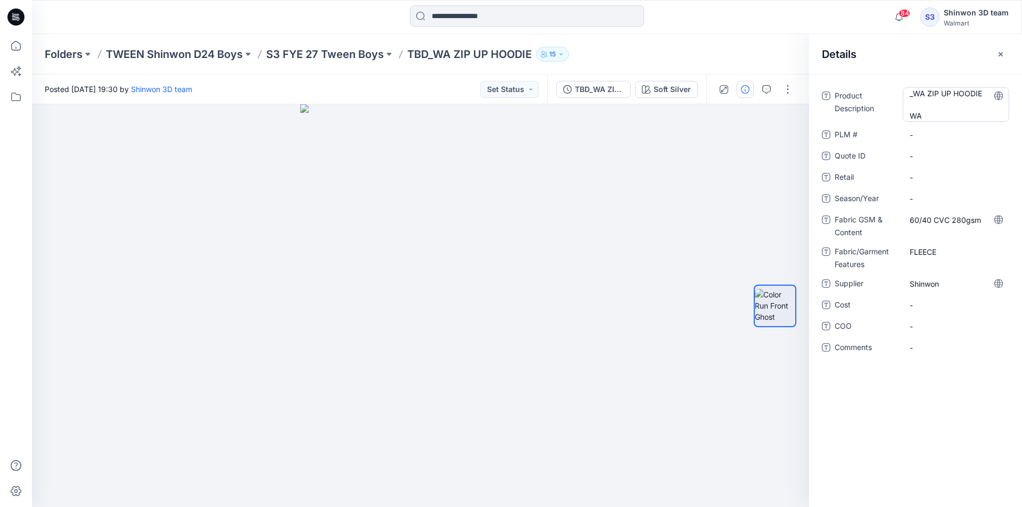
click at [930, 101] on Description "_WA ZIP UP HOODIE WA" at bounding box center [955, 105] width 93 height 34
drag, startPoint x: 924, startPoint y: 119, endPoint x: 888, endPoint y: 110, distance: 37.2
click at [888, 110] on div "**********" at bounding box center [915, 104] width 187 height 34
click at [907, 92] on textarea "**********" at bounding box center [955, 104] width 106 height 34
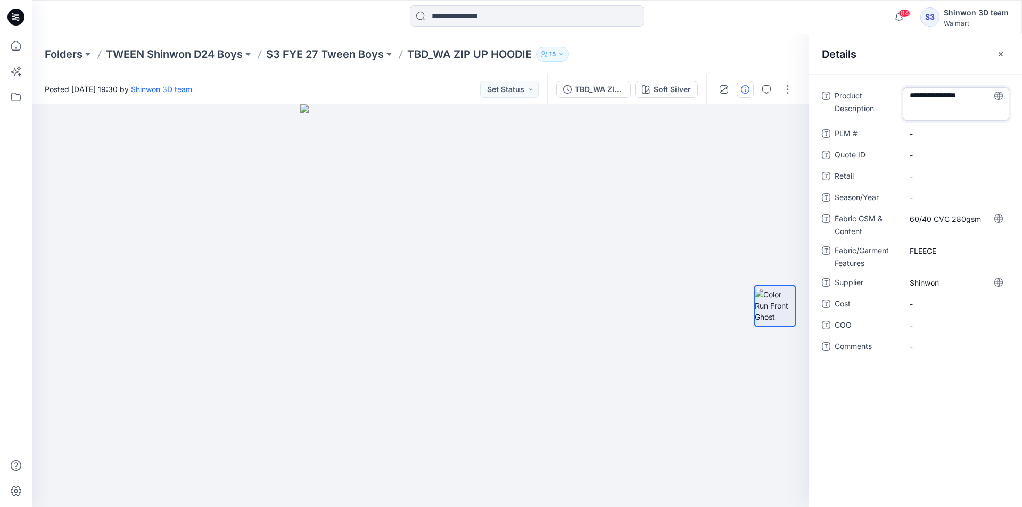
type textarea "**********"
click at [936, 125] on \ "-" at bounding box center [955, 127] width 93 height 11
type textarea "***"
click at [963, 192] on span "-" at bounding box center [955, 191] width 93 height 11
type textarea "********"
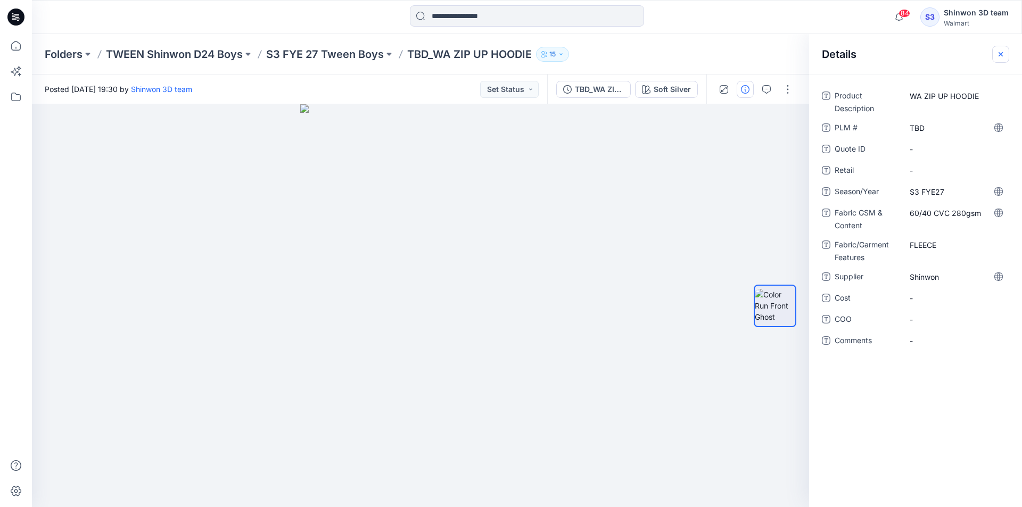
click at [994, 60] on button "button" at bounding box center [1000, 54] width 17 height 17
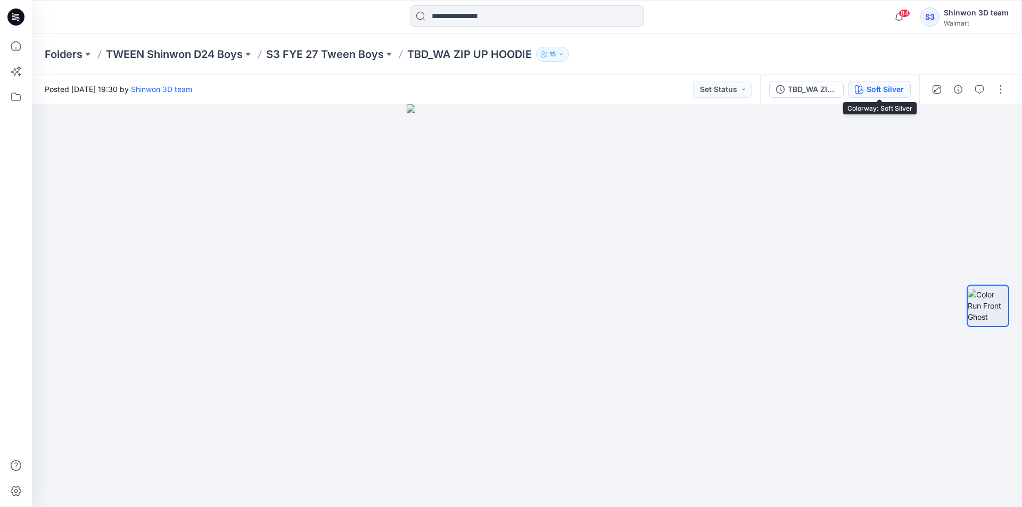
click at [879, 88] on div "Soft Silver" at bounding box center [884, 90] width 37 height 12
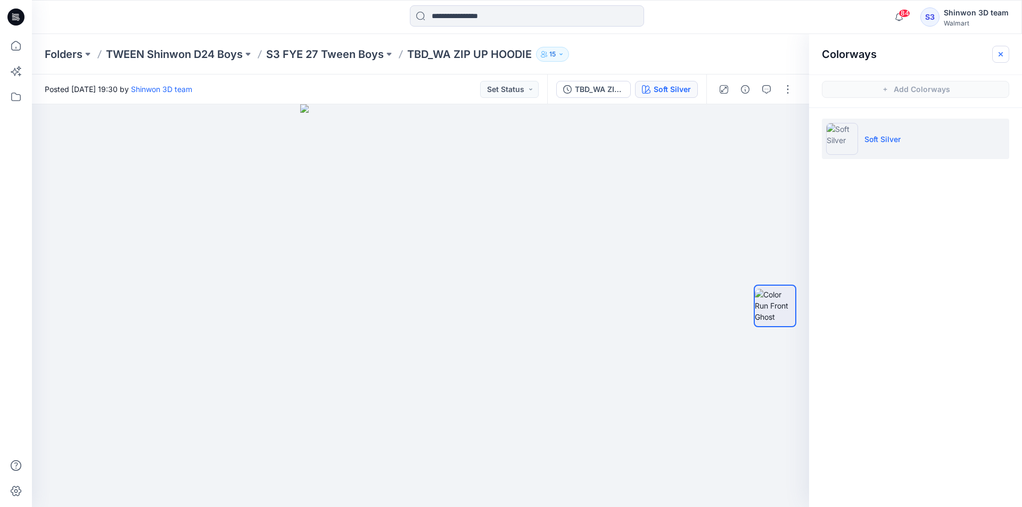
click at [997, 52] on icon "button" at bounding box center [1000, 54] width 9 height 9
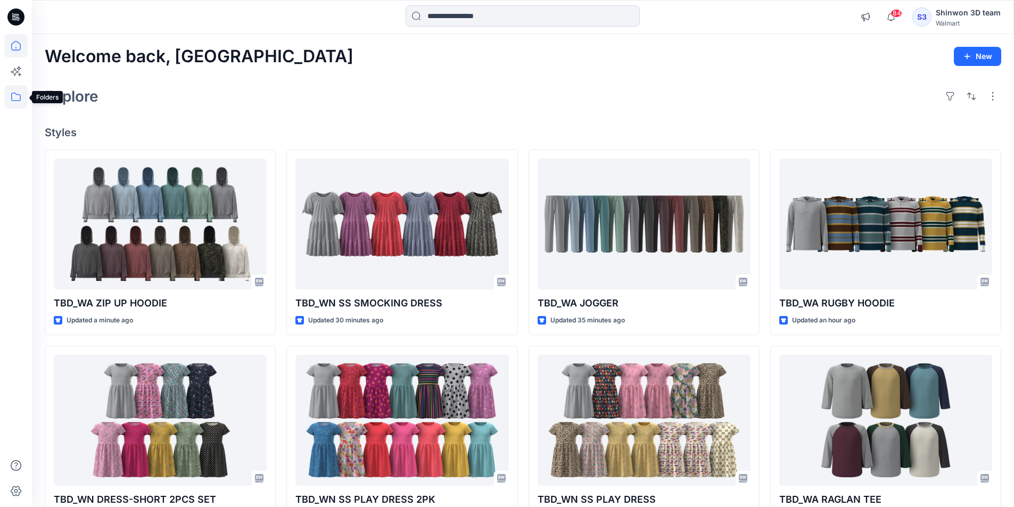
click at [7, 96] on icon at bounding box center [15, 96] width 23 height 23
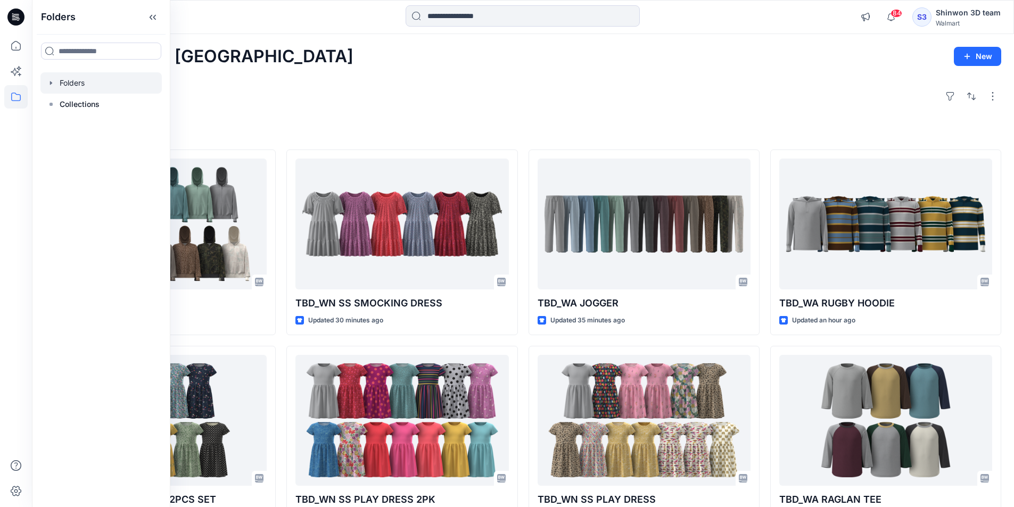
click at [78, 75] on div at bounding box center [100, 82] width 121 height 21
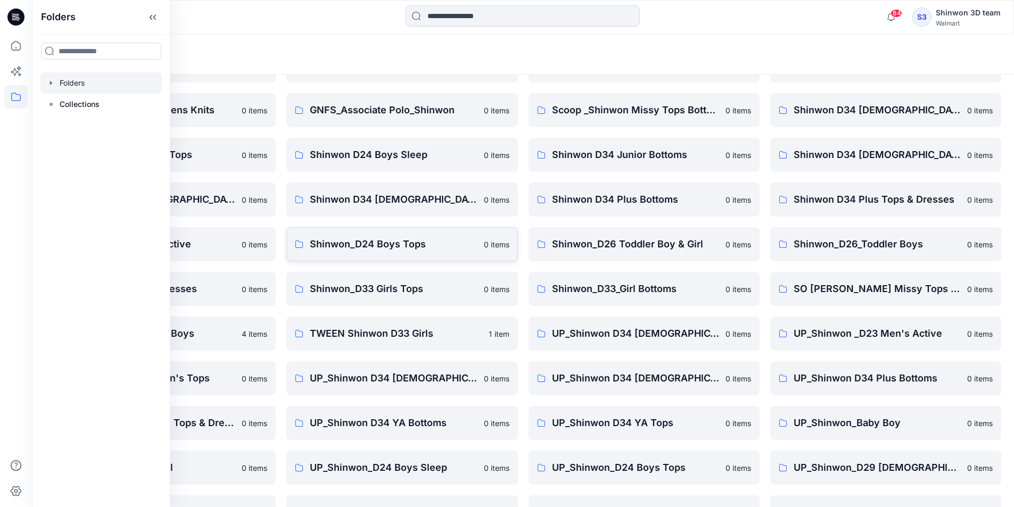
scroll to position [148, 0]
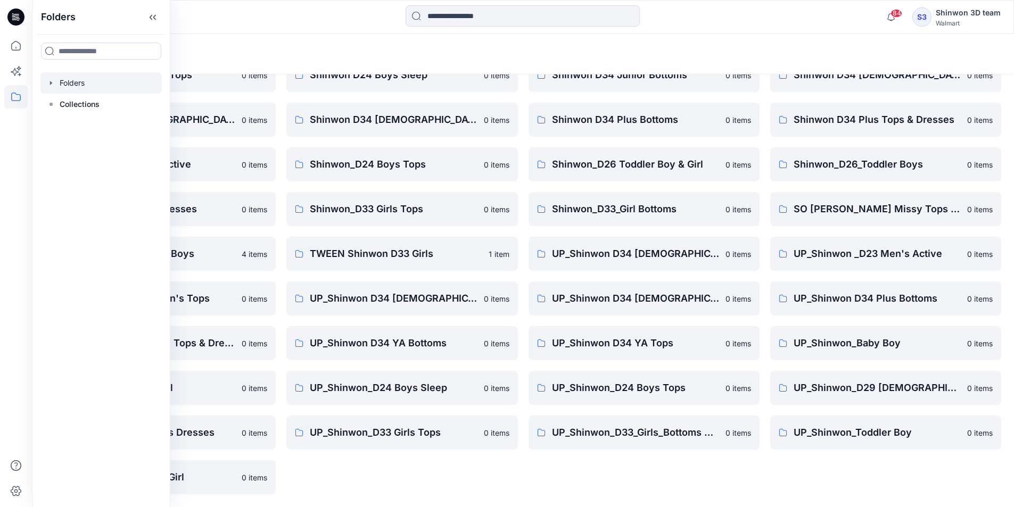
click at [367, 474] on div "FA Shinwon D23 Mens Knits 0 items GNFS_Associate Polo_Shinwon 0 items Shinwon D…" at bounding box center [401, 232] width 231 height 526
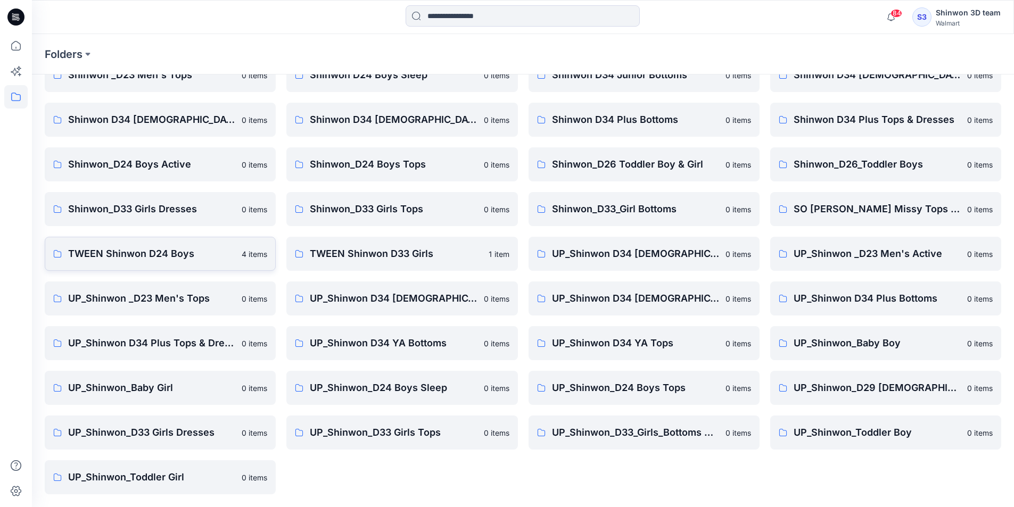
click at [181, 262] on link "TWEEN Shinwon D24 Boys 4 items" at bounding box center [160, 254] width 231 height 34
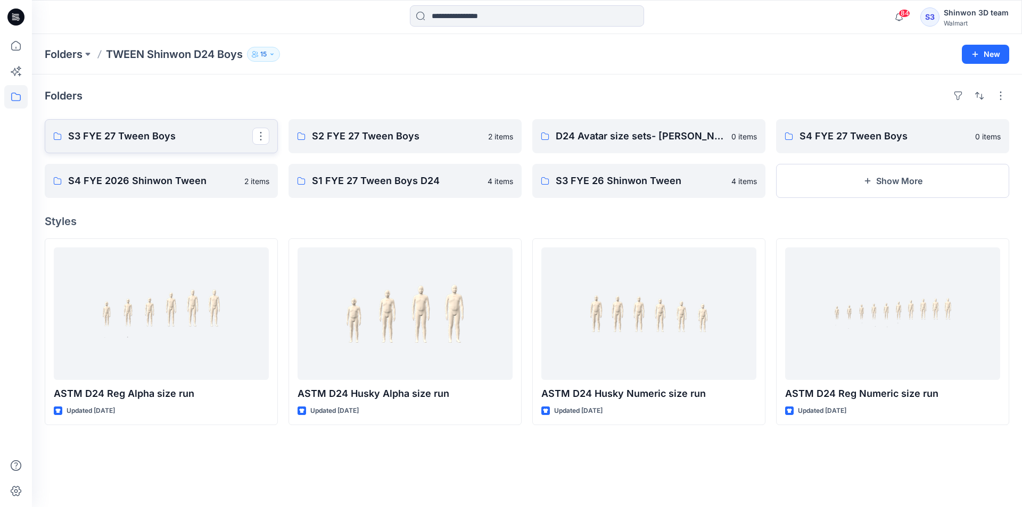
click at [189, 130] on p "S3 FYE 27 Tween Boys" at bounding box center [160, 136] width 184 height 15
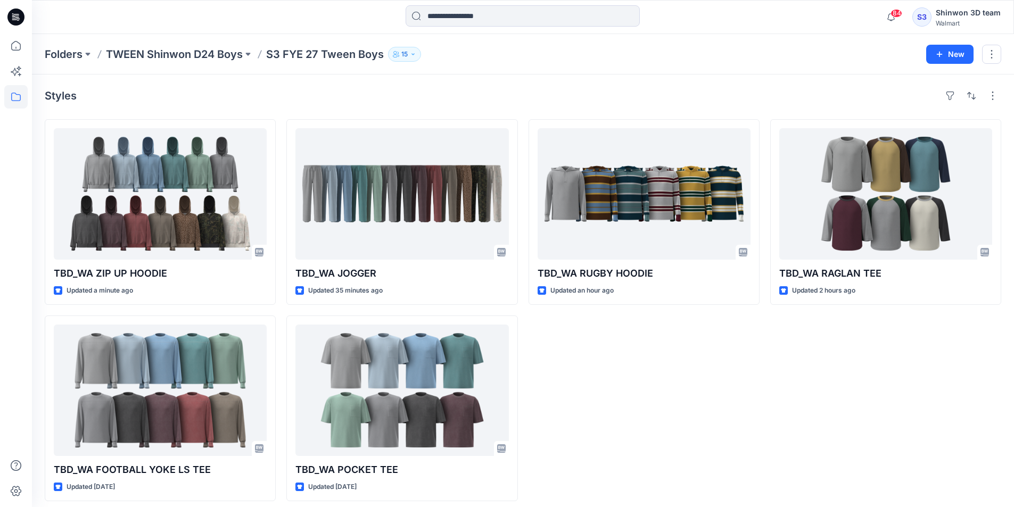
click at [302, 106] on div "Styles TBD_WA ZIP UP HOODIE Updated a minute ago TBD_WA FOOTBALL YOKE LS TEE Up…" at bounding box center [523, 294] width 982 height 440
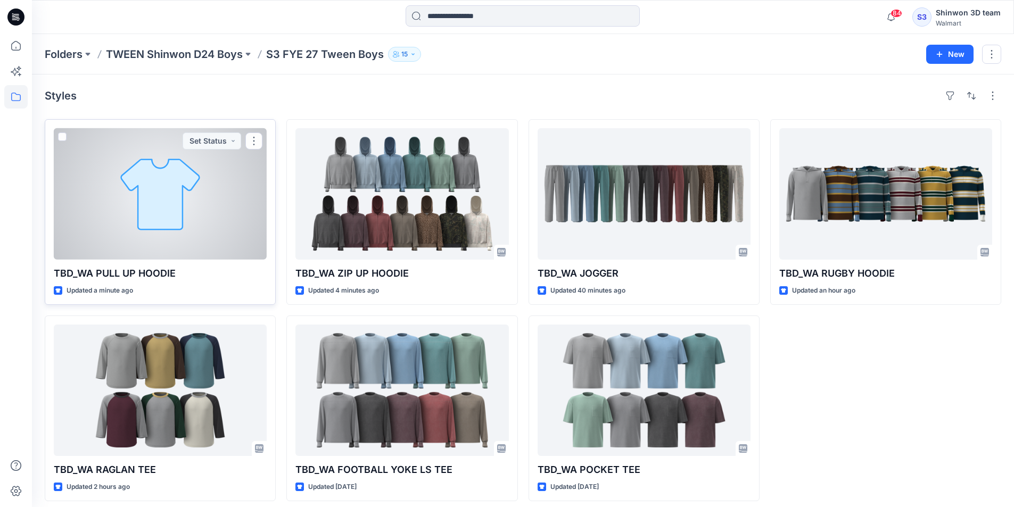
click at [191, 170] on div at bounding box center [160, 193] width 213 height 131
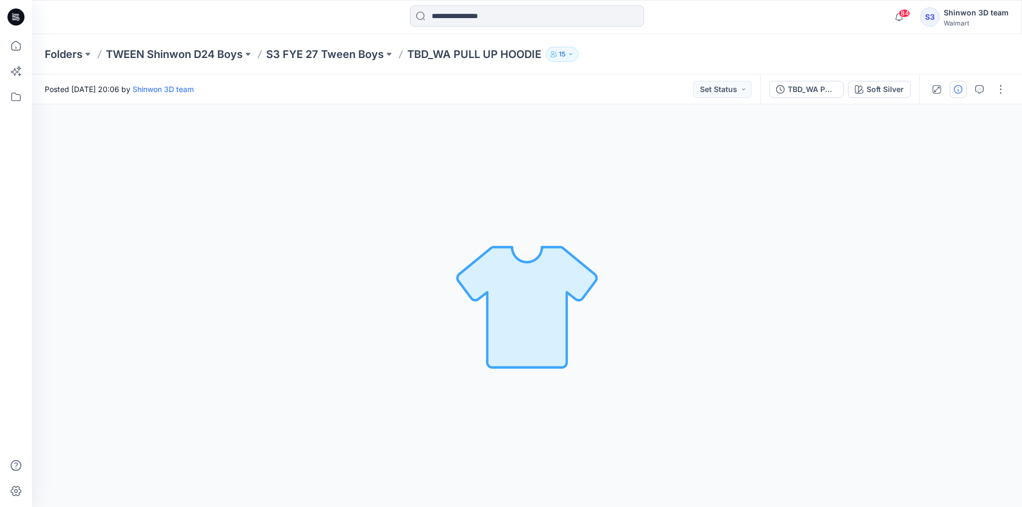
click at [961, 96] on button "button" at bounding box center [957, 89] width 17 height 17
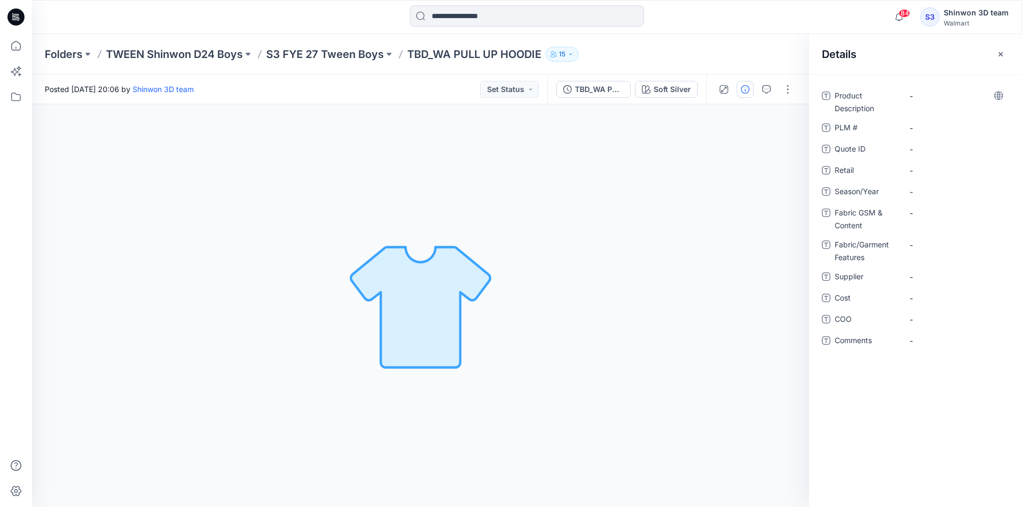
click at [923, 106] on div "-" at bounding box center [955, 101] width 106 height 28
click at [926, 102] on div "-" at bounding box center [955, 95] width 106 height 17
click at [933, 217] on Content "-" at bounding box center [955, 213] width 93 height 11
type textarea "**********"
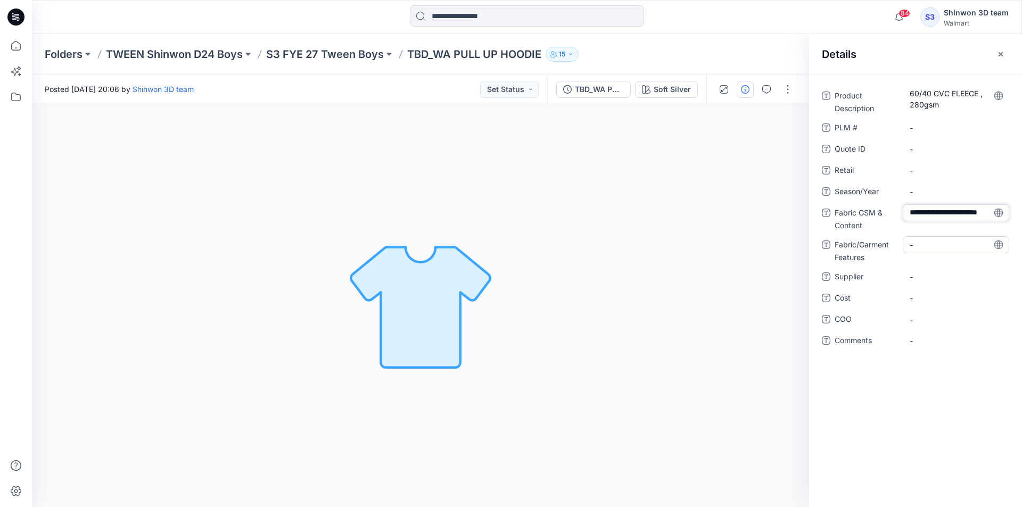
click at [928, 238] on div "-" at bounding box center [955, 244] width 106 height 17
type textarea "**********"
click at [939, 112] on div "60/40 CVC FLEECE , 280gsm" at bounding box center [955, 101] width 106 height 28
drag, startPoint x: 436, startPoint y: 52, endPoint x: 542, endPoint y: 52, distance: 105.9
click at [541, 52] on p "TBD_WA PULL UP HOODIE" at bounding box center [474, 54] width 134 height 15
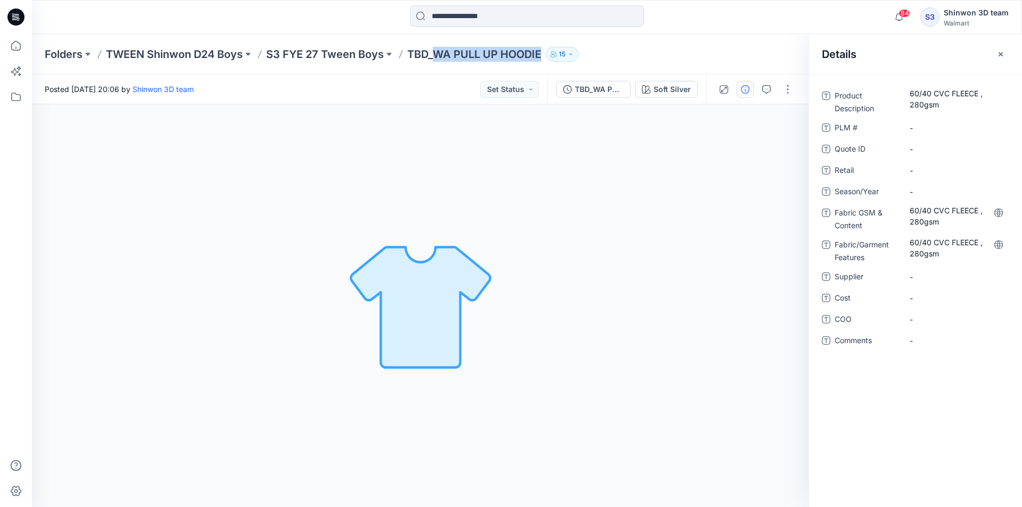
copy p "WA PULL UP HOODIE"
click at [954, 102] on Description "60/40 CVC FLEECE , 280gsm" at bounding box center [955, 99] width 93 height 22
type textarea "**********"
click at [942, 119] on div "-" at bounding box center [955, 127] width 106 height 17
type textarea "***"
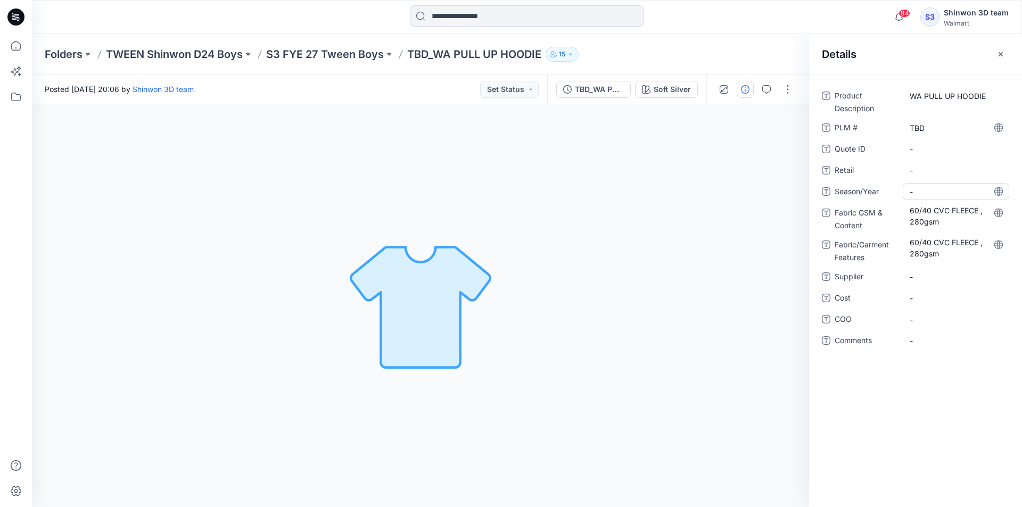
click at [925, 187] on span "-" at bounding box center [955, 191] width 93 height 11
type textarea "********"
click at [910, 276] on span "-" at bounding box center [955, 276] width 93 height 11
type textarea "*******"
click at [958, 216] on Content "60/40 CVC FLEECE , 280gsm" at bounding box center [955, 216] width 93 height 22
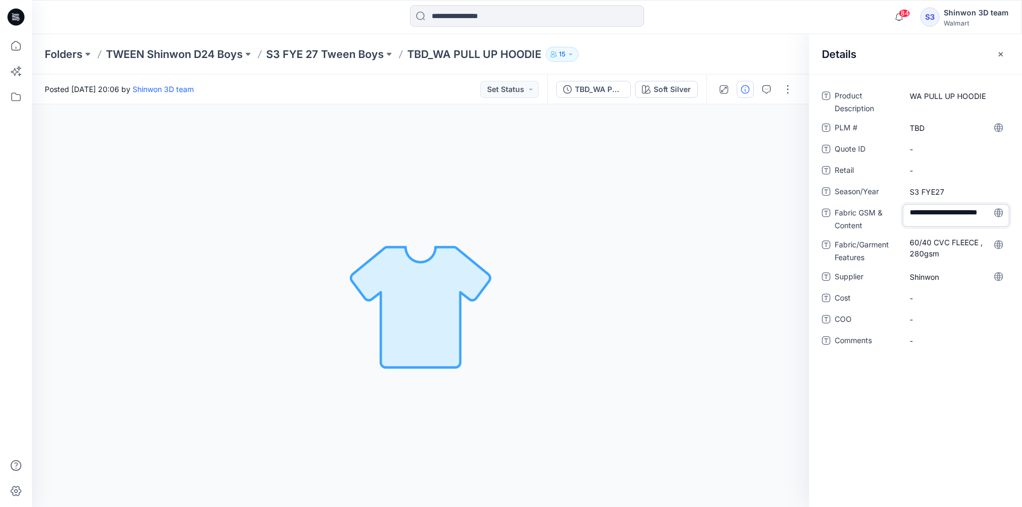
drag, startPoint x: 951, startPoint y: 214, endPoint x: 981, endPoint y: 213, distance: 29.3
click at [981, 213] on textarea "**********" at bounding box center [955, 215] width 106 height 22
type textarea "**********"
click at [984, 242] on Features "60/40 CVC FLEECE , 280gsm" at bounding box center [955, 248] width 93 height 22
drag, startPoint x: 952, startPoint y: 245, endPoint x: 992, endPoint y: 242, distance: 40.0
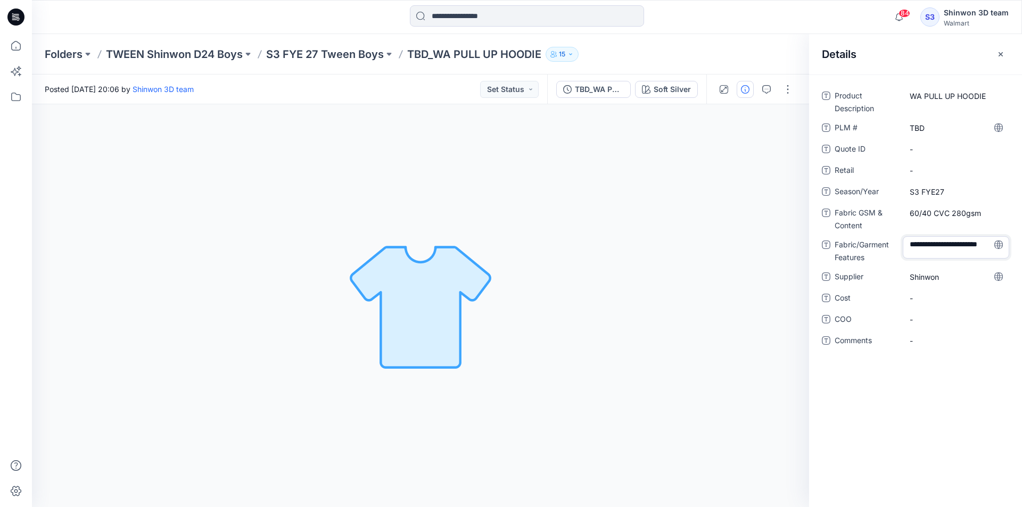
click at [992, 242] on textarea "**********" at bounding box center [955, 247] width 106 height 22
type textarea "**********"
click at [944, 204] on div "Product Description WA PULL UP HOODIE PLM # TBD Quote ID - Retail - Season/Year…" at bounding box center [915, 224] width 187 height 275
click at [937, 212] on Content "60/40 CVC 280gsm" at bounding box center [955, 213] width 93 height 11
type textarea "******"
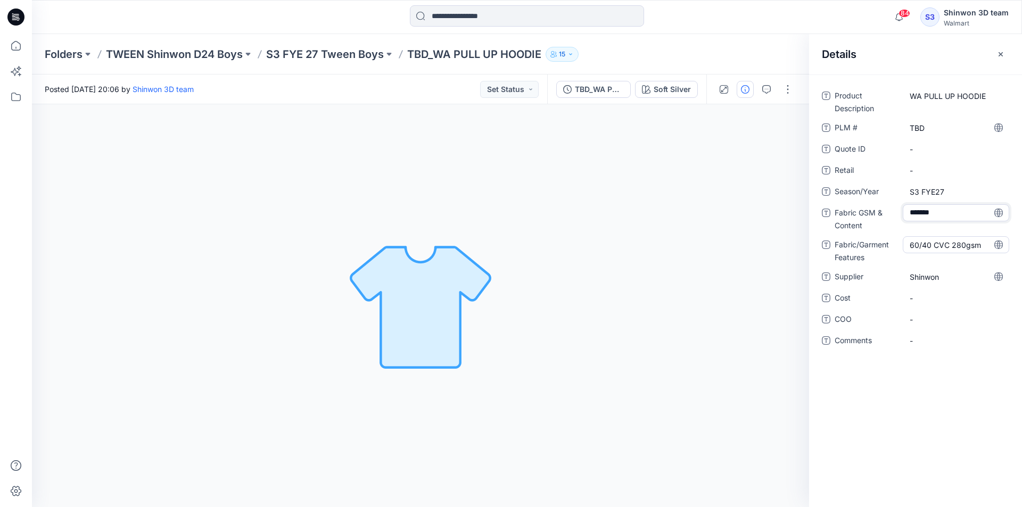
click at [960, 245] on Features "60/40 CVC 280gsm" at bounding box center [955, 244] width 93 height 11
type textarea "******"
click at [937, 242] on Features "60/40 CVC 280gsm" at bounding box center [955, 244] width 93 height 11
click at [938, 221] on div "FLEECE" at bounding box center [955, 212] width 106 height 17
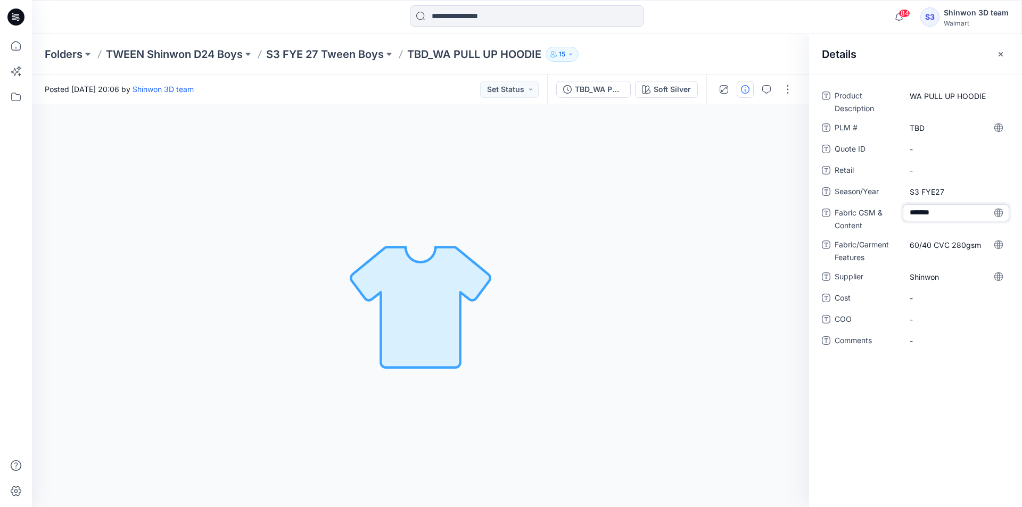
type textarea "**********"
click at [937, 260] on div "60/40 CVC 280gsm" at bounding box center [955, 250] width 106 height 28
click at [939, 246] on Features "60/40 CVC 280gsm" at bounding box center [955, 244] width 93 height 11
click at [909, 245] on textarea "******" at bounding box center [955, 244] width 106 height 17
type textarea "******"
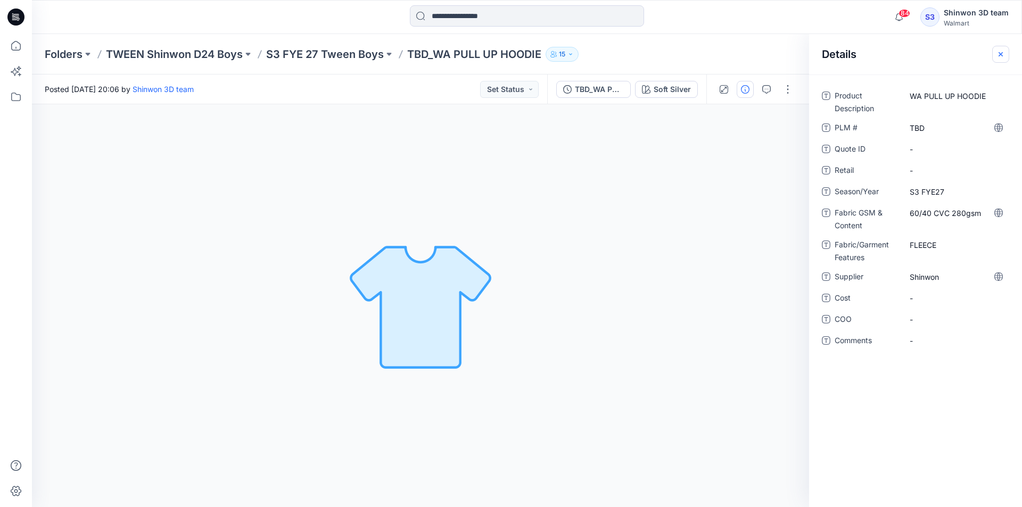
click at [1004, 55] on icon "button" at bounding box center [1000, 54] width 9 height 9
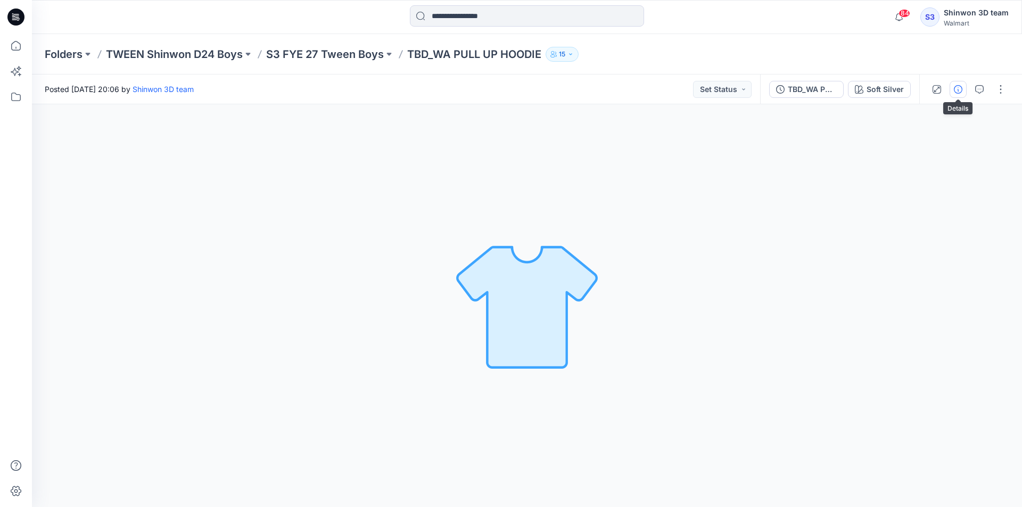
click at [960, 95] on button "button" at bounding box center [957, 89] width 17 height 17
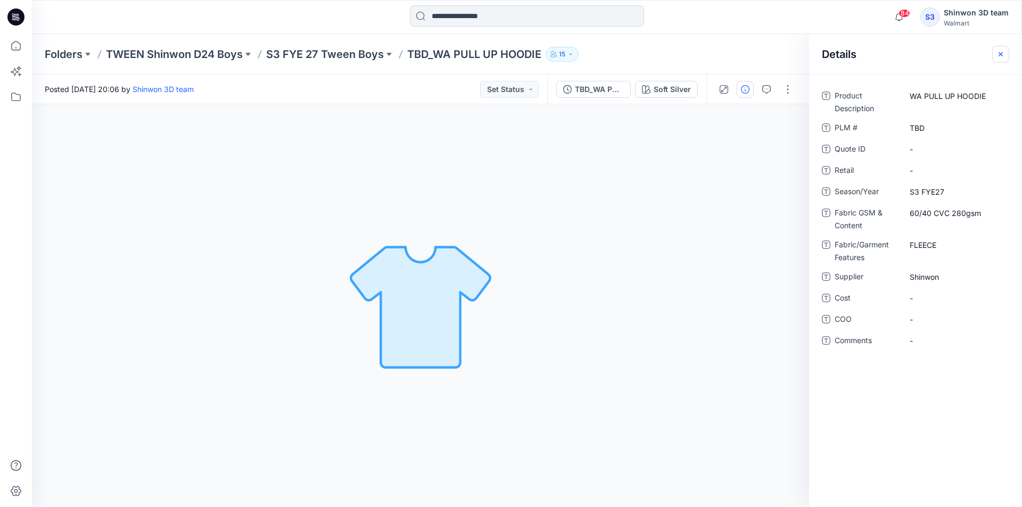
click at [1002, 56] on icon "button" at bounding box center [1000, 54] width 9 height 9
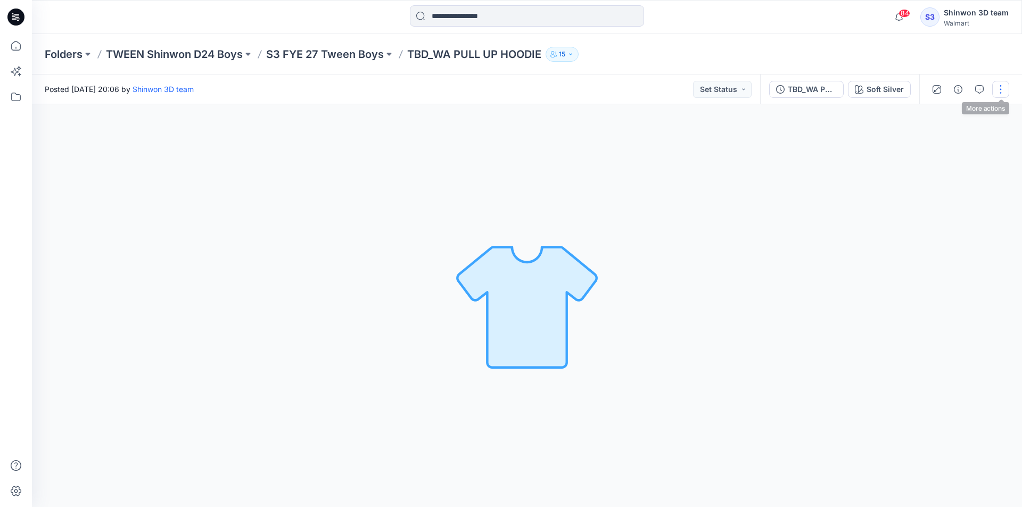
click at [1006, 81] on button "button" at bounding box center [1000, 89] width 17 height 17
click at [981, 90] on icon "button" at bounding box center [979, 89] width 9 height 9
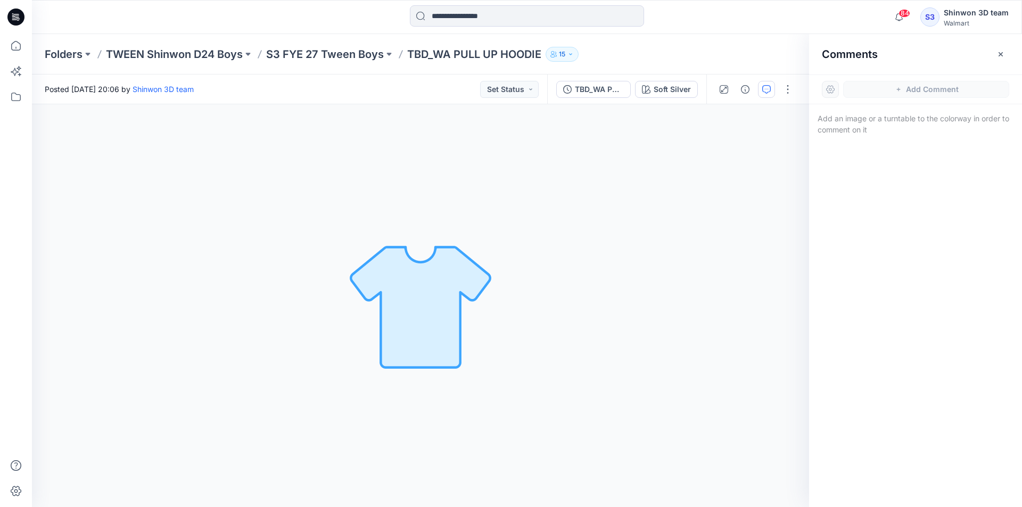
click at [1009, 52] on div "Comments" at bounding box center [915, 54] width 213 height 40
click at [999, 55] on icon "button" at bounding box center [1000, 54] width 4 height 4
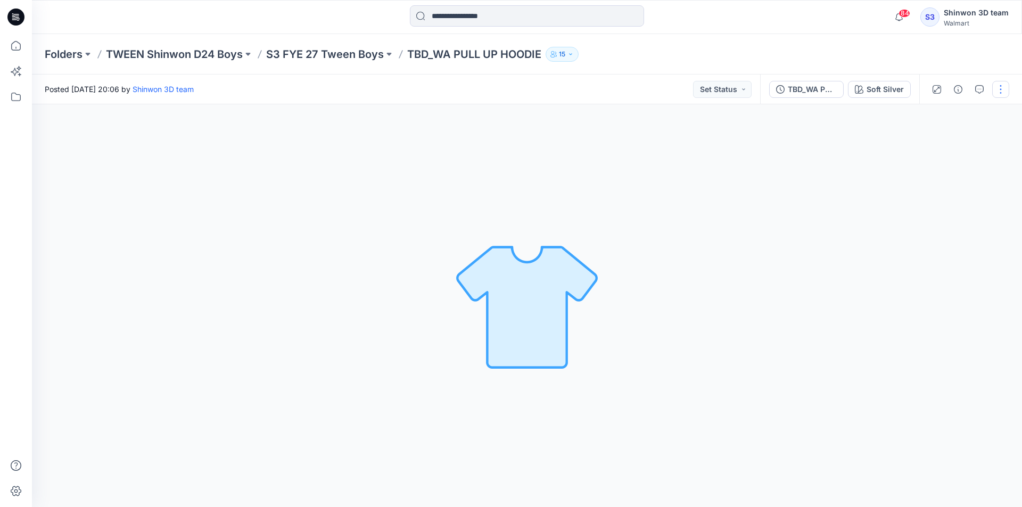
click at [1004, 80] on div at bounding box center [968, 89] width 98 height 30
click at [1004, 84] on button "button" at bounding box center [1000, 89] width 17 height 17
click at [941, 142] on button "Edit" at bounding box center [956, 144] width 98 height 20
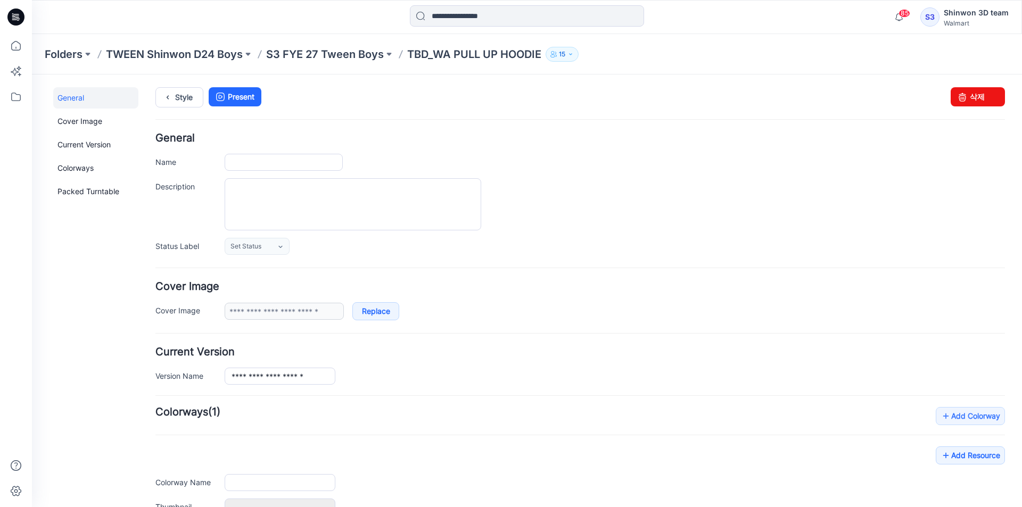
type input "**********"
click at [342, 209] on textarea "Description" at bounding box center [353, 204] width 256 height 52
paste textarea "**********"
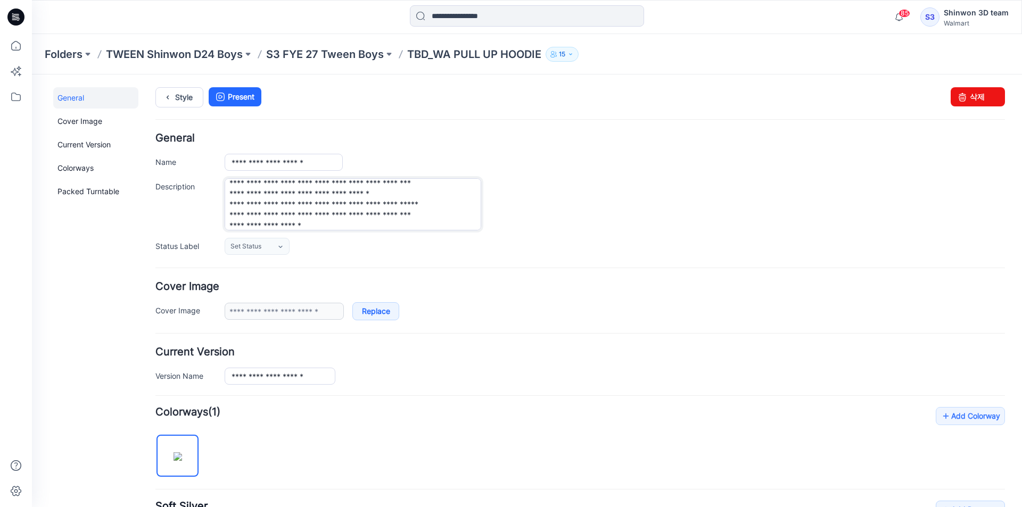
scroll to position [32, 0]
drag, startPoint x: 380, startPoint y: 226, endPoint x: 231, endPoint y: 212, distance: 149.7
click at [231, 212] on textarea "**********" at bounding box center [353, 204] width 256 height 52
drag, startPoint x: 400, startPoint y: 209, endPoint x: 207, endPoint y: 204, distance: 192.7
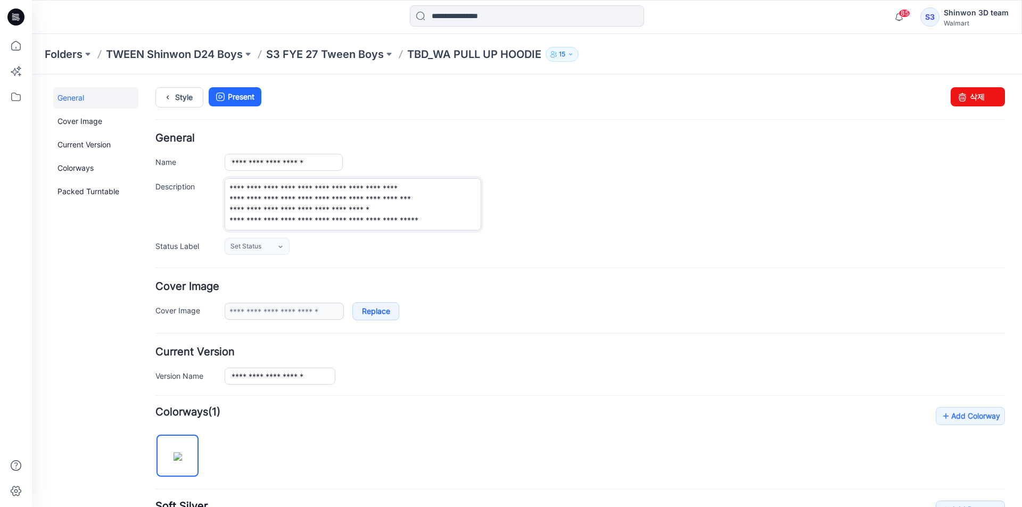
click at [207, 204] on div "**********" at bounding box center [579, 204] width 849 height 52
drag, startPoint x: 329, startPoint y: 212, endPoint x: 179, endPoint y: 202, distance: 150.4
click at [179, 202] on div "**********" at bounding box center [579, 204] width 849 height 52
type textarea "**********"
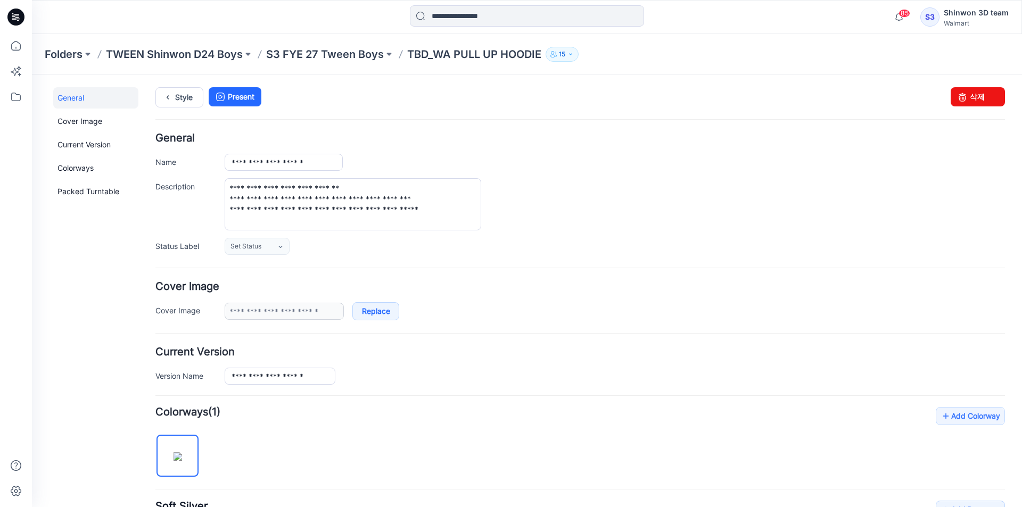
click at [499, 187] on div "**********" at bounding box center [615, 204] width 780 height 52
click at [297, 217] on textarea "**********" at bounding box center [353, 204] width 256 height 52
click at [468, 205] on textarea "**********" at bounding box center [353, 204] width 256 height 52
drag, startPoint x: 562, startPoint y: 207, endPoint x: 527, endPoint y: 175, distance: 47.9
click at [562, 206] on div "**********" at bounding box center [615, 204] width 780 height 52
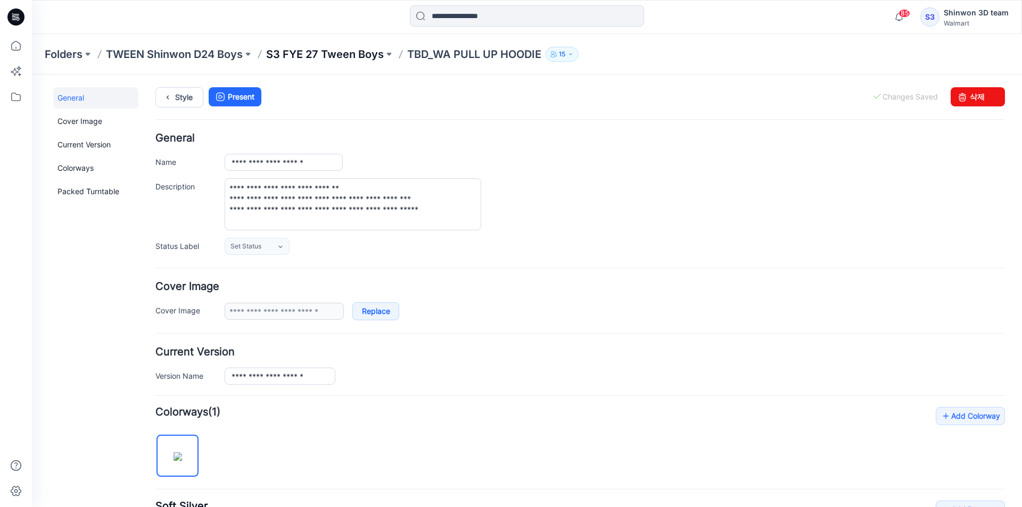
click at [368, 52] on p "S3 FYE 27 Tween Boys" at bounding box center [325, 54] width 118 height 15
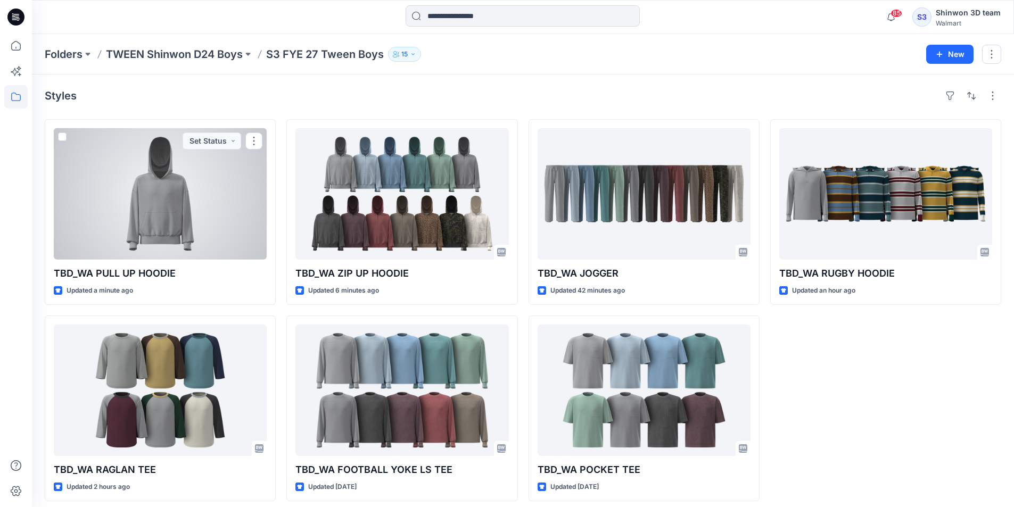
click at [145, 179] on div at bounding box center [160, 193] width 213 height 131
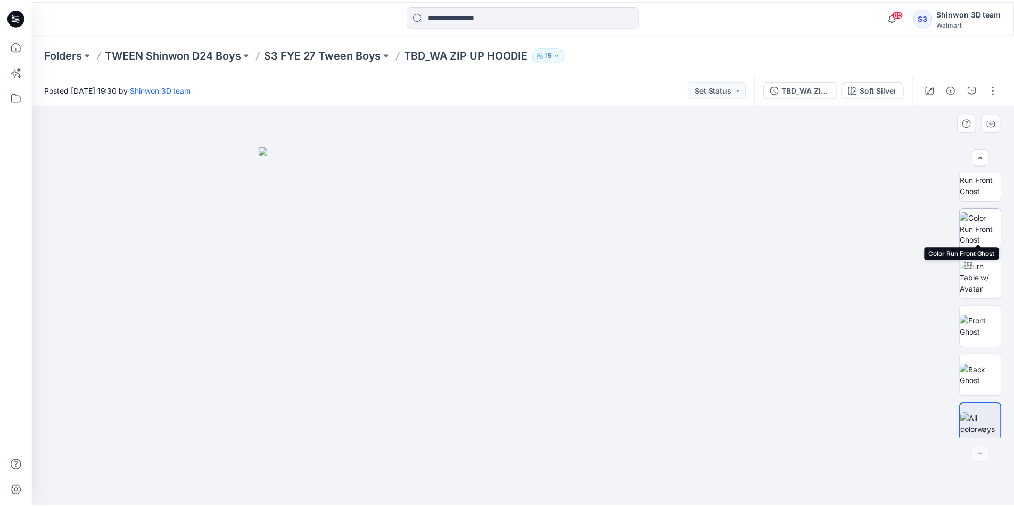
scroll to position [21, 0]
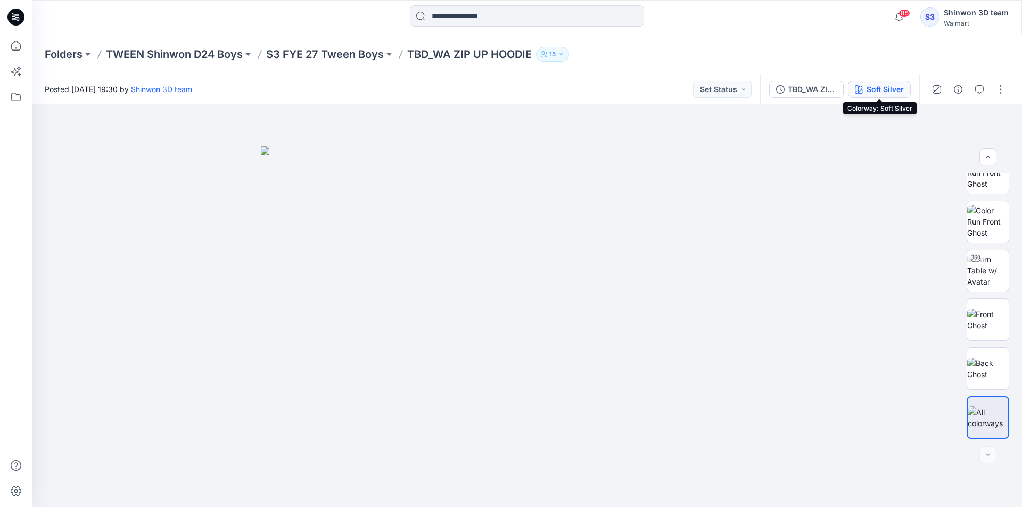
click at [875, 94] on div "Soft Silver" at bounding box center [884, 90] width 37 height 12
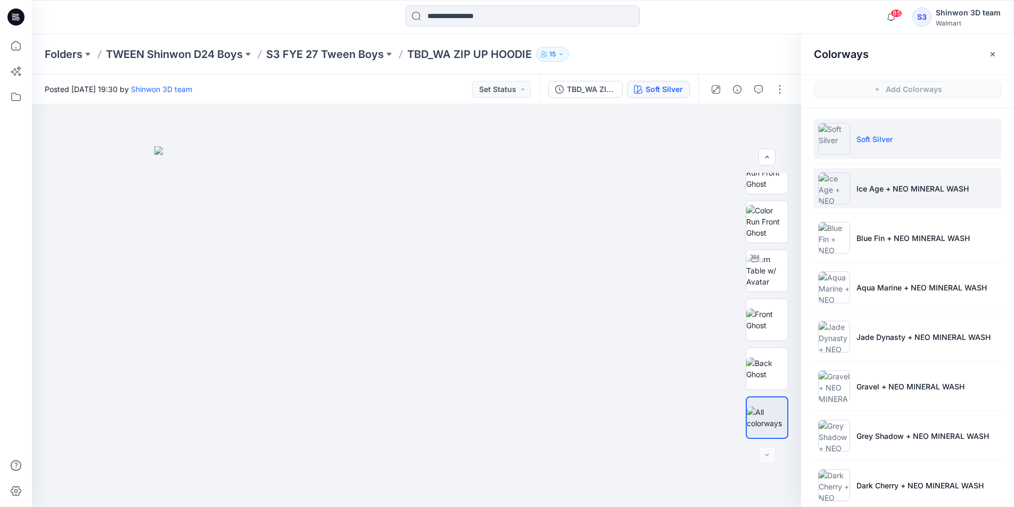
click at [876, 182] on li "Ice Age + NEO MINERAL WASH" at bounding box center [907, 188] width 187 height 40
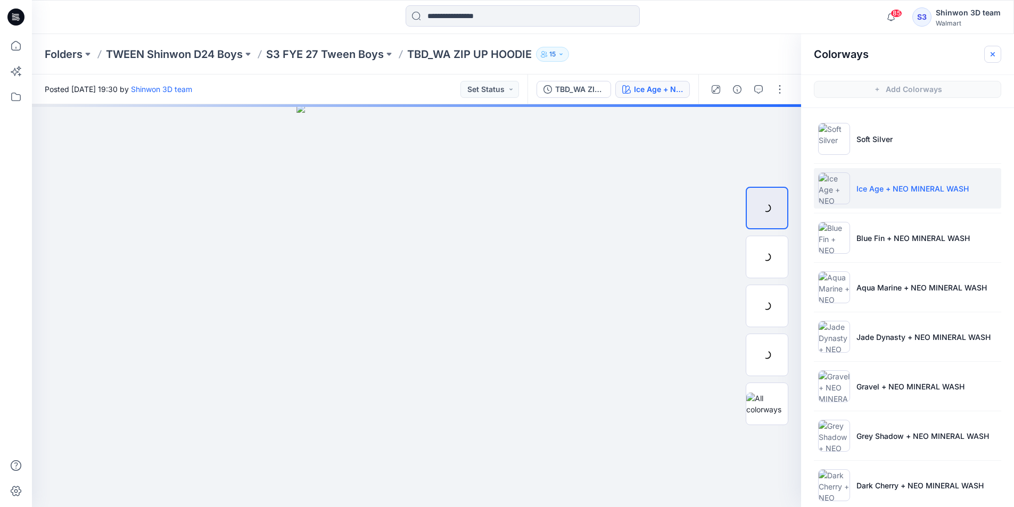
scroll to position [0, 0]
click at [992, 59] on button "button" at bounding box center [992, 54] width 17 height 17
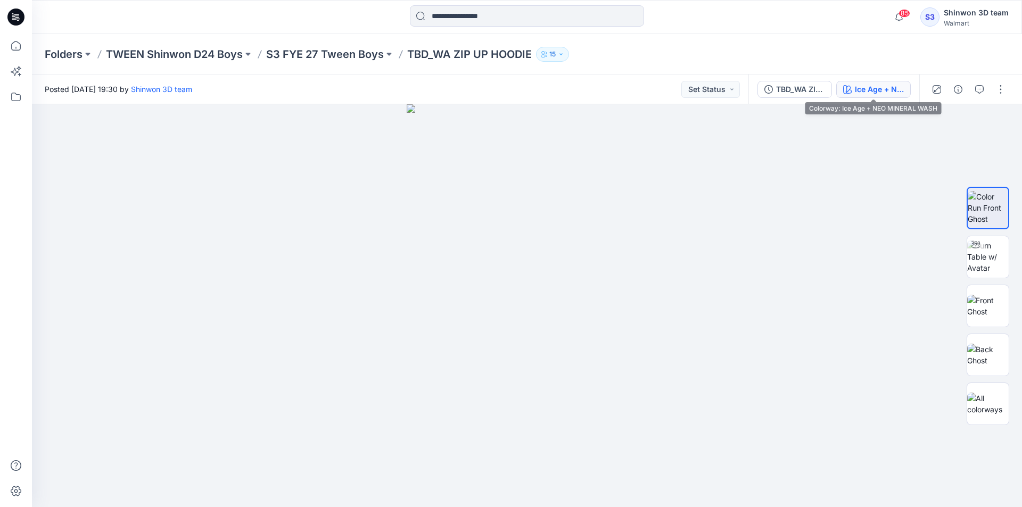
click at [904, 90] on button "Ice Age + NEO MINERAL WASH" at bounding box center [873, 89] width 74 height 17
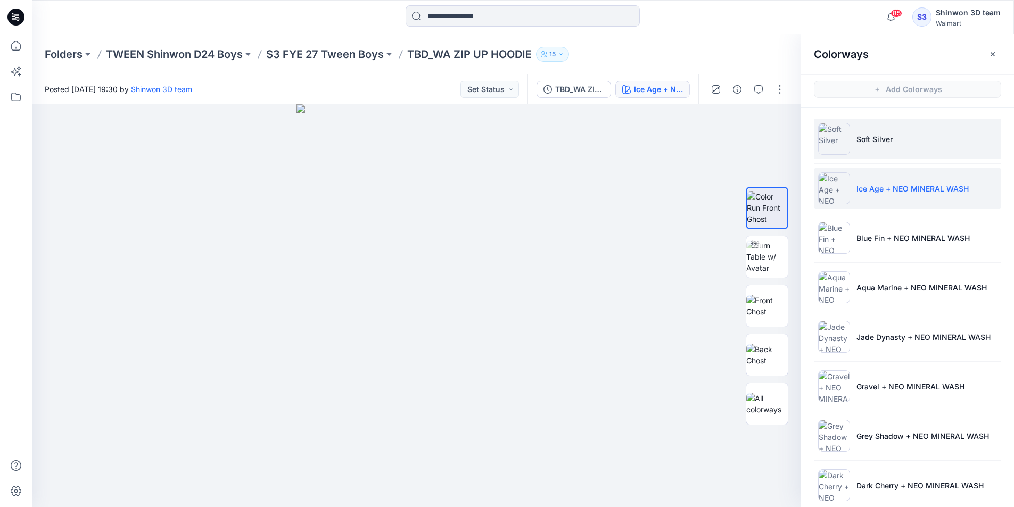
click at [879, 138] on p "Soft Silver" at bounding box center [874, 139] width 36 height 11
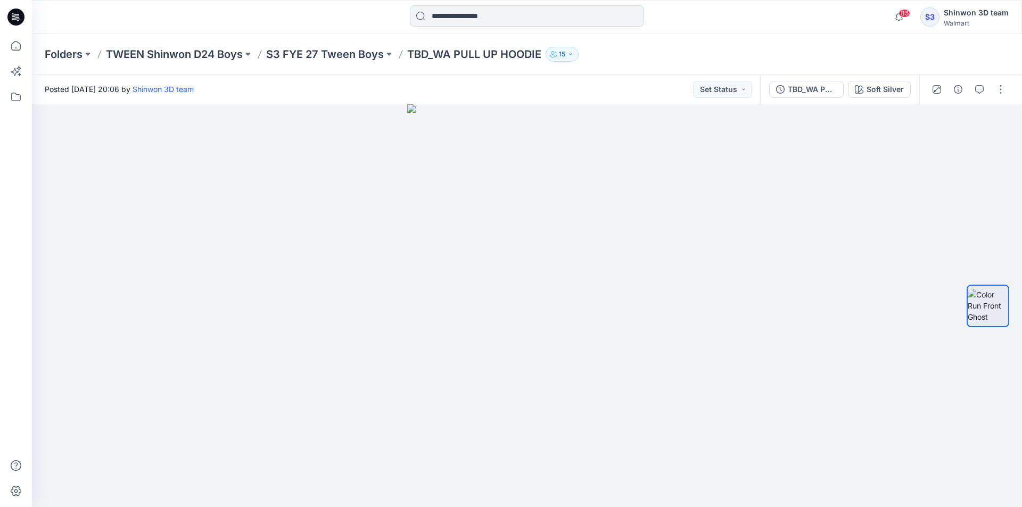
click at [908, 42] on div "Folders TWEEN Shinwon D24 Boys S3 FYE 27 Tween Boys TBD_WA PULL UP HOODIE 15" at bounding box center [527, 54] width 990 height 40
click at [1005, 86] on button "button" at bounding box center [1000, 89] width 17 height 17
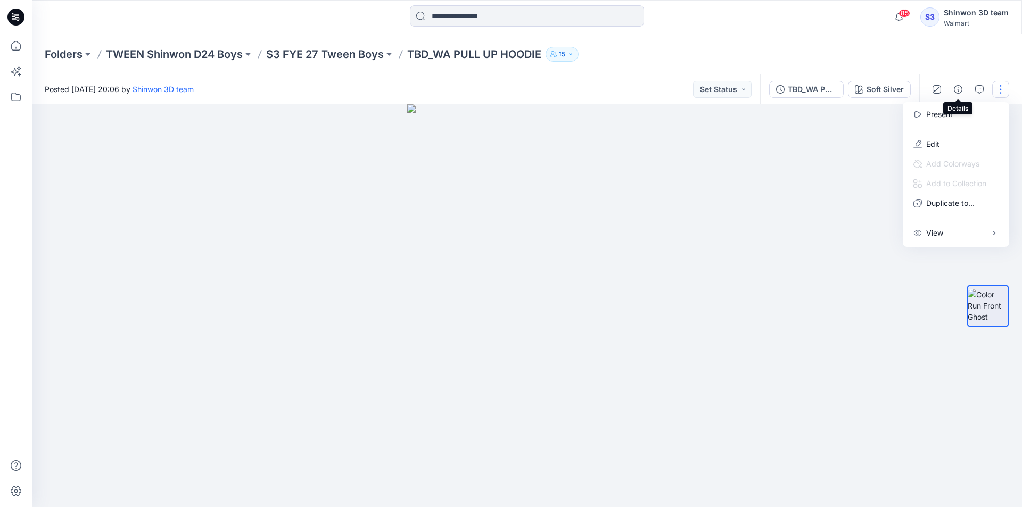
click at [959, 92] on icon "button" at bounding box center [958, 89] width 9 height 9
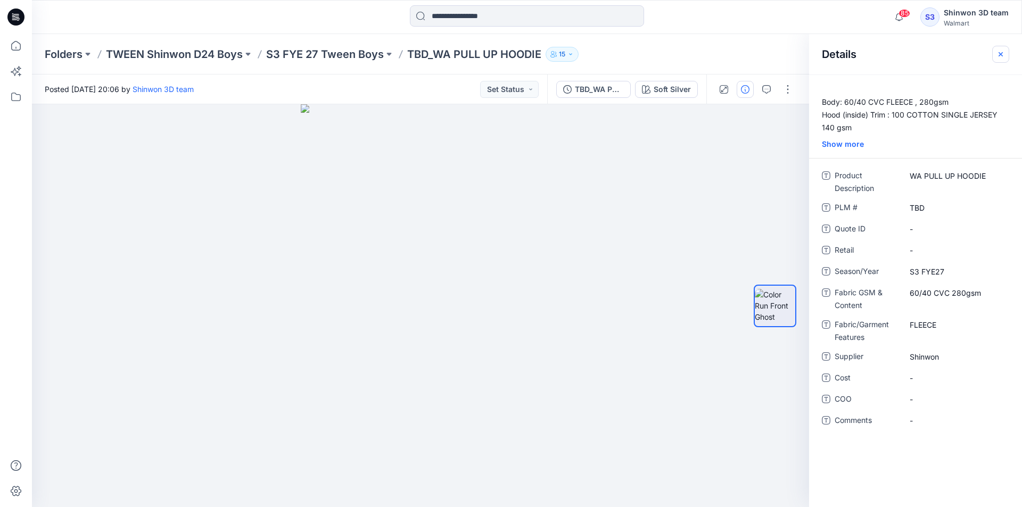
click at [1000, 56] on icon "button" at bounding box center [1000, 54] width 9 height 9
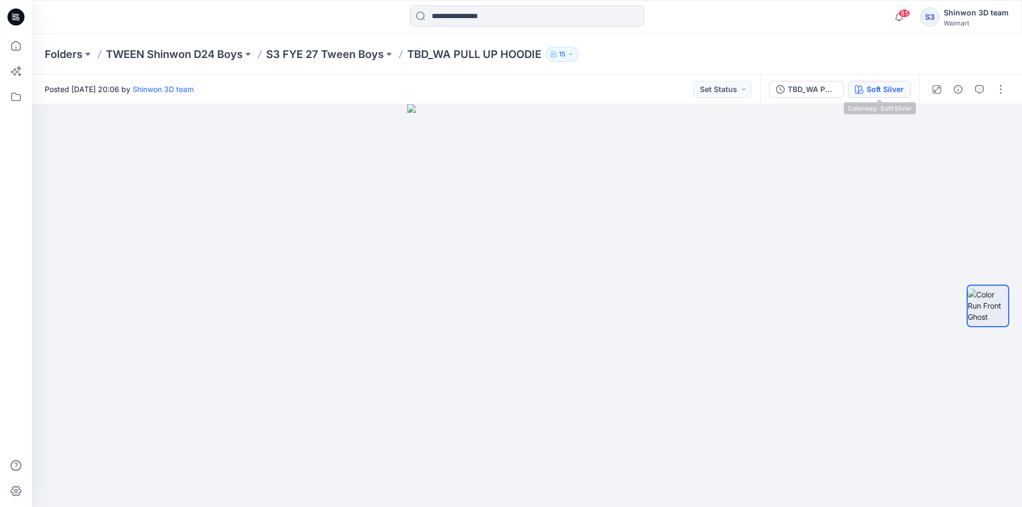
click at [891, 89] on div "Soft Silver" at bounding box center [884, 90] width 37 height 12
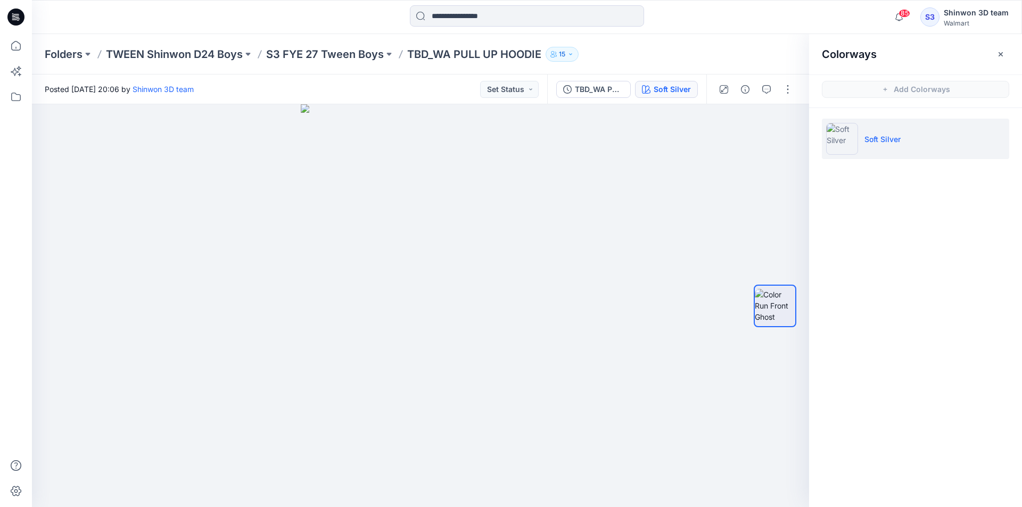
click at [788, 62] on div "Folders TWEEN Shinwon D24 Boys S3 FYE 27 Tween Boys TBD_WA PULL UP HOODIE 15" at bounding box center [527, 54] width 990 height 40
click at [599, 84] on div "TBD_WA PULL UP HOODIE" at bounding box center [599, 90] width 49 height 12
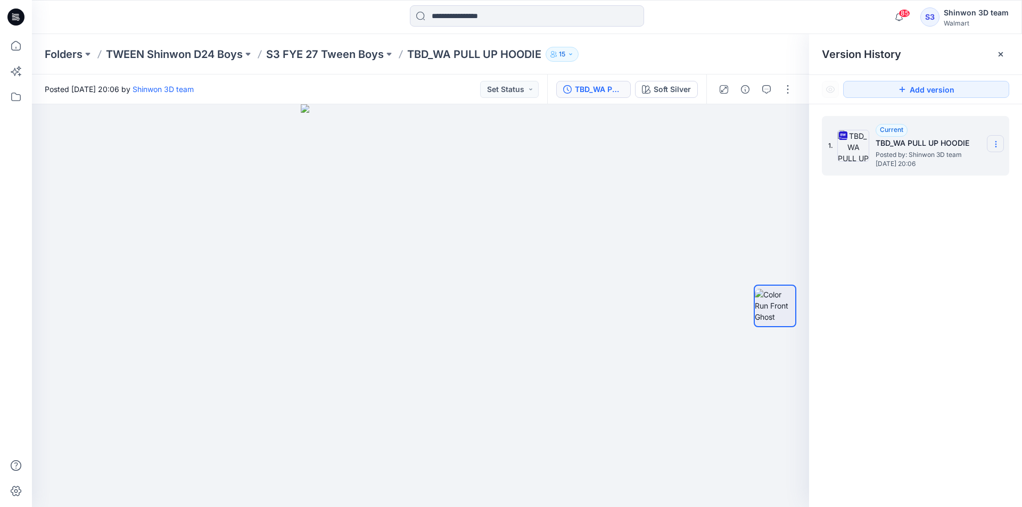
click at [994, 137] on section at bounding box center [995, 143] width 17 height 17
click at [996, 54] on icon at bounding box center [1000, 54] width 9 height 9
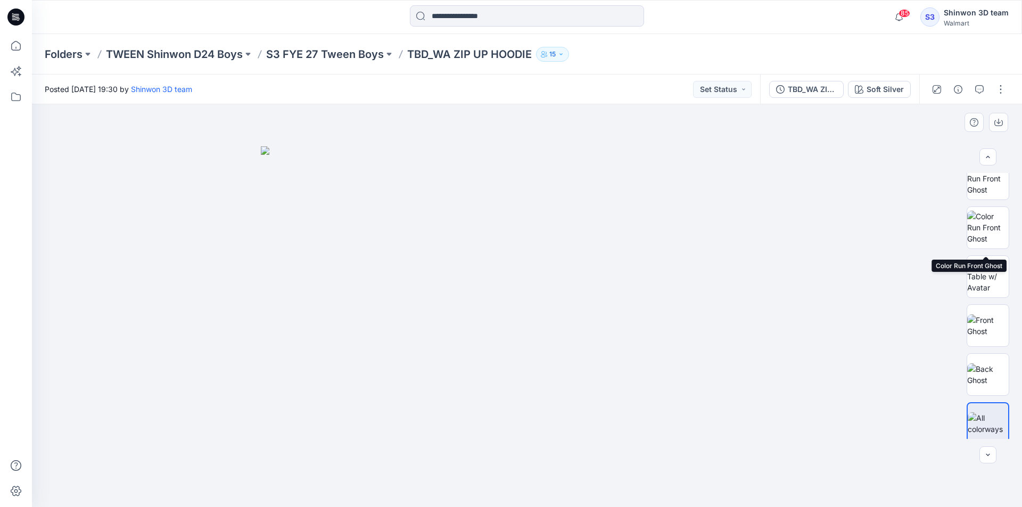
scroll to position [21, 0]
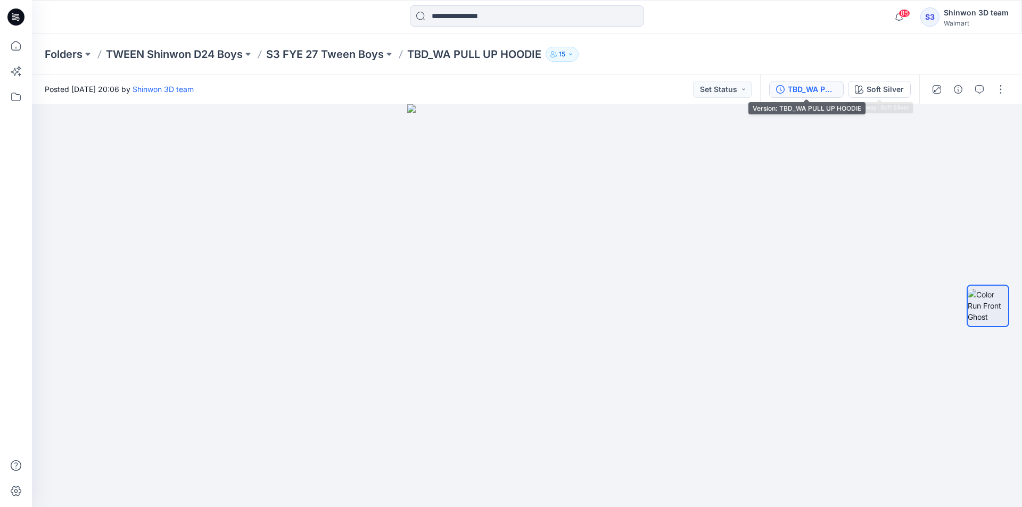
click at [829, 91] on div "TBD_WA PULL UP HOODIE" at bounding box center [812, 90] width 49 height 12
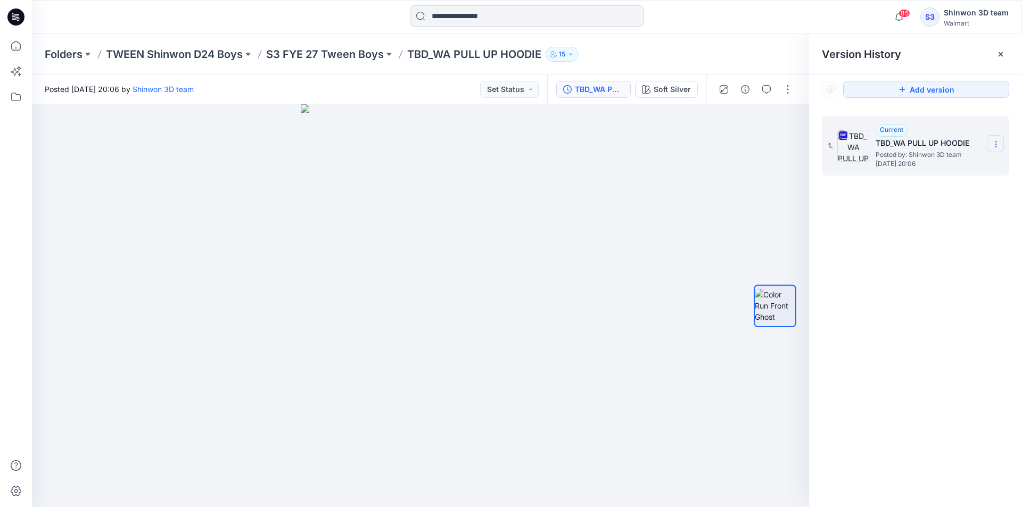
click at [998, 147] on icon at bounding box center [995, 144] width 9 height 9
click at [967, 163] on span "Download Source BW File" at bounding box center [941, 165] width 89 height 13
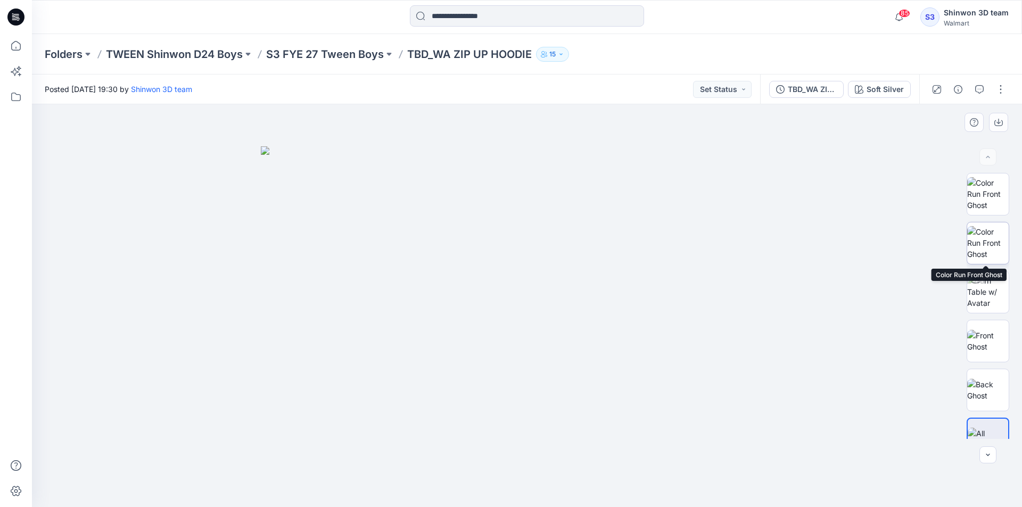
click at [987, 246] on img at bounding box center [988, 243] width 42 height 34
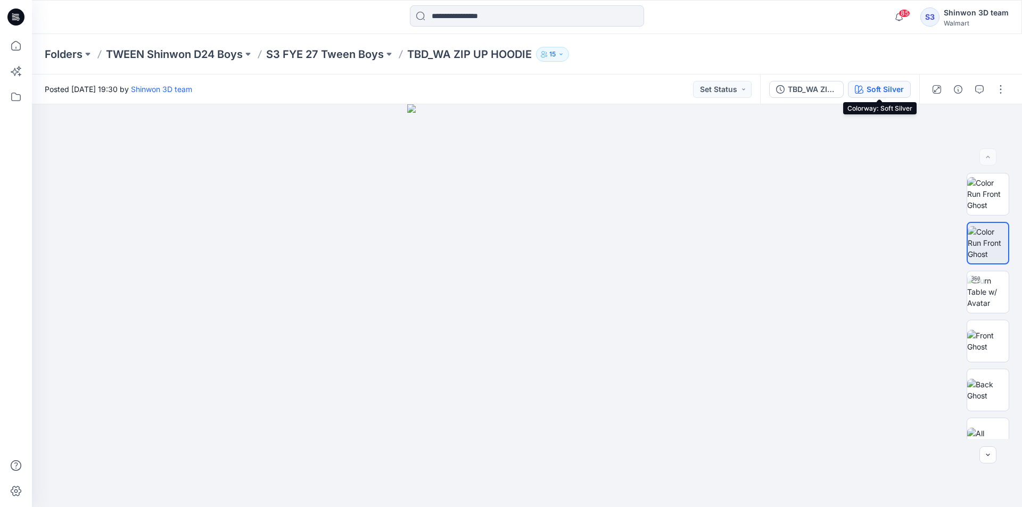
click at [874, 93] on div "Soft Silver" at bounding box center [884, 90] width 37 height 12
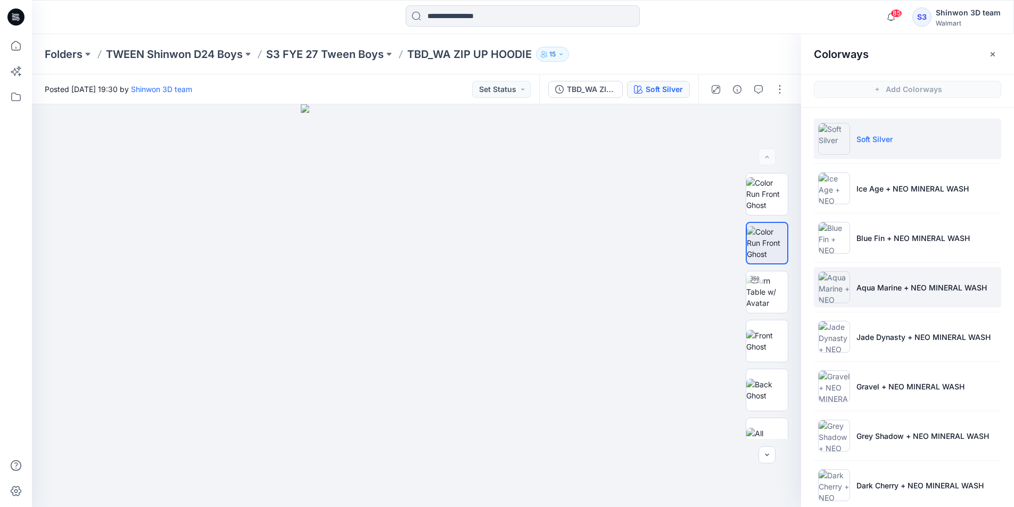
click at [844, 288] on img at bounding box center [834, 287] width 32 height 32
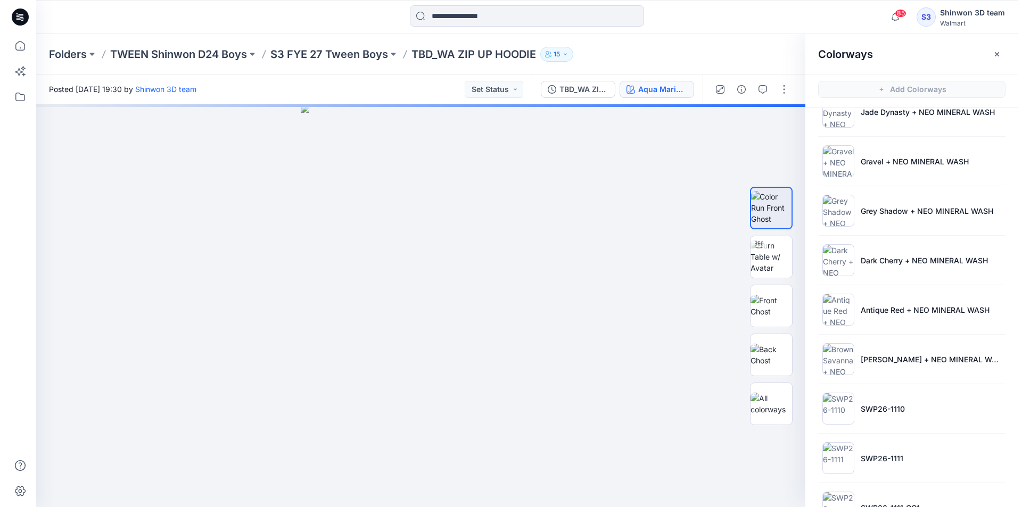
scroll to position [262, 0]
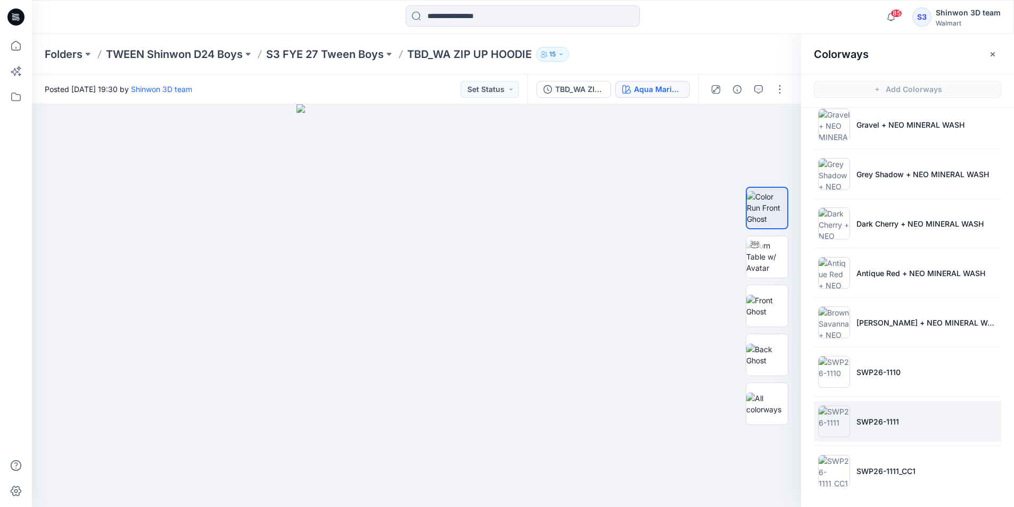
click at [888, 414] on li "SWP26-1111" at bounding box center [907, 421] width 187 height 40
click at [994, 53] on icon "button" at bounding box center [992, 54] width 4 height 4
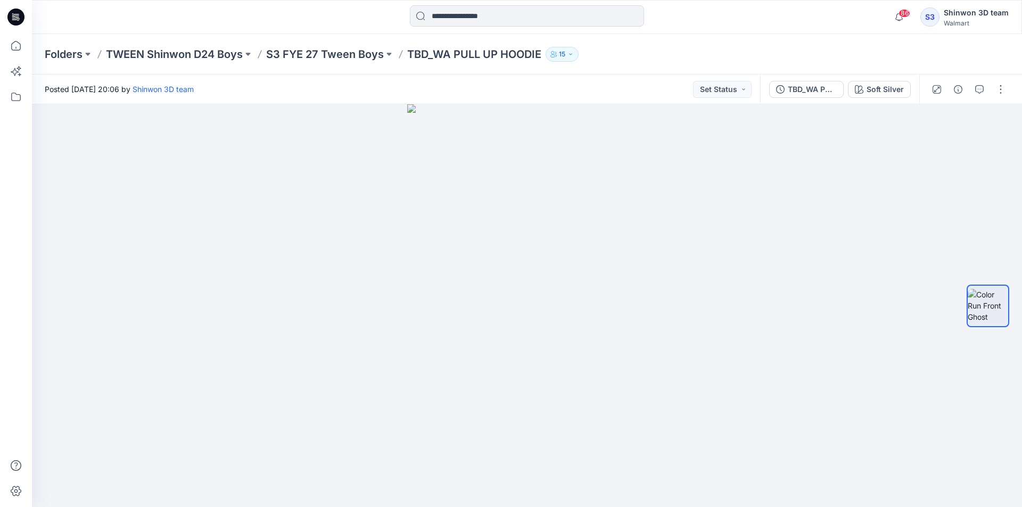
click at [851, 42] on div "Folders TWEEN Shinwon D24 Boys S3 FYE 27 Tween Boys TBD_WA PULL UP HOODIE 15" at bounding box center [527, 54] width 990 height 40
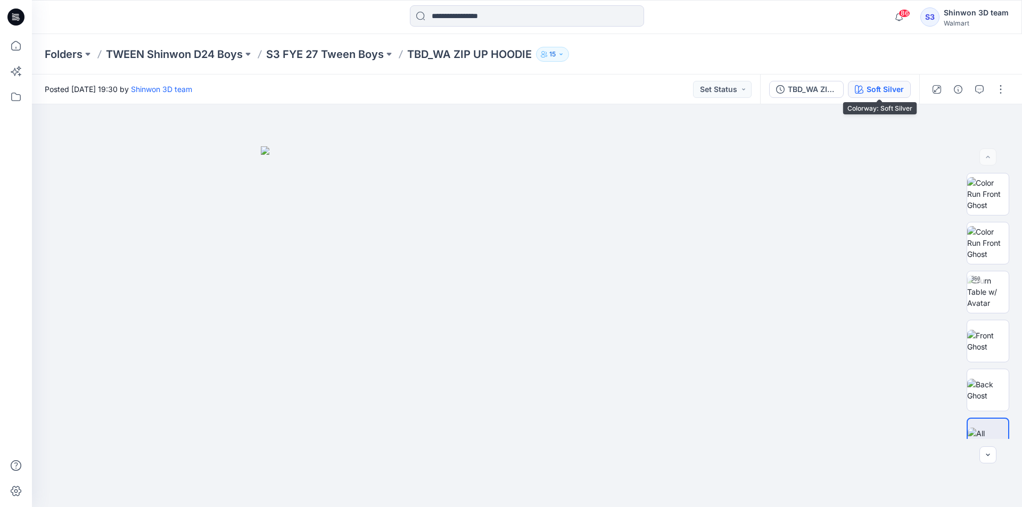
drag, startPoint x: 876, startPoint y: 97, endPoint x: 876, endPoint y: 86, distance: 11.2
click at [876, 86] on button "Soft Silver" at bounding box center [879, 89] width 63 height 17
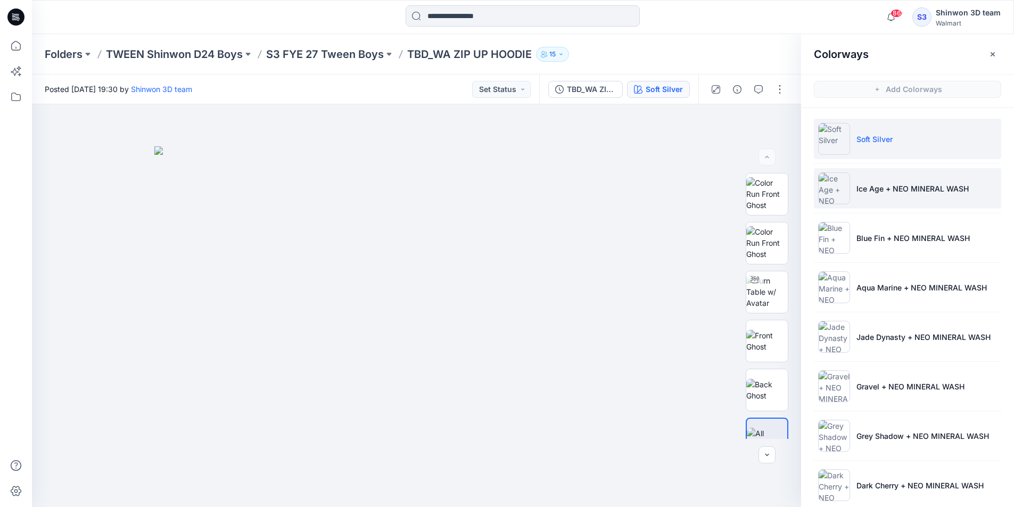
click at [874, 186] on p "Ice Age + NEO MINERAL WASH" at bounding box center [912, 188] width 112 height 11
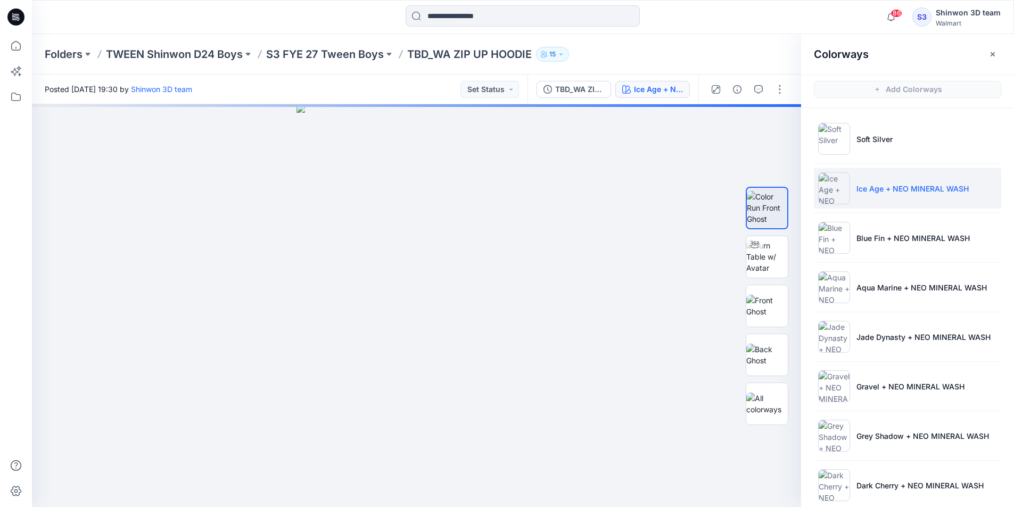
click at [884, 117] on ul "Soft Silver Ice Age + NEO MINERAL WASH Blue Fin + NEO MINERAL WASH Aqua Marine …" at bounding box center [907, 436] width 213 height 656
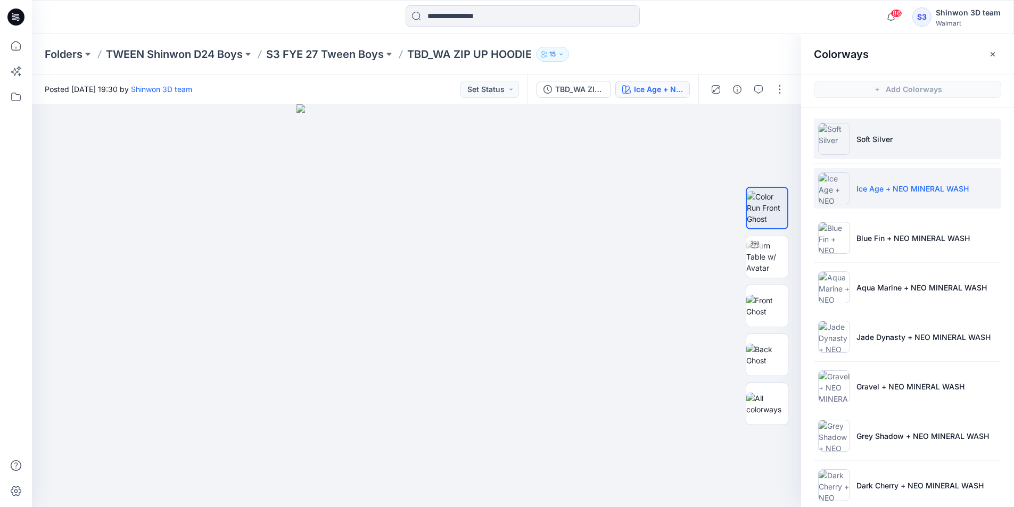
click at [881, 139] on p "Soft Silver" at bounding box center [874, 139] width 36 height 11
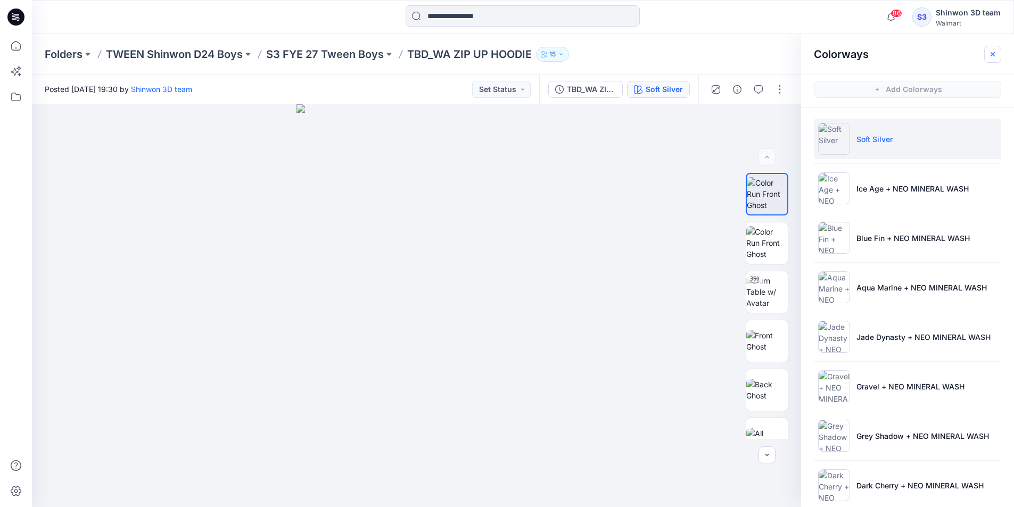
click at [993, 54] on icon "button" at bounding box center [992, 54] width 9 height 9
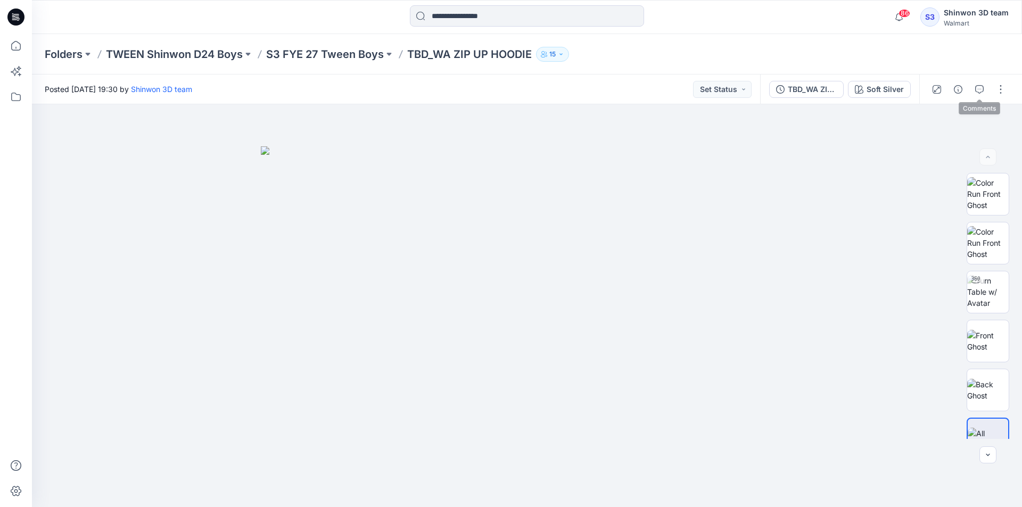
click at [975, 97] on button "button" at bounding box center [979, 89] width 17 height 17
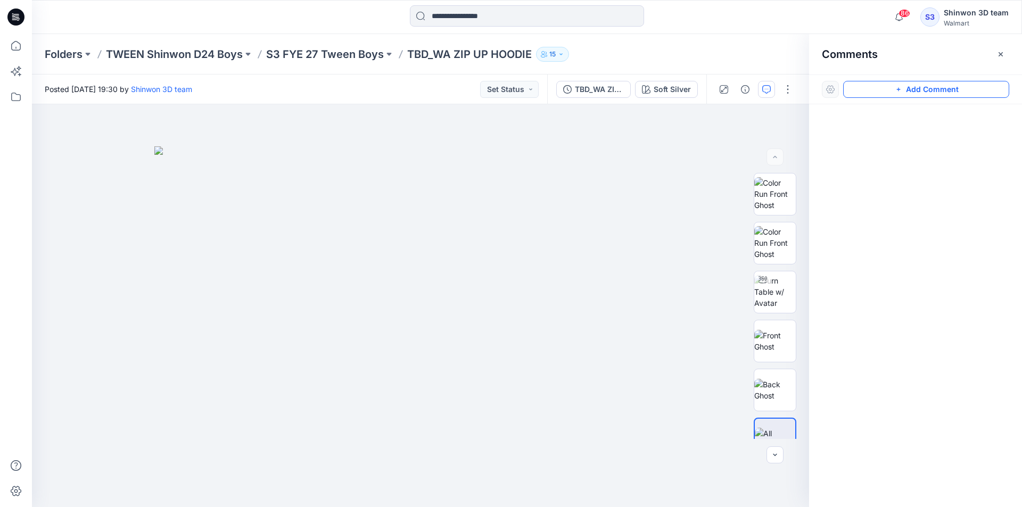
click at [969, 95] on button "Add Comment" at bounding box center [926, 89] width 166 height 17
click at [422, 147] on div "1" at bounding box center [420, 305] width 777 height 403
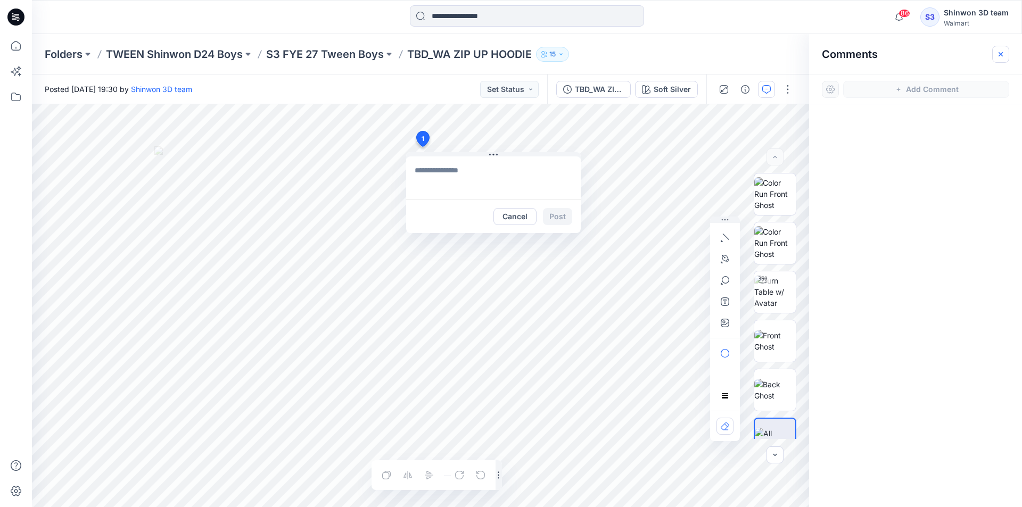
click at [999, 60] on button "button" at bounding box center [1000, 54] width 17 height 17
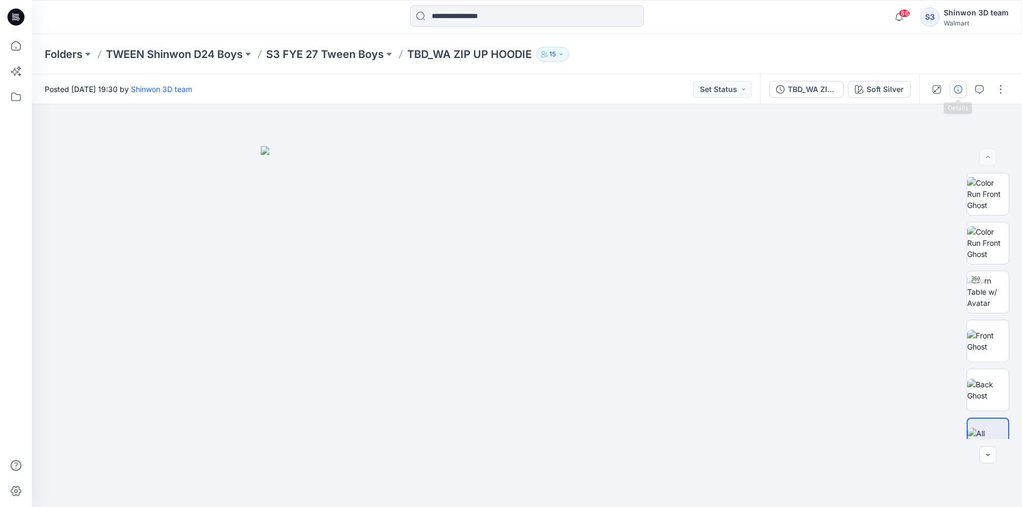
click at [957, 89] on icon "button" at bounding box center [958, 89] width 9 height 9
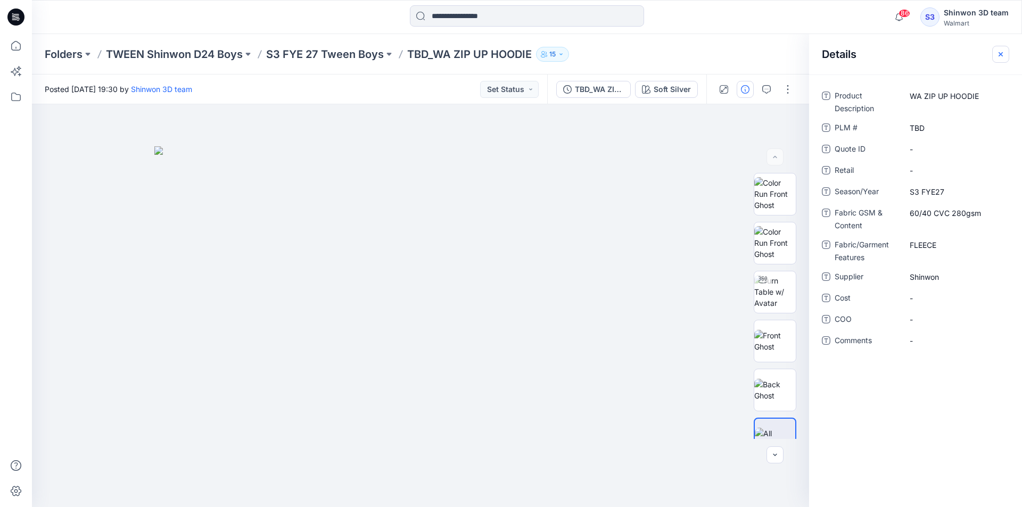
click at [997, 56] on icon "button" at bounding box center [1000, 54] width 9 height 9
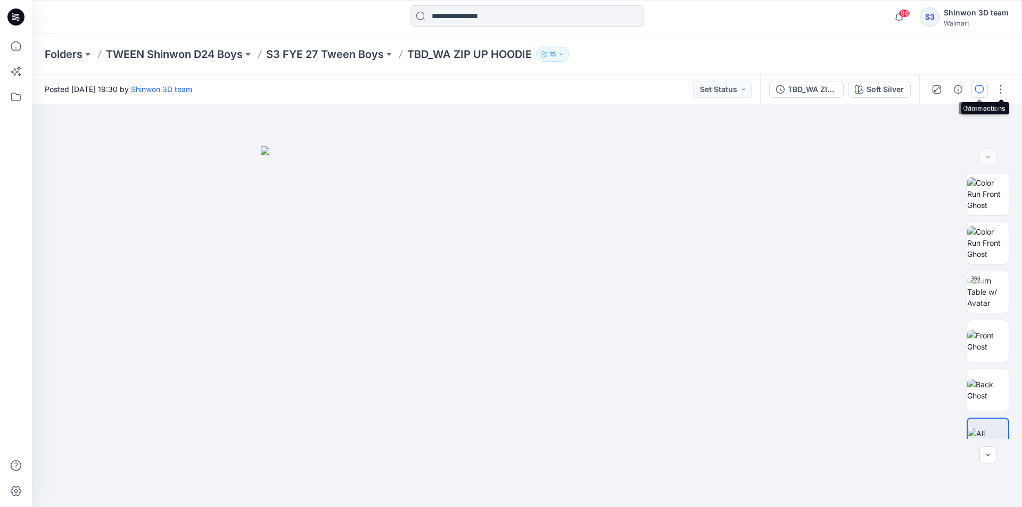
click at [980, 89] on icon "button" at bounding box center [979, 89] width 9 height 9
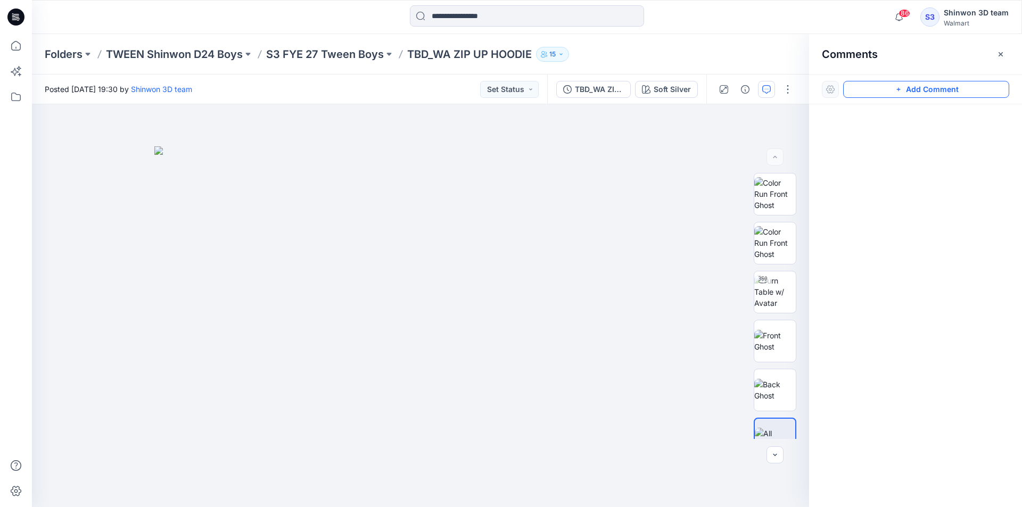
click at [932, 92] on button "Add Comment" at bounding box center [926, 89] width 166 height 17
click at [422, 144] on div "1" at bounding box center [420, 305] width 777 height 403
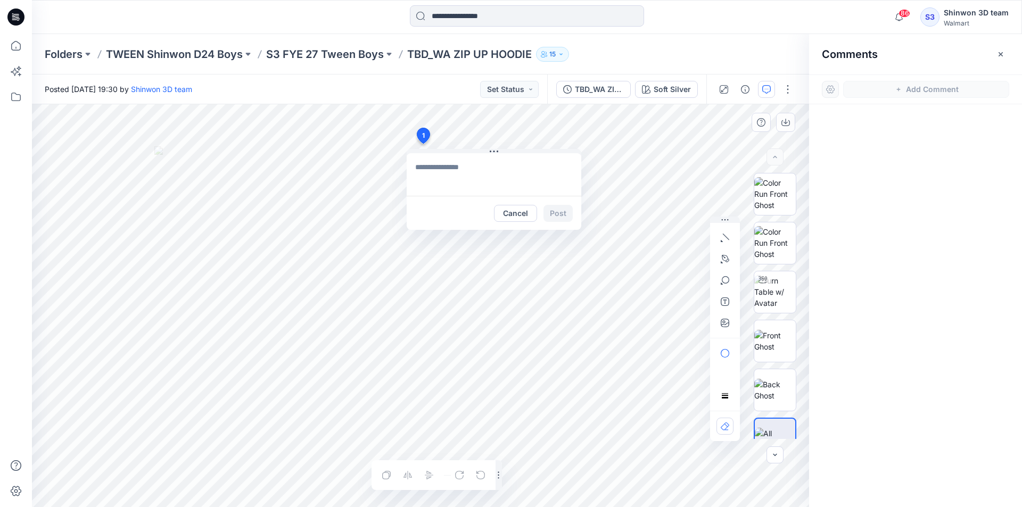
click at [459, 170] on textarea at bounding box center [494, 174] width 175 height 43
paste textarea "**********"
drag, startPoint x: 488, startPoint y: 186, endPoint x: 867, endPoint y: 211, distance: 379.2
click at [867, 211] on div "**********" at bounding box center [527, 305] width 990 height 403
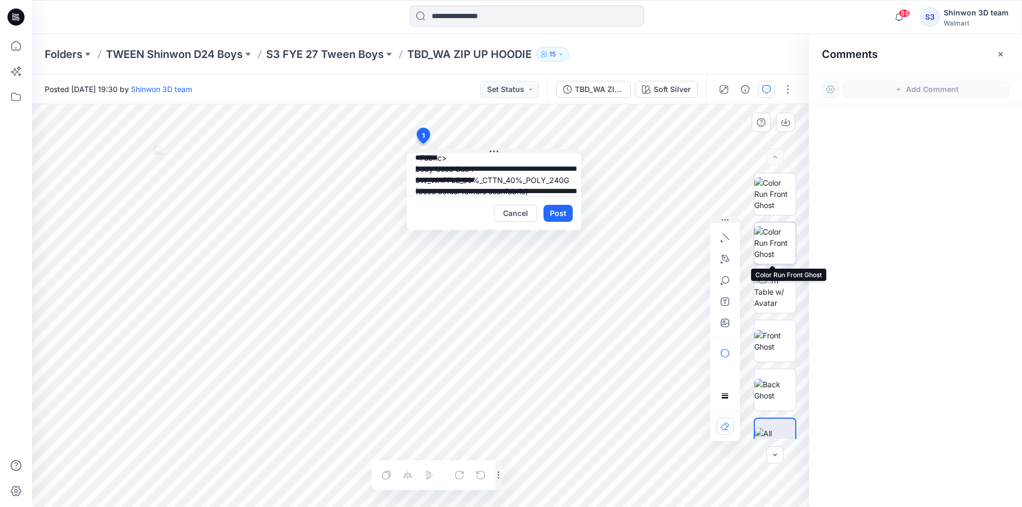
drag, startPoint x: 555, startPoint y: 194, endPoint x: 773, endPoint y: 243, distance: 223.1
click at [773, 243] on div "**********" at bounding box center [420, 305] width 777 height 403
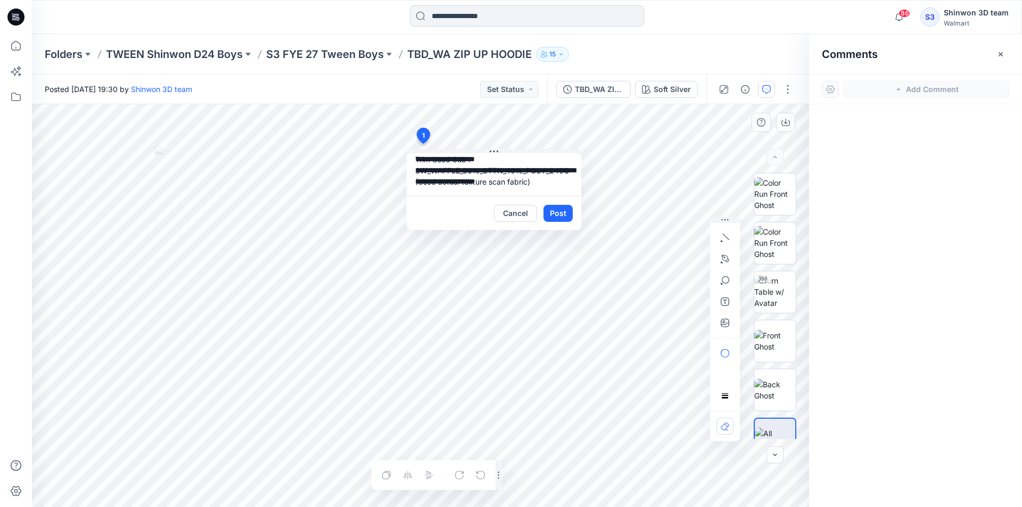
scroll to position [55, 0]
click at [468, 183] on textarea "**********" at bounding box center [494, 174] width 175 height 43
click at [477, 180] on textarea "**********" at bounding box center [494, 174] width 175 height 43
paste textarea "**********"
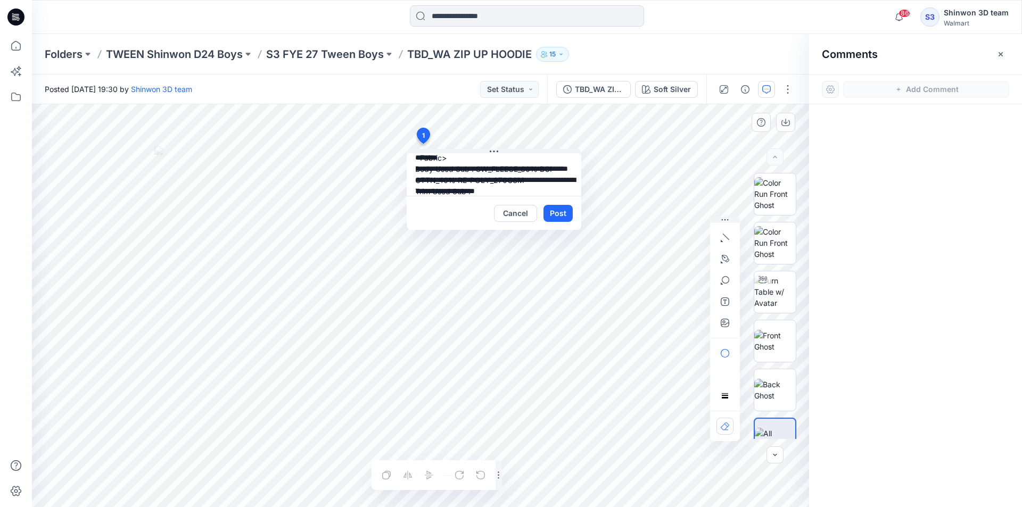
click at [491, 192] on textarea "**********" at bounding box center [494, 174] width 175 height 43
paste textarea "**********"
click at [438, 185] on textarea "**********" at bounding box center [494, 174] width 175 height 43
drag, startPoint x: 431, startPoint y: 180, endPoint x: 409, endPoint y: 183, distance: 21.9
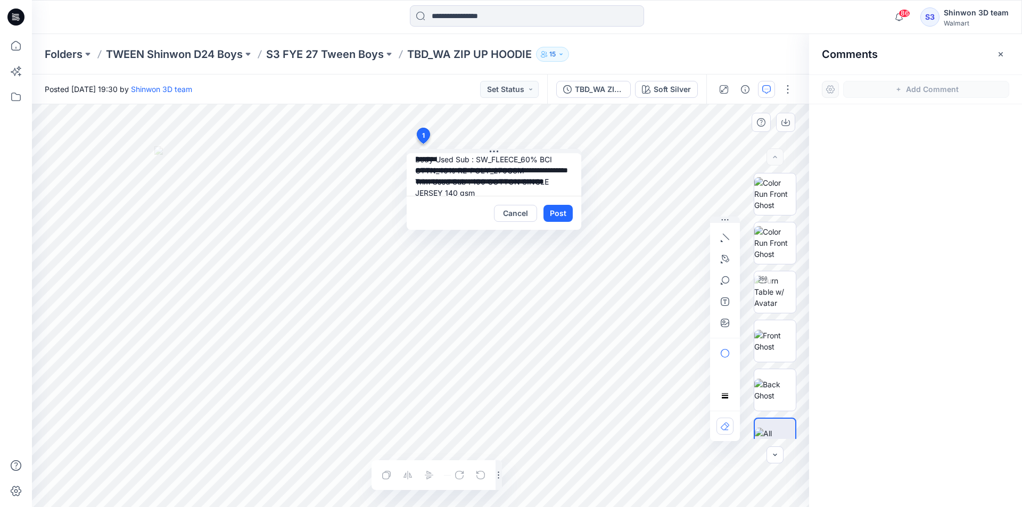
click at [409, 183] on textarea "**********" at bounding box center [494, 174] width 175 height 43
paste textarea "********"
click at [436, 184] on textarea "**********" at bounding box center [494, 174] width 175 height 43
drag, startPoint x: 517, startPoint y: 181, endPoint x: 413, endPoint y: 181, distance: 103.8
click at [413, 181] on textarea "**********" at bounding box center [494, 174] width 175 height 43
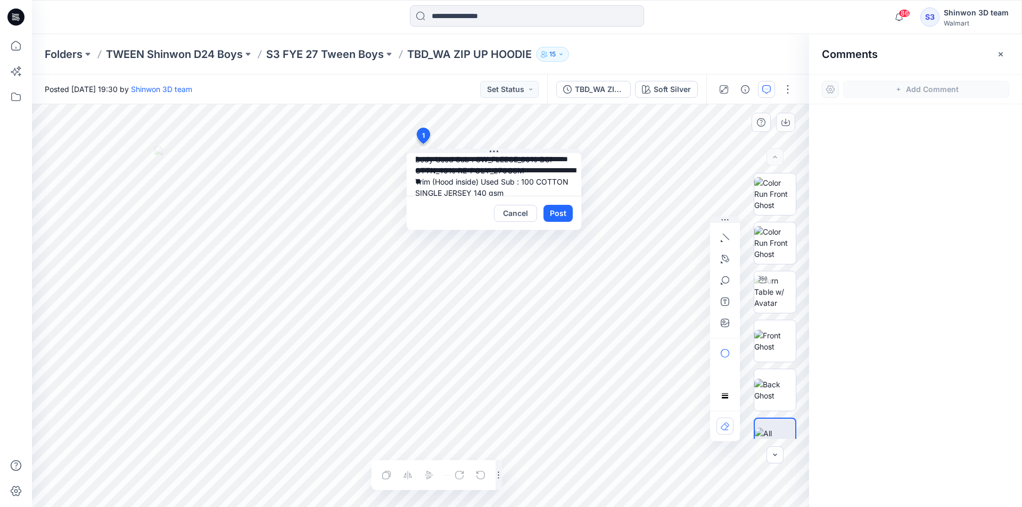
click at [548, 193] on textarea "**********" at bounding box center [494, 174] width 175 height 43
paste textarea "**********"
drag, startPoint x: 436, startPoint y: 192, endPoint x: 477, endPoint y: 184, distance: 41.7
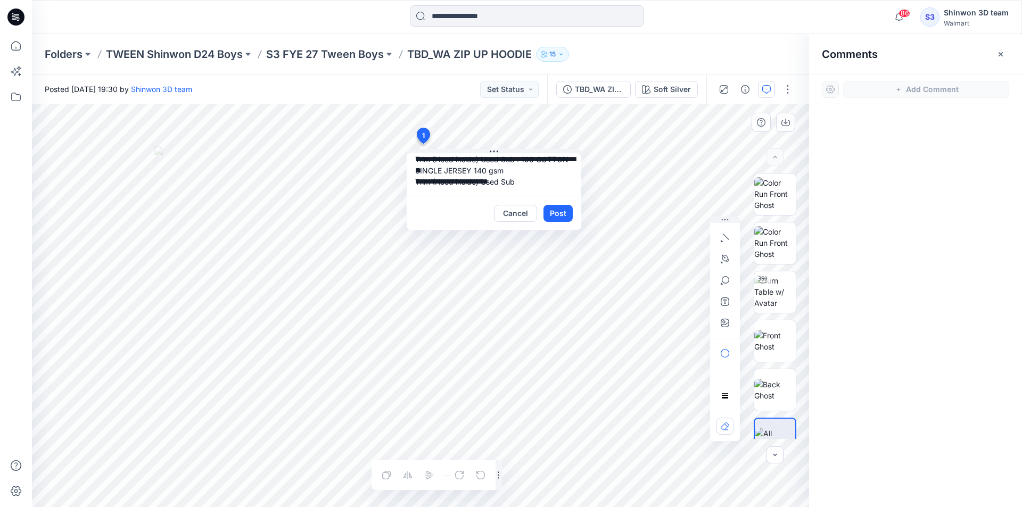
click at [477, 184] on textarea "**********" at bounding box center [494, 174] width 175 height 43
click at [519, 187] on textarea "**********" at bounding box center [494, 174] width 175 height 43
click at [558, 180] on textarea "**********" at bounding box center [494, 174] width 175 height 43
paste textarea "**********"
drag, startPoint x: 537, startPoint y: 181, endPoint x: 508, endPoint y: 181, distance: 28.7
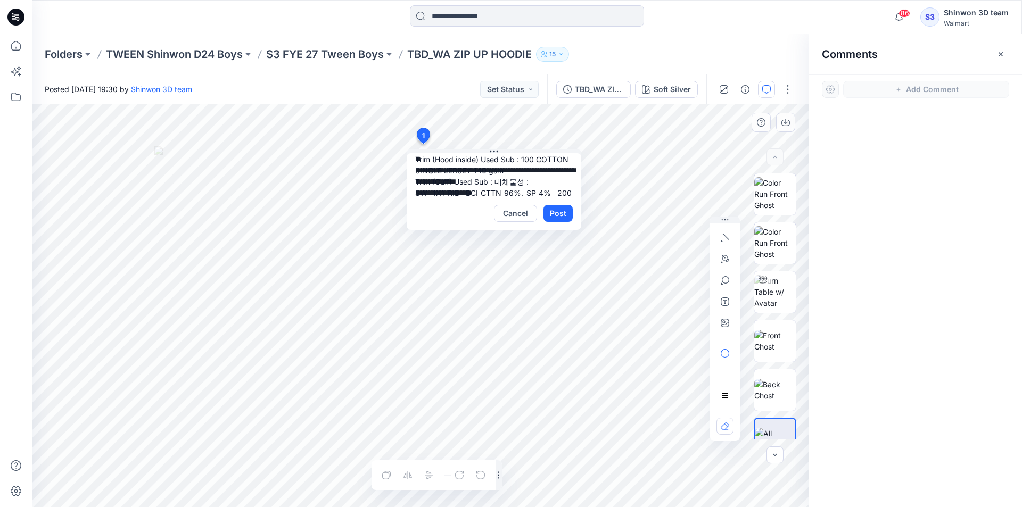
click at [494, 181] on textarea "**********" at bounding box center [494, 174] width 175 height 43
type textarea "**********"
click at [561, 212] on button "Post" at bounding box center [557, 213] width 29 height 17
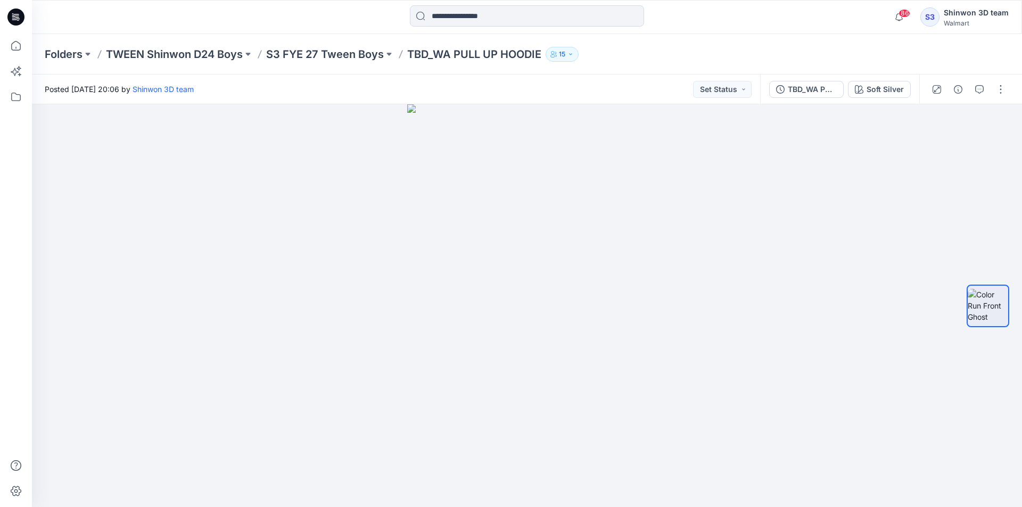
click at [872, 104] on div "TBD_WA PULL UP HOODIE Soft Silver" at bounding box center [839, 89] width 159 height 30
click at [875, 89] on div "Soft Silver" at bounding box center [884, 90] width 37 height 12
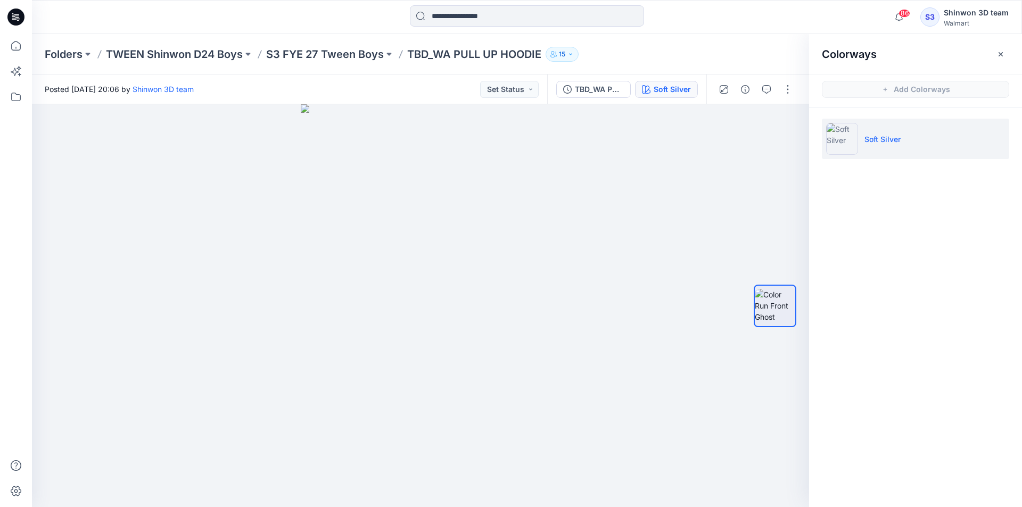
click at [997, 52] on icon "button" at bounding box center [1000, 54] width 9 height 9
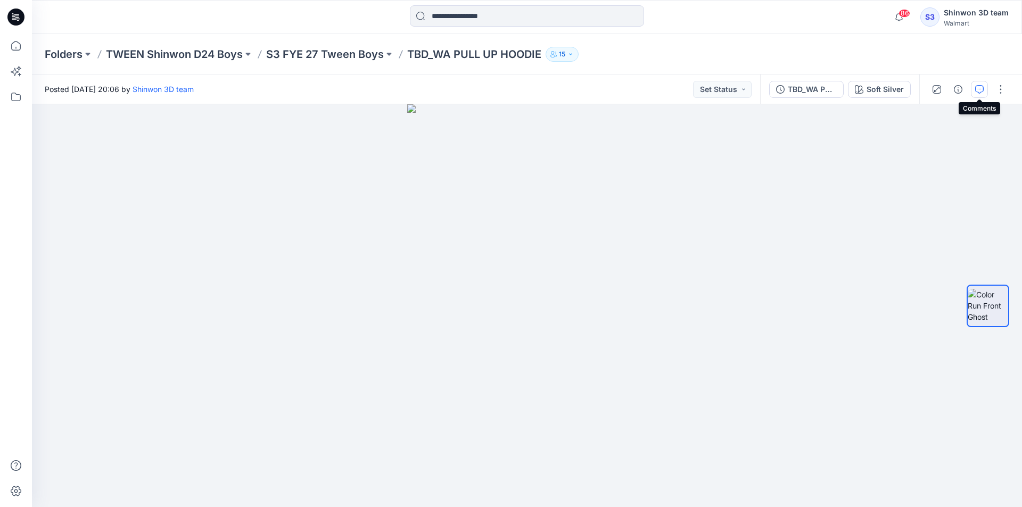
click at [983, 94] on button "button" at bounding box center [979, 89] width 17 height 17
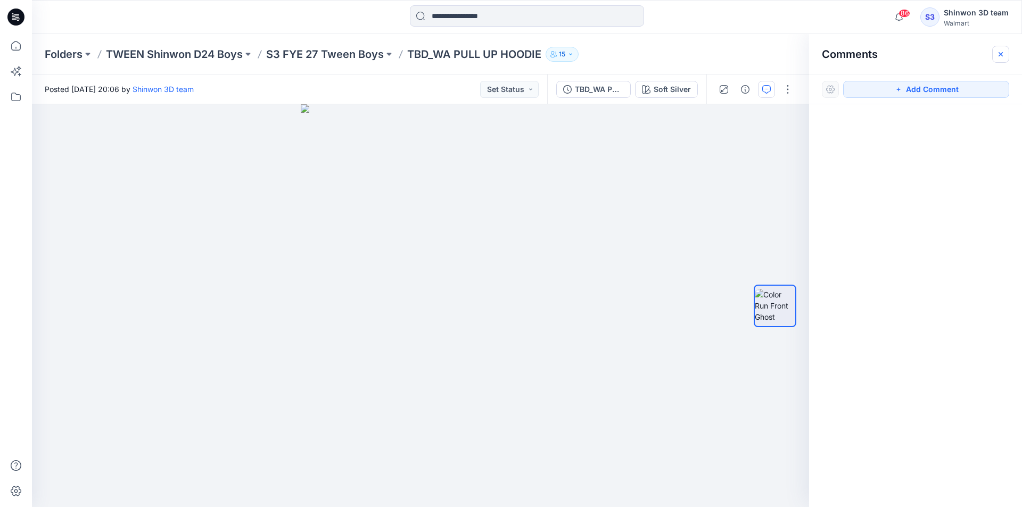
click at [998, 53] on icon "button" at bounding box center [1000, 54] width 9 height 9
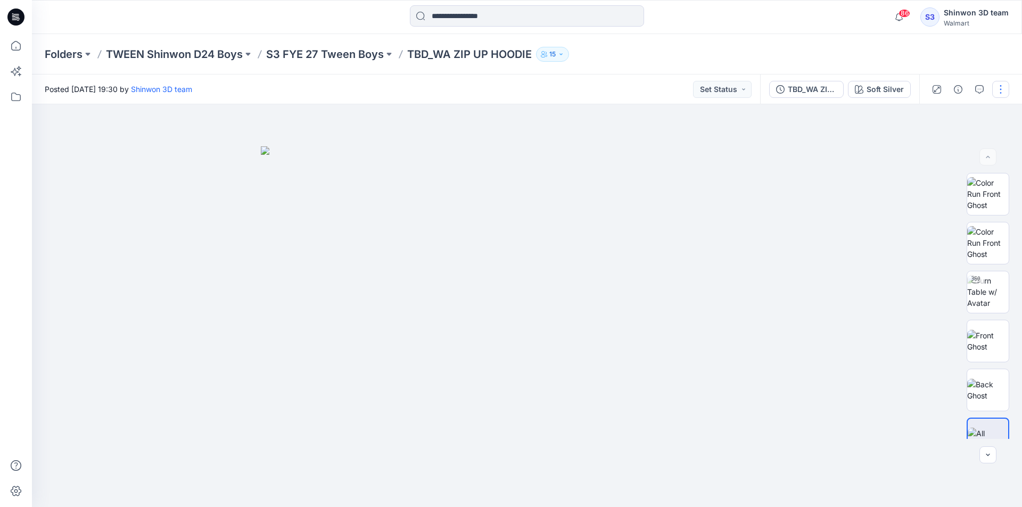
click at [1001, 93] on button "button" at bounding box center [1000, 89] width 17 height 17
click at [954, 145] on button "Edit" at bounding box center [956, 144] width 98 height 20
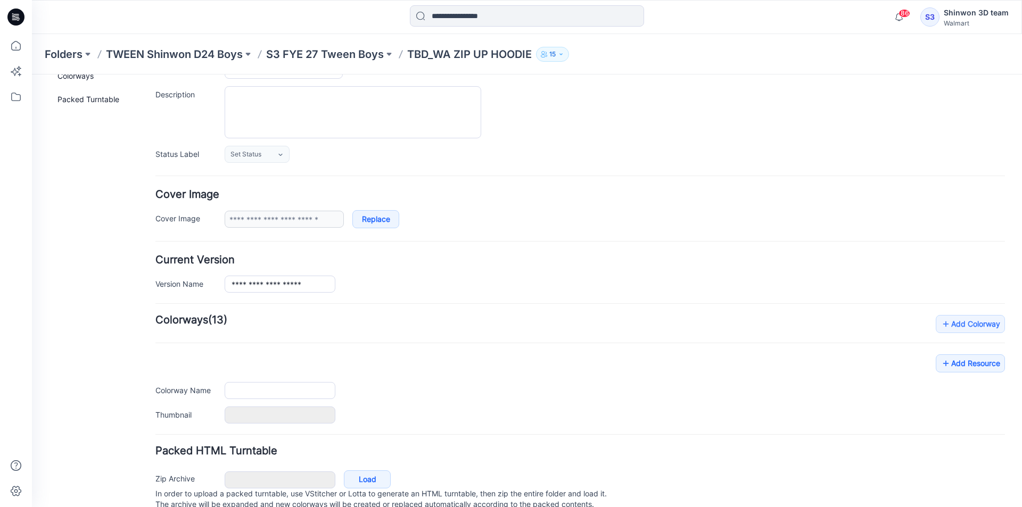
type input "**********"
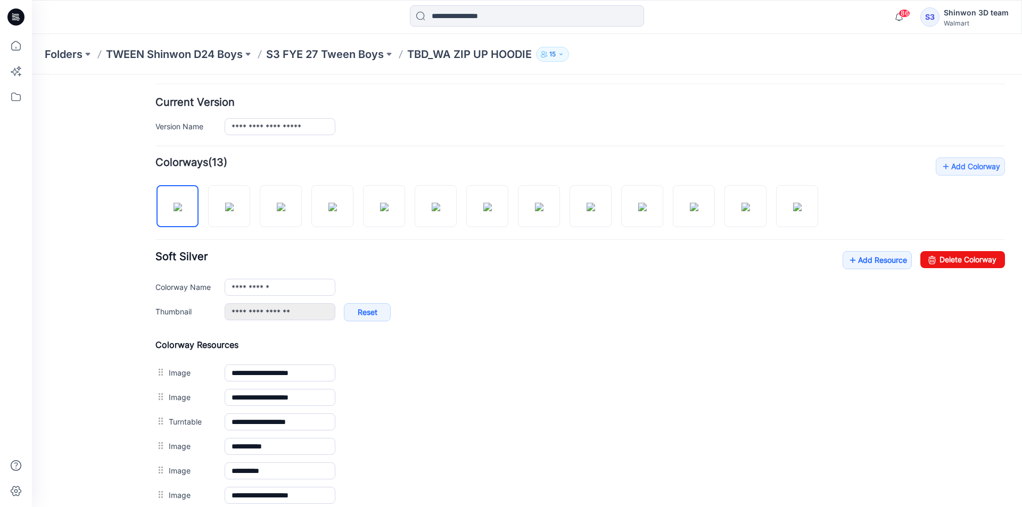
scroll to position [396, 0]
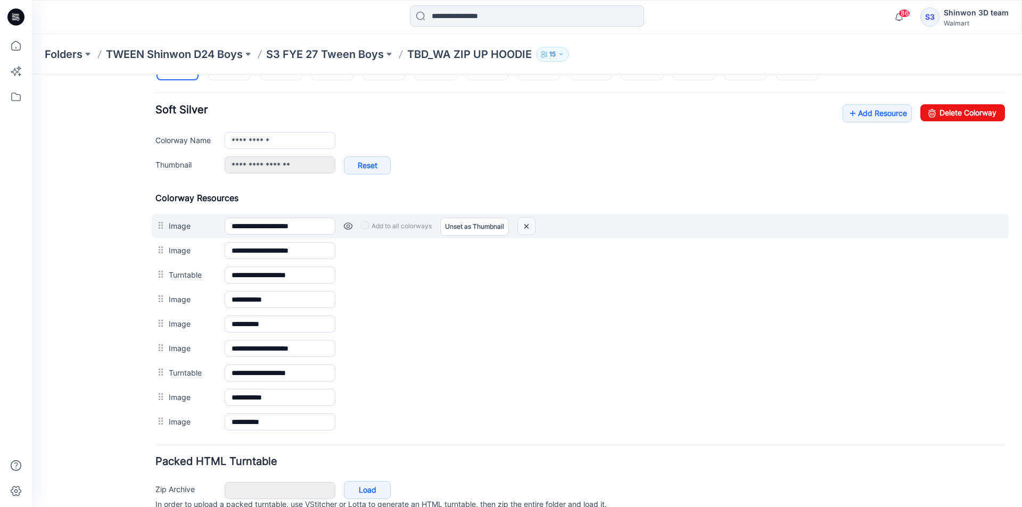
click at [531, 226] on img at bounding box center [526, 227] width 17 height 18
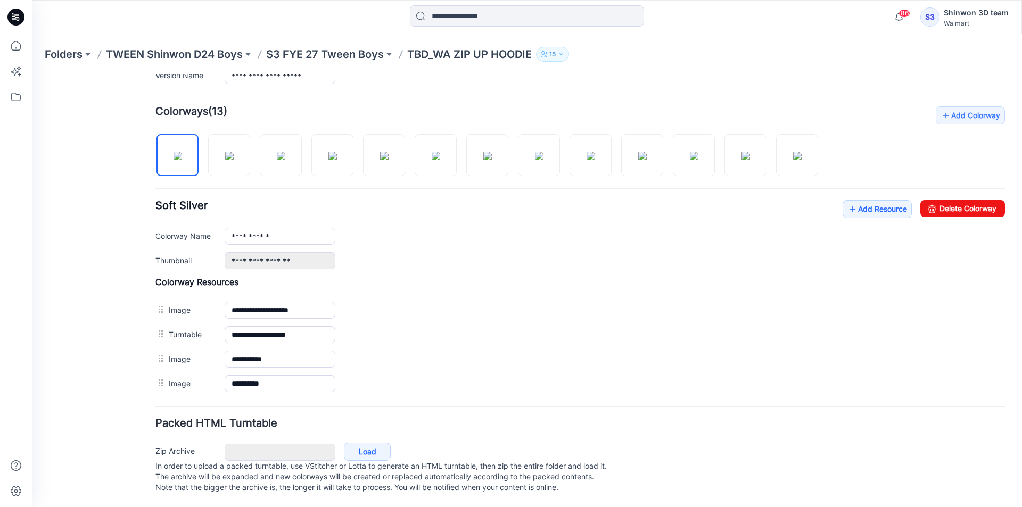
scroll to position [311, 0]
click at [226, 110] on div "Add Colorway Colorways (13) Soft Silver Add Resource Delete Colorway bw" at bounding box center [579, 250] width 849 height 289
click at [234, 152] on img at bounding box center [229, 156] width 9 height 9
click at [182, 152] on img at bounding box center [177, 156] width 9 height 9
click at [225, 154] on img at bounding box center [229, 156] width 9 height 9
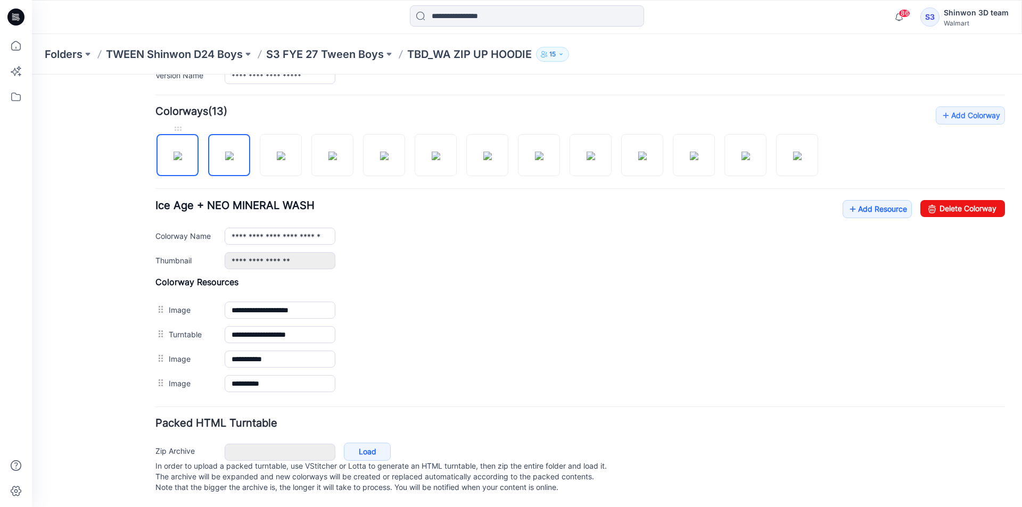
click at [178, 152] on img at bounding box center [177, 156] width 9 height 9
type input "**********"
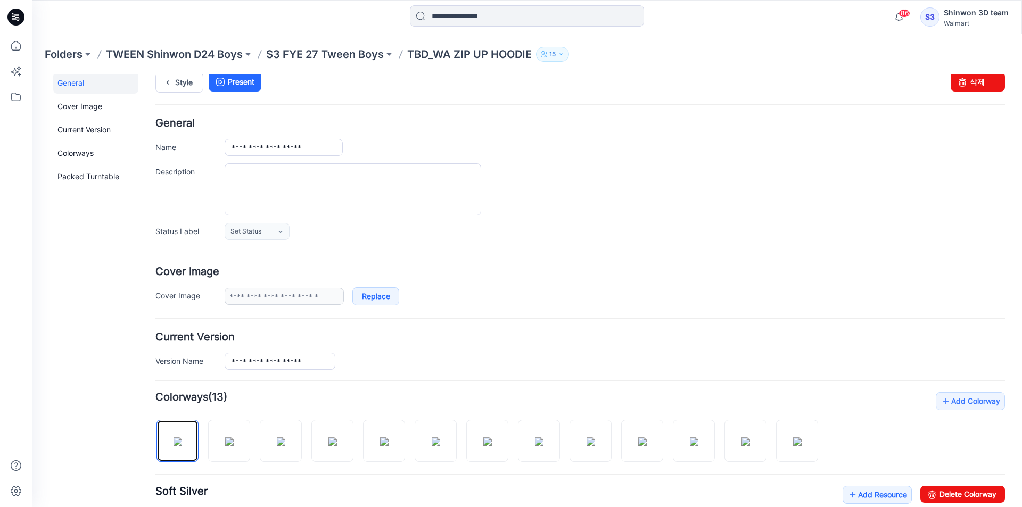
scroll to position [0, 0]
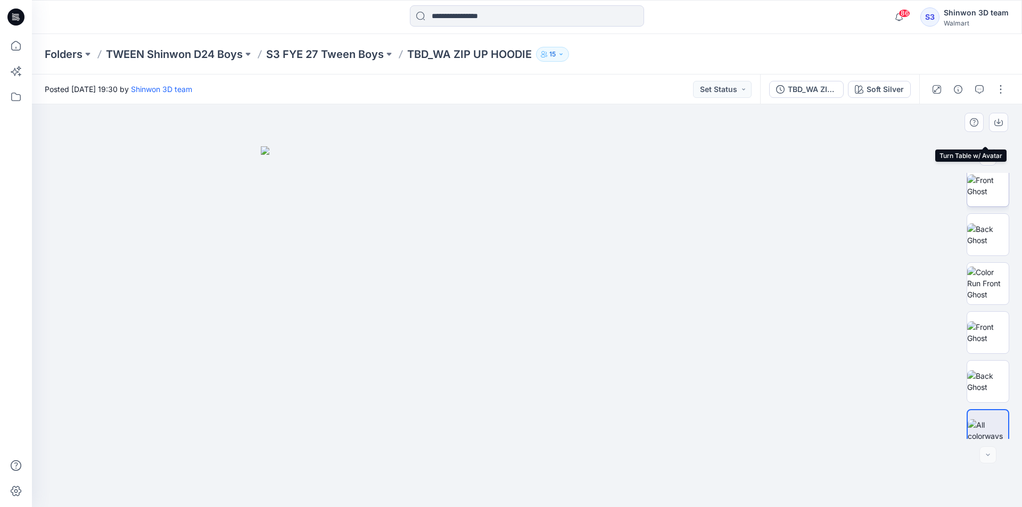
scroll to position [119, 0]
click at [792, 170] on img at bounding box center [527, 326] width 532 height 361
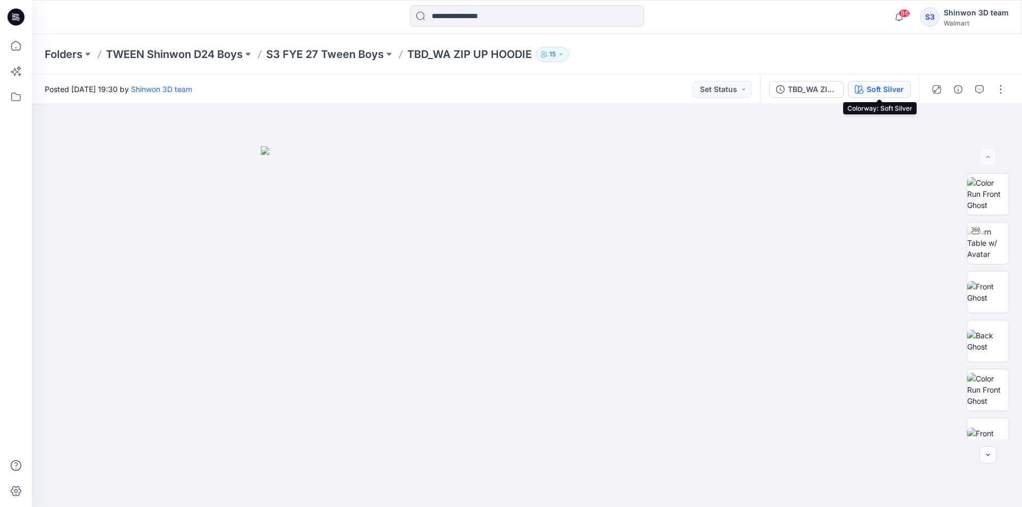
click at [882, 85] on div "Soft Silver" at bounding box center [884, 90] width 37 height 12
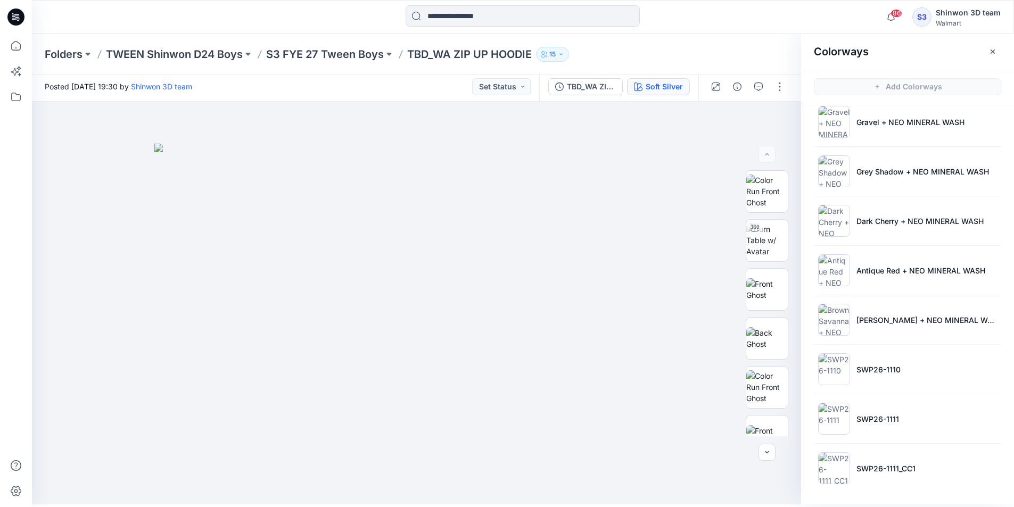
scroll to position [3, 0]
click at [881, 362] on li "SWP26-1110" at bounding box center [907, 369] width 187 height 40
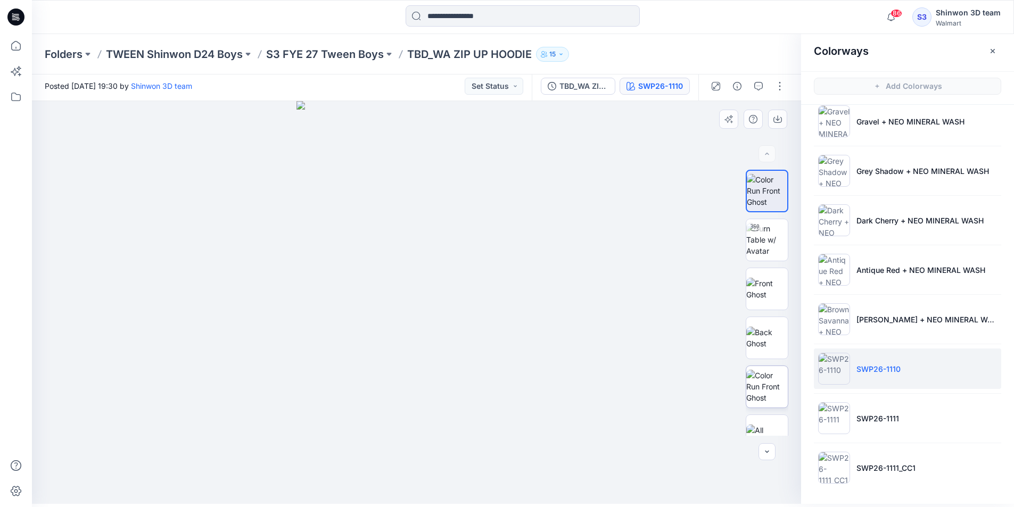
click at [773, 375] on img at bounding box center [767, 387] width 42 height 34
click at [349, 53] on p "S3 FYE 27 Tween Boys" at bounding box center [325, 54] width 118 height 15
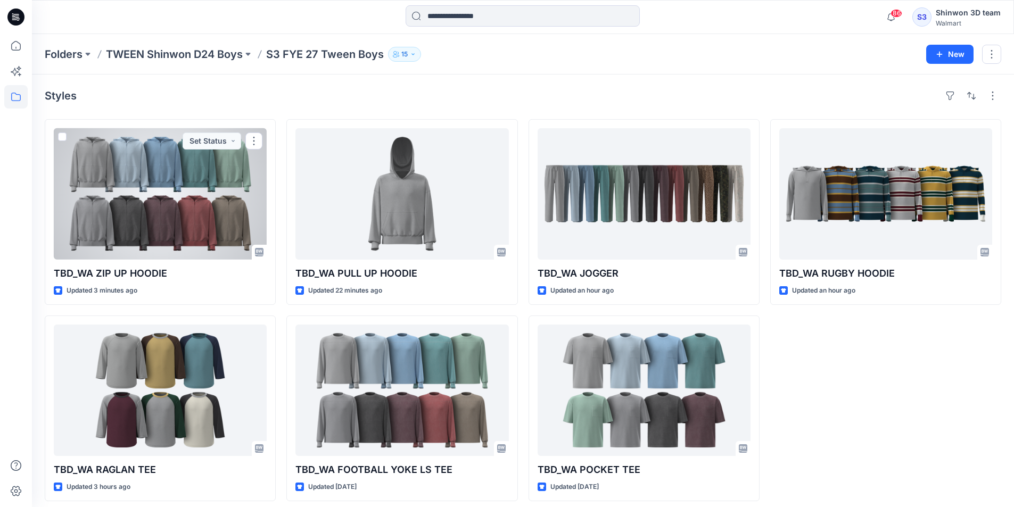
click at [211, 201] on div at bounding box center [160, 193] width 213 height 131
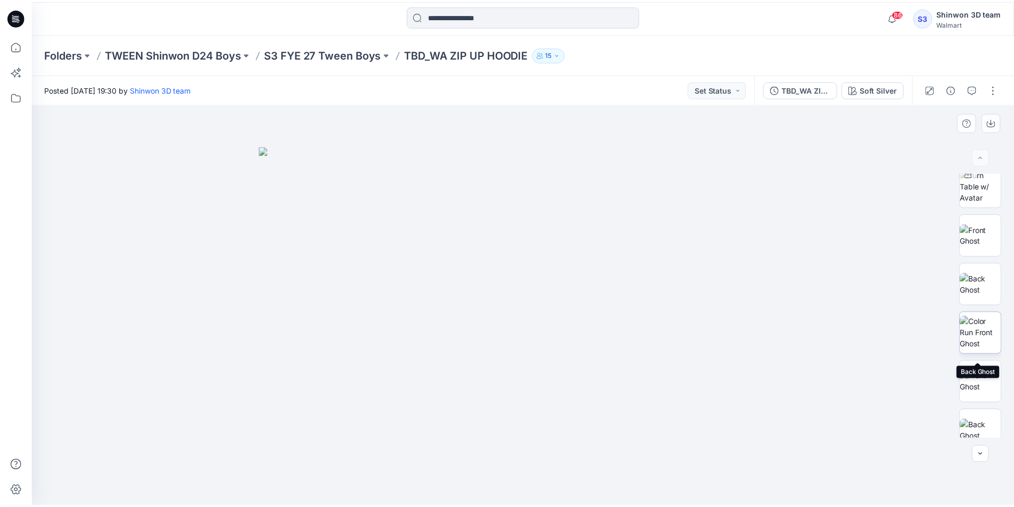
scroll to position [119, 0]
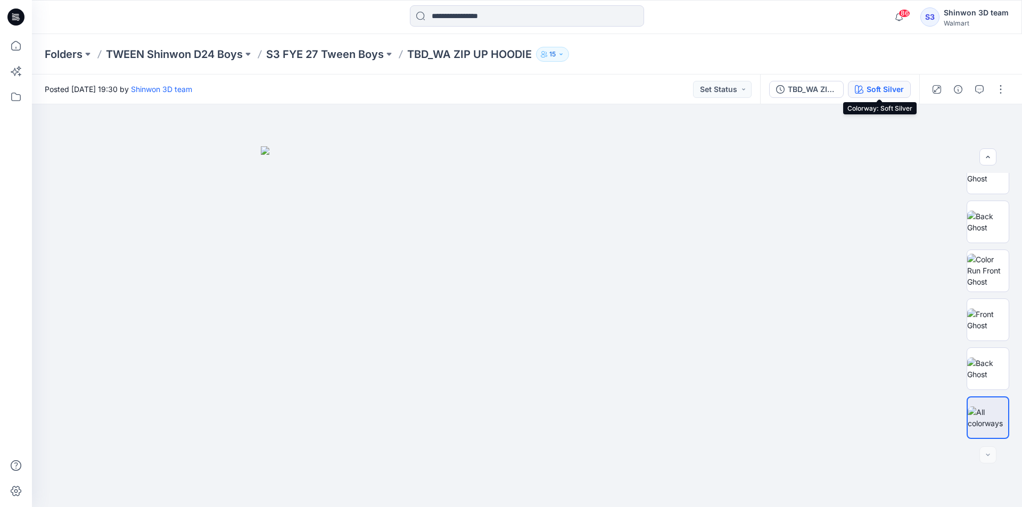
click at [870, 87] on div "Soft Silver" at bounding box center [884, 90] width 37 height 12
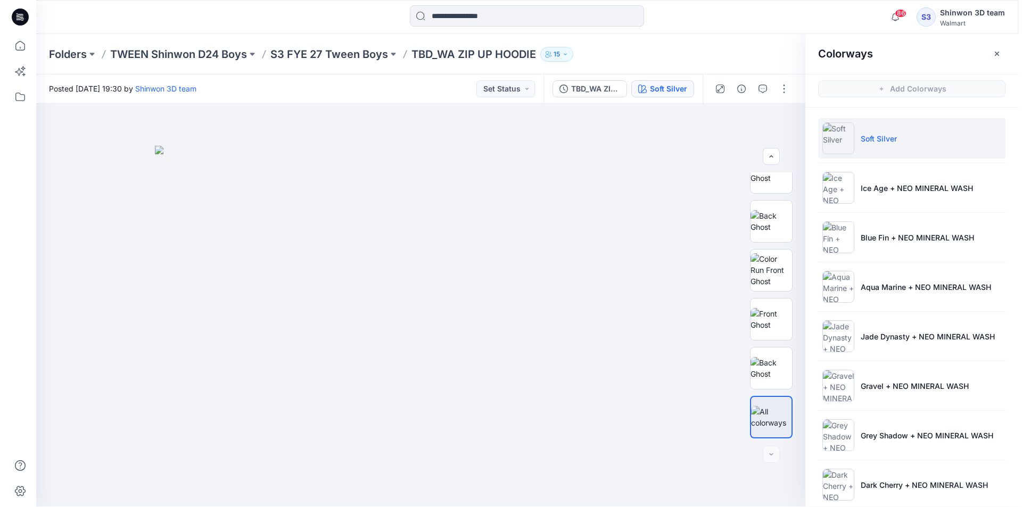
scroll to position [0, 0]
click at [994, 52] on icon "button" at bounding box center [992, 54] width 4 height 4
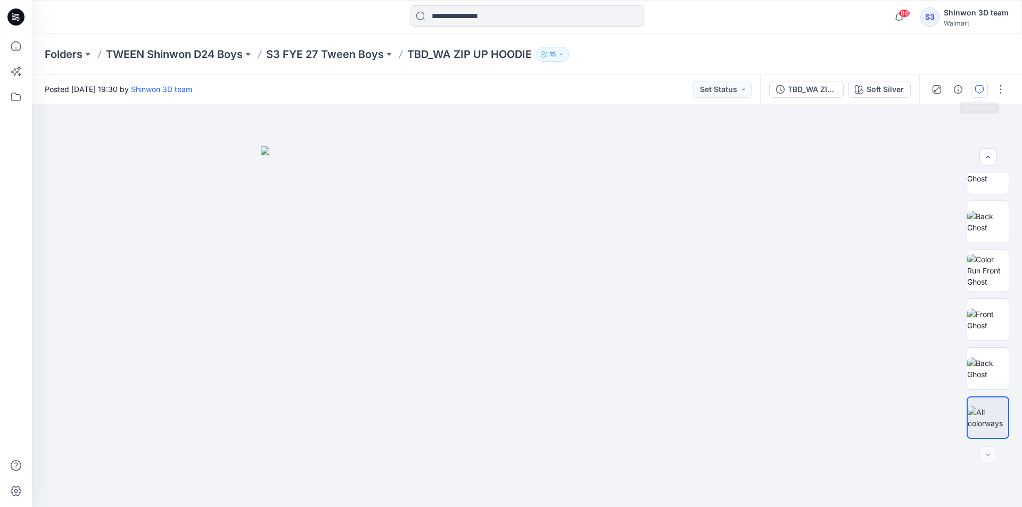
click at [982, 88] on icon "button" at bounding box center [979, 89] width 9 height 9
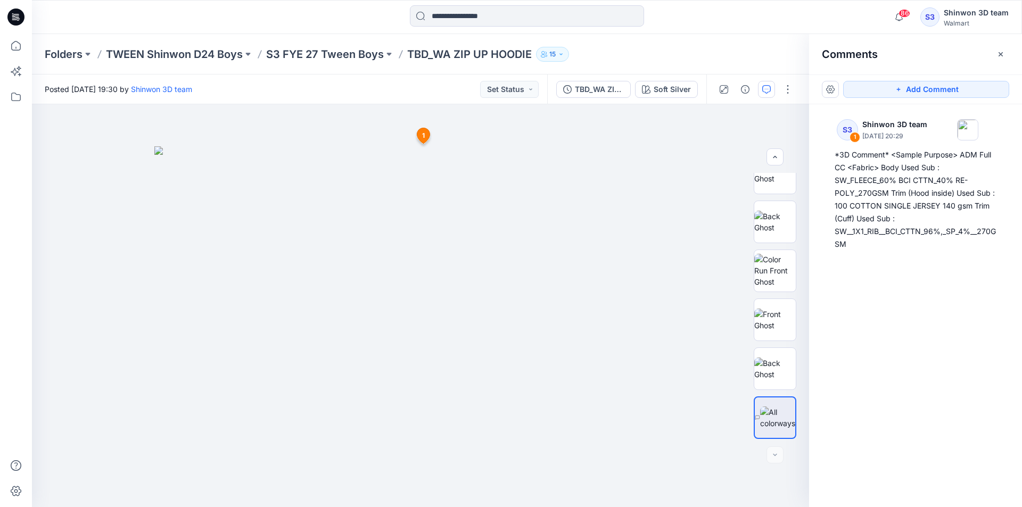
click at [1001, 63] on div "Comments" at bounding box center [915, 54] width 213 height 40
click at [1001, 59] on button "button" at bounding box center [1000, 54] width 17 height 17
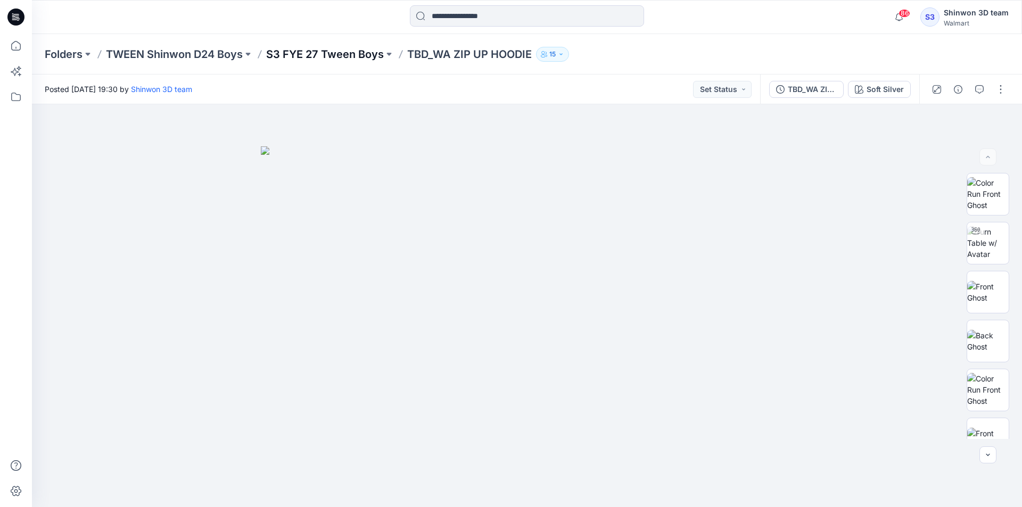
click at [333, 54] on p "S3 FYE 27 Tween Boys" at bounding box center [325, 54] width 118 height 15
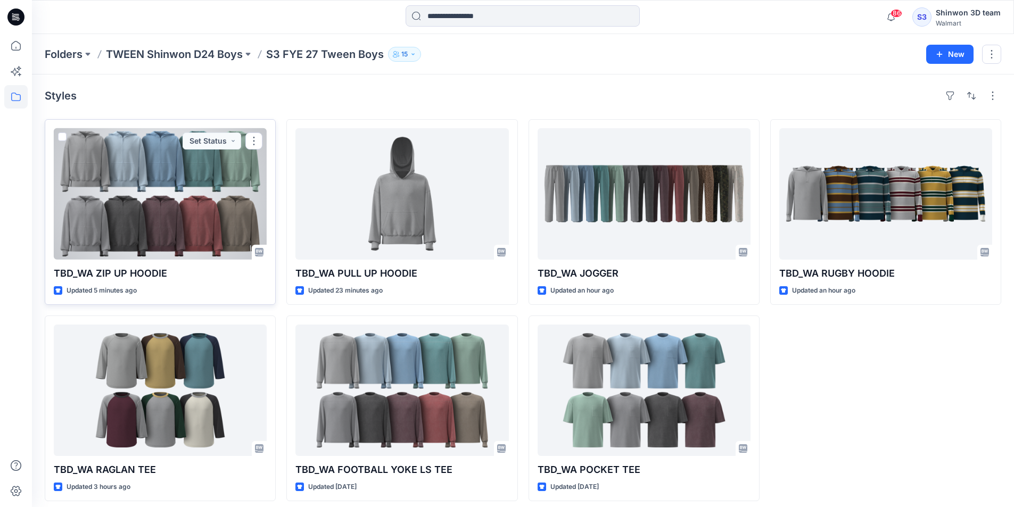
click at [236, 159] on div at bounding box center [160, 193] width 213 height 131
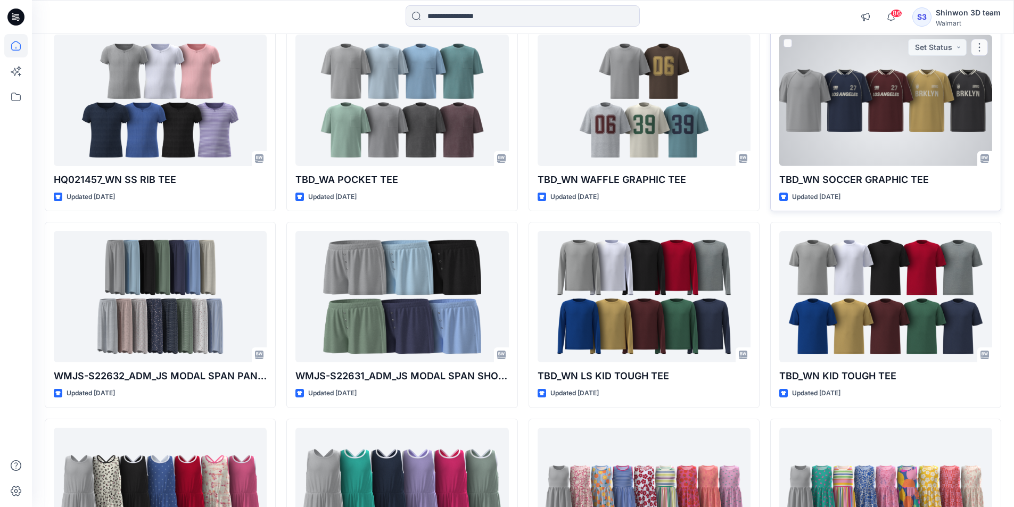
scroll to position [1880, 0]
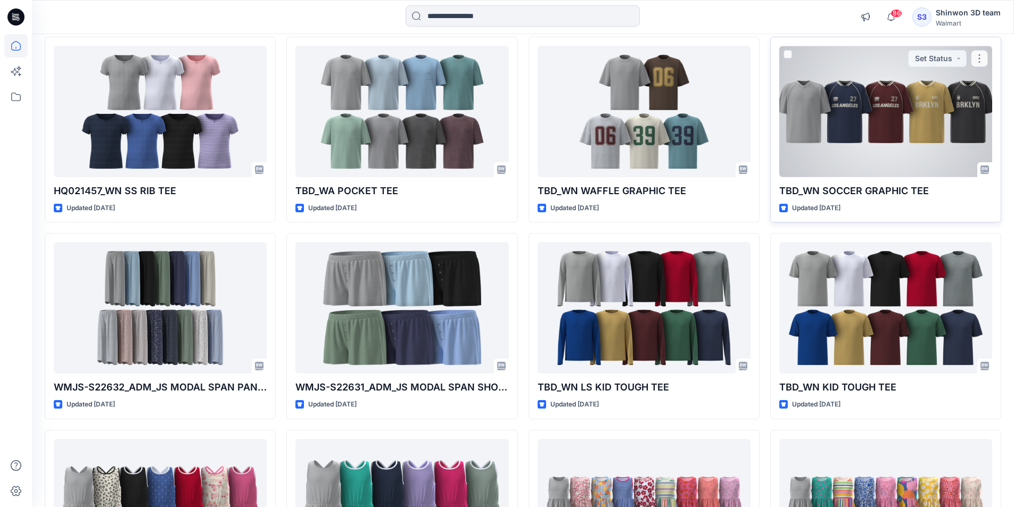
click at [901, 116] on div at bounding box center [885, 111] width 213 height 131
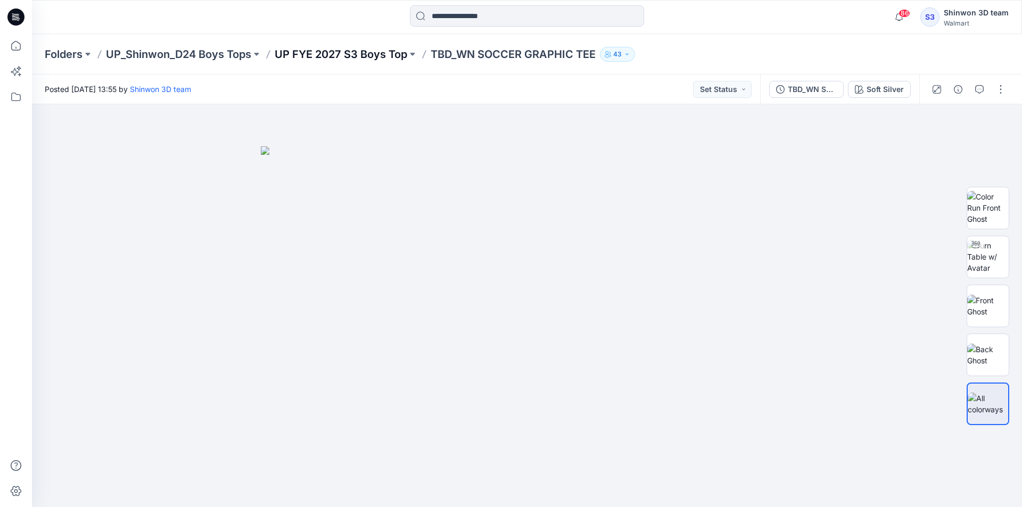
click at [305, 51] on p "UP FYE 2027 S3 Boys Top" at bounding box center [341, 54] width 132 height 15
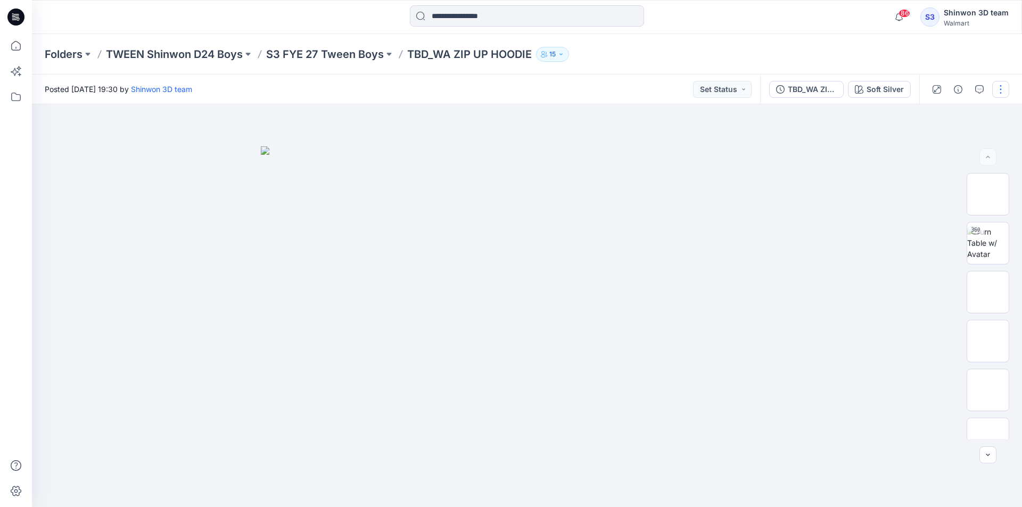
click at [1003, 87] on button "button" at bounding box center [1000, 89] width 17 height 17
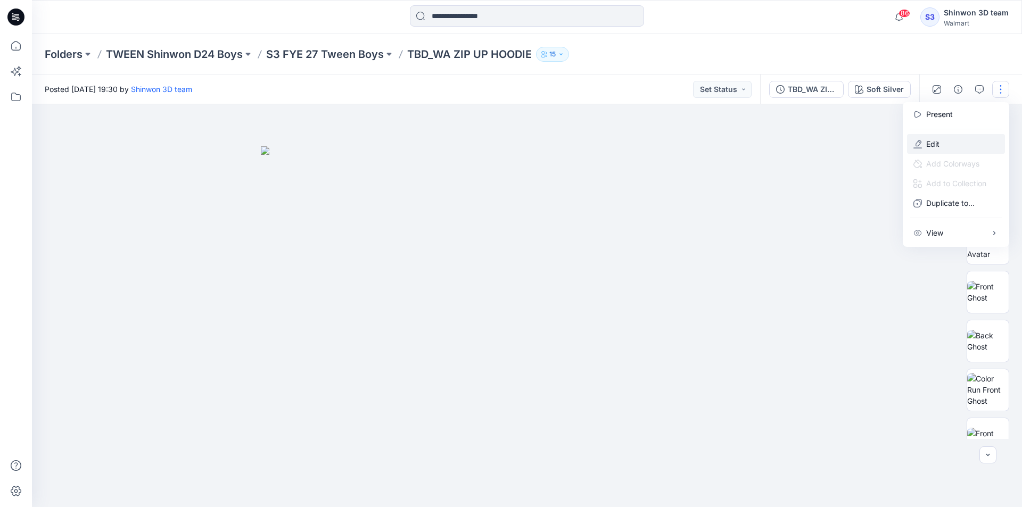
click at [925, 142] on button "Edit" at bounding box center [956, 144] width 98 height 20
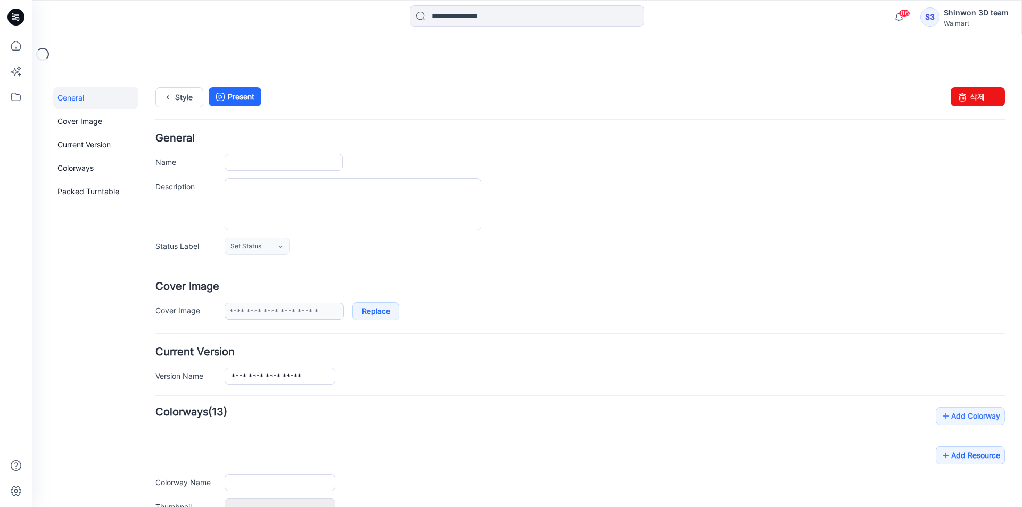
type input "**********"
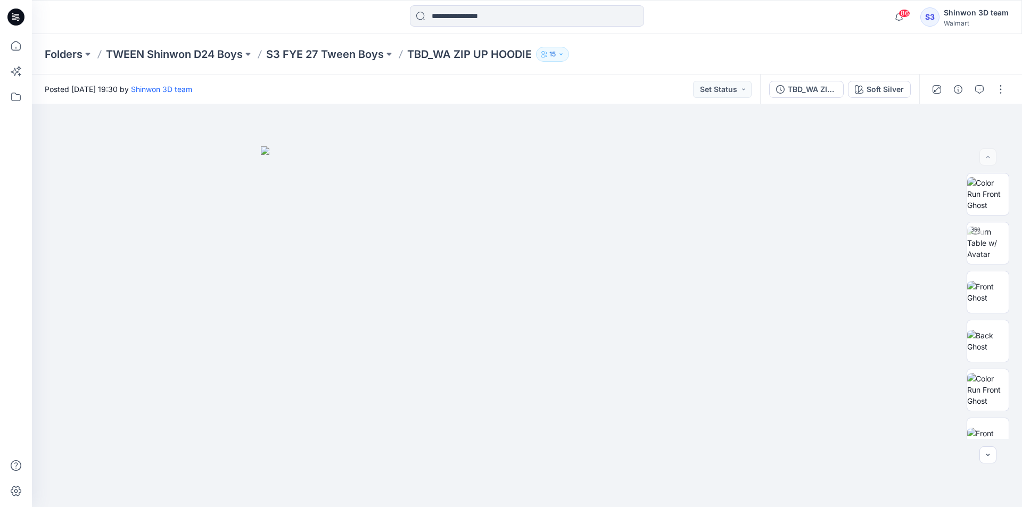
click at [832, 48] on div "Folders TWEEN Shinwon D24 Boys S3 FYE 27 Tween Boys TBD_WA ZIP UP HOODIE 15" at bounding box center [485, 54] width 881 height 15
click at [773, 438] on img at bounding box center [527, 326] width 532 height 361
click at [743, 480] on div at bounding box center [527, 305] width 990 height 403
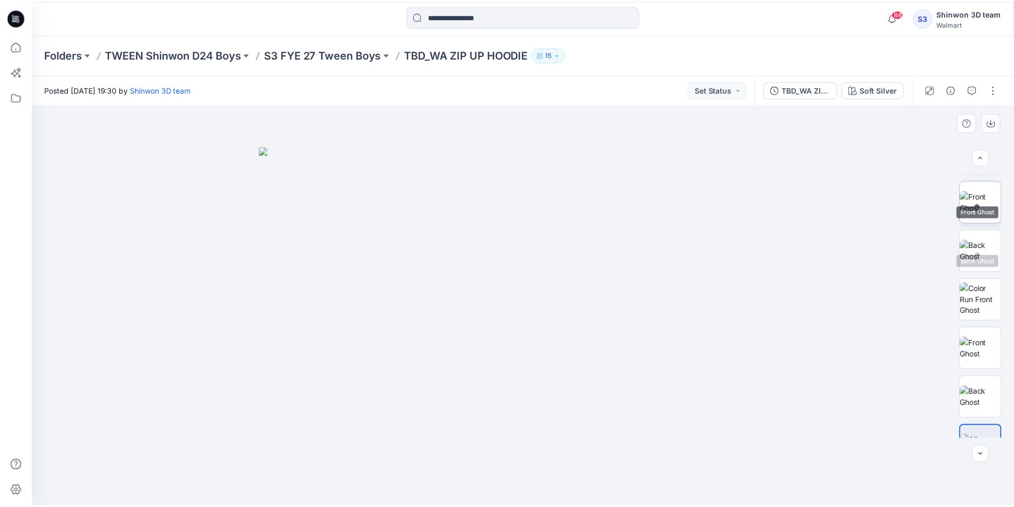
scroll to position [119, 0]
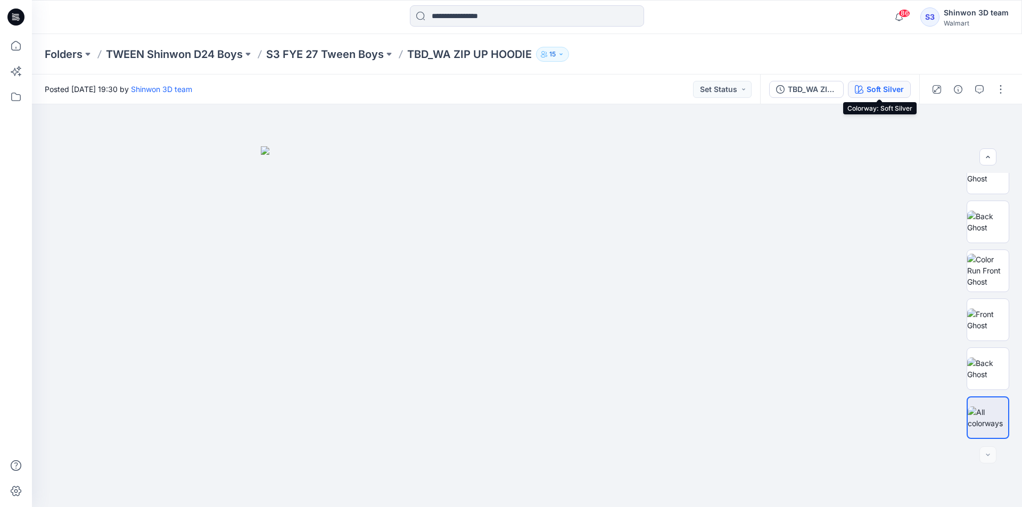
click at [906, 90] on button "Soft Silver" at bounding box center [879, 89] width 63 height 17
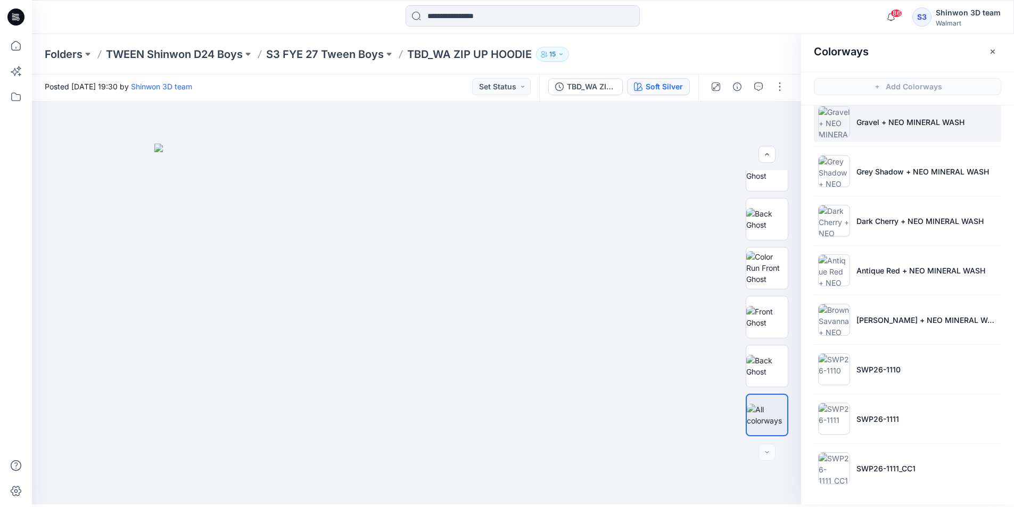
scroll to position [3, 0]
click at [989, 53] on icon "button" at bounding box center [992, 51] width 9 height 9
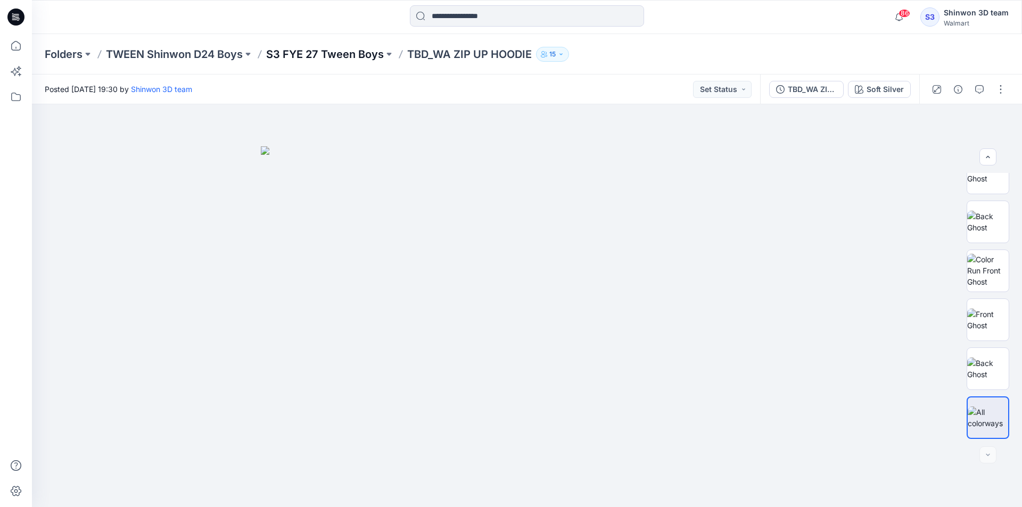
click at [358, 52] on p "S3 FYE 27 Tween Boys" at bounding box center [325, 54] width 118 height 15
click at [988, 455] on div at bounding box center [987, 454] width 17 height 17
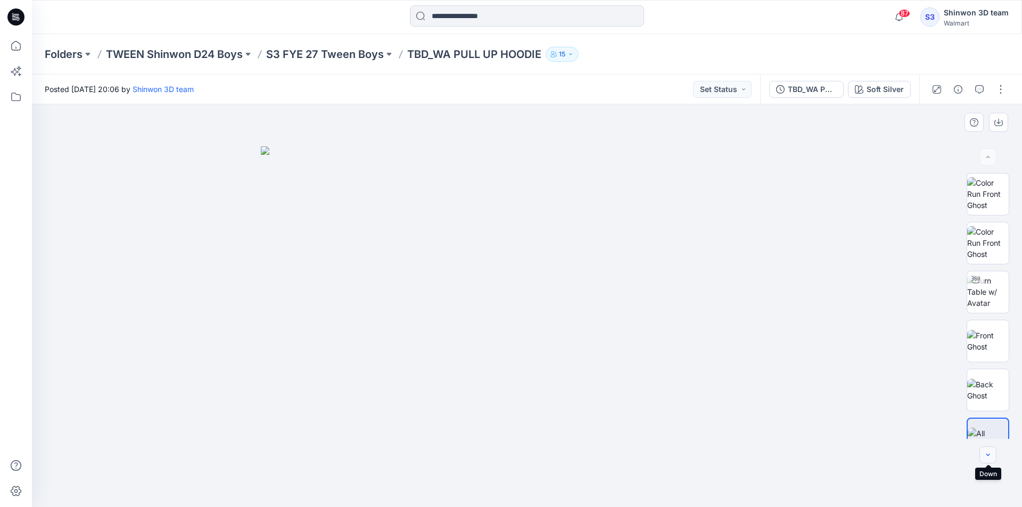
click at [987, 453] on icon "button" at bounding box center [987, 455] width 9 height 9
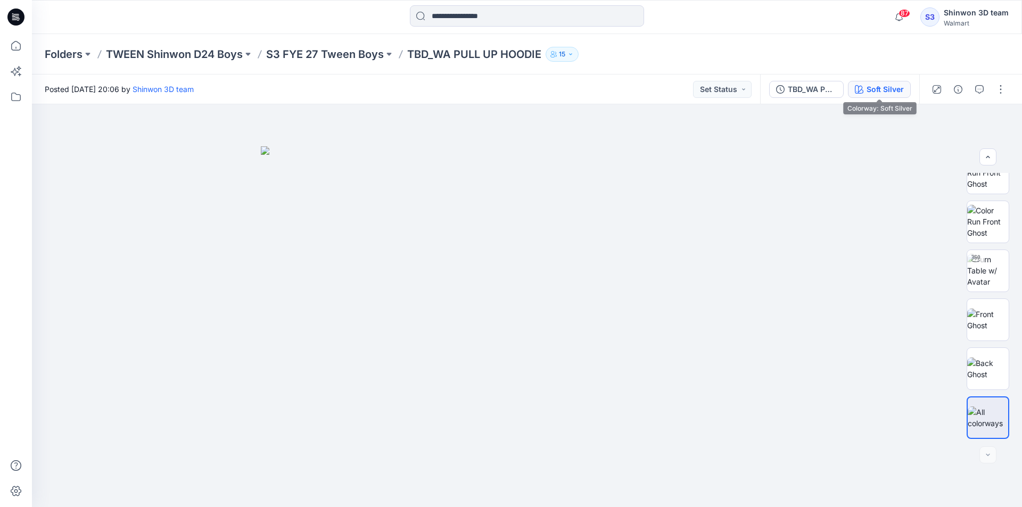
click at [870, 93] on div "Soft Silver" at bounding box center [884, 90] width 37 height 12
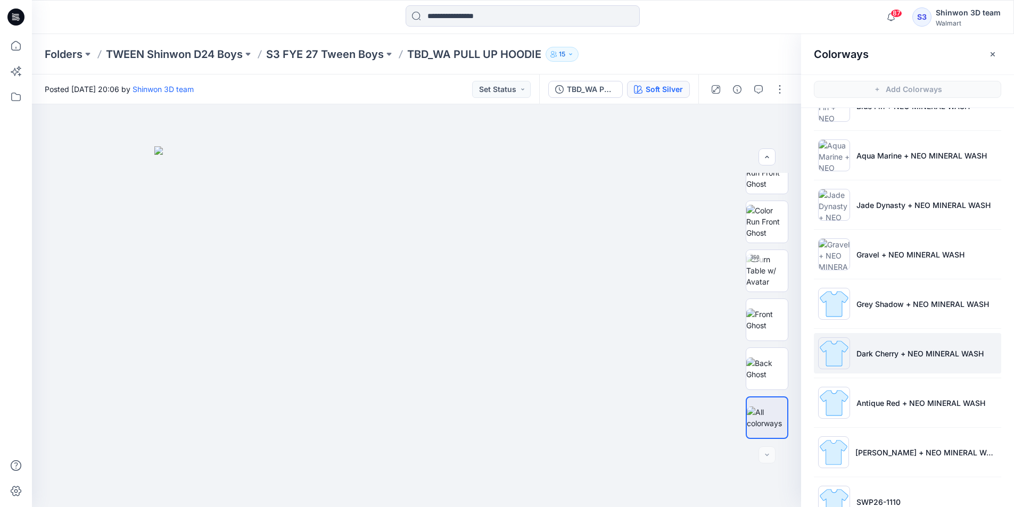
scroll to position [262, 0]
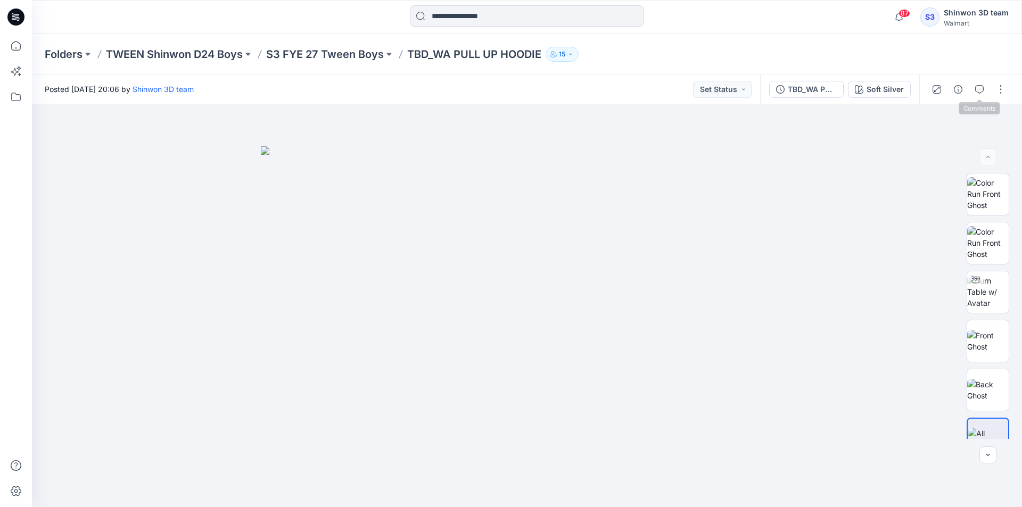
drag, startPoint x: 981, startPoint y: 81, endPoint x: 931, endPoint y: 88, distance: 50.4
click at [980, 81] on button "button" at bounding box center [979, 89] width 17 height 17
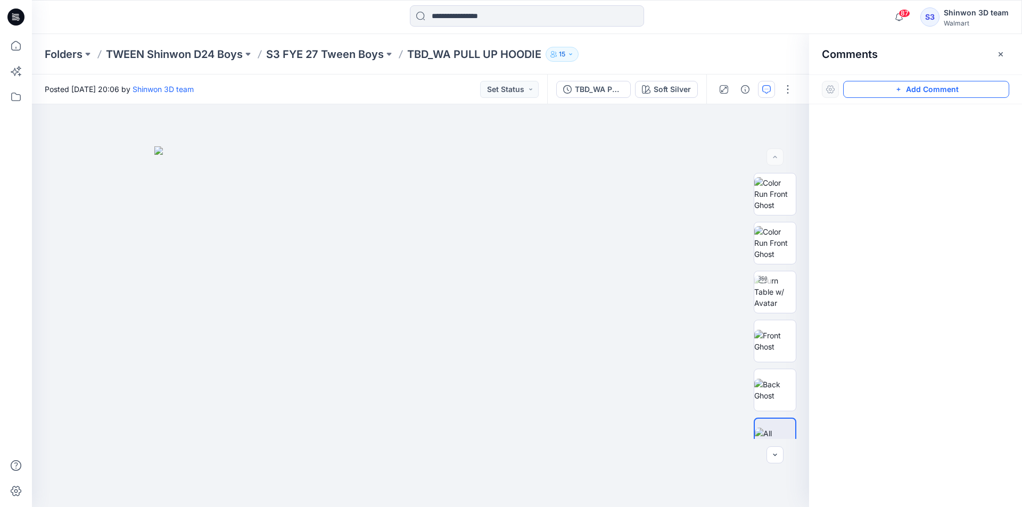
click at [852, 90] on button "Add Comment" at bounding box center [926, 89] width 166 height 17
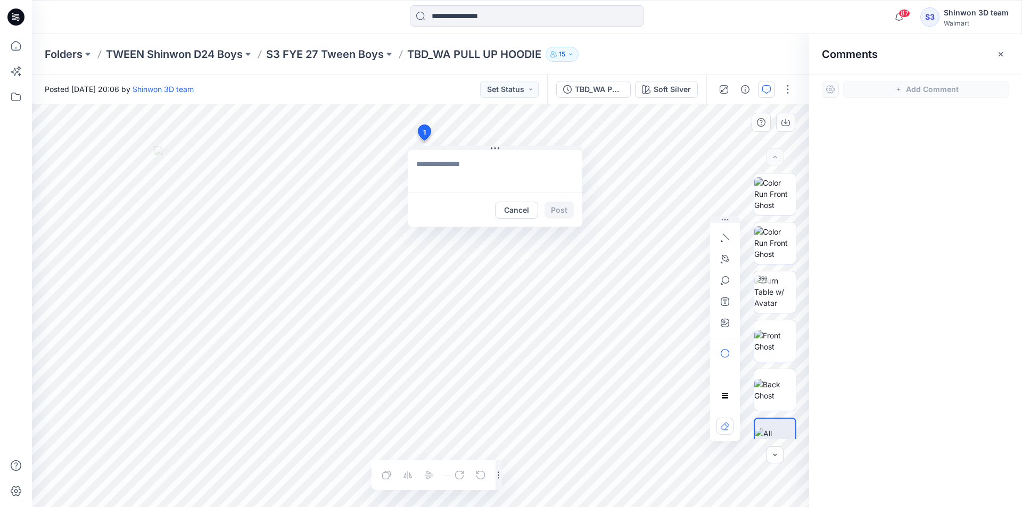
click at [424, 140] on div "1 Cancel Post Layer 1" at bounding box center [420, 305] width 777 height 403
click at [462, 168] on textarea at bounding box center [495, 171] width 175 height 43
click at [467, 165] on textarea at bounding box center [495, 171] width 175 height 43
click at [448, 179] on textarea at bounding box center [495, 171] width 175 height 43
paste textarea "**********"
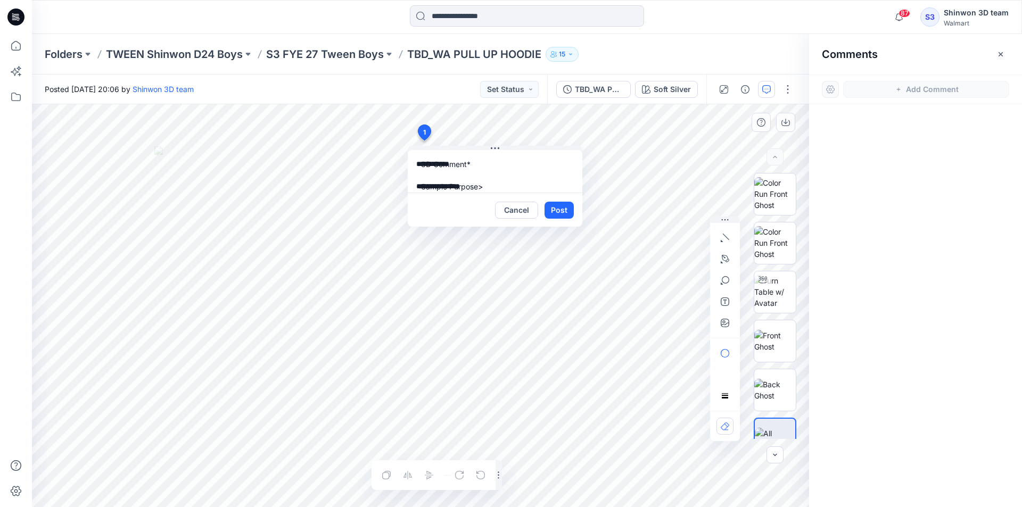
click at [513, 176] on textarea "**********" at bounding box center [495, 171] width 175 height 43
paste textarea "**********"
type textarea "**********"
click at [551, 206] on button "Post" at bounding box center [558, 210] width 29 height 17
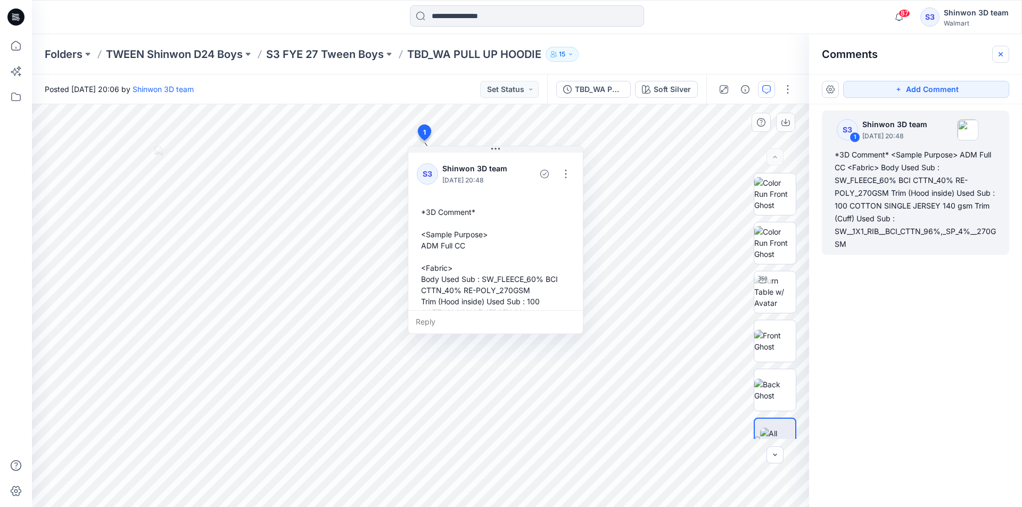
click at [995, 49] on button "button" at bounding box center [1000, 54] width 17 height 17
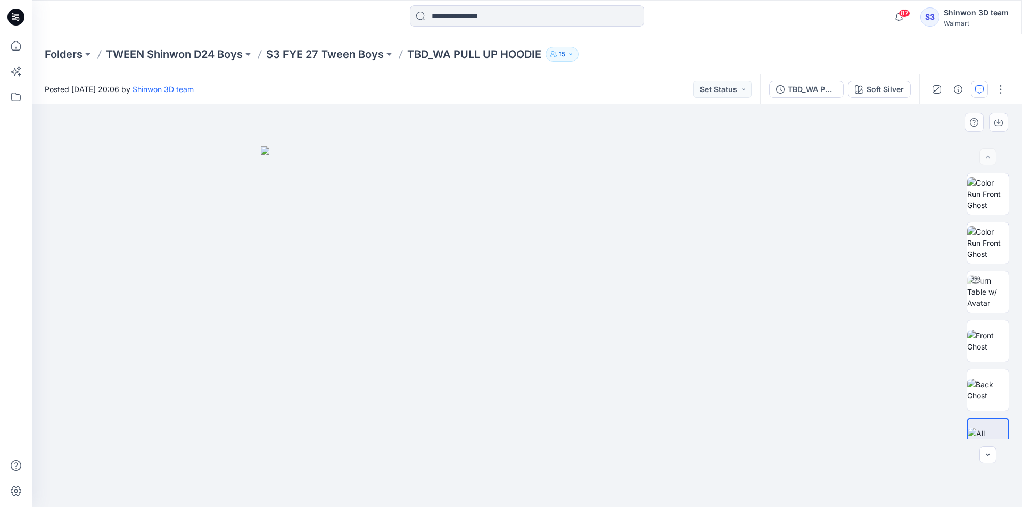
click at [975, 84] on button "button" at bounding box center [979, 89] width 17 height 17
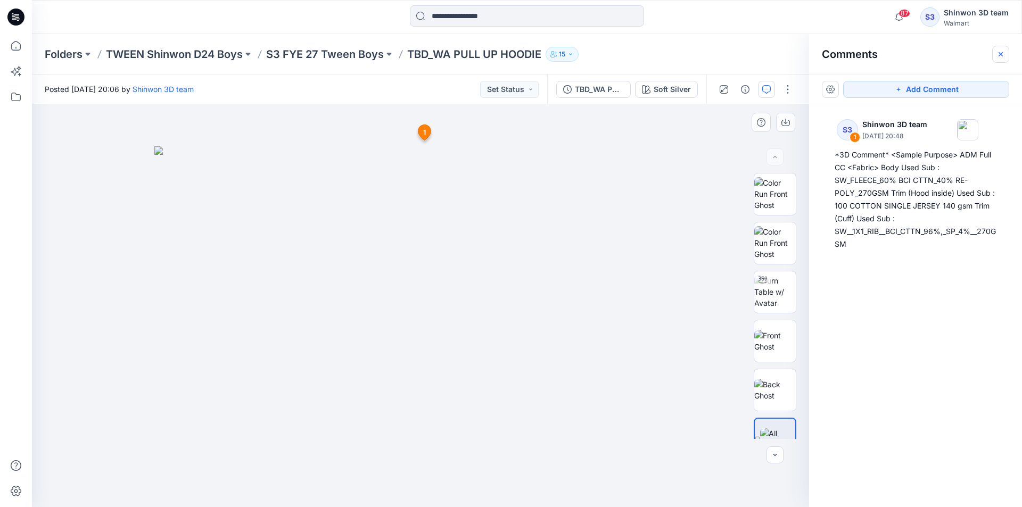
click at [1002, 52] on icon "button" at bounding box center [1000, 54] width 4 height 4
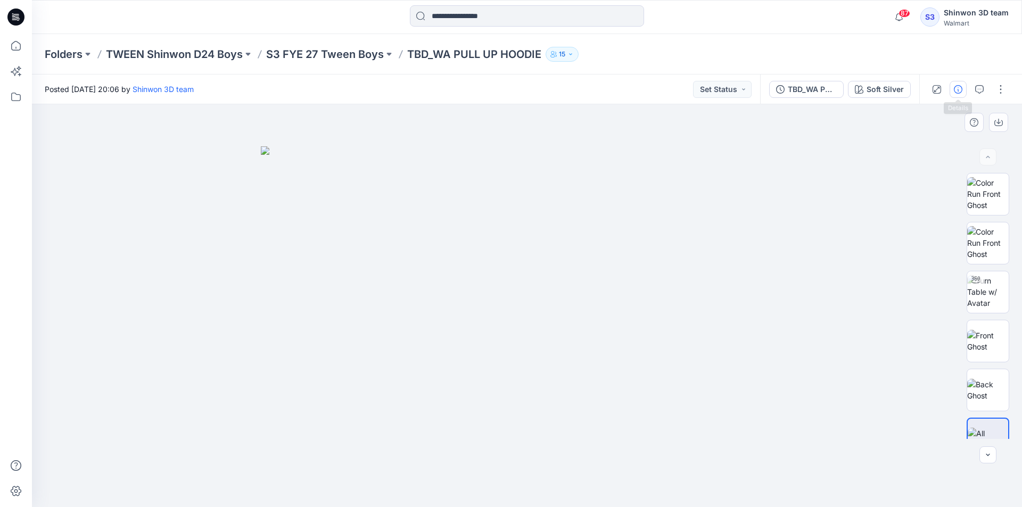
click at [955, 88] on icon "button" at bounding box center [958, 89] width 9 height 9
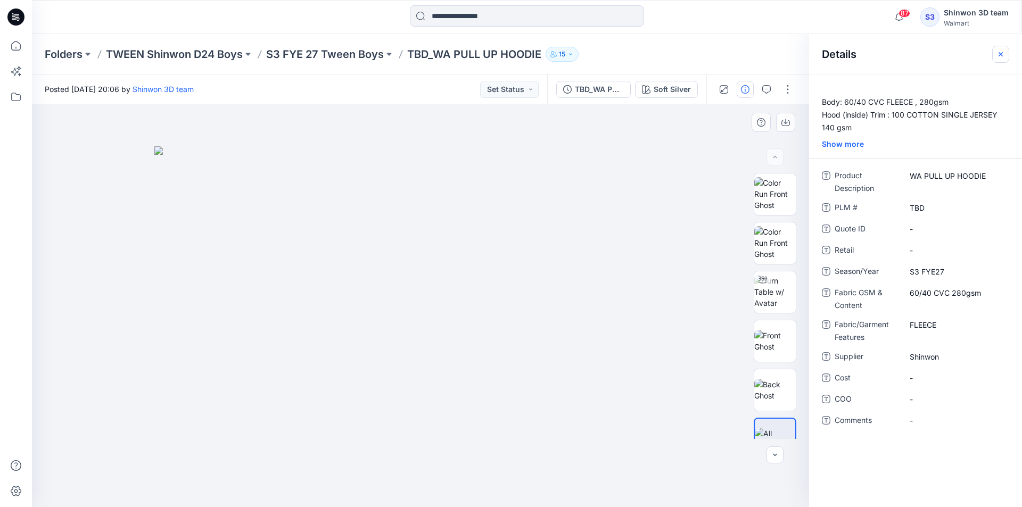
click at [996, 55] on button "button" at bounding box center [1000, 54] width 17 height 17
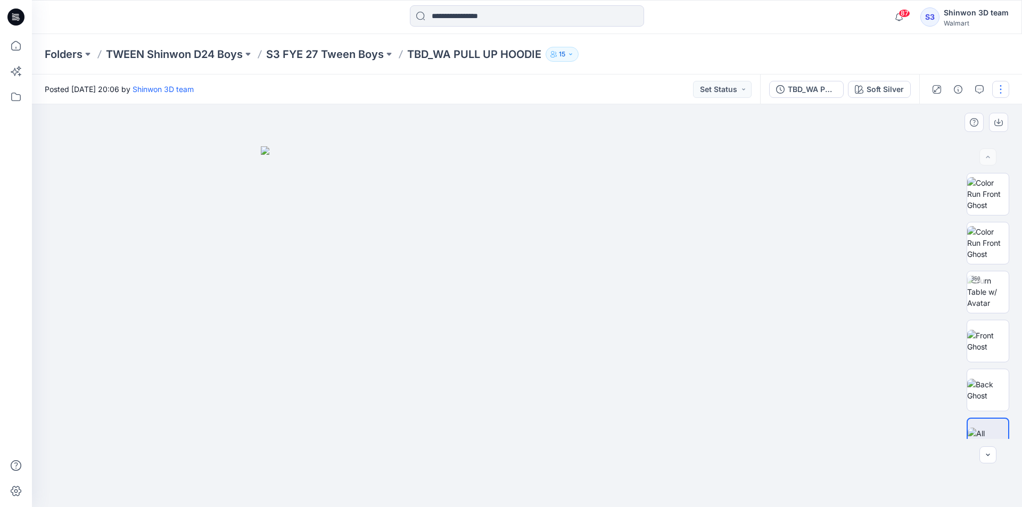
click at [999, 92] on button "button" at bounding box center [1000, 89] width 17 height 17
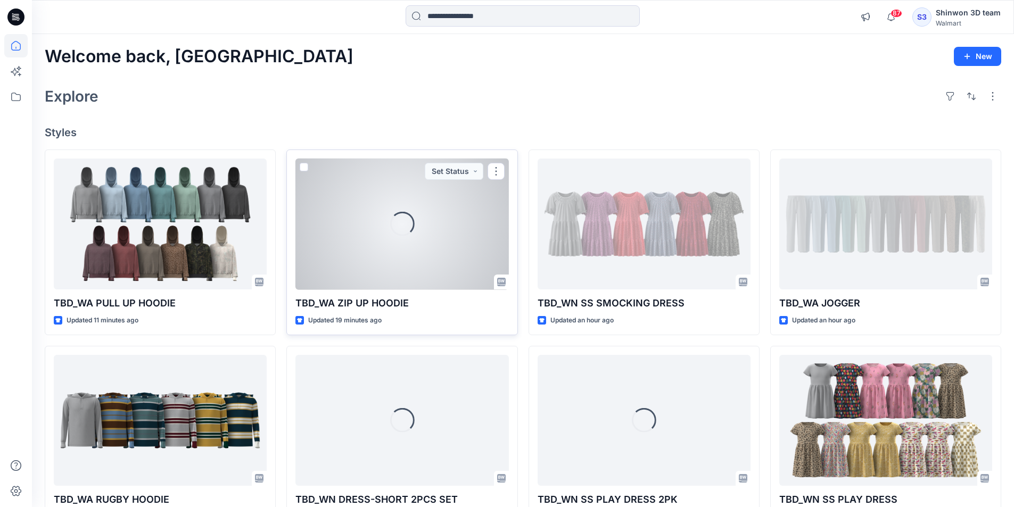
click at [386, 218] on div "Loading..." at bounding box center [401, 224] width 213 height 131
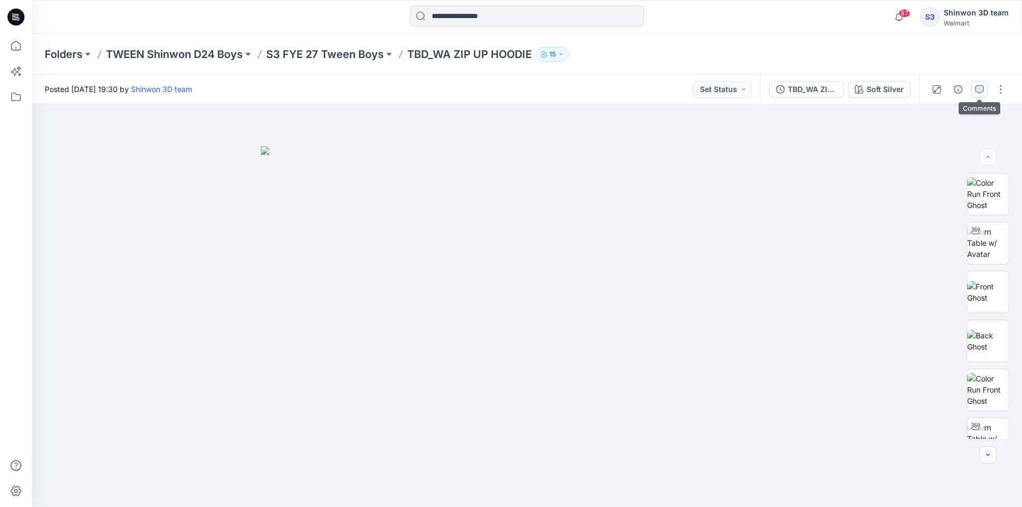
click at [981, 85] on icon "button" at bounding box center [979, 89] width 9 height 9
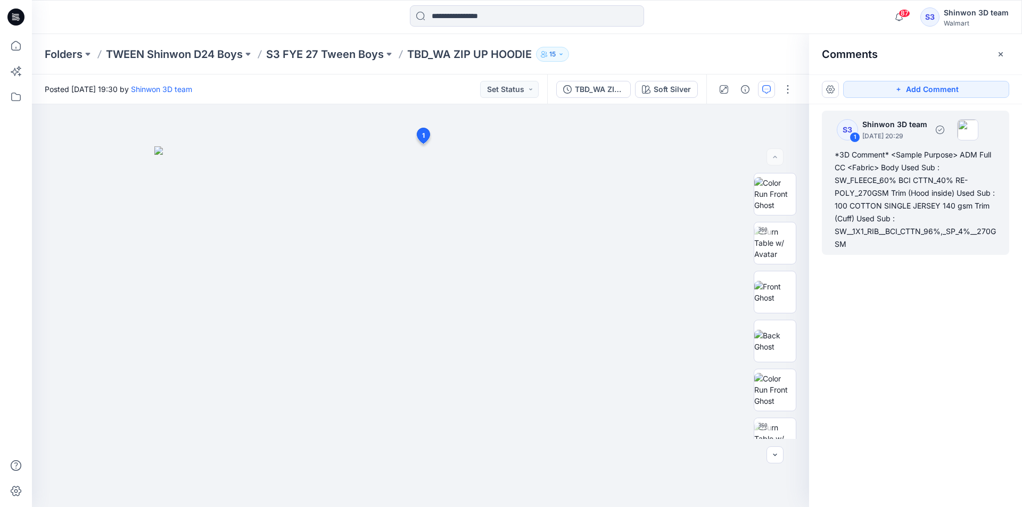
click at [900, 154] on div "*3D Comment* <Sample Purpose> ADM Full CC <Fabric> Body Used Sub : SW_FLEECE_60…" at bounding box center [915, 199] width 162 height 102
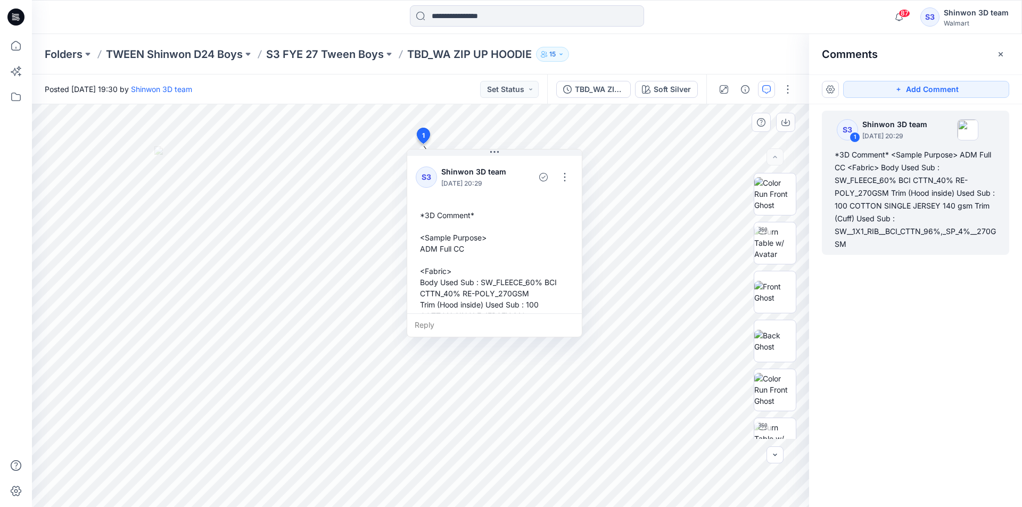
click at [444, 235] on div "*3D Comment* <Sample Purpose> ADM Full CC <Fabric> Body Used Sub : SW_FLEECE_60…" at bounding box center [495, 282] width 158 height 154
click at [566, 173] on button "button" at bounding box center [564, 177] width 17 height 17
click at [555, 198] on p "Edit comment" at bounding box center [567, 201] width 48 height 11
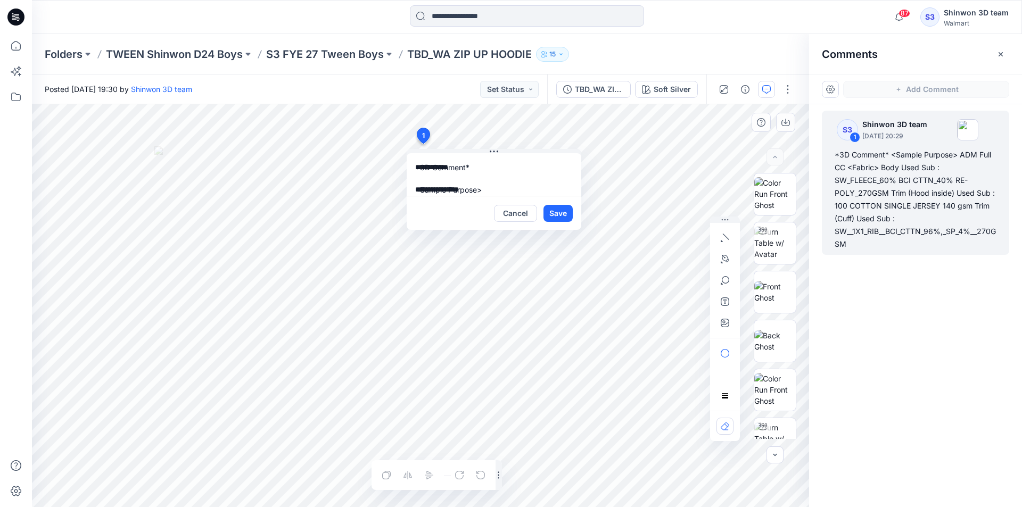
scroll to position [120, 0]
click at [509, 213] on button "Cancel" at bounding box center [515, 213] width 43 height 17
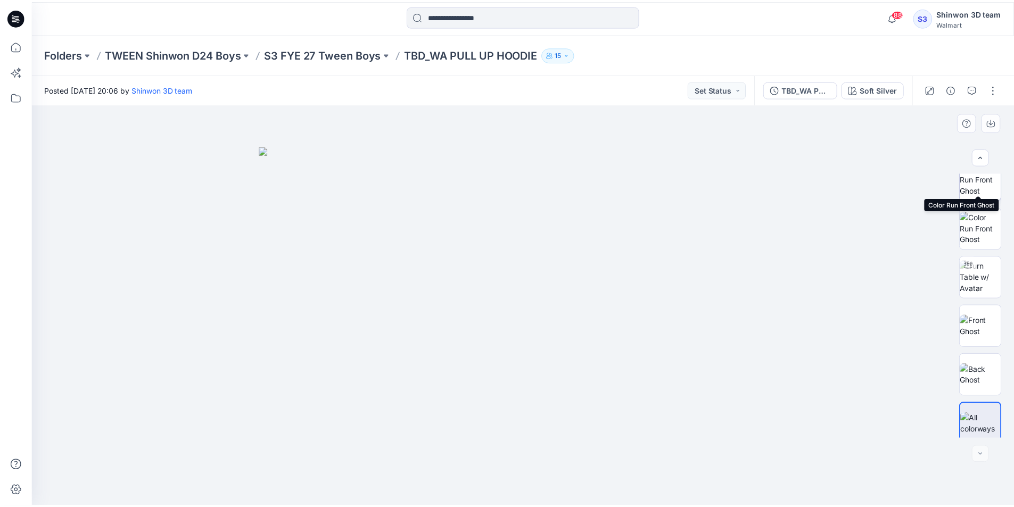
scroll to position [21, 0]
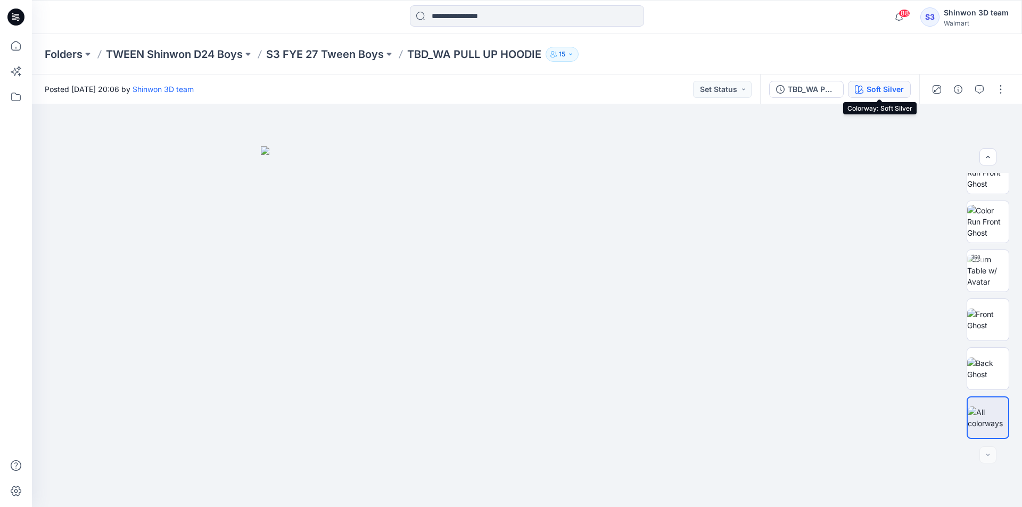
click at [891, 87] on div "Soft Silver" at bounding box center [884, 90] width 37 height 12
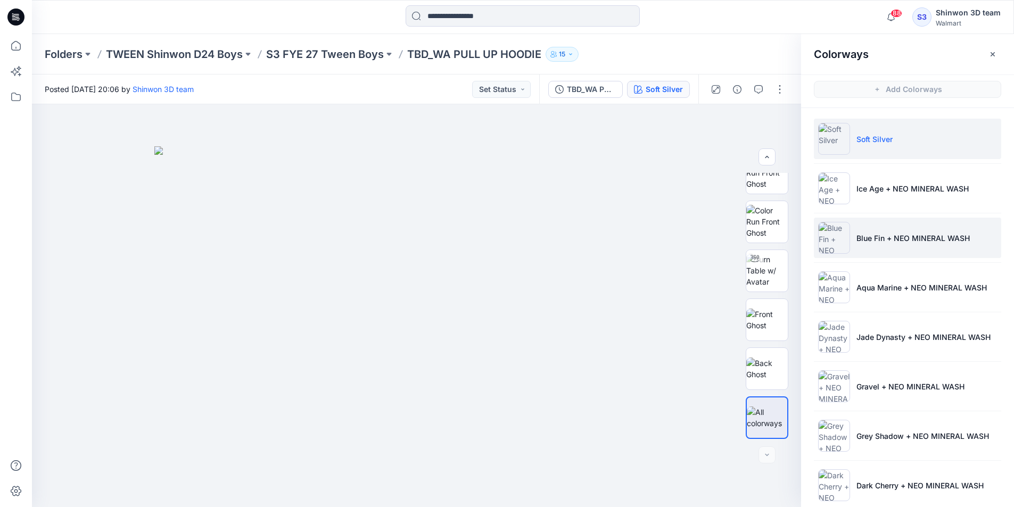
click at [902, 226] on li "Blue Fin + NEO MINERAL WASH" at bounding box center [907, 238] width 187 height 40
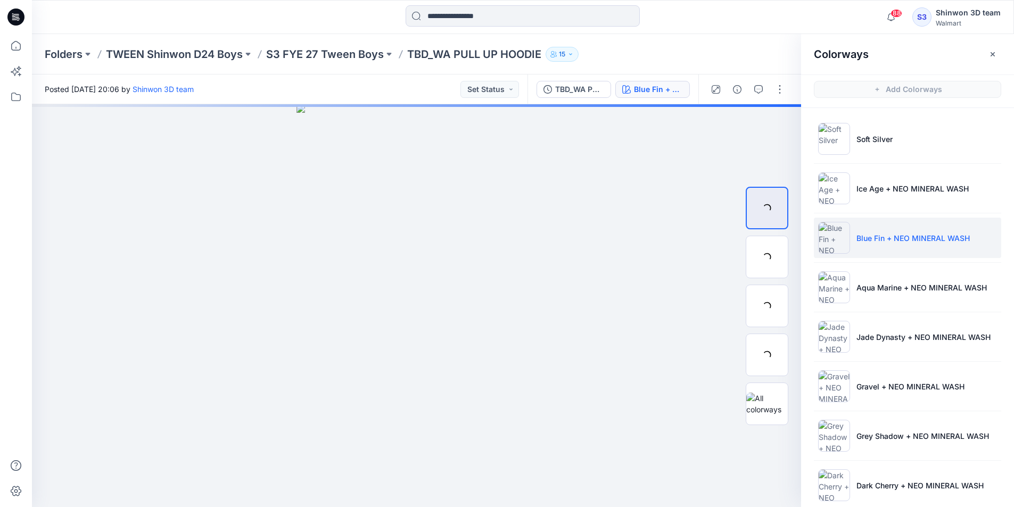
scroll to position [0, 0]
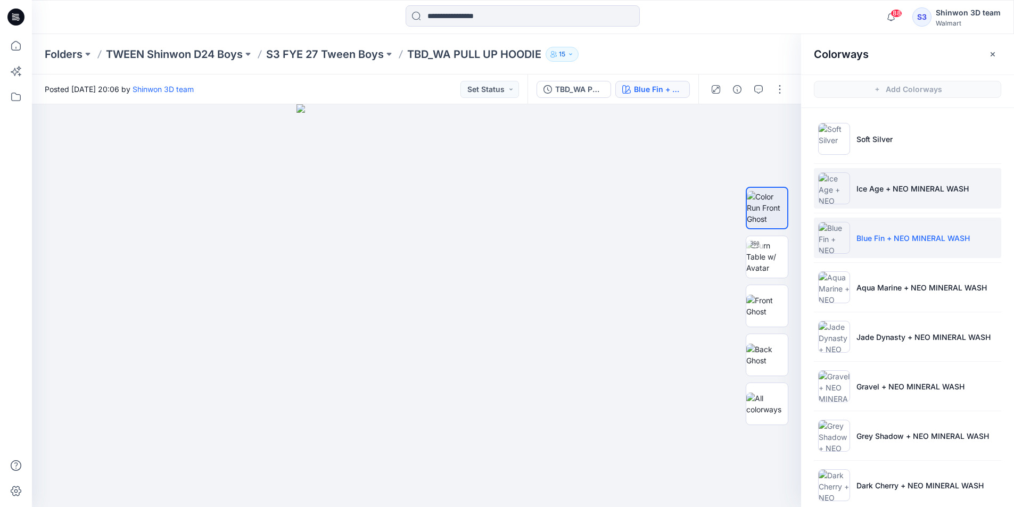
click at [904, 186] on p "Ice Age + NEO MINERAL WASH" at bounding box center [912, 188] width 112 height 11
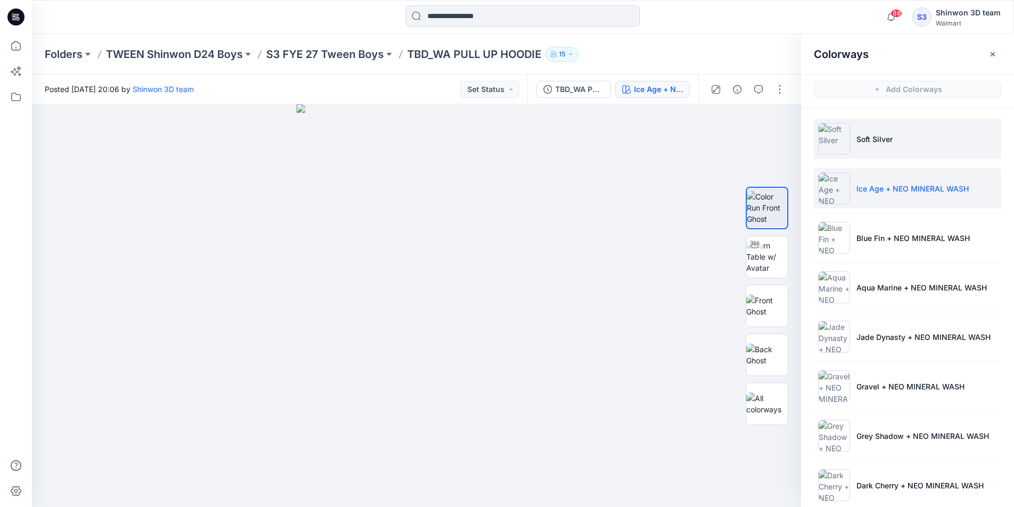
click at [884, 138] on p "Soft Silver" at bounding box center [874, 139] width 36 height 11
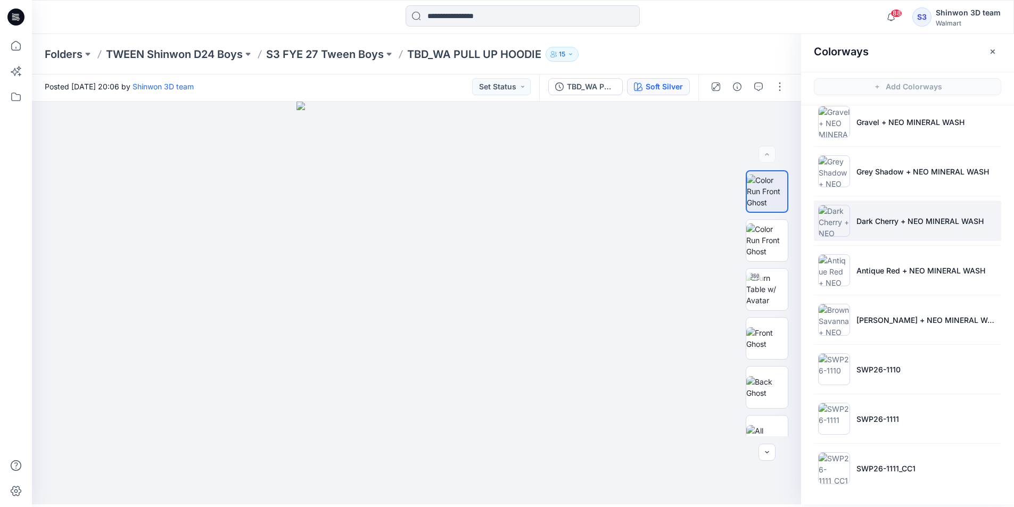
scroll to position [3, 0]
click at [988, 56] on button "button" at bounding box center [992, 51] width 17 height 17
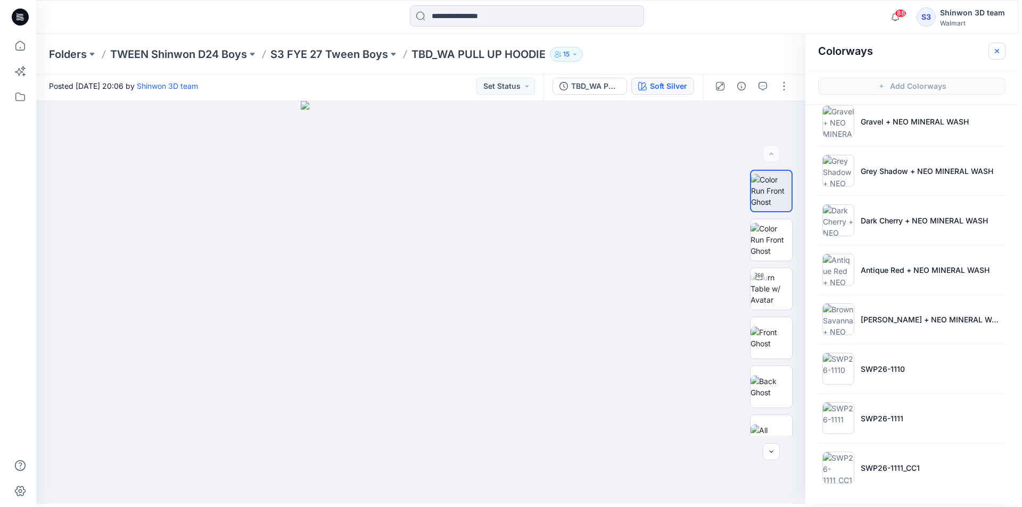
scroll to position [0, 0]
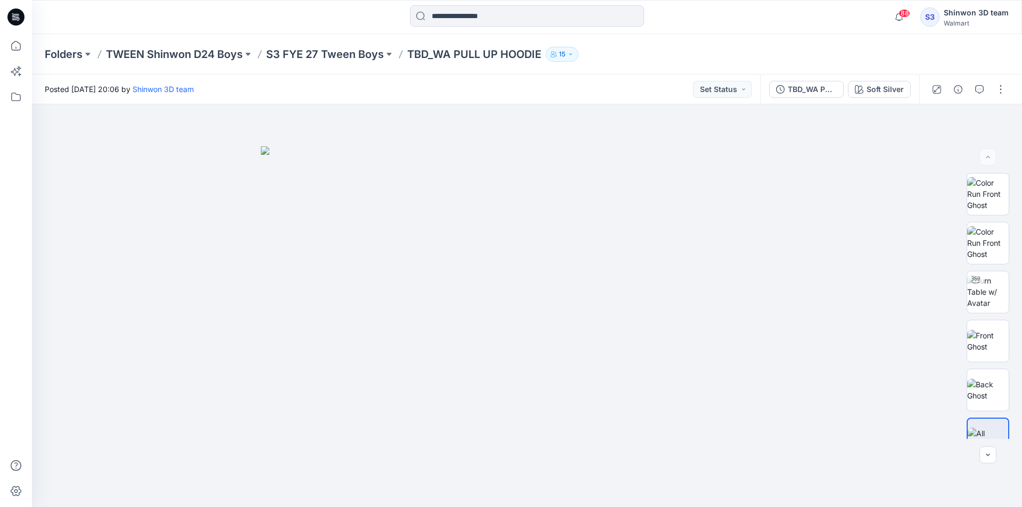
click at [933, 49] on div "Folders TWEEN Shinwon D24 Boys S3 FYE 27 Tween Boys TBD_WA PULL UP HOODIE 15" at bounding box center [527, 54] width 990 height 40
click at [880, 87] on div "Soft Silver" at bounding box center [884, 90] width 37 height 12
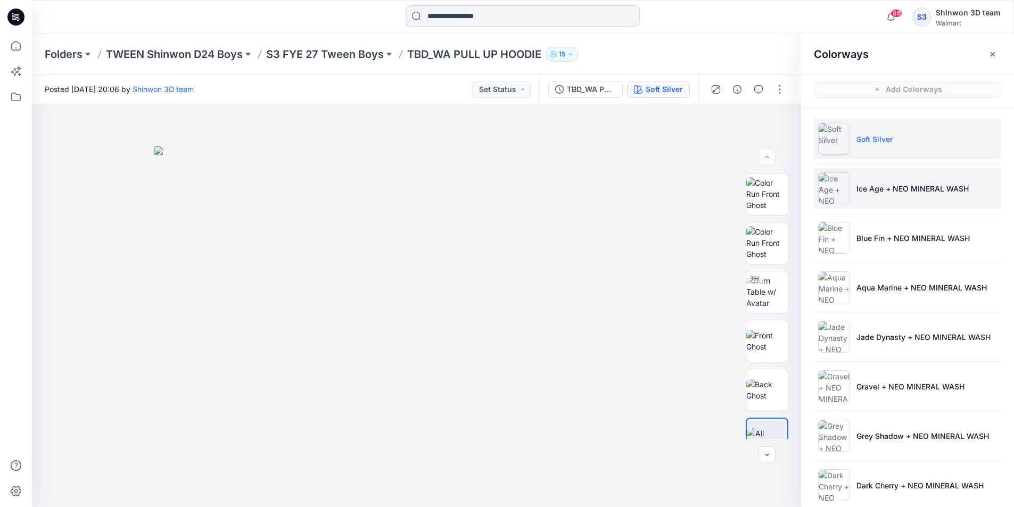
click at [877, 196] on li "Ice Age + NEO MINERAL WASH" at bounding box center [907, 188] width 187 height 40
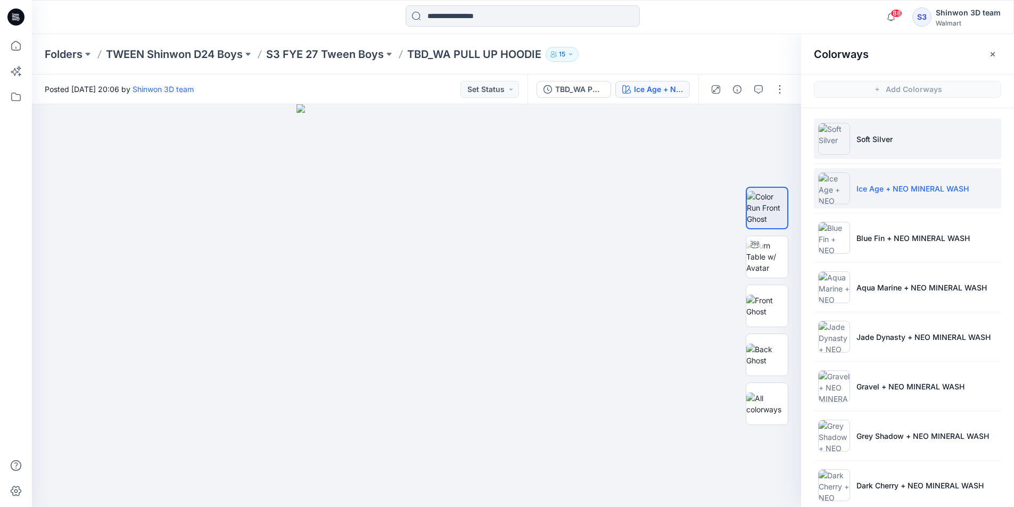
click at [871, 153] on li "Soft Silver" at bounding box center [907, 139] width 187 height 40
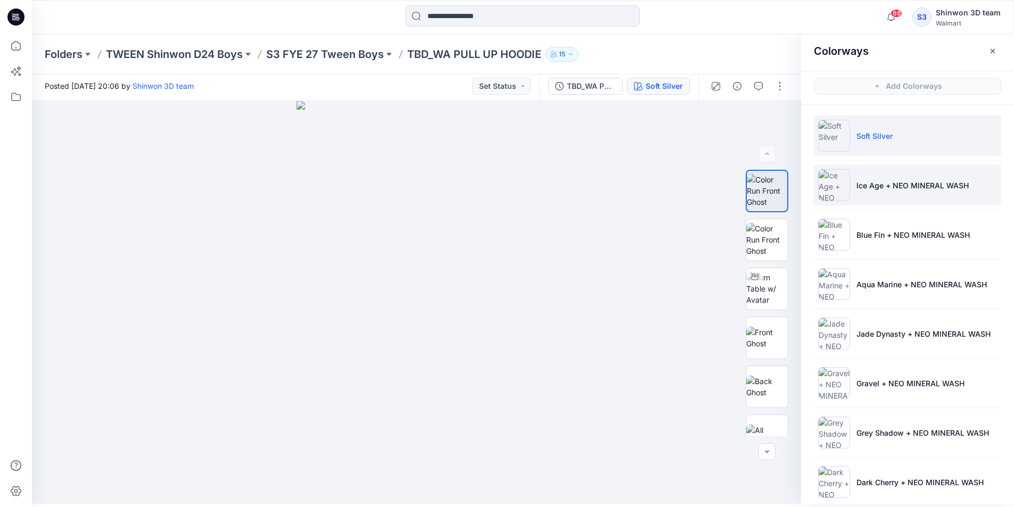
click at [920, 186] on p "Ice Age + NEO MINERAL WASH" at bounding box center [912, 185] width 112 height 11
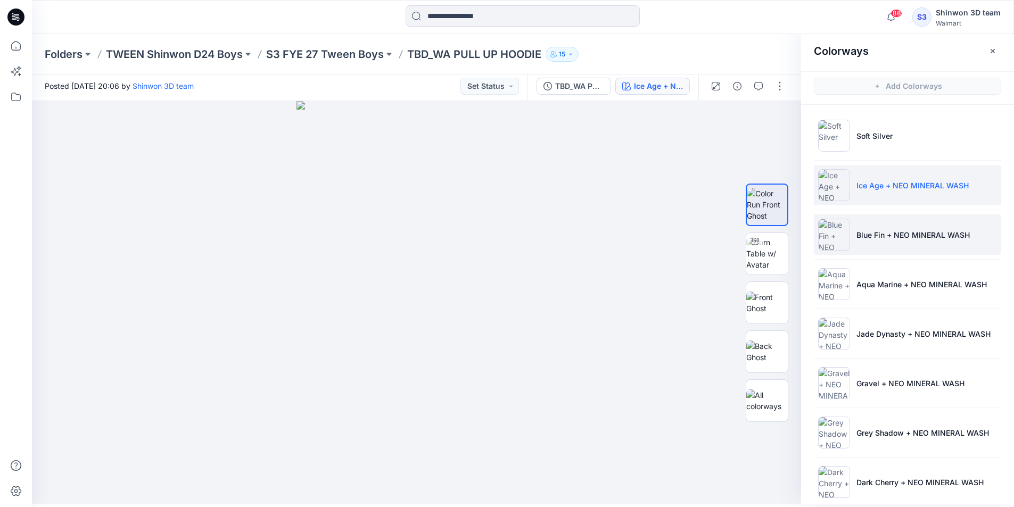
click at [890, 236] on p "Blue Fin + NEO MINERAL WASH" at bounding box center [912, 234] width 113 height 11
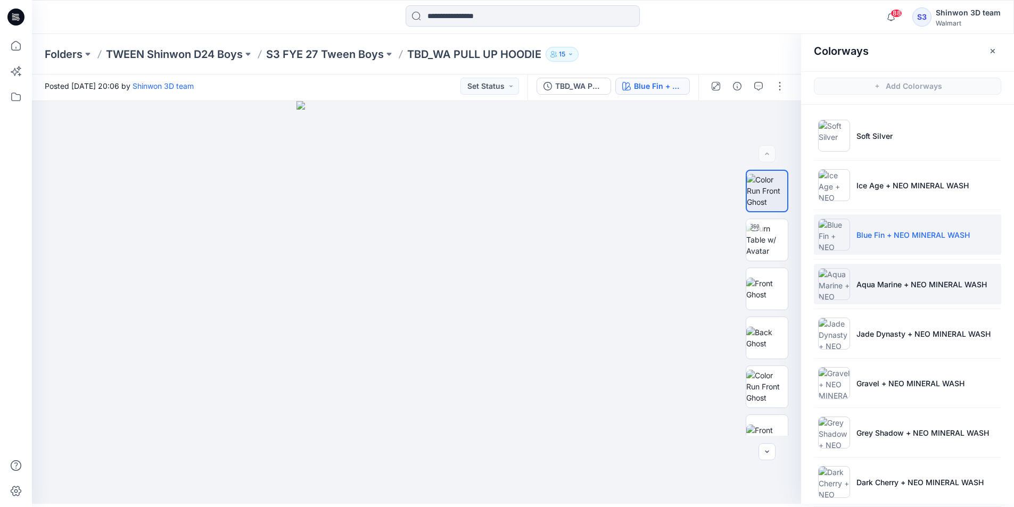
click at [884, 275] on li "Aqua Marine + NEO MINERAL WASH" at bounding box center [907, 284] width 187 height 40
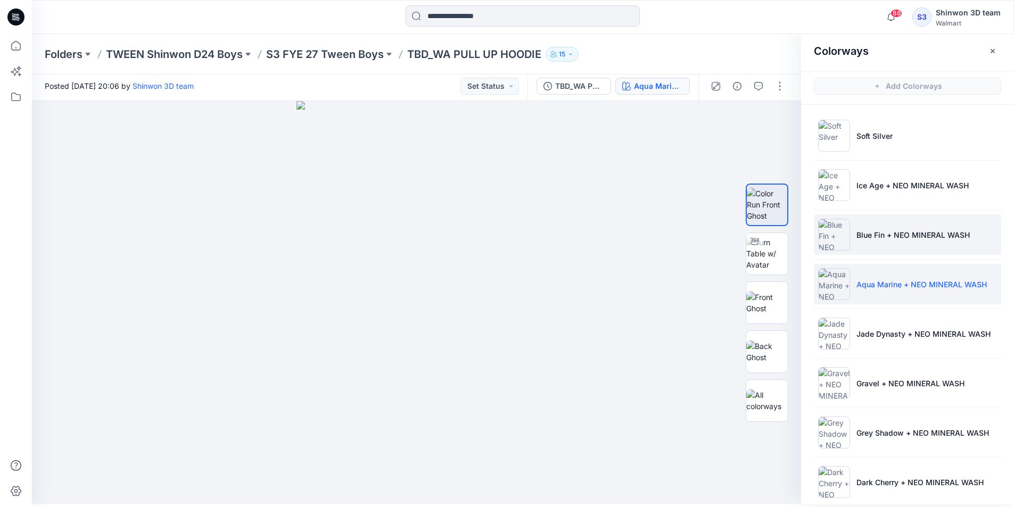
click at [889, 239] on p "Blue Fin + NEO MINERAL WASH" at bounding box center [912, 234] width 113 height 11
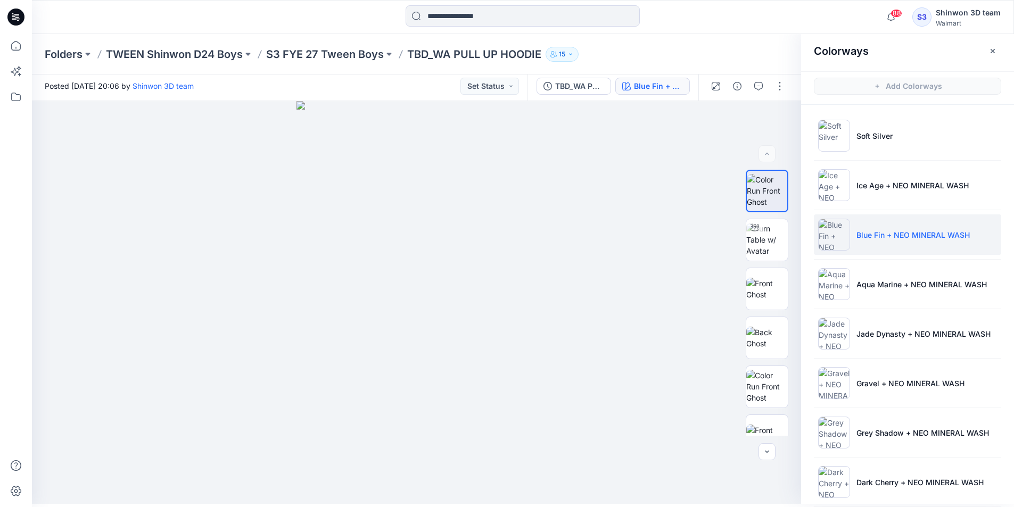
click at [914, 107] on ul "Soft Silver Ice Age + NEO MINERAL WASH Blue Fin + NEO MINERAL WASH Aqua Marine …" at bounding box center [907, 433] width 213 height 656
click at [910, 127] on li "Soft Silver" at bounding box center [907, 135] width 187 height 40
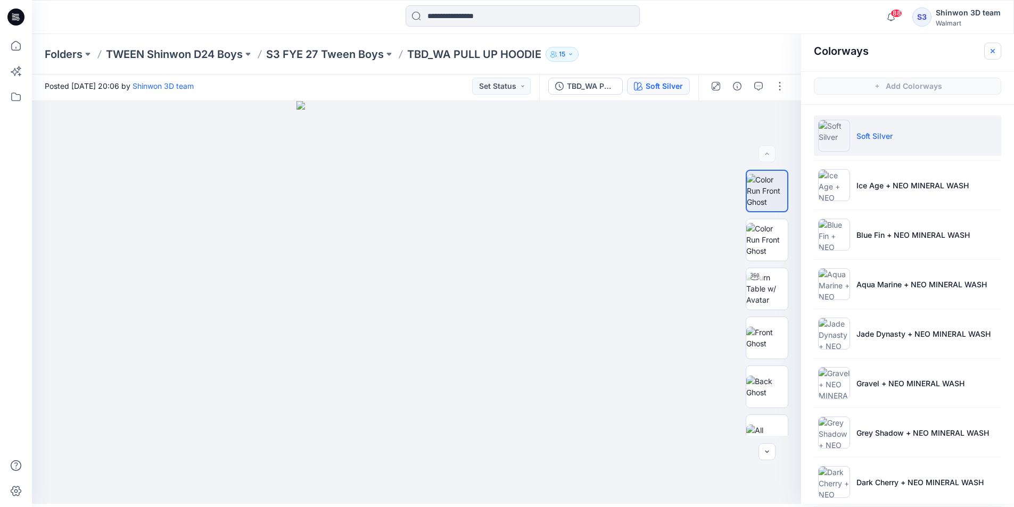
click at [988, 55] on icon "button" at bounding box center [992, 51] width 9 height 9
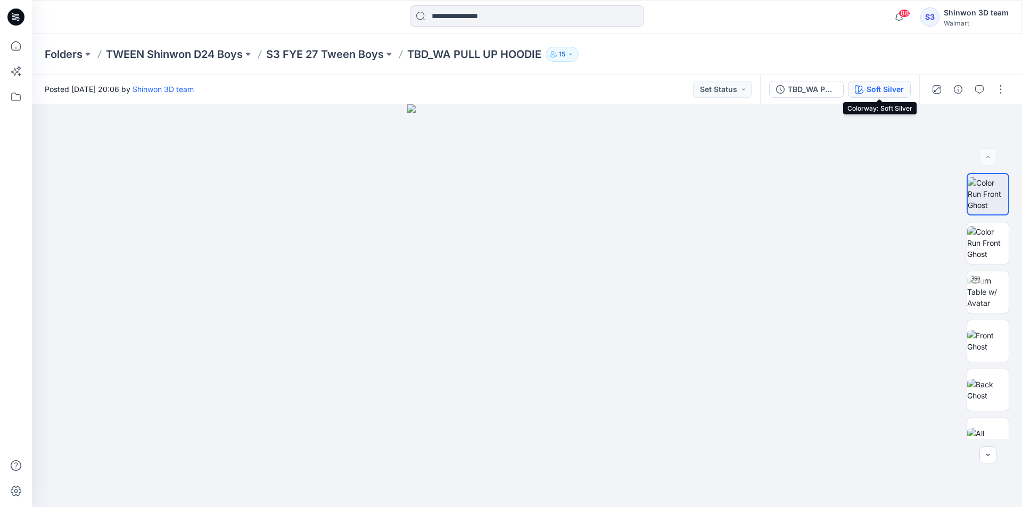
click at [881, 92] on div "Soft Silver" at bounding box center [884, 90] width 37 height 12
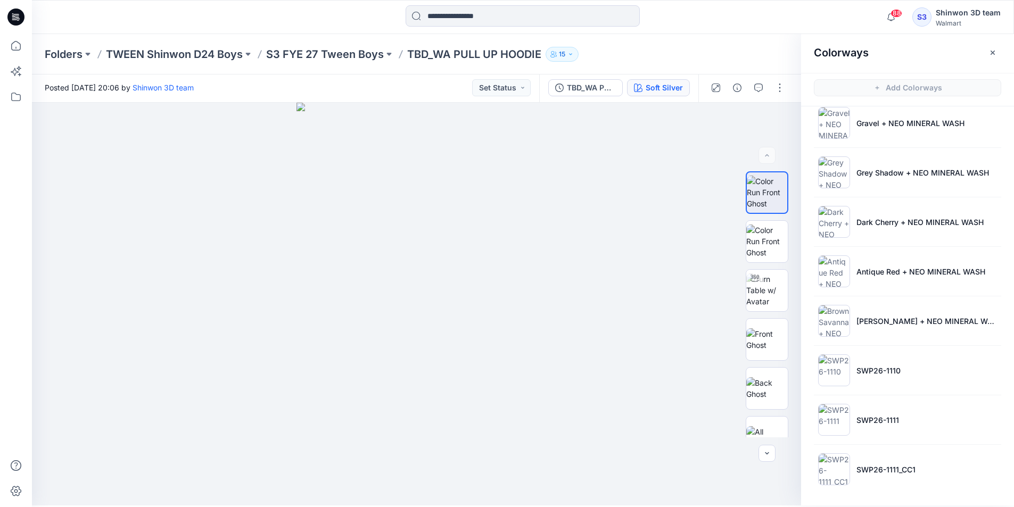
scroll to position [3, 0]
click at [870, 454] on li "SWP26-1111_CC1" at bounding box center [907, 468] width 187 height 40
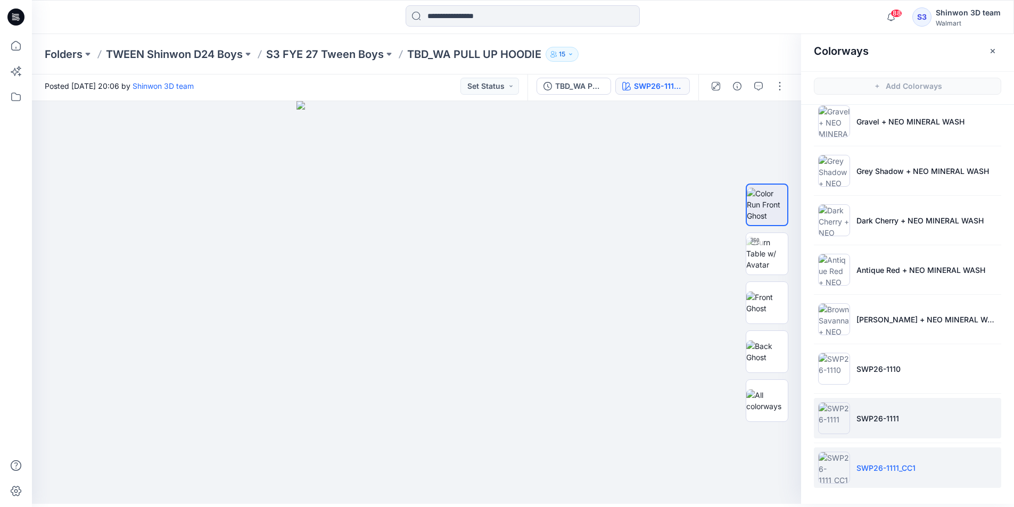
click at [876, 411] on li "SWP26-1111" at bounding box center [907, 418] width 187 height 40
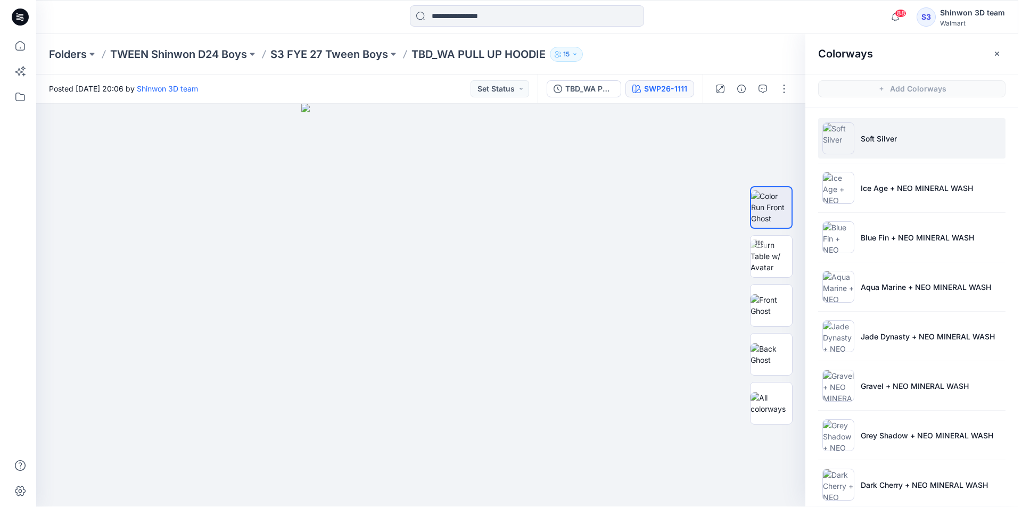
scroll to position [0, 0]
click at [905, 125] on li "Soft Silver" at bounding box center [907, 139] width 187 height 40
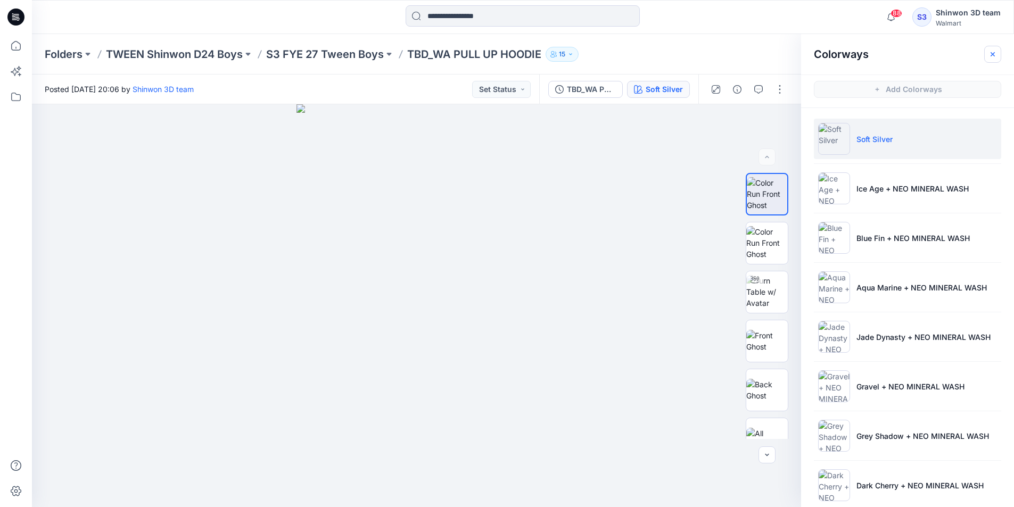
click at [997, 51] on button "button" at bounding box center [992, 54] width 17 height 17
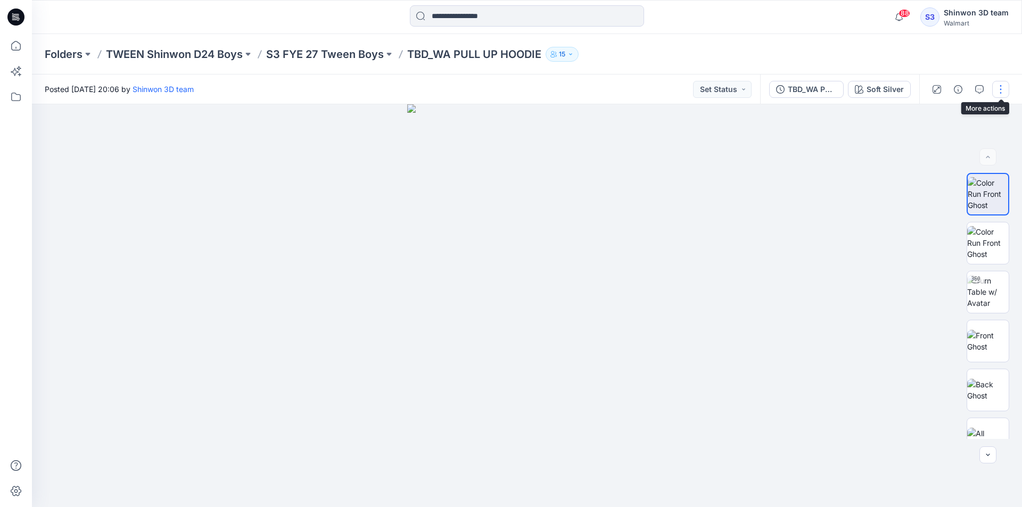
click at [1000, 90] on button "button" at bounding box center [1000, 89] width 17 height 17
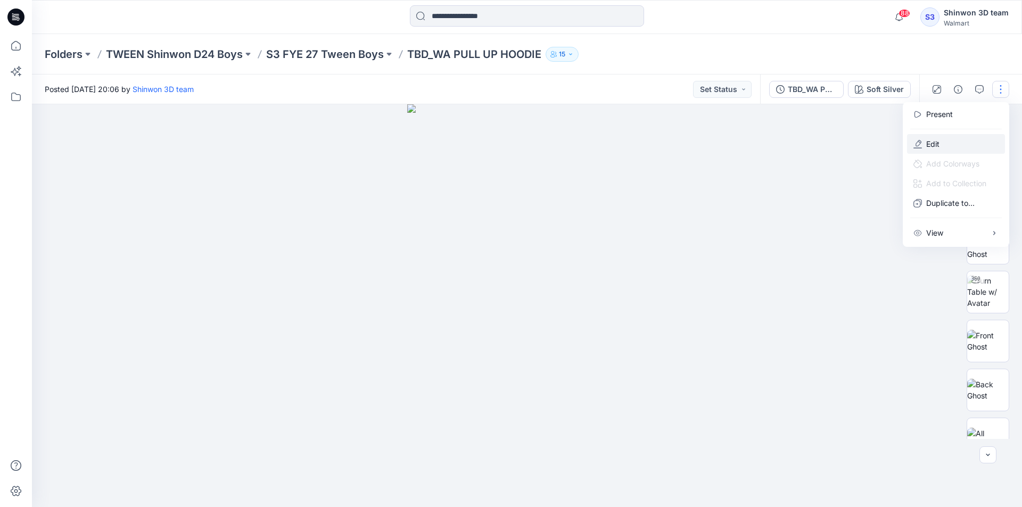
click at [956, 143] on button "Edit" at bounding box center [956, 144] width 98 height 20
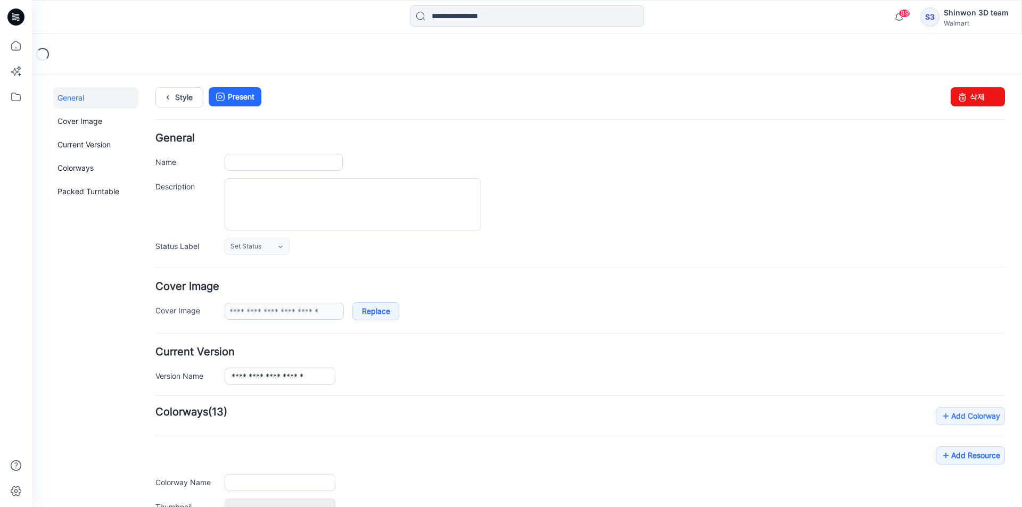
type input "**********"
type textarea "**********"
type input "**********"
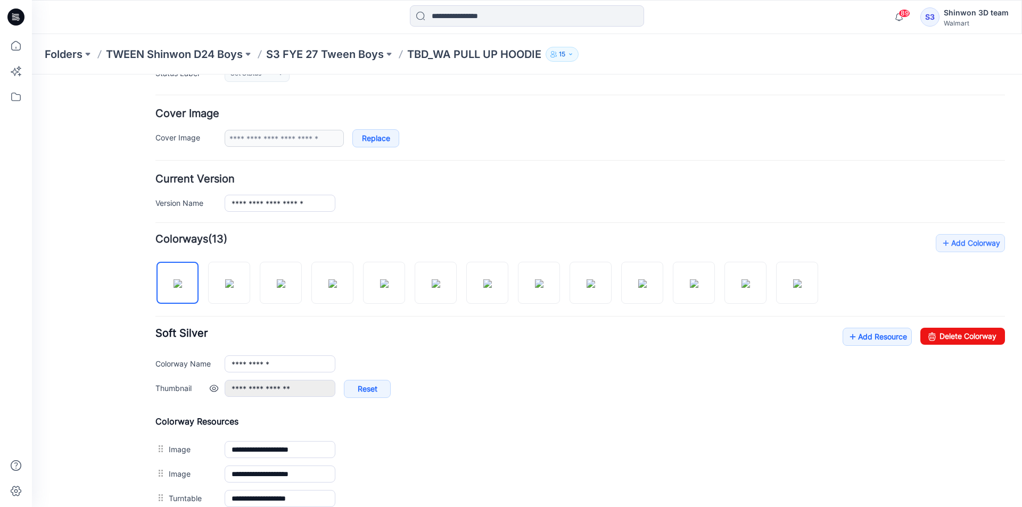
scroll to position [213, 0]
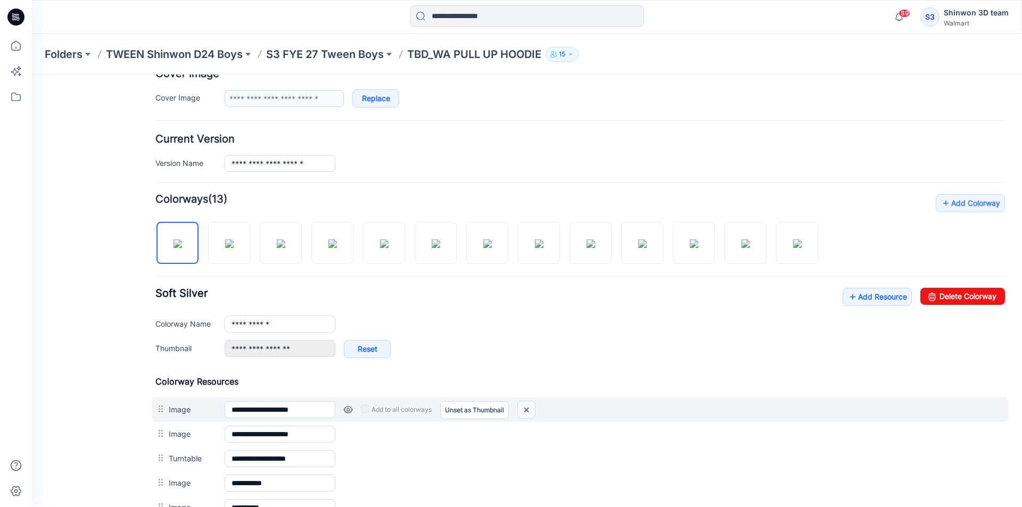
click at [526, 404] on img at bounding box center [526, 410] width 17 height 18
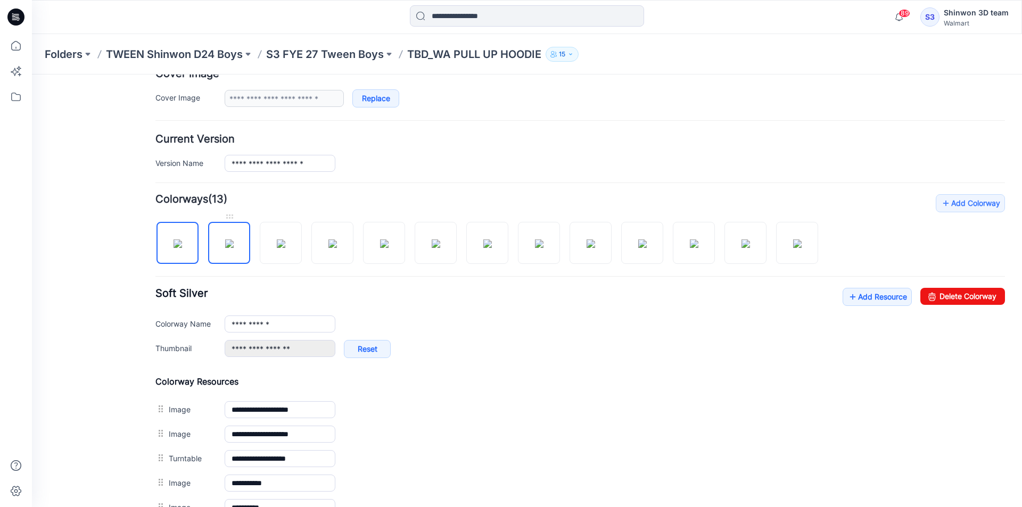
click at [234, 247] on img at bounding box center [229, 243] width 9 height 9
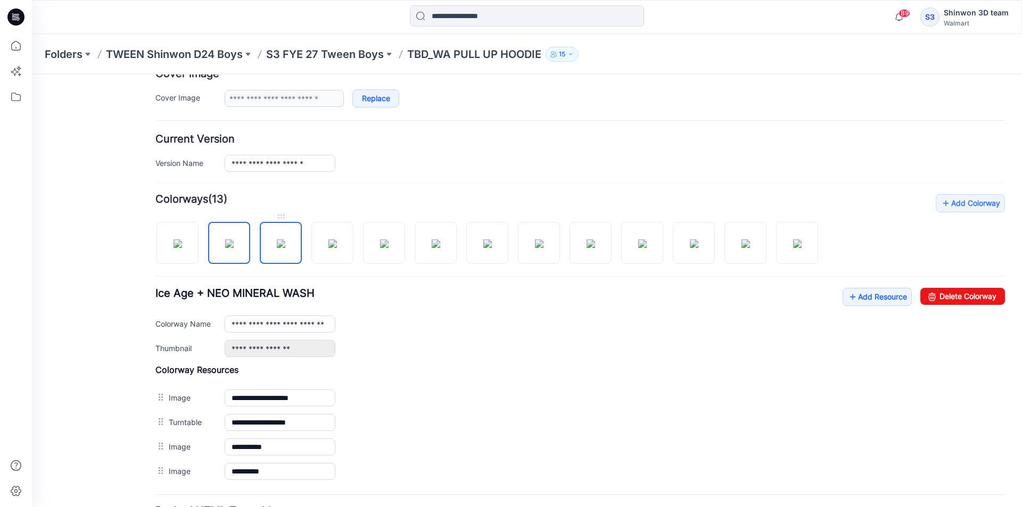
click at [277, 248] on img at bounding box center [281, 243] width 9 height 9
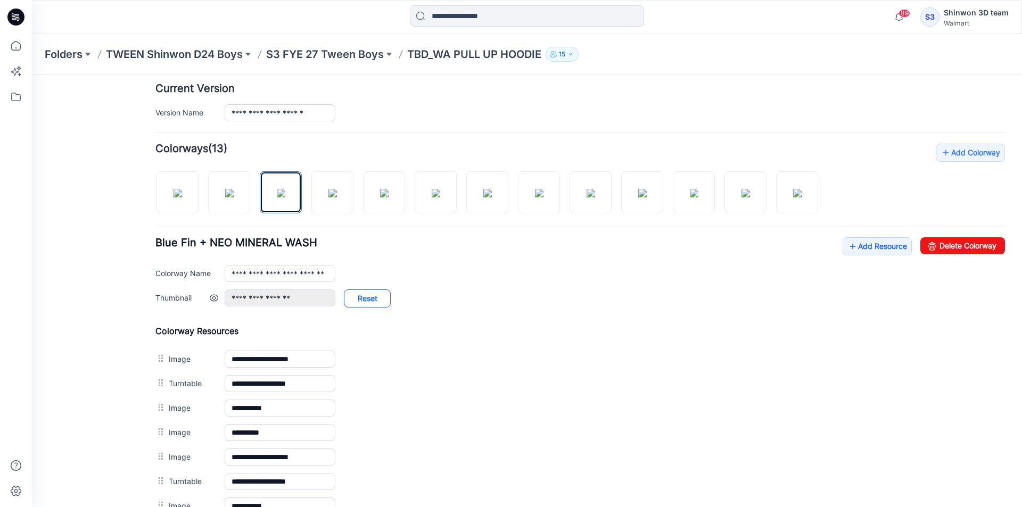
scroll to position [372, 0]
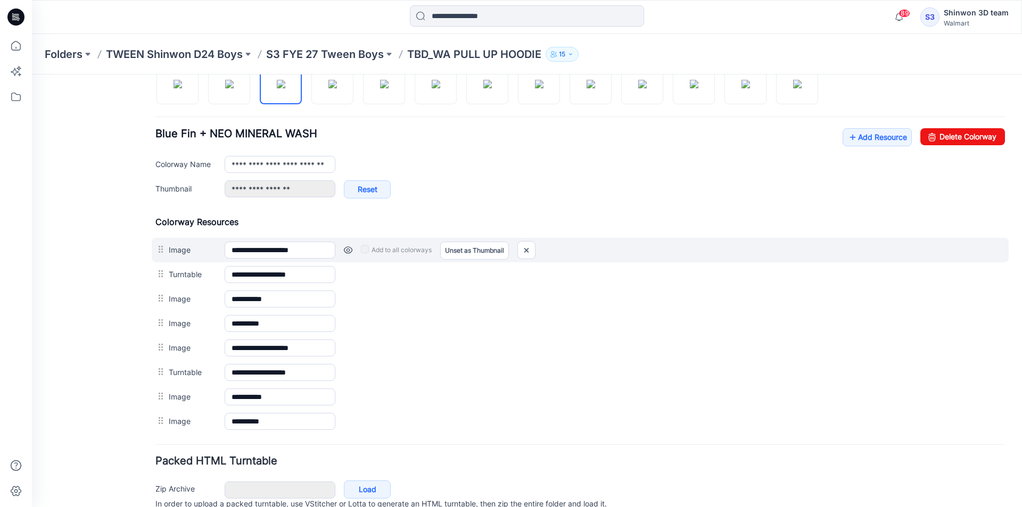
click at [350, 252] on link at bounding box center [348, 250] width 9 height 9
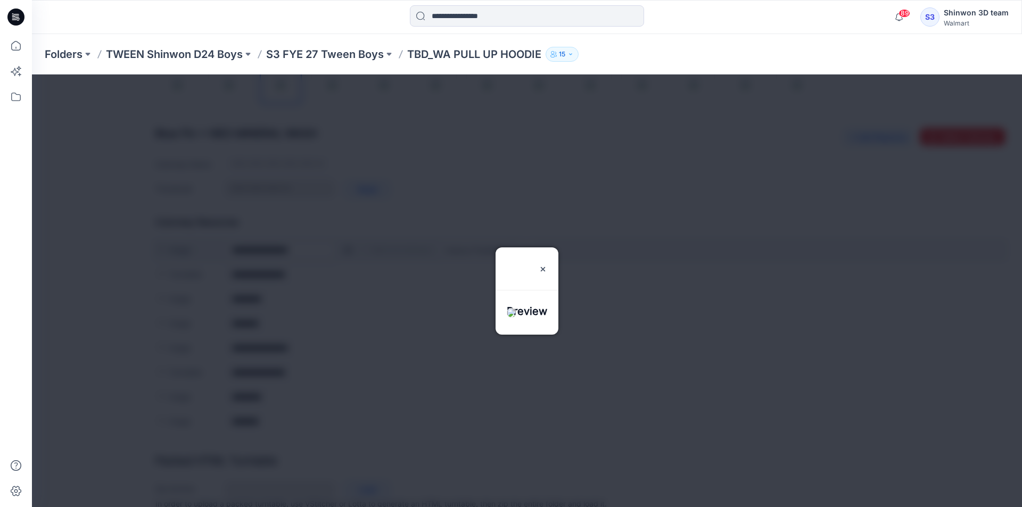
click at [350, 252] on div at bounding box center [527, 290] width 990 height 433
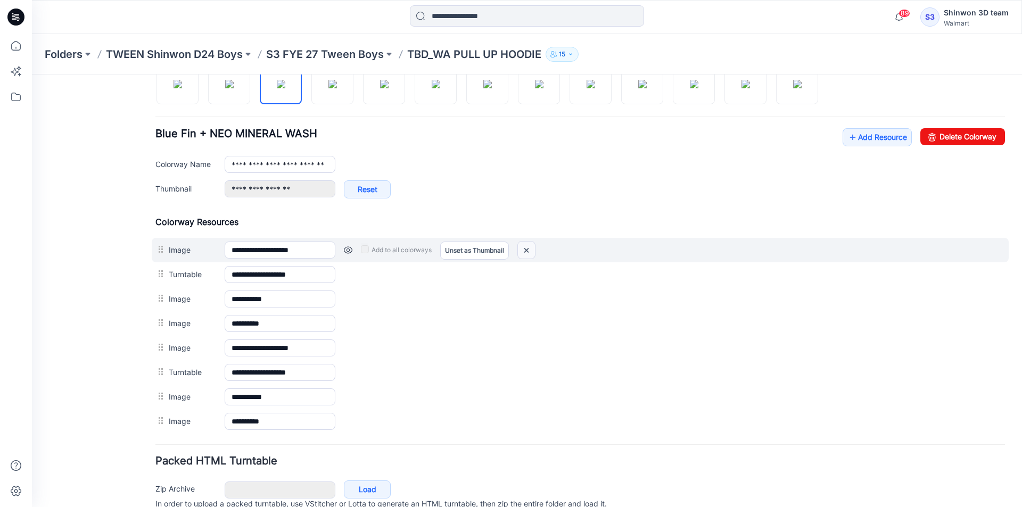
click at [520, 249] on img at bounding box center [526, 251] width 17 height 18
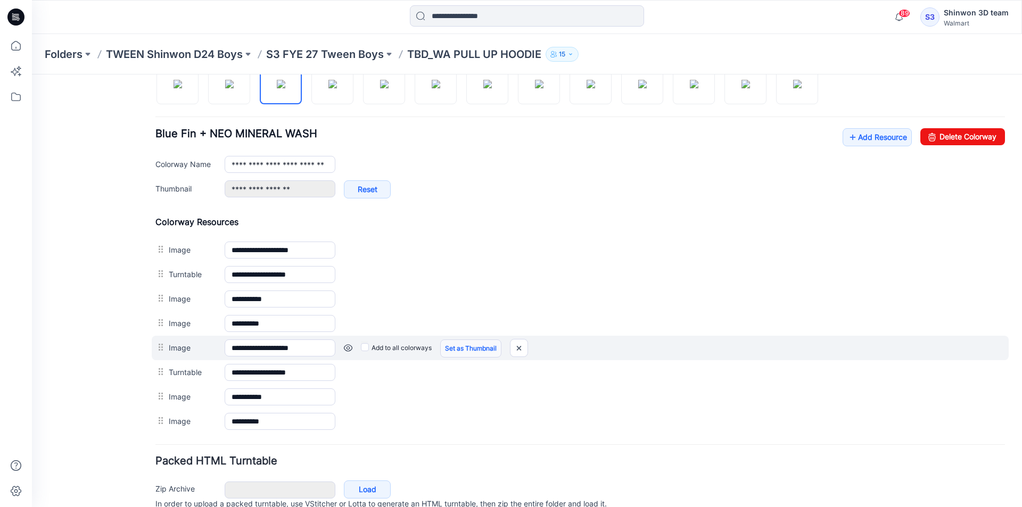
click at [463, 350] on link "Set as Thumbnail" at bounding box center [470, 348] width 61 height 18
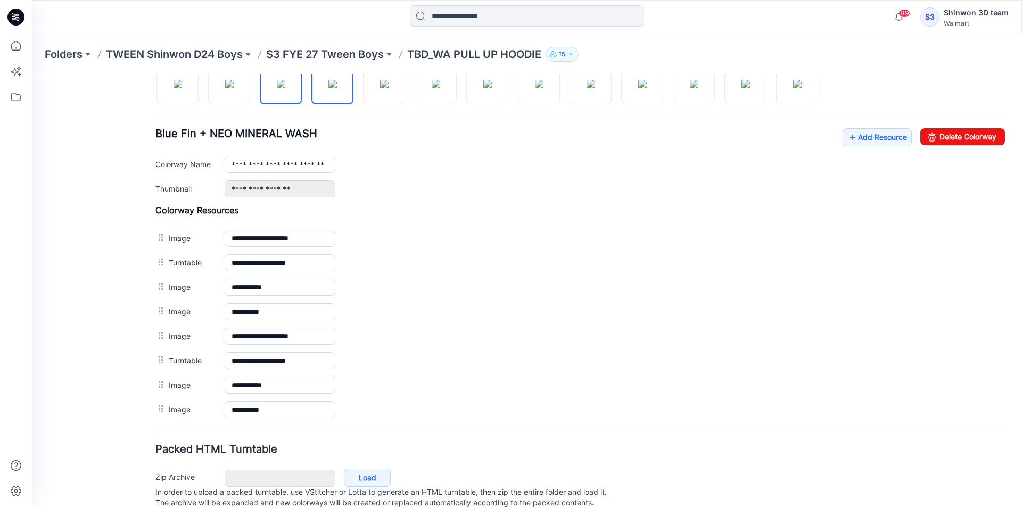
click at [330, 88] on img at bounding box center [332, 84] width 9 height 9
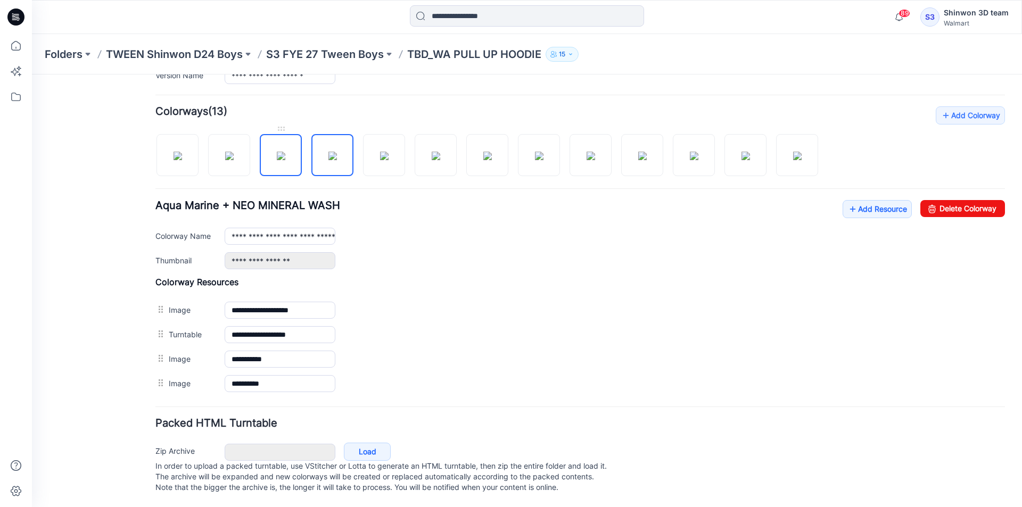
click at [285, 152] on img at bounding box center [281, 156] width 9 height 9
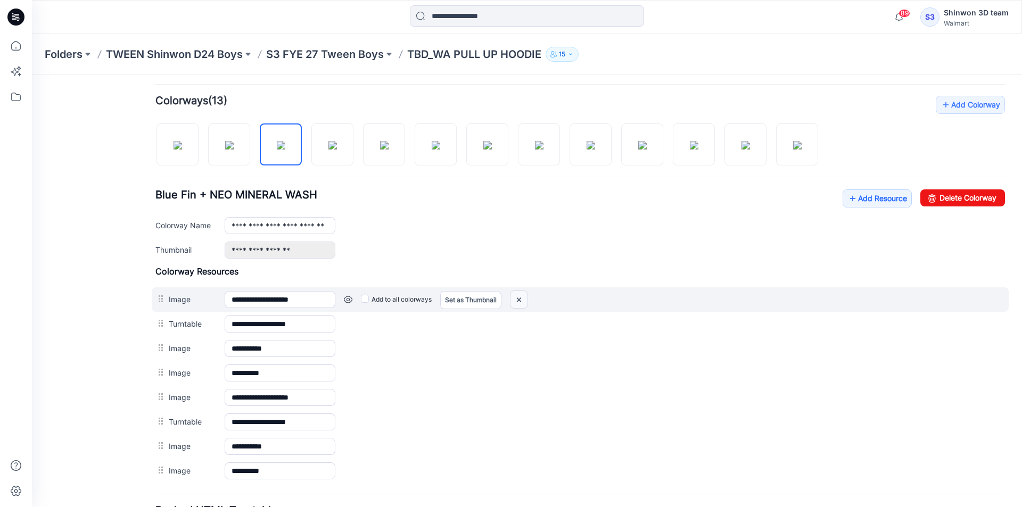
click at [522, 296] on img at bounding box center [518, 300] width 17 height 18
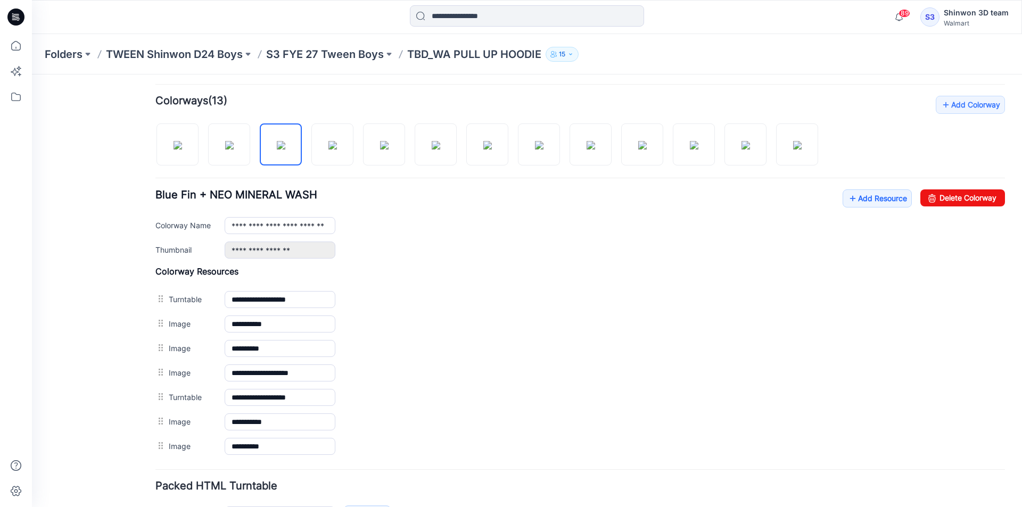
click at [32, 74] on img at bounding box center [32, 74] width 0 height 0
click at [225, 149] on img at bounding box center [229, 145] width 9 height 9
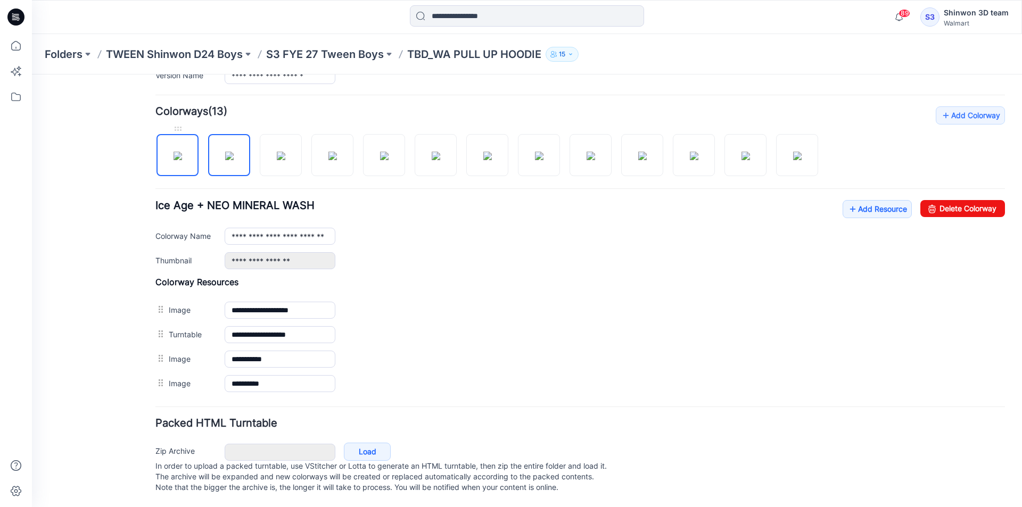
click at [156, 155] on div at bounding box center [490, 149] width 671 height 55
click at [225, 160] on img at bounding box center [229, 156] width 9 height 9
click at [285, 152] on img at bounding box center [281, 156] width 9 height 9
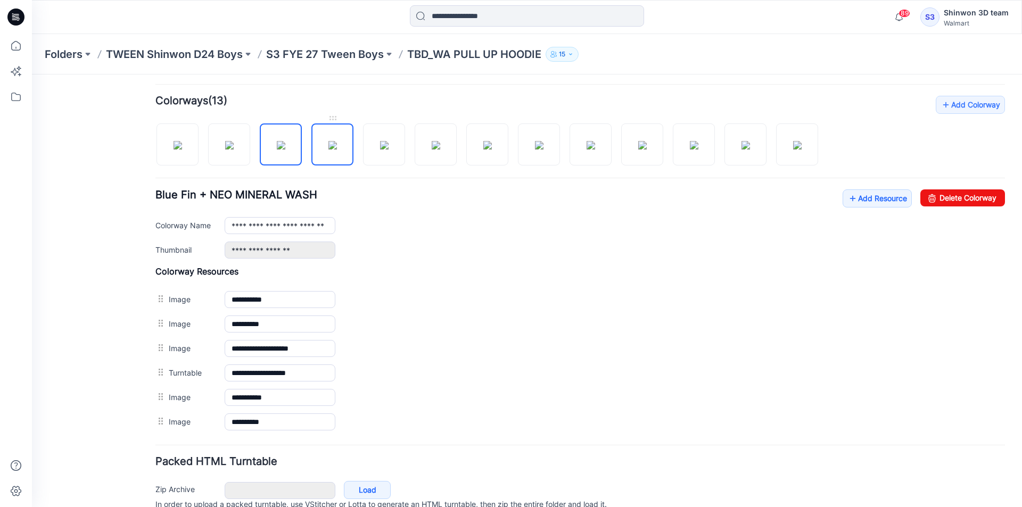
click at [328, 150] on img at bounding box center [332, 145] width 9 height 9
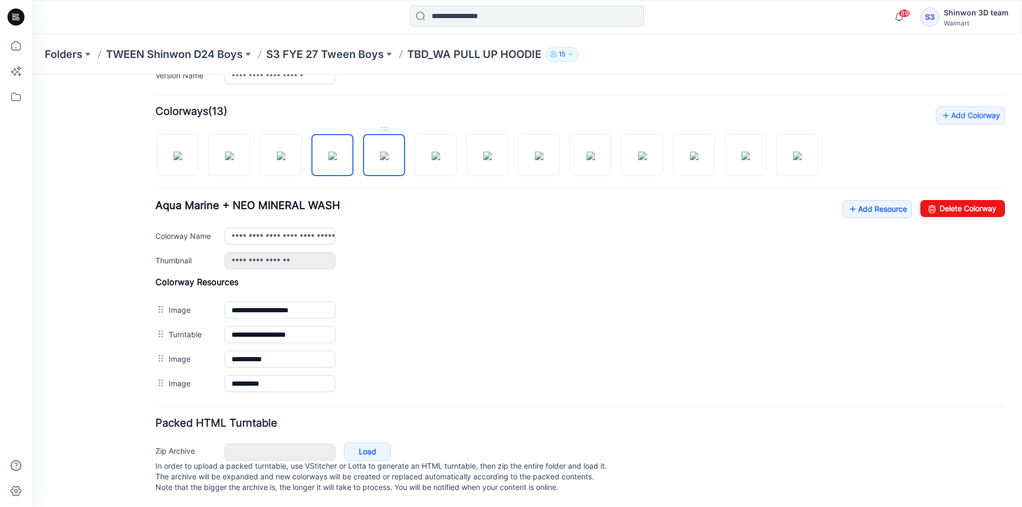
click at [380, 160] on img at bounding box center [384, 156] width 9 height 9
click at [466, 154] on div at bounding box center [490, 149] width 671 height 55
click at [515, 156] on div at bounding box center [490, 149] width 671 height 55
drag, startPoint x: 629, startPoint y: 167, endPoint x: 640, endPoint y: 169, distance: 10.3
click at [630, 167] on div "Add Colorway Colorways (13) Jade Dynasty + NEO MINERAL WASH Add Resource Delete…" at bounding box center [579, 250] width 849 height 289
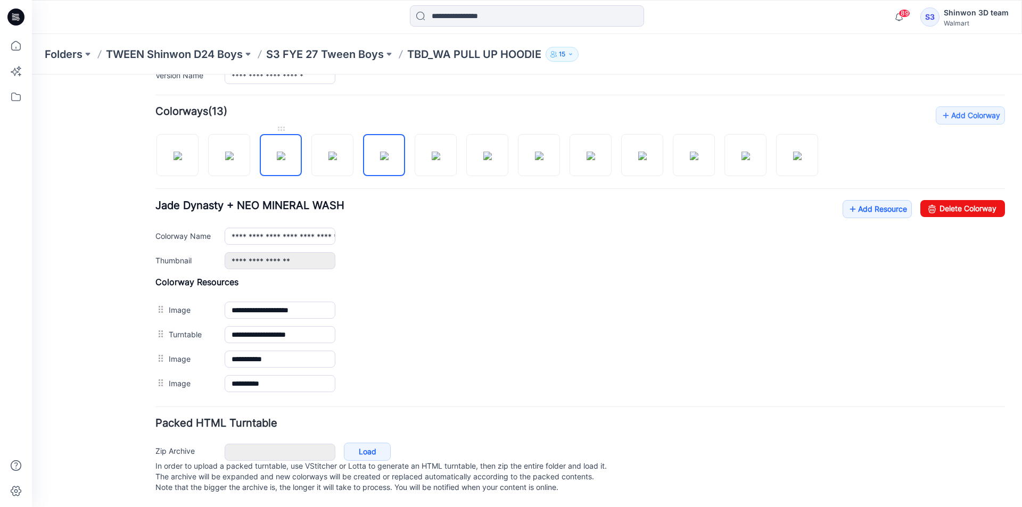
click at [279, 152] on img at bounding box center [281, 156] width 9 height 9
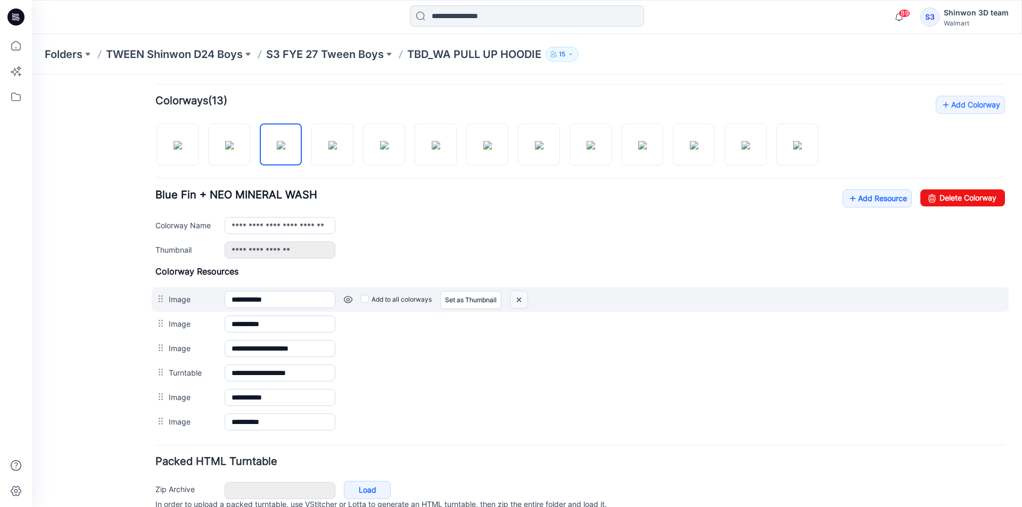
click at [517, 291] on img at bounding box center [518, 300] width 17 height 18
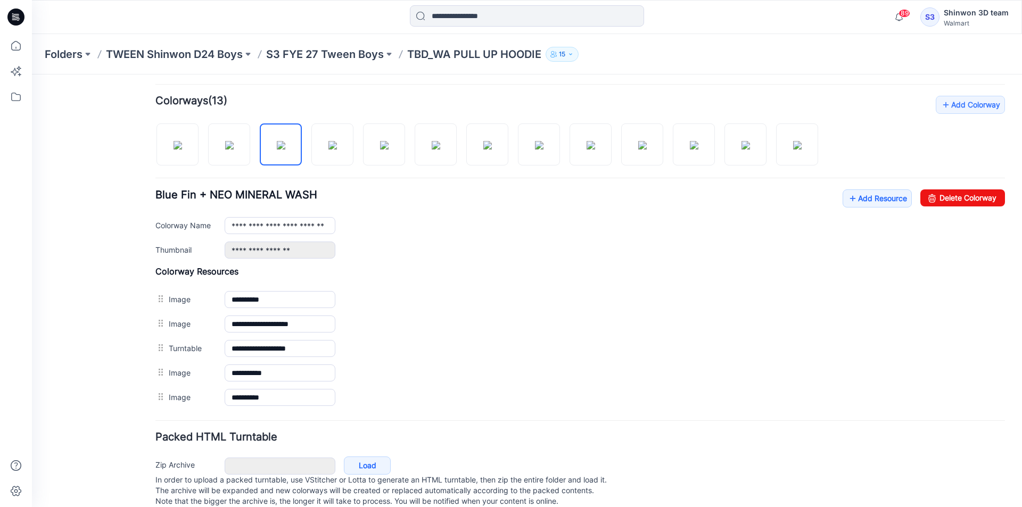
click at [32, 74] on img at bounding box center [32, 74] width 0 height 0
click at [328, 149] on img at bounding box center [332, 145] width 9 height 9
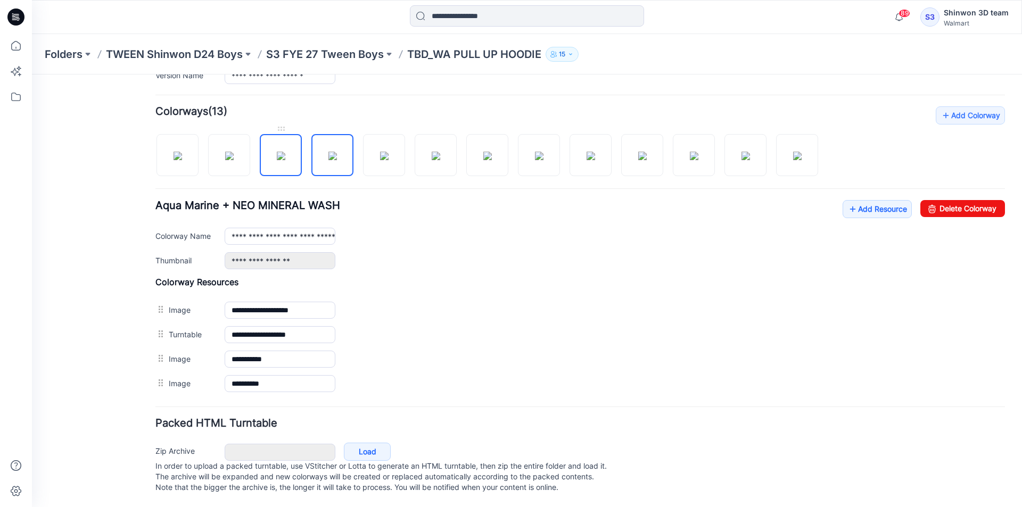
click at [277, 152] on img at bounding box center [281, 156] width 9 height 9
click at [225, 152] on img at bounding box center [229, 156] width 9 height 9
type input "**********"
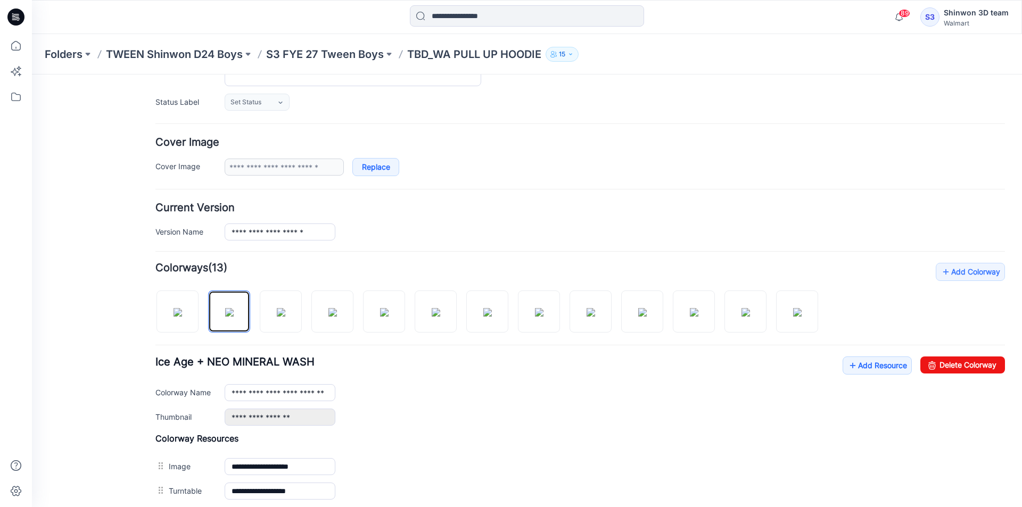
scroll to position [0, 0]
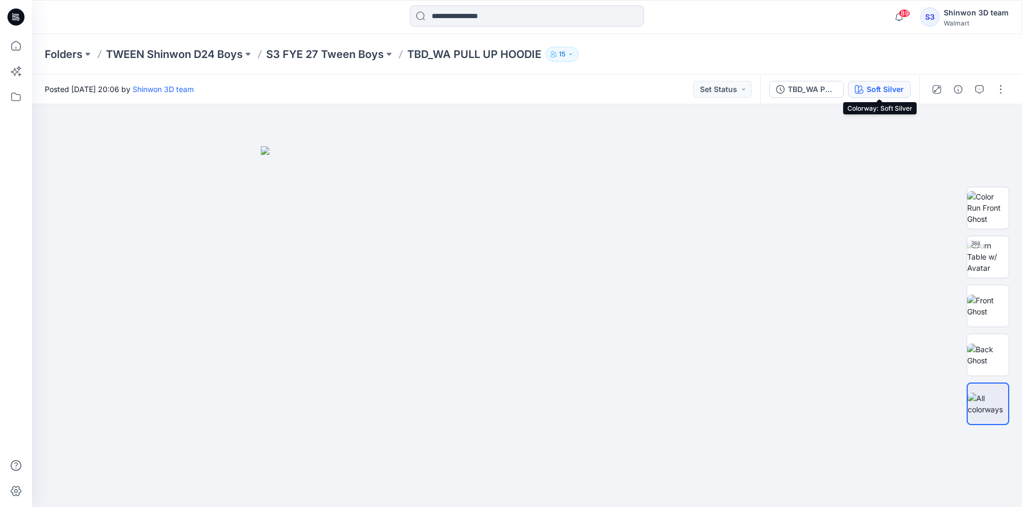
click at [898, 86] on div "Soft Silver" at bounding box center [884, 90] width 37 height 12
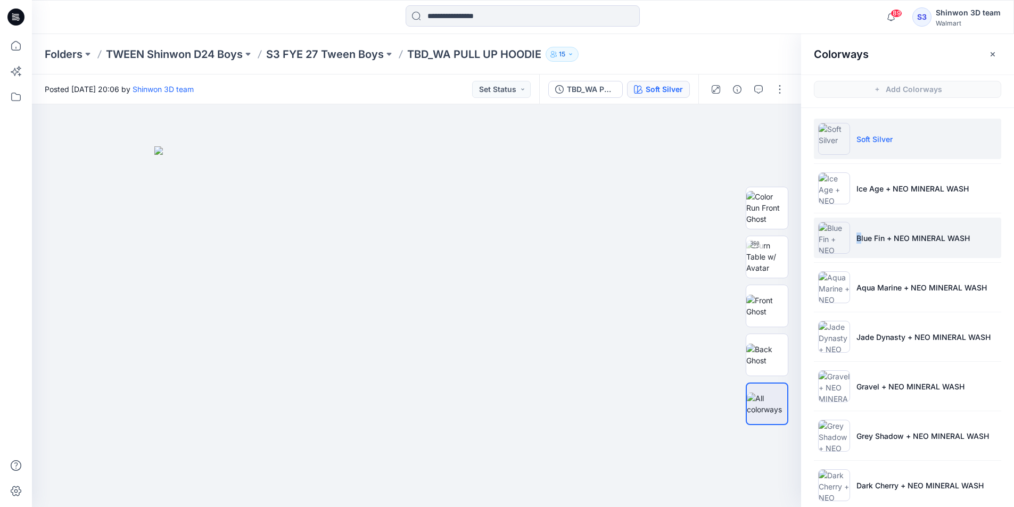
click at [858, 242] on p "Blue Fin + NEO MINERAL WASH" at bounding box center [912, 238] width 113 height 11
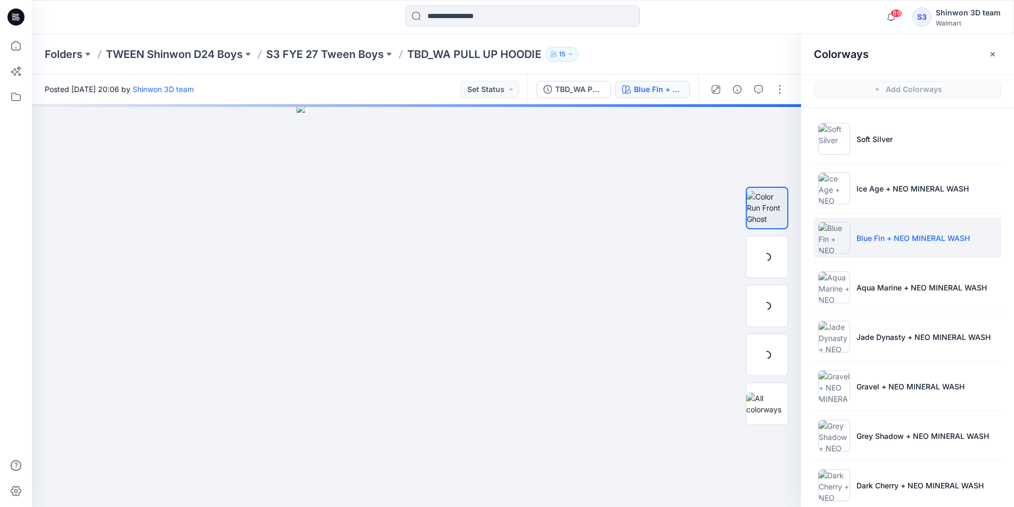
click at [900, 245] on li "Blue Fin + NEO MINERAL WASH" at bounding box center [907, 238] width 187 height 40
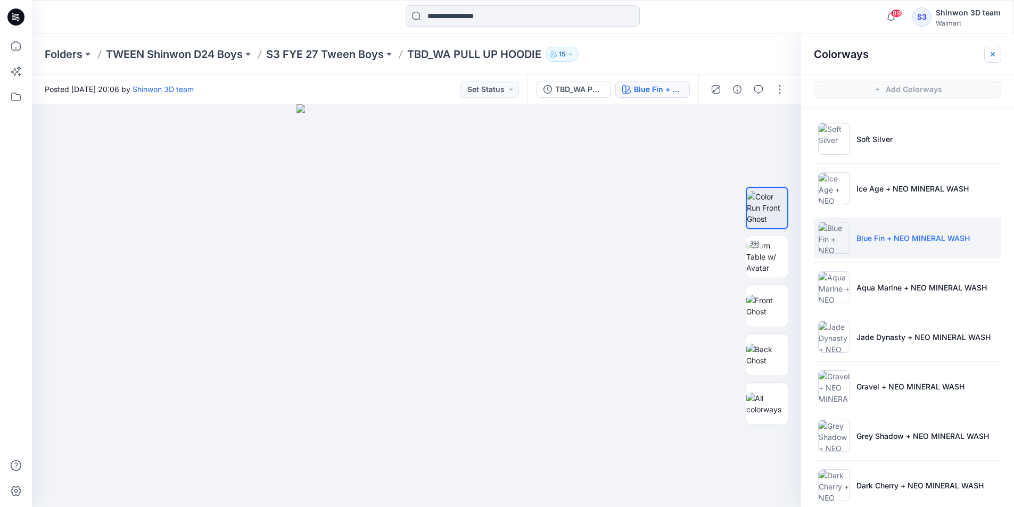
click at [991, 60] on button "button" at bounding box center [992, 54] width 17 height 17
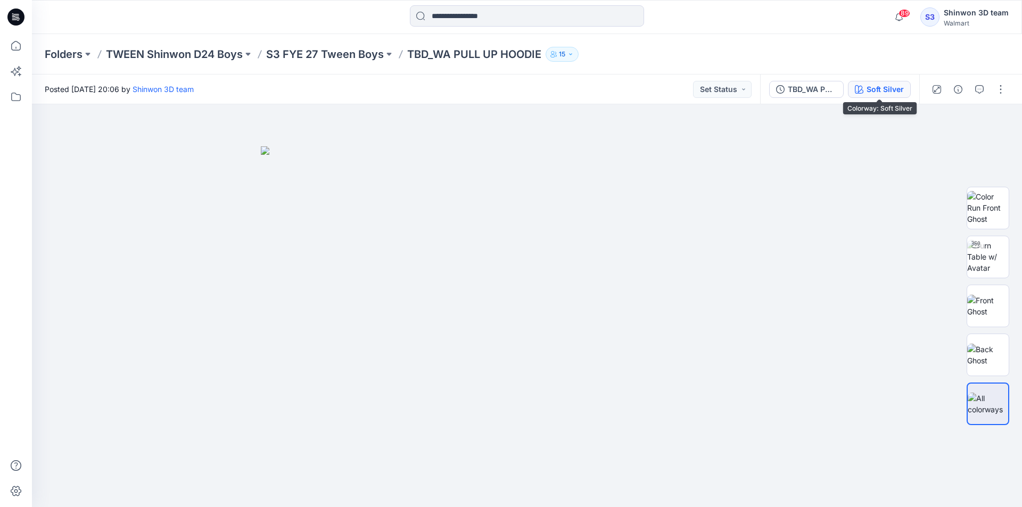
click at [881, 96] on button "Soft Silver" at bounding box center [879, 89] width 63 height 17
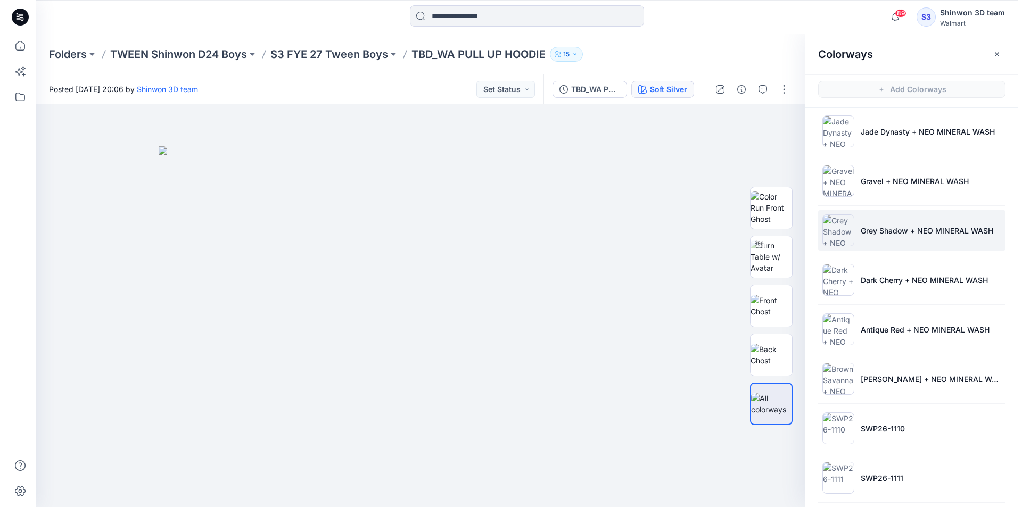
scroll to position [262, 0]
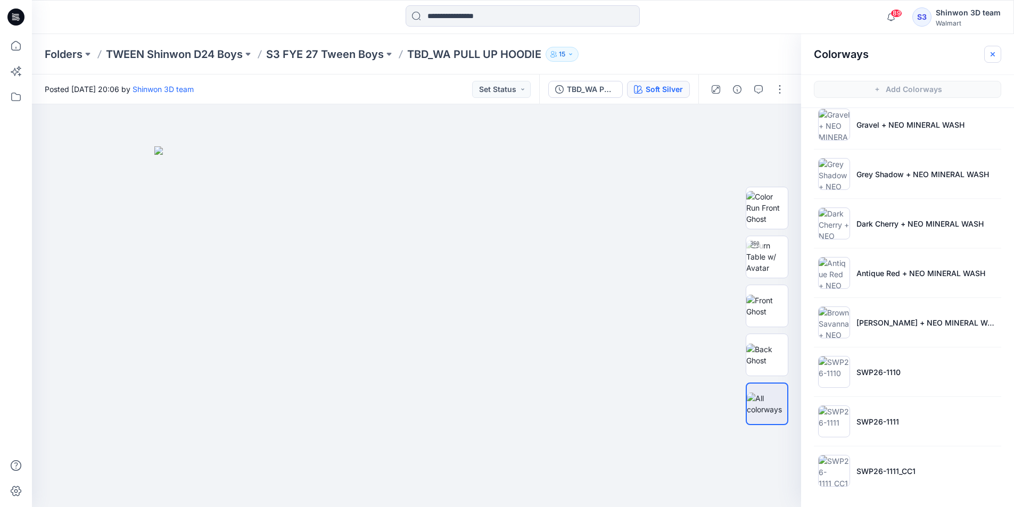
click at [994, 59] on button "button" at bounding box center [992, 54] width 17 height 17
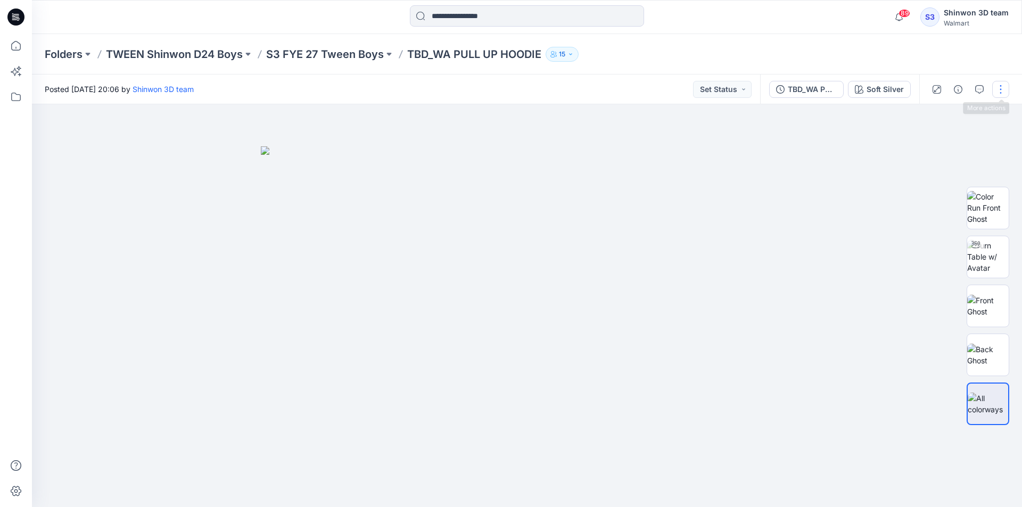
click at [1005, 91] on button "button" at bounding box center [1000, 89] width 17 height 17
click at [946, 142] on button "Edit" at bounding box center [956, 144] width 98 height 20
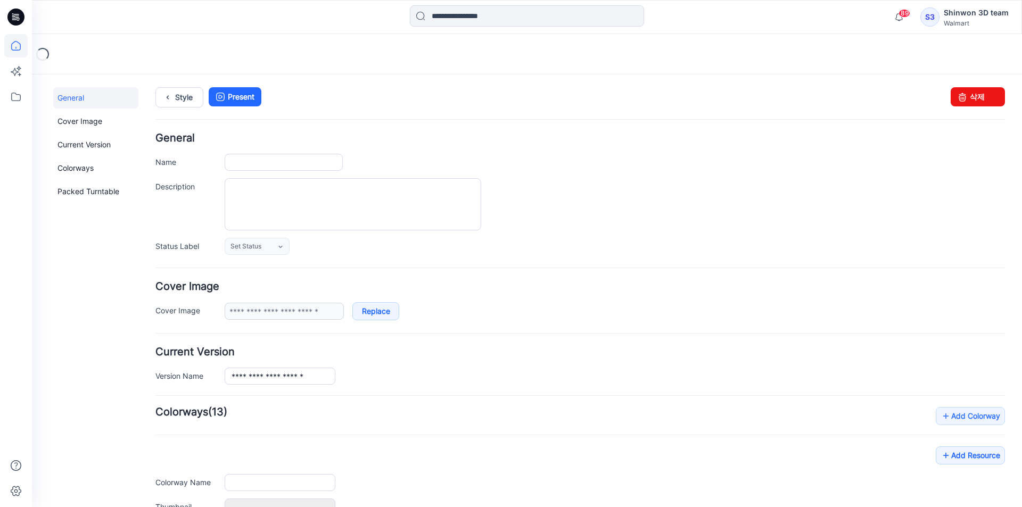
type input "**********"
type textarea "**********"
type input "**********"
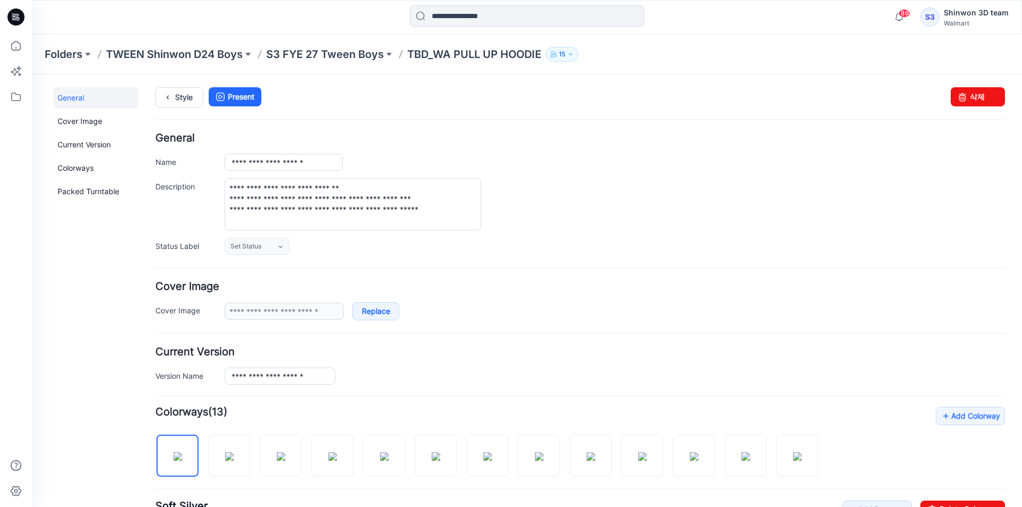
scroll to position [213, 0]
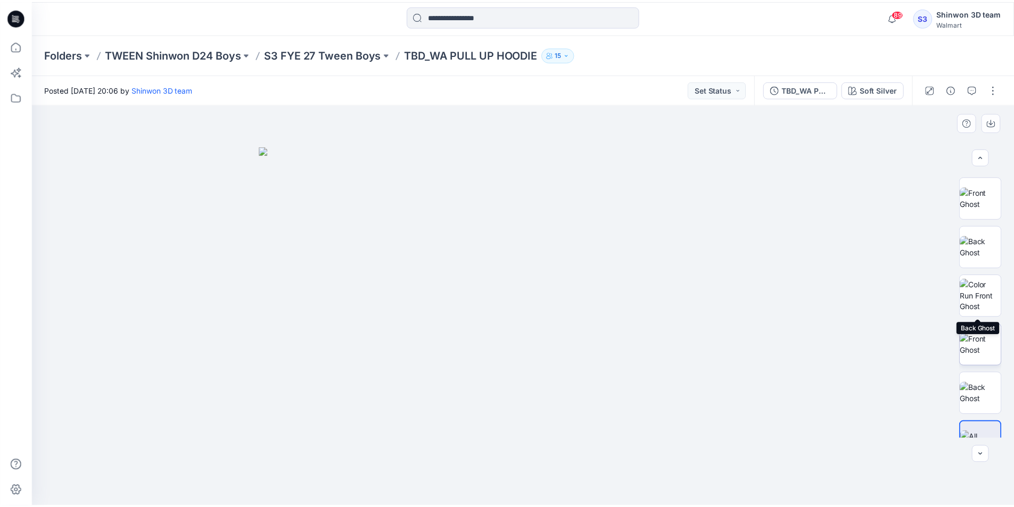
scroll to position [119, 0]
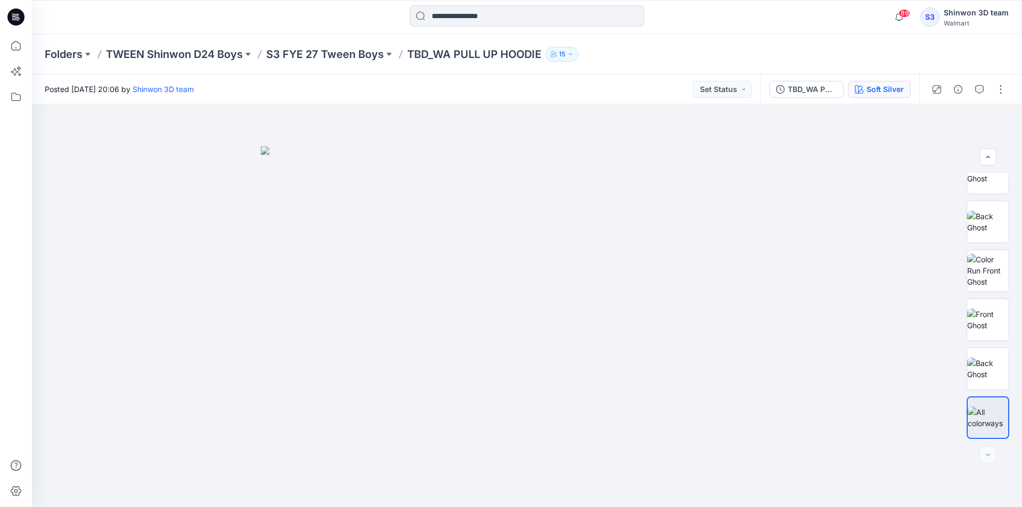
click at [877, 81] on button "Soft Silver" at bounding box center [879, 89] width 63 height 17
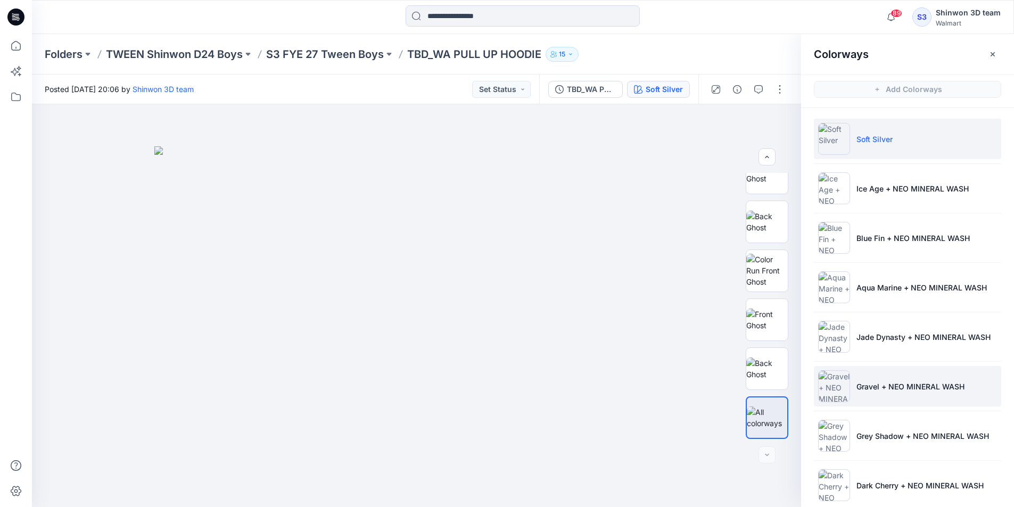
click at [897, 373] on li "Gravel + NEO MINERAL WASH" at bounding box center [907, 386] width 187 height 40
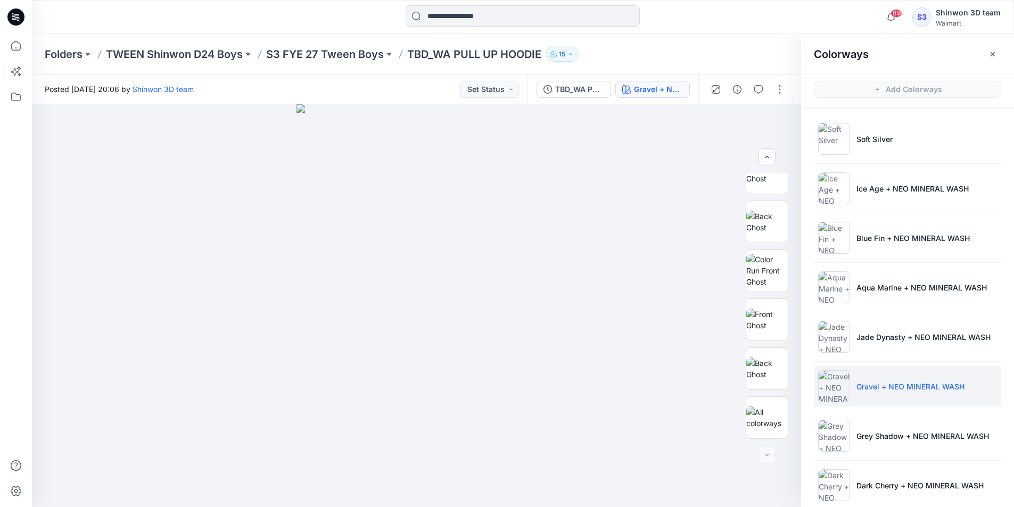
click at [873, 465] on ul "Soft Silver Ice Age + NEO MINERAL WASH Blue Fin + NEO MINERAL WASH Aqua Marine …" at bounding box center [907, 436] width 213 height 656
click at [875, 474] on li "Dark Cherry + NEO MINERAL WASH" at bounding box center [907, 485] width 187 height 40
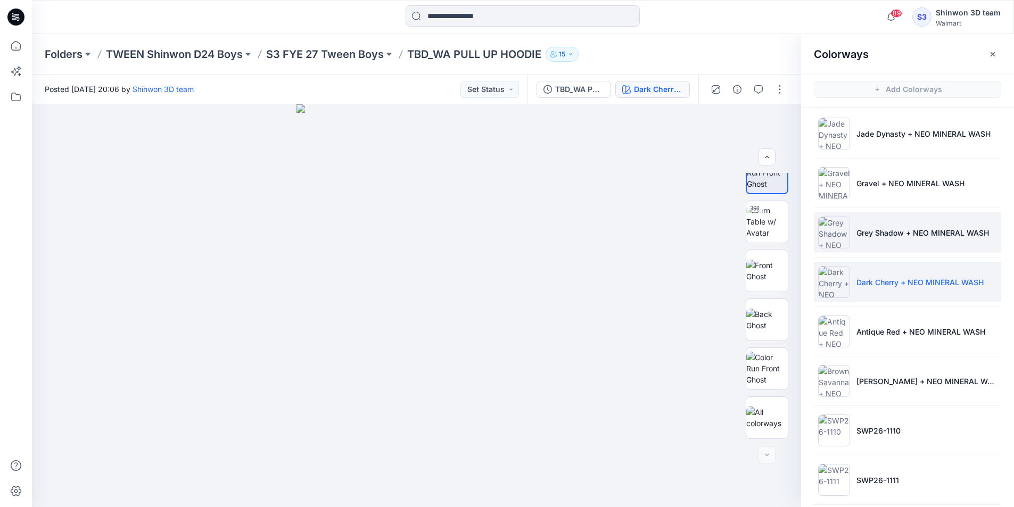
scroll to position [262, 0]
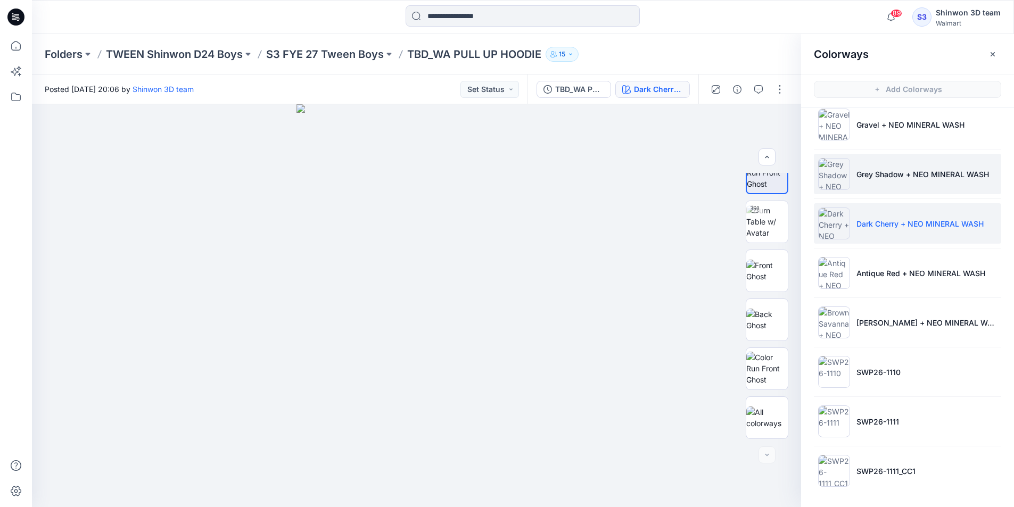
click at [888, 428] on li "SWP26-1111" at bounding box center [907, 421] width 187 height 40
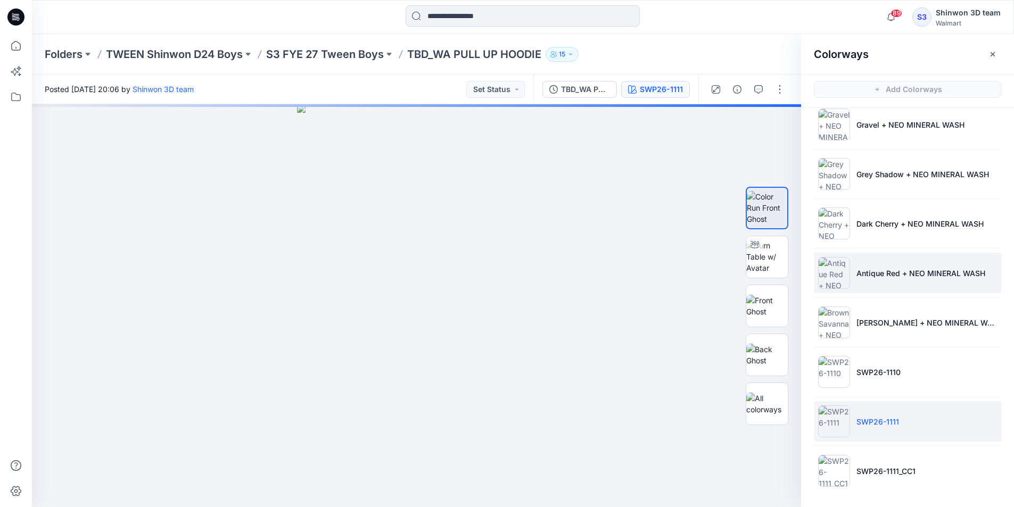
click at [897, 280] on li "Antique Red + NEO MINERAL WASH" at bounding box center [907, 273] width 187 height 40
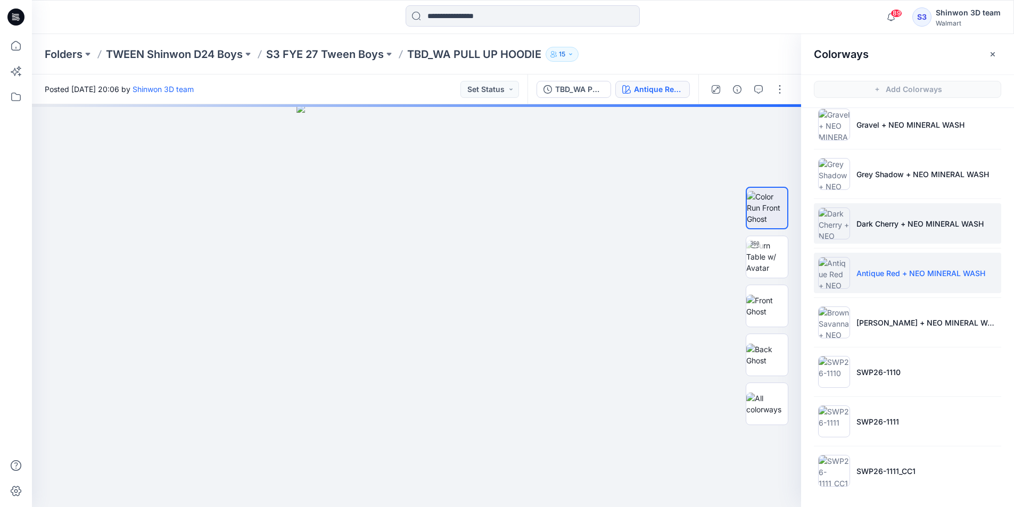
click at [896, 228] on p "Dark Cherry + NEO MINERAL WASH" at bounding box center [919, 223] width 127 height 11
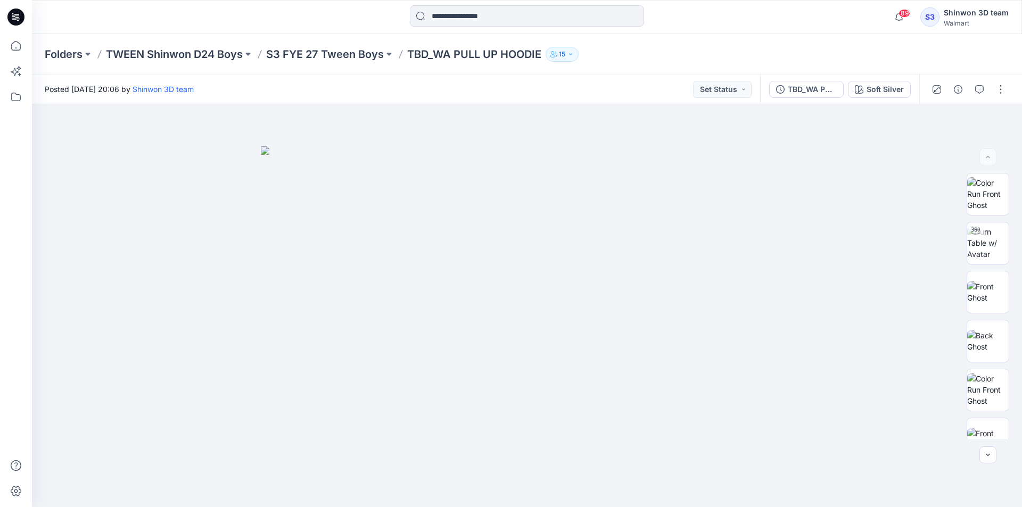
click at [887, 96] on button "Soft Silver" at bounding box center [879, 89] width 63 height 17
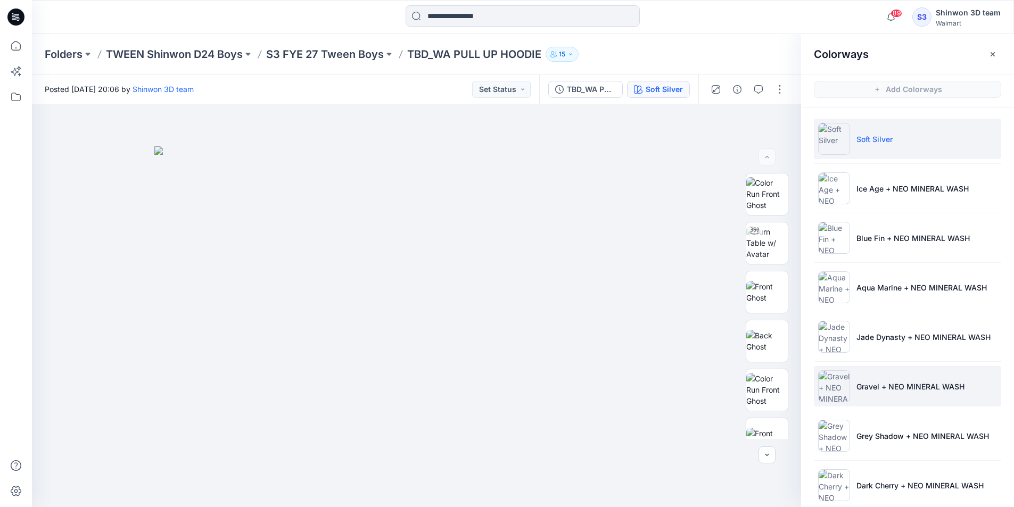
scroll to position [262, 0]
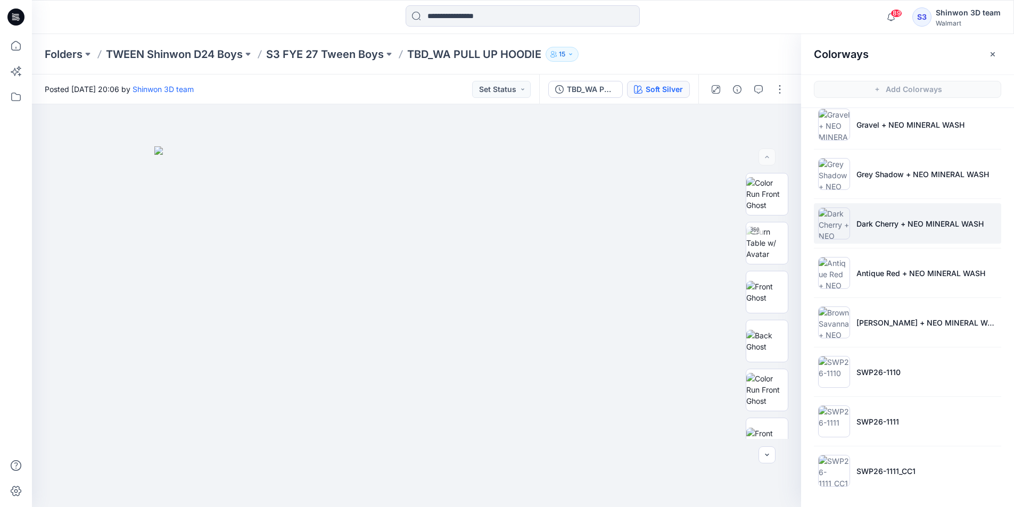
click at [901, 217] on li "Dark Cherry + NEO MINERAL WASH" at bounding box center [907, 223] width 187 height 40
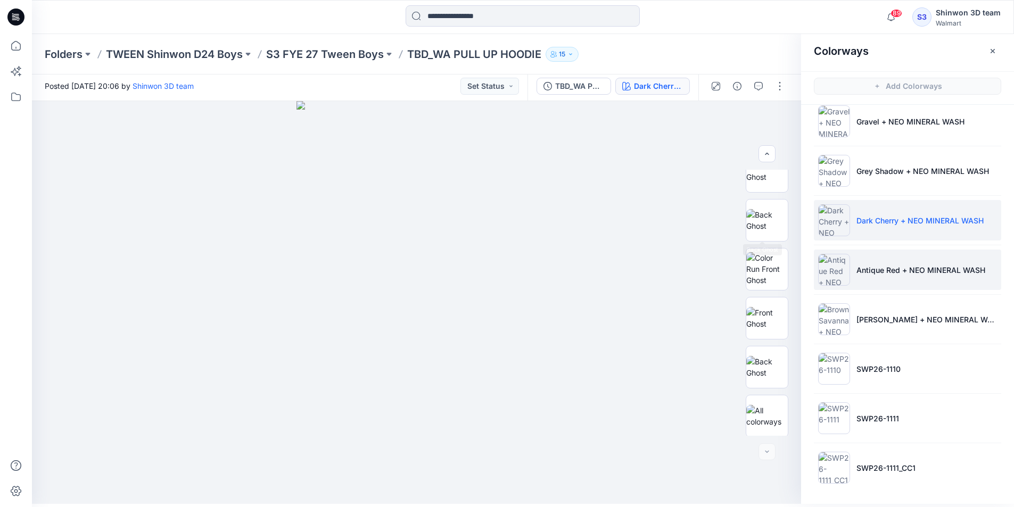
scroll to position [119, 0]
click at [880, 275] on p "Antique Red + NEO MINERAL WASH" at bounding box center [920, 269] width 129 height 11
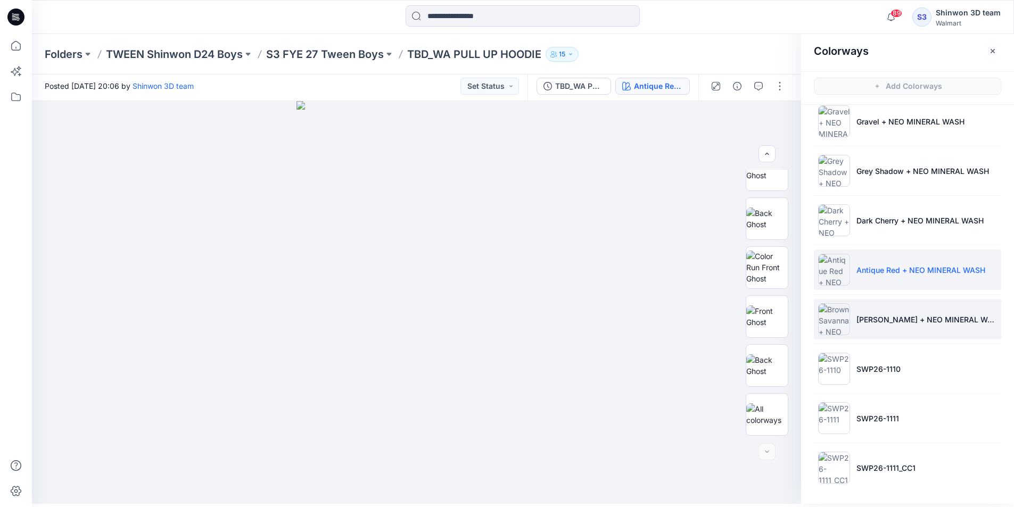
click at [877, 308] on li "[PERSON_NAME] + NEO MINERAL WASH" at bounding box center [907, 319] width 187 height 40
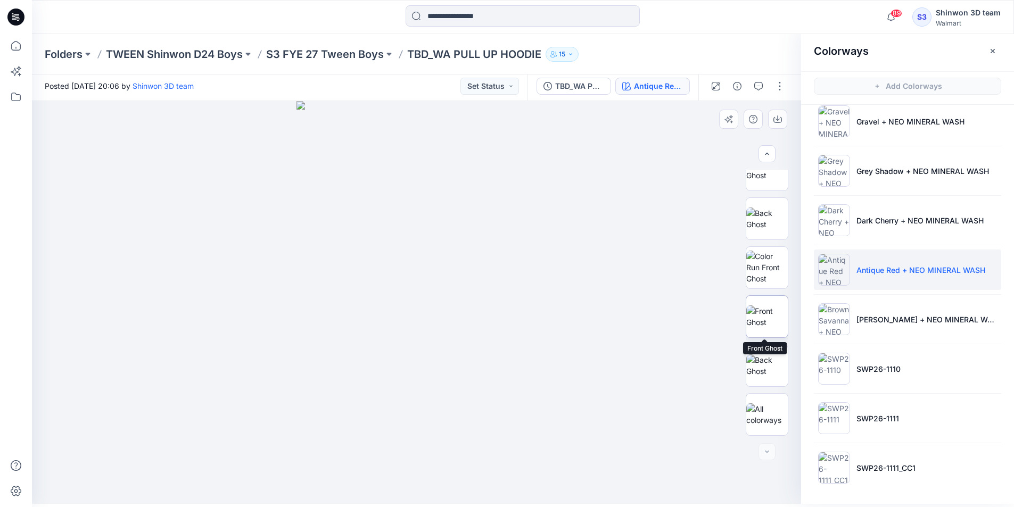
scroll to position [0, 0]
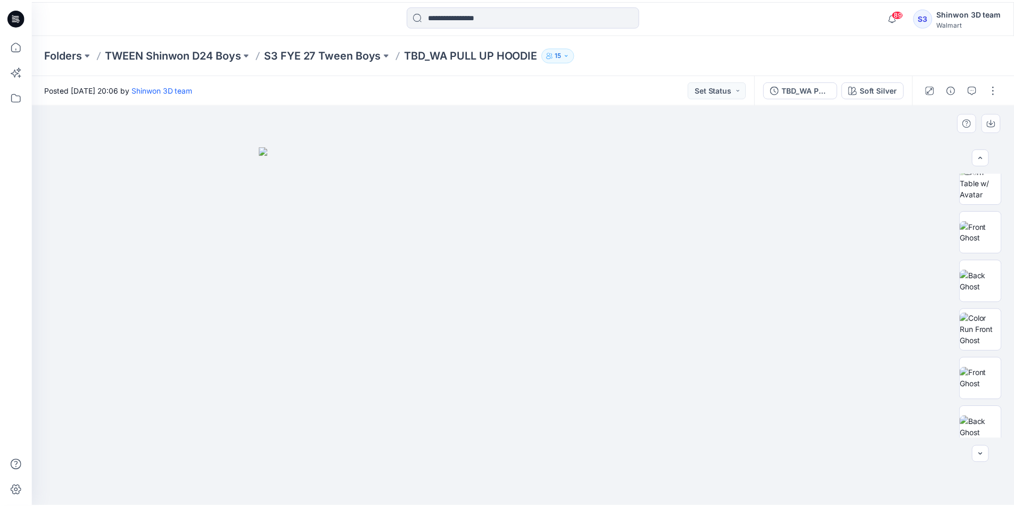
scroll to position [119, 0]
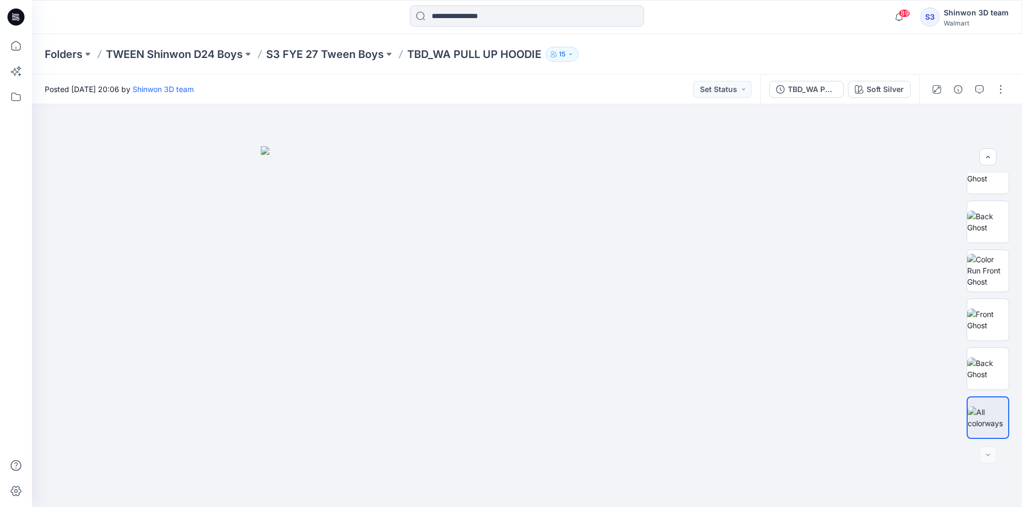
click at [893, 77] on div "TBD_WA PULL UP HOODIE Soft Silver" at bounding box center [839, 89] width 159 height 30
click at [891, 80] on div "TBD_WA PULL UP HOODIE Soft Silver" at bounding box center [839, 89] width 159 height 30
click at [888, 85] on div "Soft Silver" at bounding box center [884, 90] width 37 height 12
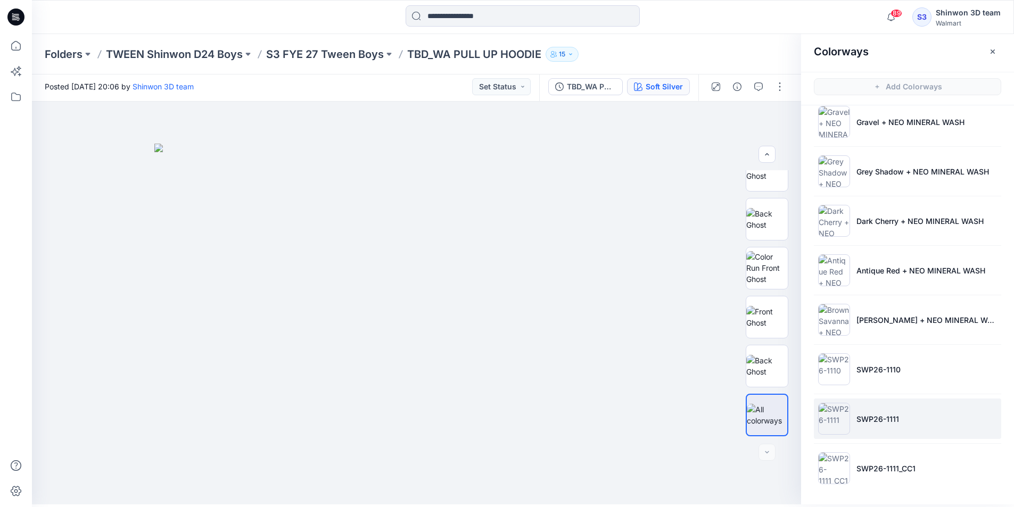
scroll to position [3, 0]
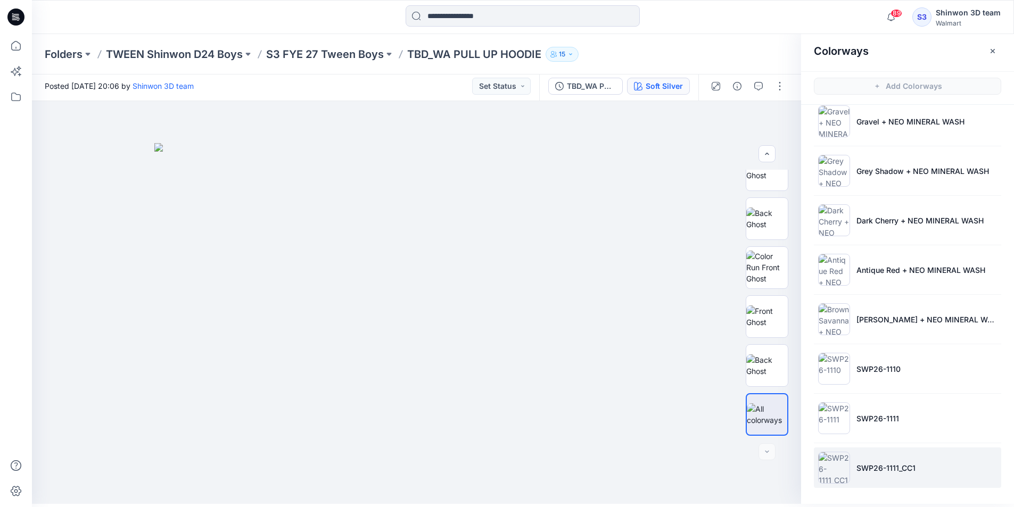
click at [878, 463] on p "SWP26-1111_CC1" at bounding box center [885, 467] width 59 height 11
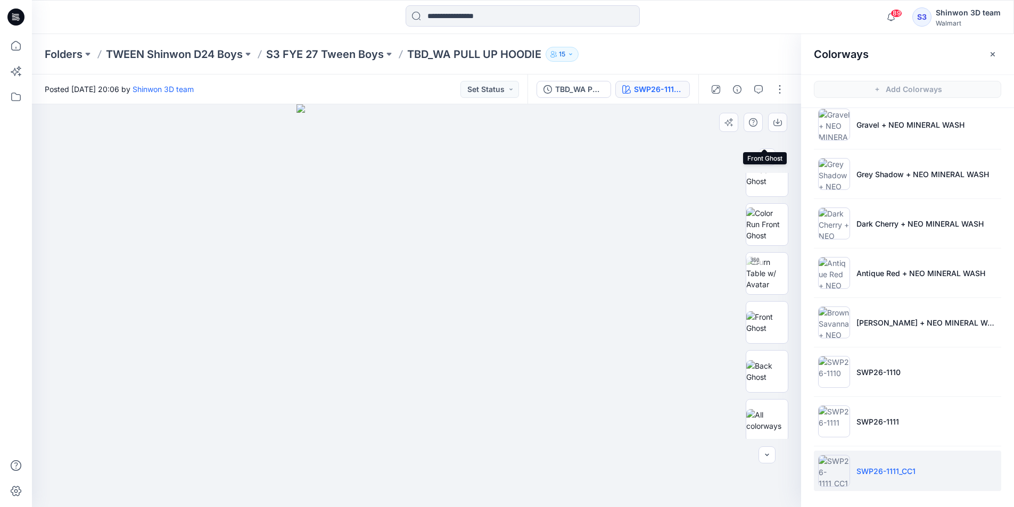
scroll to position [168, 0]
click at [760, 280] on img at bounding box center [767, 271] width 42 height 34
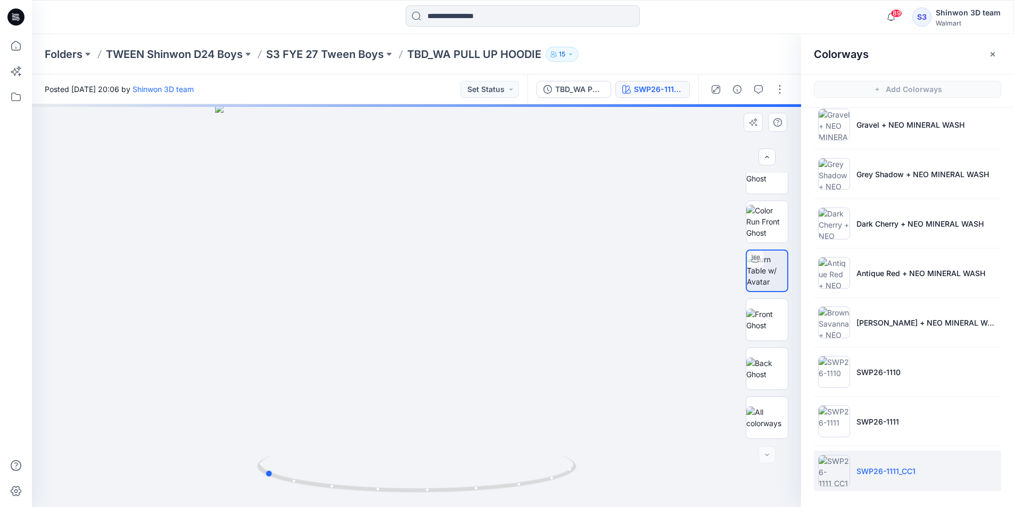
drag, startPoint x: 429, startPoint y: 485, endPoint x: 595, endPoint y: 465, distance: 167.7
click at [595, 465] on div at bounding box center [416, 305] width 769 height 403
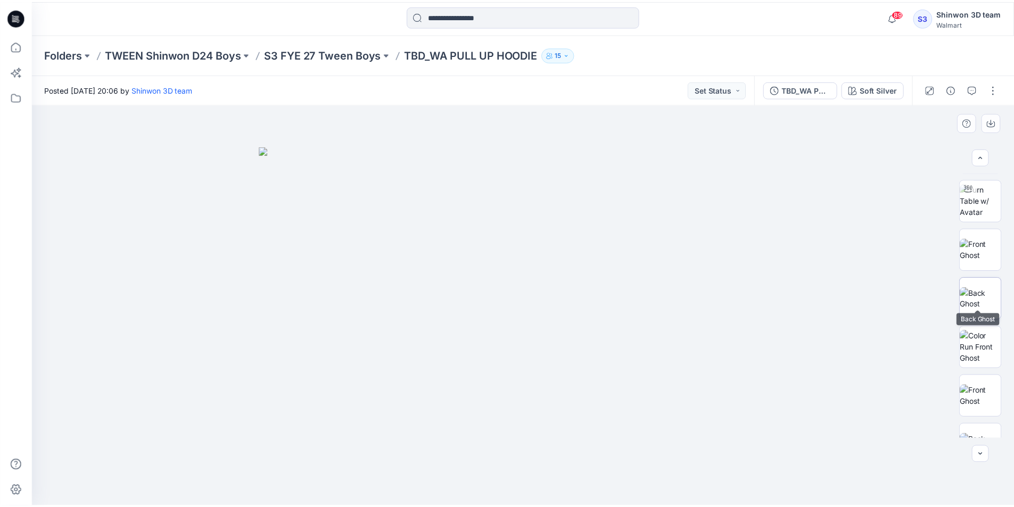
scroll to position [53, 0]
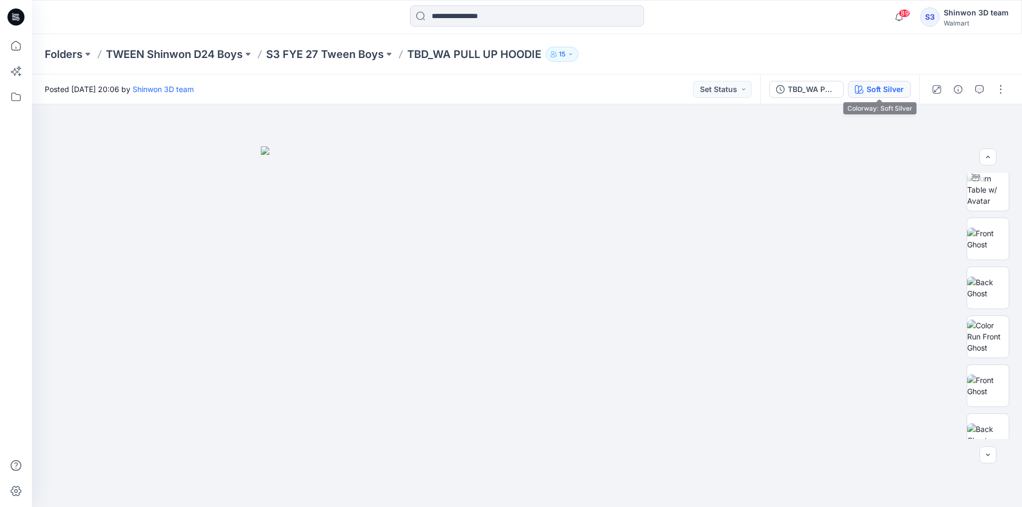
click at [907, 90] on button "Soft Silver" at bounding box center [879, 89] width 63 height 17
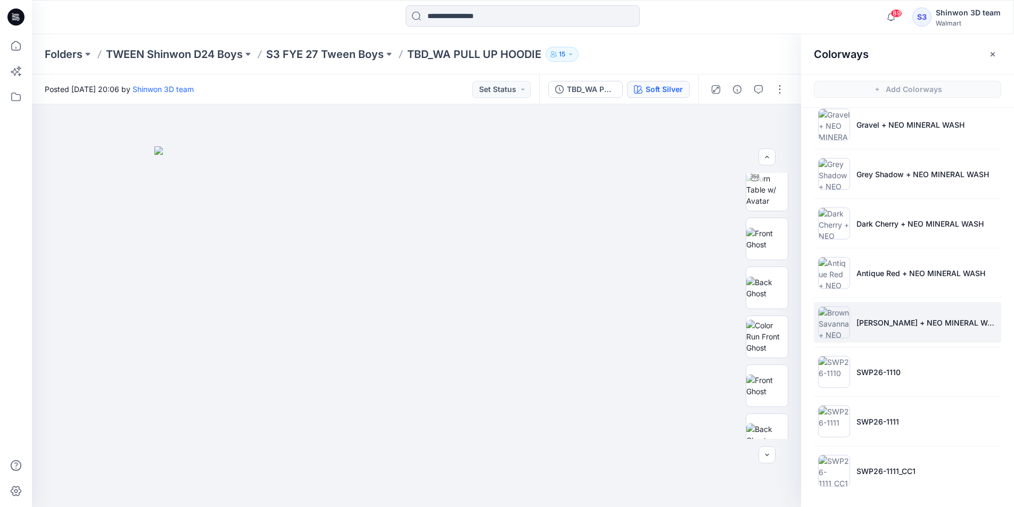
scroll to position [3, 0]
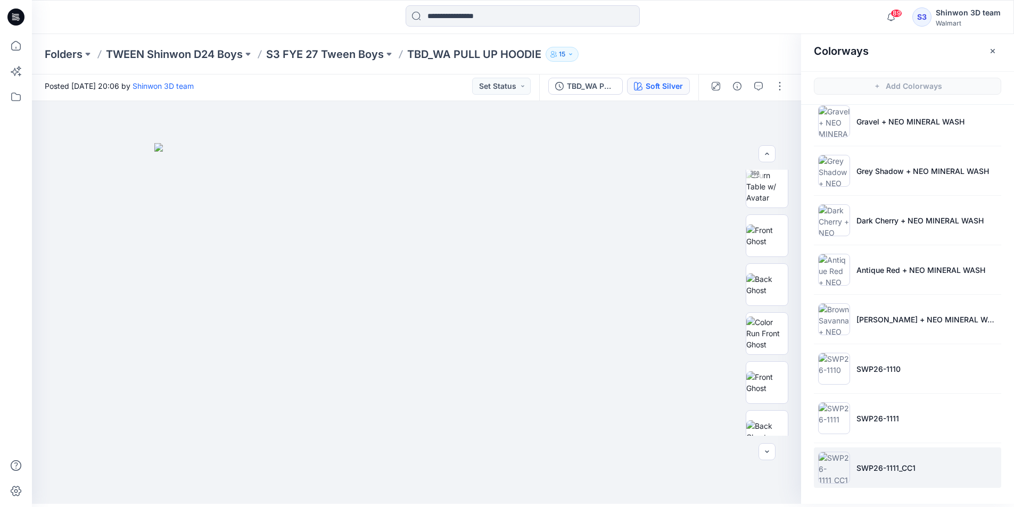
click at [971, 451] on li "SWP26-1111_CC1" at bounding box center [907, 468] width 187 height 40
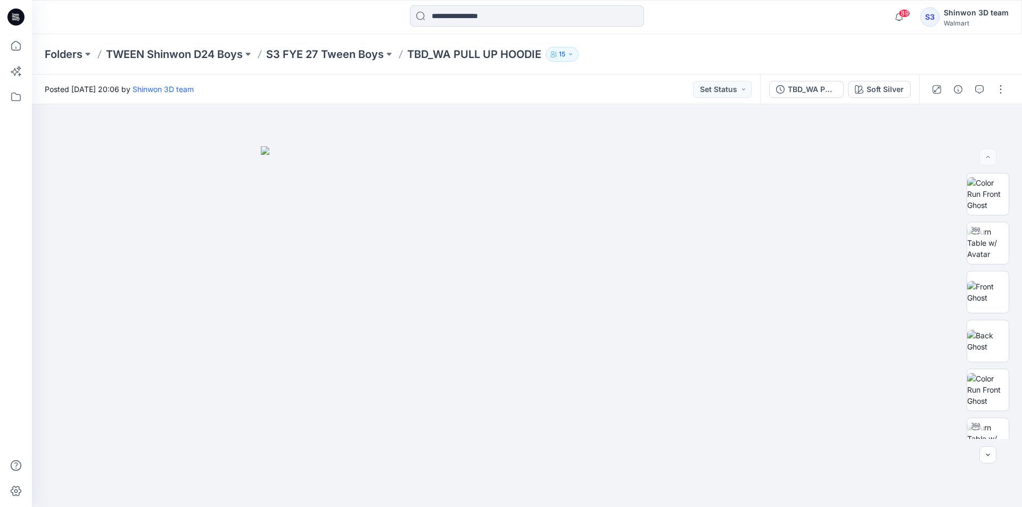
click at [849, 38] on div "Folders TWEEN Shinwon D24 Boys S3 FYE 27 Tween Boys TBD_WA PULL UP HOODIE 15" at bounding box center [527, 54] width 990 height 40
click at [858, 49] on div "Folders TWEEN Shinwon D24 Boys S3 FYE 27 Tween Boys TBD_WA PULL UP HOODIE 15" at bounding box center [485, 54] width 881 height 15
click at [897, 313] on div at bounding box center [527, 305] width 990 height 403
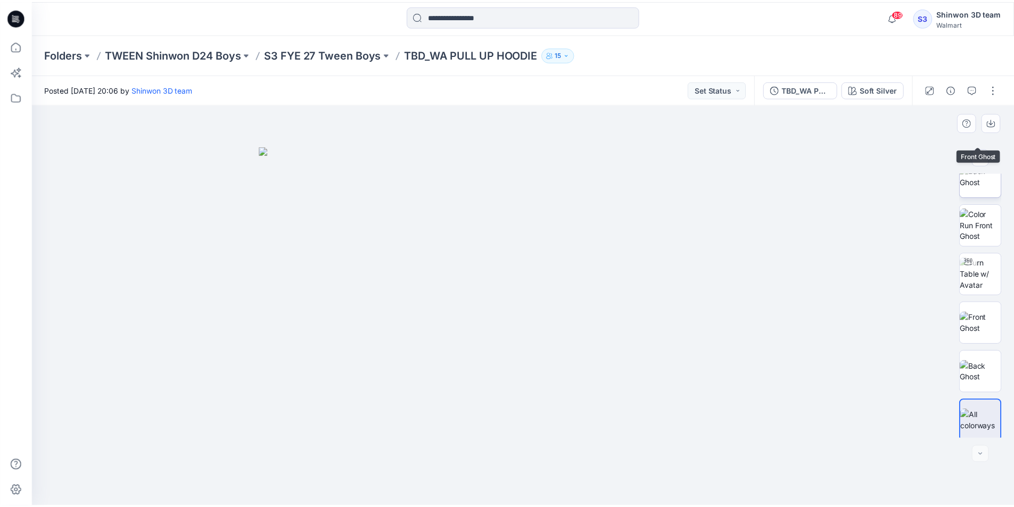
scroll to position [168, 0]
click at [874, 92] on div "Soft Silver" at bounding box center [884, 90] width 37 height 12
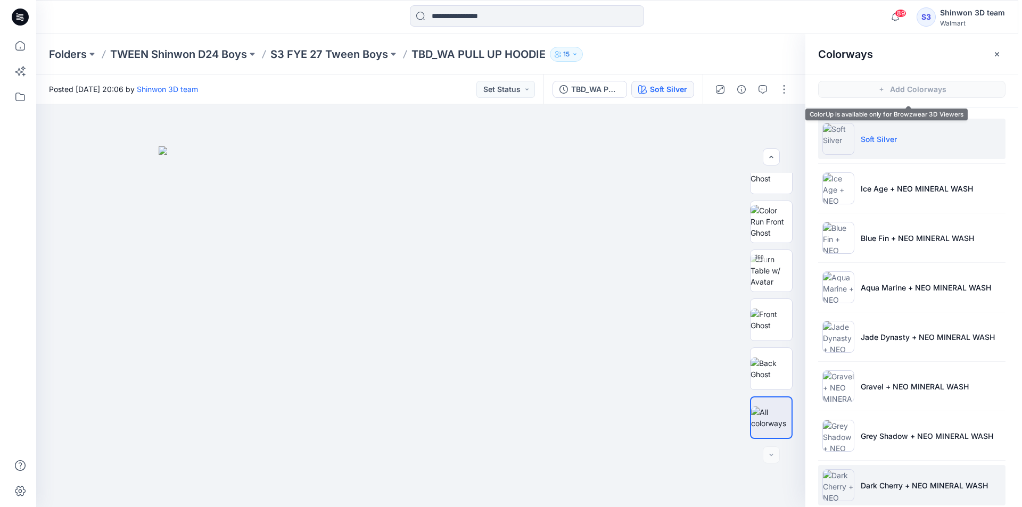
scroll to position [262, 0]
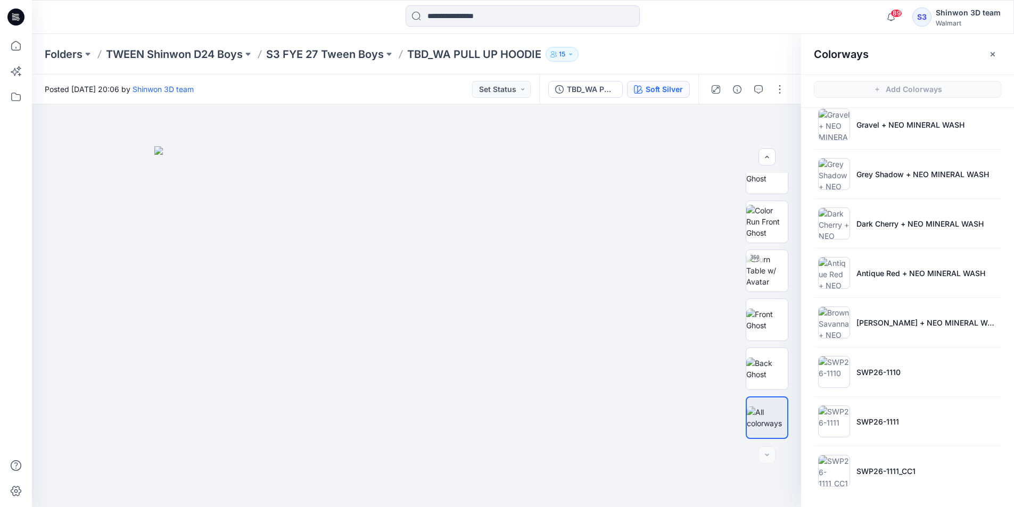
click at [332, 45] on div "Folders TWEEN Shinwon D24 Boys S3 FYE 27 Tween Boys TBD_WA PULL UP HOODIE 15" at bounding box center [523, 54] width 982 height 40
click at [351, 56] on p "S3 FYE 27 Tween Boys" at bounding box center [325, 54] width 118 height 15
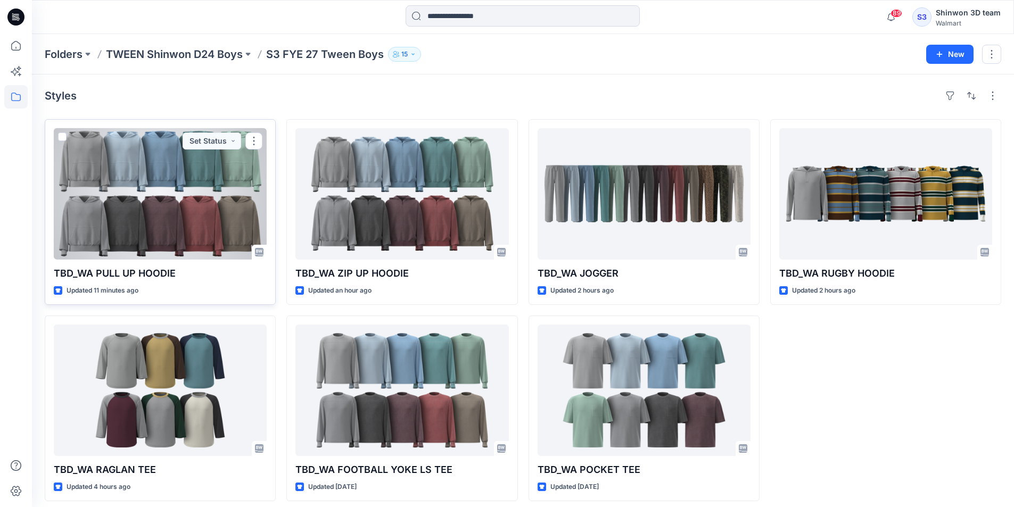
click at [189, 193] on div at bounding box center [160, 193] width 213 height 131
